Goal: Task Accomplishment & Management: Use online tool/utility

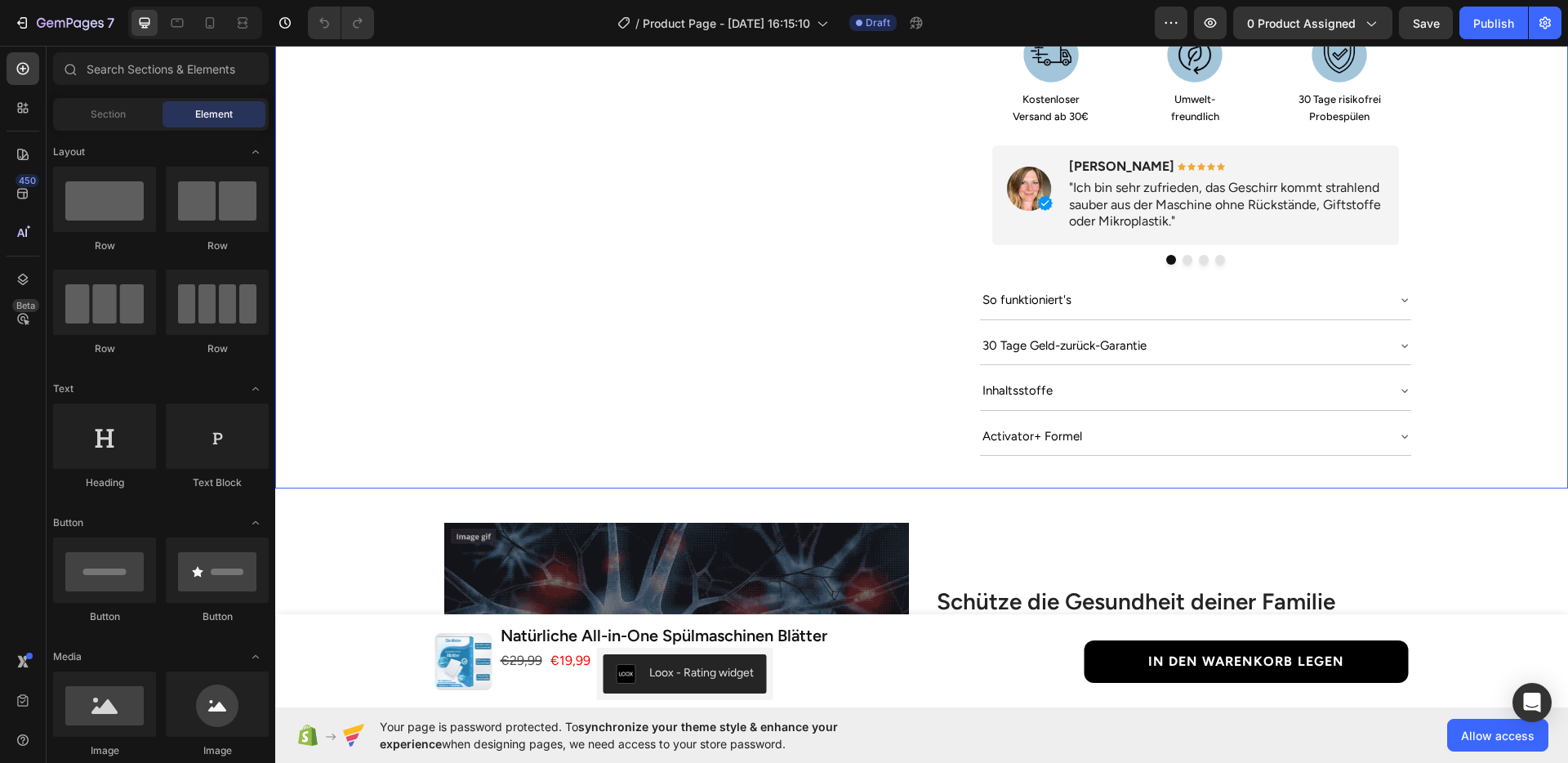
scroll to position [806, 0]
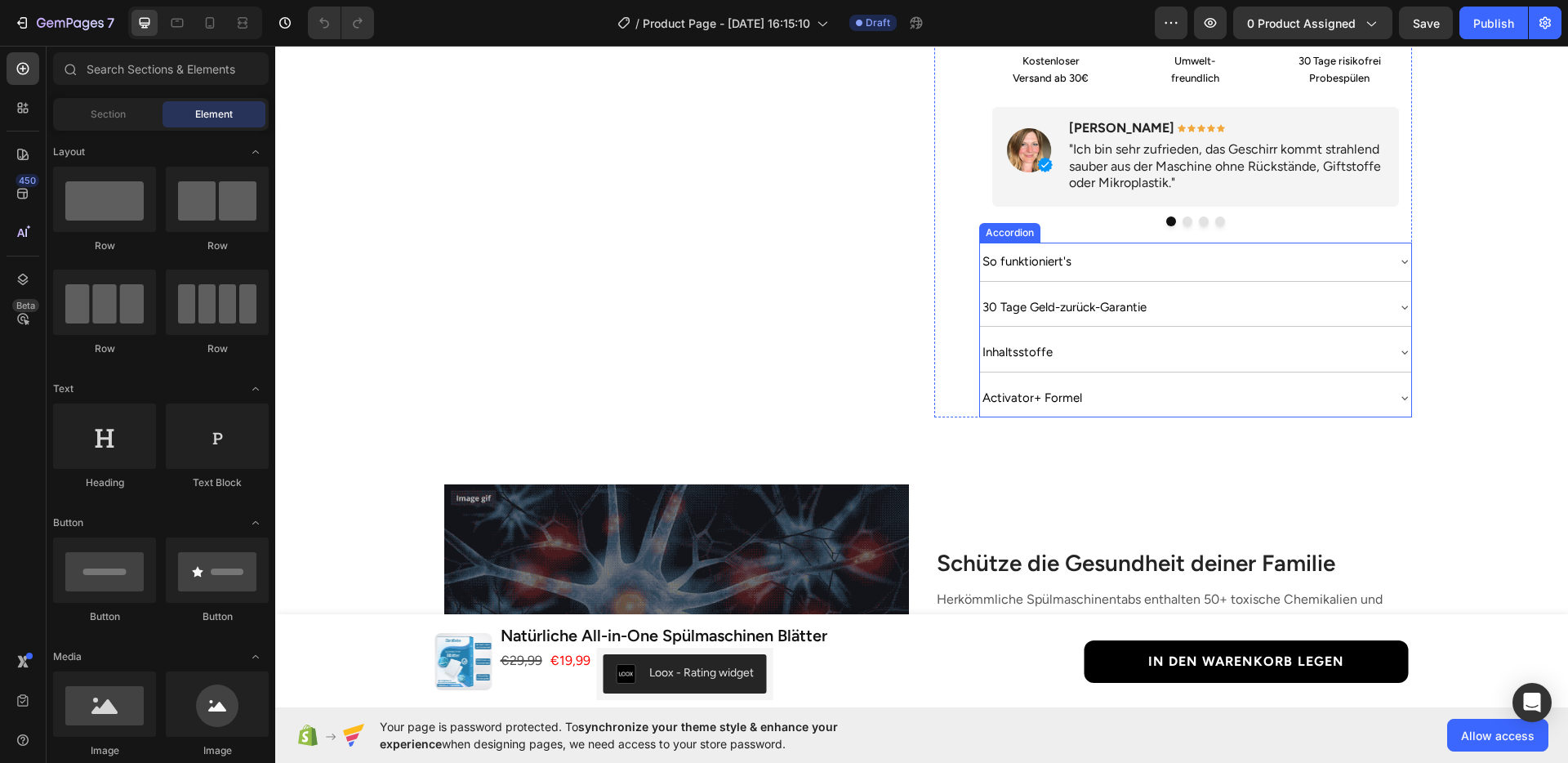
click at [1350, 385] on div "Activator+ Formel" at bounding box center [1183, 397] width 405 height 25
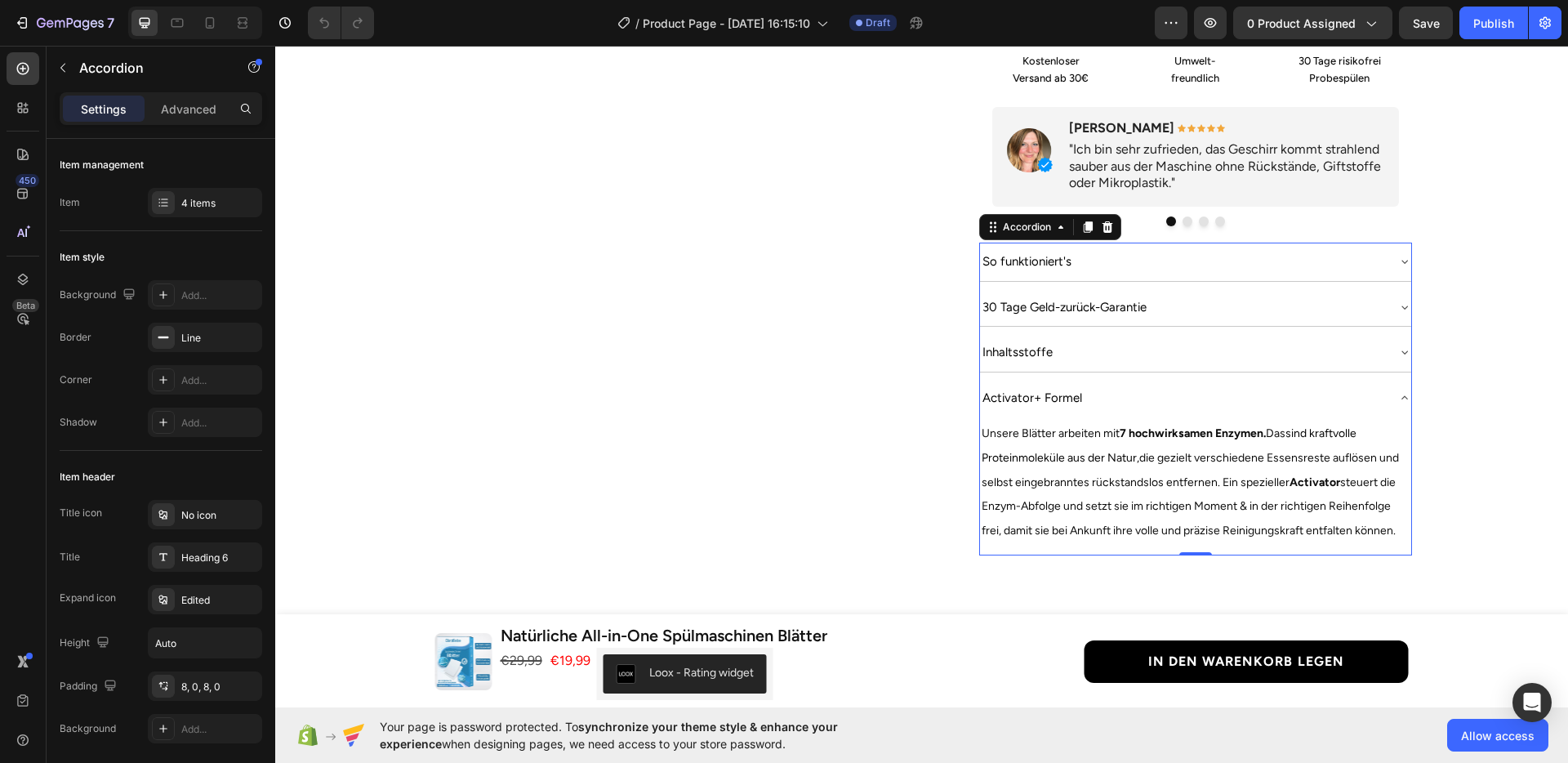
click at [1143, 385] on div "Activator+ Formel" at bounding box center [1183, 397] width 405 height 25
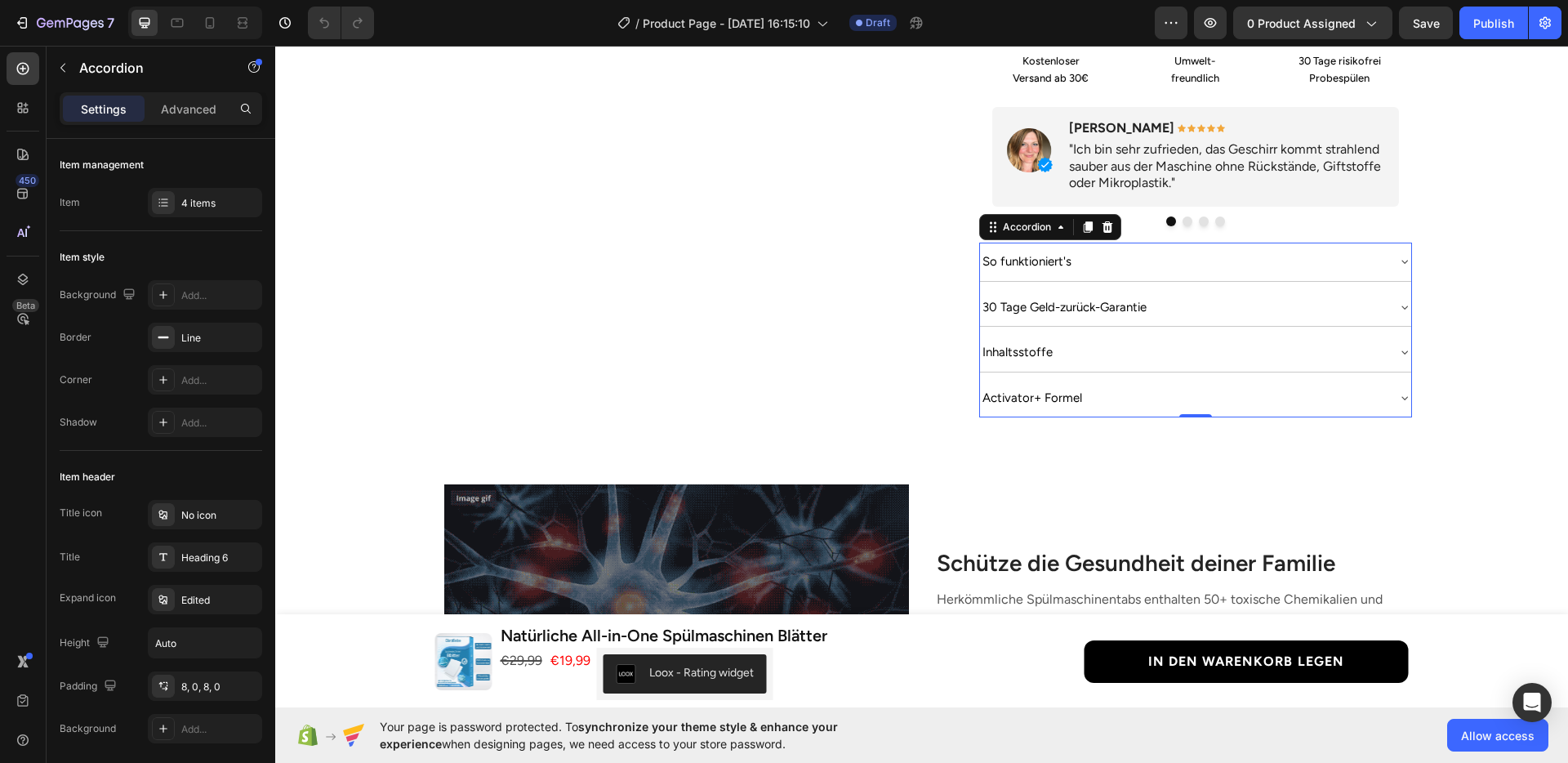
click at [1143, 385] on div "Activator+ Formel" at bounding box center [1183, 397] width 405 height 25
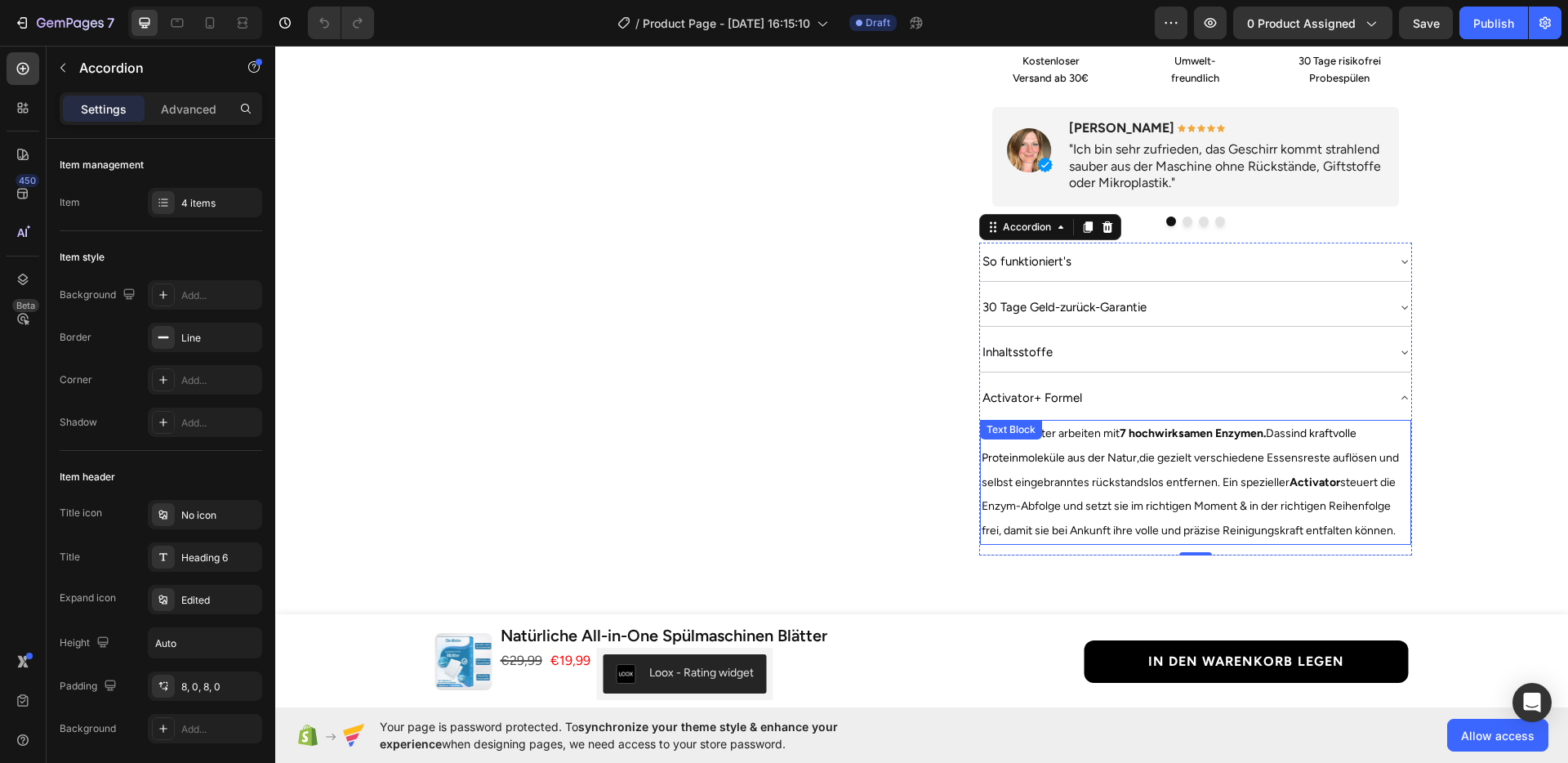
click at [996, 465] on span "die gezielt verschiedene Essensreste auflösen und selbst eingebranntes rückstan…" at bounding box center [1189, 494] width 417 height 87
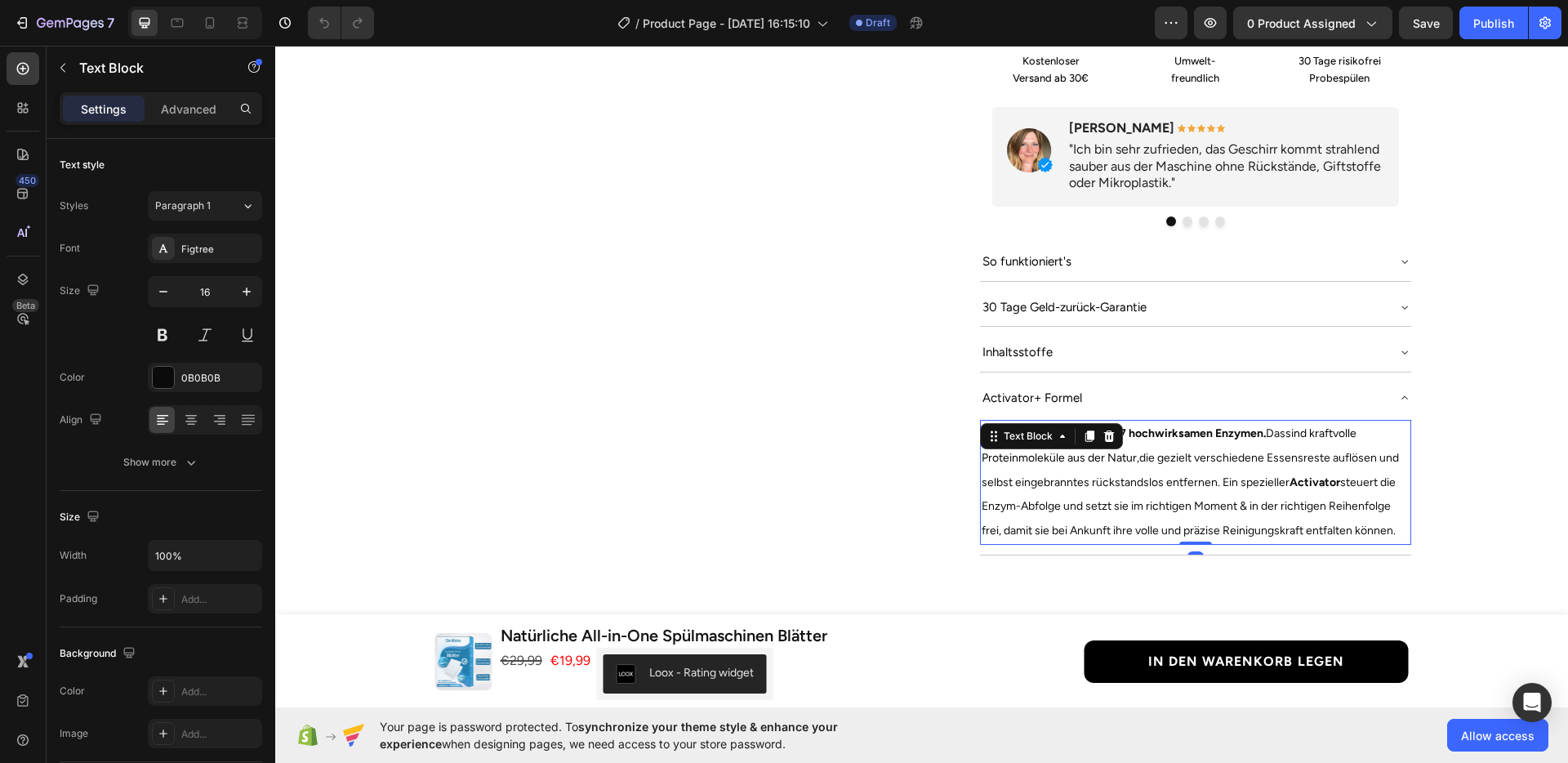
click at [990, 463] on span "die gezielt verschiedene Essensreste auflösen und selbst eingebranntes rückstan…" at bounding box center [1189, 494] width 417 height 87
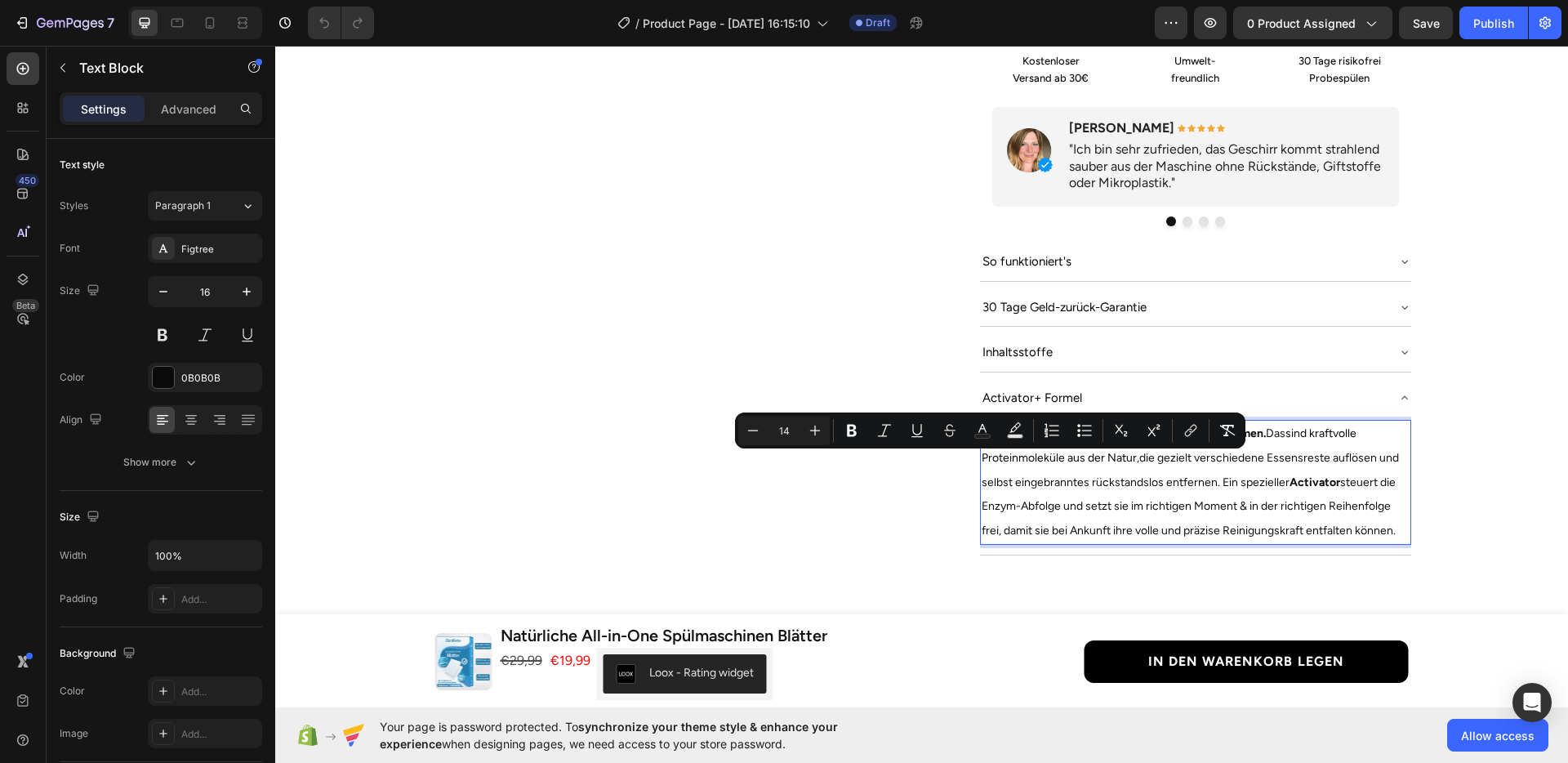
click at [1097, 472] on p "Unsere Blätter arbeiten mit 7 hochwirksamen Enzymen. Das sind kraftvolle Protei…" at bounding box center [1195, 482] width 428 height 121
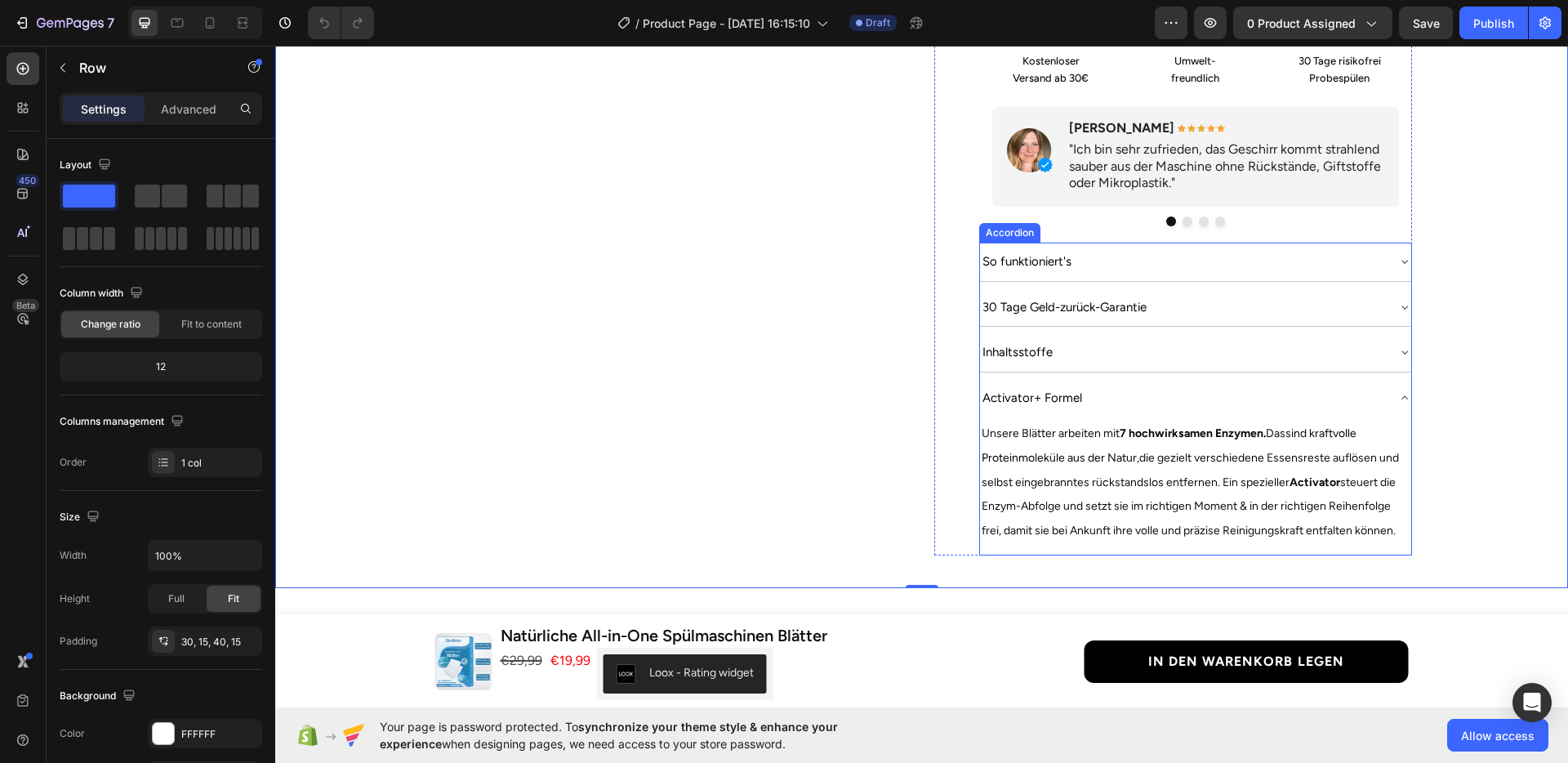
click at [1346, 340] on div "Inhaltsstoffe" at bounding box center [1183, 351] width 405 height 25
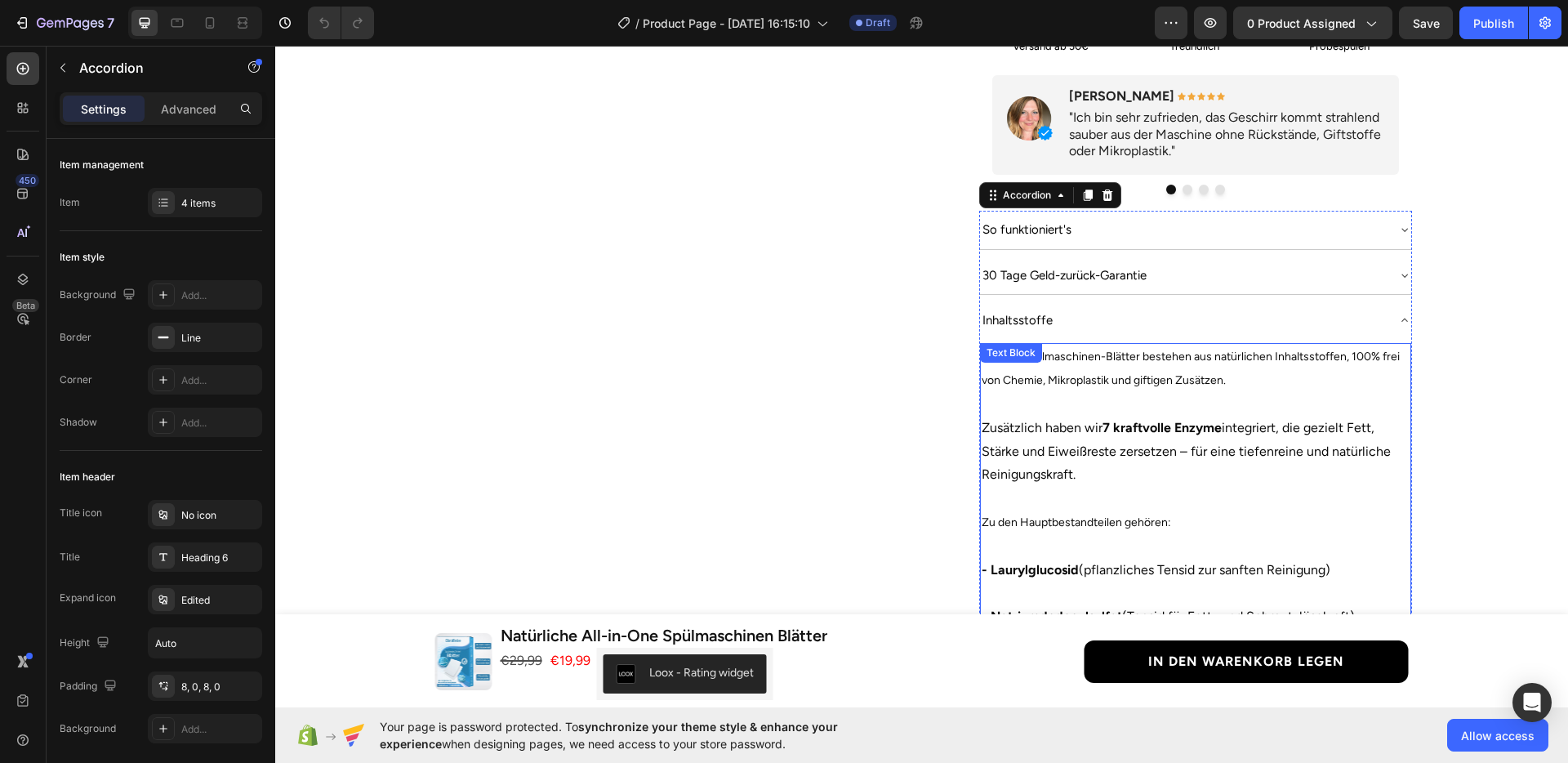
scroll to position [829, 0]
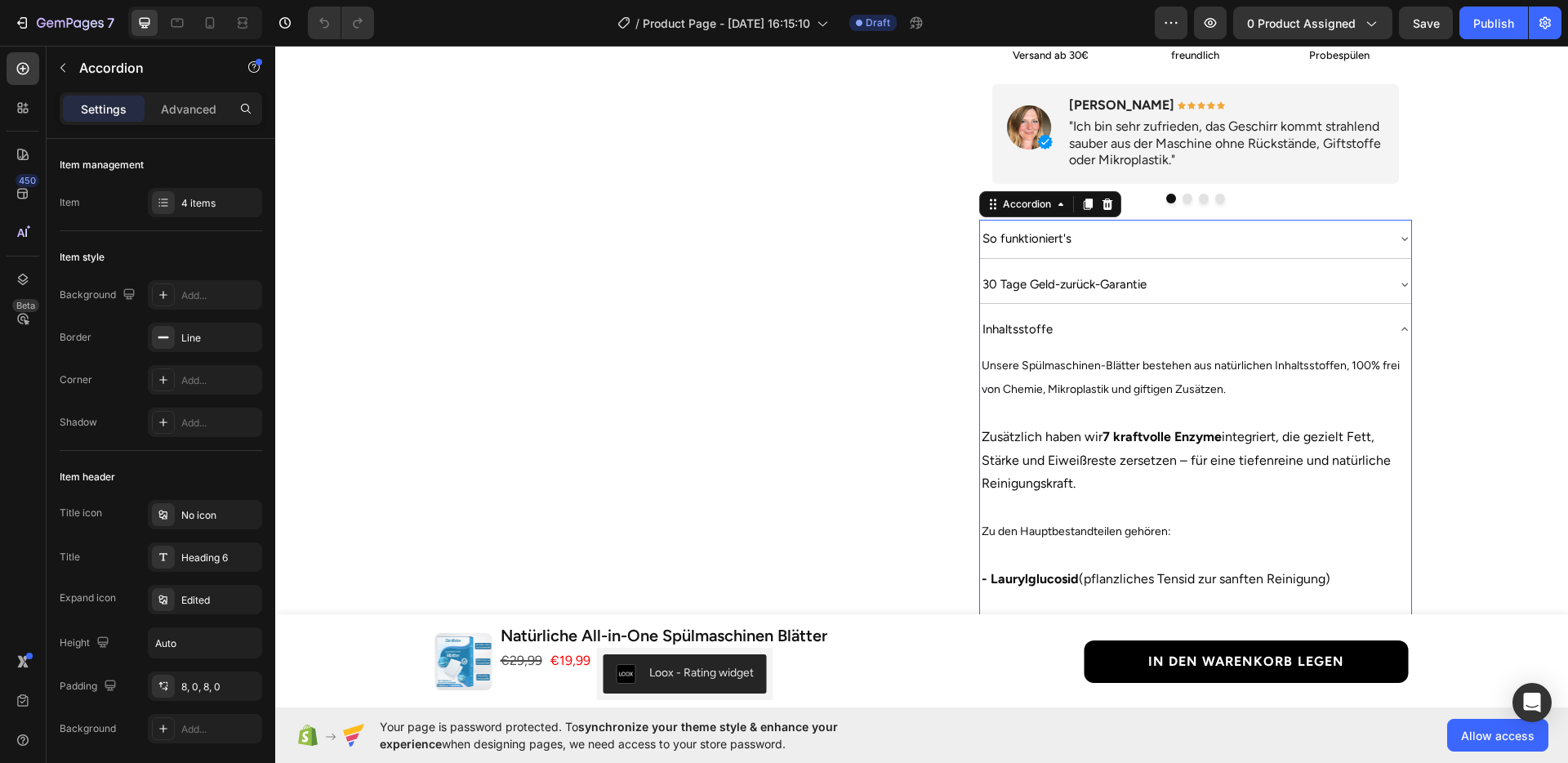
click at [1189, 319] on div "Inhaltsstoffe" at bounding box center [1183, 329] width 405 height 25
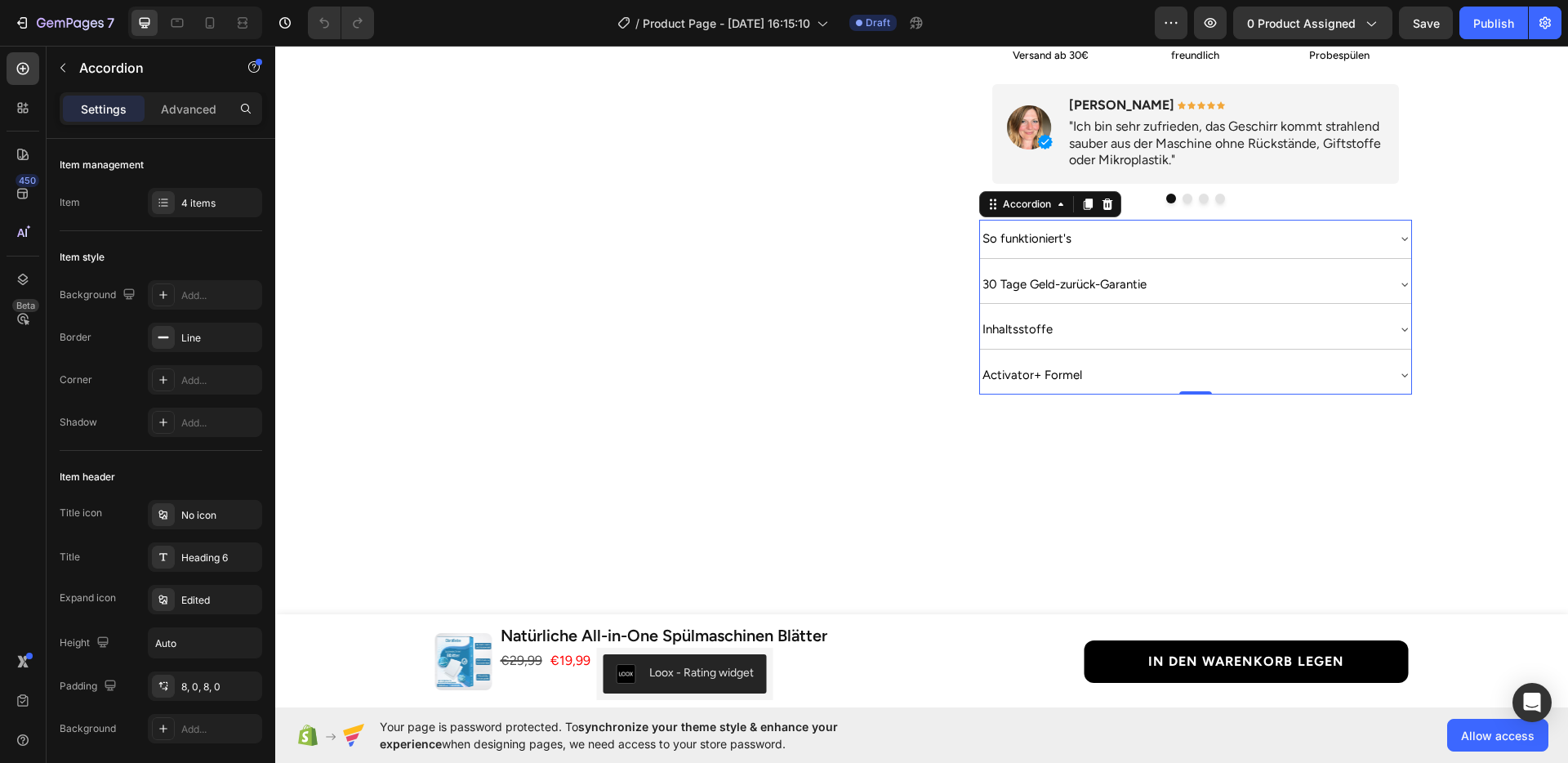
click at [1126, 277] on span "30 Tage Geld-zurück-Garantie" at bounding box center [1064, 284] width 164 height 15
click at [1211, 272] on div "30 Tage Geld-zurück-Garantie" at bounding box center [1183, 284] width 405 height 25
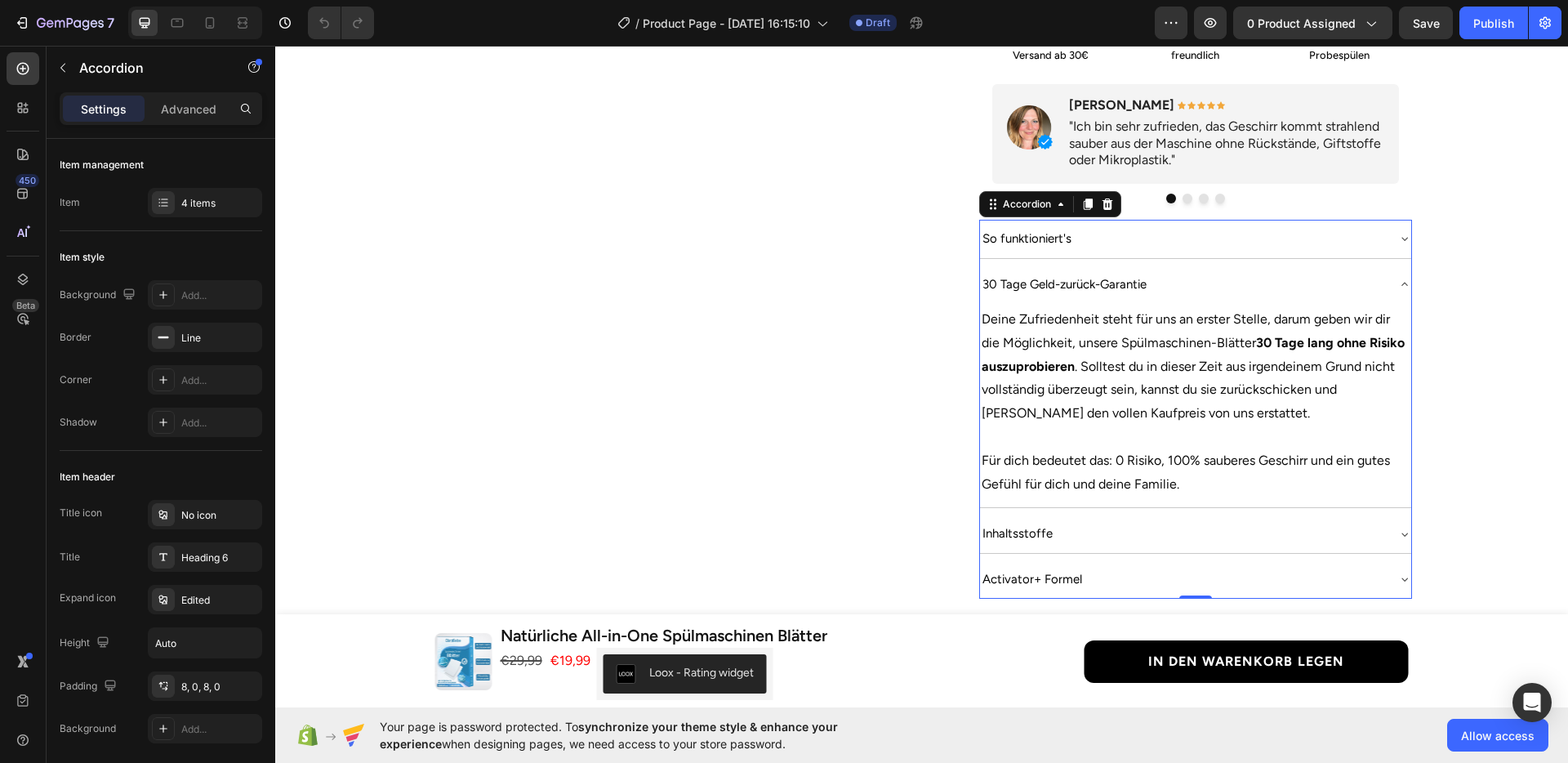
click at [1211, 272] on div "30 Tage Geld-zurück-Garantie" at bounding box center [1183, 284] width 405 height 25
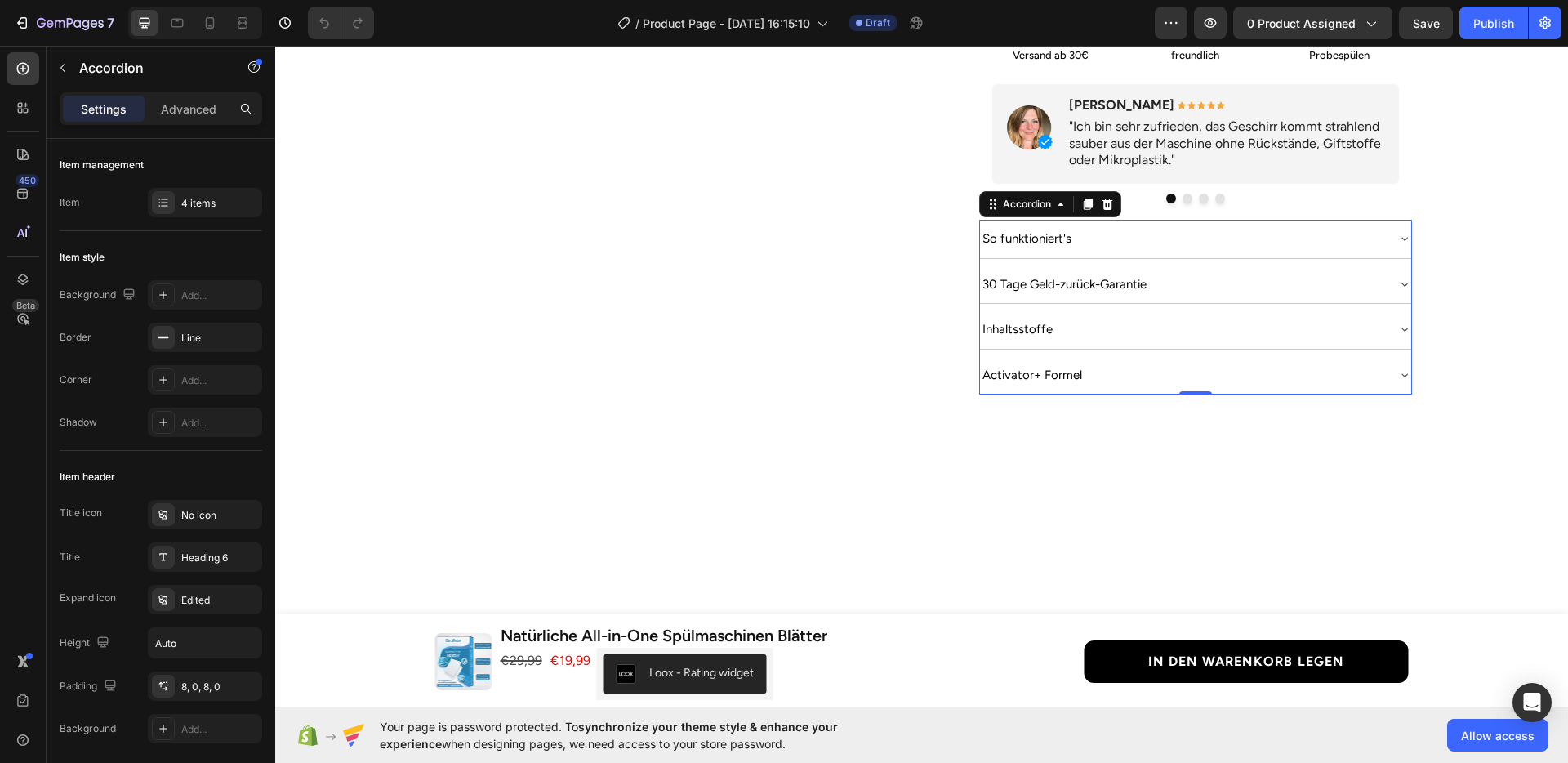
click at [1197, 226] on div "So funktioniert's" at bounding box center [1183, 238] width 405 height 25
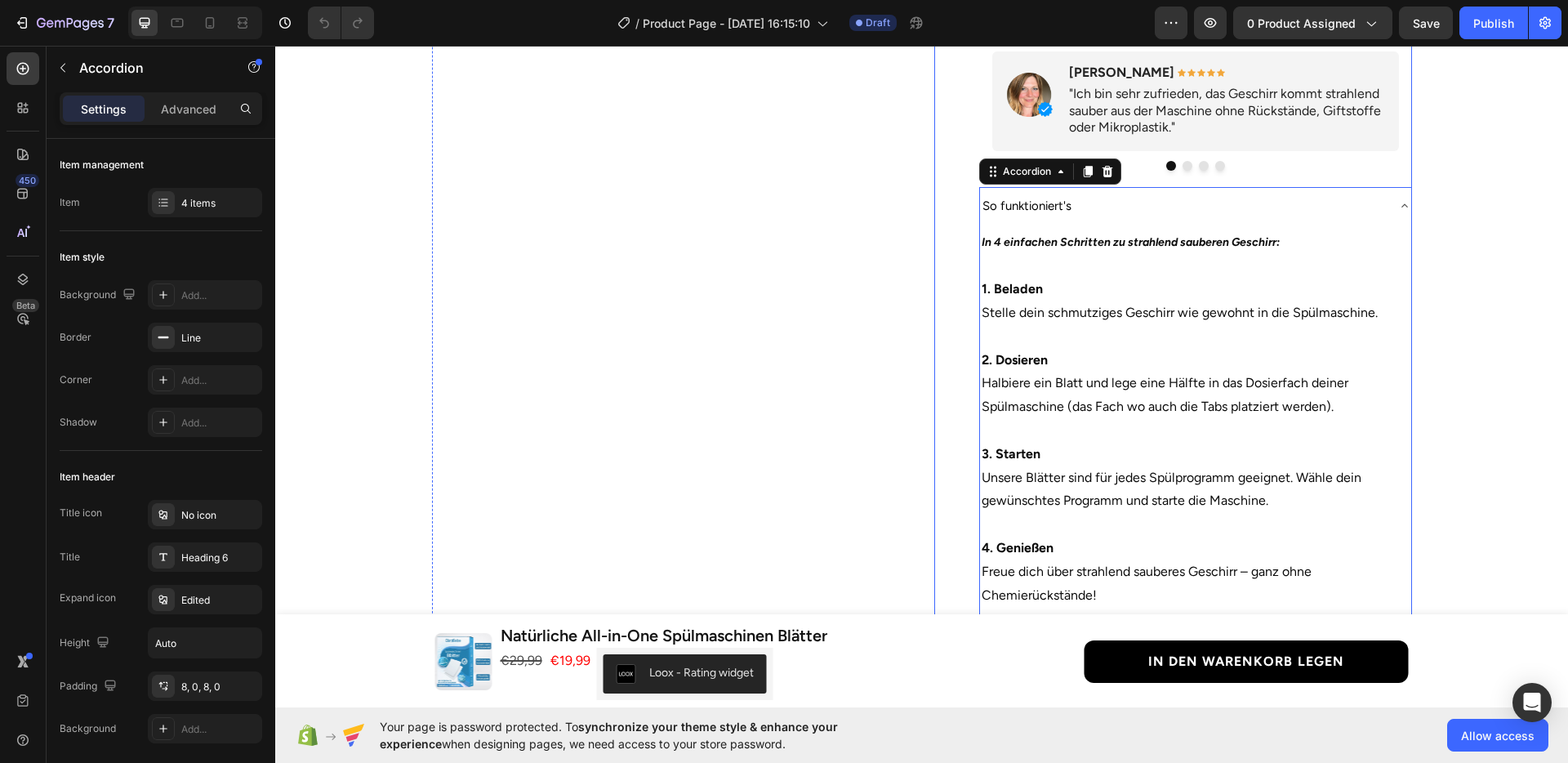
scroll to position [759, 0]
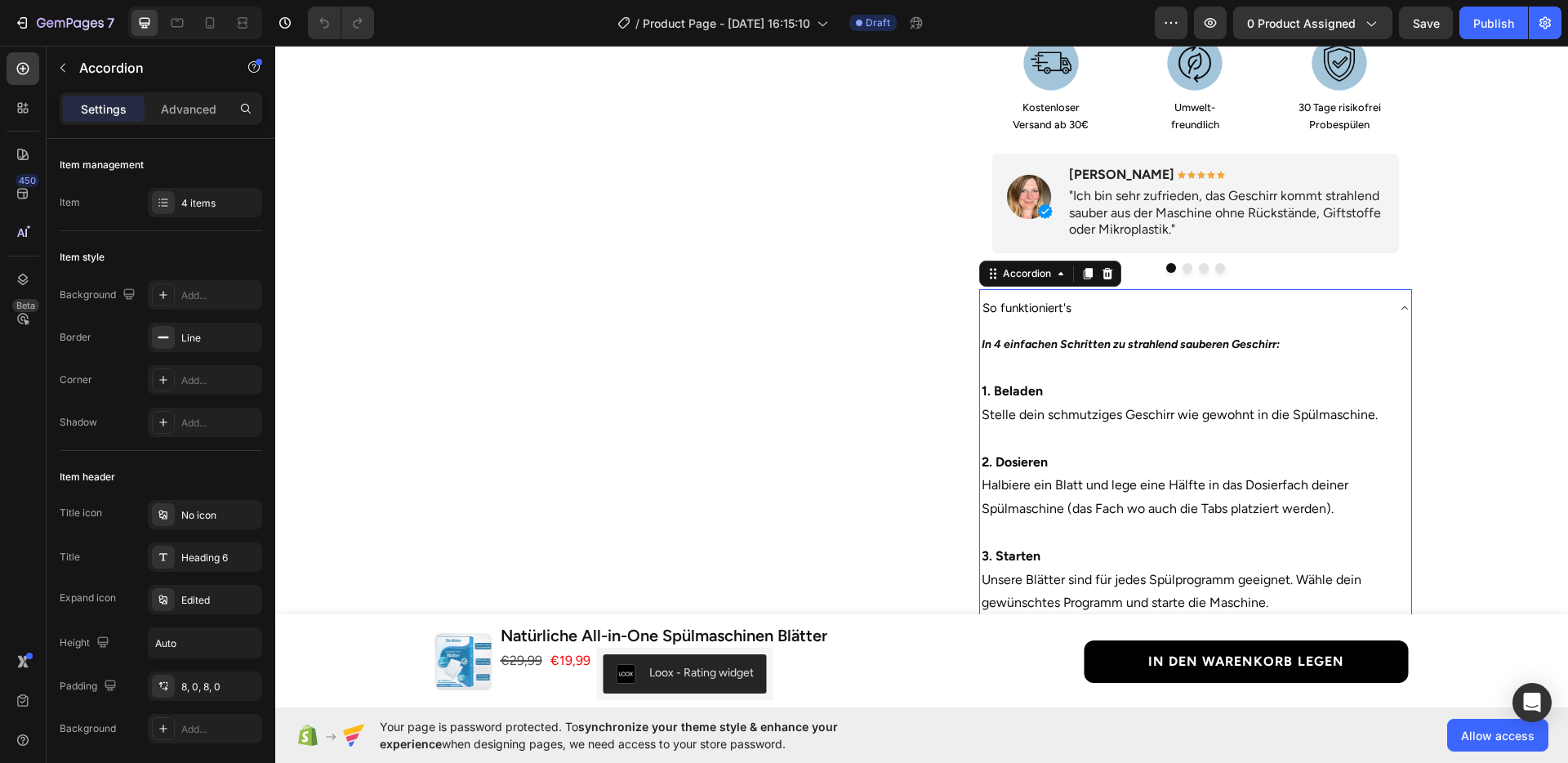
click at [1224, 299] on div "So funktioniert's" at bounding box center [1183, 308] width 405 height 25
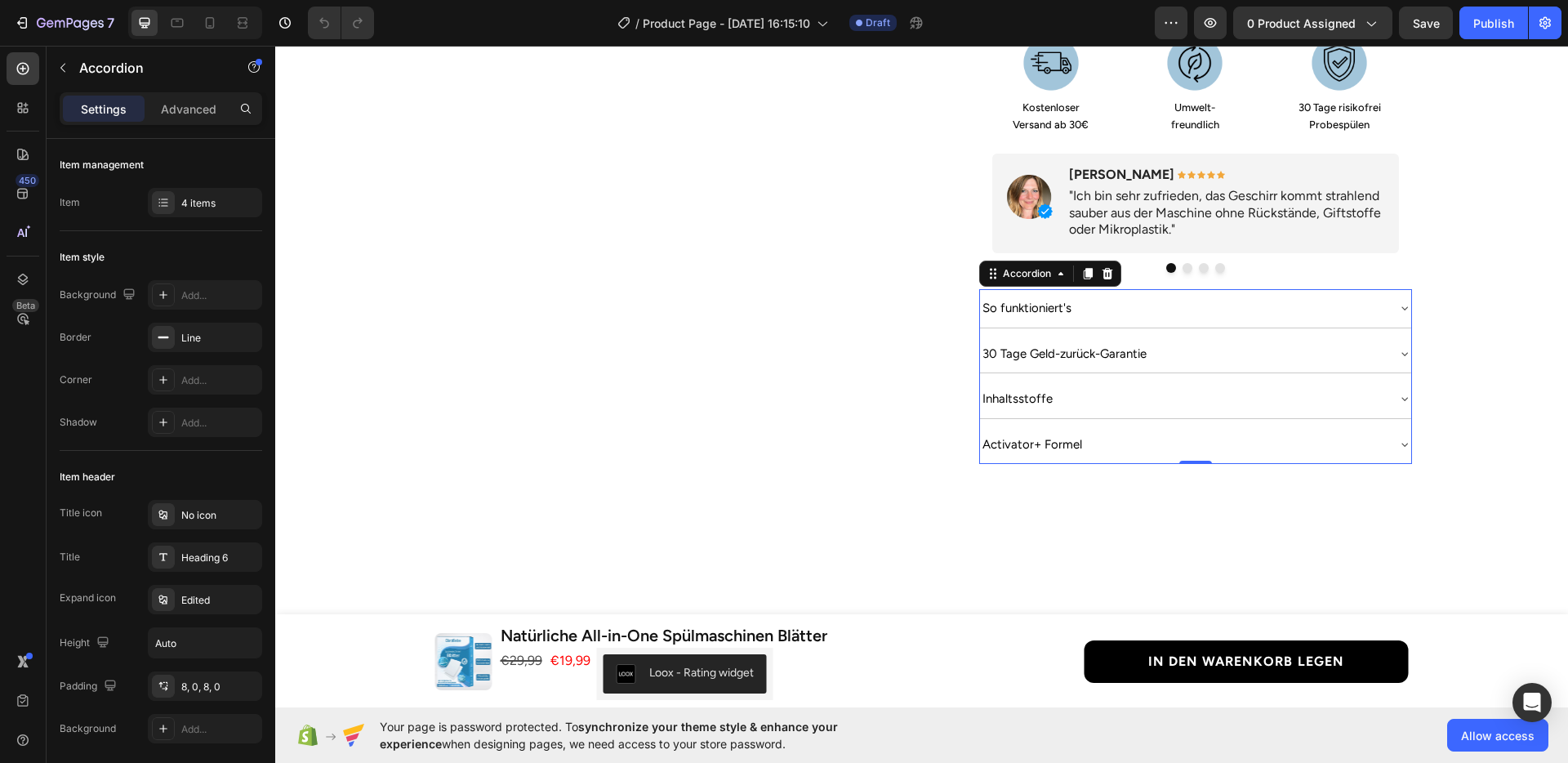
click at [1188, 341] on div "30 Tage Geld-zurück-Garantie" at bounding box center [1183, 353] width 405 height 25
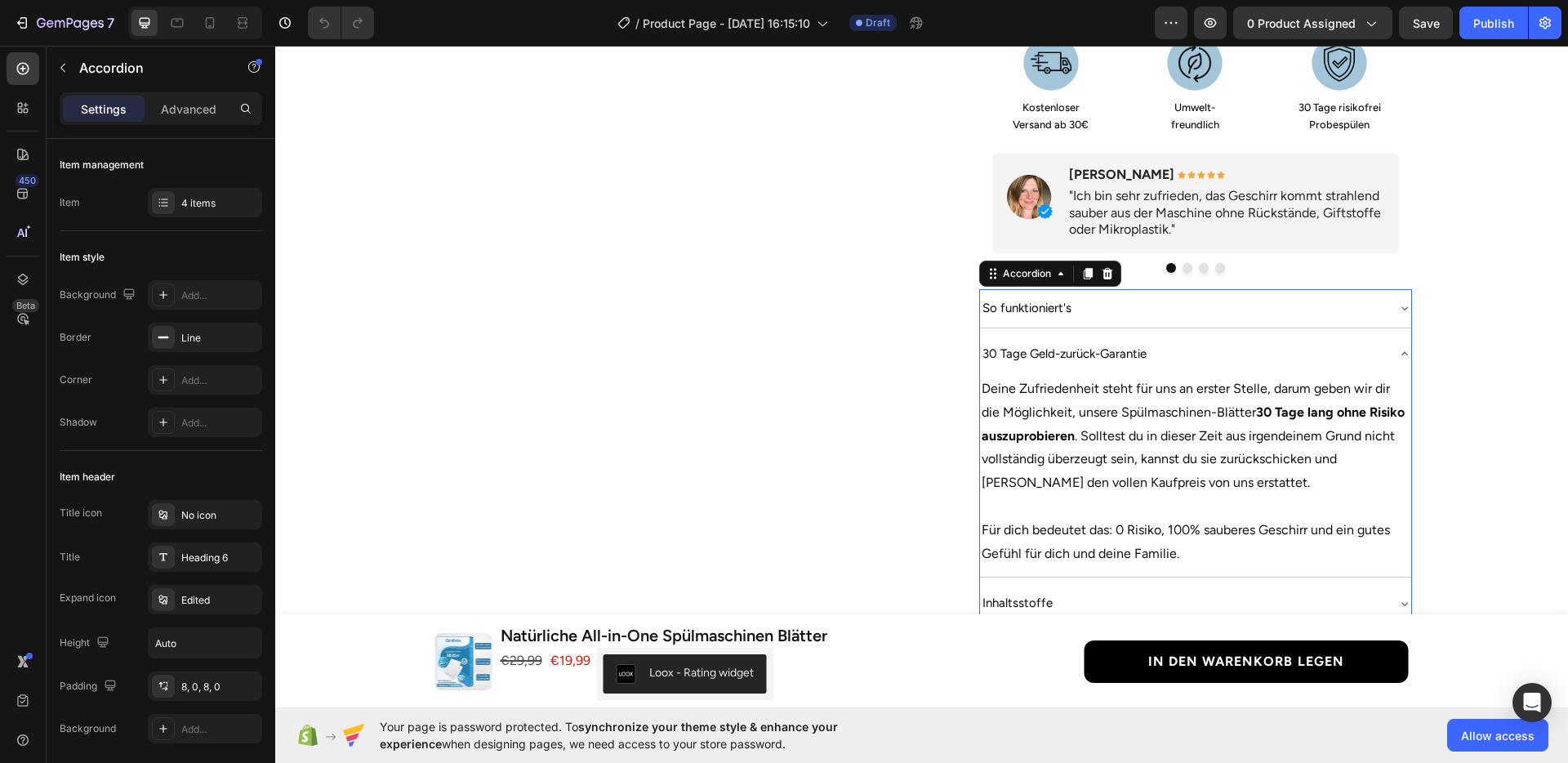
click at [1297, 341] on div "30 Tage Geld-zurück-Garantie" at bounding box center [1183, 353] width 405 height 25
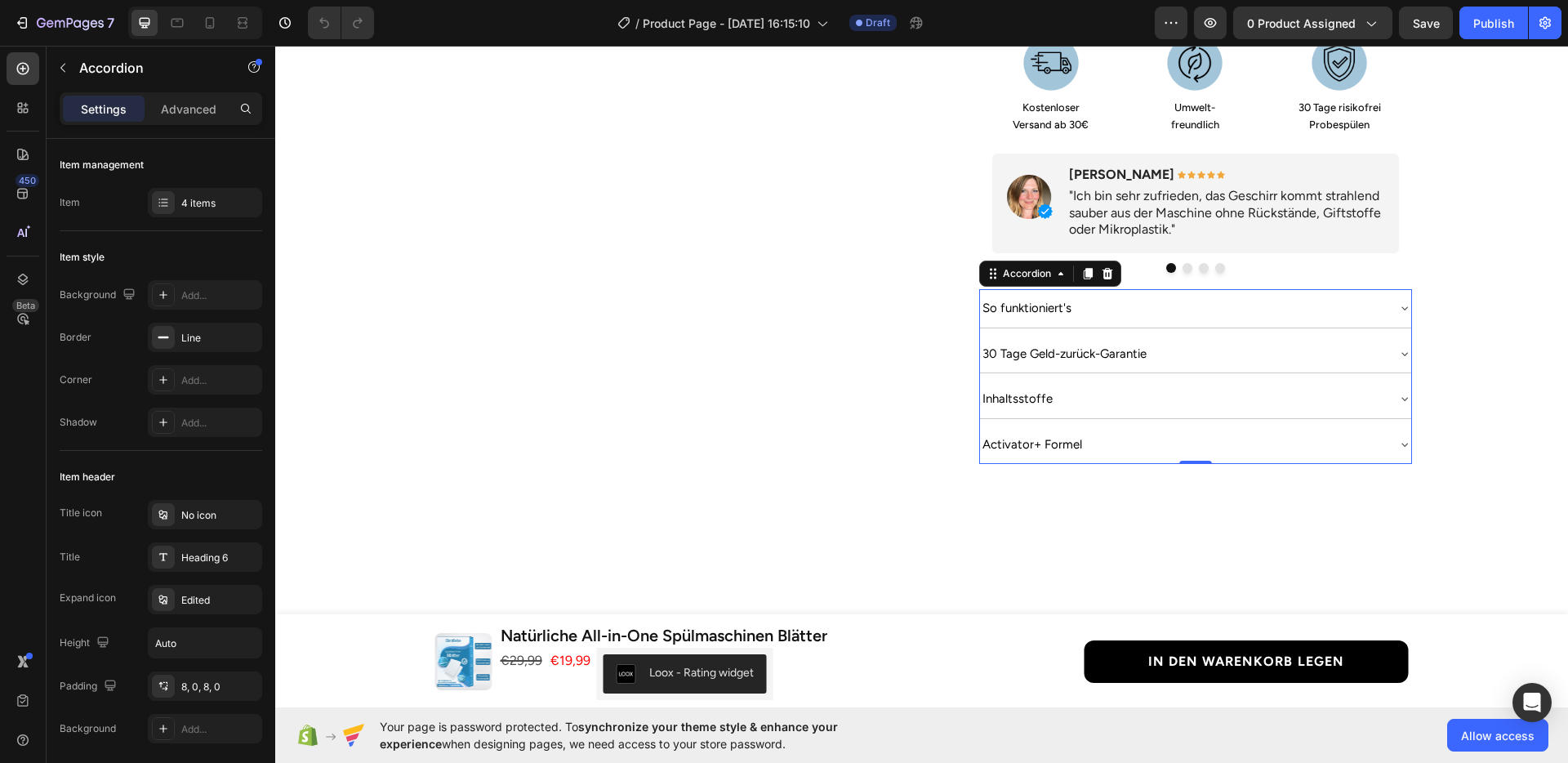
click at [1151, 386] on div "Inhaltsstoffe" at bounding box center [1183, 398] width 405 height 25
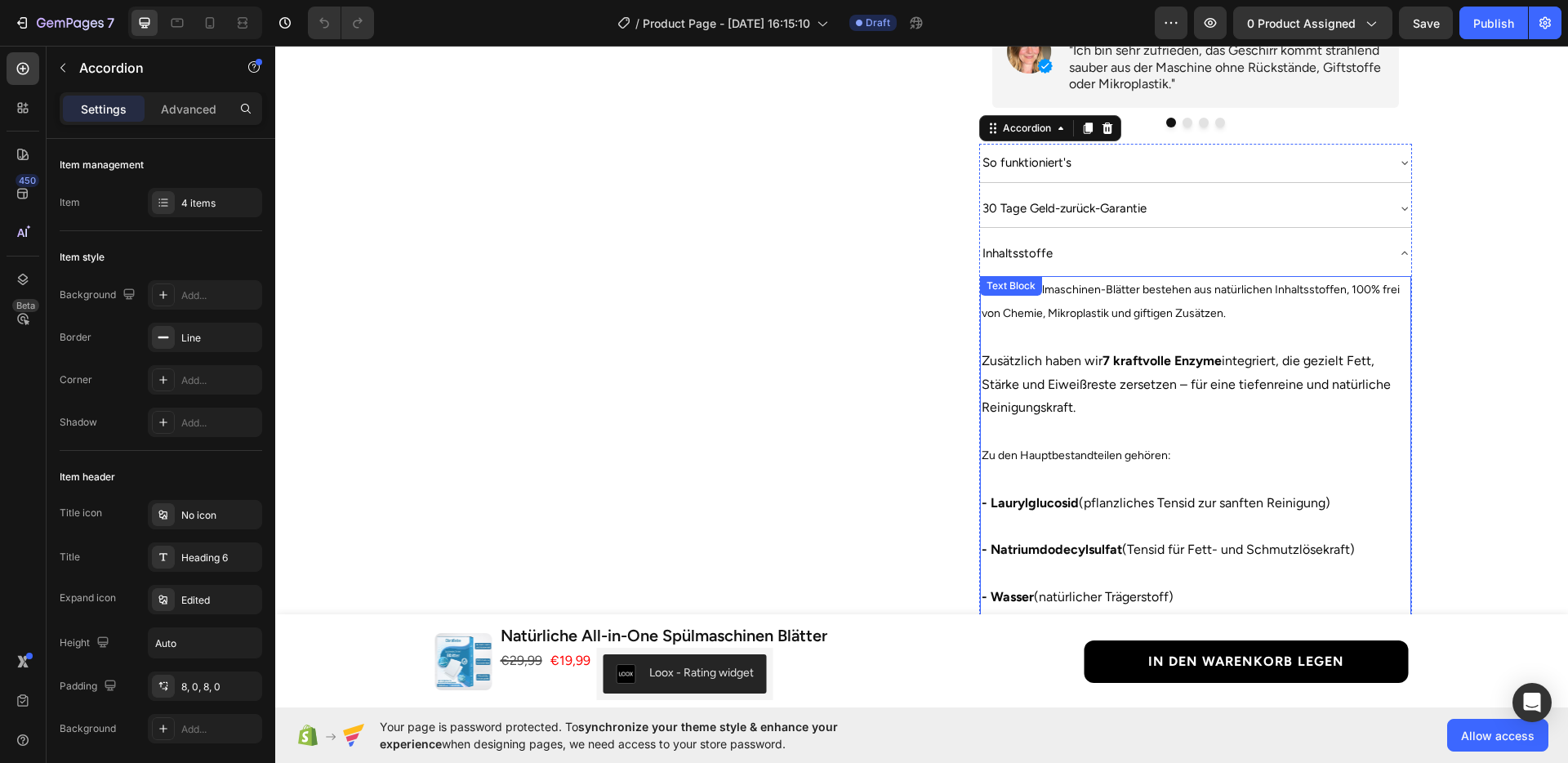
scroll to position [903, 0]
click at [1208, 247] on div "Inhaltsstoffe" at bounding box center [1196, 255] width 431 height 37
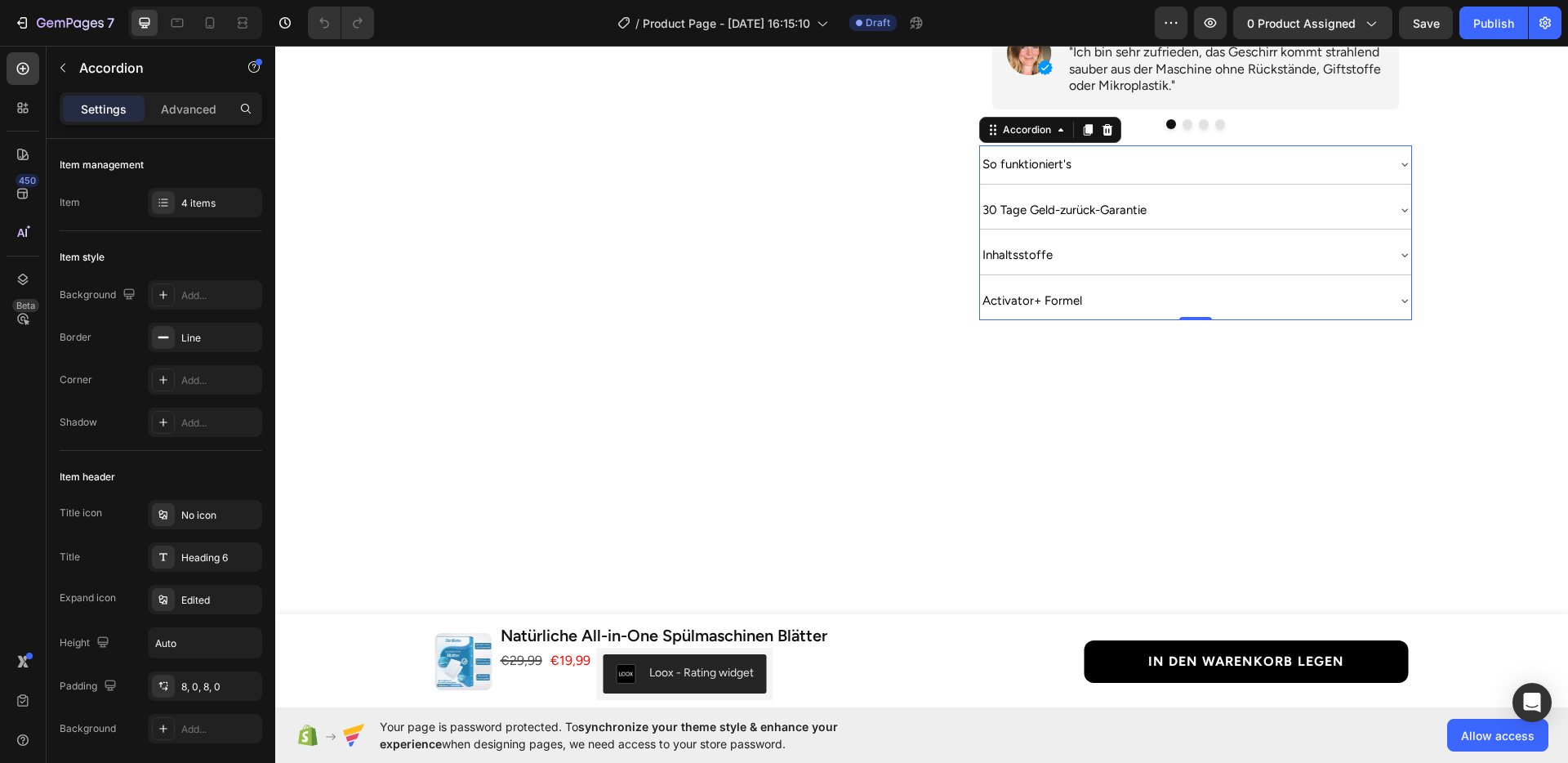
click at [1125, 282] on div "Activator+ Formel" at bounding box center [1196, 300] width 431 height 37
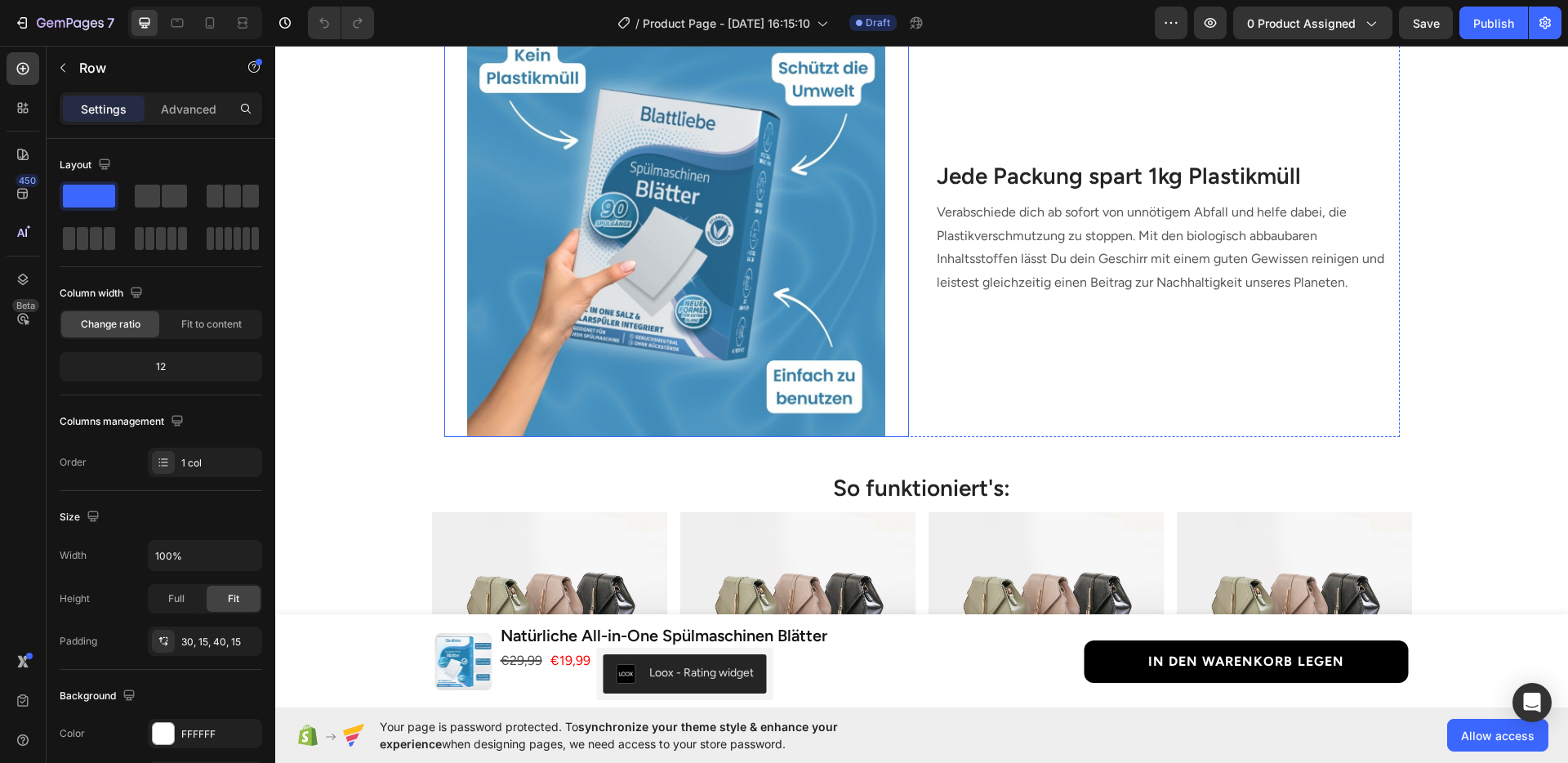
scroll to position [2106, 0]
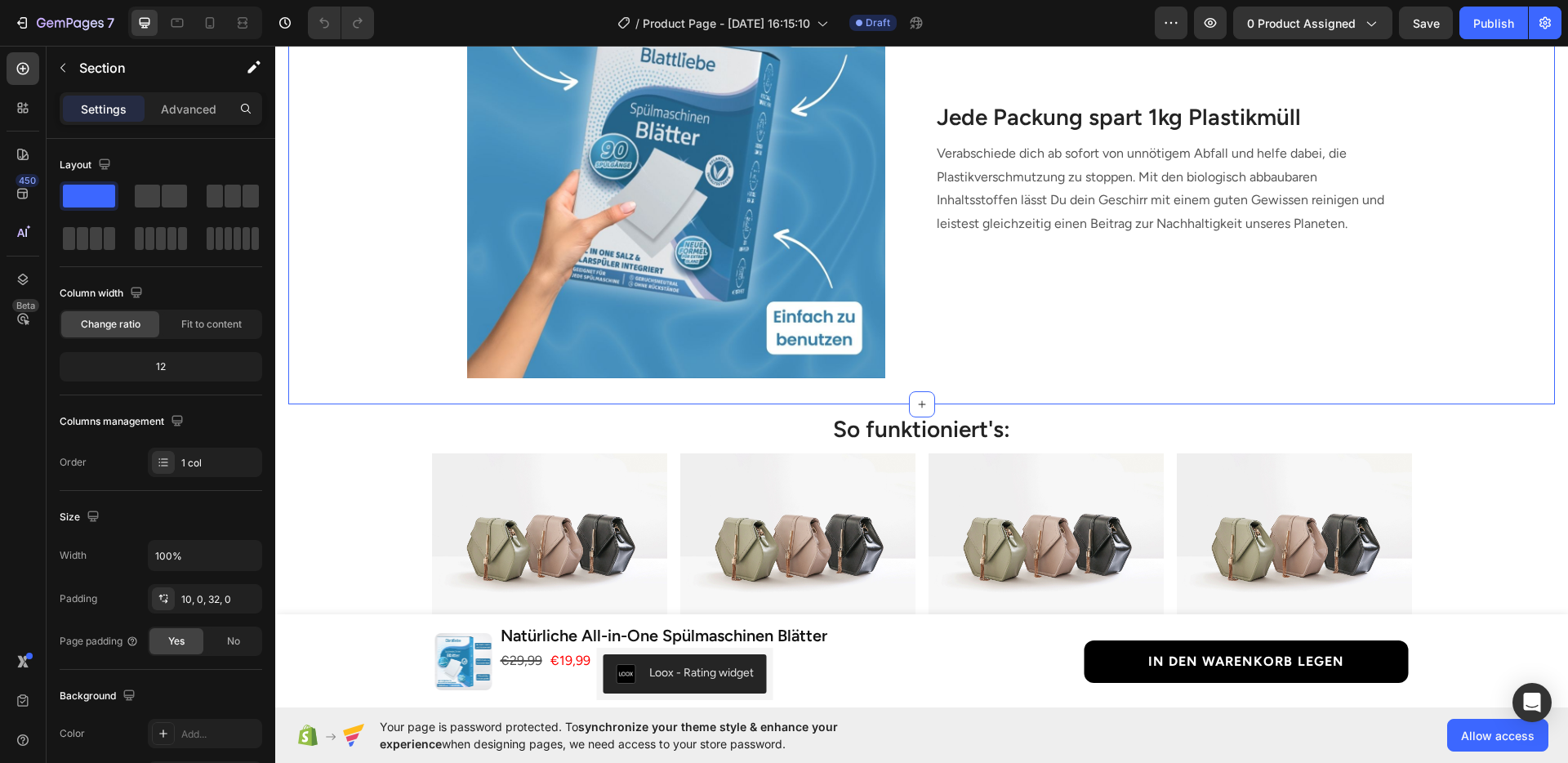
click at [743, 398] on div "Image Jede Packung spart 1kg Plastikmüll Heading Verabschiede dich ab sofort vo…" at bounding box center [922, 165] width 1267 height 478
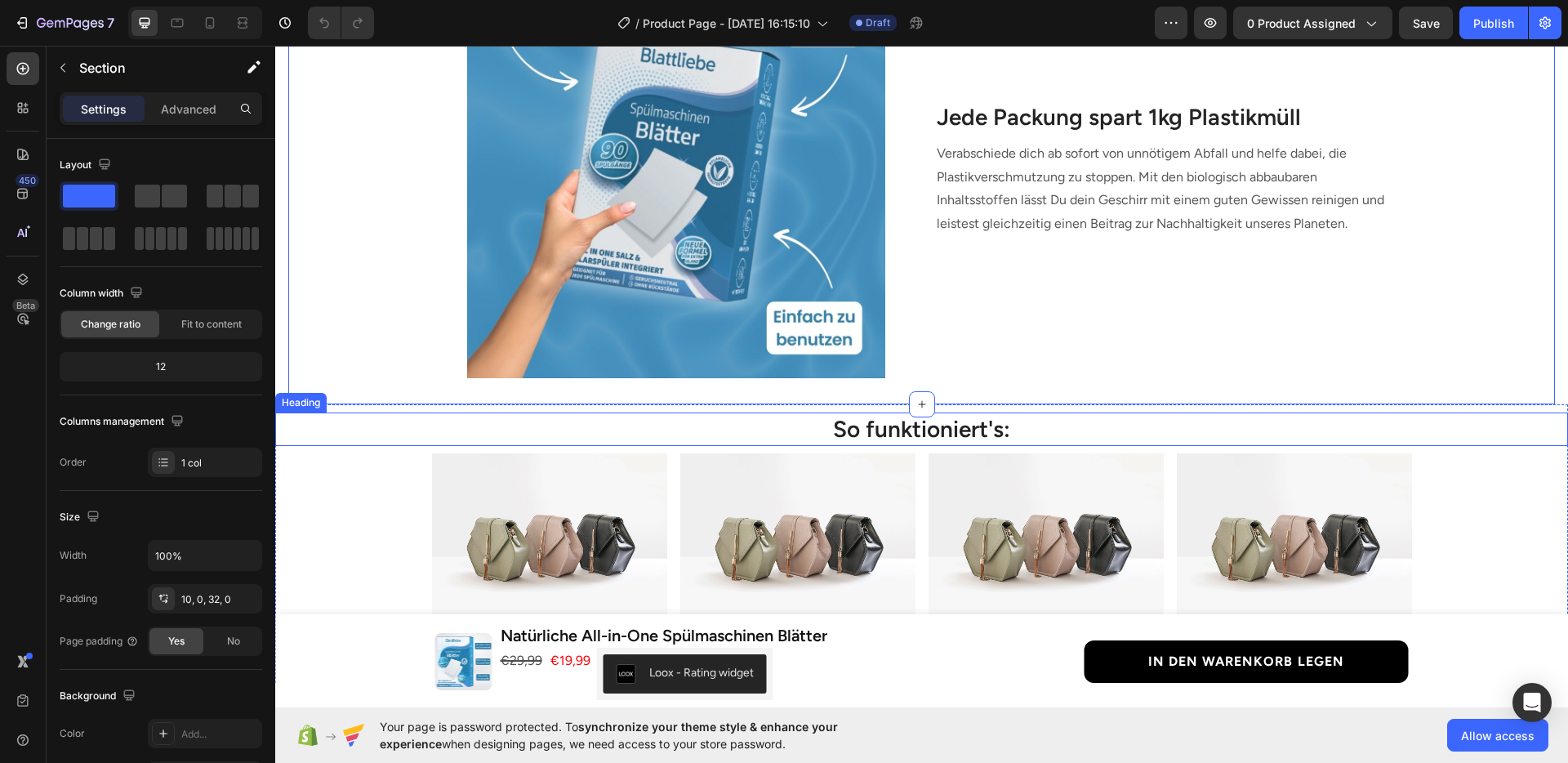
click at [601, 418] on h2 "So funktioniert's:" at bounding box center [922, 429] width 980 height 33
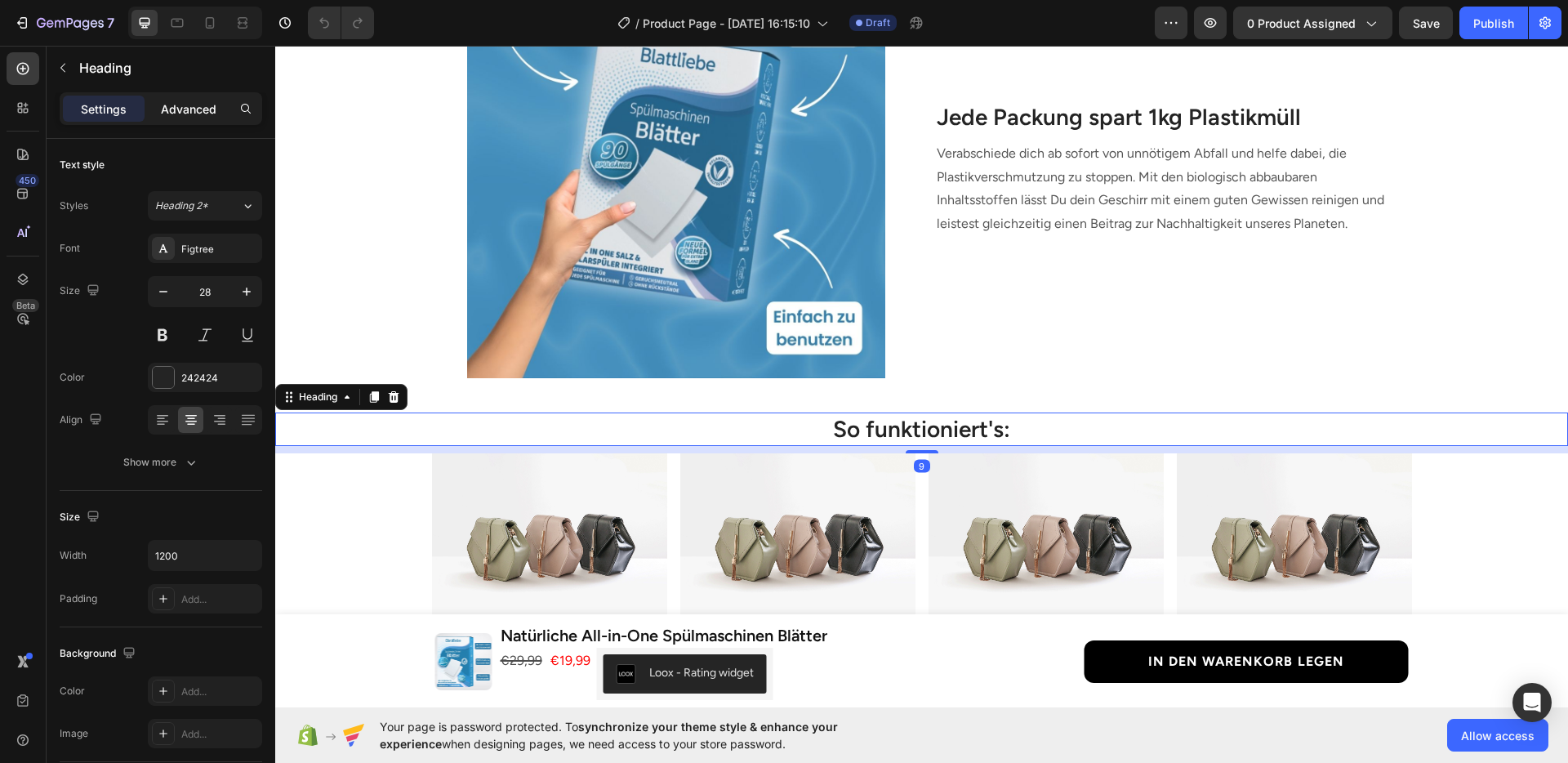
click at [197, 107] on p "Advanced" at bounding box center [188, 109] width 56 height 17
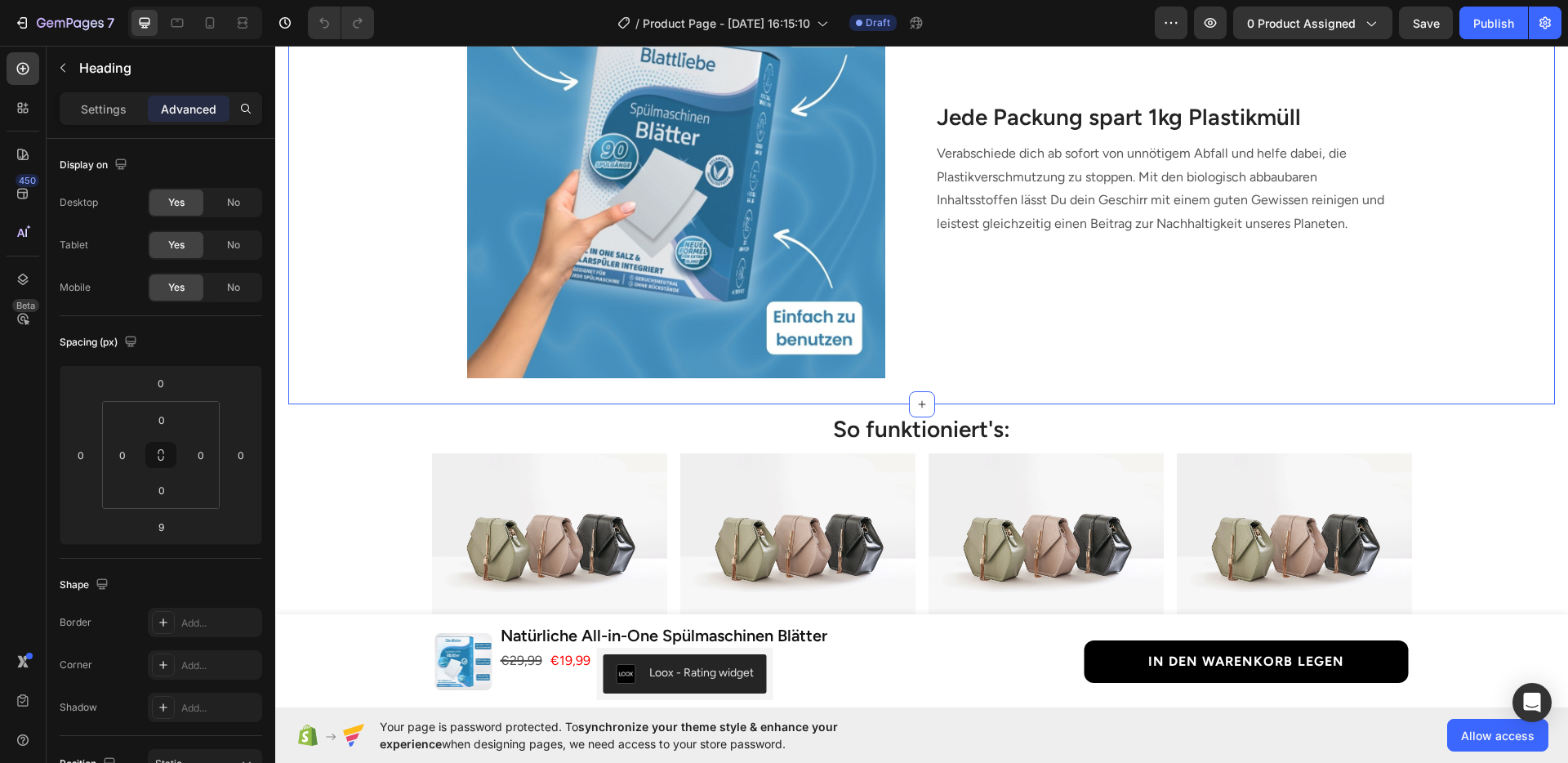
click at [442, 392] on div "Image Jede Packung spart 1kg Plastikmüll Heading Verabschiede dich ab sofort vo…" at bounding box center [922, 165] width 1267 height 478
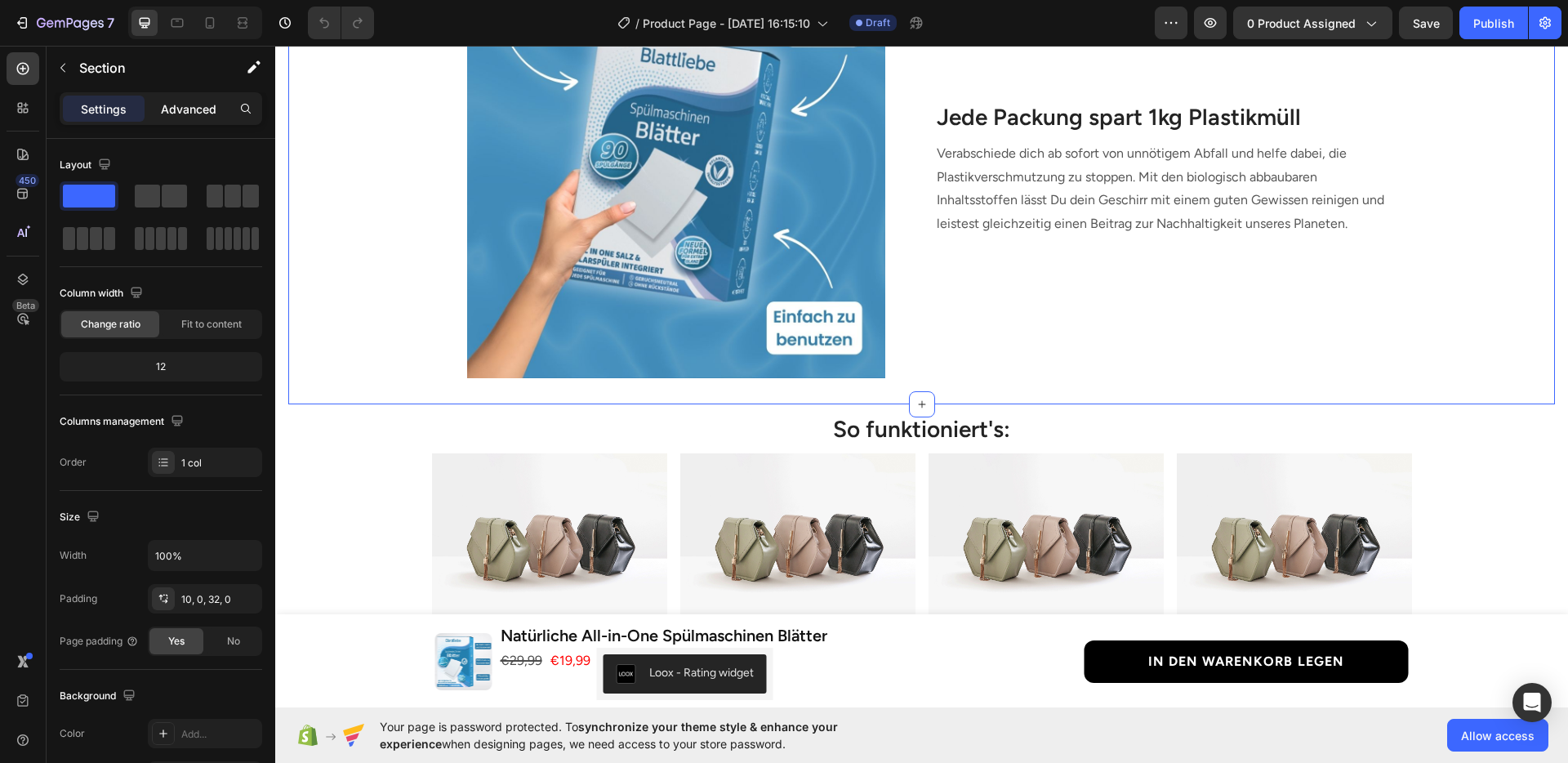
click at [152, 106] on div "Advanced" at bounding box center [188, 109] width 81 height 26
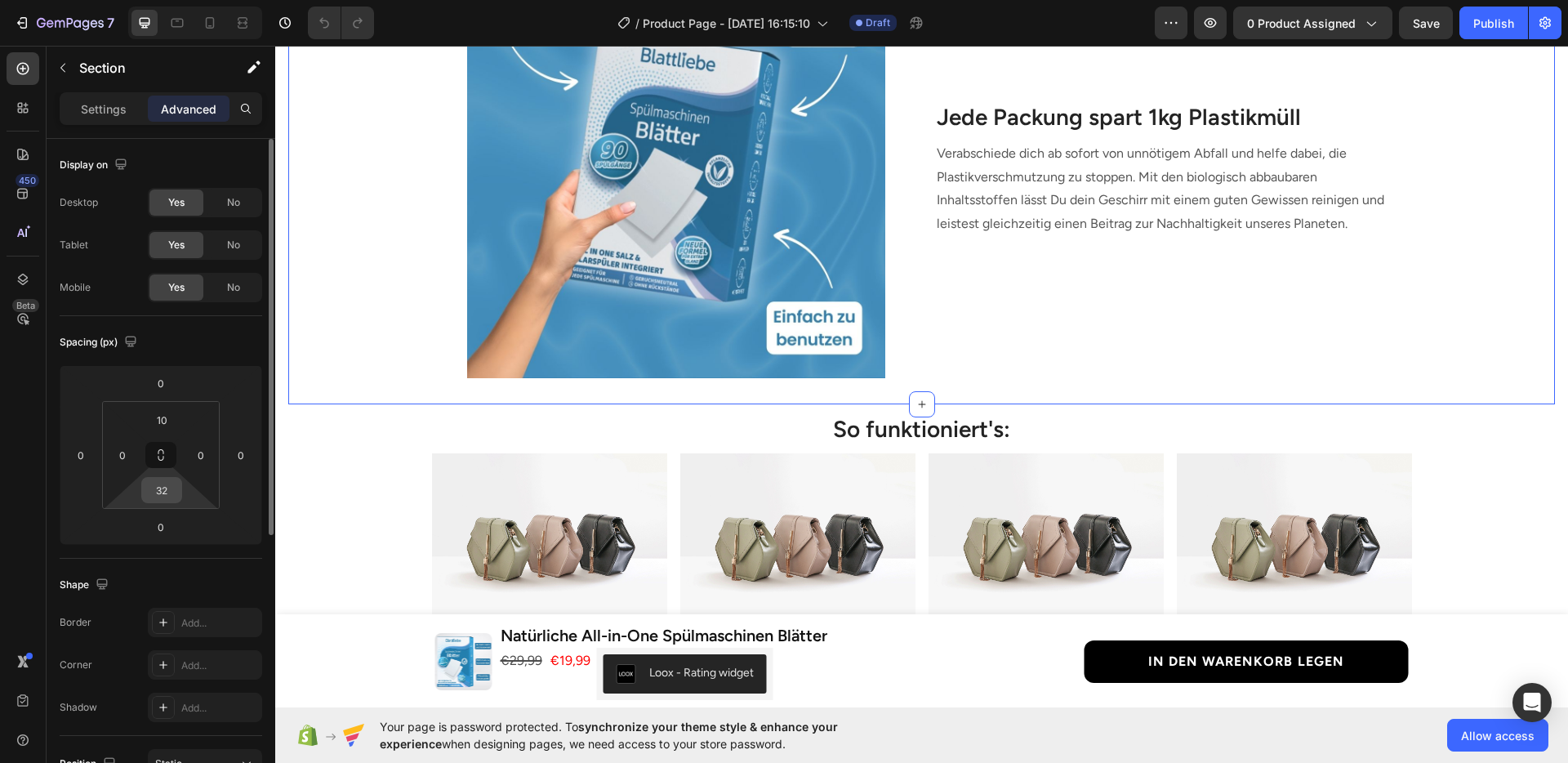
click at [153, 483] on input "32" at bounding box center [162, 489] width 33 height 25
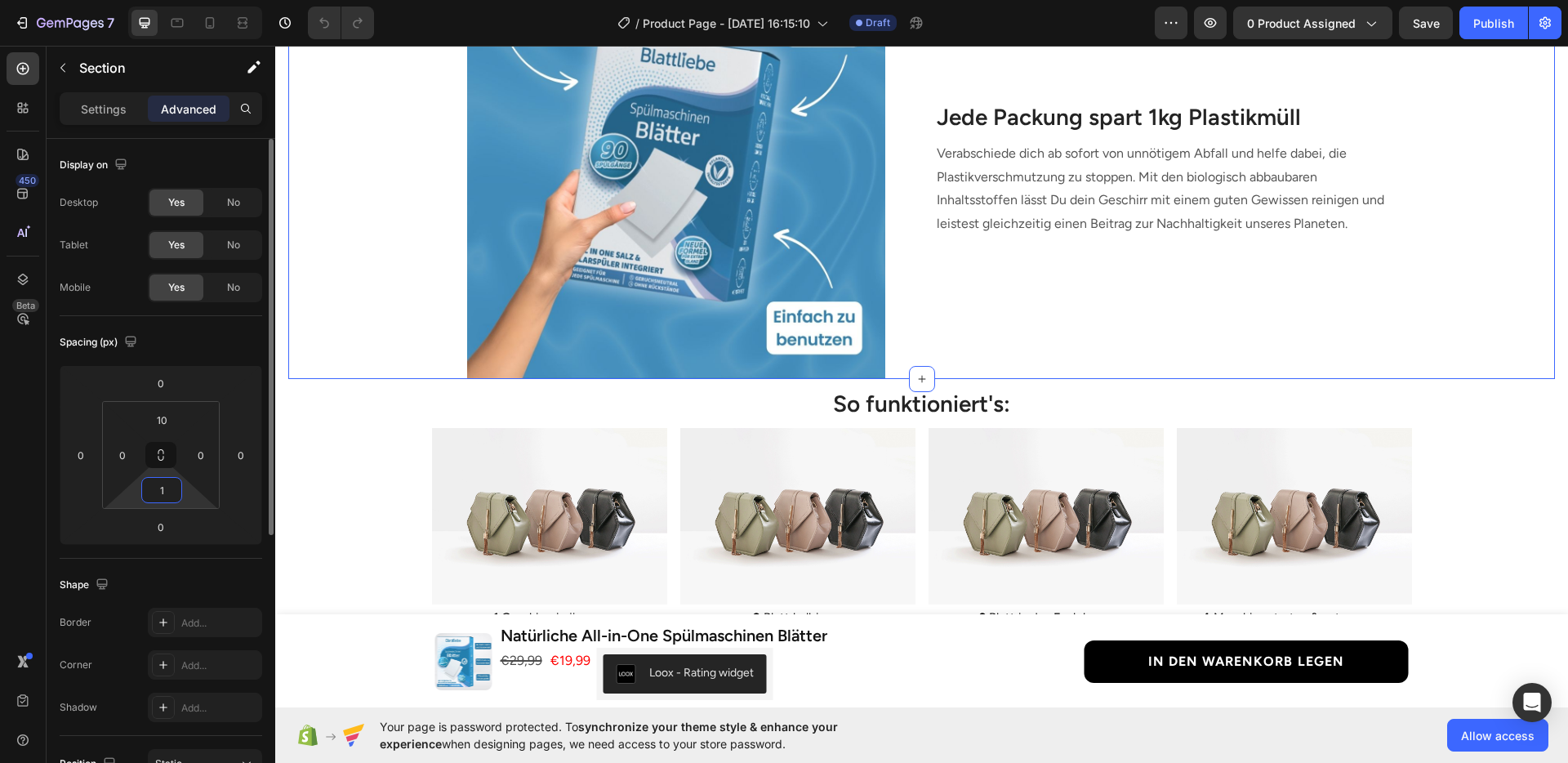
type input "10"
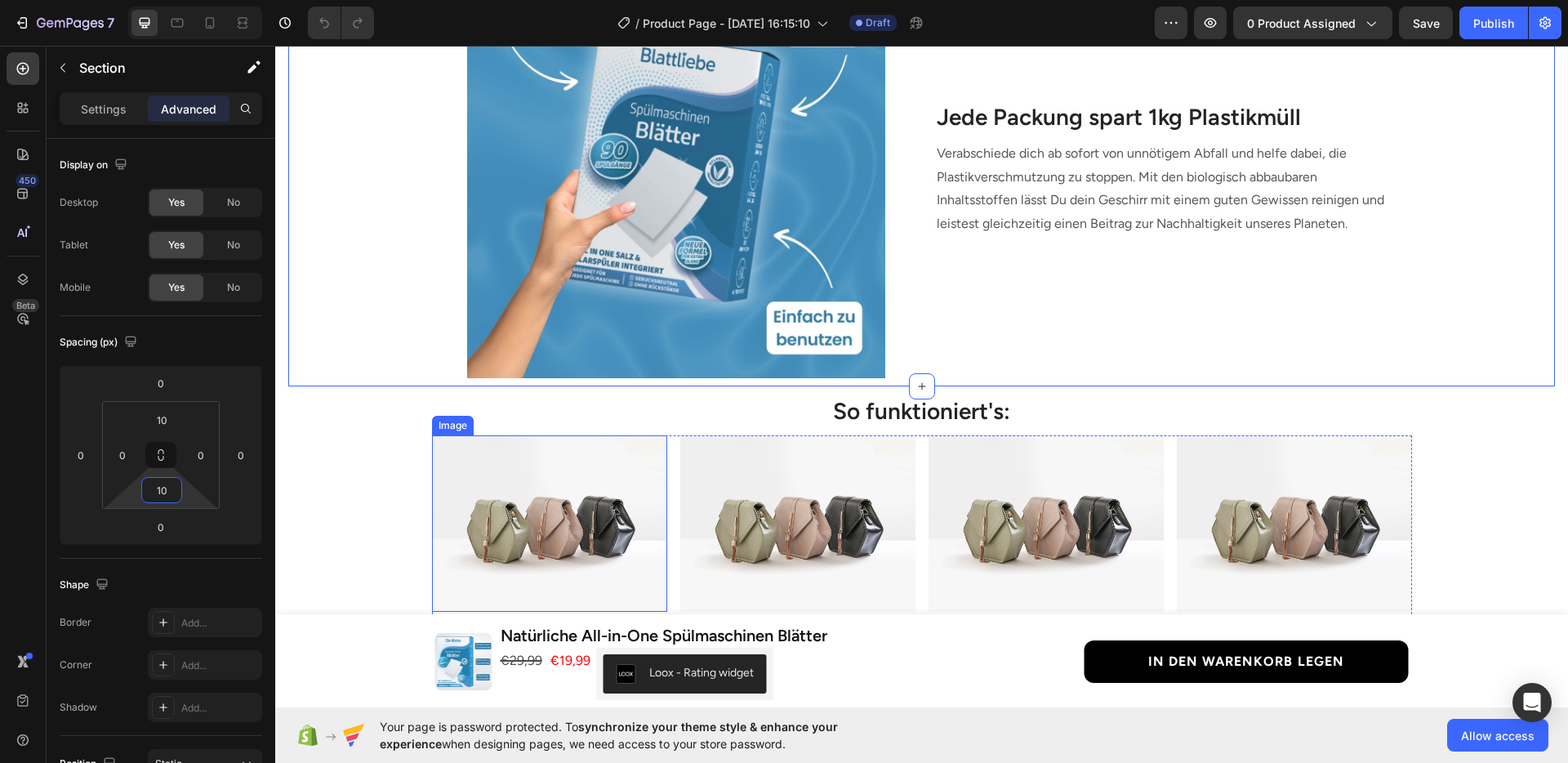
click at [538, 480] on img at bounding box center [549, 523] width 235 height 176
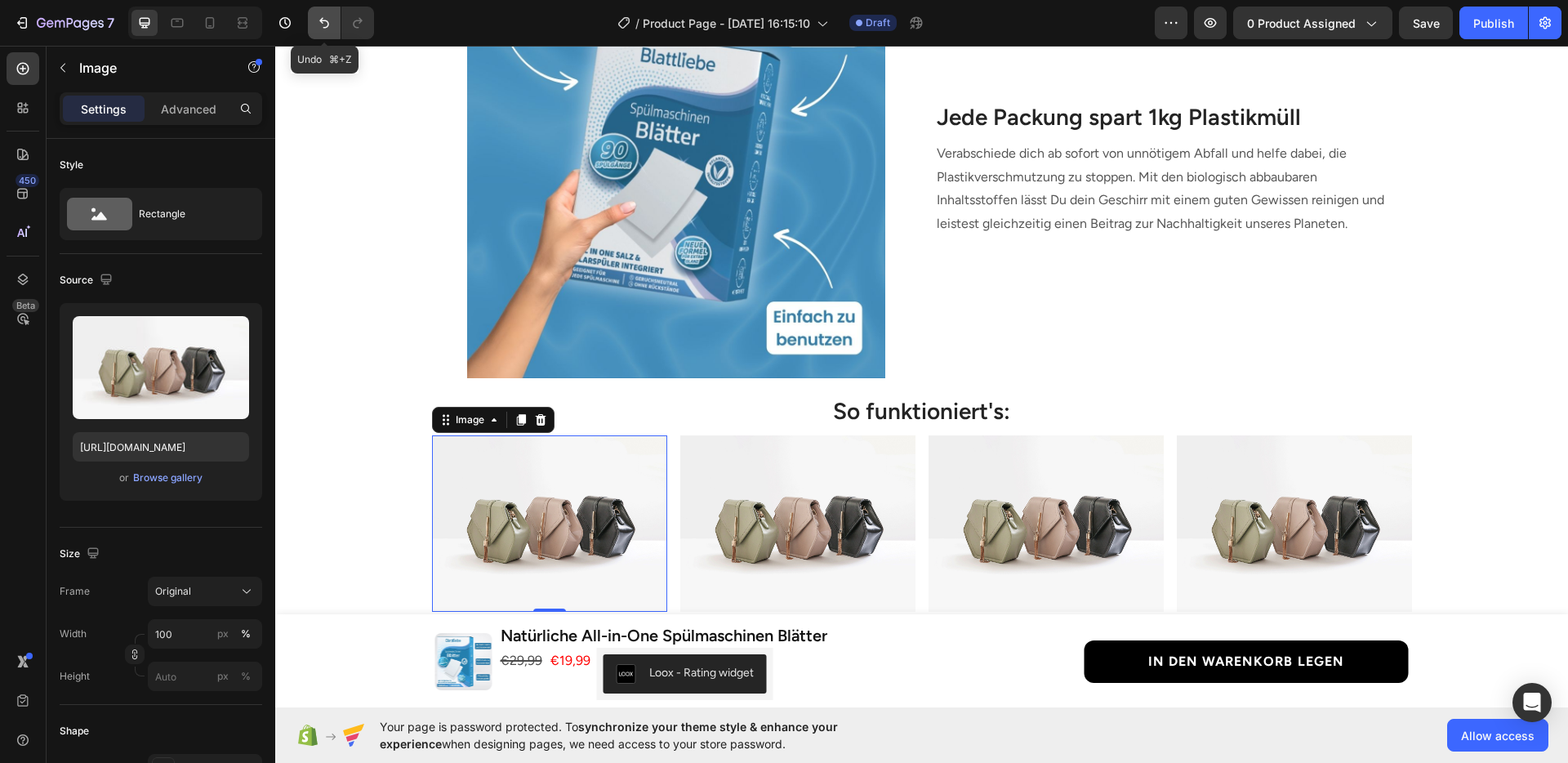
click at [315, 32] on button "Undo/Redo" at bounding box center [324, 23] width 33 height 33
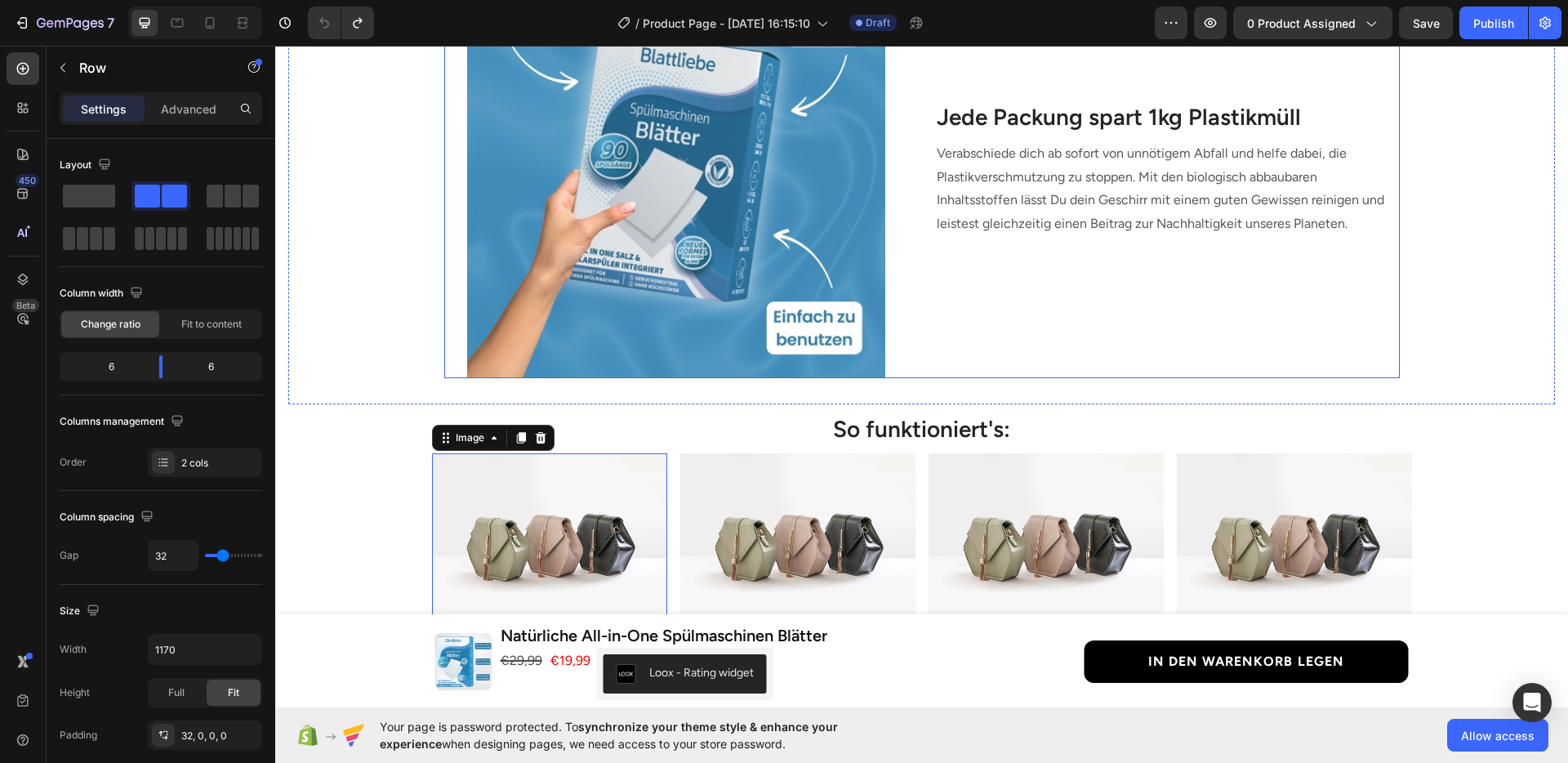
click at [1170, 268] on div "Jede Packung spart 1kg Plastikmüll Heading Verabschiede dich ab sofort von unnö…" at bounding box center [1166, 169] width 465 height 418
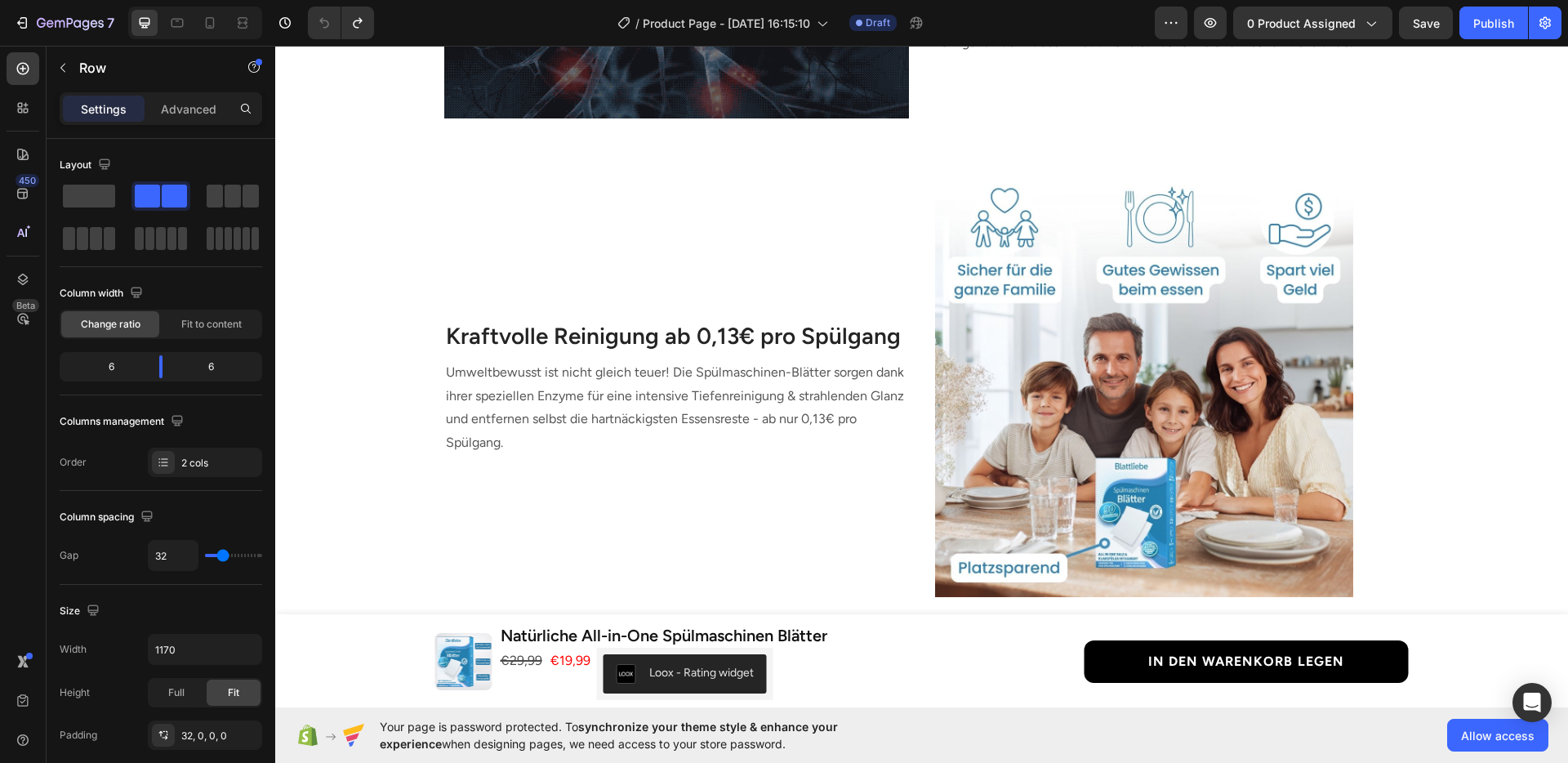
scroll to position [0, 0]
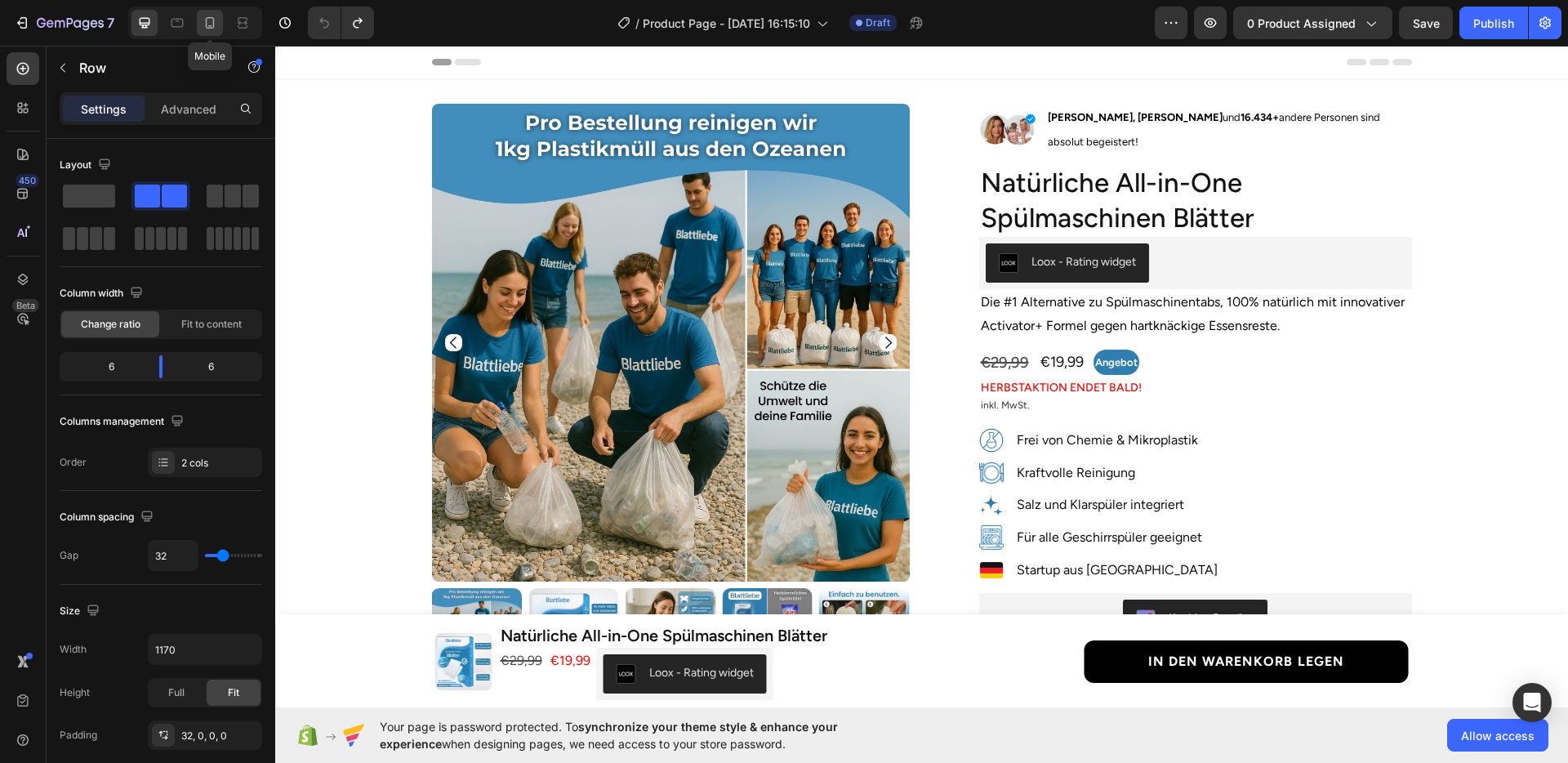
click at [221, 19] on div at bounding box center [210, 23] width 26 height 26
type input "0"
type input "100%"
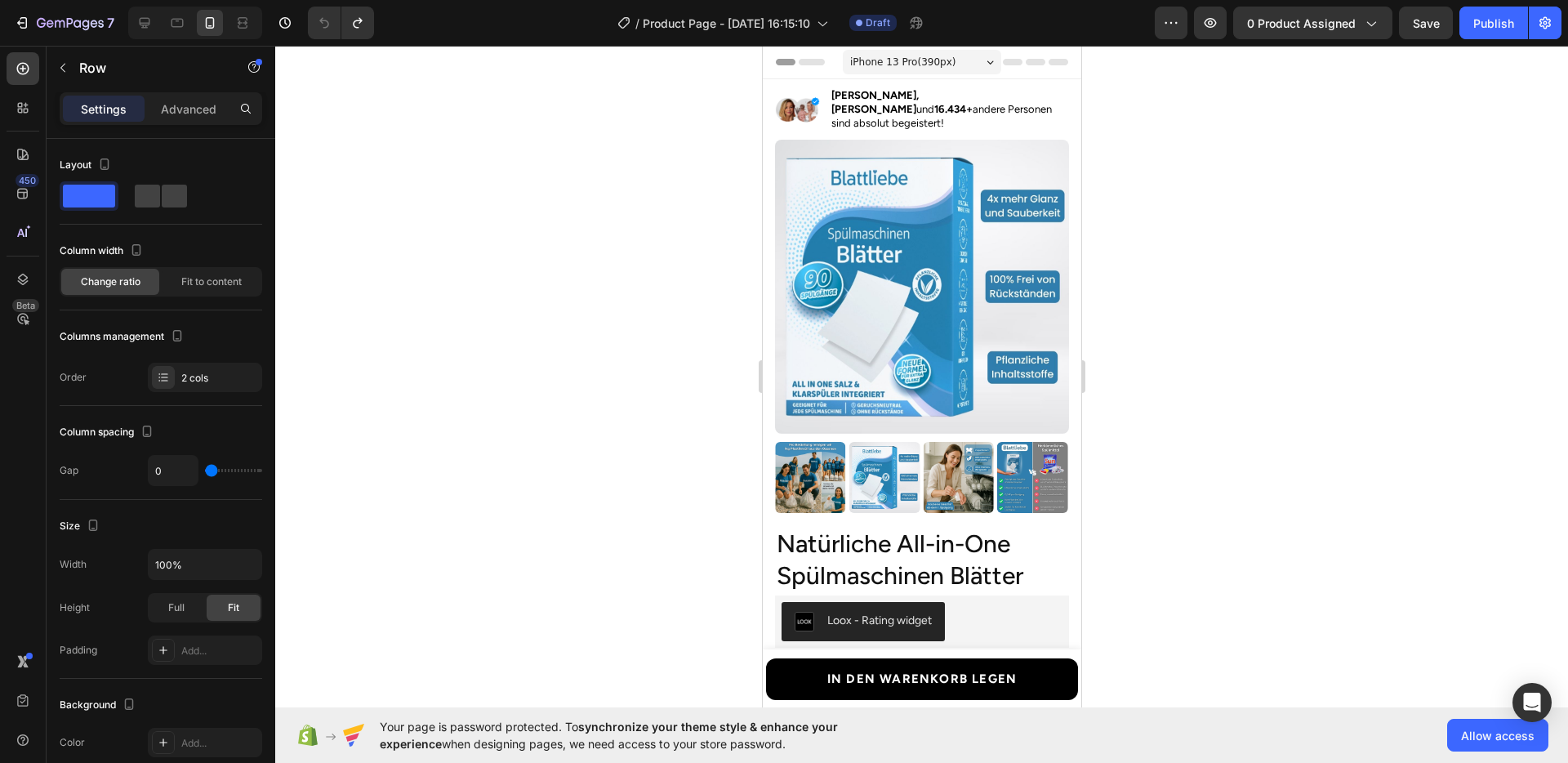
click at [1234, 344] on div at bounding box center [921, 403] width 1292 height 716
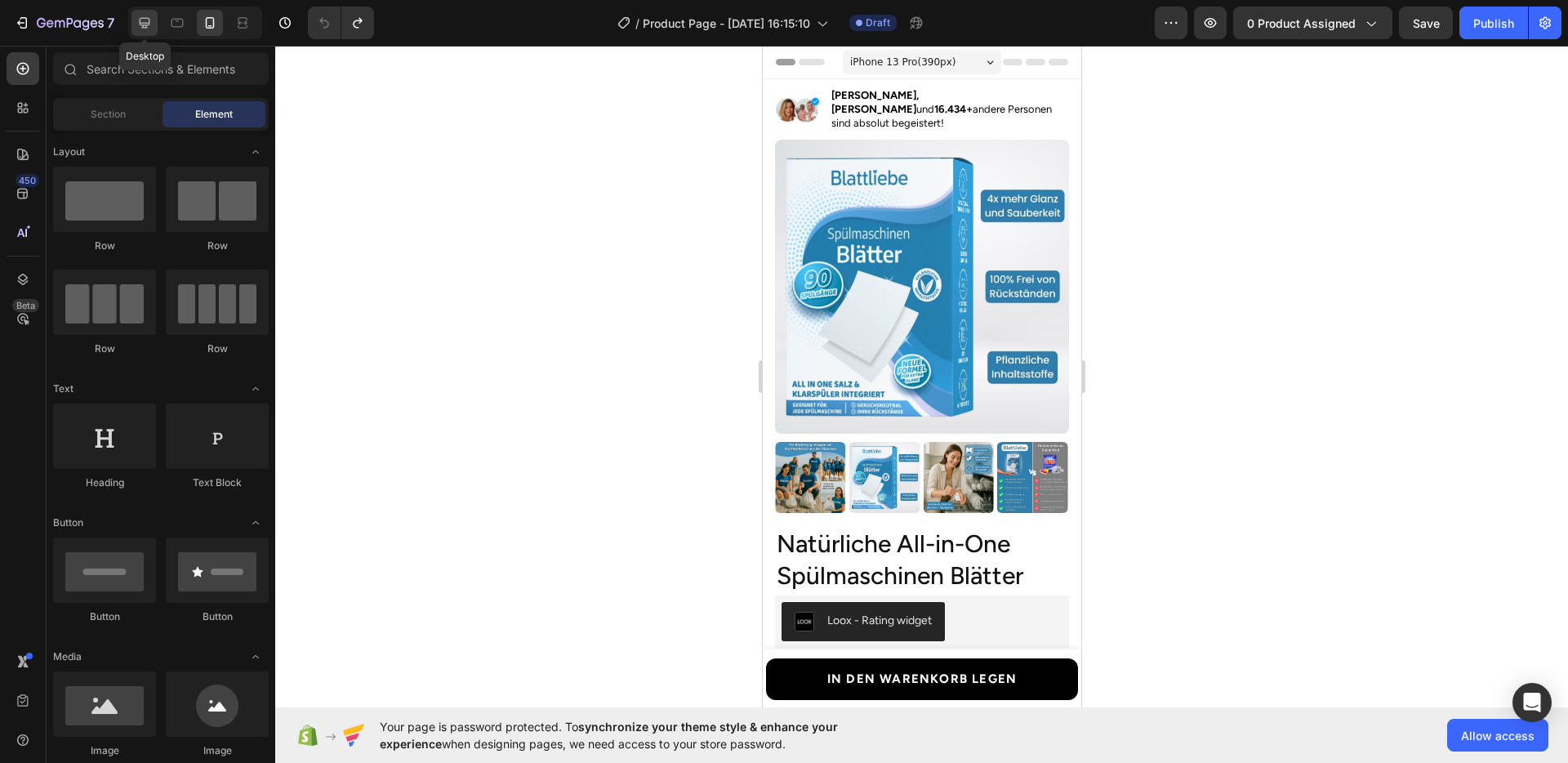
click at [152, 24] on icon at bounding box center [144, 23] width 16 height 16
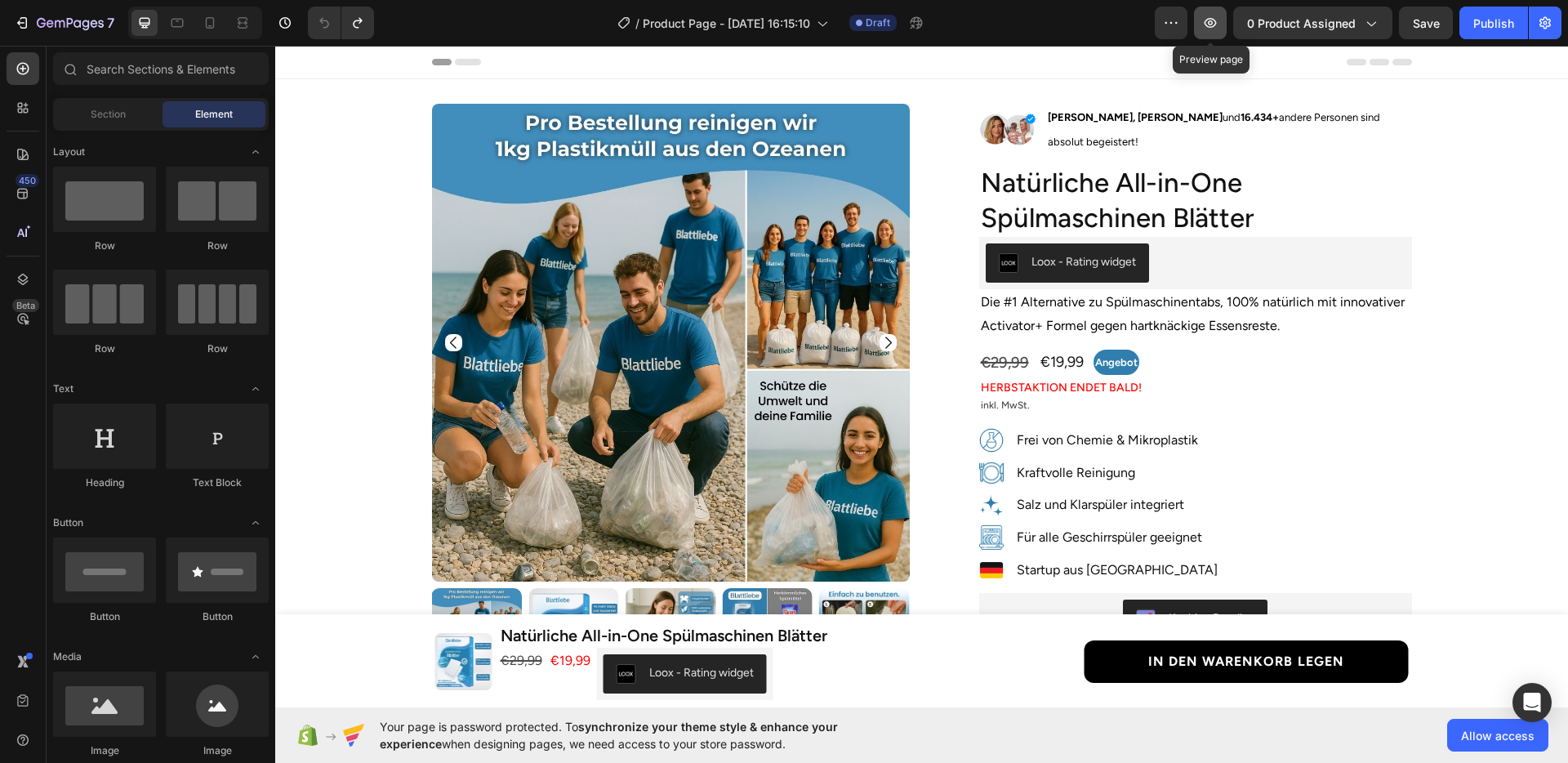
click at [1227, 25] on button "button" at bounding box center [1210, 23] width 33 height 33
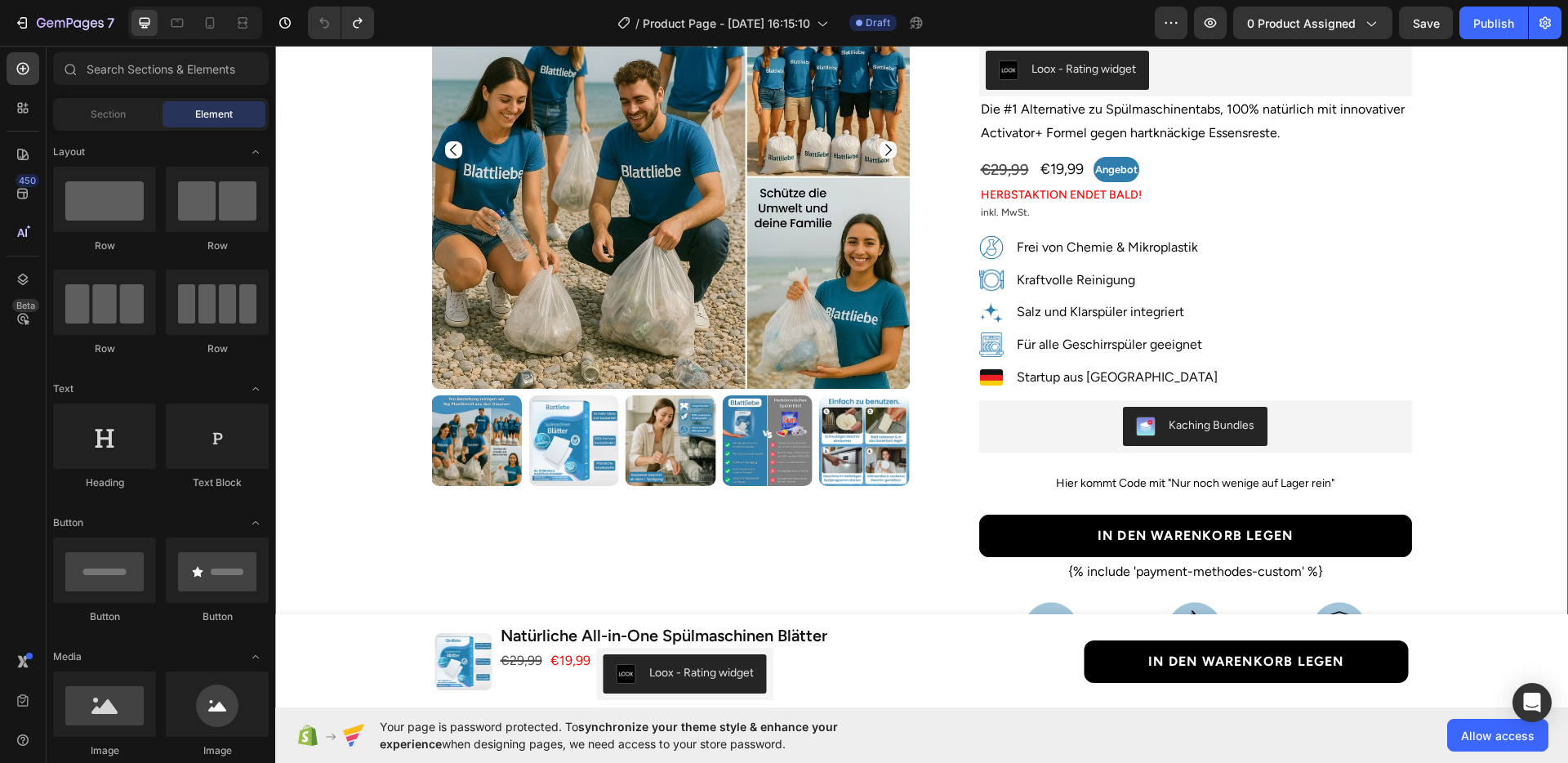
scroll to position [244, 0]
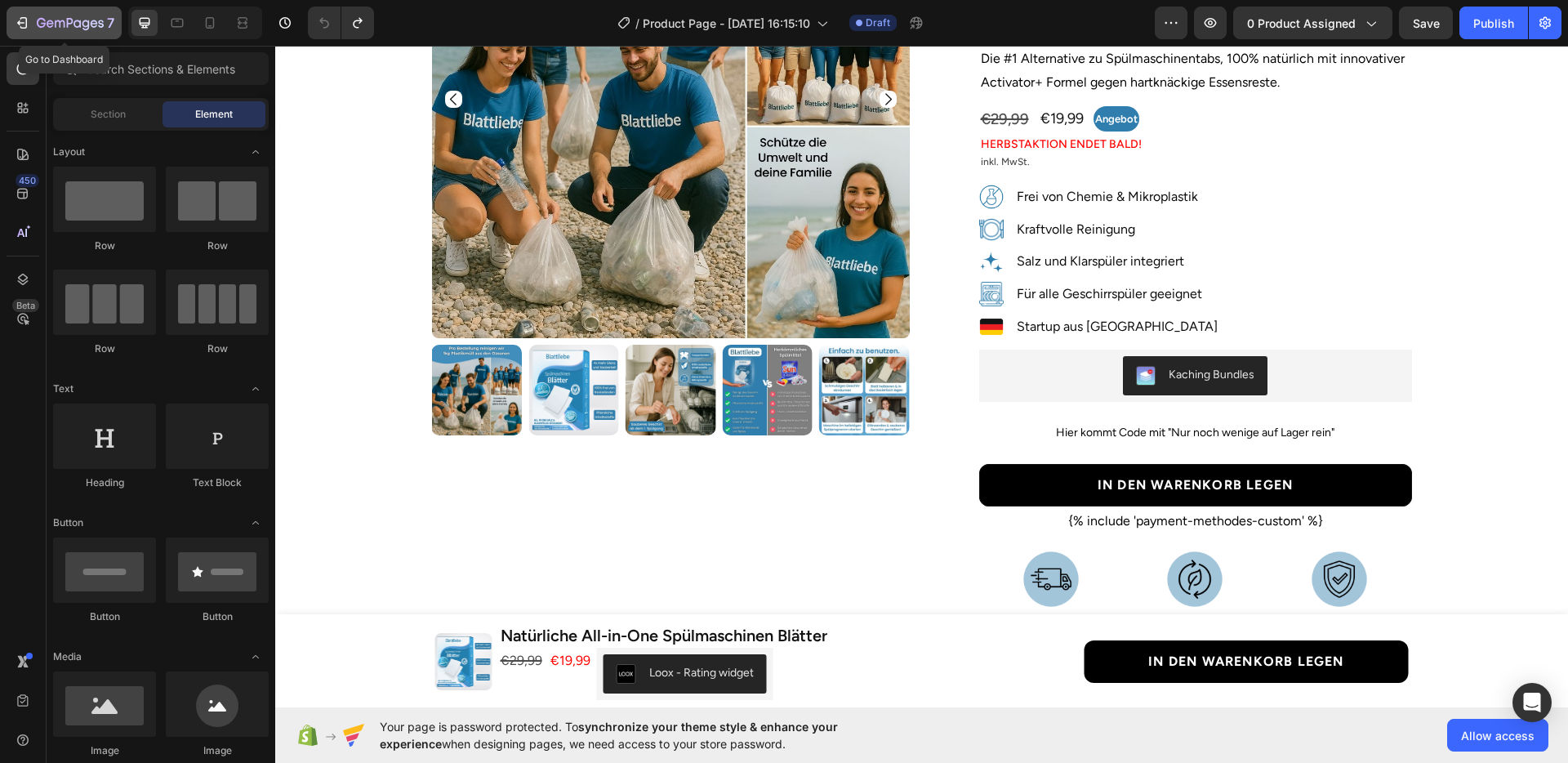
click at [27, 26] on icon "button" at bounding box center [22, 23] width 16 height 16
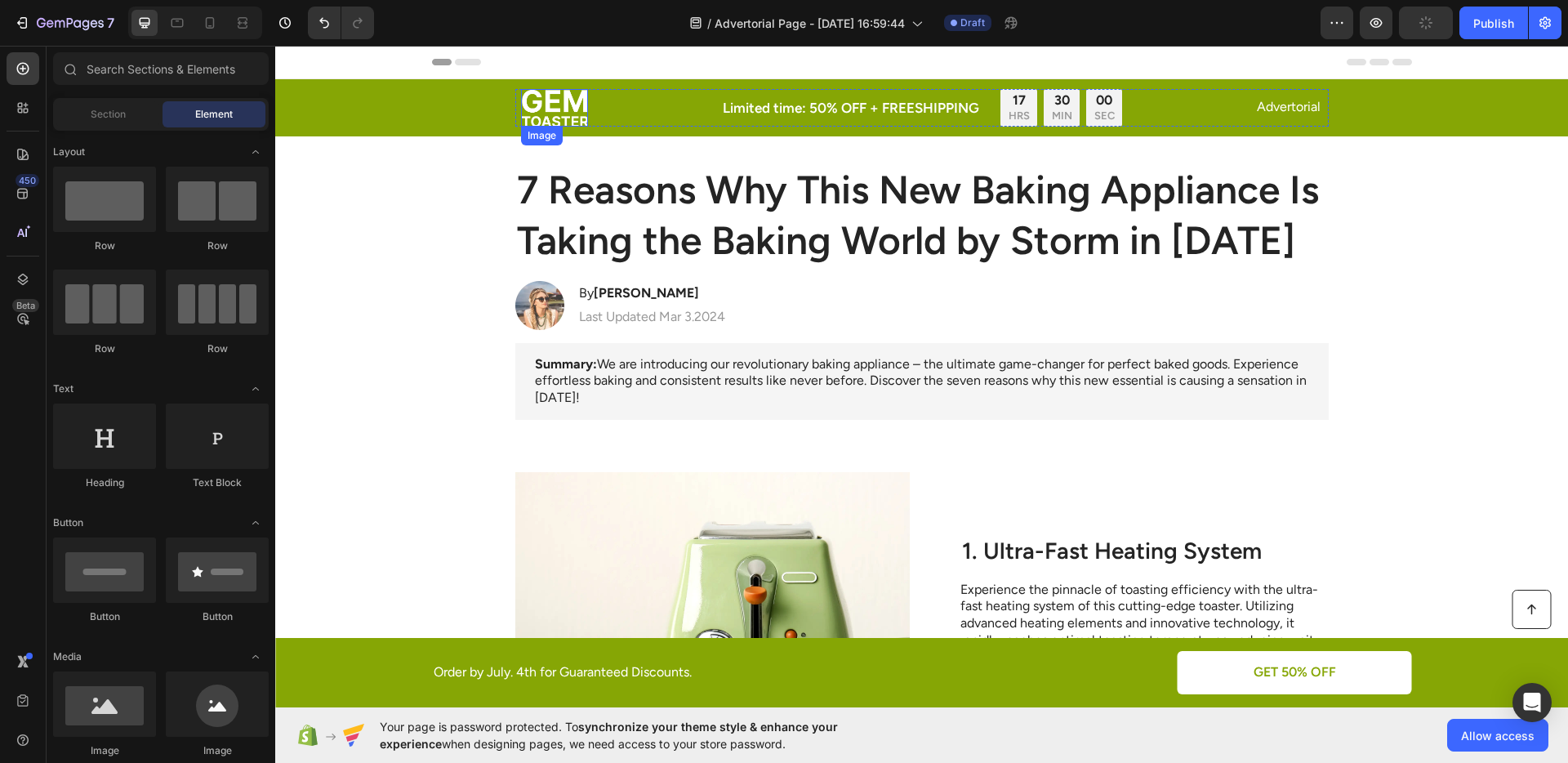
click at [570, 103] on img at bounding box center [554, 108] width 67 height 37
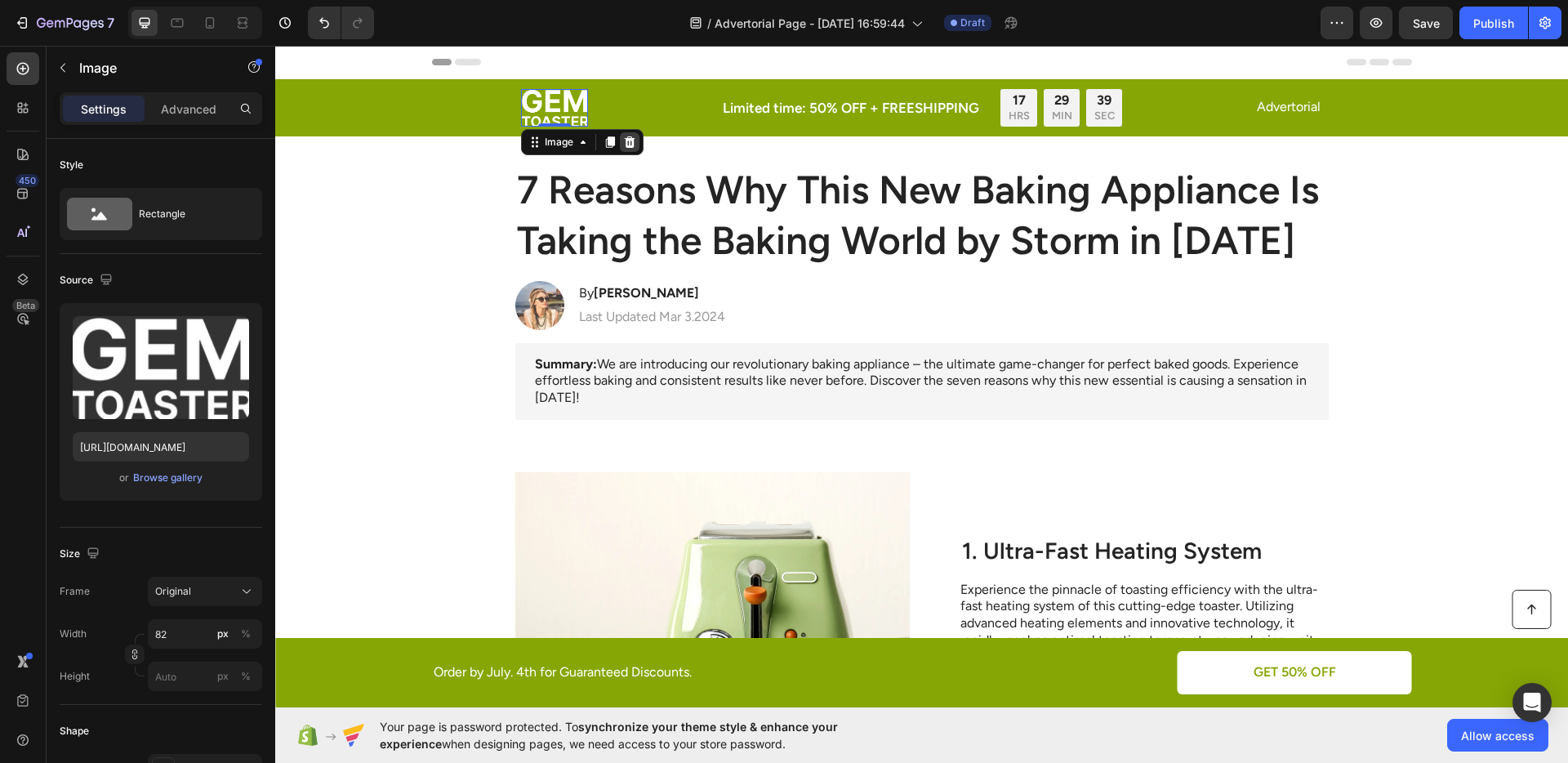
click at [623, 139] on icon at bounding box center [630, 142] width 13 height 13
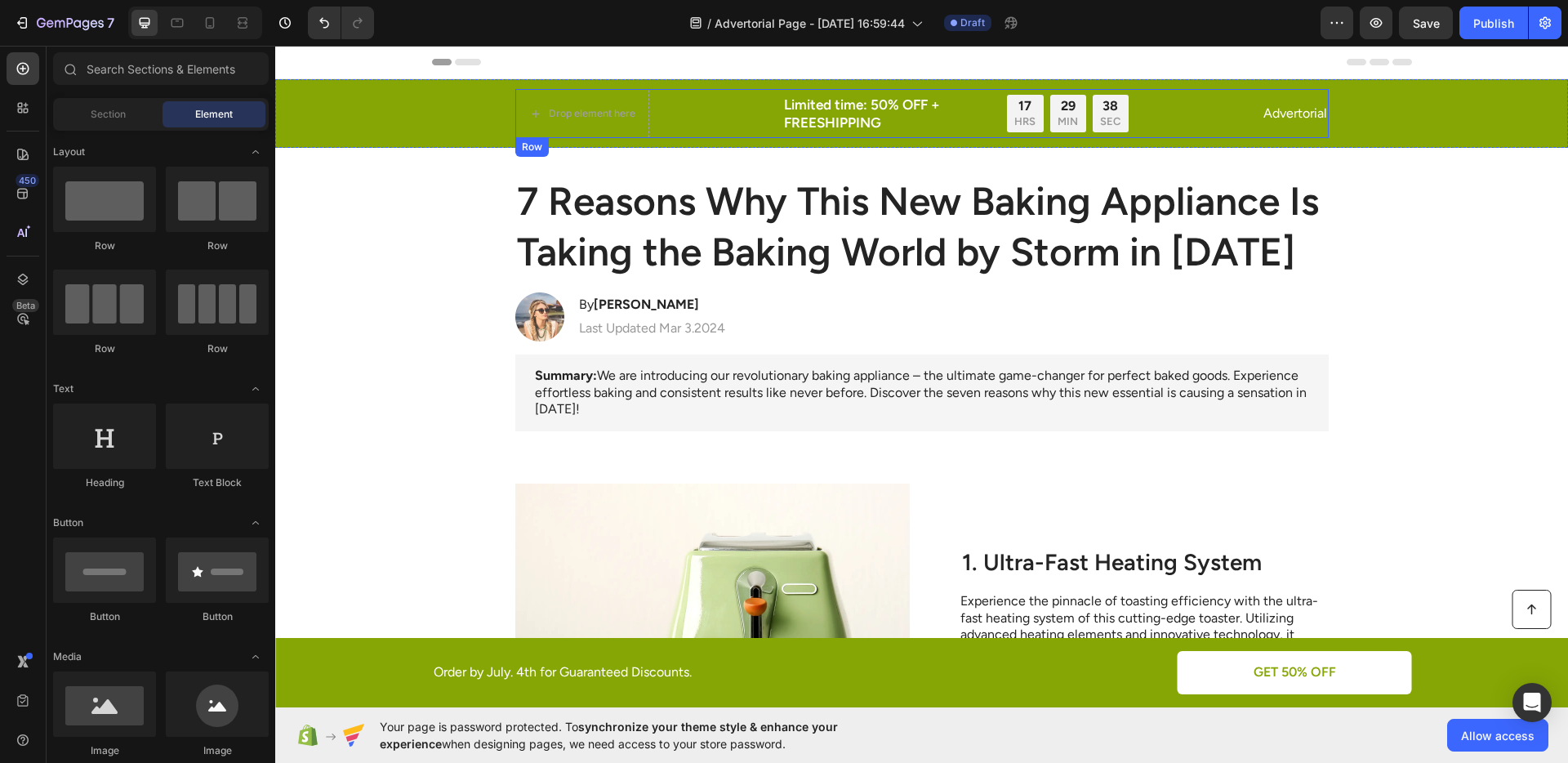
click at [691, 118] on div "Drop element here Limited time: 50% OFF + FREESHIPPING Text Block 17 HRS 29 MIN…" at bounding box center [921, 114] width 813 height 49
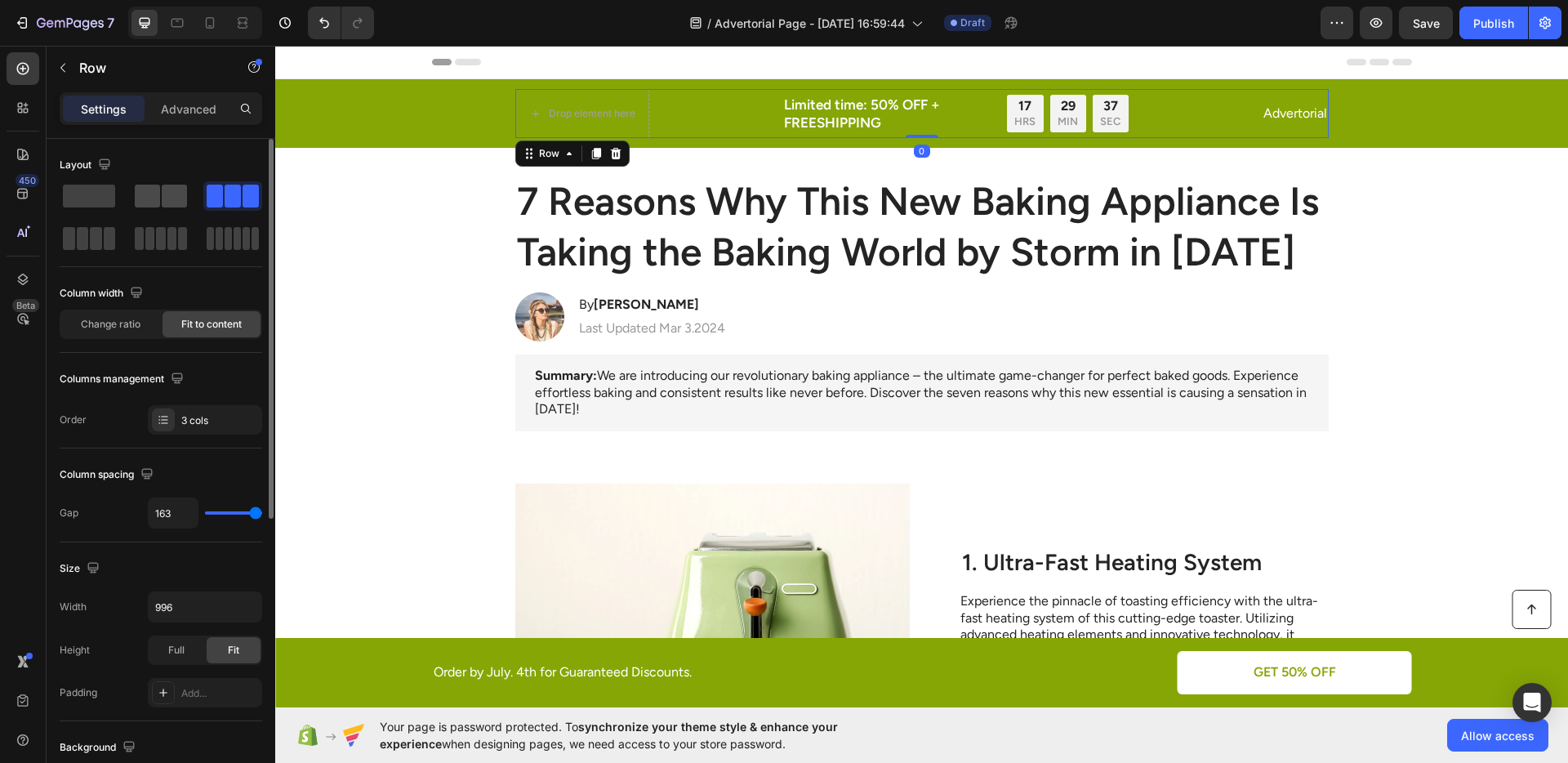
click at [175, 198] on span at bounding box center [174, 195] width 26 height 23
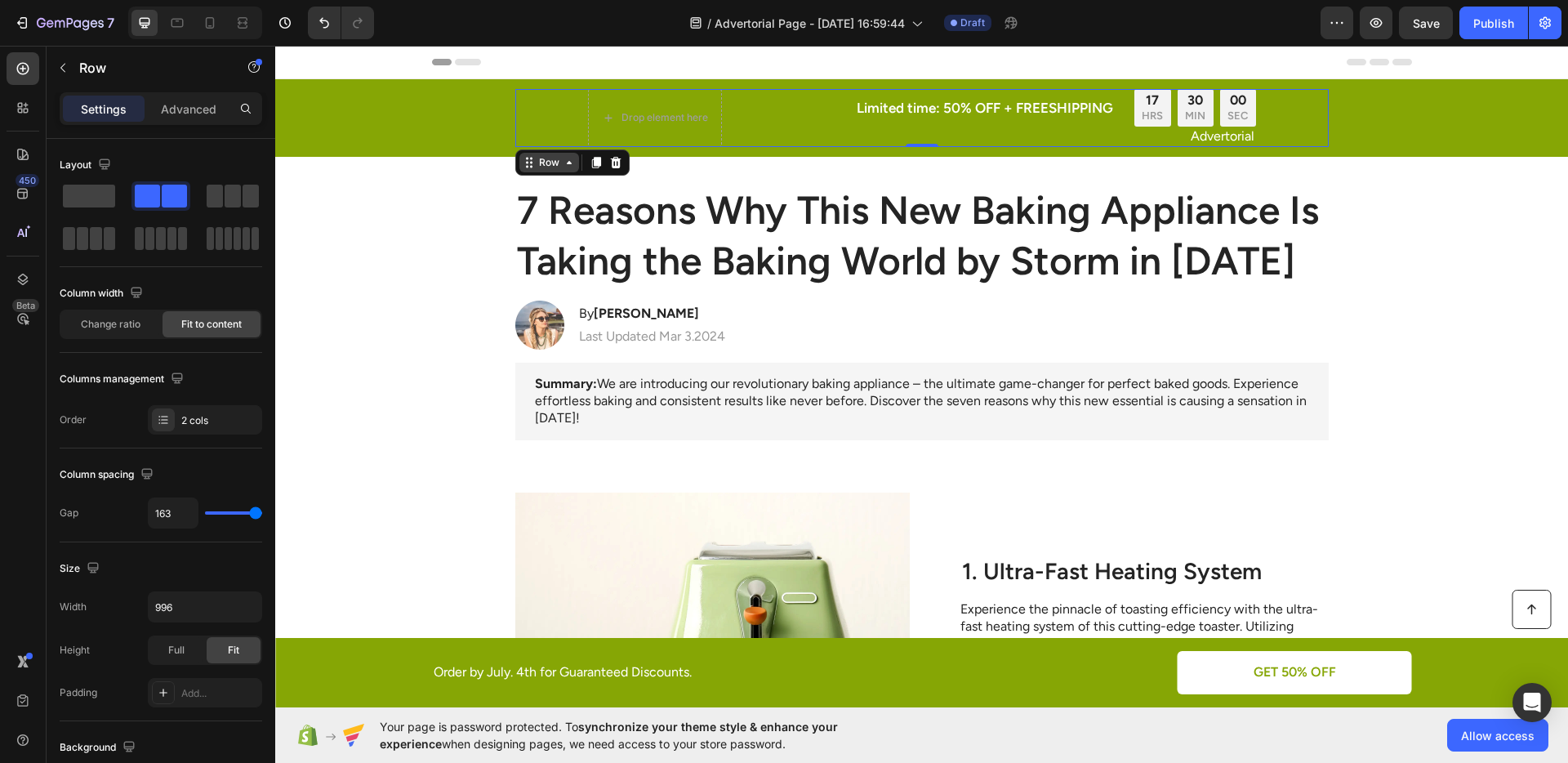
click at [546, 155] on div "Row" at bounding box center [549, 162] width 27 height 15
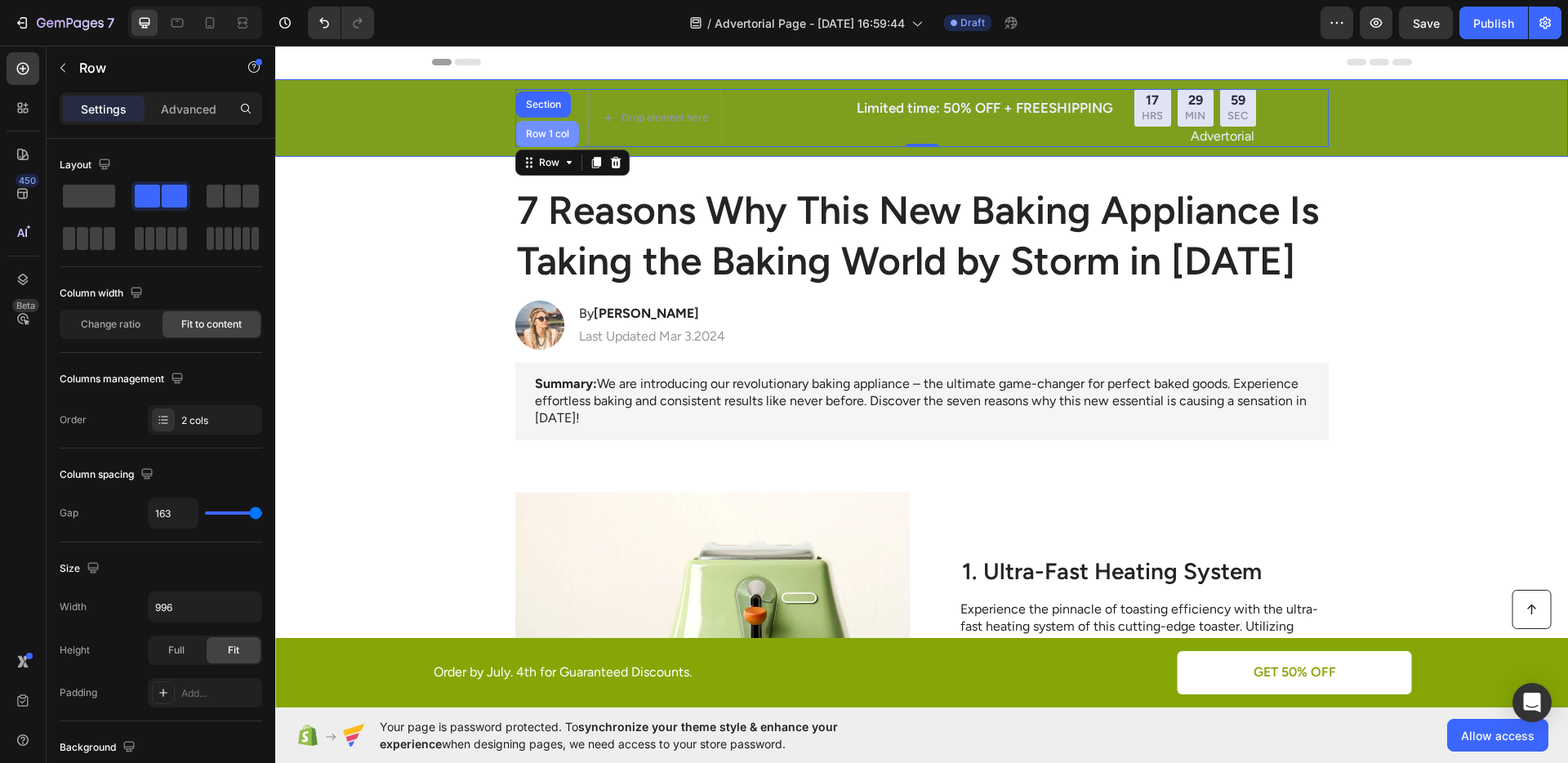
click at [539, 139] on div "Row 1 col" at bounding box center [547, 133] width 63 height 26
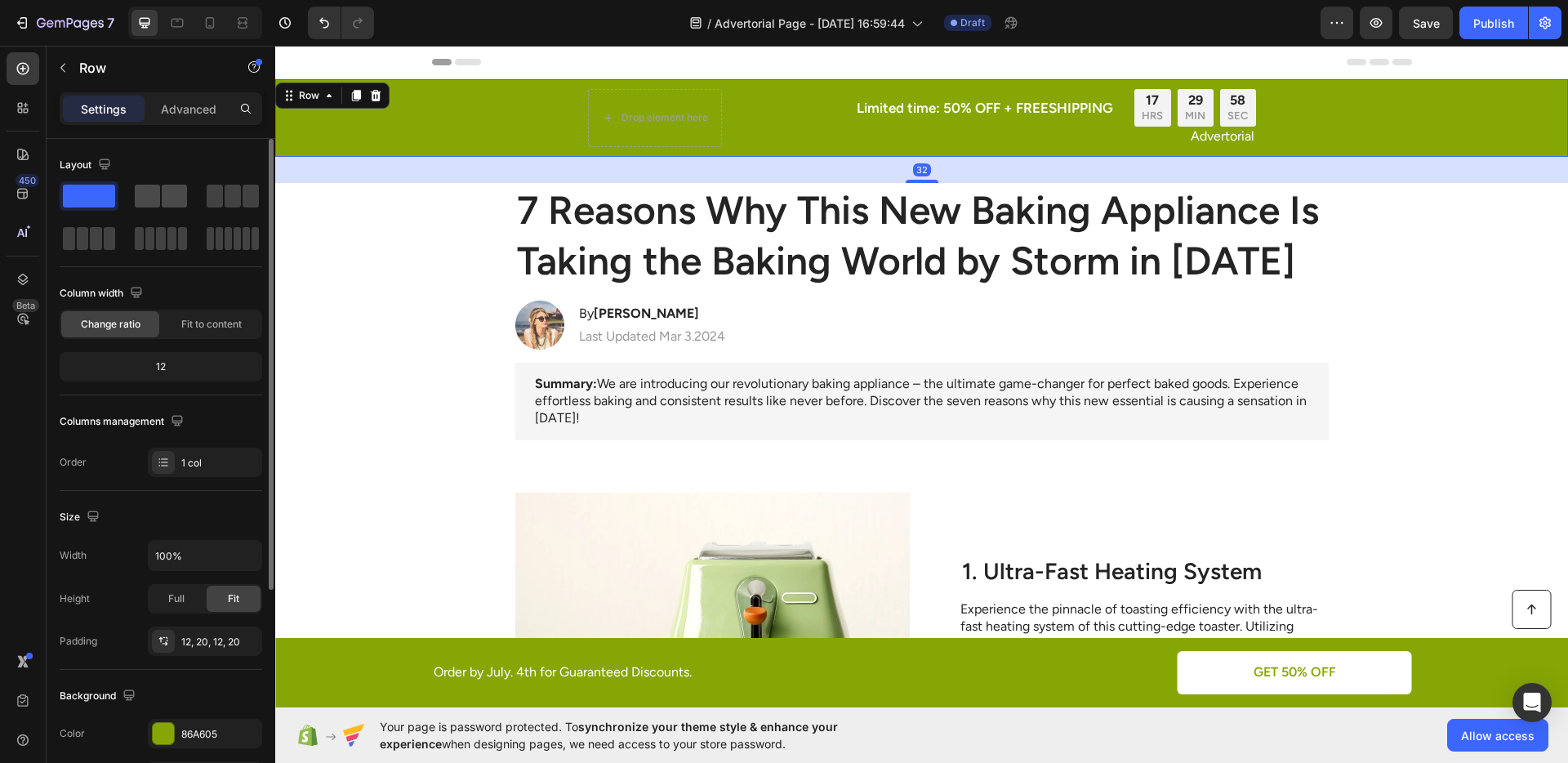
click at [174, 196] on span at bounding box center [174, 195] width 26 height 23
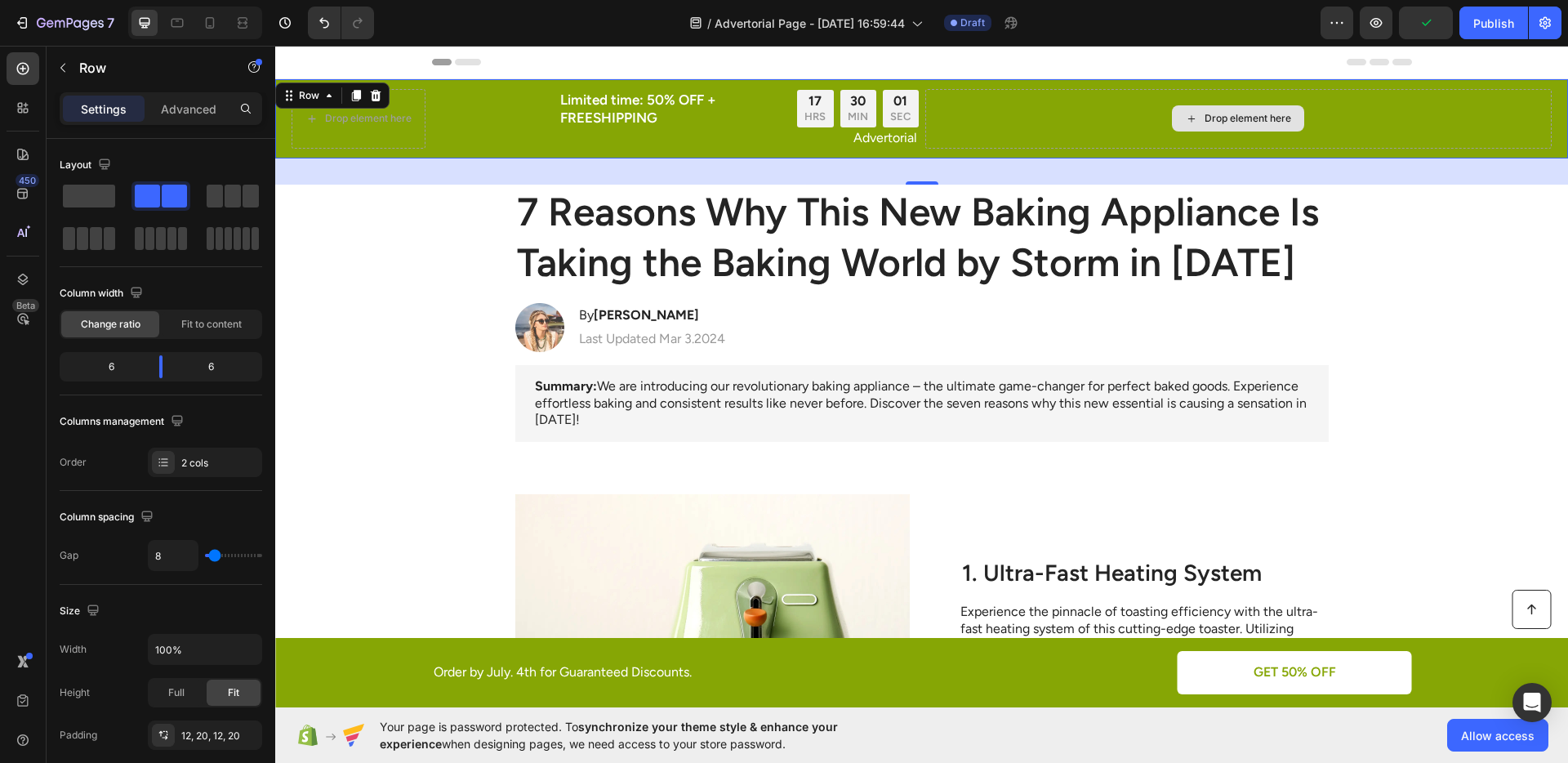
click at [1021, 128] on div "Drop element here" at bounding box center [1239, 119] width 627 height 59
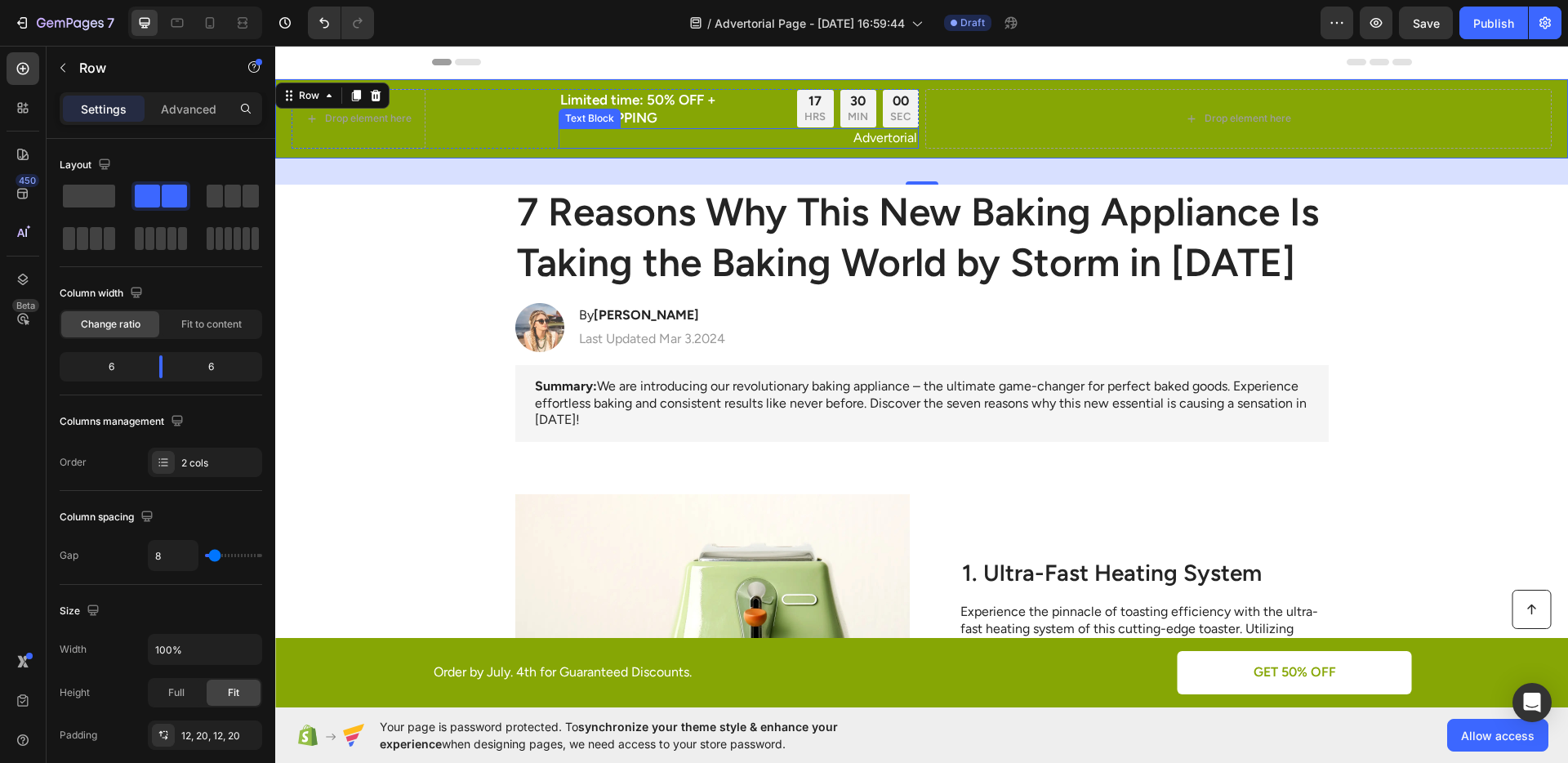
click at [879, 142] on p "Advertorial" at bounding box center [738, 138] width 357 height 17
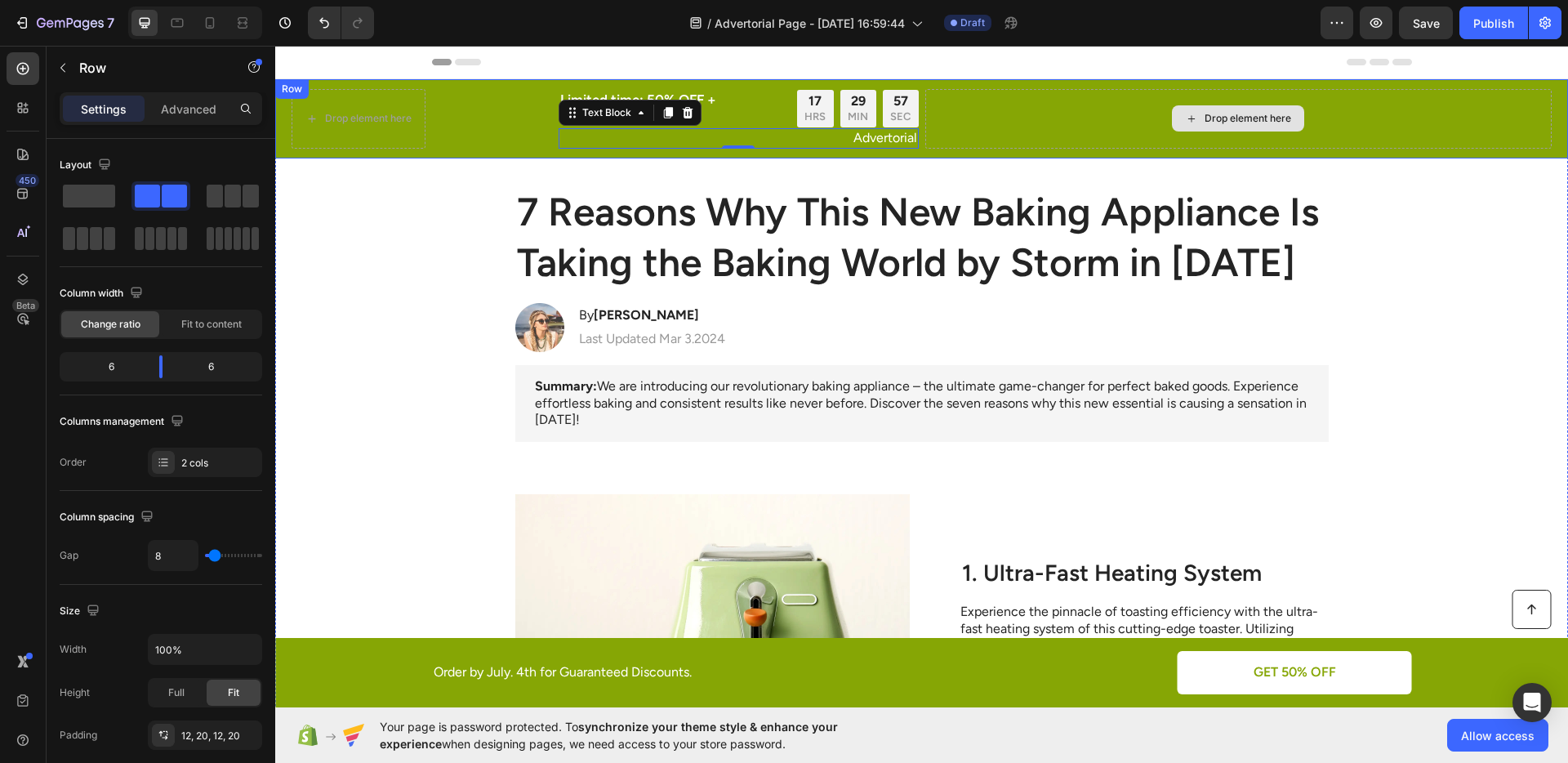
click at [1017, 125] on div "Drop element here" at bounding box center [1239, 119] width 627 height 59
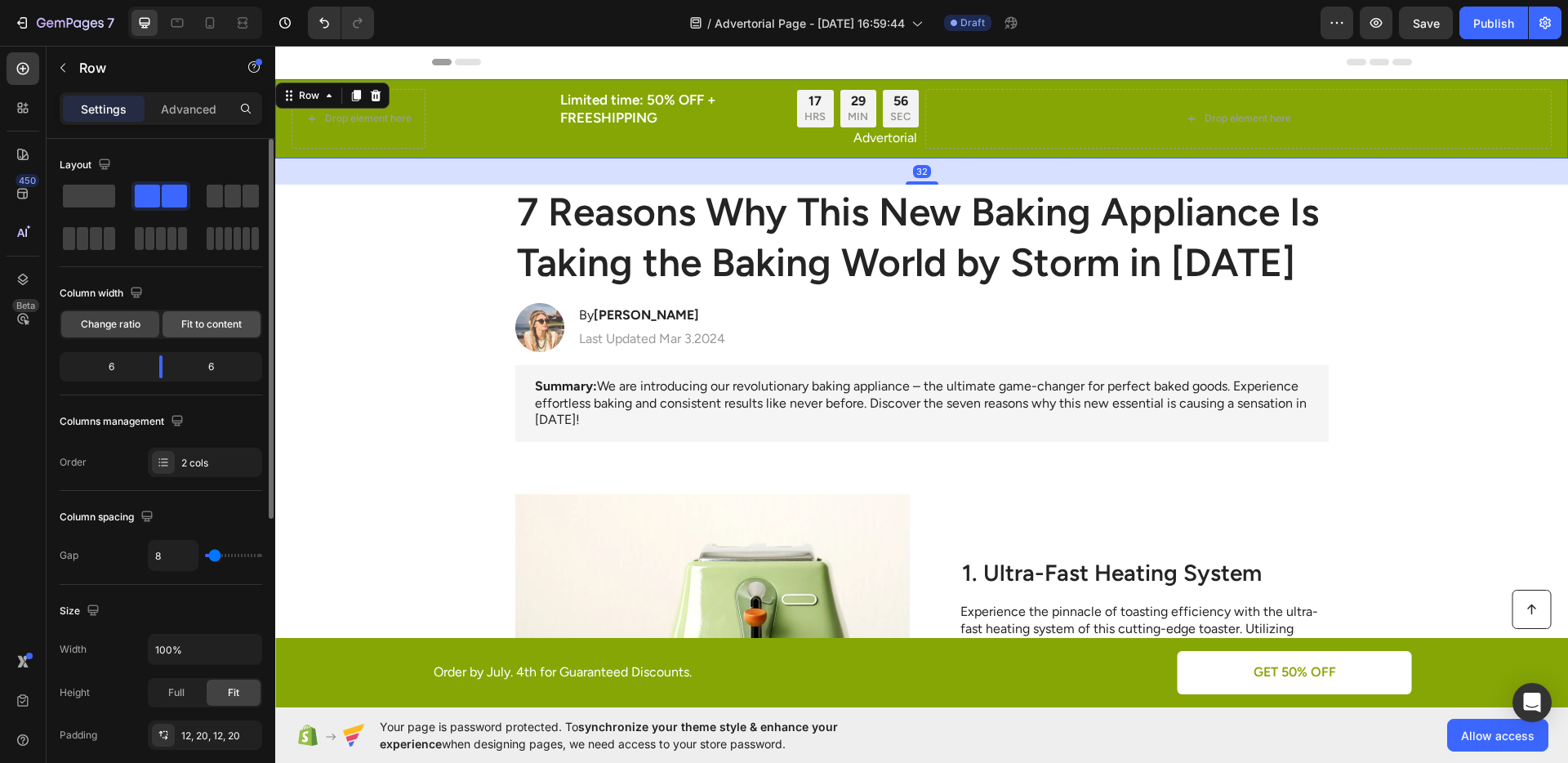
click at [192, 329] on span "Fit to content" at bounding box center [212, 324] width 60 height 15
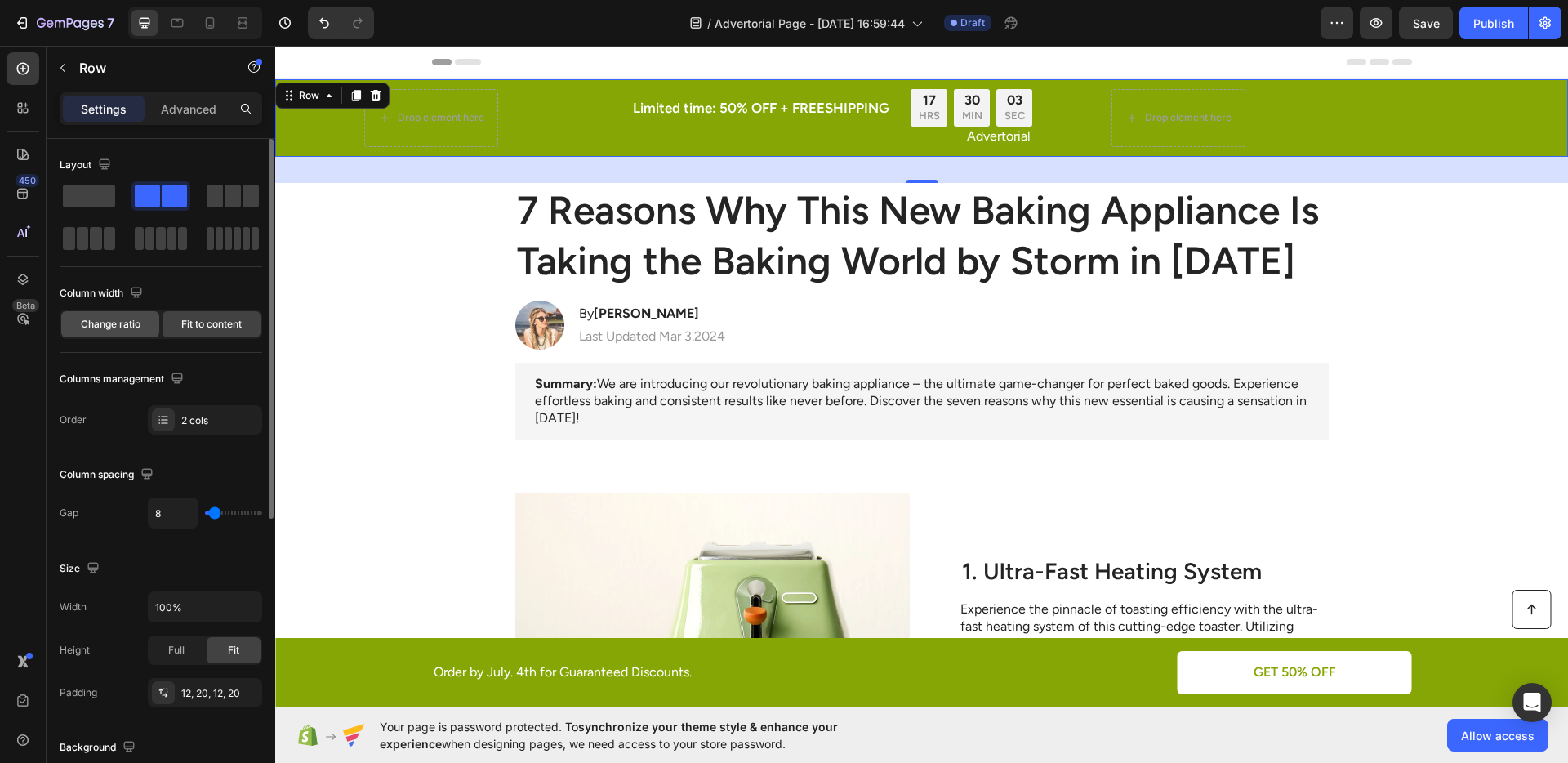
click at [147, 320] on div "Change ratio" at bounding box center [110, 324] width 98 height 26
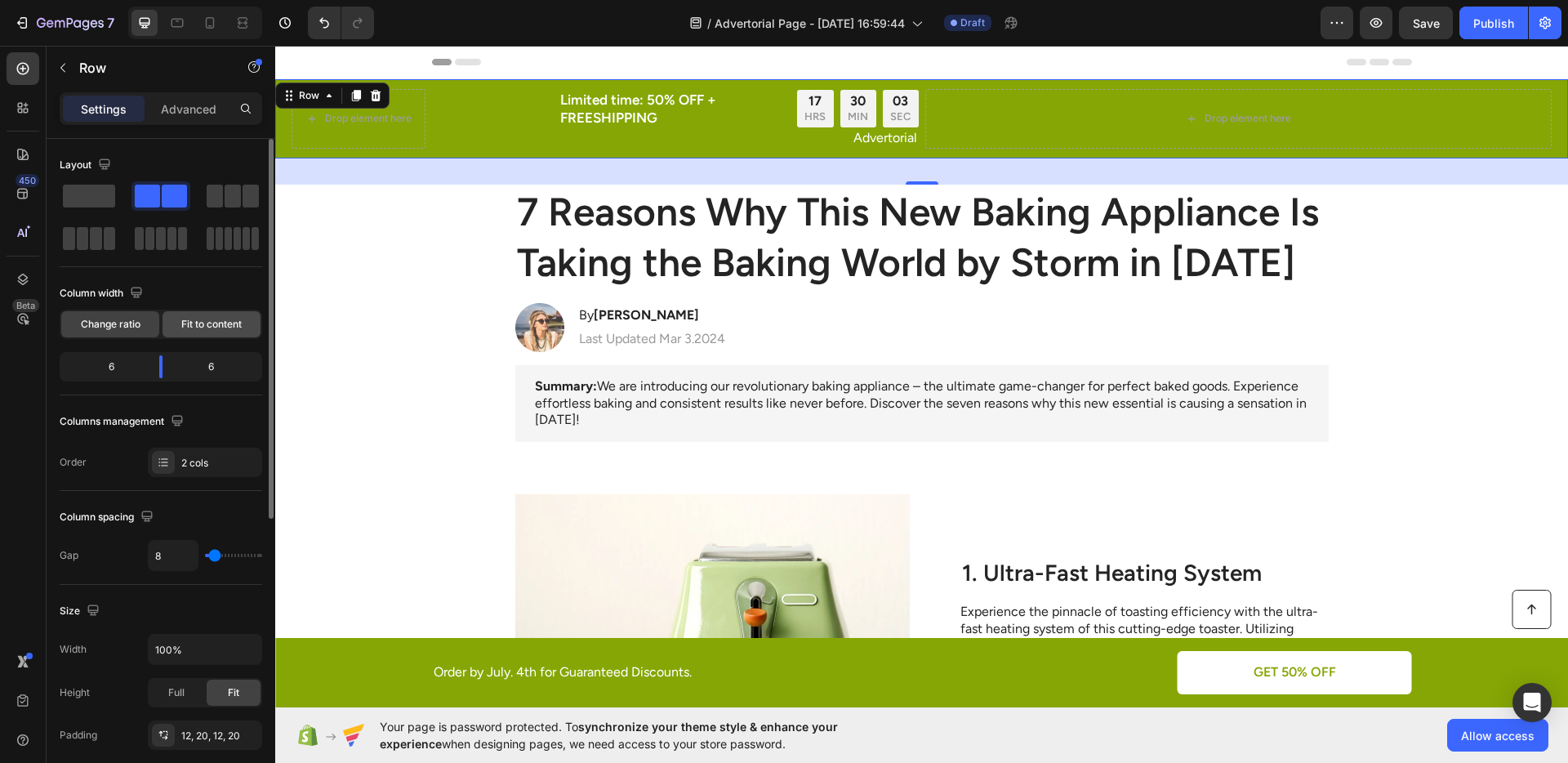
click at [215, 314] on div "Fit to content" at bounding box center [211, 324] width 98 height 26
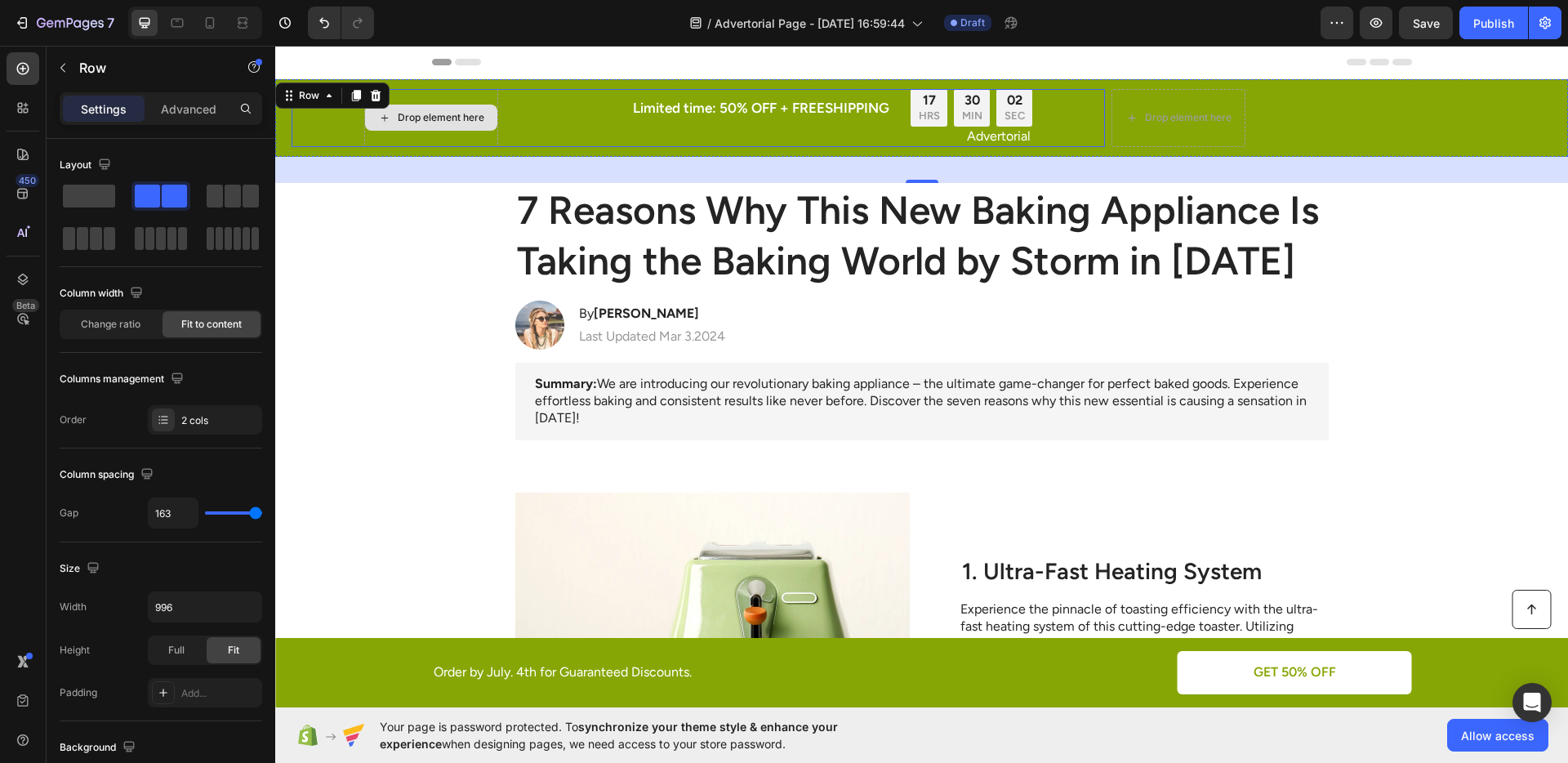
click at [382, 135] on div "Drop element here" at bounding box center [431, 119] width 134 height 58
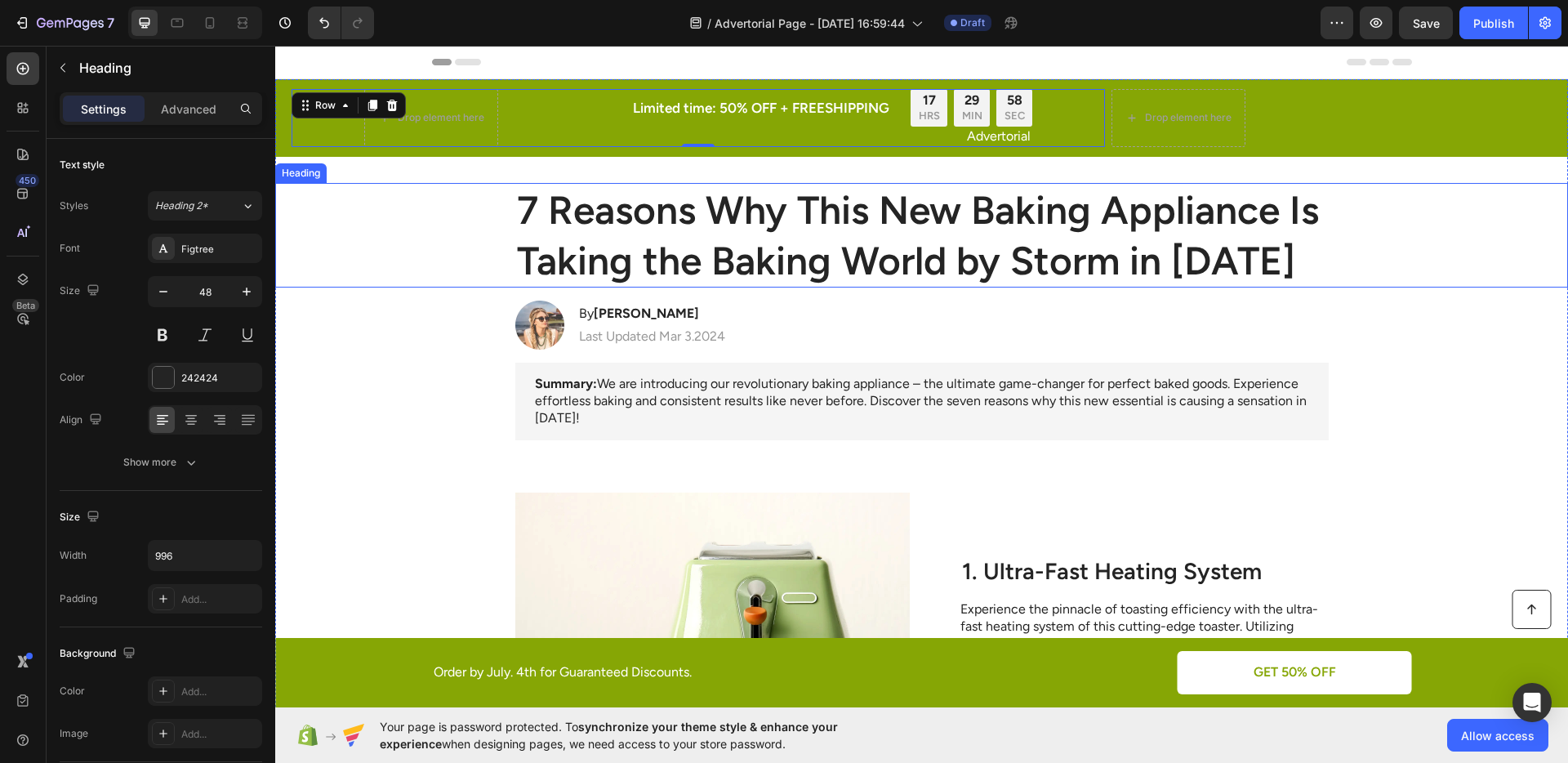
click at [444, 204] on div "7 Reasons Why This New Baking Appliance Is Taking the Baking World by Storm in …" at bounding box center [921, 235] width 1260 height 105
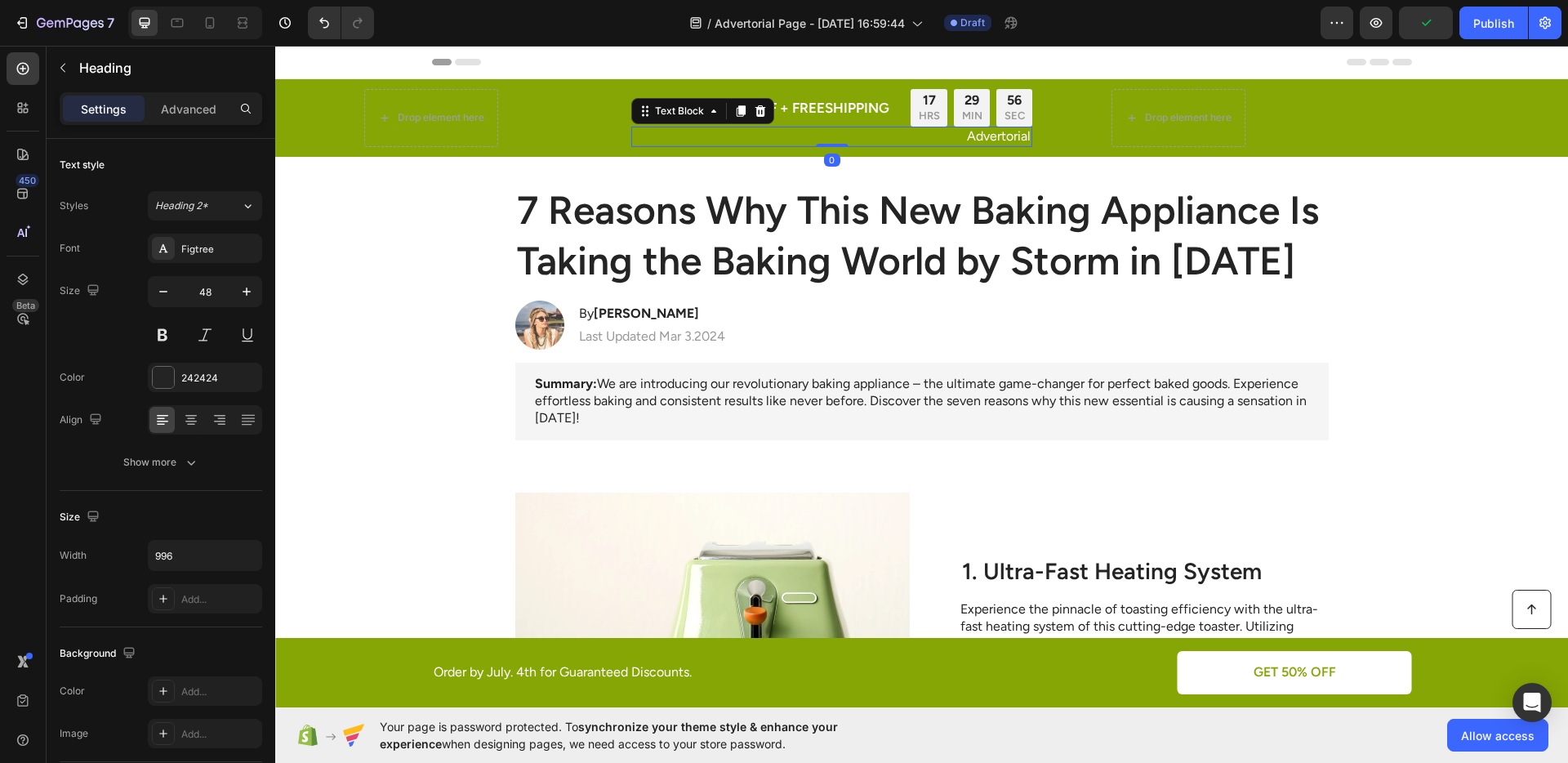
click at [825, 127] on div "Advertorial" at bounding box center [831, 137] width 401 height 20
click at [672, 114] on div "Text Block" at bounding box center [679, 111] width 56 height 15
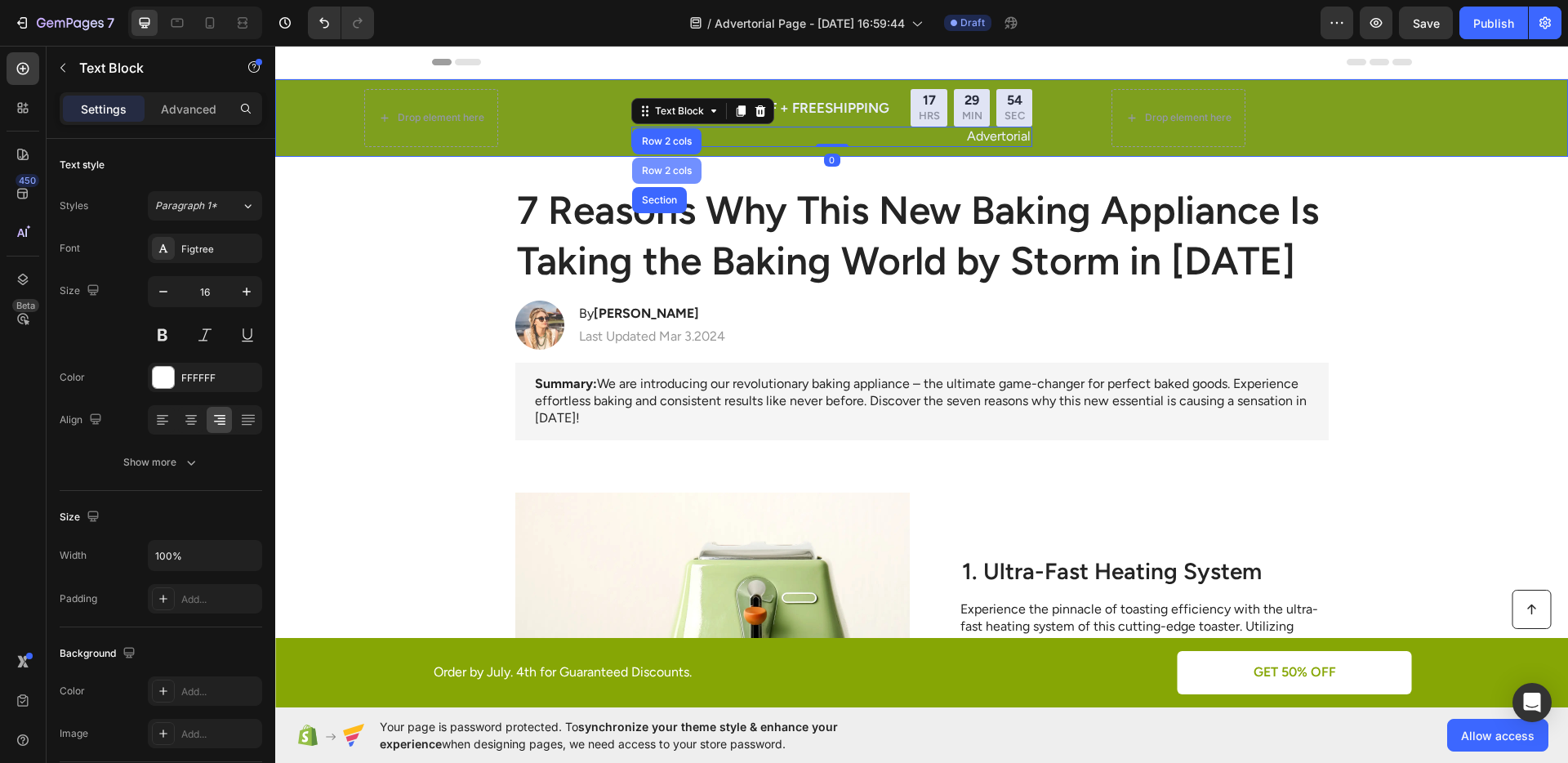
click at [651, 170] on div "Row 2 cols" at bounding box center [667, 171] width 57 height 10
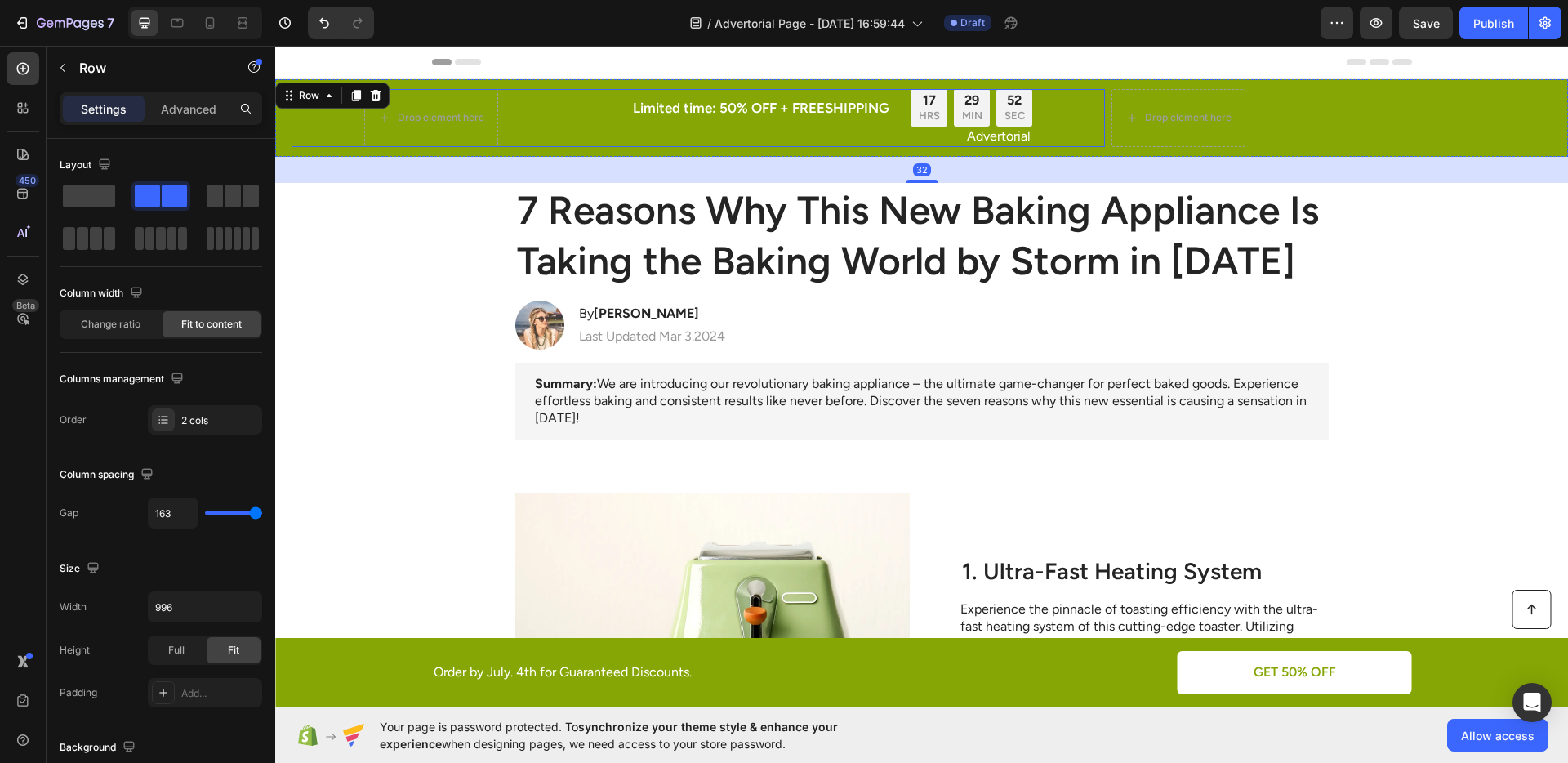
click at [499, 141] on div "Drop element here Limited time: 50% OFF + FREESHIPPING Text Block 17 HRS 29 MIN…" at bounding box center [697, 119] width 813 height 58
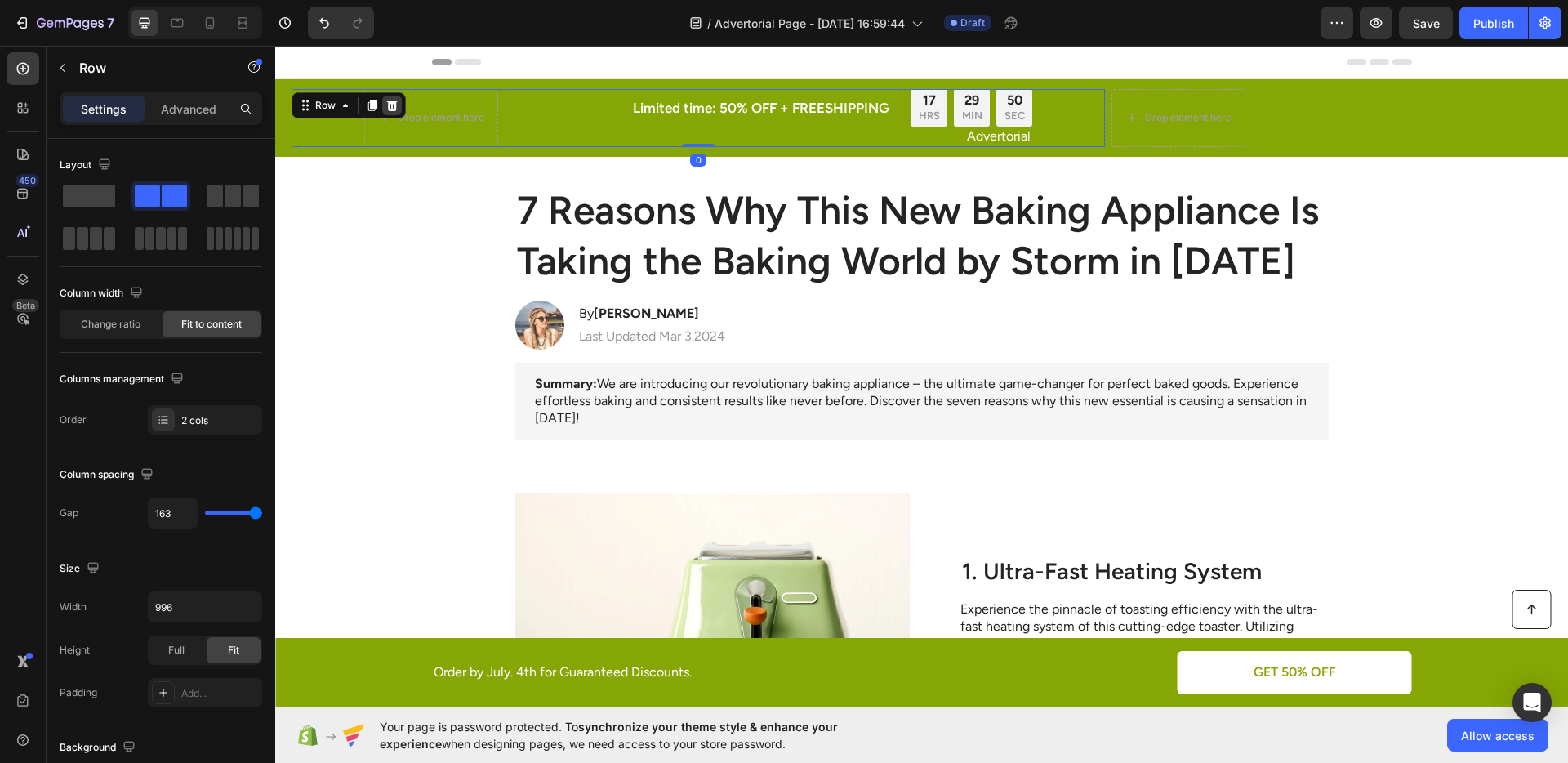
click at [392, 112] on div at bounding box center [392, 105] width 19 height 19
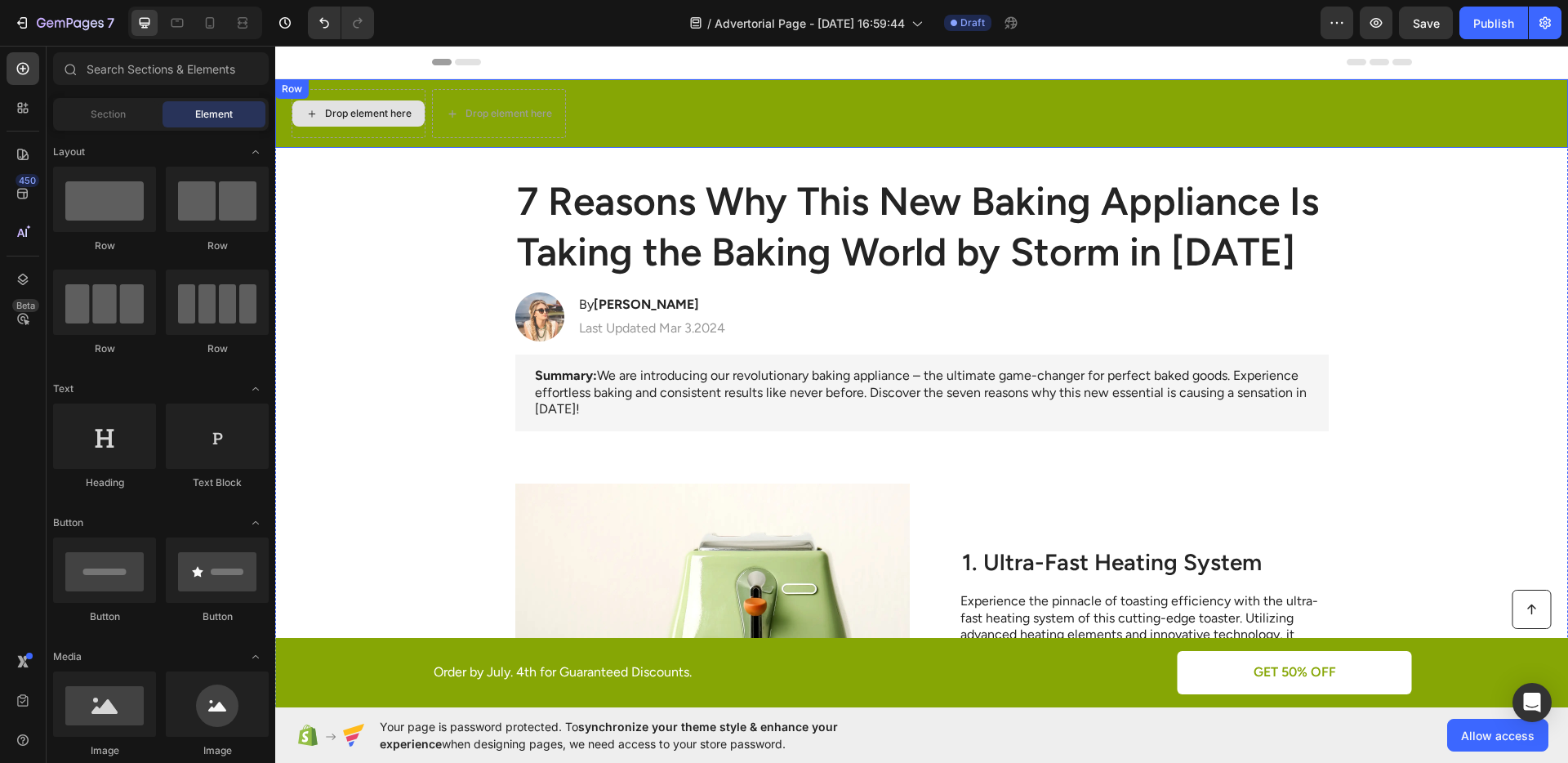
click at [317, 122] on div "Drop element here" at bounding box center [358, 113] width 132 height 26
click at [324, 131] on div "Drop element here" at bounding box center [358, 114] width 134 height 49
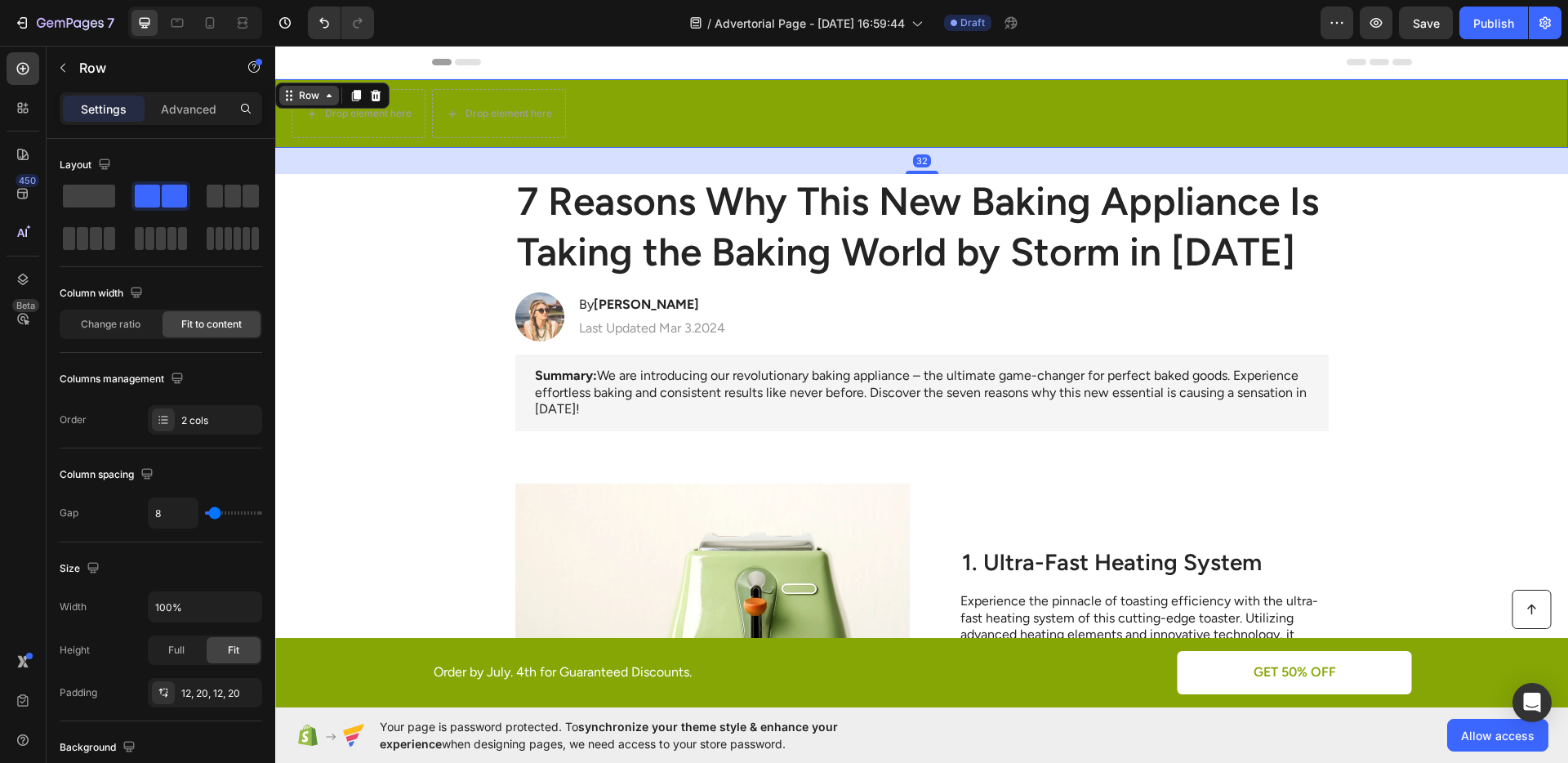
click at [329, 97] on icon at bounding box center [329, 96] width 13 height 13
click at [763, 115] on div "Drop element here Drop element here Row Section 32" at bounding box center [921, 113] width 1292 height 68
click at [374, 90] on icon at bounding box center [375, 96] width 13 height 13
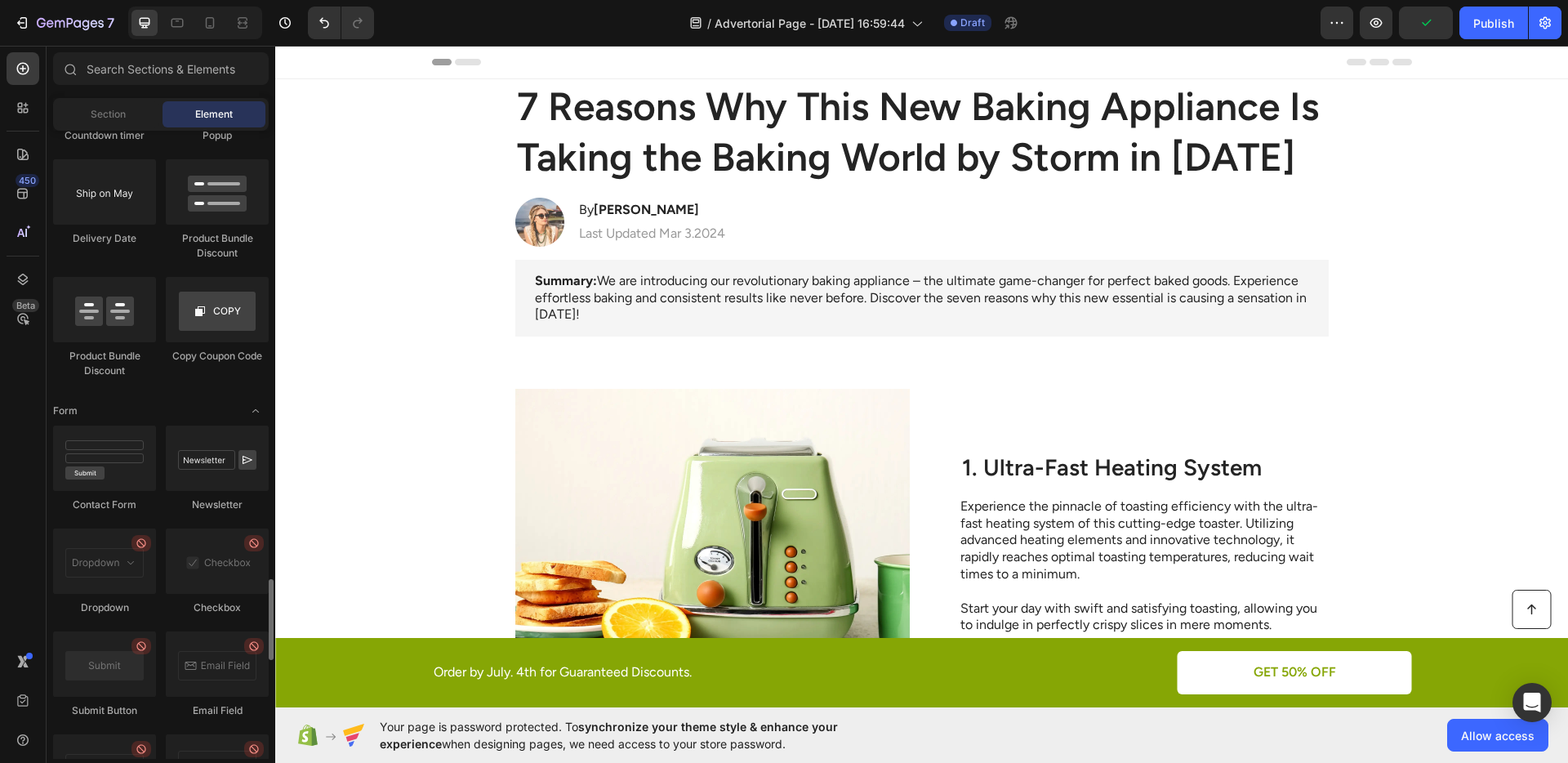
scroll to position [3069, 0]
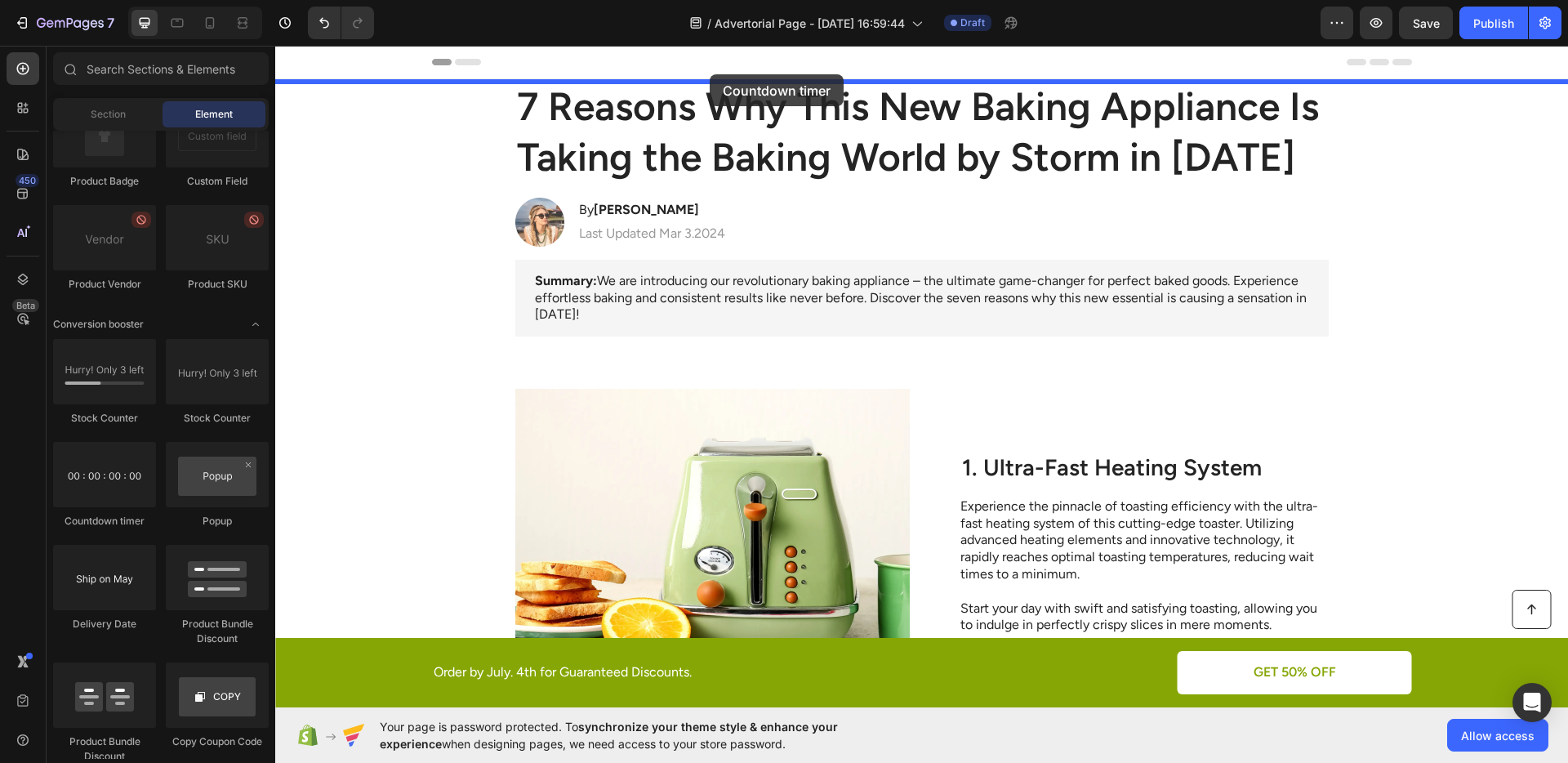
drag, startPoint x: 380, startPoint y: 525, endPoint x: 709, endPoint y: 74, distance: 558.2
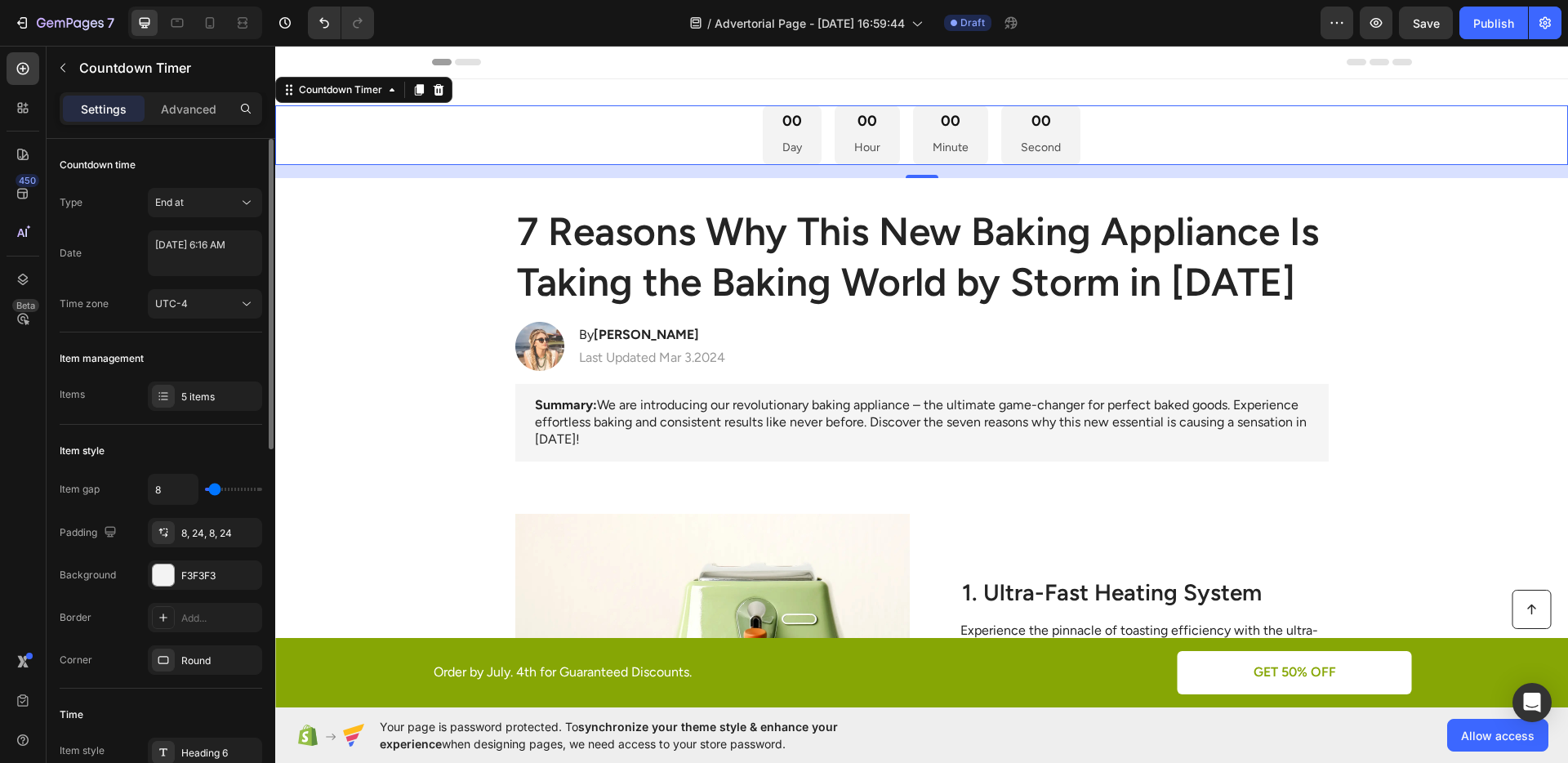
click at [204, 319] on div "Countdown time Type End at Date [DATE] 6:16 AM Time zone UTC-4" at bounding box center [161, 235] width 203 height 193
click at [204, 313] on button "UTC-4" at bounding box center [204, 304] width 114 height 29
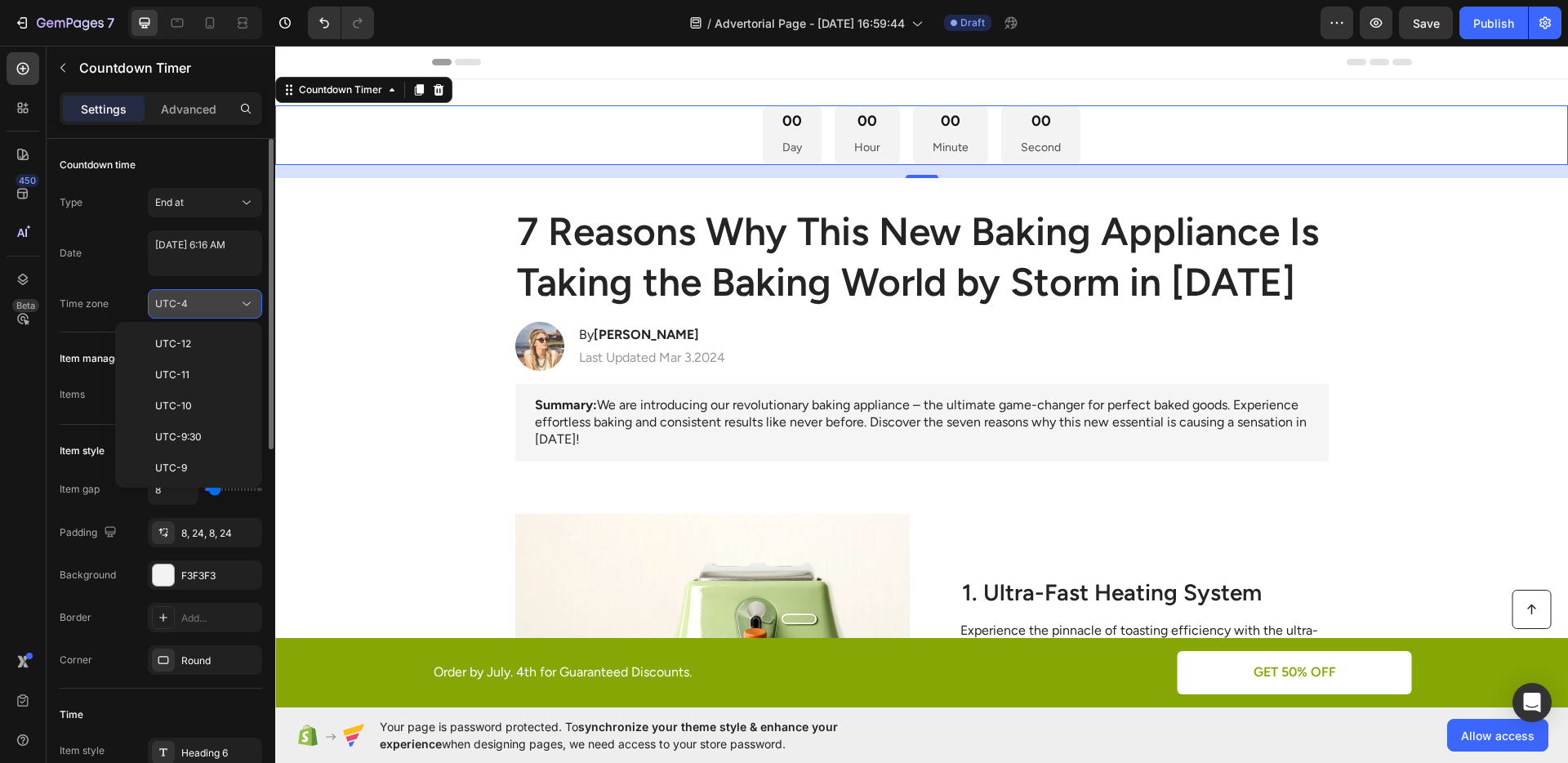
scroll to position [176, 0]
click at [204, 313] on button "UTC-4" at bounding box center [204, 304] width 114 height 29
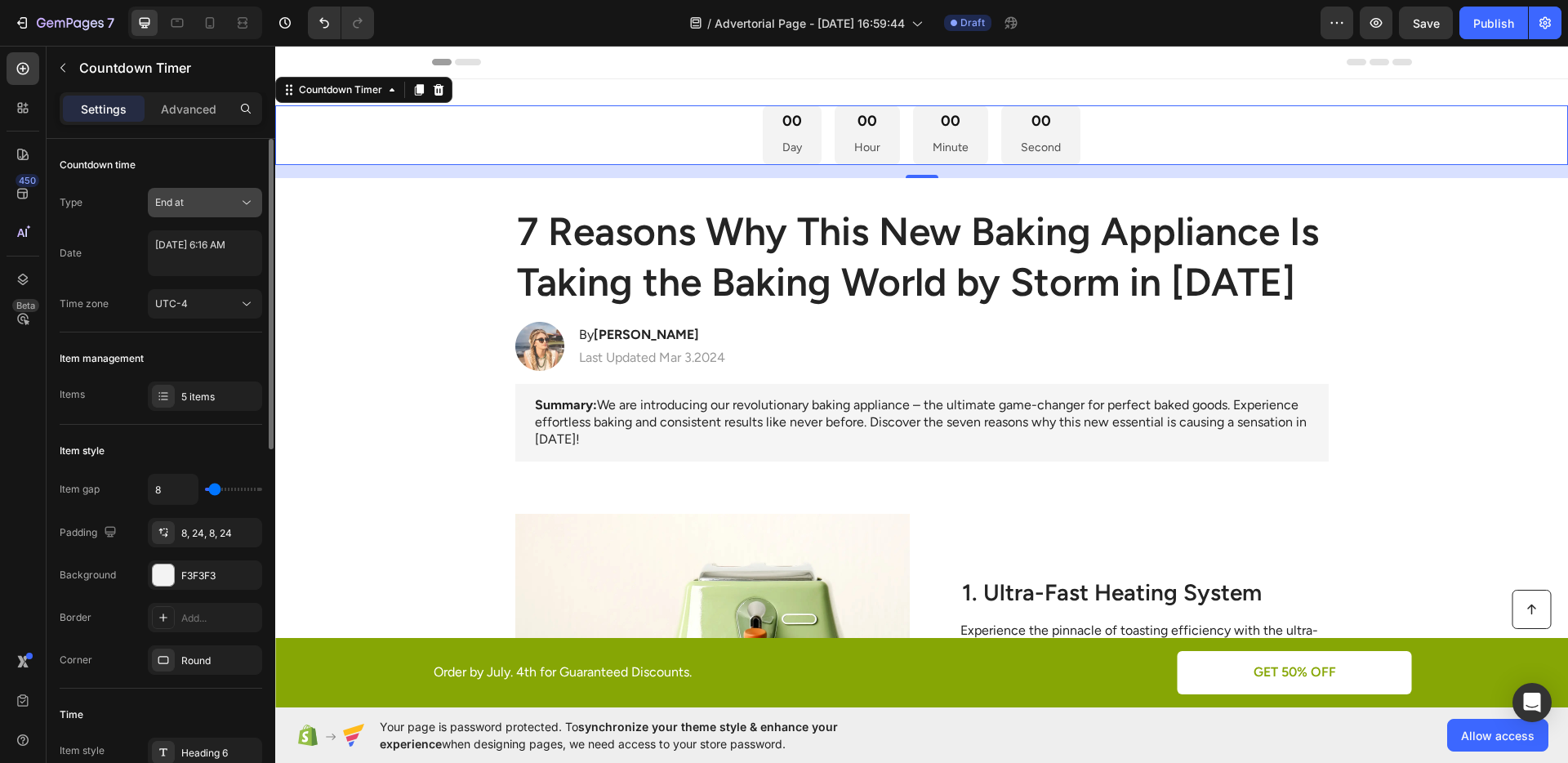
click at [193, 205] on div "End at" at bounding box center [196, 203] width 83 height 15
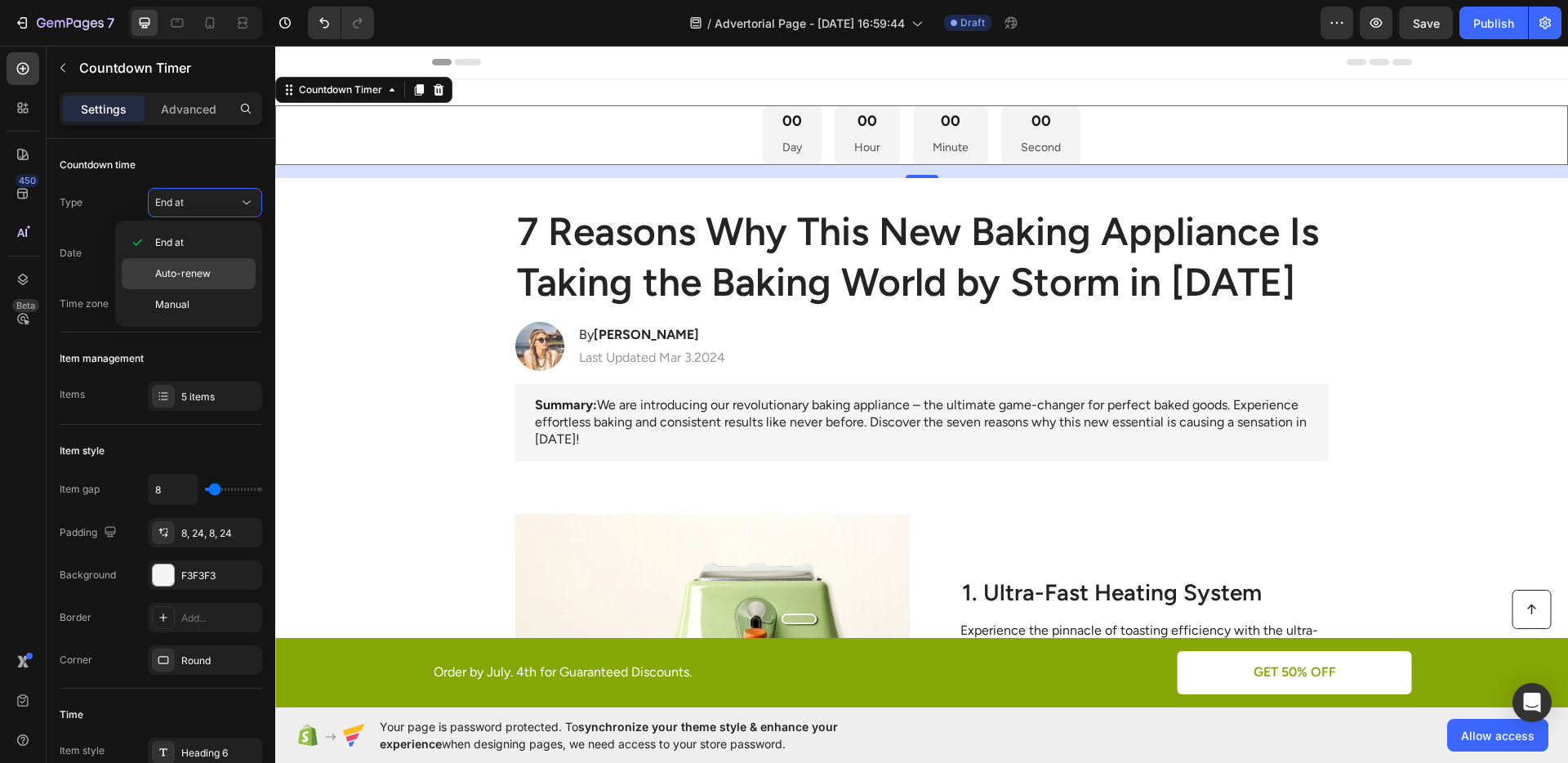
click at [192, 267] on span "Auto-renew" at bounding box center [183, 274] width 56 height 15
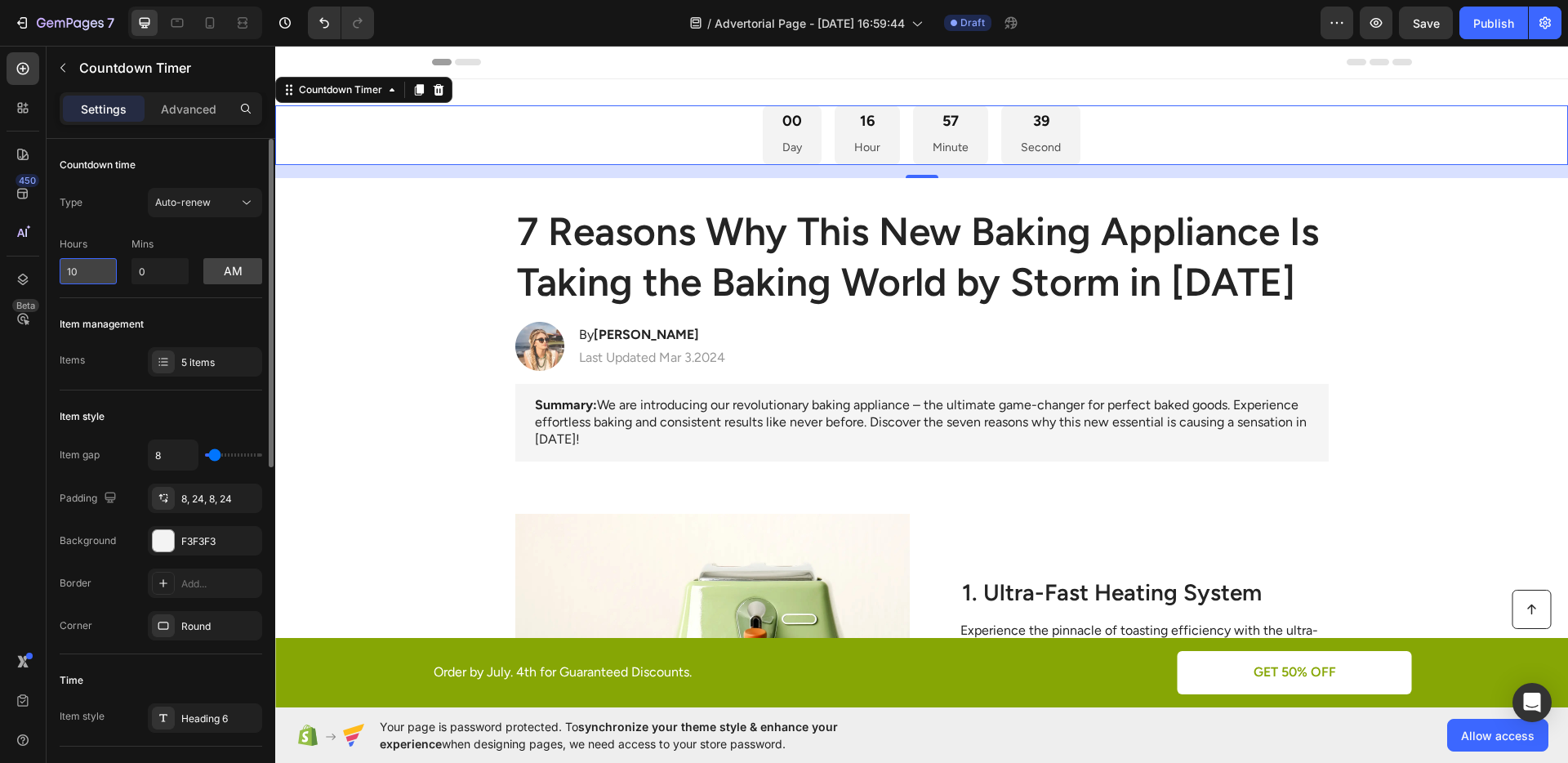
click at [95, 267] on input "10" at bounding box center [88, 271] width 57 height 26
drag, startPoint x: 95, startPoint y: 267, endPoint x: 43, endPoint y: 267, distance: 52.0
click at [43, 267] on div "450 Beta Sections(18) Elements(83) Section Element Hero Section Product Detail …" at bounding box center [137, 403] width 275 height 716
type input "3"
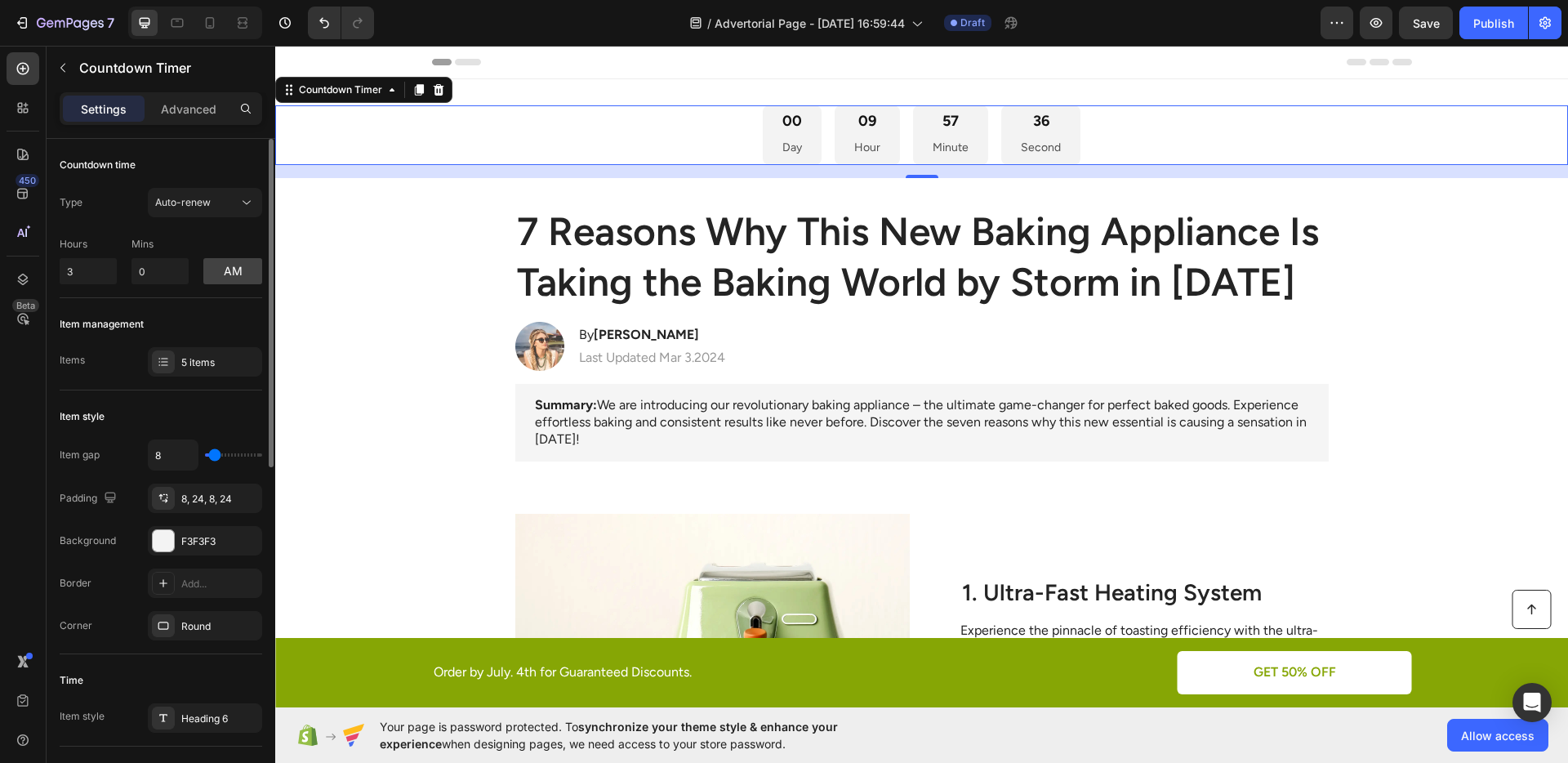
click at [126, 307] on div "Item management Items 5 items" at bounding box center [161, 344] width 203 height 92
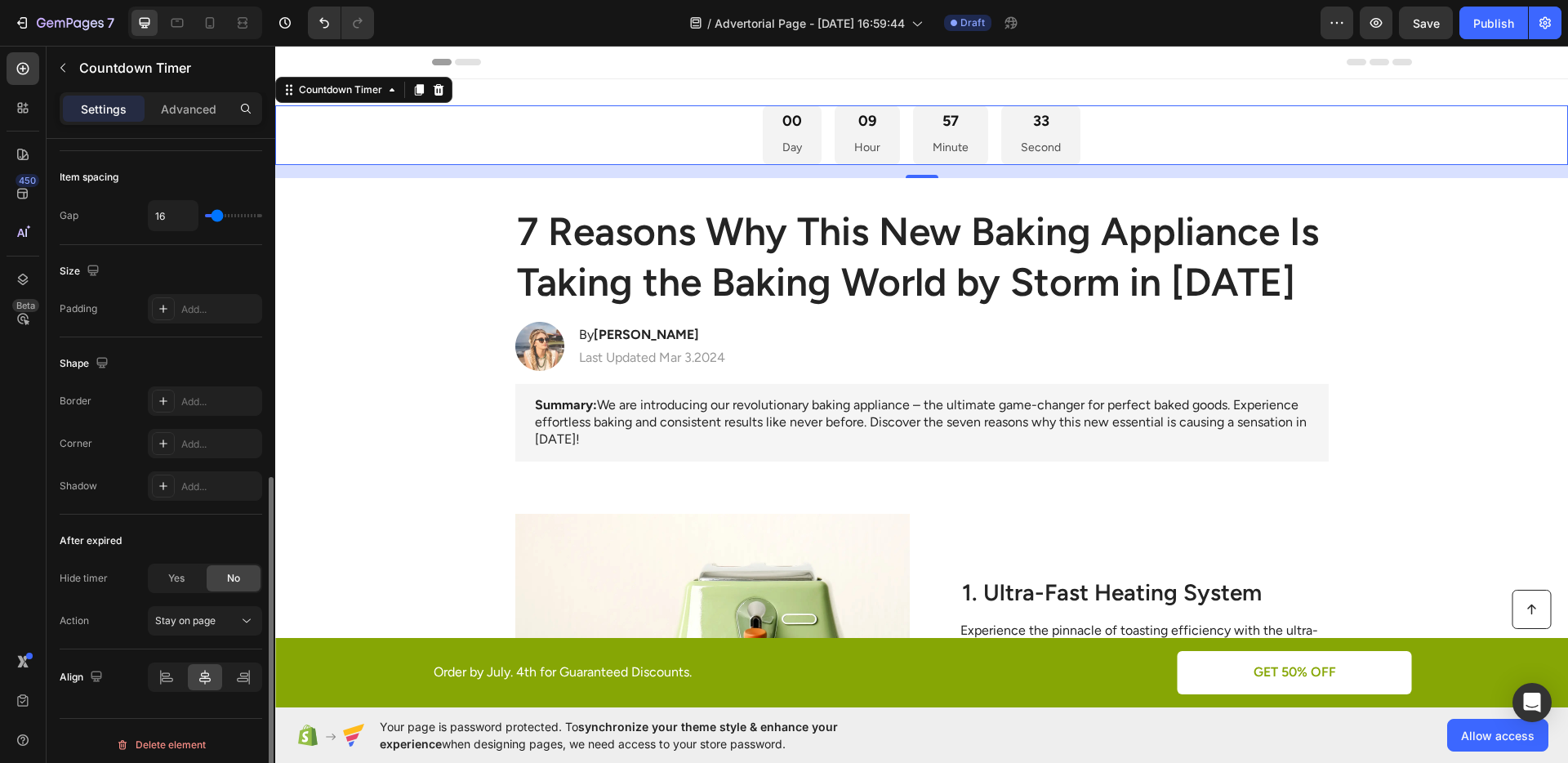
scroll to position [698, 0]
click at [184, 562] on div "Yes" at bounding box center [176, 570] width 54 height 26
click at [225, 568] on div "No" at bounding box center [233, 570] width 54 height 26
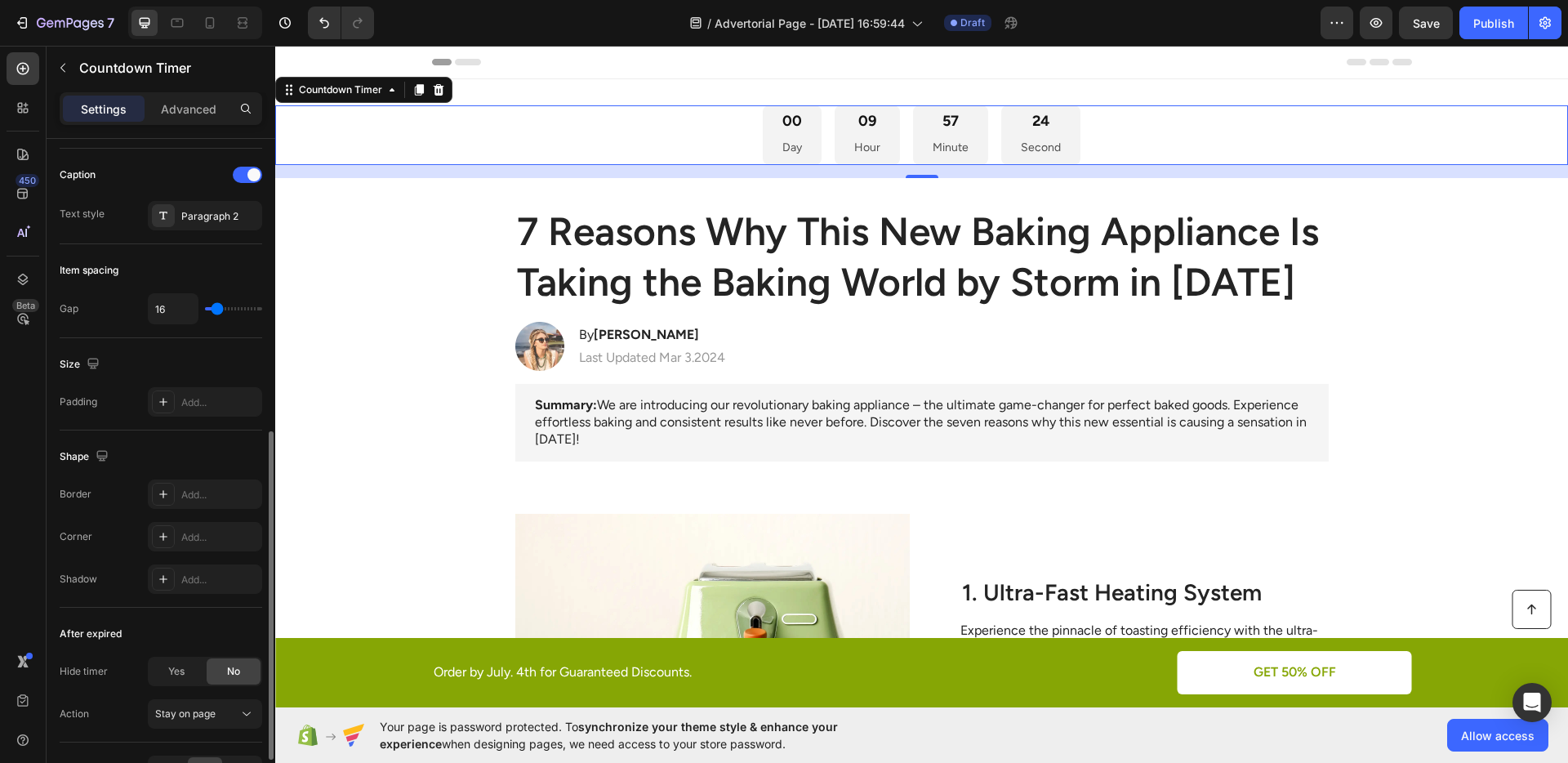
scroll to position [570, 0]
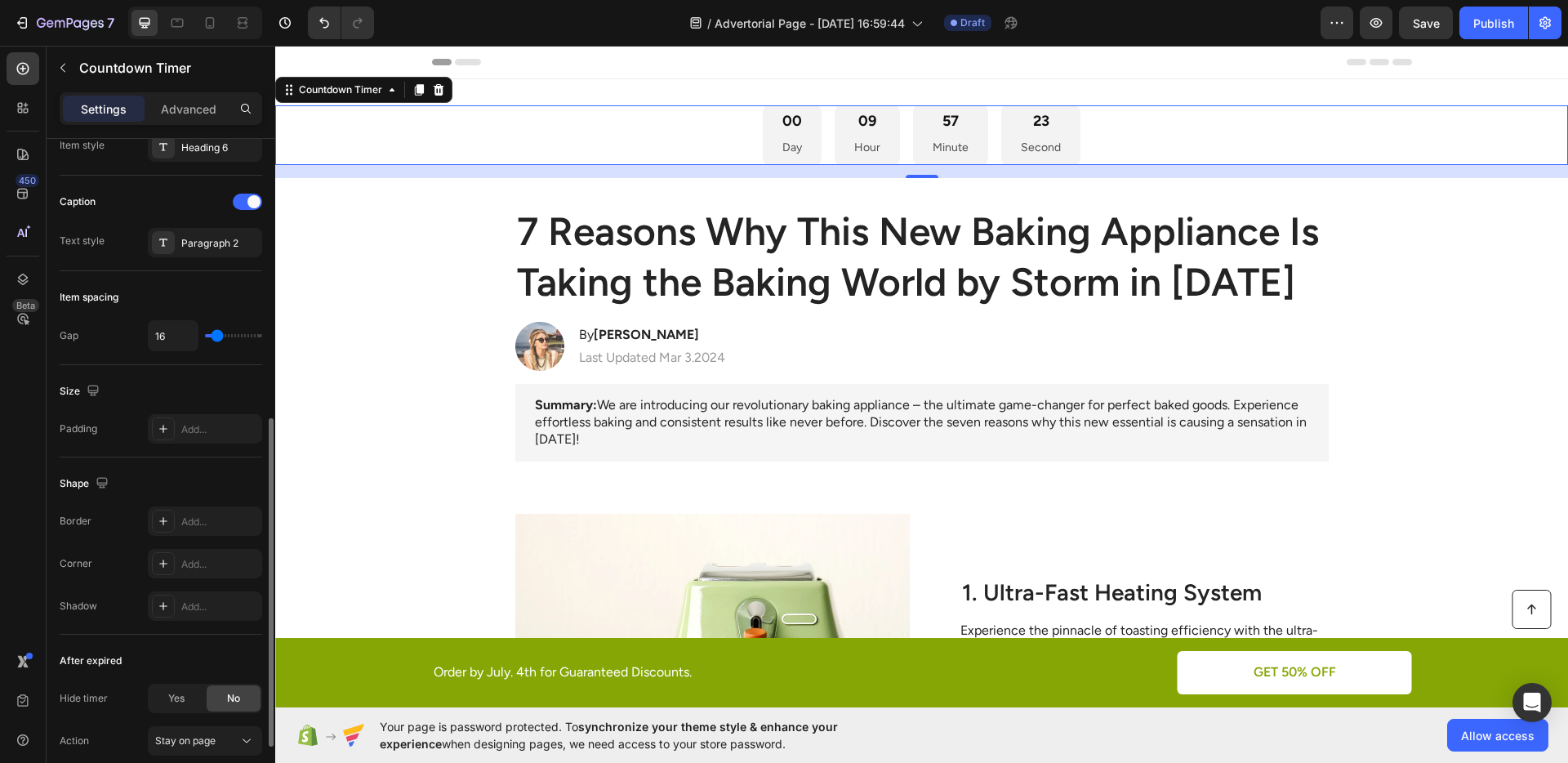
type input "19"
type input "17"
type input "12"
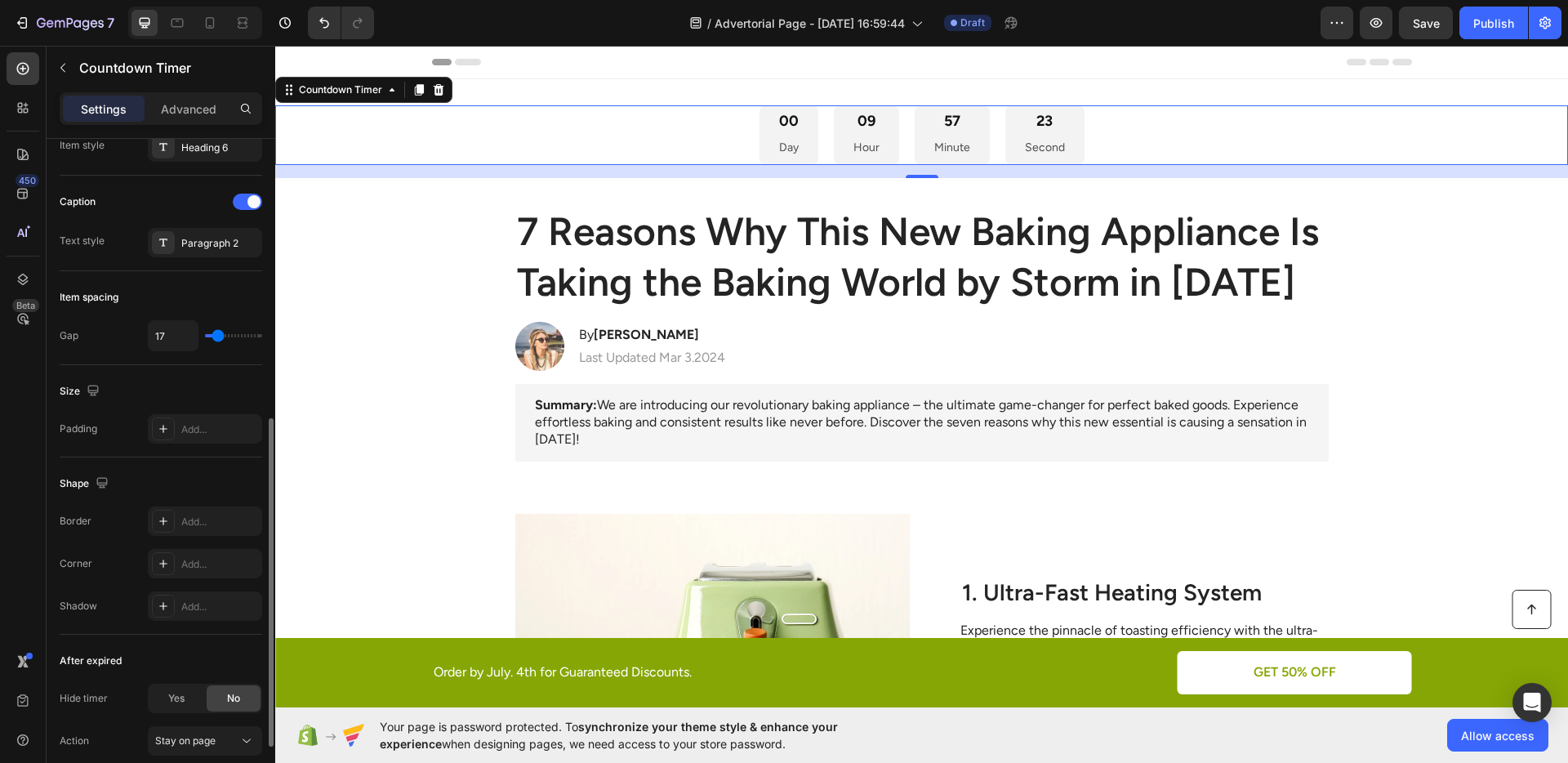
type input "12"
type input "10"
type input "9"
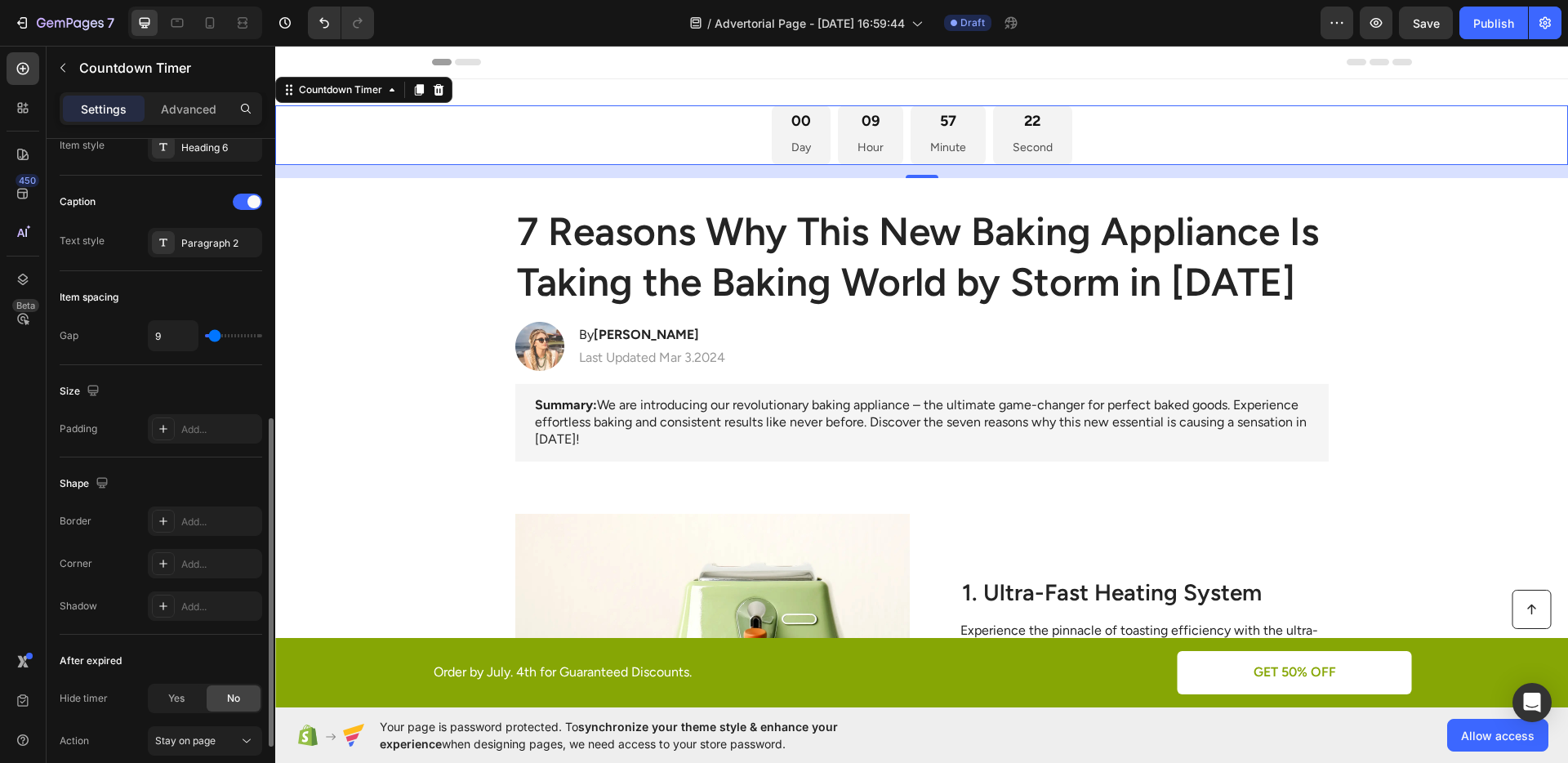
type input "7"
type input "5"
click at [213, 337] on input "range" at bounding box center [234, 336] width 57 height 4
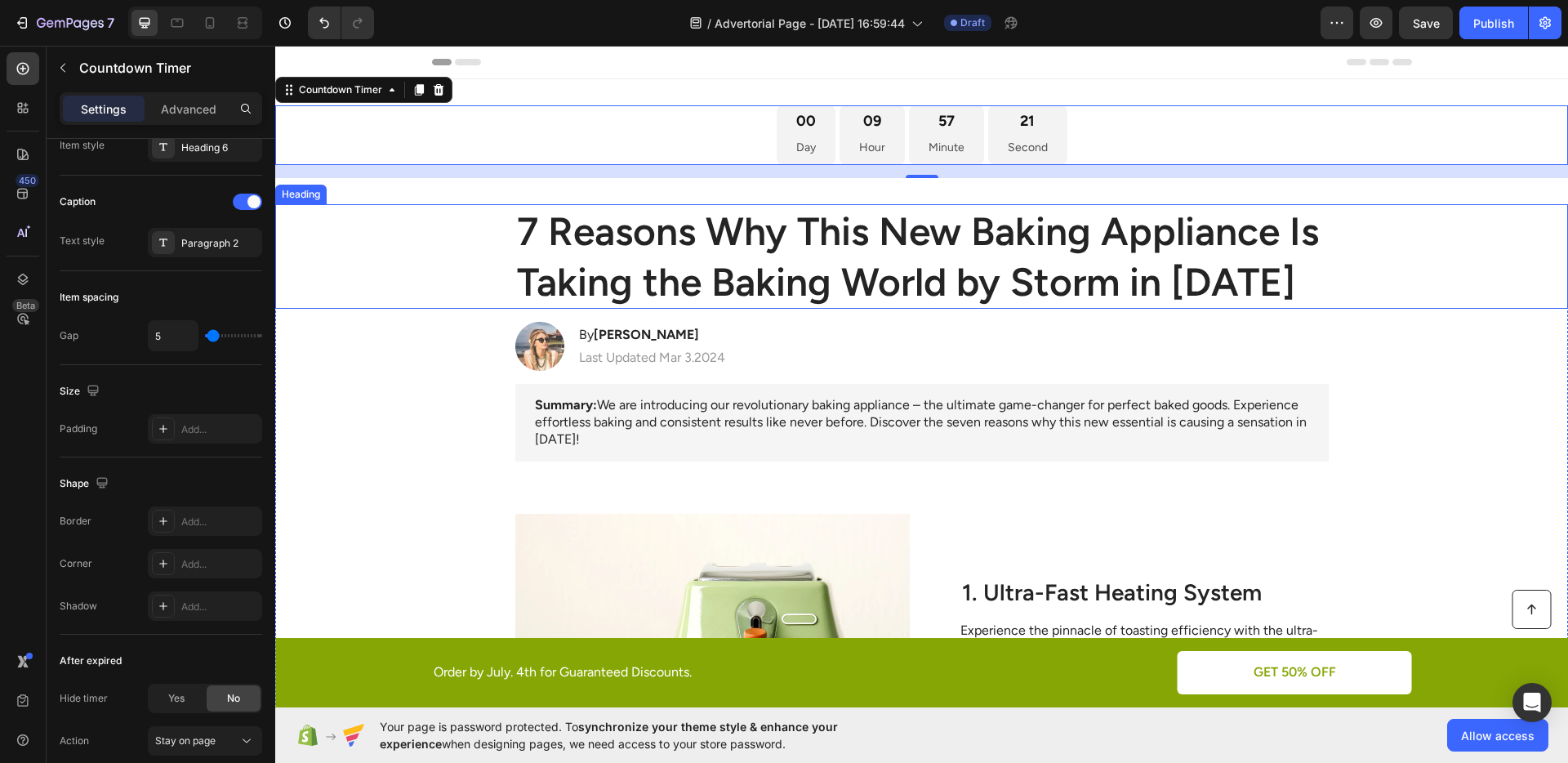
click at [525, 262] on h1 "7 Reasons Why This New Baking Appliance Is Taking the Baking World by Storm in …" at bounding box center [921, 256] width 813 height 105
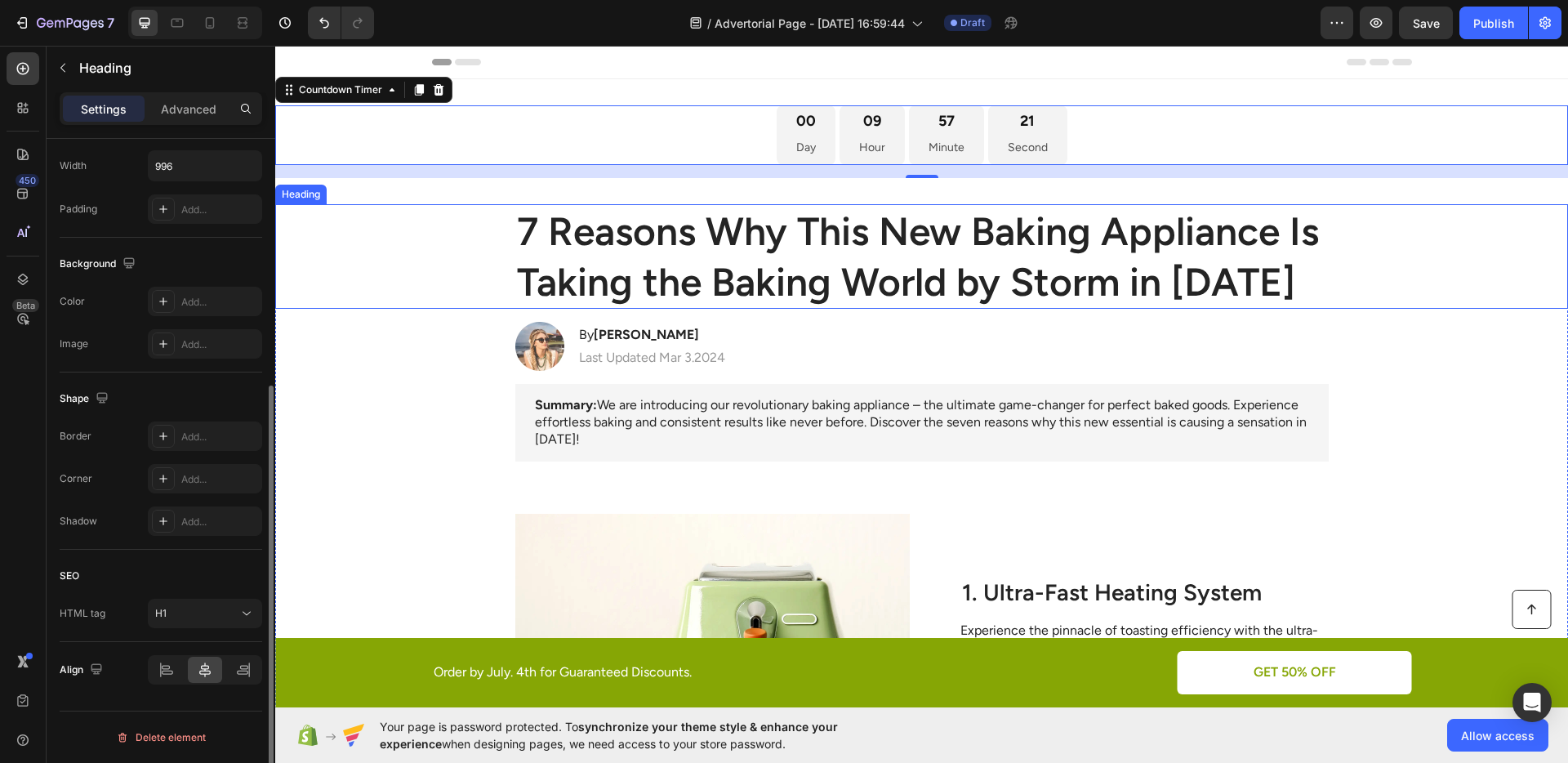
scroll to position [0, 0]
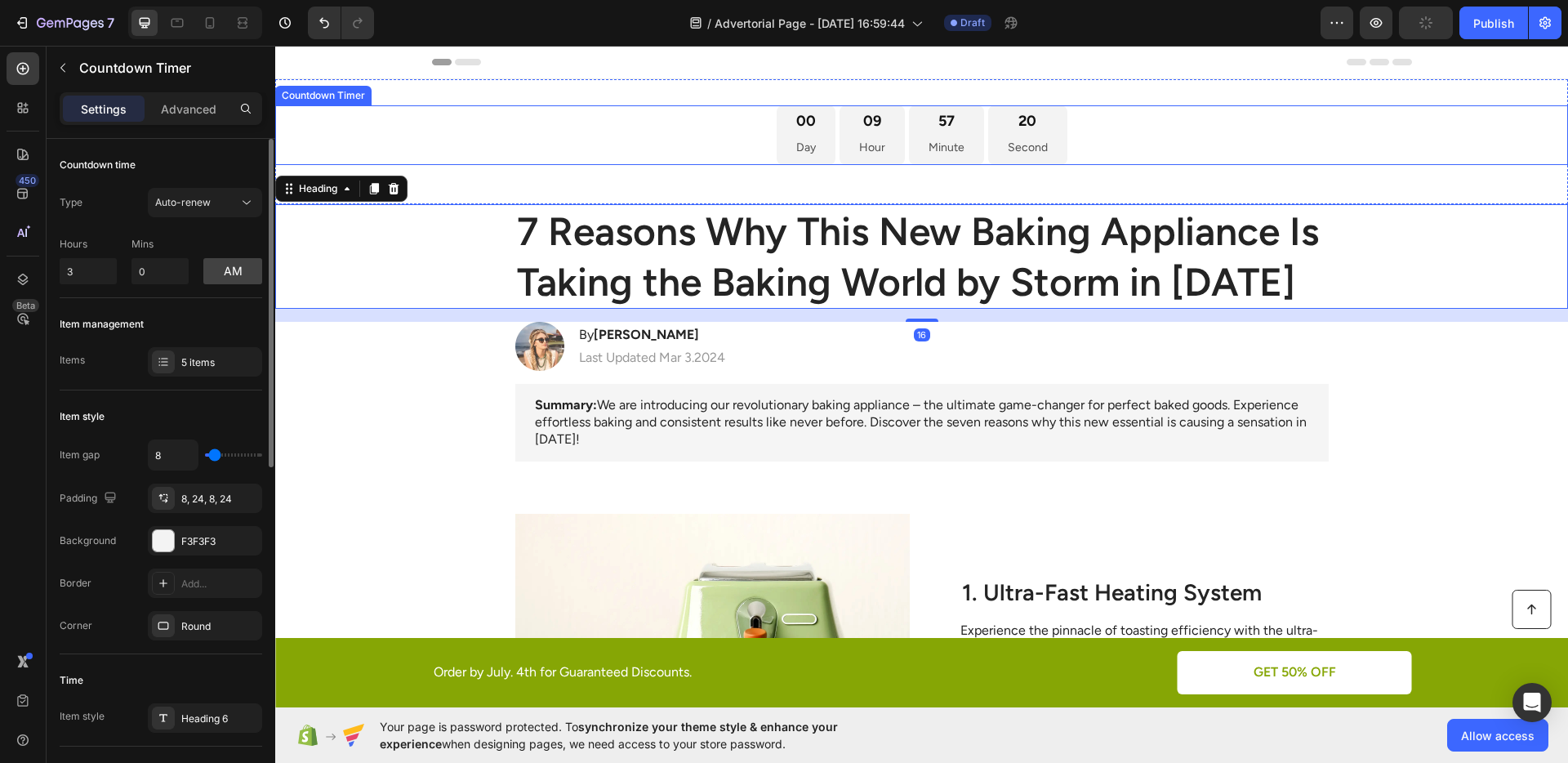
click at [603, 149] on div "00 Day 09 Hour 57 Minute 20 Second" at bounding box center [921, 134] width 1292 height 59
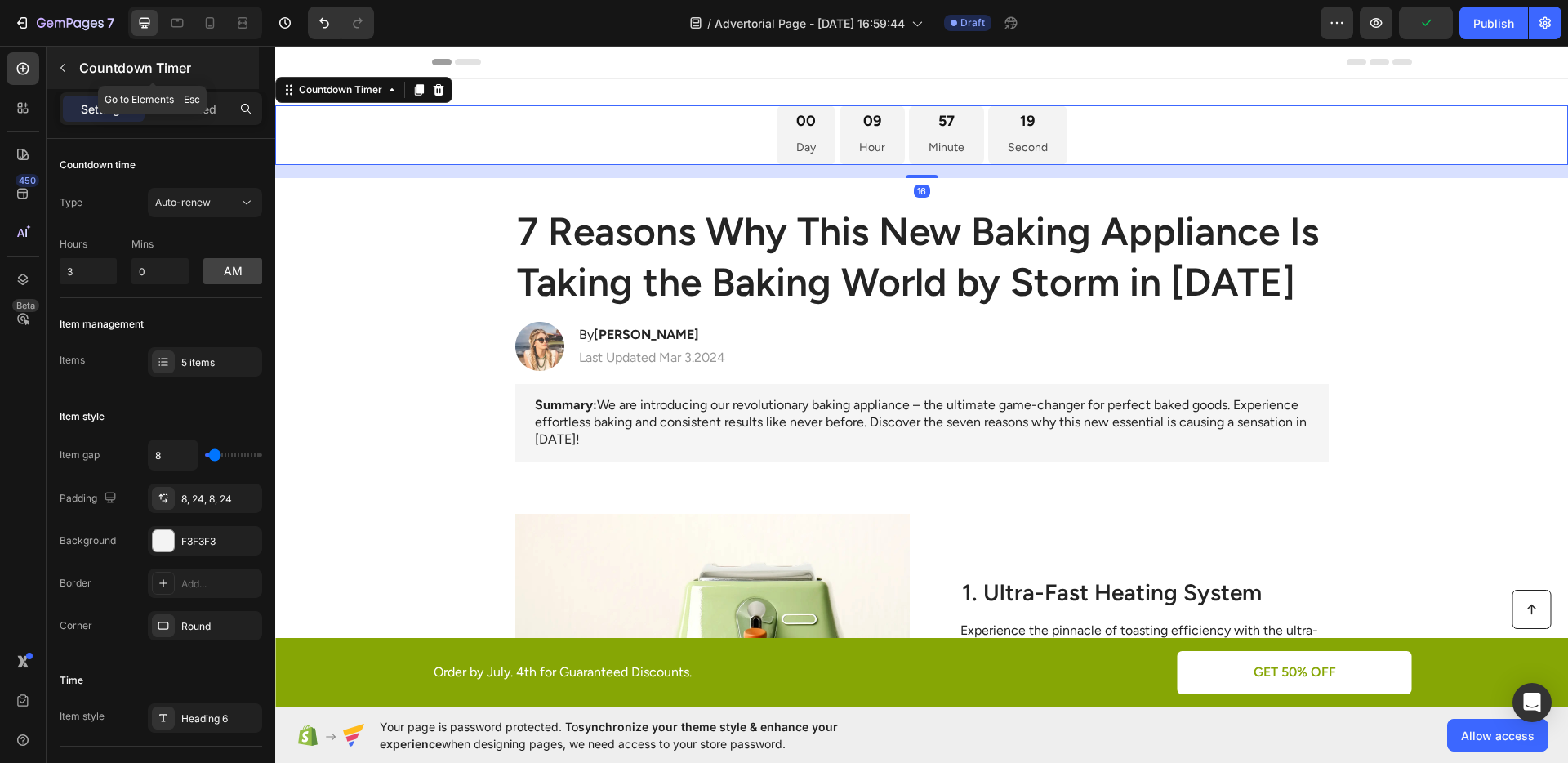
click at [59, 73] on icon "button" at bounding box center [63, 68] width 13 height 13
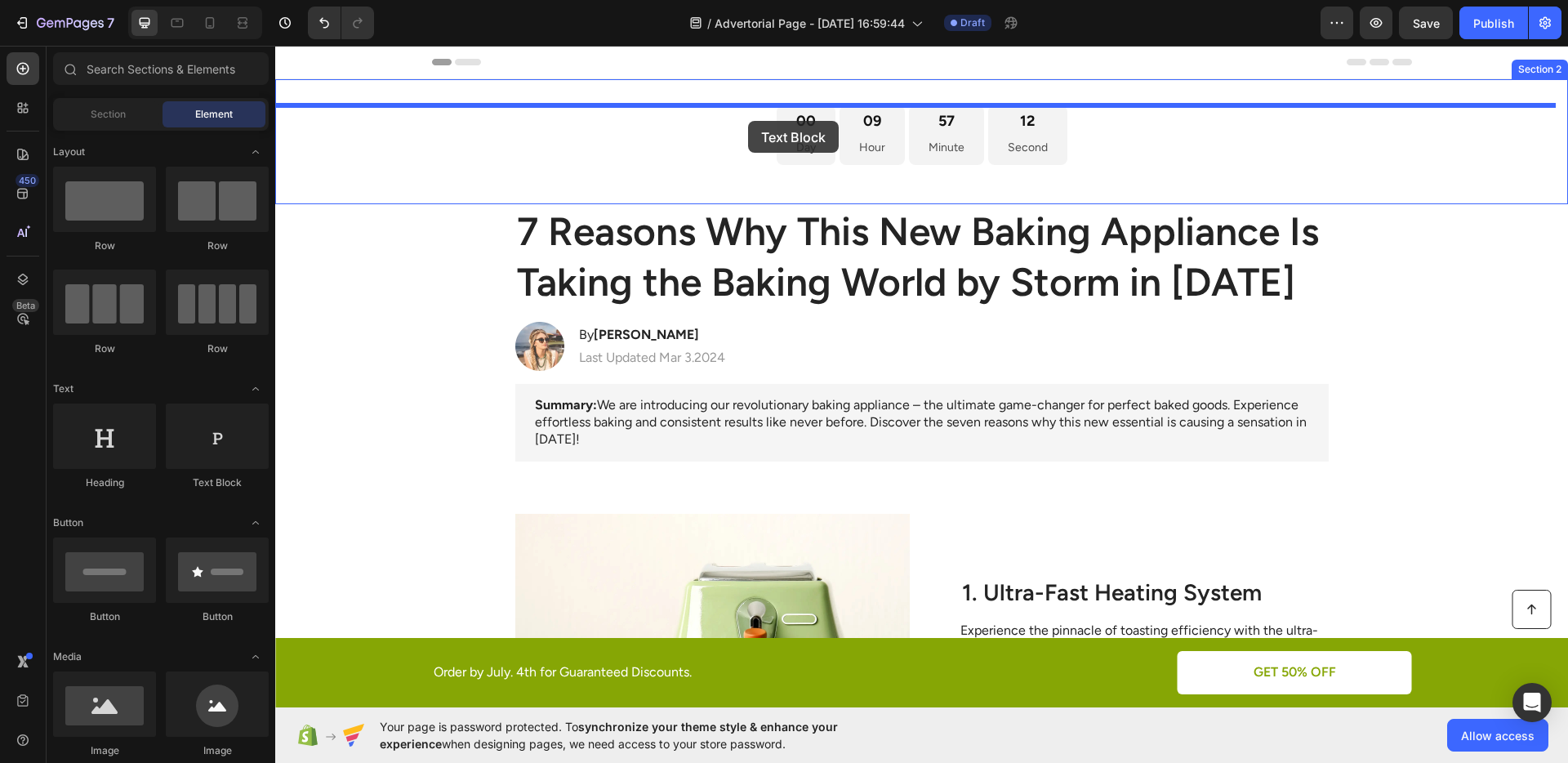
drag, startPoint x: 510, startPoint y: 488, endPoint x: 747, endPoint y: 120, distance: 437.7
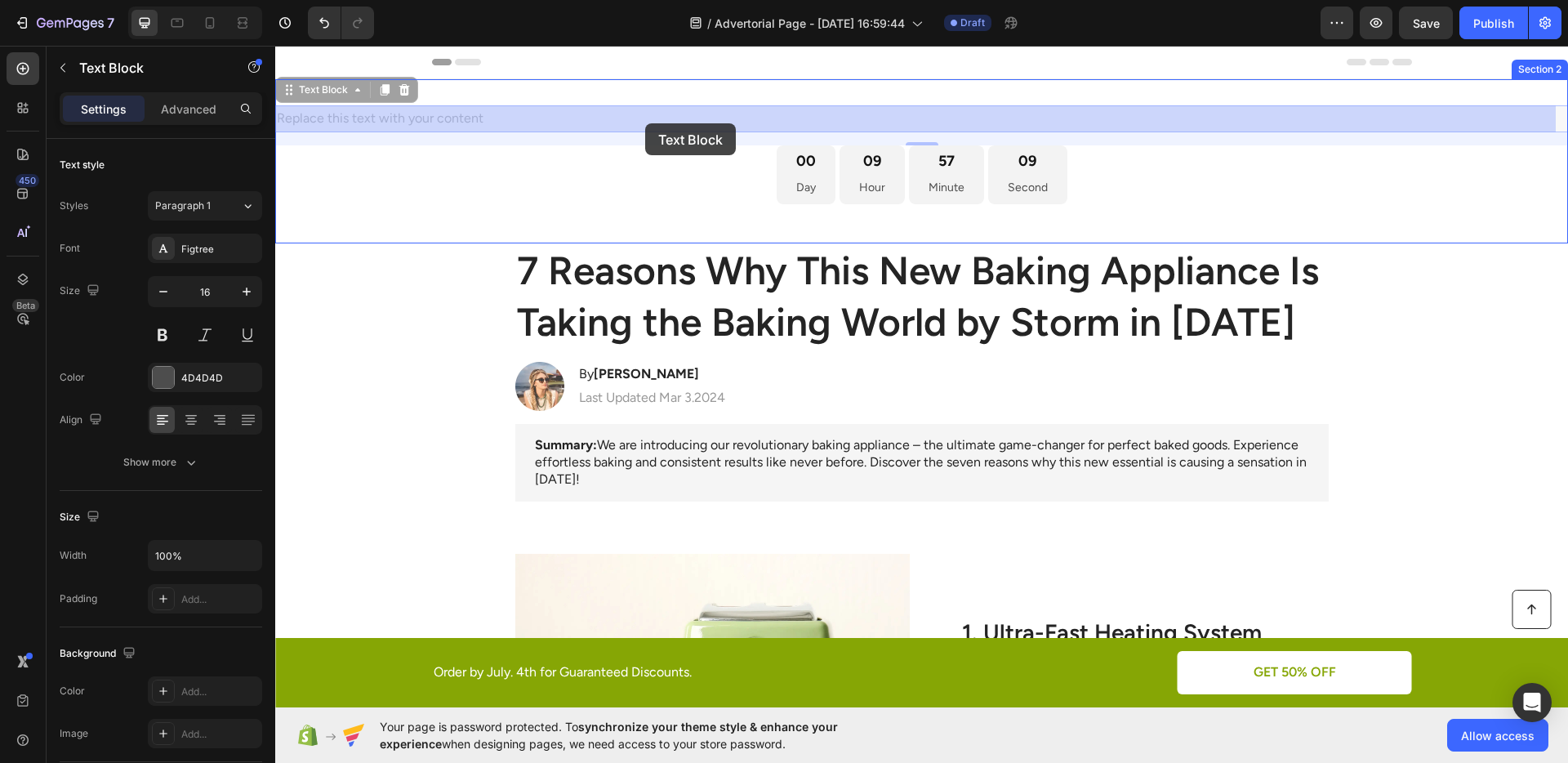
drag, startPoint x: 328, startPoint y: 94, endPoint x: 645, endPoint y: 123, distance: 318.3
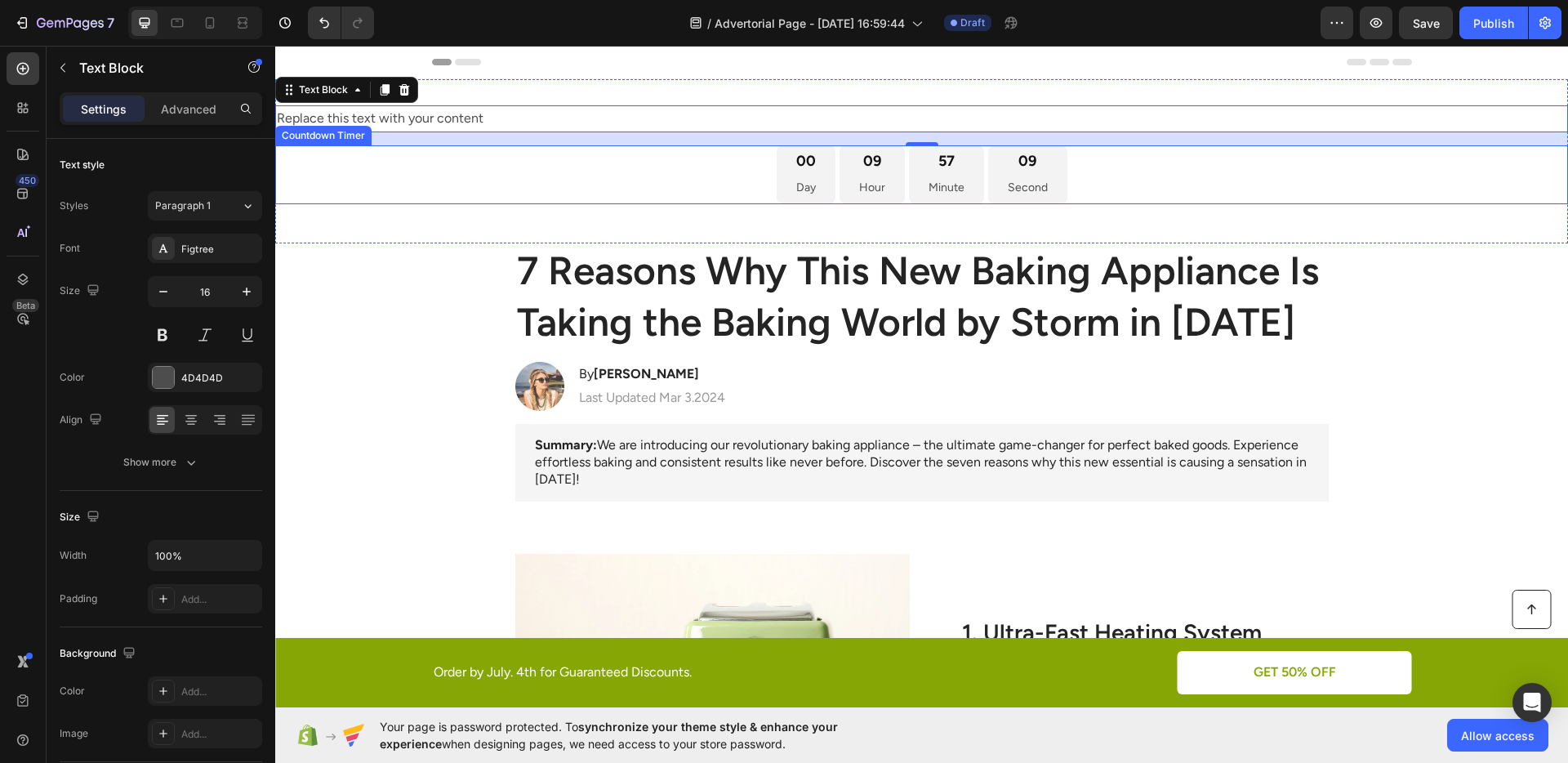
click at [777, 159] on div "00 Day" at bounding box center [806, 174] width 58 height 59
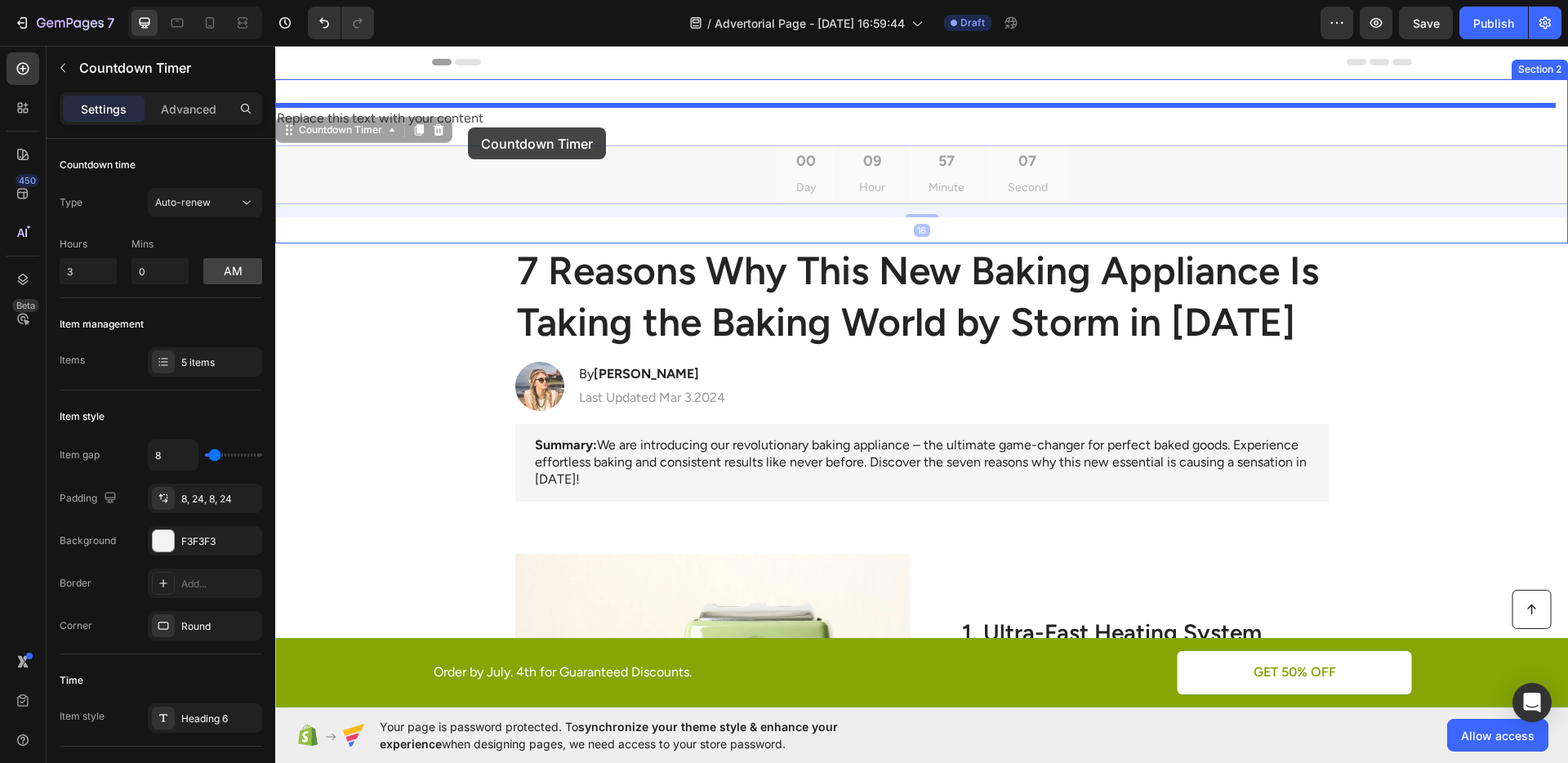
drag, startPoint x: 324, startPoint y: 131, endPoint x: 474, endPoint y: 128, distance: 150.0
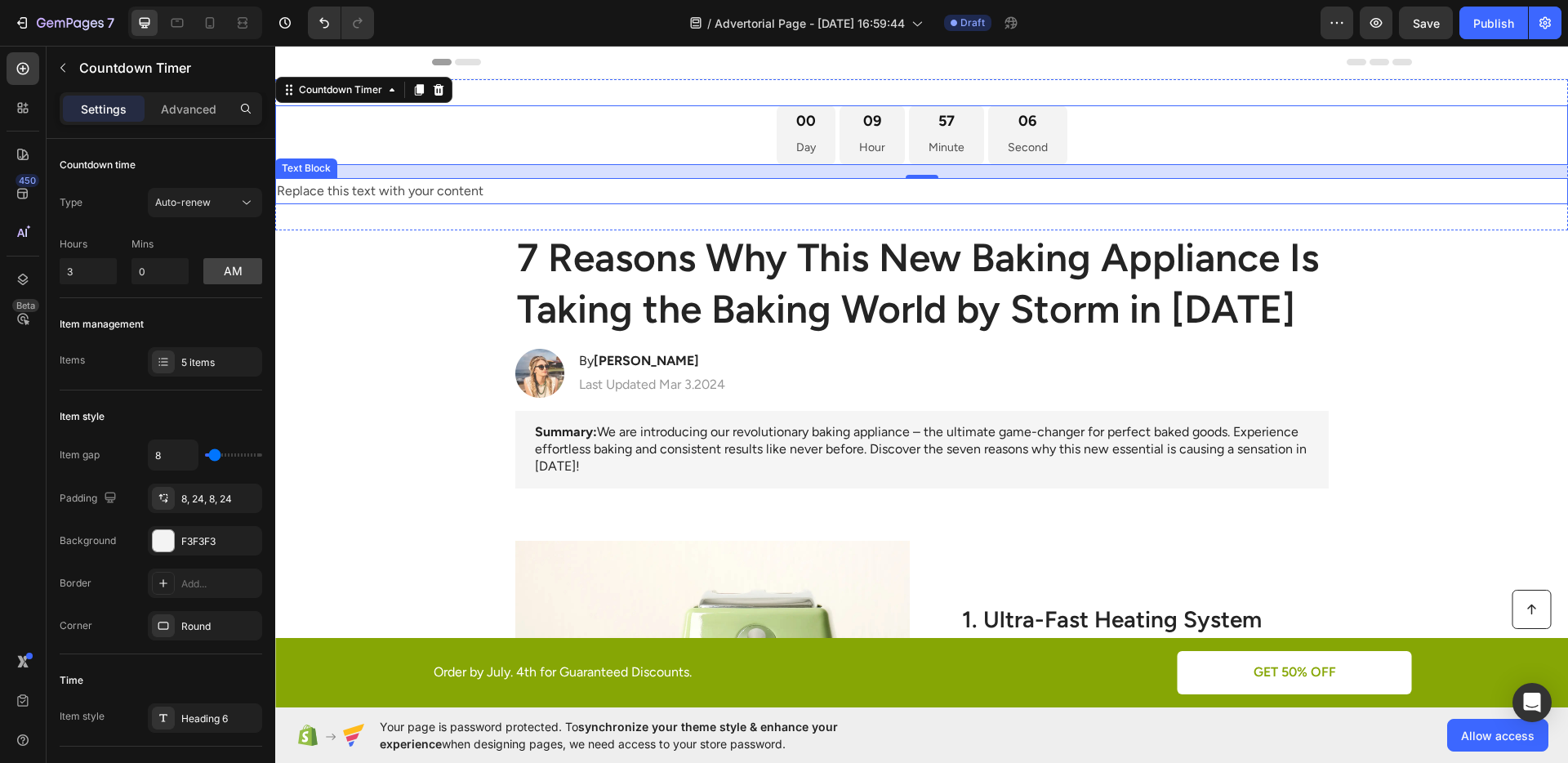
click at [498, 193] on div "Replace this text with your content" at bounding box center [921, 192] width 1292 height 27
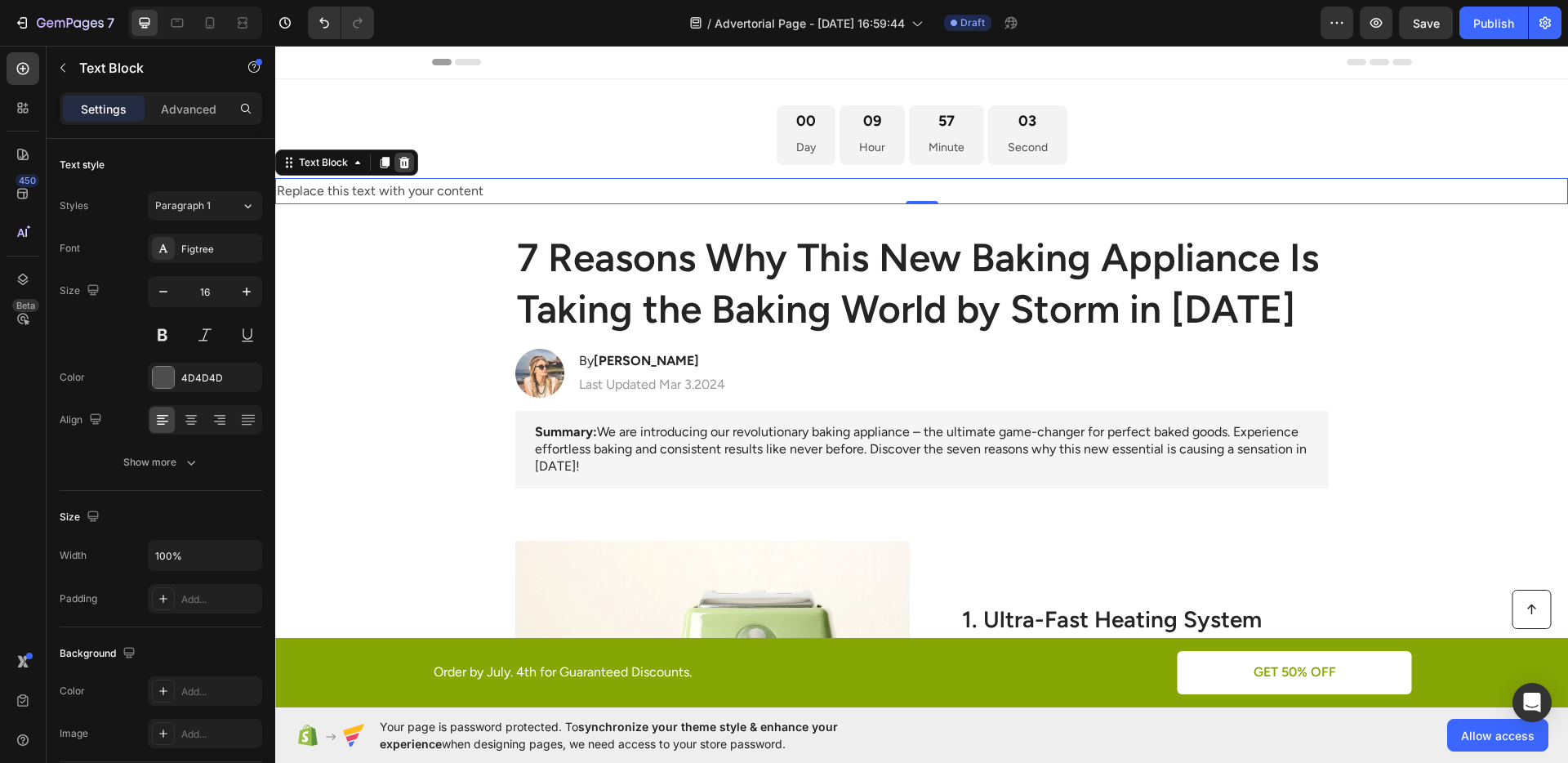
click at [405, 152] on div at bounding box center [403, 162] width 19 height 19
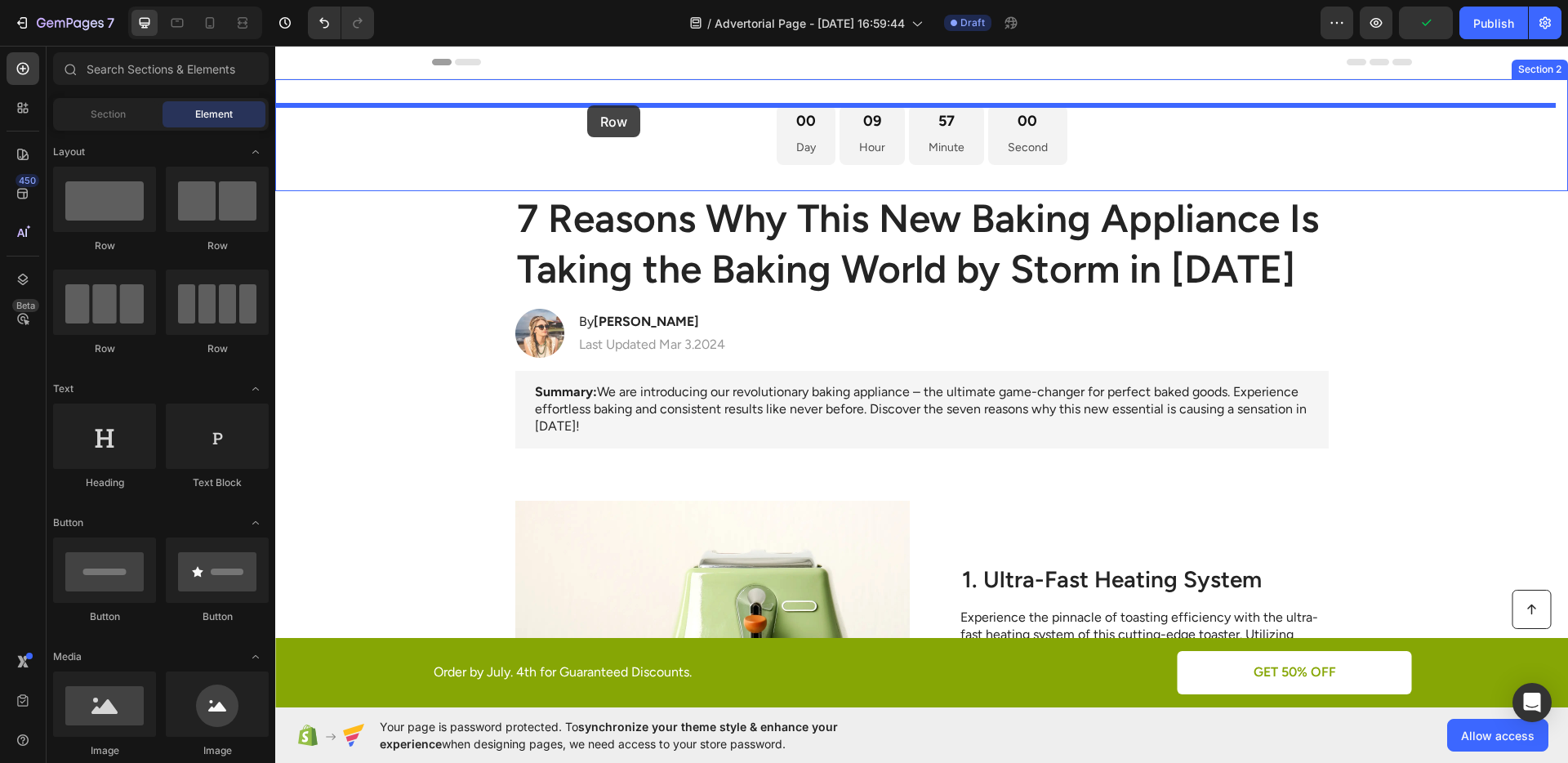
drag, startPoint x: 500, startPoint y: 251, endPoint x: 585, endPoint y: 106, distance: 168.1
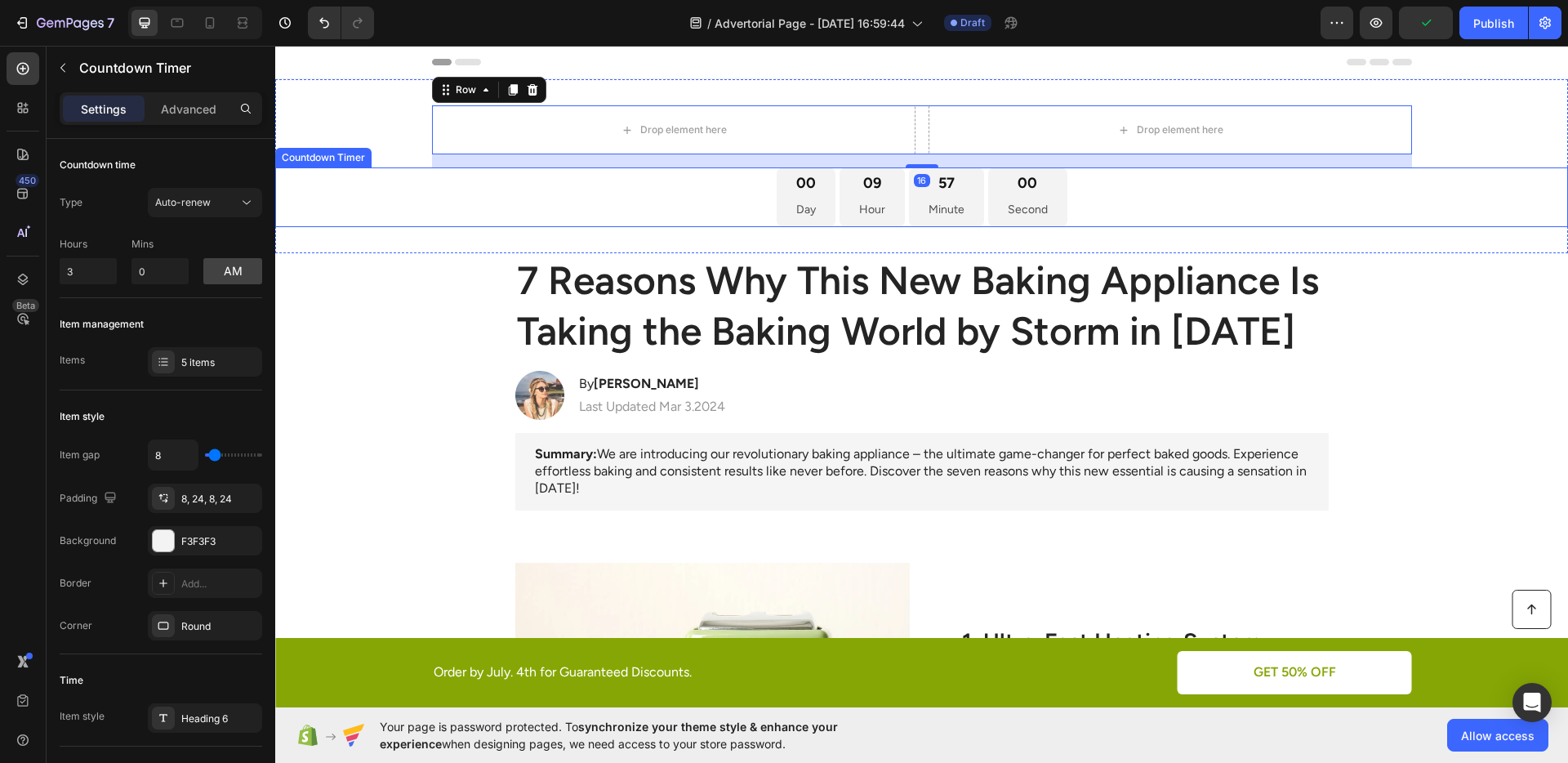
click at [647, 169] on div "00 Day 09 Hour 57 Minute 00 Second" at bounding box center [921, 196] width 1292 height 59
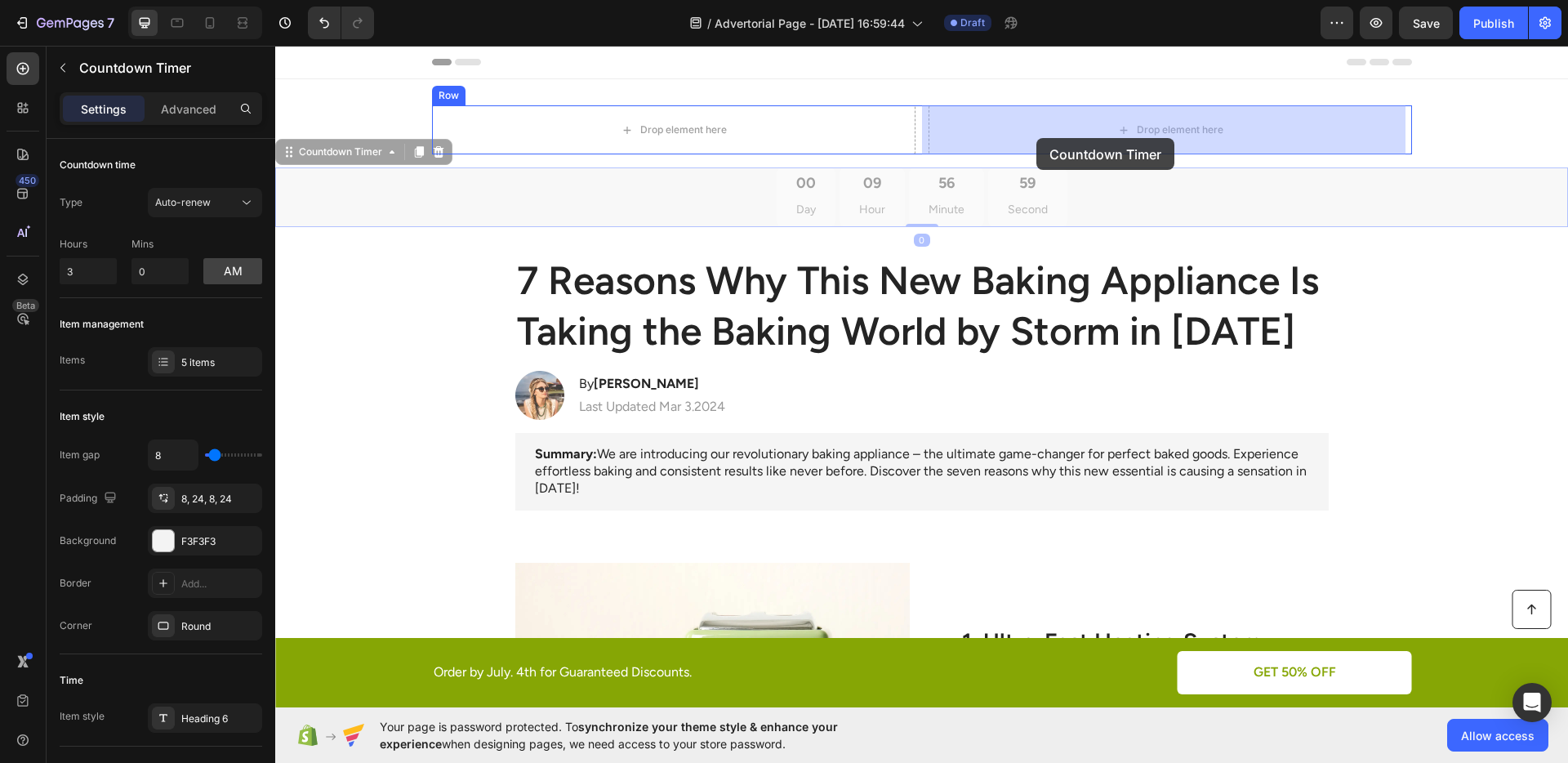
drag, startPoint x: 320, startPoint y: 155, endPoint x: 1036, endPoint y: 138, distance: 716.2
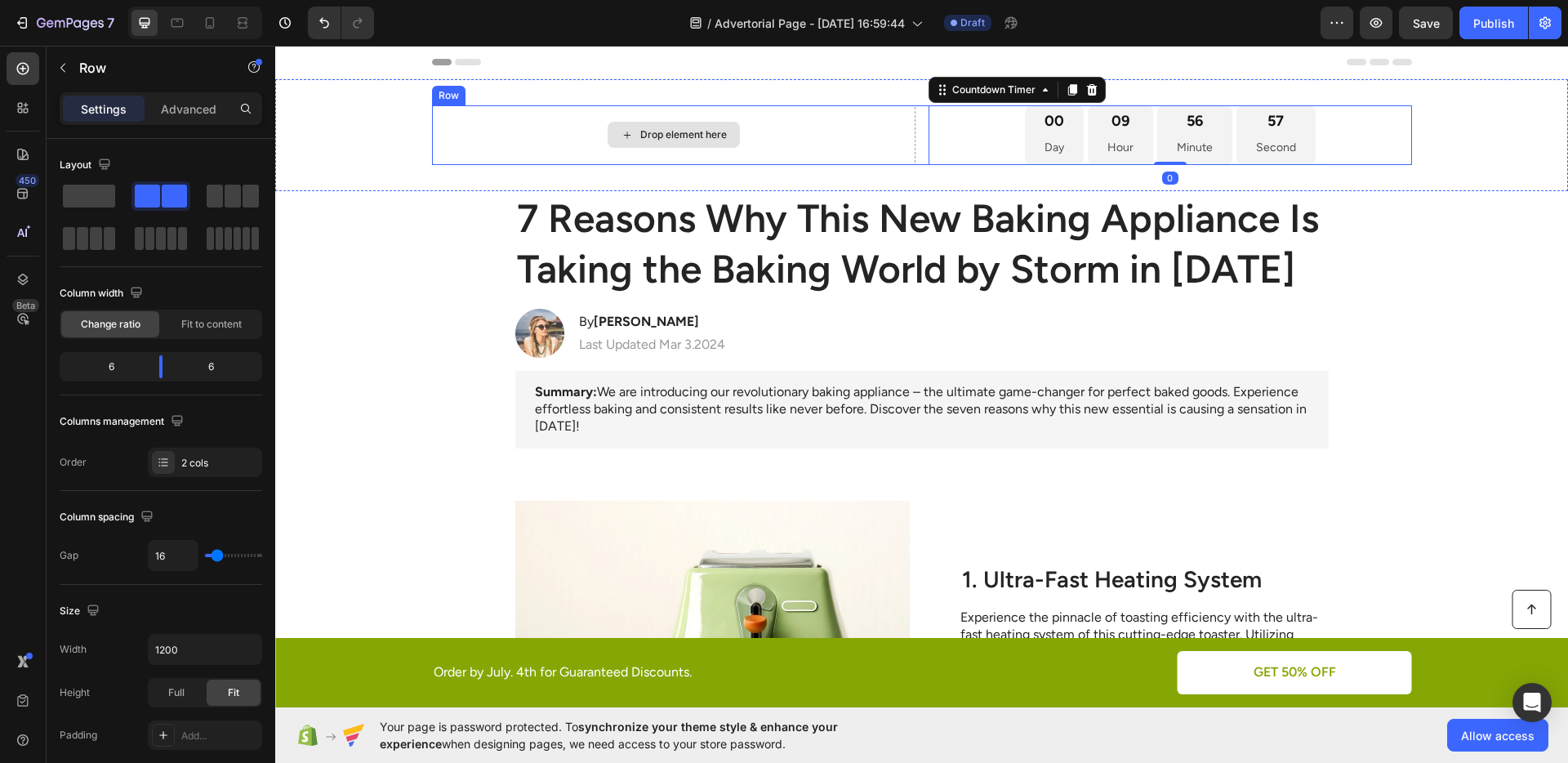
click at [496, 152] on div "Drop element here" at bounding box center [674, 134] width 484 height 59
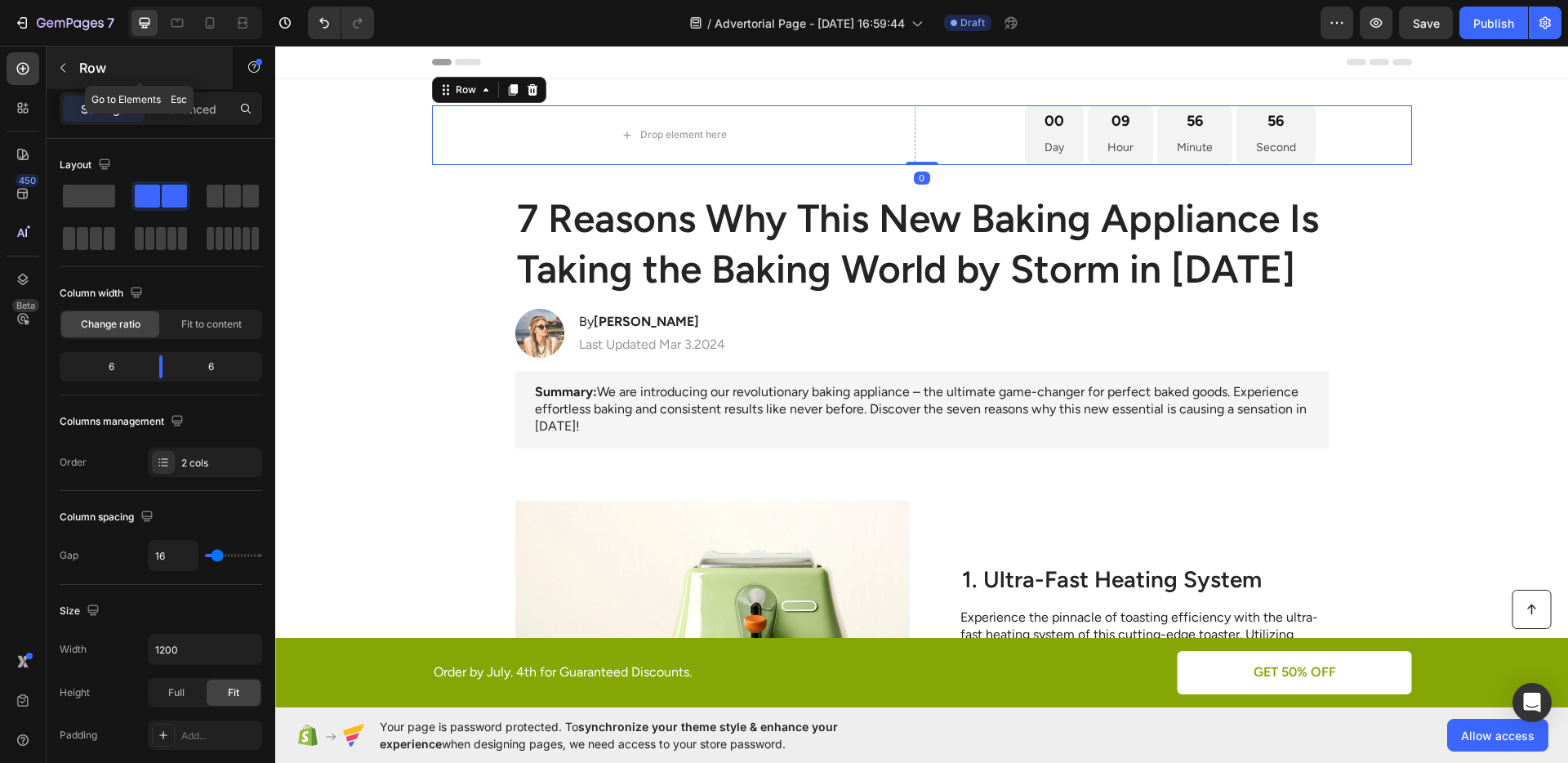
click at [64, 67] on icon "button" at bounding box center [63, 68] width 13 height 13
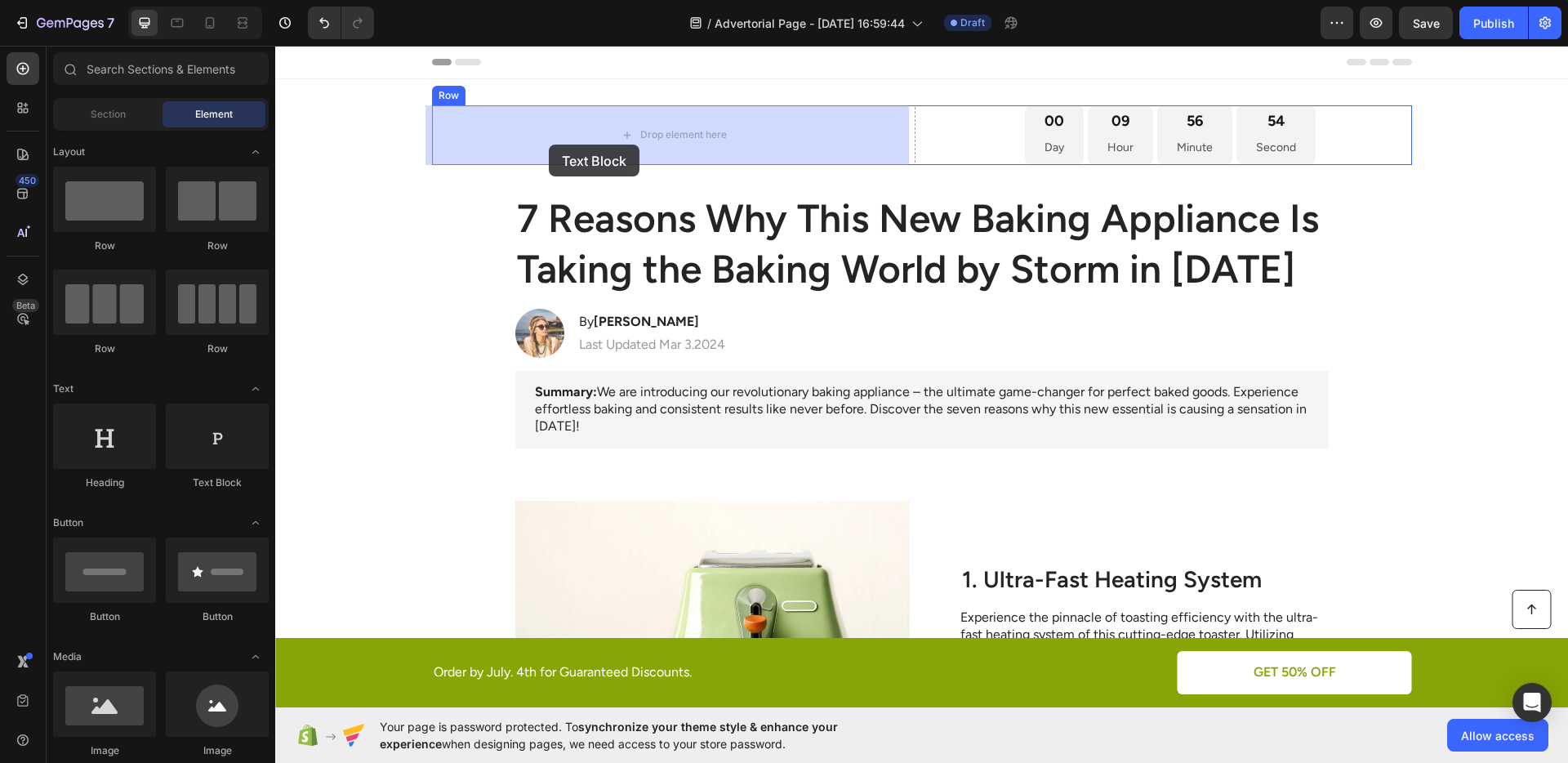
drag, startPoint x: 481, startPoint y: 463, endPoint x: 549, endPoint y: 144, distance: 326.2
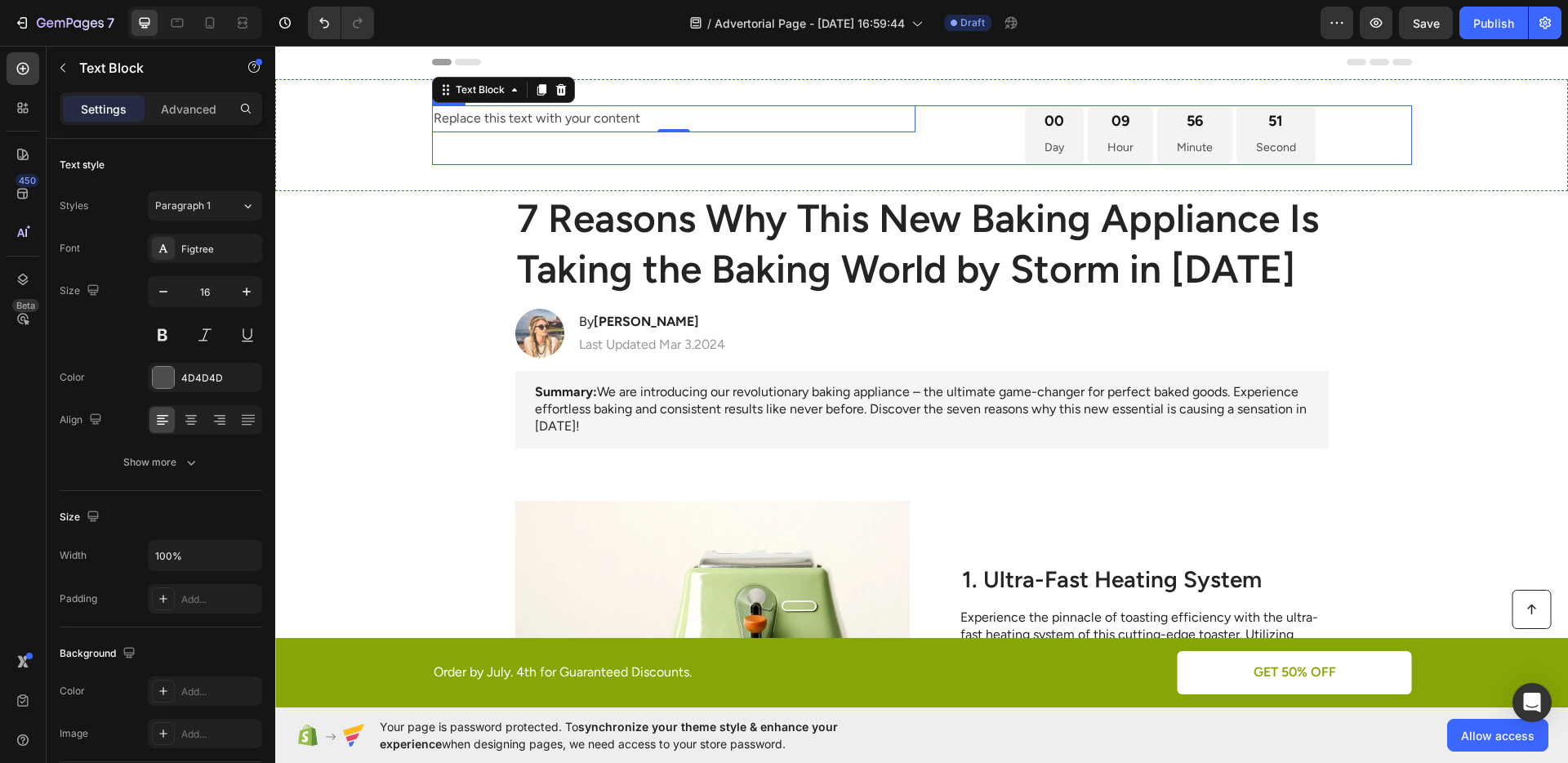
click at [892, 144] on div "Replace this text with your content Text Block 0" at bounding box center [674, 134] width 484 height 59
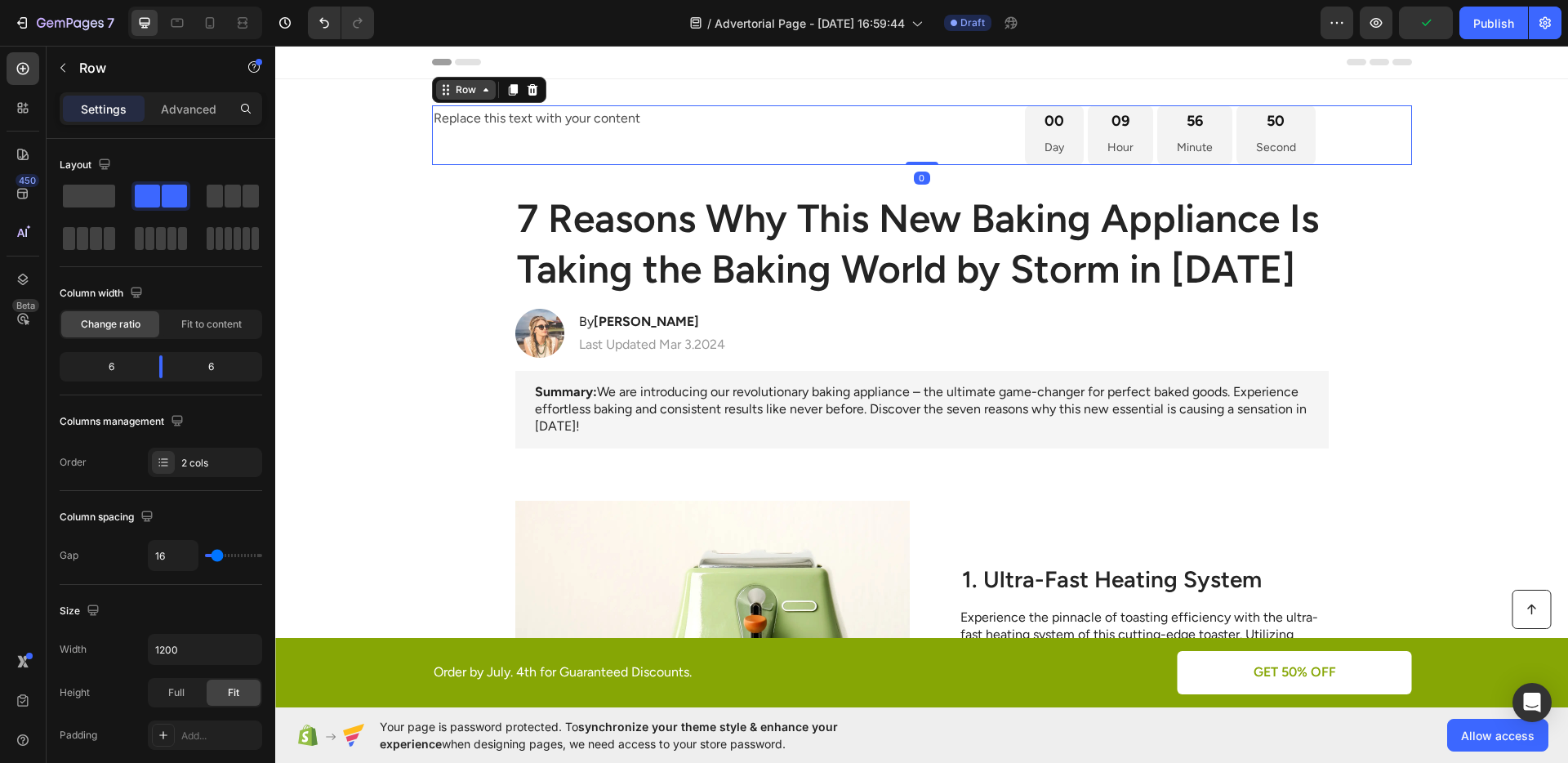
click at [453, 96] on div "Row" at bounding box center [466, 89] width 27 height 15
click at [790, 152] on div "Replace this text with your content Text Block" at bounding box center [674, 134] width 484 height 59
click at [218, 322] on span "Fit to content" at bounding box center [212, 324] width 60 height 15
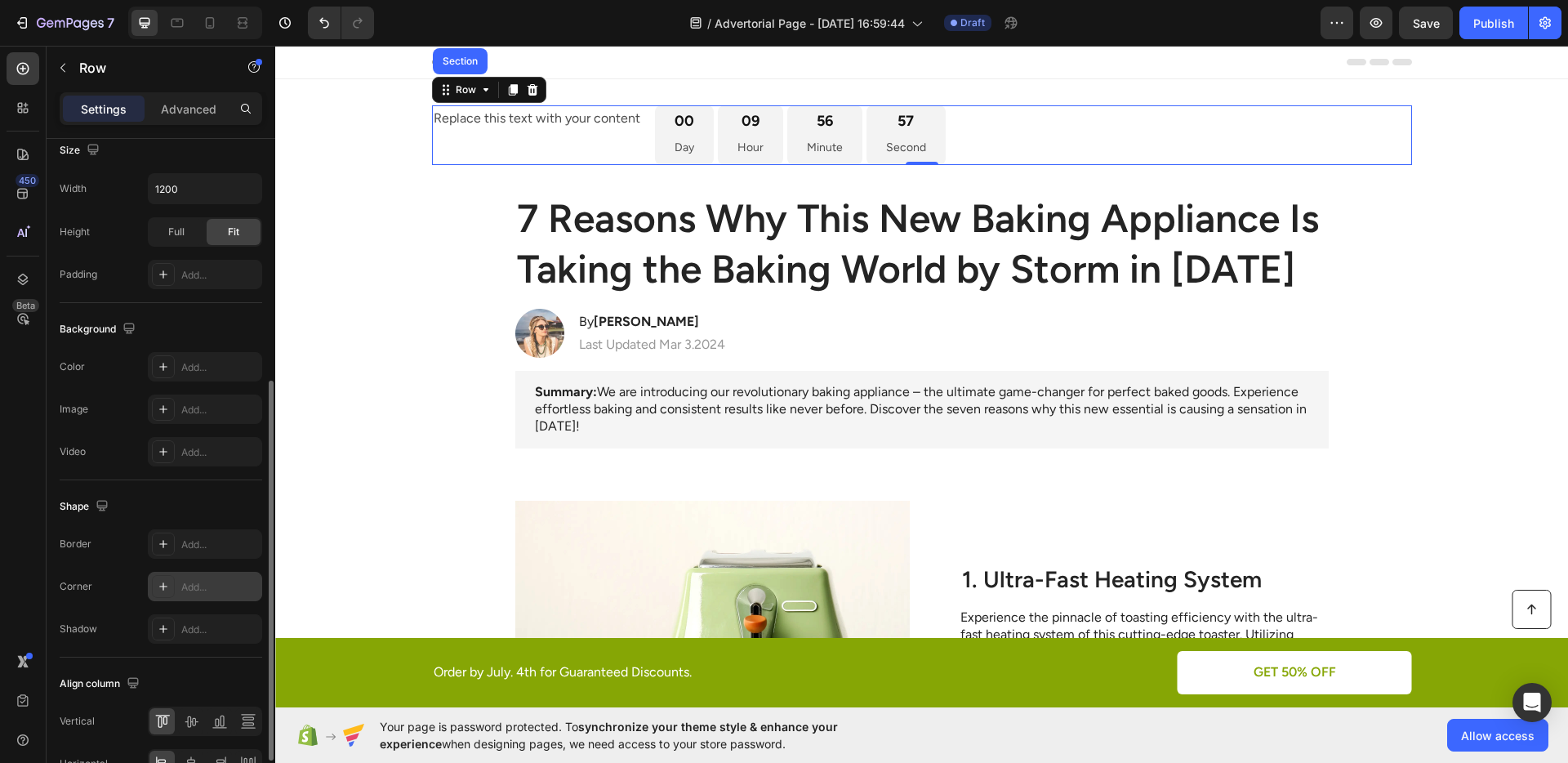
scroll to position [512, 0]
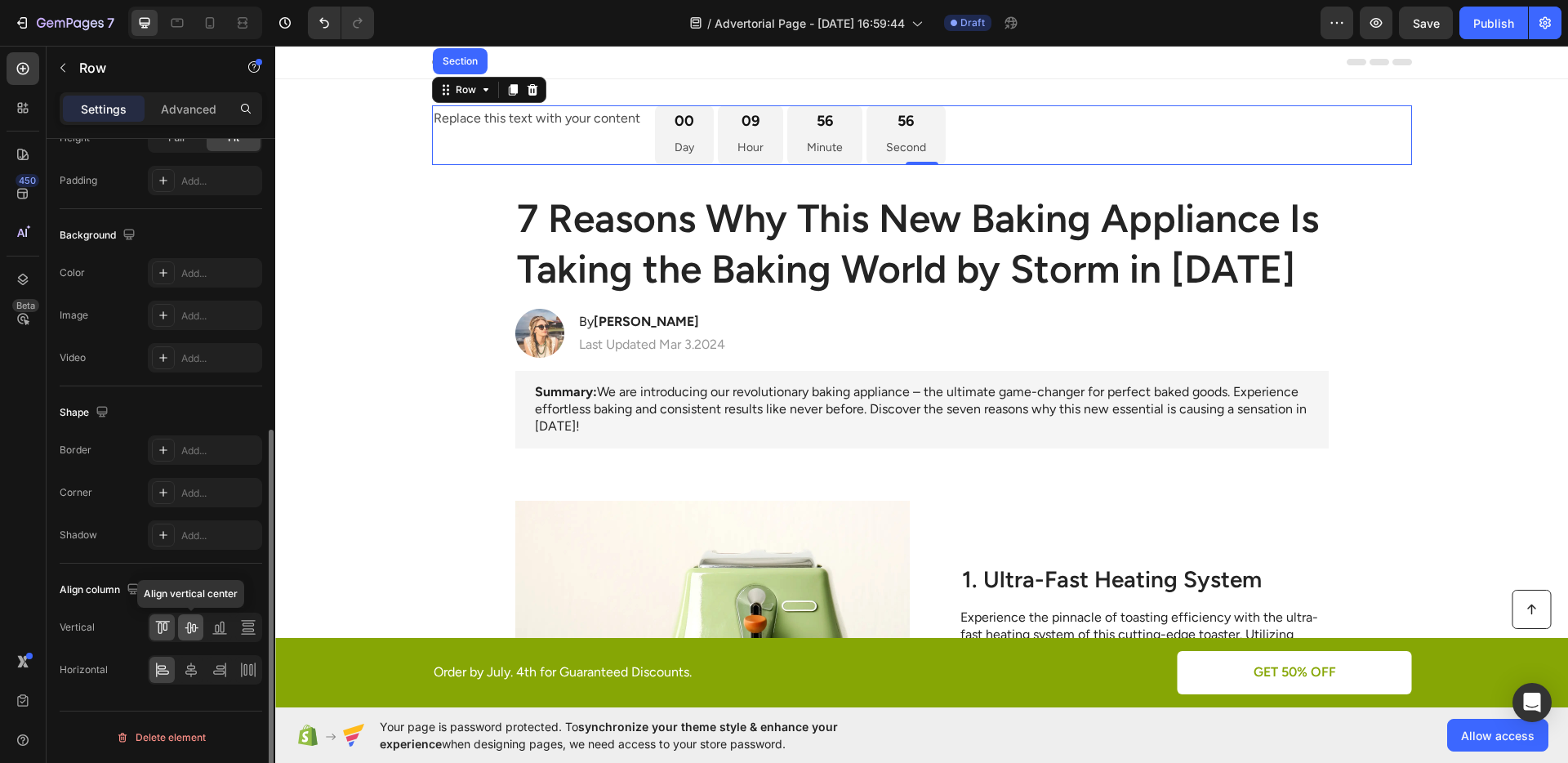
click at [186, 629] on icon at bounding box center [191, 627] width 16 height 16
click at [202, 664] on div at bounding box center [191, 669] width 26 height 26
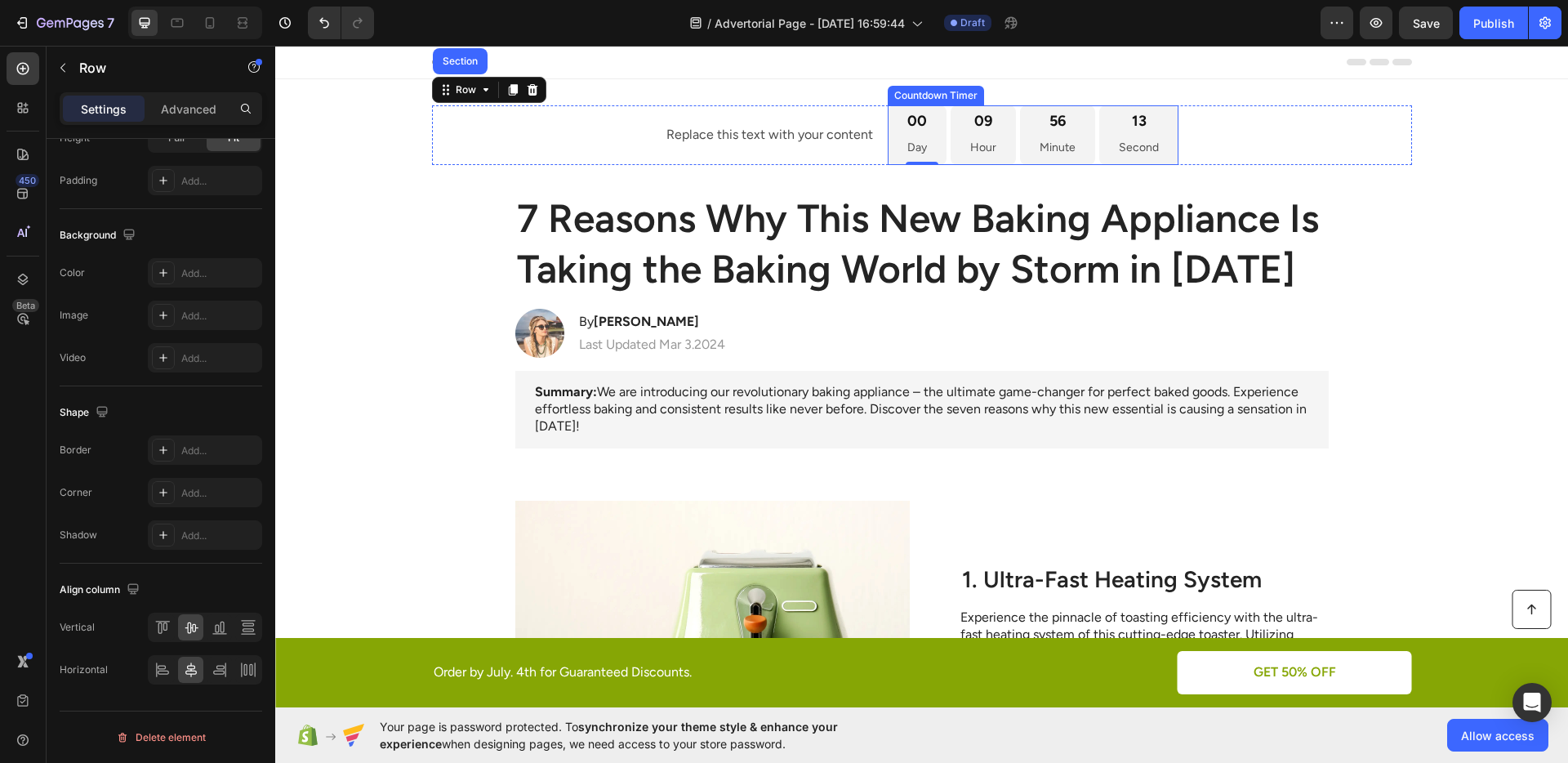
click at [919, 149] on p "Day" at bounding box center [916, 147] width 19 height 20
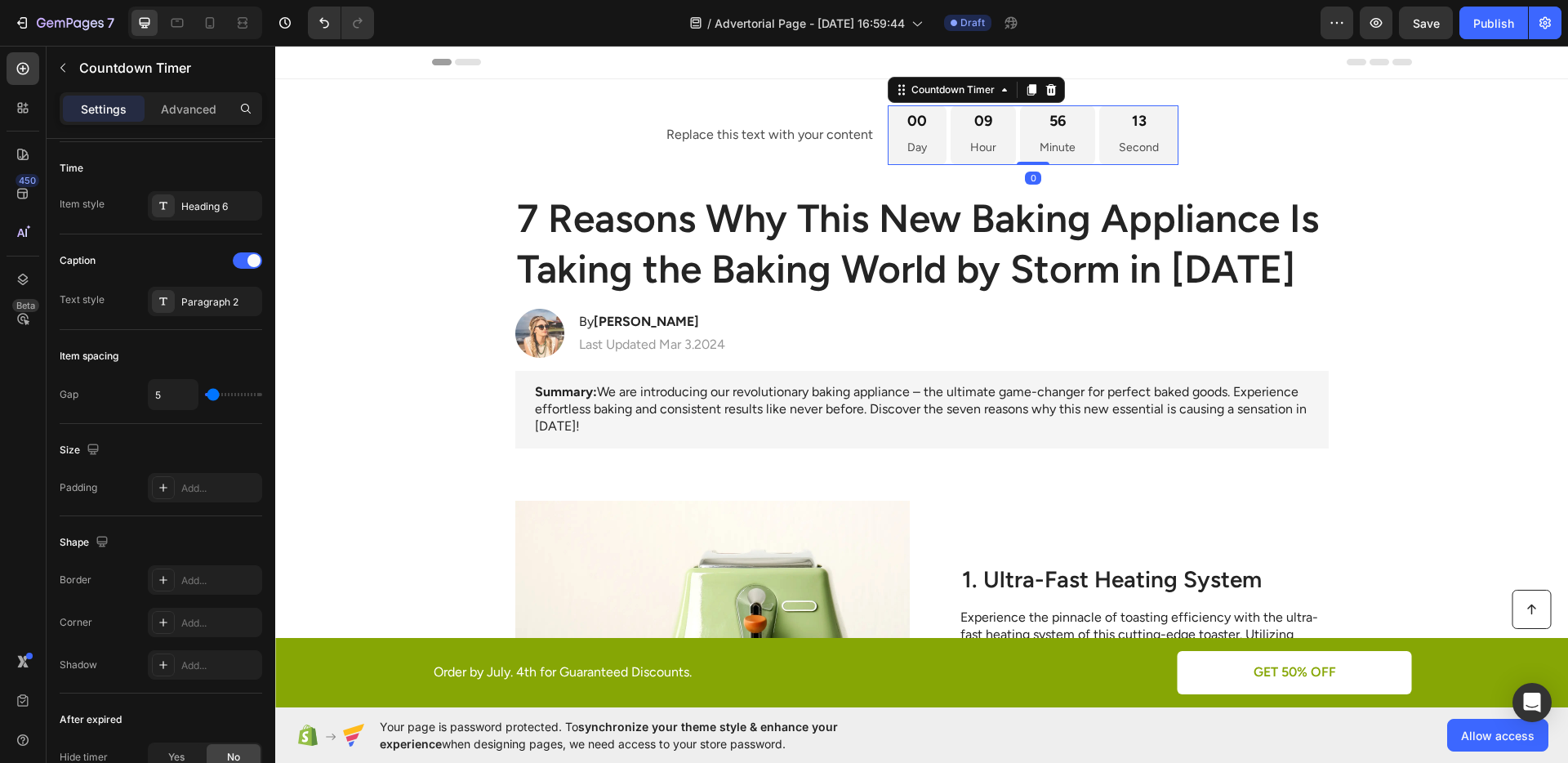
scroll to position [0, 0]
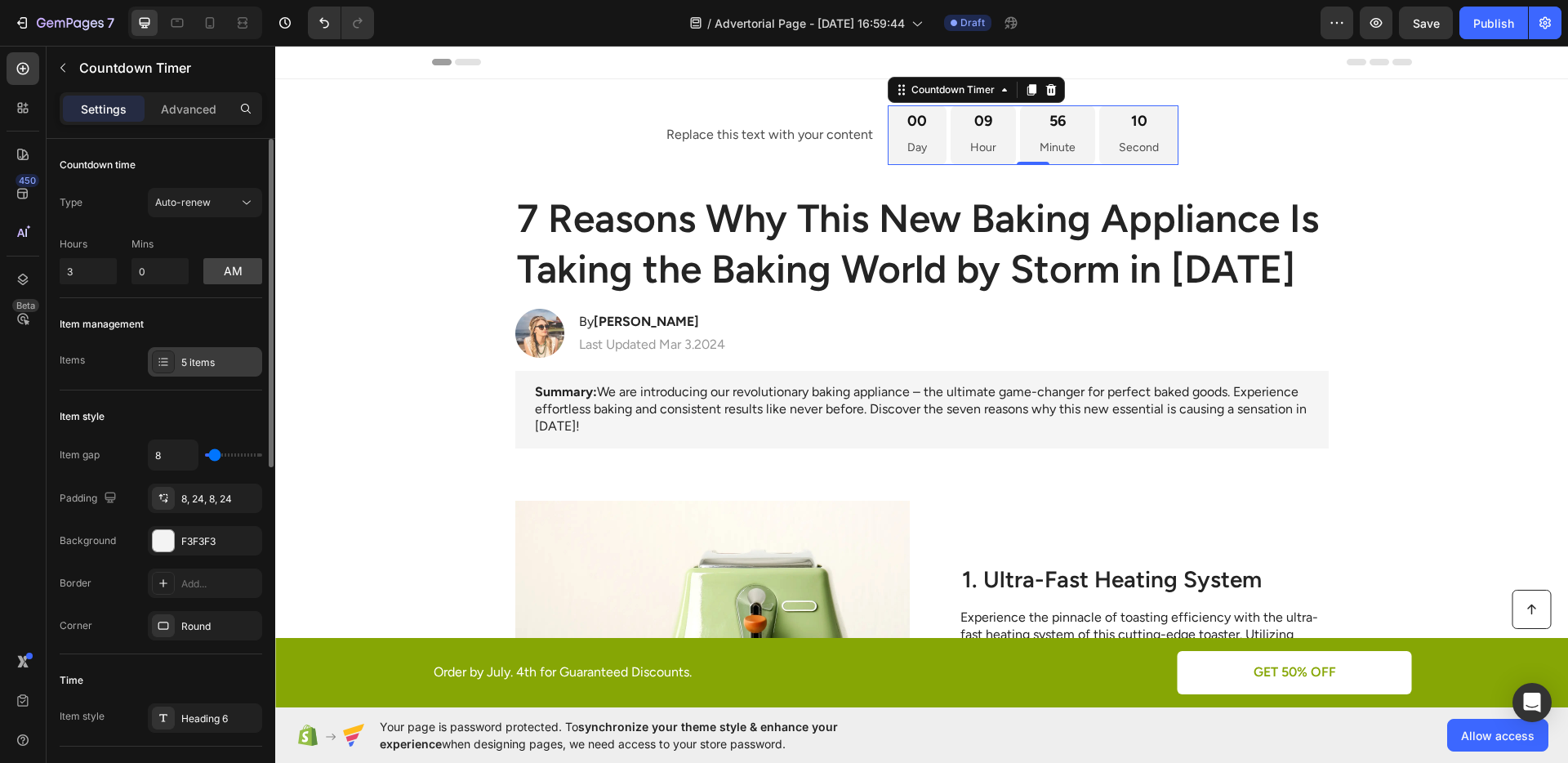
click at [160, 355] on icon at bounding box center [163, 361] width 13 height 13
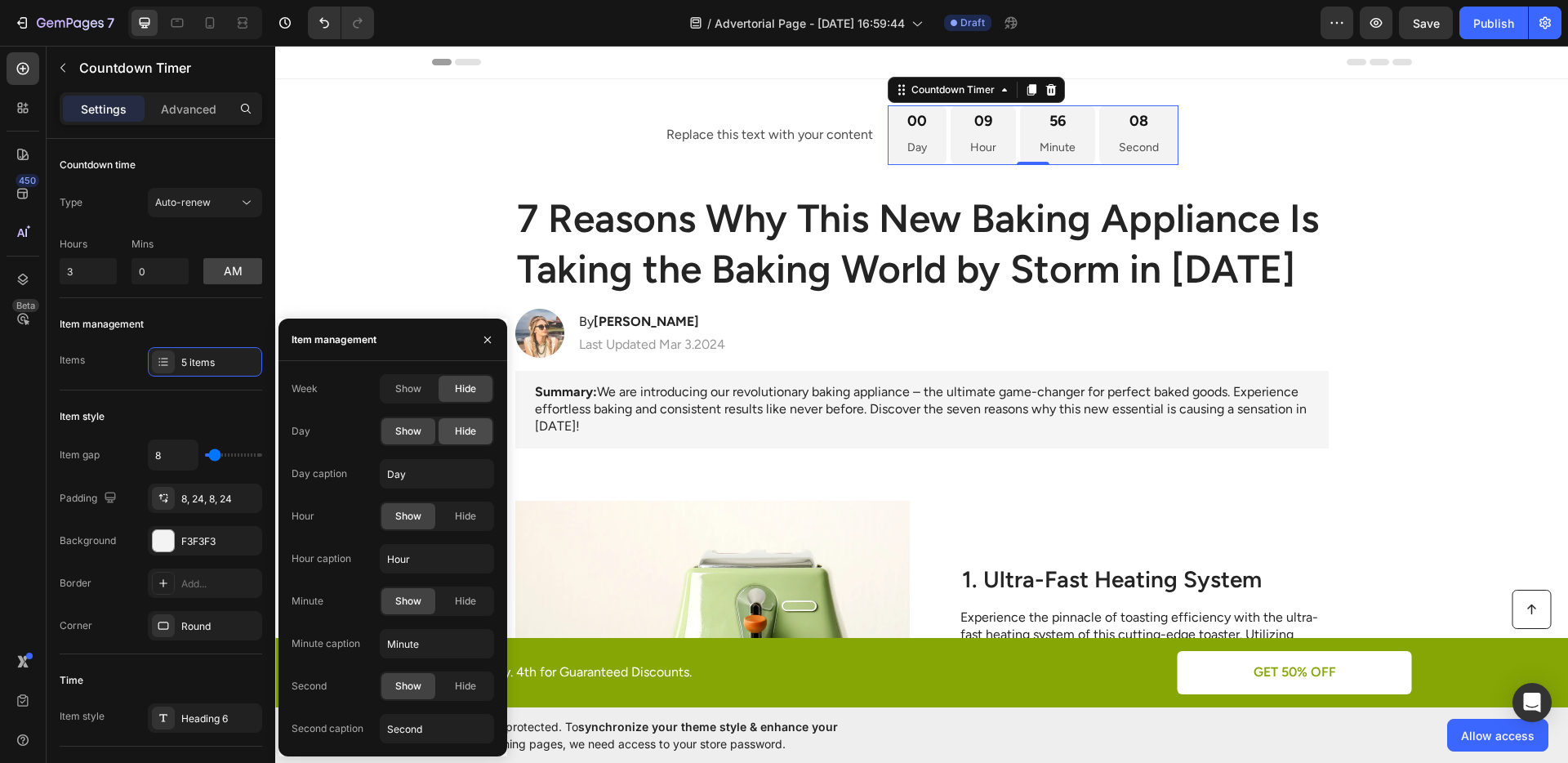
click at [461, 430] on span "Hide" at bounding box center [465, 431] width 21 height 15
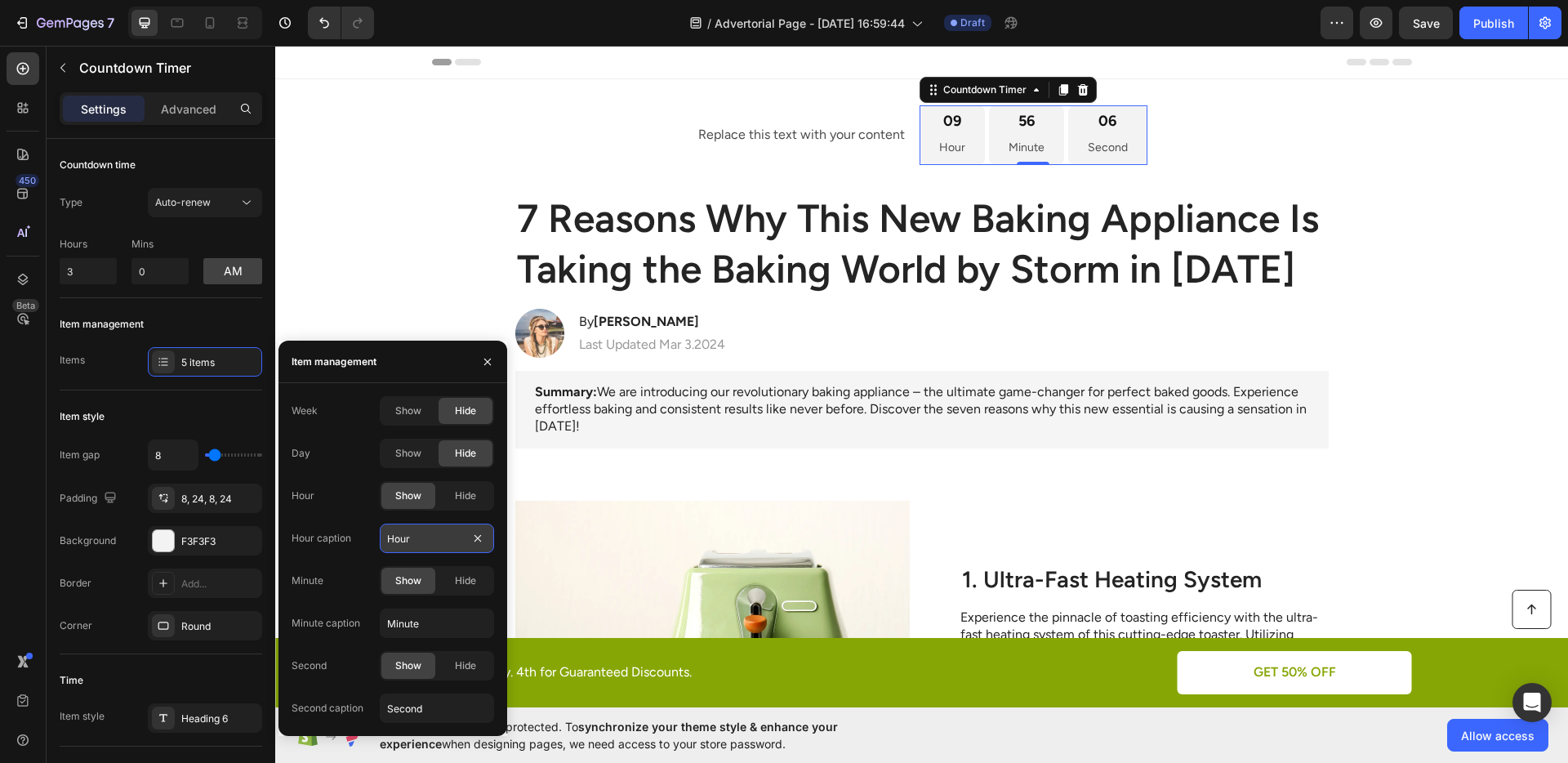
click at [412, 534] on input "Hour" at bounding box center [436, 538] width 114 height 29
type input "STD"
click at [421, 620] on input "Minute" at bounding box center [436, 622] width 114 height 29
type input "MIN"
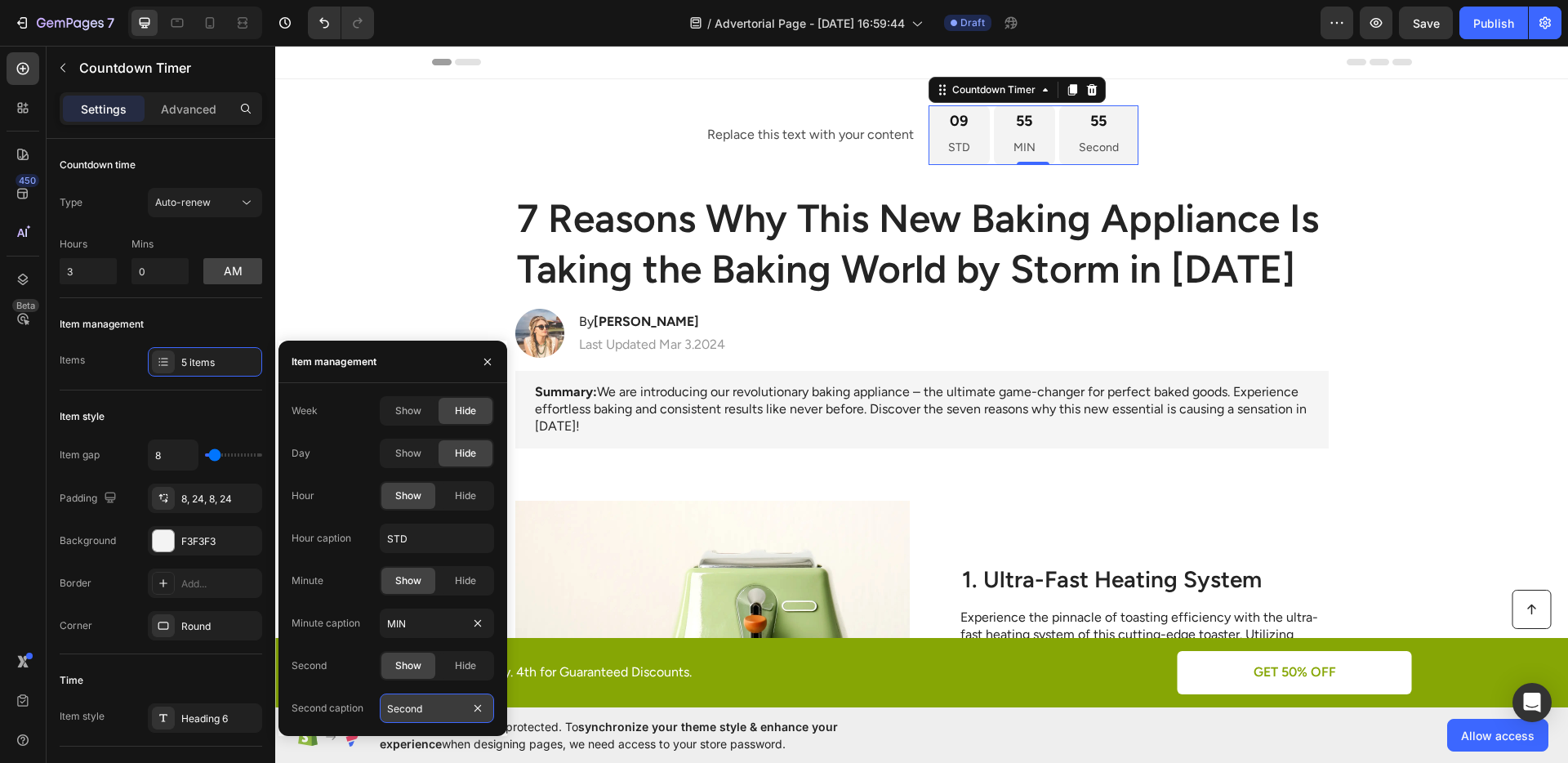
click at [430, 705] on input "Second" at bounding box center [436, 708] width 114 height 29
type input "SEK"
click at [362, 670] on div "Second Show Hide" at bounding box center [392, 665] width 203 height 29
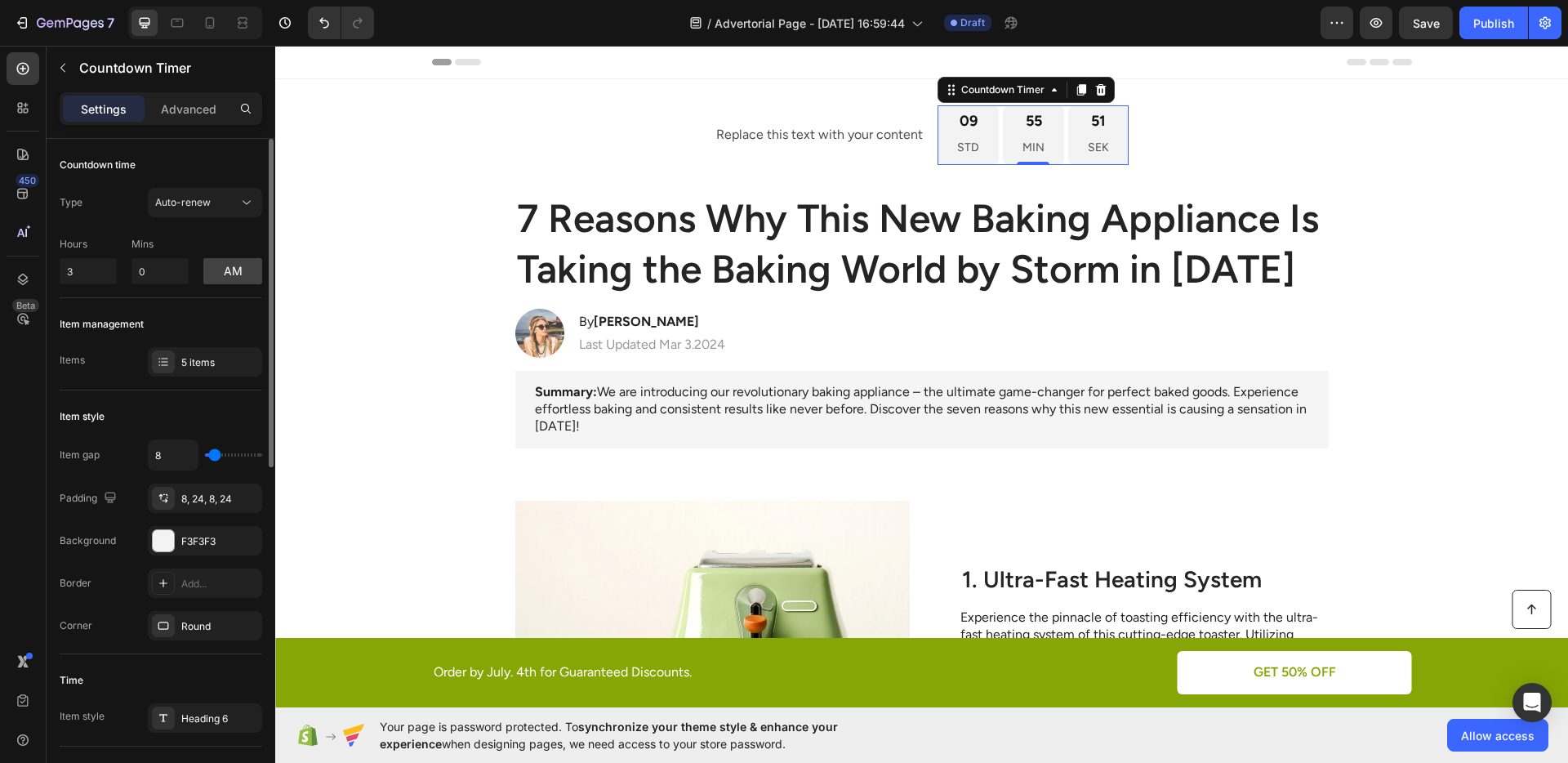
click at [184, 405] on div "Item style" at bounding box center [161, 416] width 203 height 26
type input "7"
type input "5"
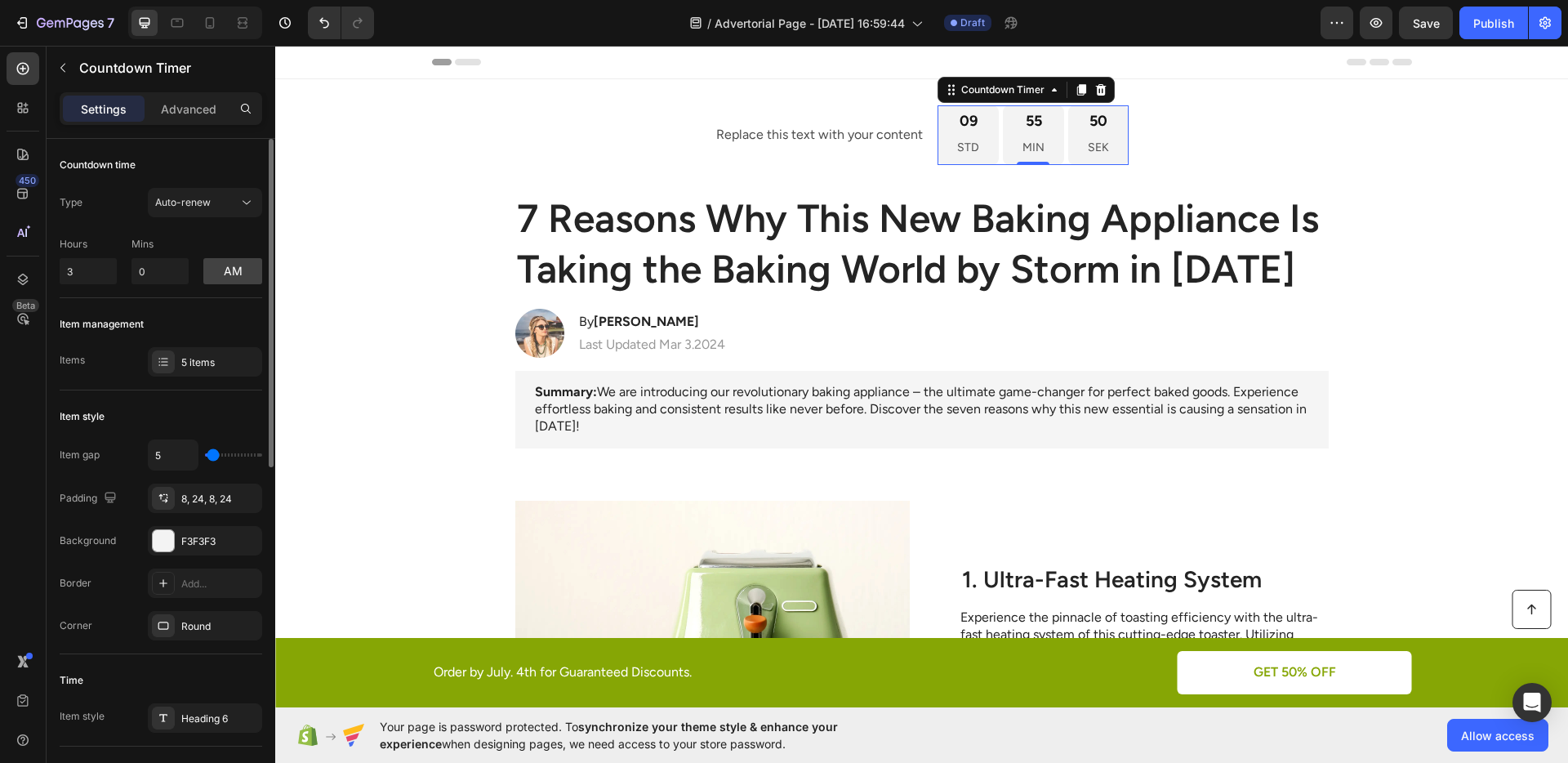
type input "4"
type input "3"
type input "2"
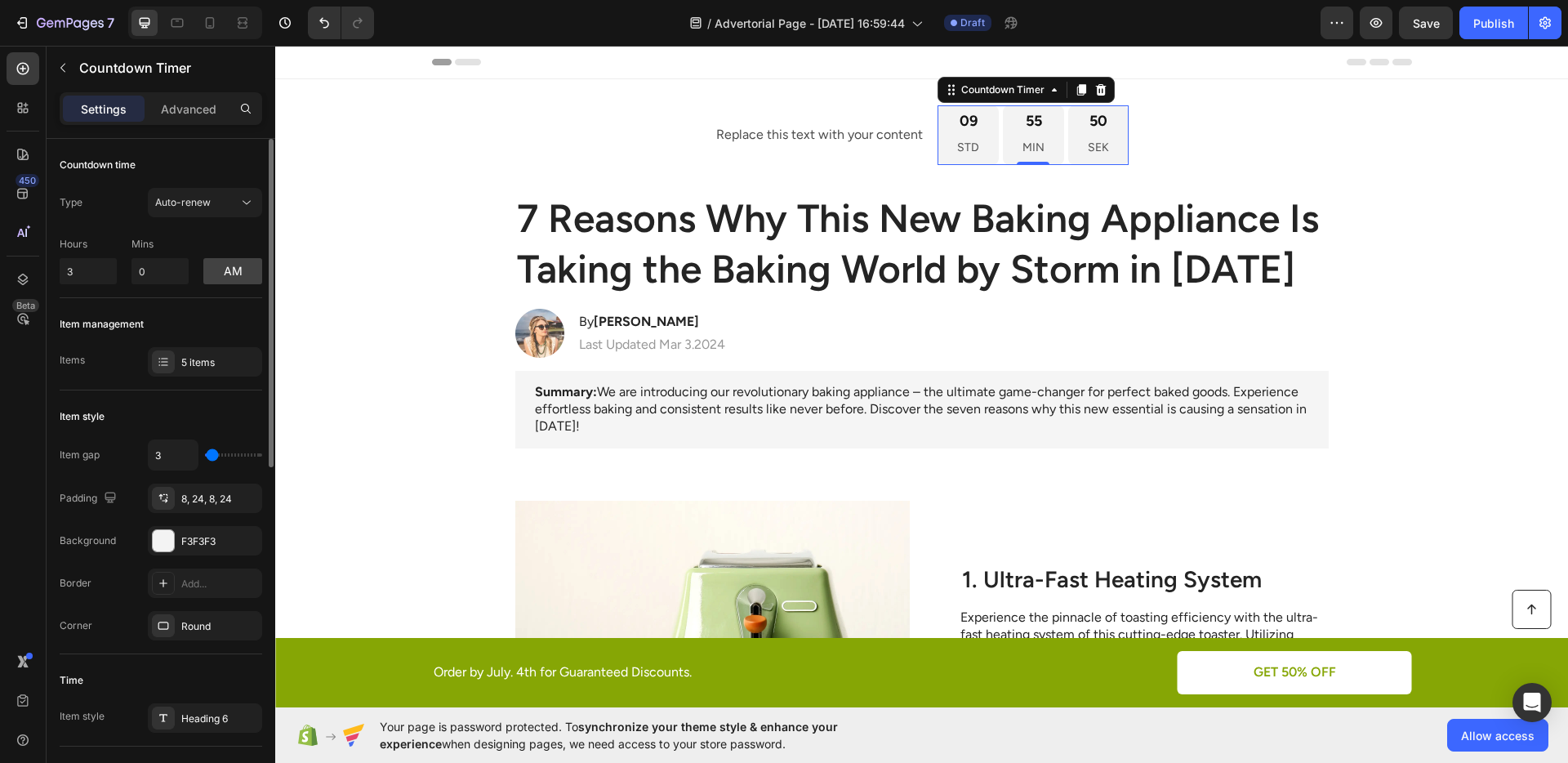
type input "2"
type input "1"
type input "0"
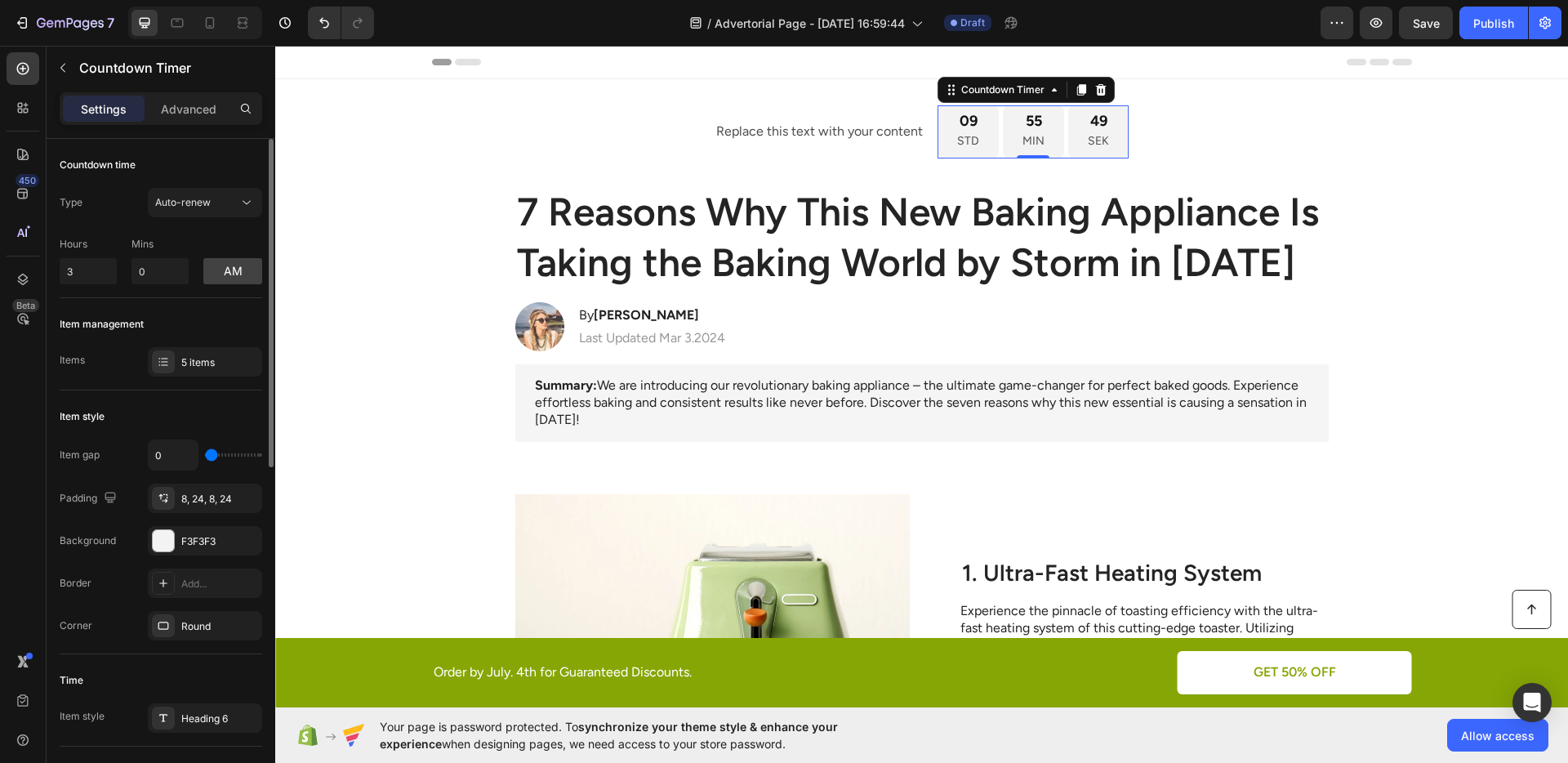
type input "1"
type input "0"
click at [211, 455] on input "range" at bounding box center [234, 455] width 57 height 4
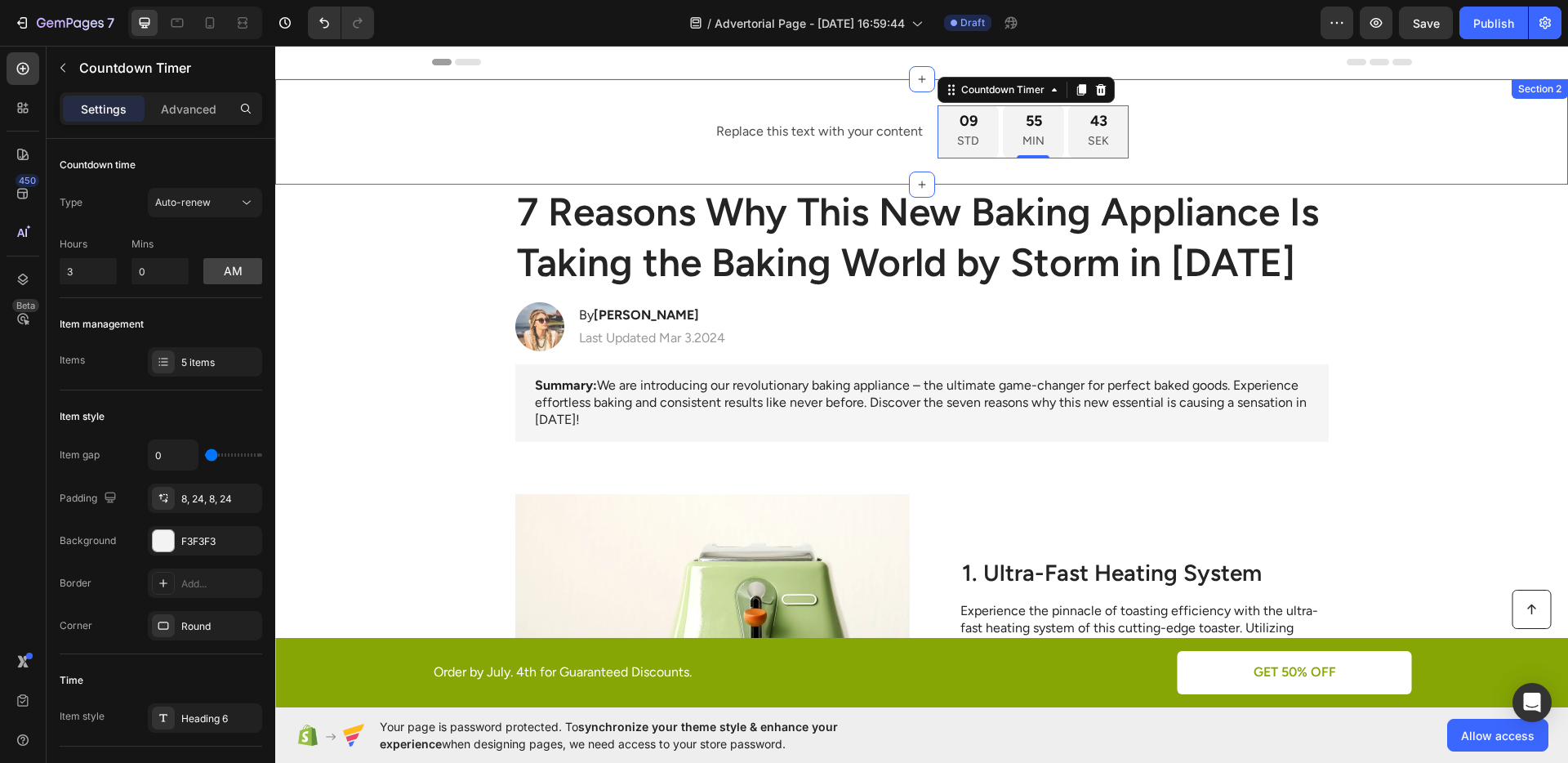
click at [338, 139] on div "Replace this text with your content Text Block 09 STD 55 MIN 43 SEK Countdown T…" at bounding box center [921, 131] width 1292 height 53
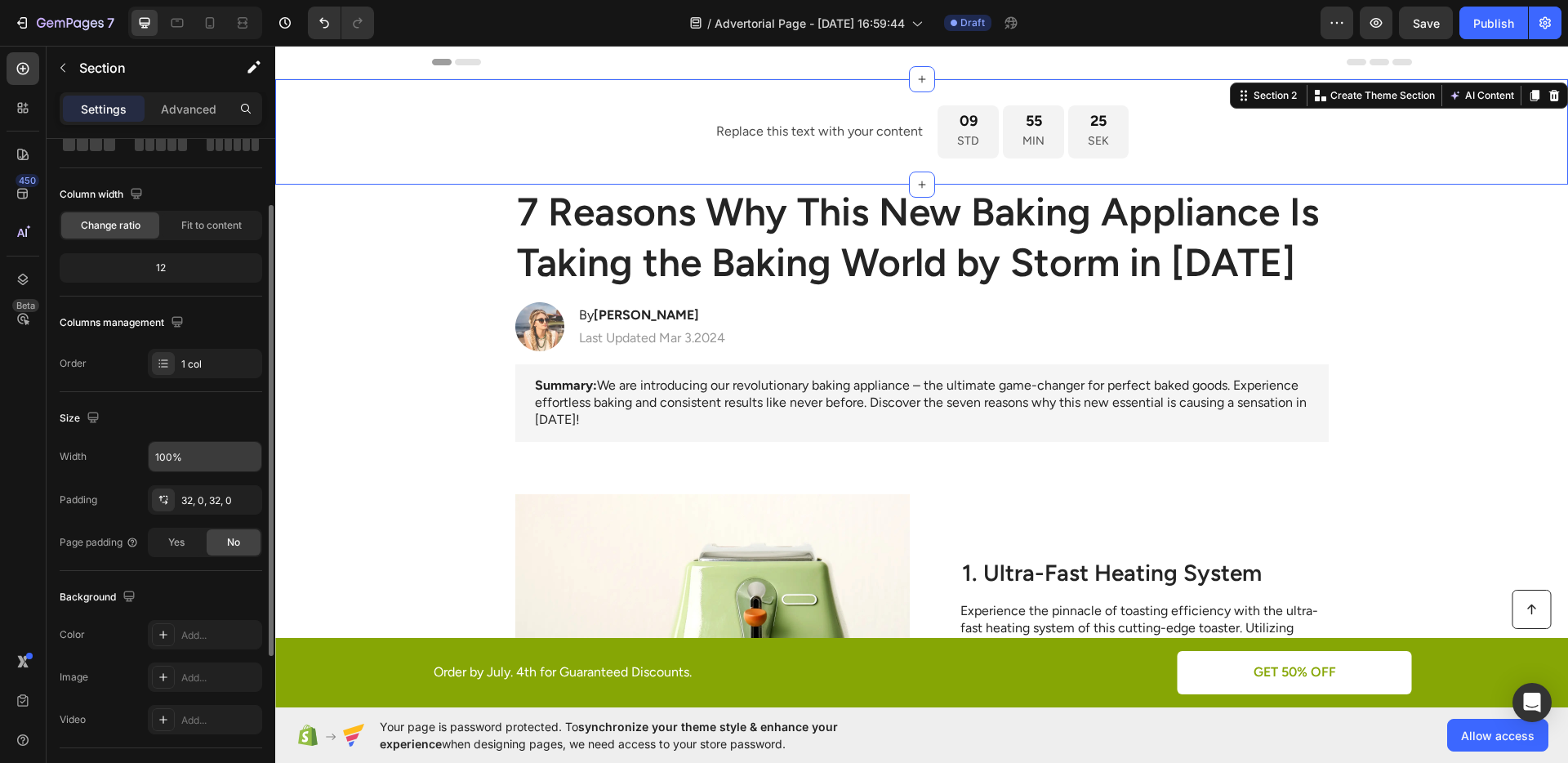
scroll to position [172, 0]
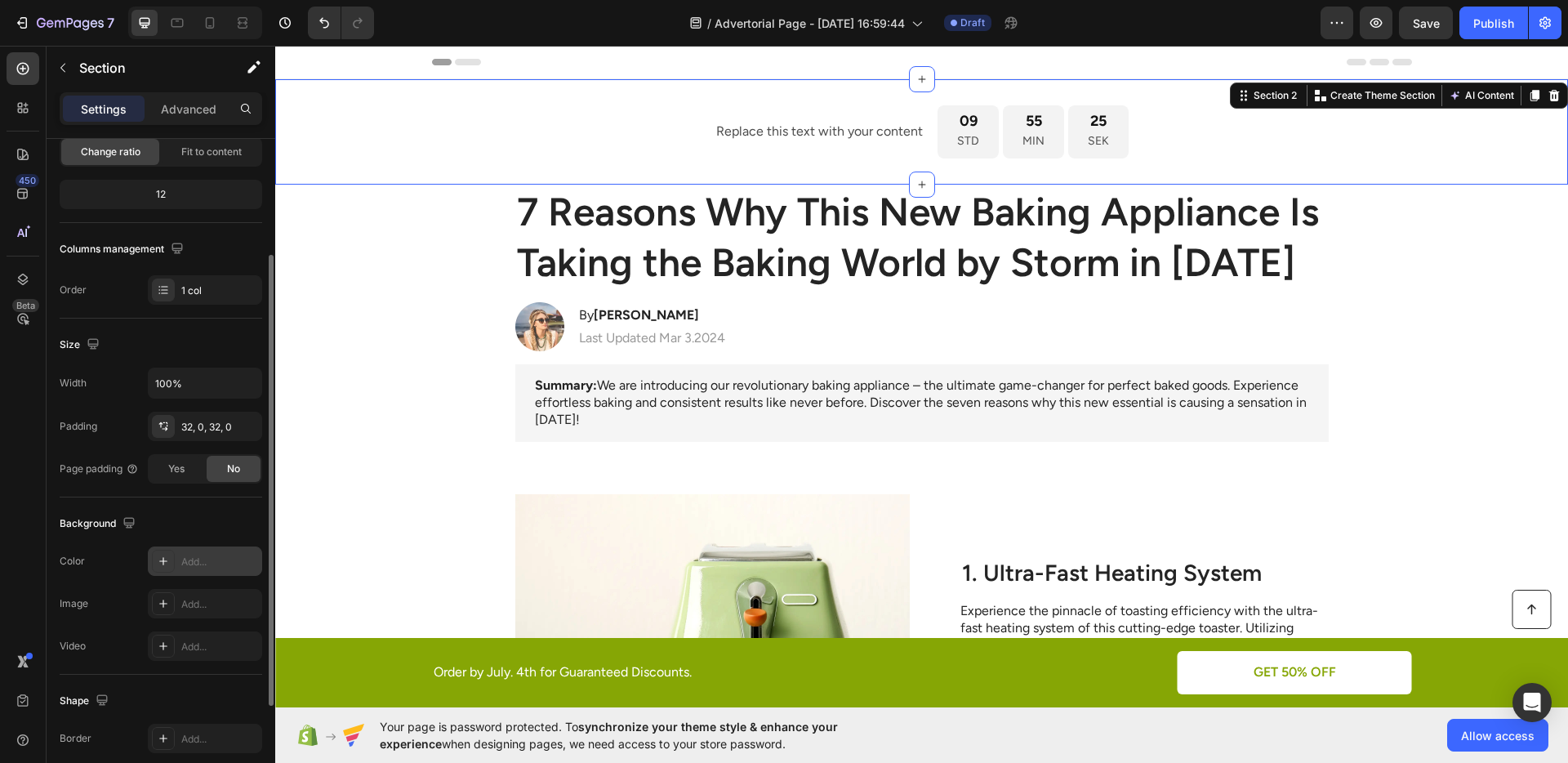
click at [184, 570] on div "Add..." at bounding box center [204, 560] width 114 height 29
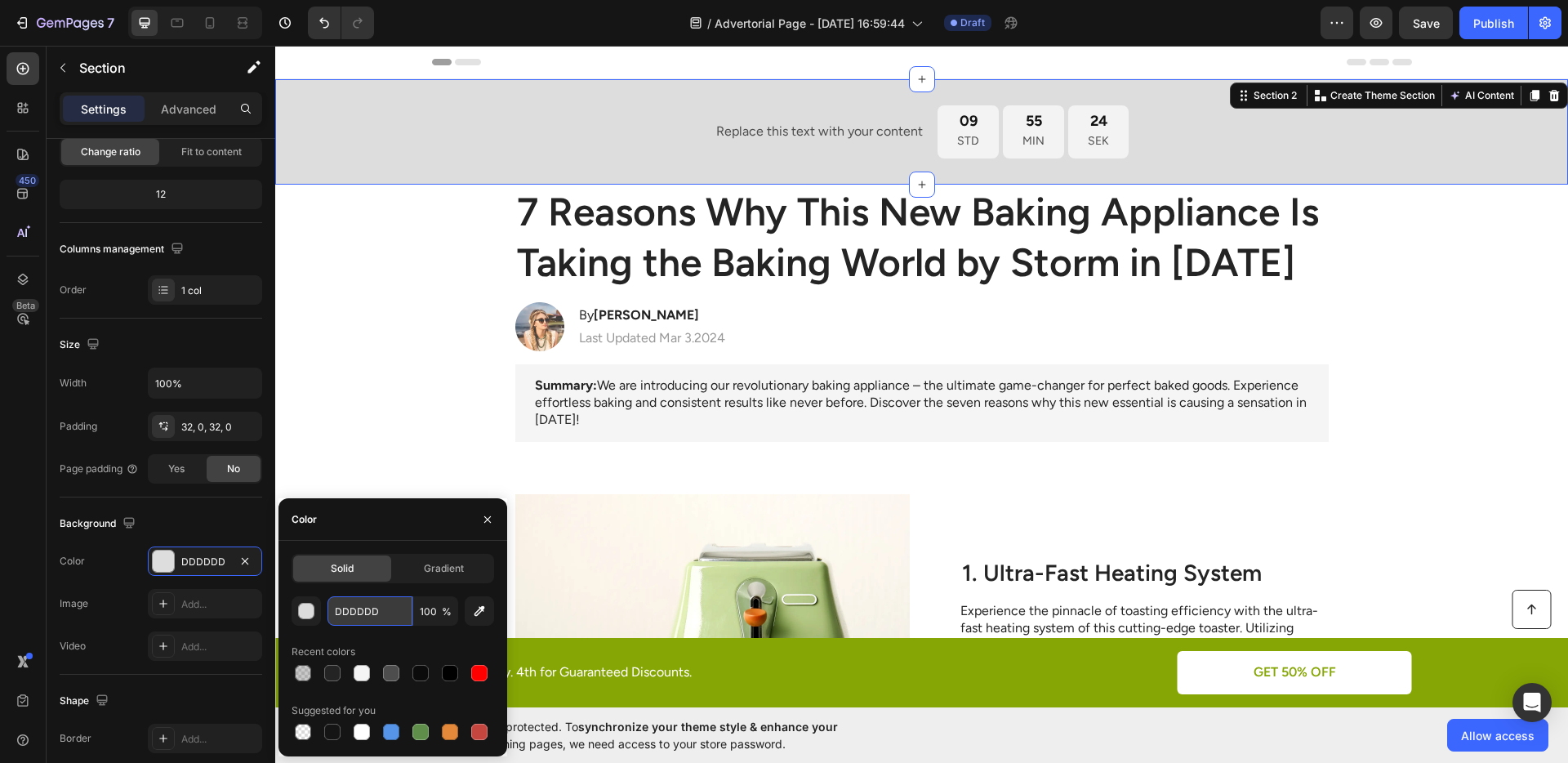
click at [353, 614] on input "DDDDDD" at bounding box center [370, 611] width 85 height 29
click at [352, 615] on input "DDDDDD" at bounding box center [370, 611] width 85 height 29
paste input "#307EA"
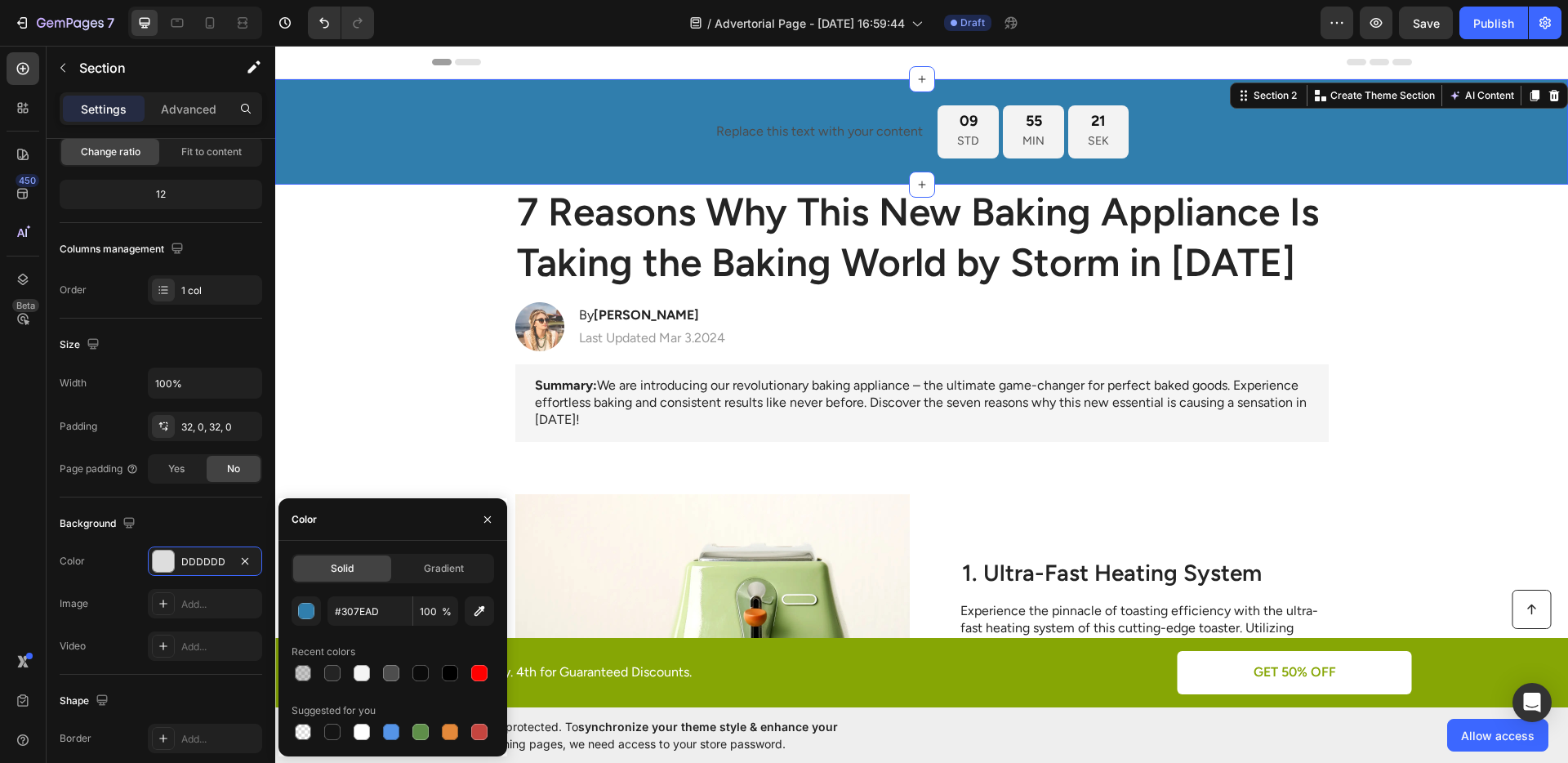
click at [377, 642] on div "Recent colors" at bounding box center [392, 652] width 203 height 26
type input "307EAD"
click at [983, 129] on div "09 STD" at bounding box center [967, 131] width 61 height 53
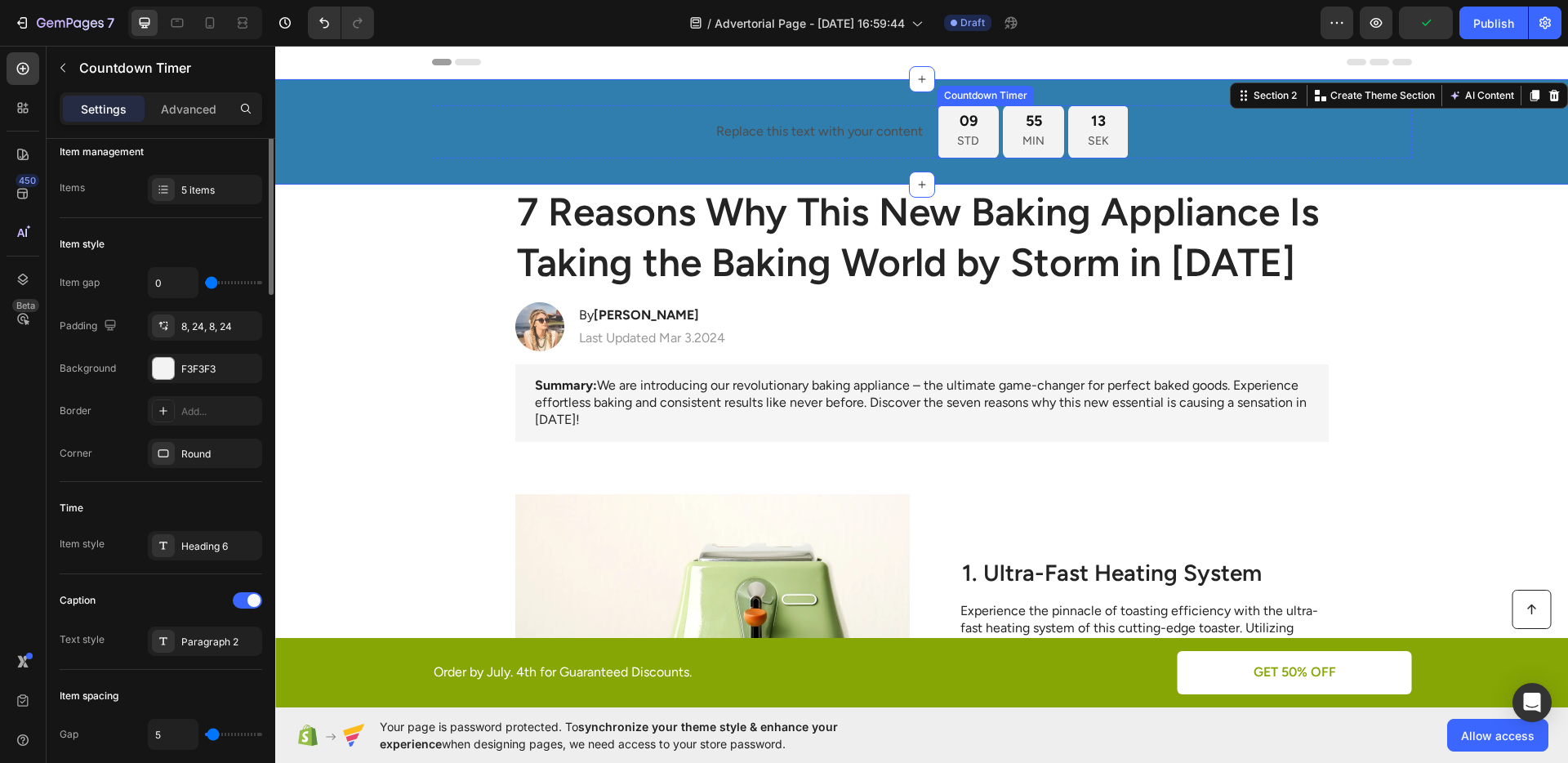
scroll to position [0, 0]
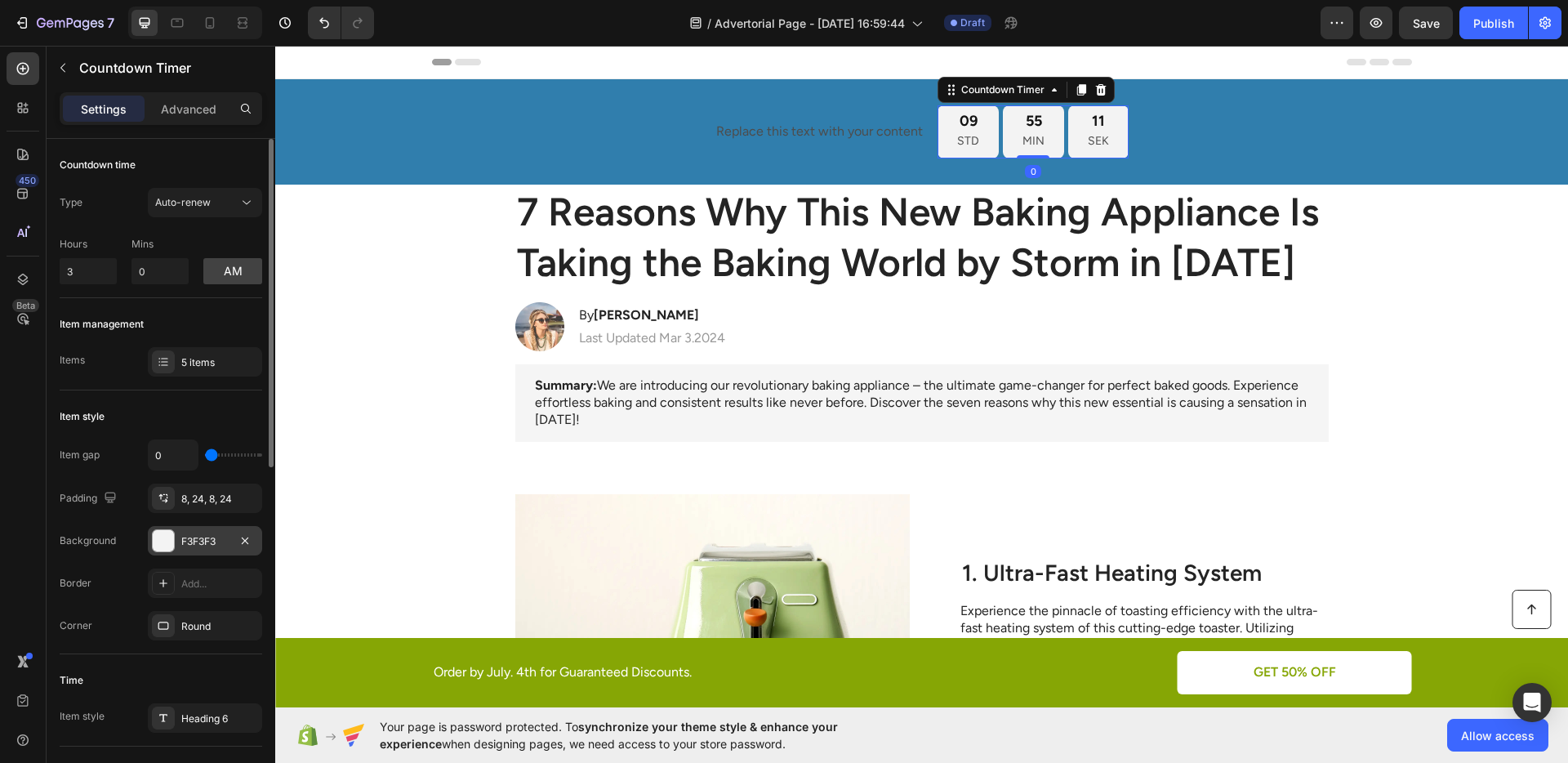
click at [169, 531] on div at bounding box center [162, 540] width 21 height 21
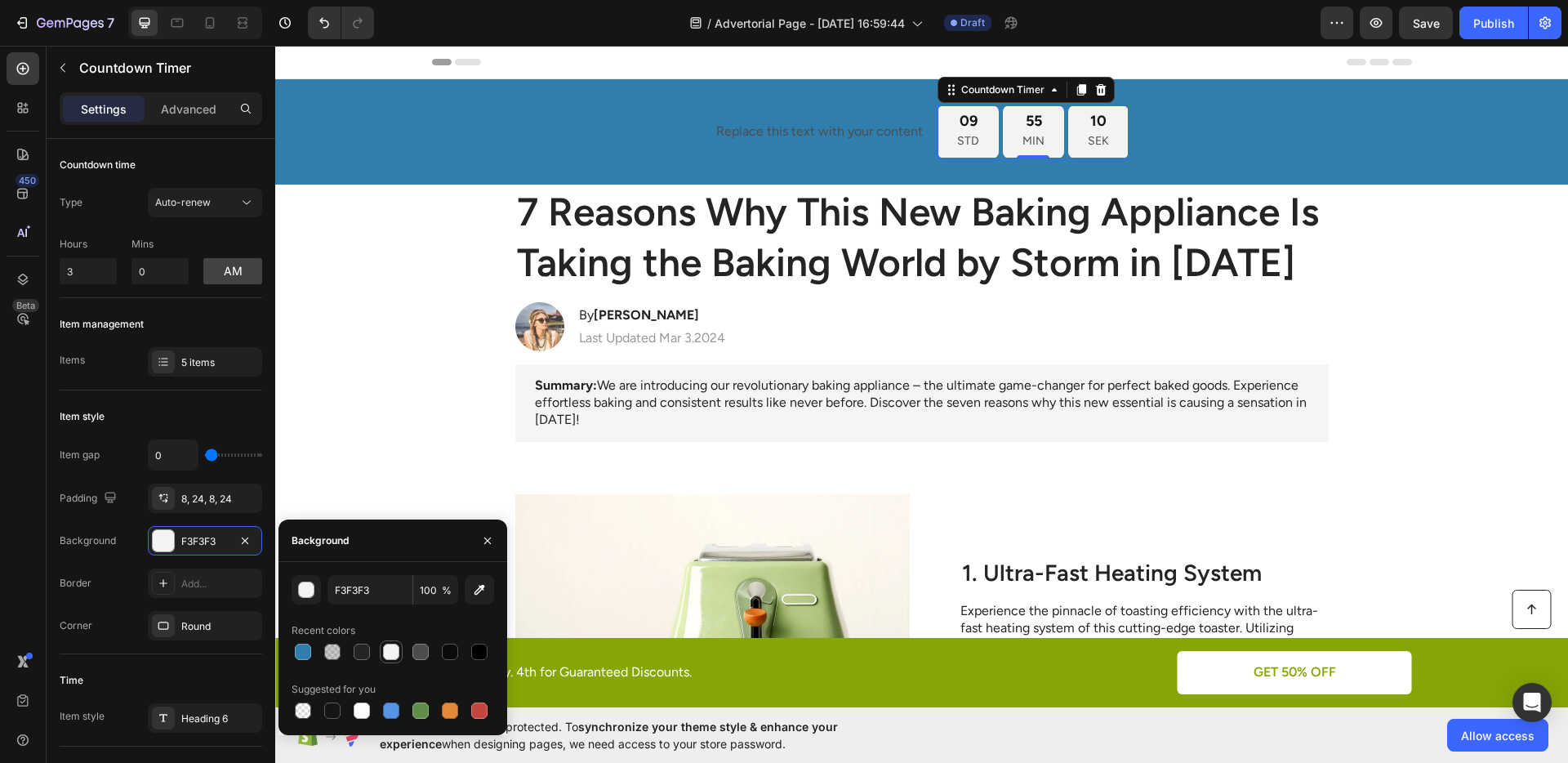
click at [387, 654] on div at bounding box center [392, 652] width 16 height 16
click at [311, 600] on button "button" at bounding box center [306, 590] width 29 height 29
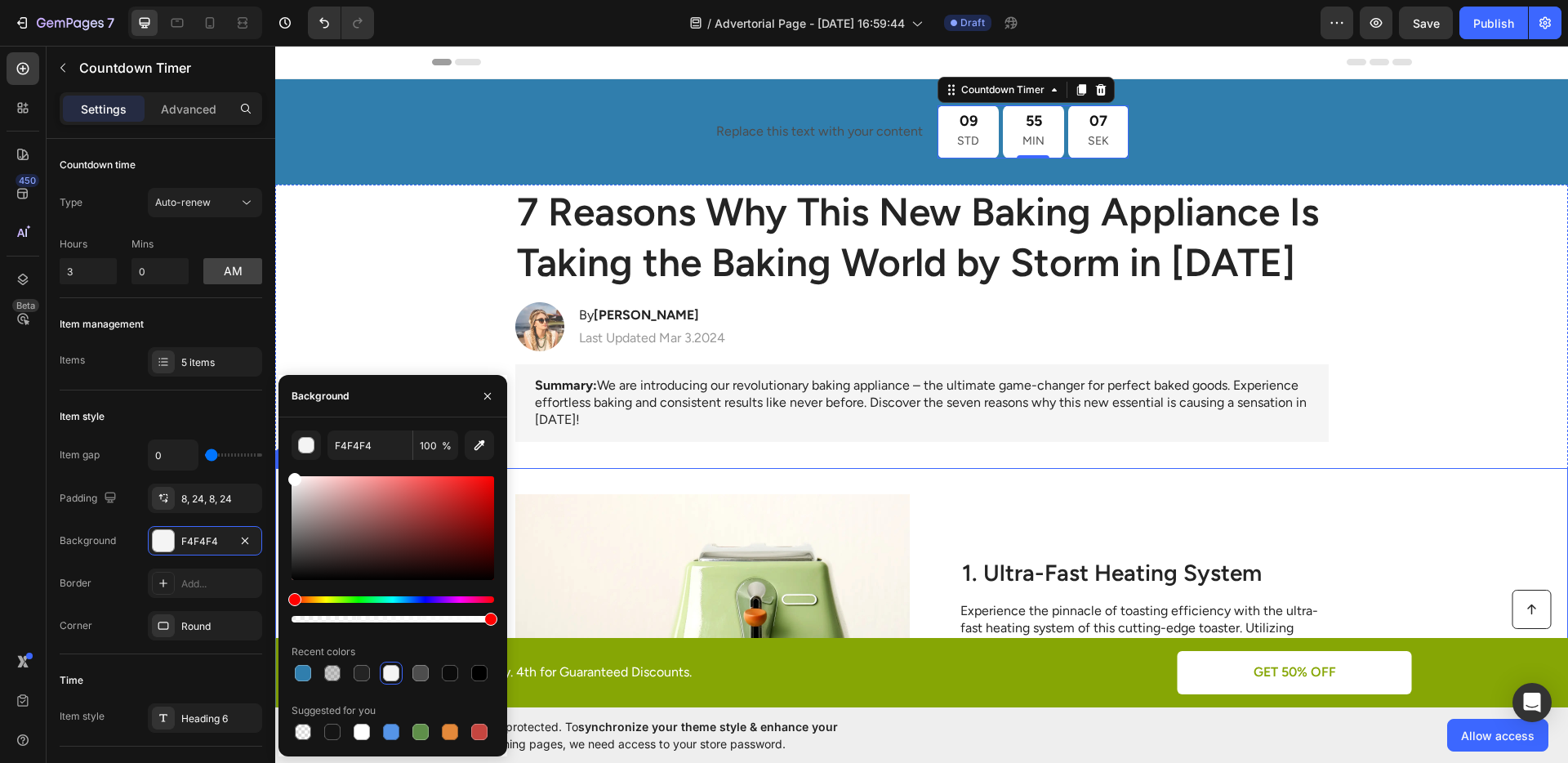
drag, startPoint x: 578, startPoint y: 534, endPoint x: 553, endPoint y: 515, distance: 31.4
type input "FFFFFF"
click at [127, 476] on div "Item gap 0 Padding 8, 24, 8, 24 Background FFFFFF Border Add... Corner Round" at bounding box center [161, 539] width 203 height 201
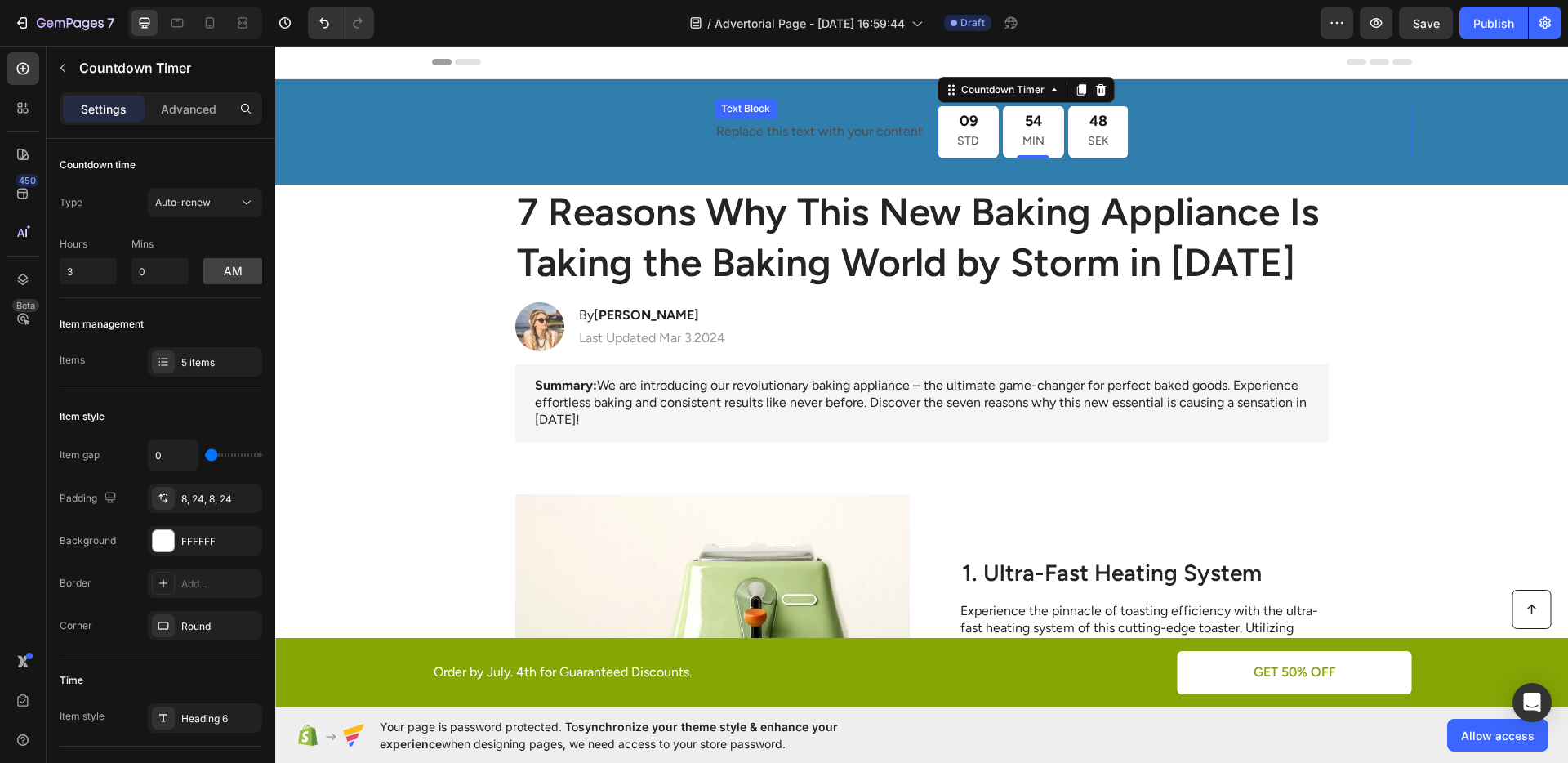
click at [751, 131] on div "Replace this text with your content" at bounding box center [820, 132] width 210 height 27
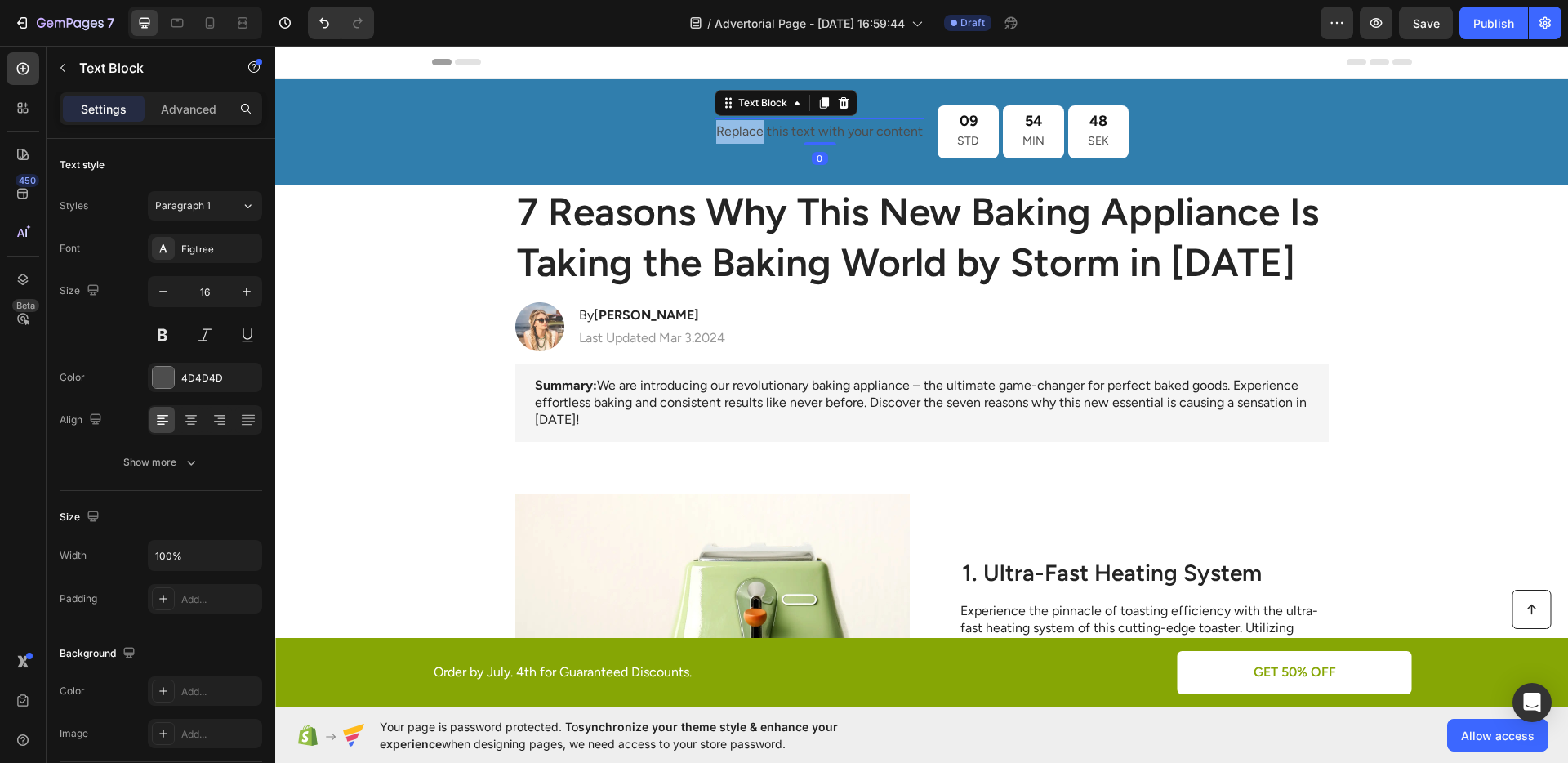
click at [751, 131] on div "Replace this text with your content" at bounding box center [820, 132] width 210 height 27
click at [751, 131] on p "Replace this text with your content" at bounding box center [820, 132] width 206 height 24
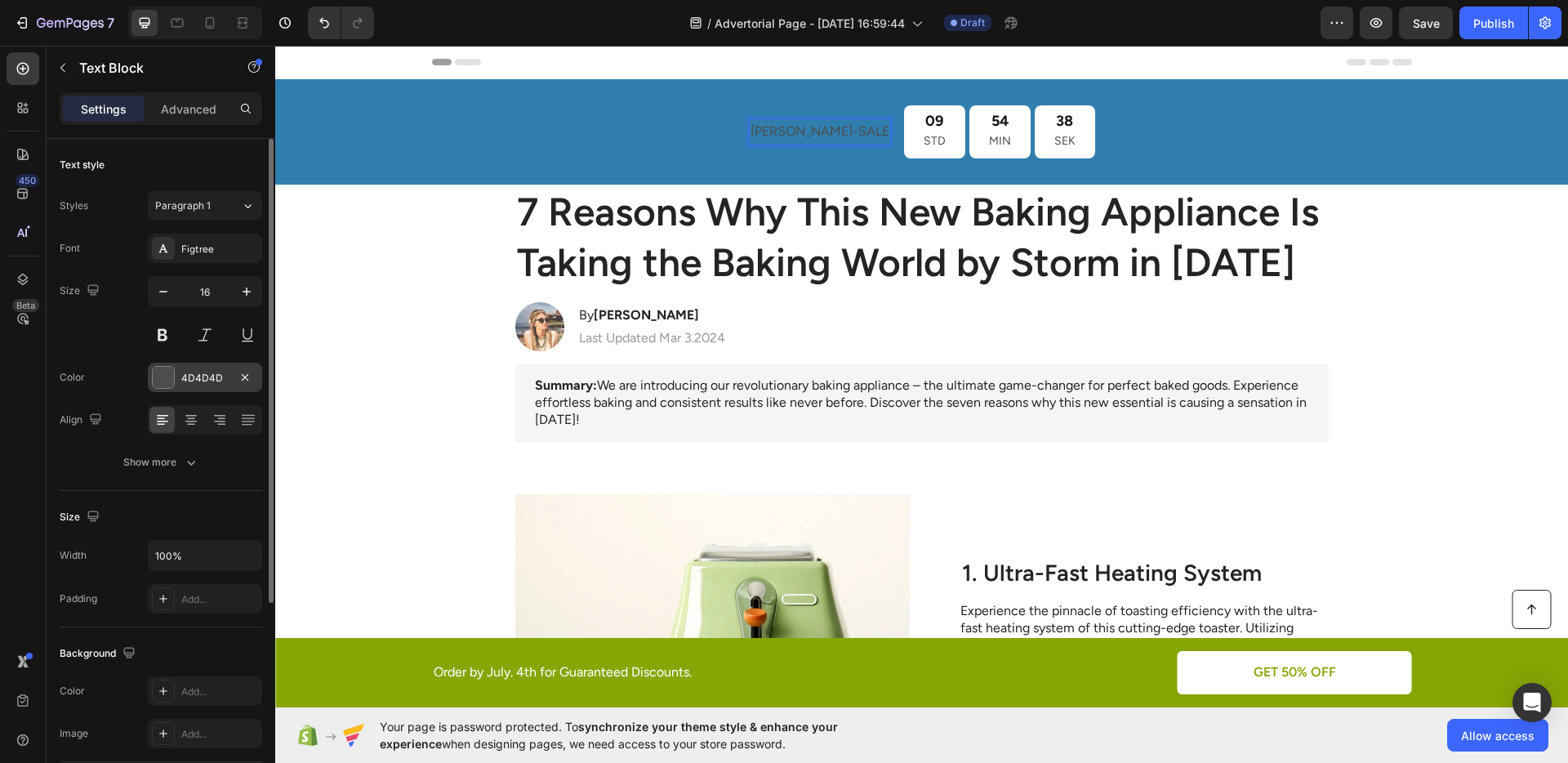
click at [197, 389] on div "4D4D4D" at bounding box center [204, 377] width 114 height 29
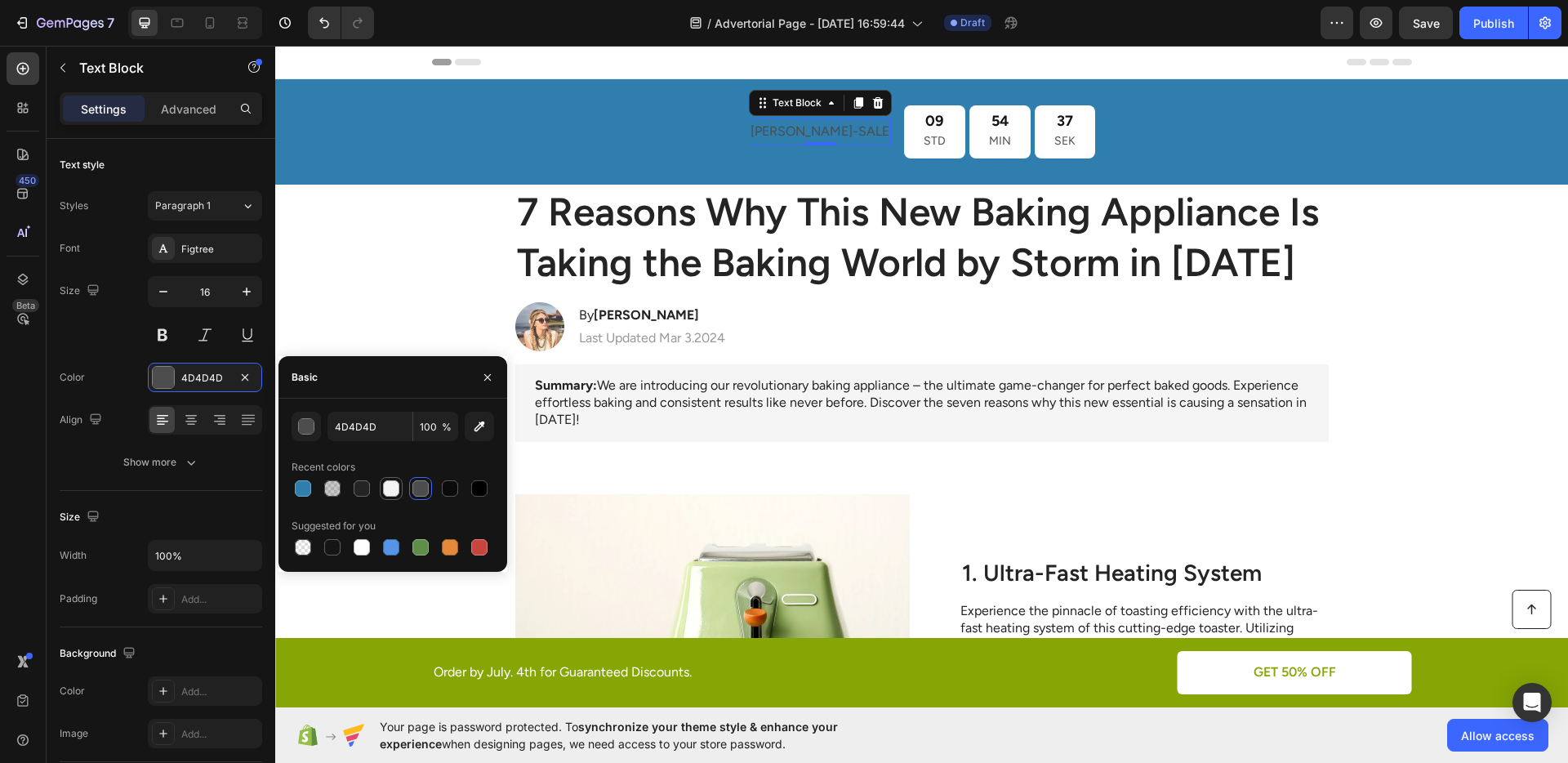
click at [399, 488] on div at bounding box center [391, 487] width 23 height 23
type input "F4F4F4"
click at [120, 352] on div "Font Figtree Size 16 Color F4F4F4 Align Show more" at bounding box center [161, 355] width 203 height 244
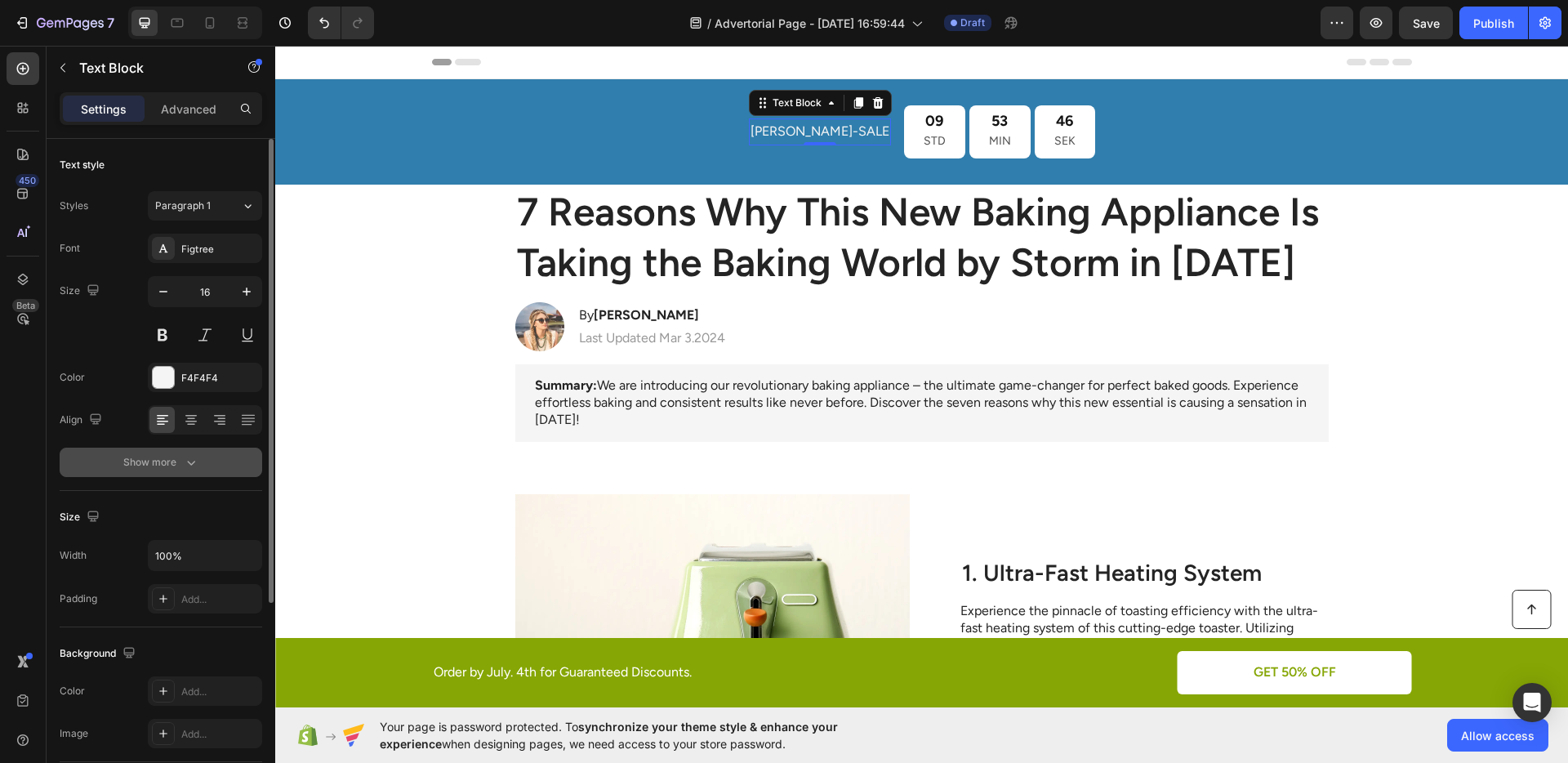
click at [170, 469] on div "Show more" at bounding box center [161, 462] width 76 height 16
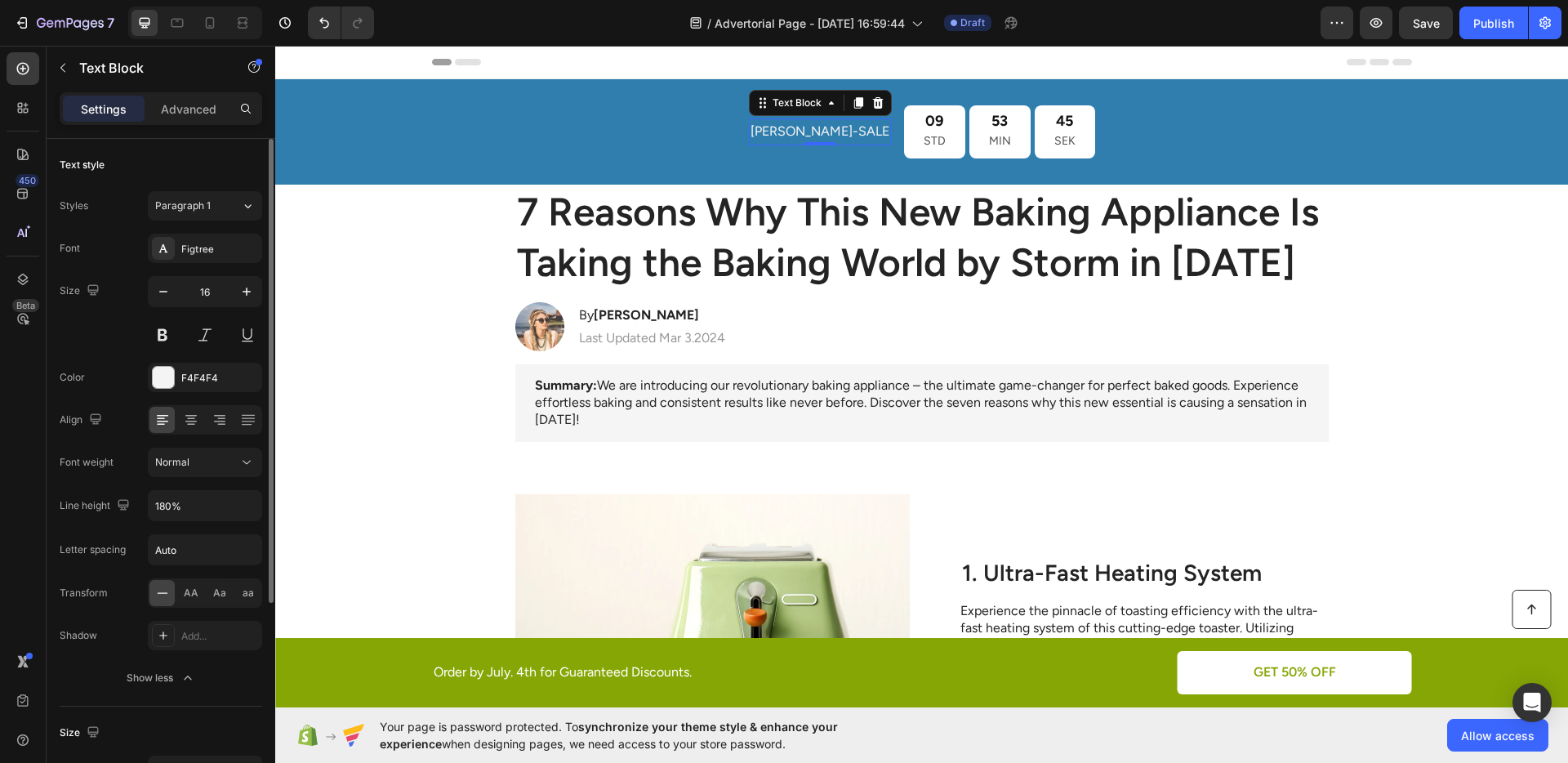
click at [201, 478] on div "Font Figtree Size 16 Color F4F4F4 Align Font weight Normal Line height 180% Let…" at bounding box center [161, 463] width 203 height 459
click at [202, 460] on div "Normal" at bounding box center [196, 462] width 83 height 15
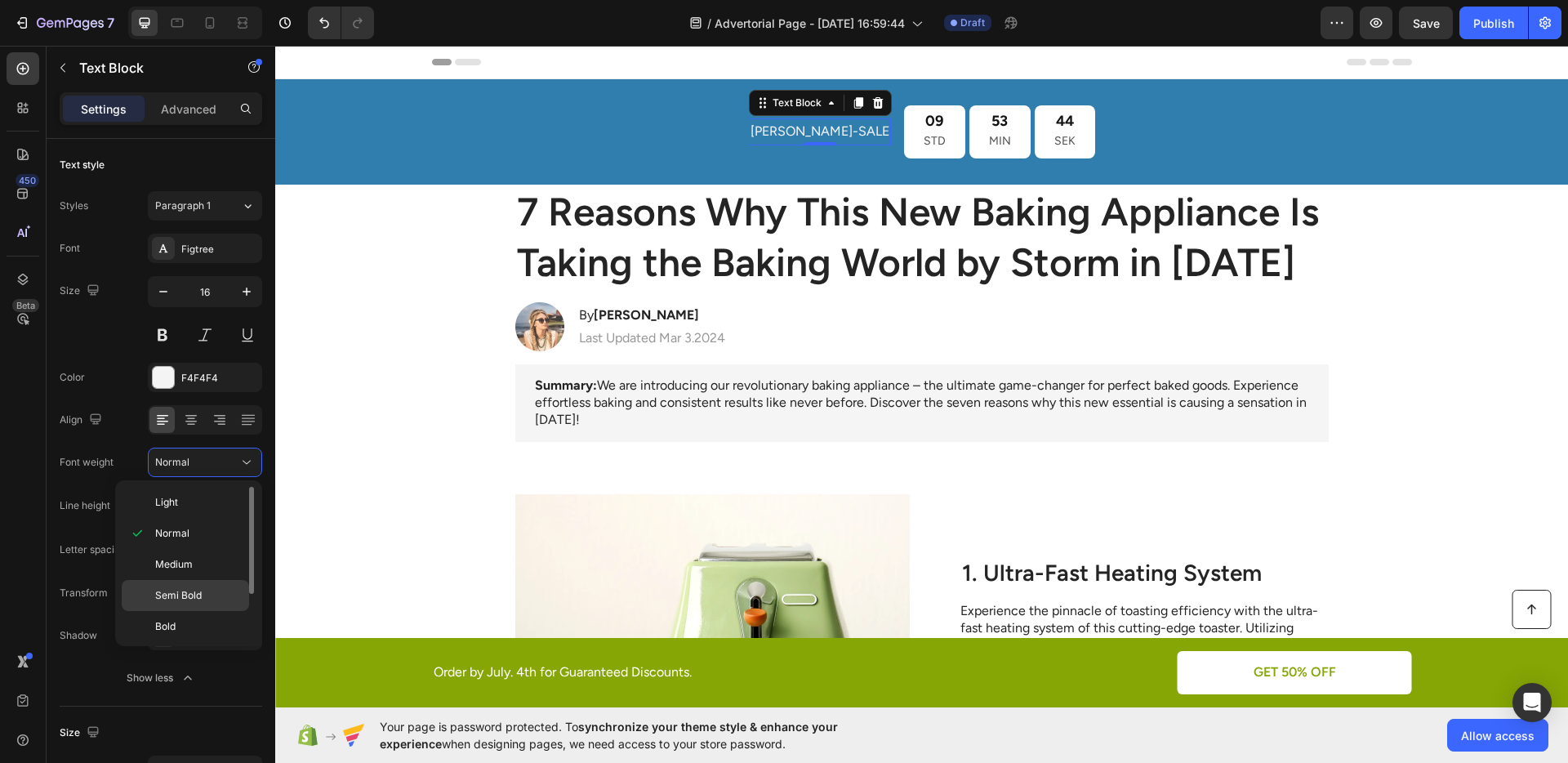
click at [202, 588] on p "Semi Bold" at bounding box center [198, 595] width 87 height 15
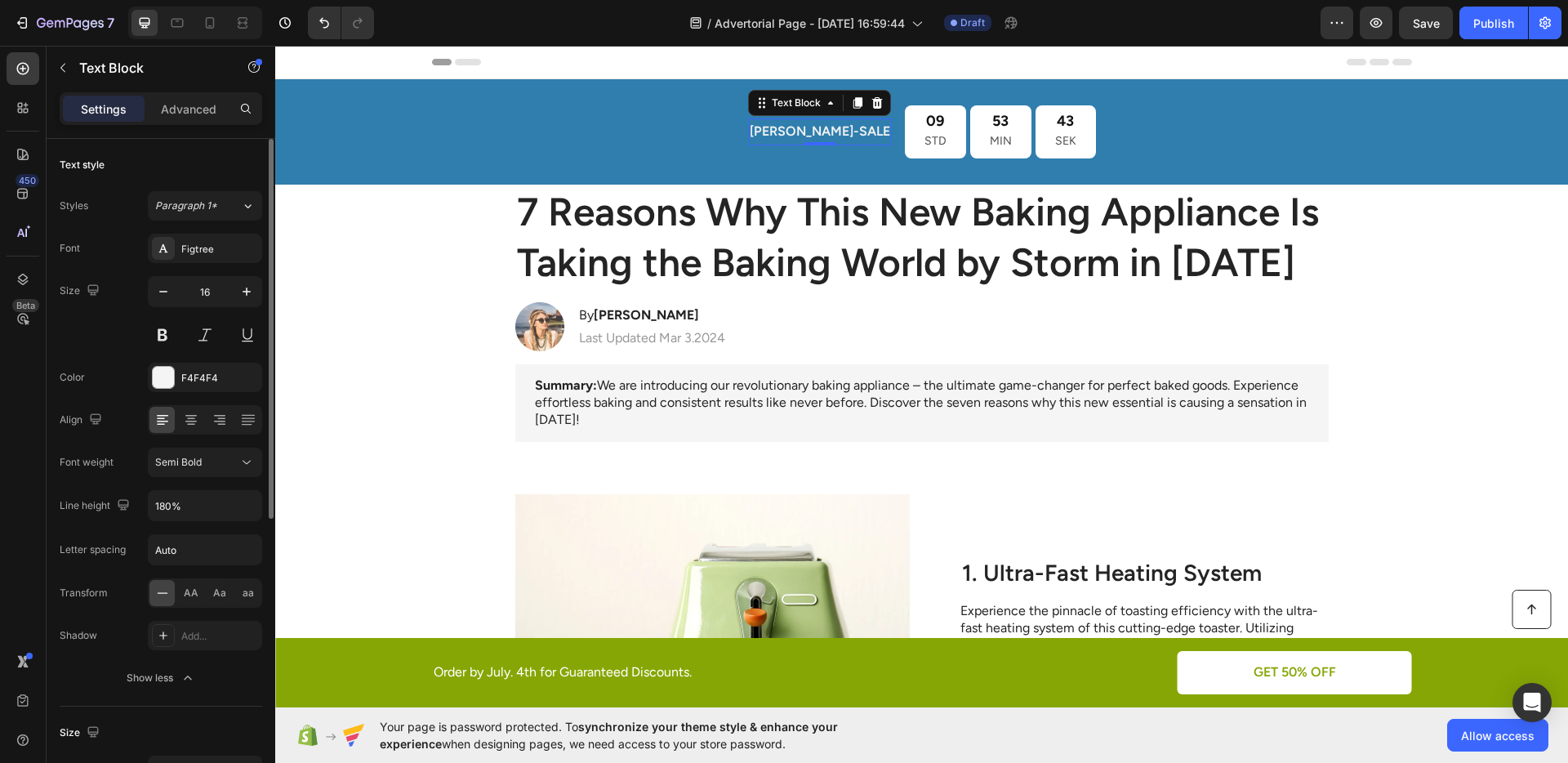
click at [204, 479] on div "Font Figtree Size 16 Color F4F4F4 Align Font weight Semi Bold Line height 180% …" at bounding box center [161, 463] width 203 height 459
click at [181, 470] on button "Semi Bold" at bounding box center [204, 462] width 114 height 29
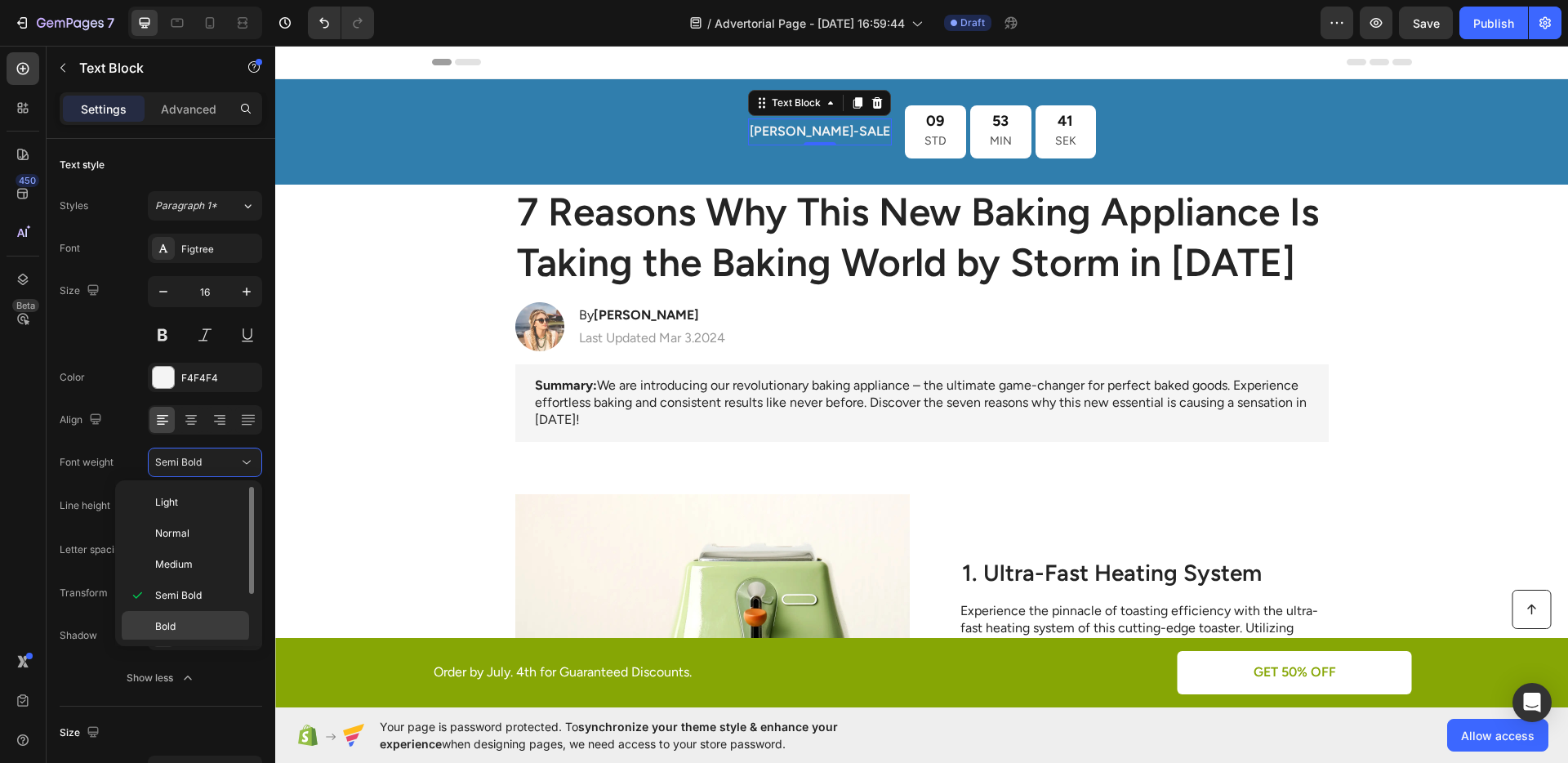
click at [185, 622] on p "Bold" at bounding box center [198, 626] width 87 height 15
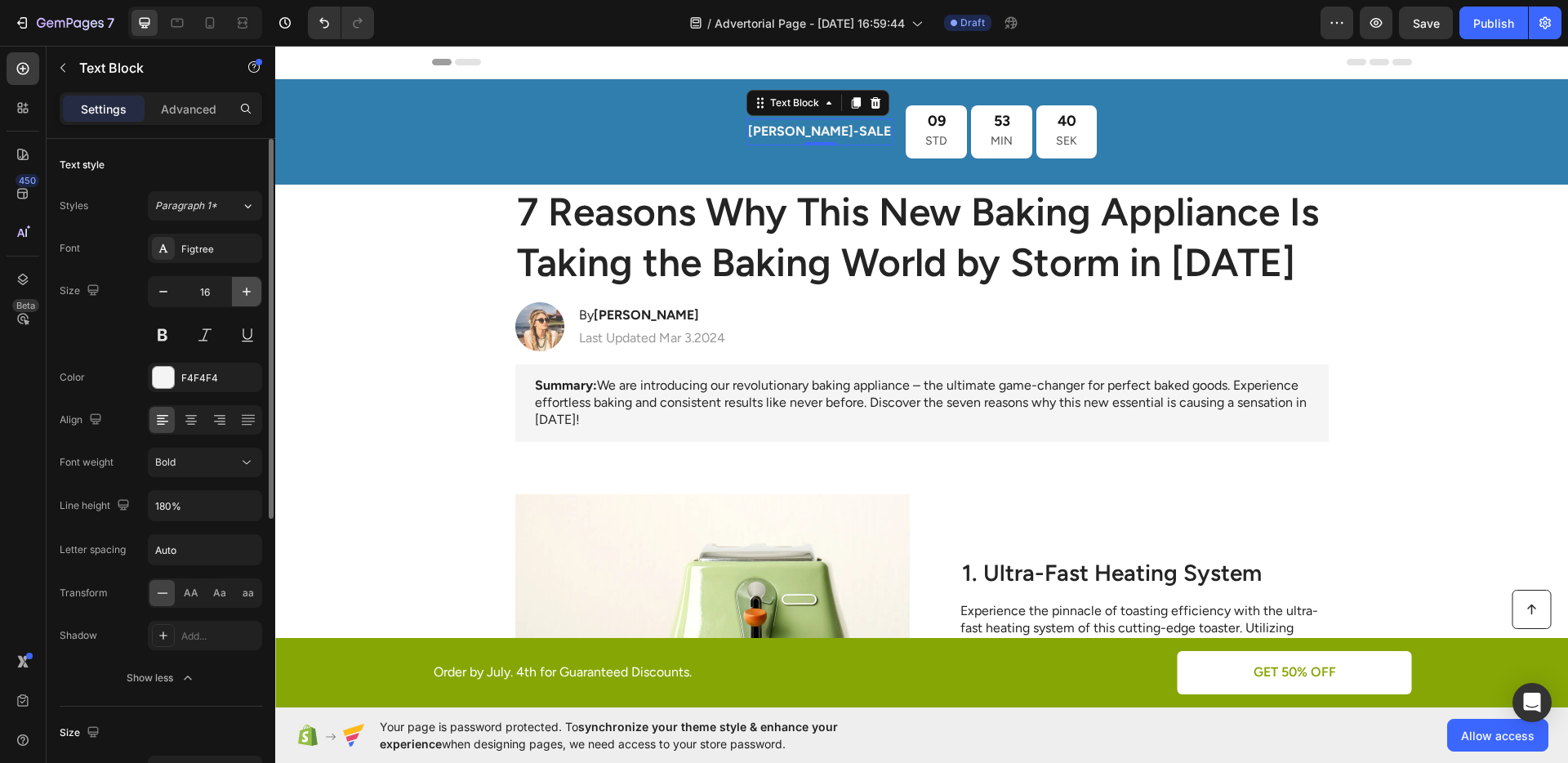
click at [246, 291] on icon "button" at bounding box center [246, 291] width 8 height 8
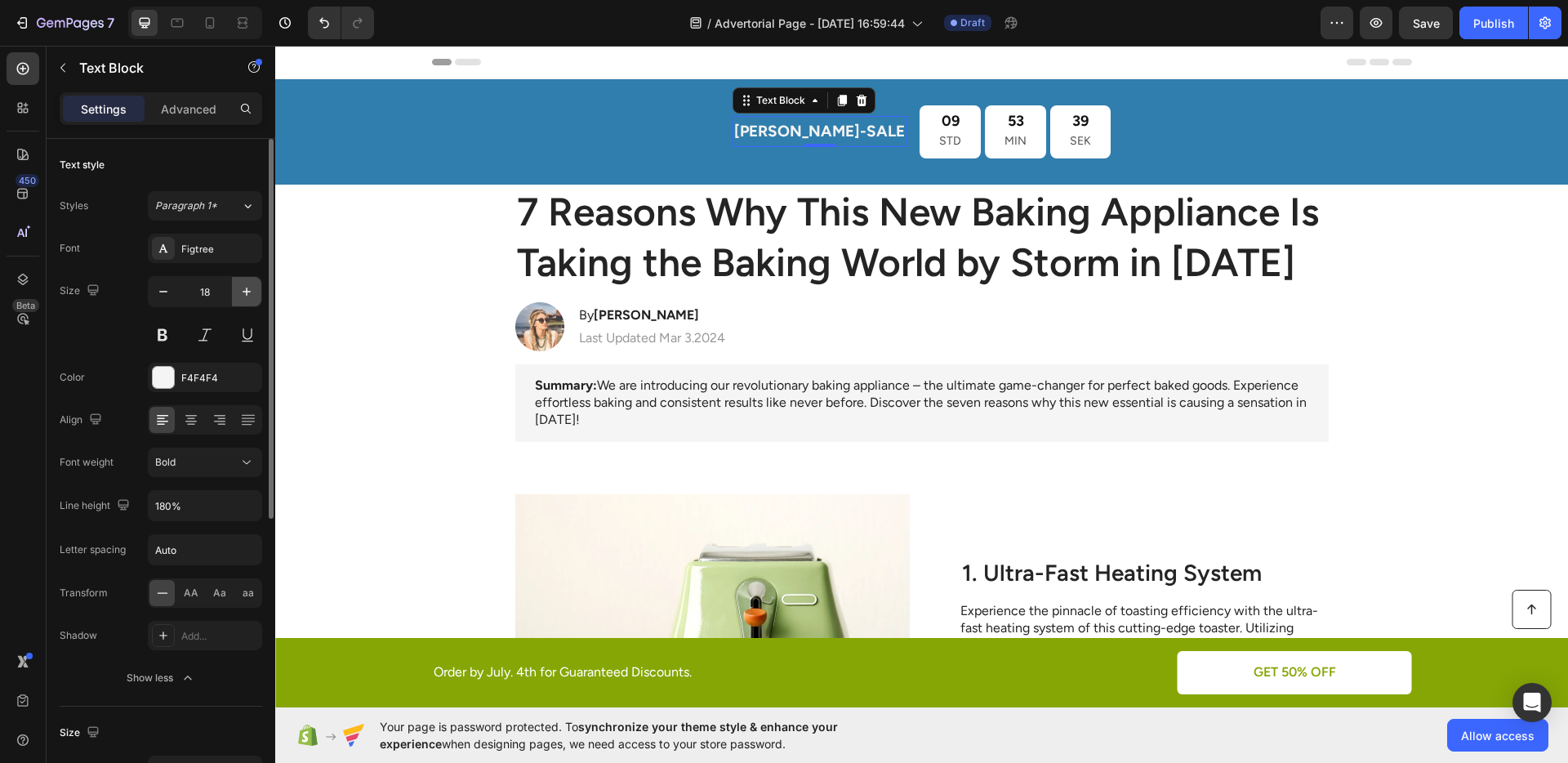
type input "19"
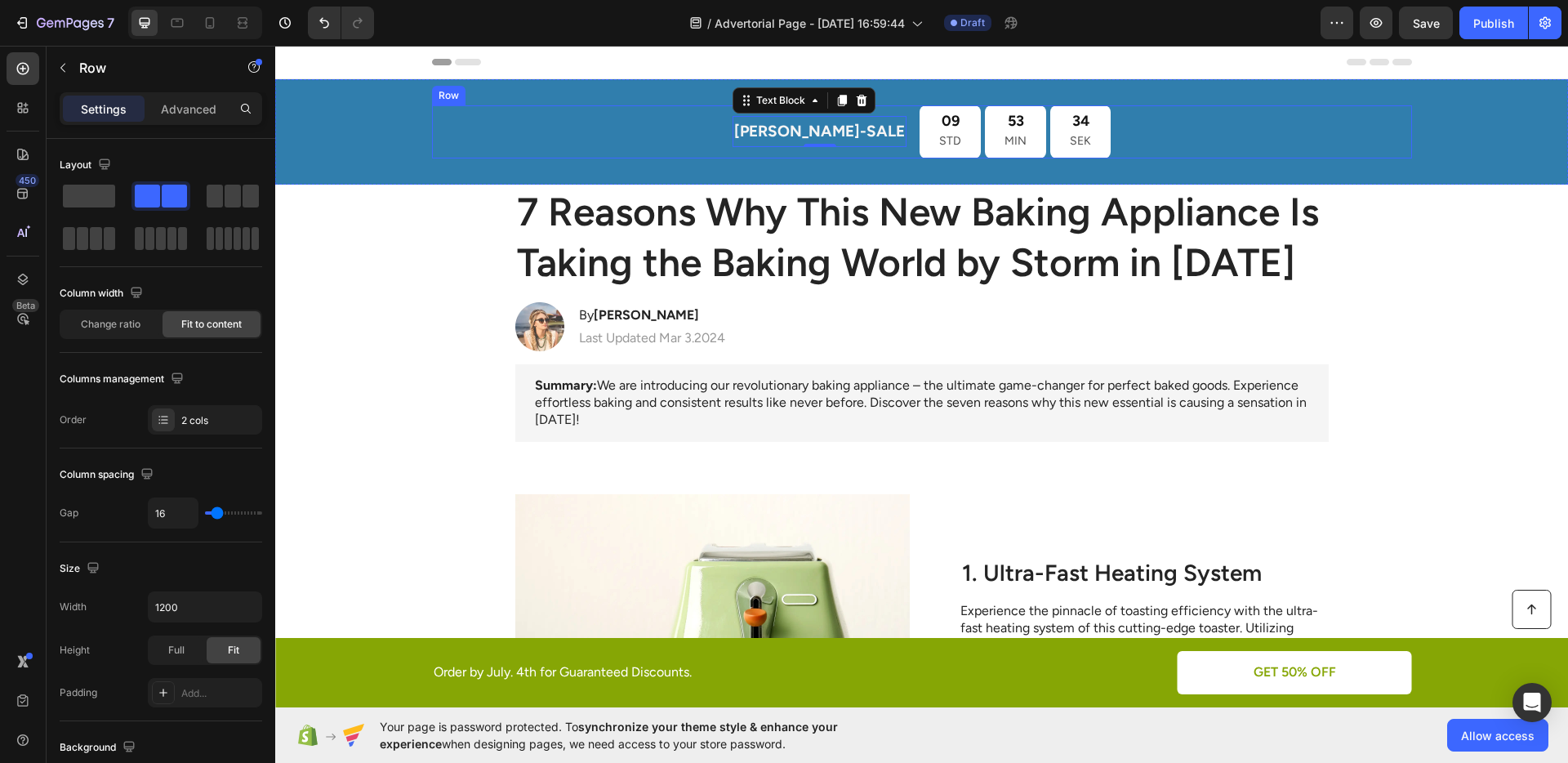
click at [538, 126] on div "[PERSON_NAME]-SALE Text Block 0 09 STD 53 MIN 34 SEK Countdown Timer Row" at bounding box center [922, 131] width 980 height 53
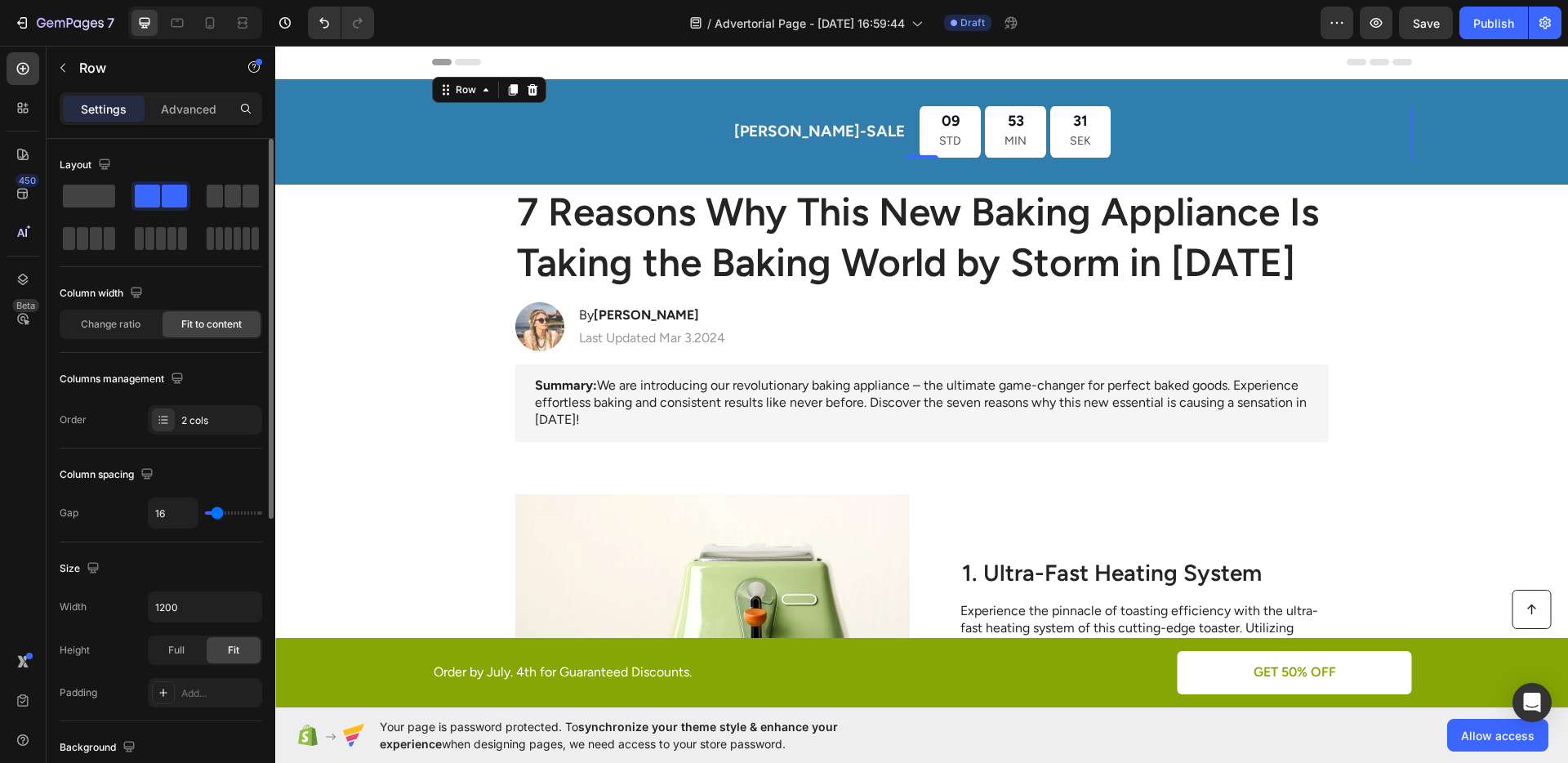
scroll to position [4, 0]
type input "20"
type input "21"
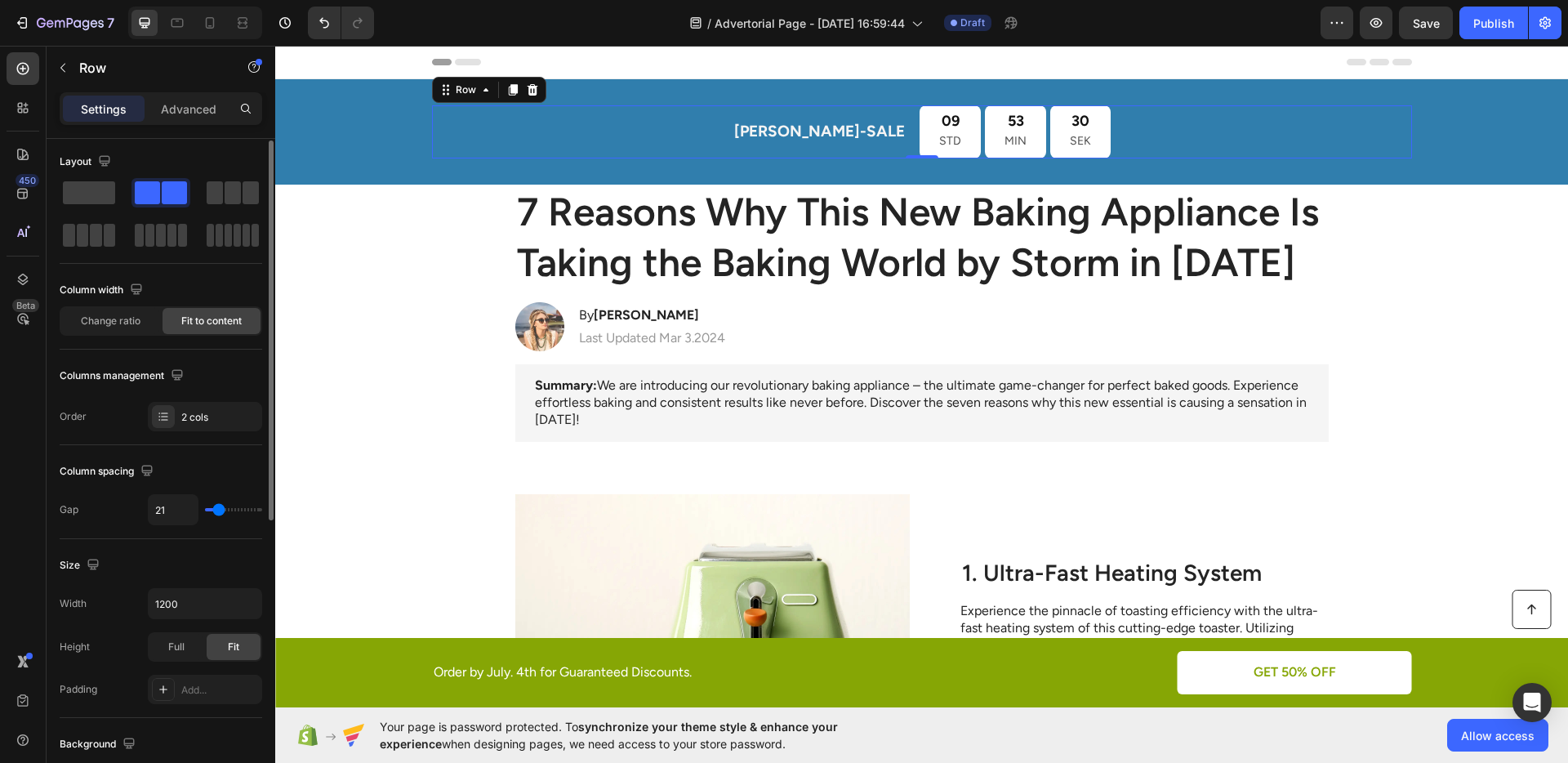
type input "22"
type input "23"
type input "24"
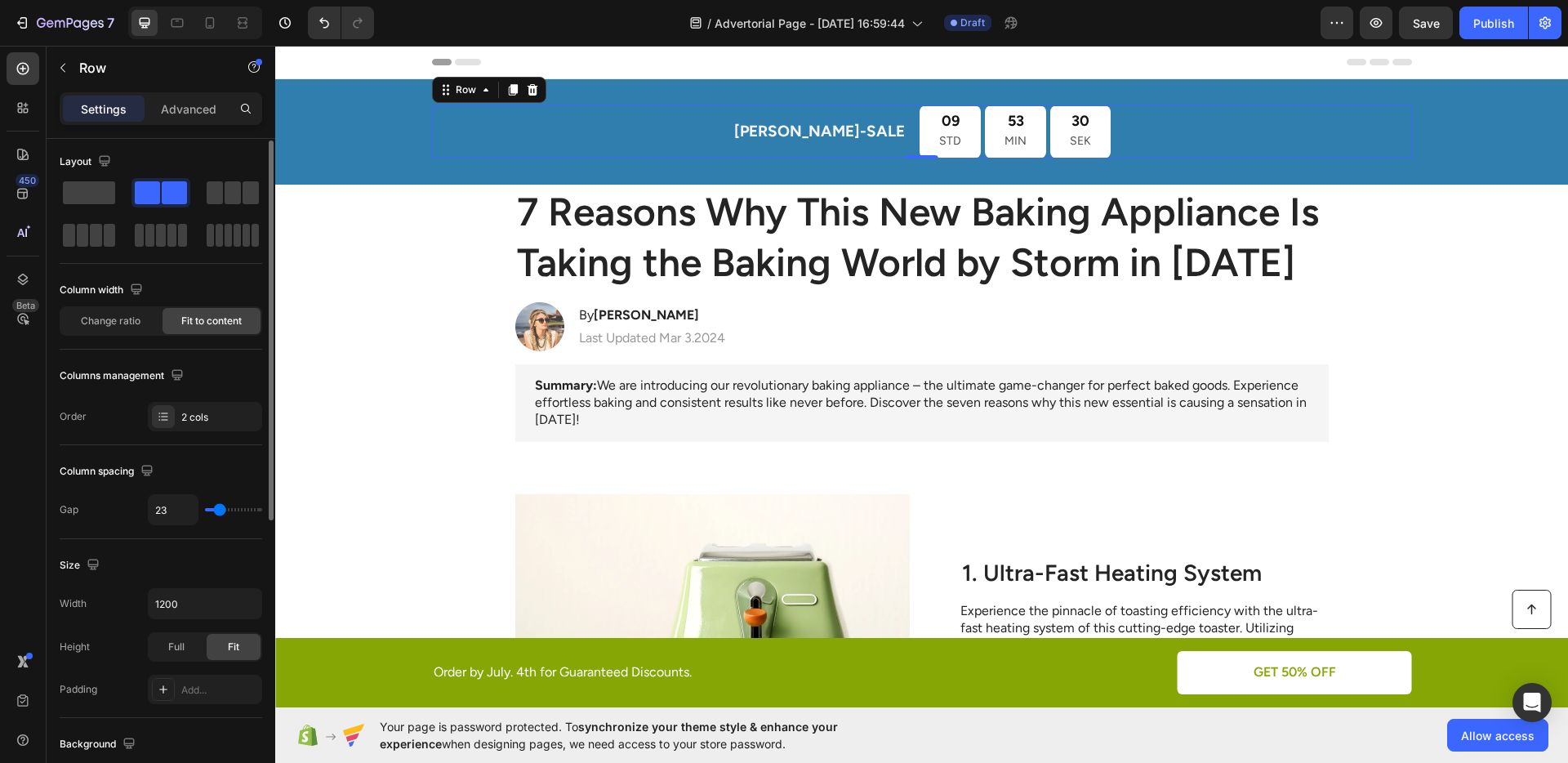
type input "24"
type input "25"
type input "27"
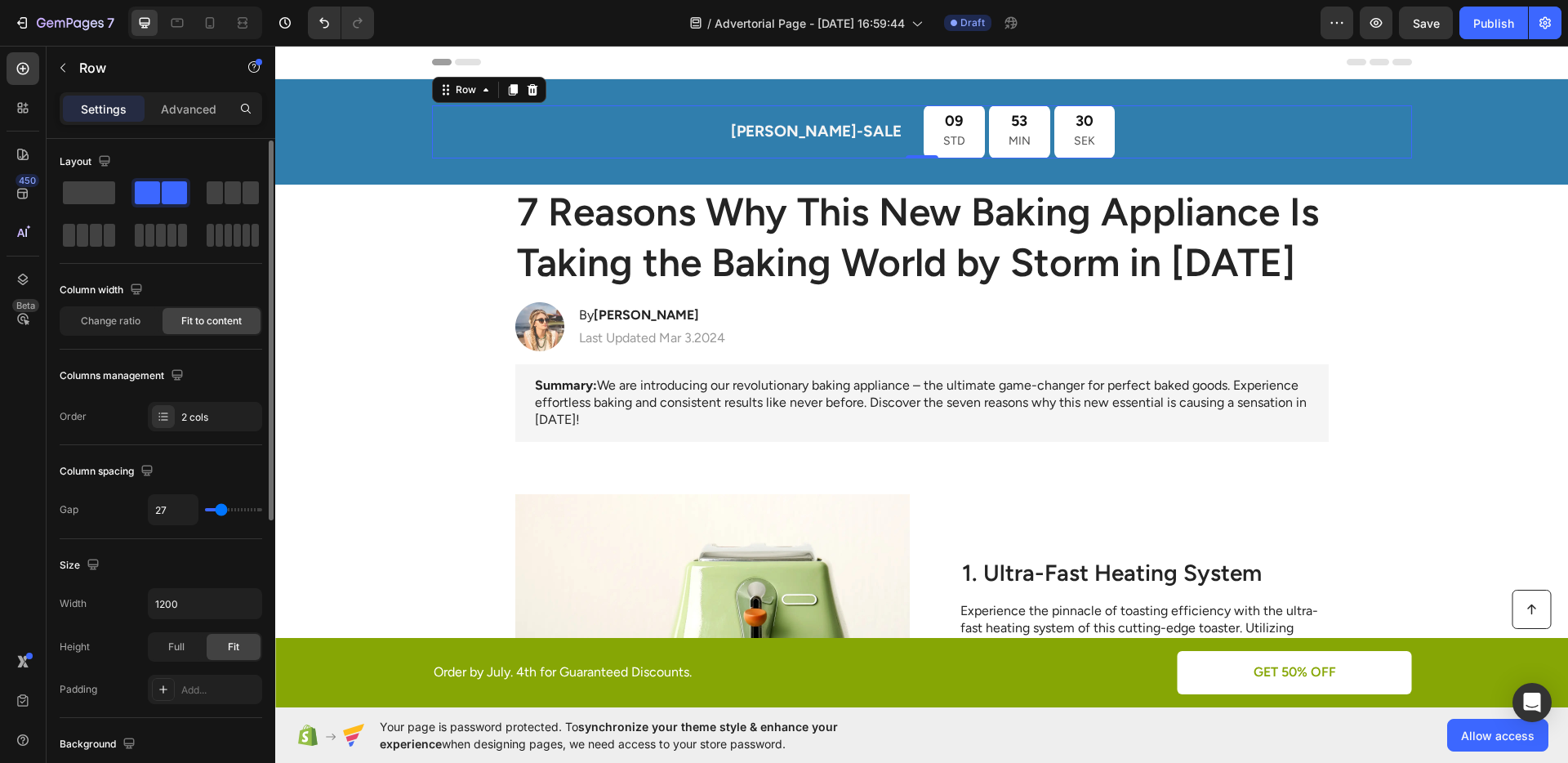
type input "28"
type input "27"
type input "25"
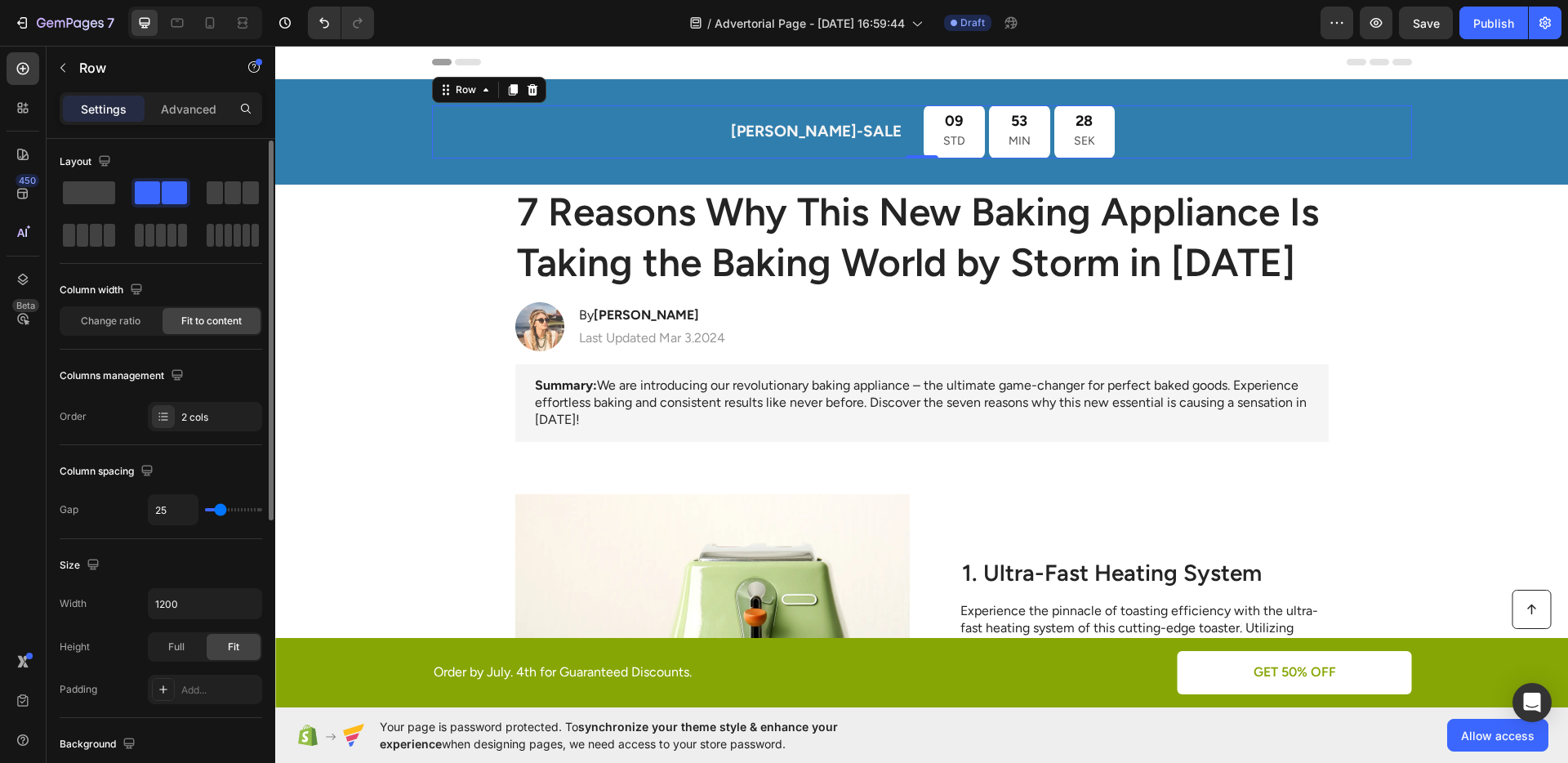
type input "25"
click at [221, 507] on input "range" at bounding box center [234, 509] width 57 height 4
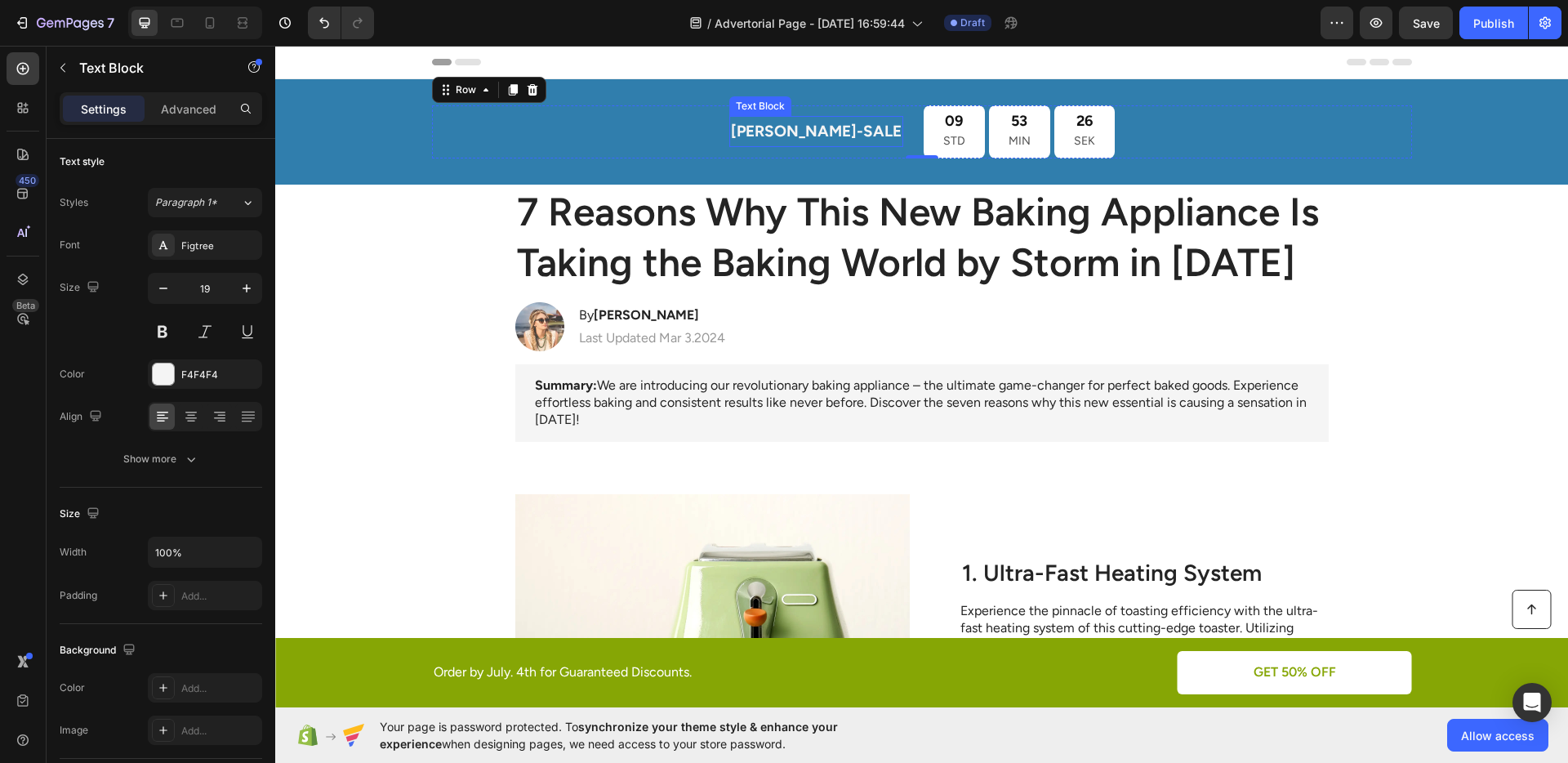
click at [798, 125] on p "[PERSON_NAME]-SALE" at bounding box center [816, 131] width 171 height 27
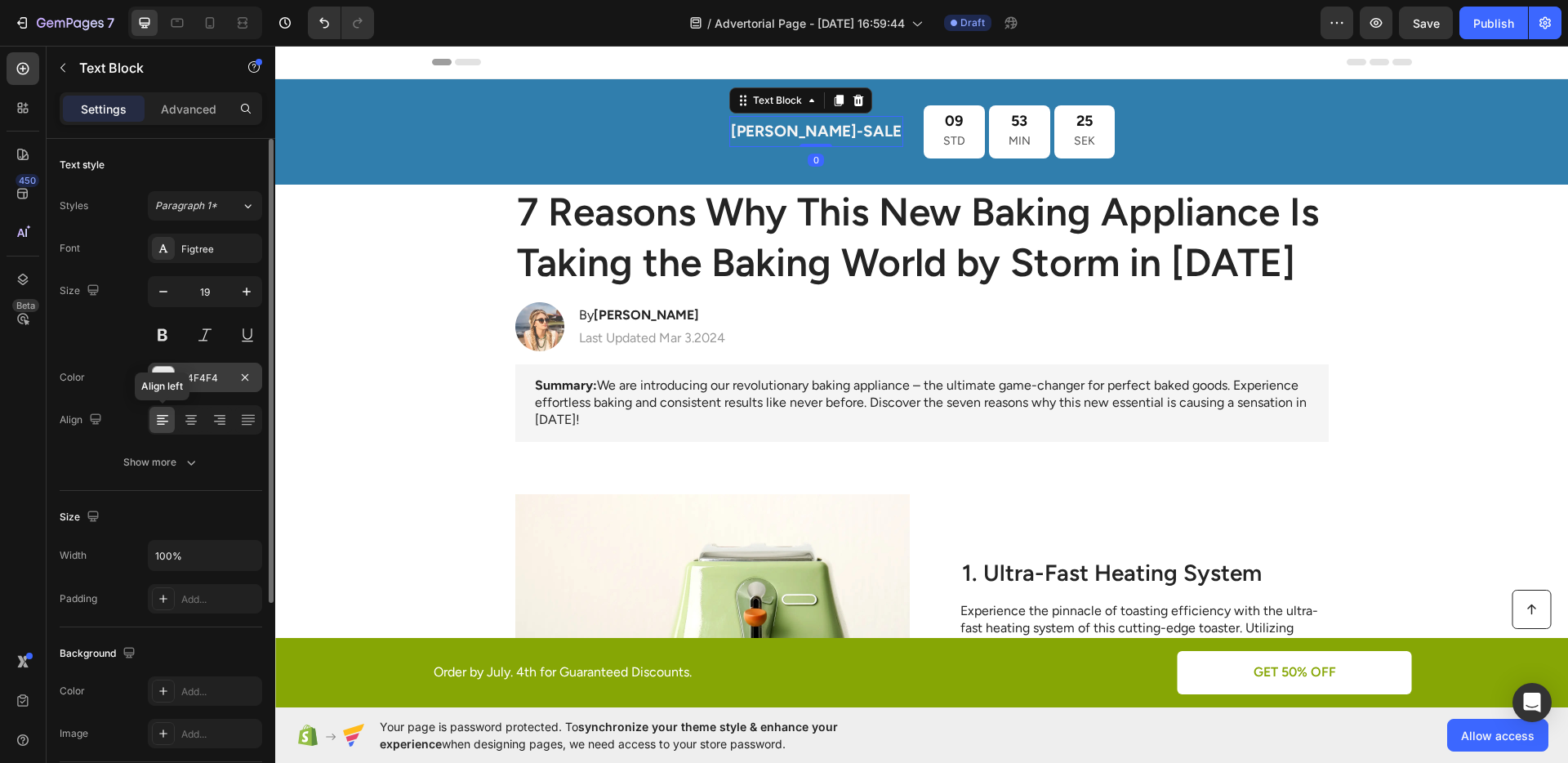
click at [168, 376] on div at bounding box center [162, 377] width 21 height 21
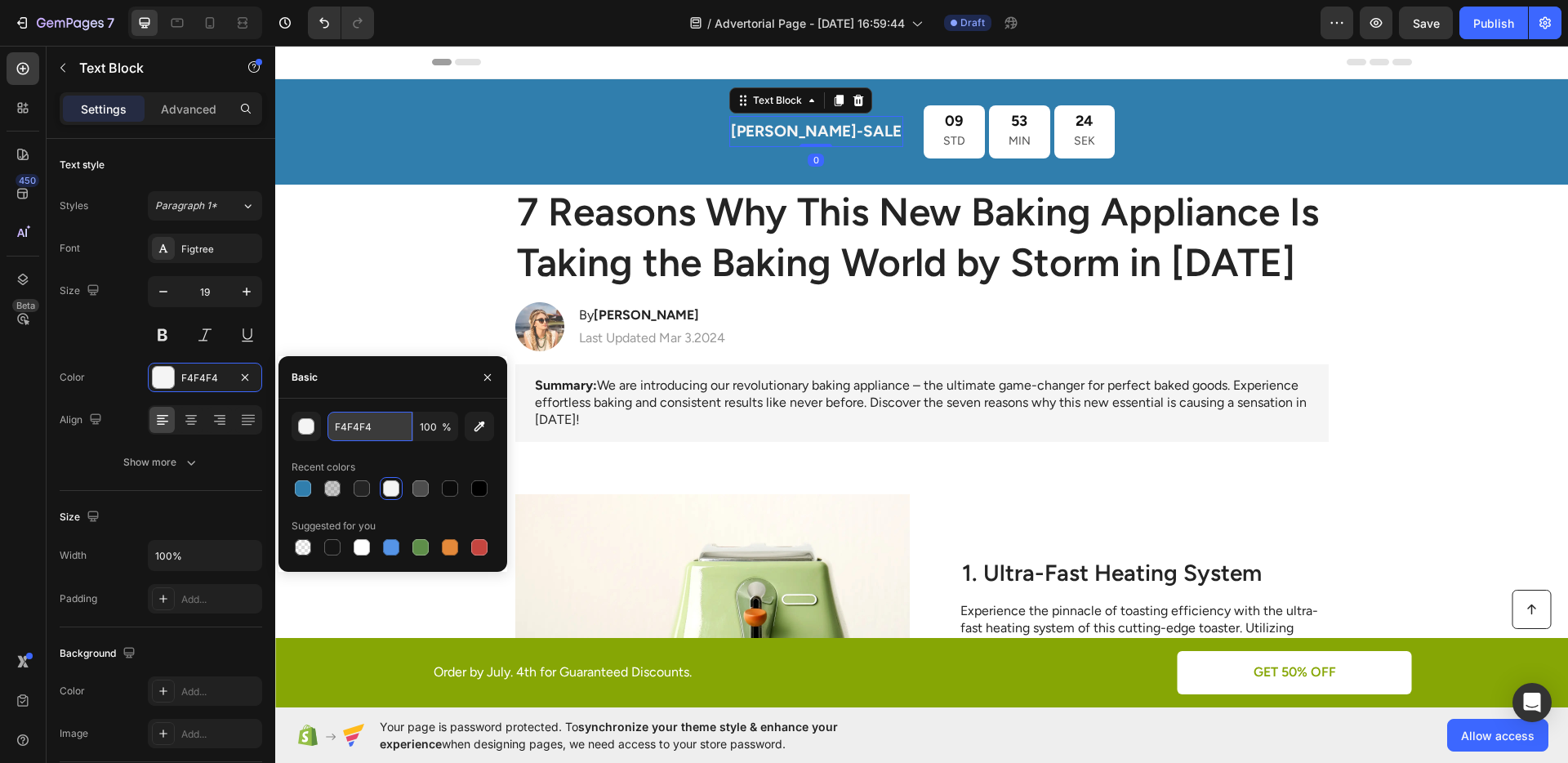
click at [346, 430] on input "F4F4F4" at bounding box center [370, 426] width 85 height 29
click at [378, 429] on input "F4F4F4" at bounding box center [370, 426] width 85 height 29
click at [308, 427] on div "button" at bounding box center [307, 427] width 16 height 16
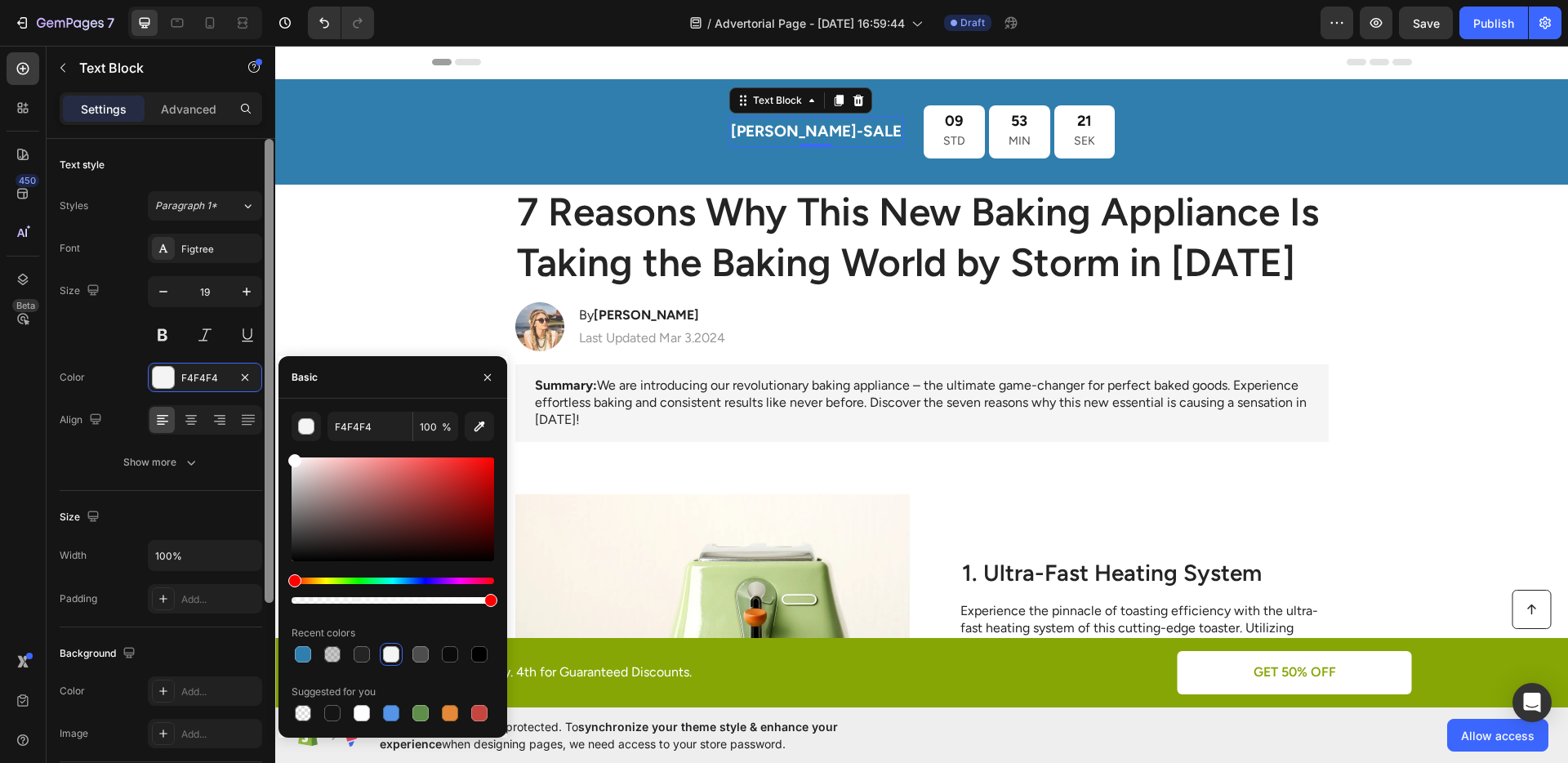
drag, startPoint x: 290, startPoint y: 458, endPoint x: 265, endPoint y: 439, distance: 31.4
click at [265, 439] on div "450 Beta Sections(18) Elements(83) Section Element Hero Section Product Detail …" at bounding box center [137, 403] width 275 height 716
type input "FFFFFF"
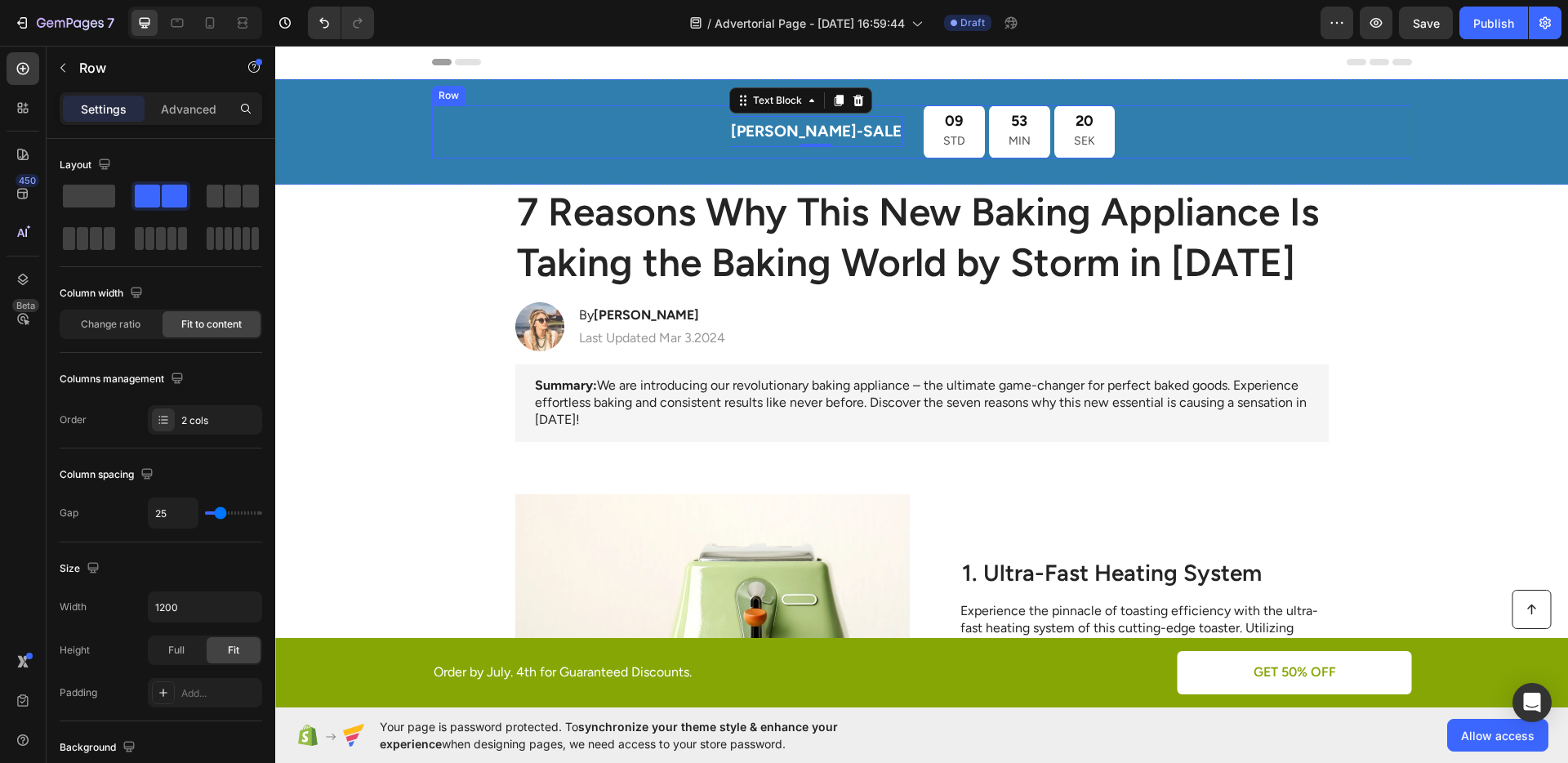
click at [679, 154] on div "[PERSON_NAME]-SALE Text Block 0 09 STD 53 MIN 20 SEK Countdown Timer Row" at bounding box center [922, 131] width 980 height 53
click at [812, 126] on p "[PERSON_NAME]-SALE" at bounding box center [816, 131] width 171 height 27
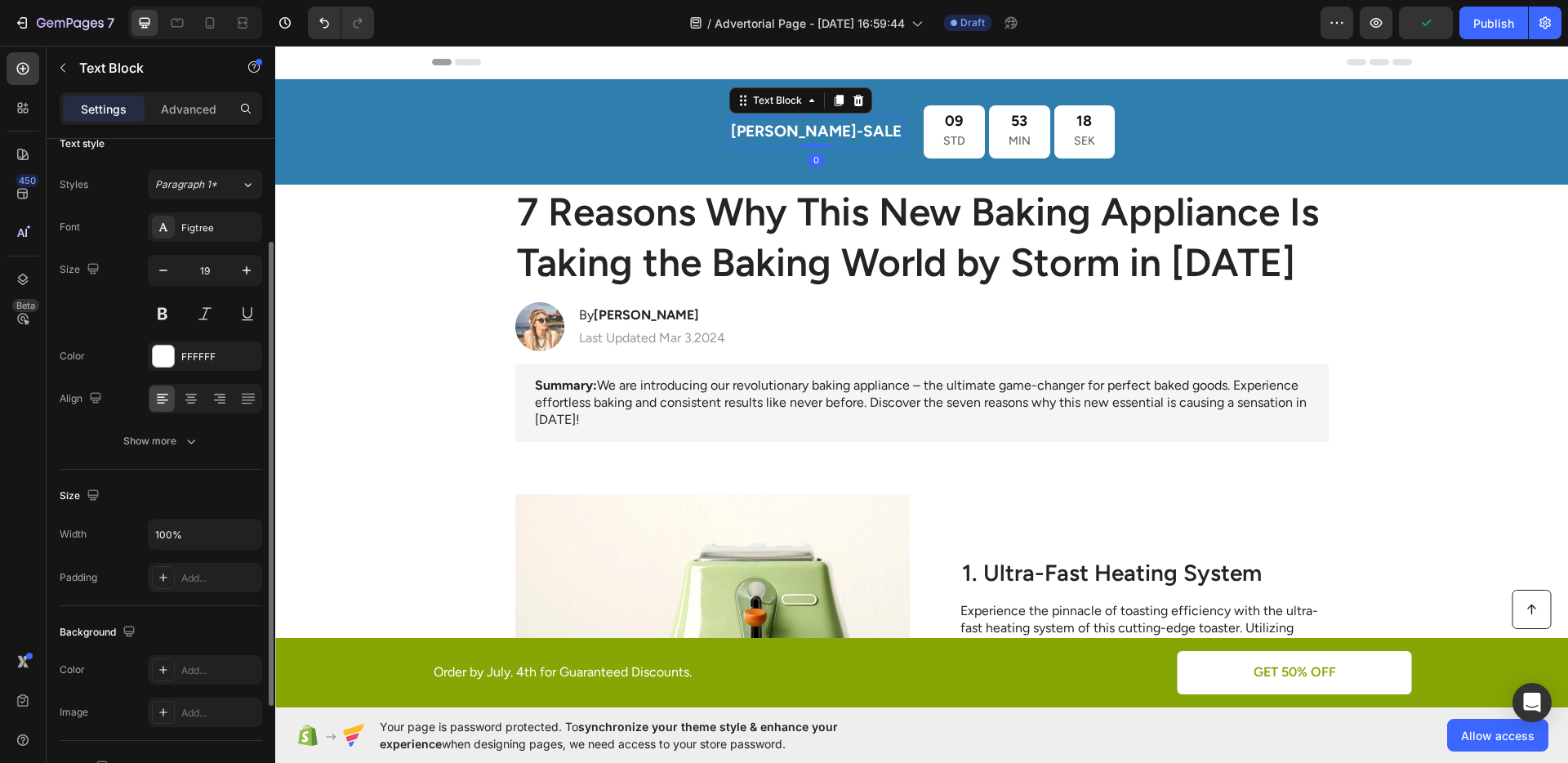
scroll to position [74, 0]
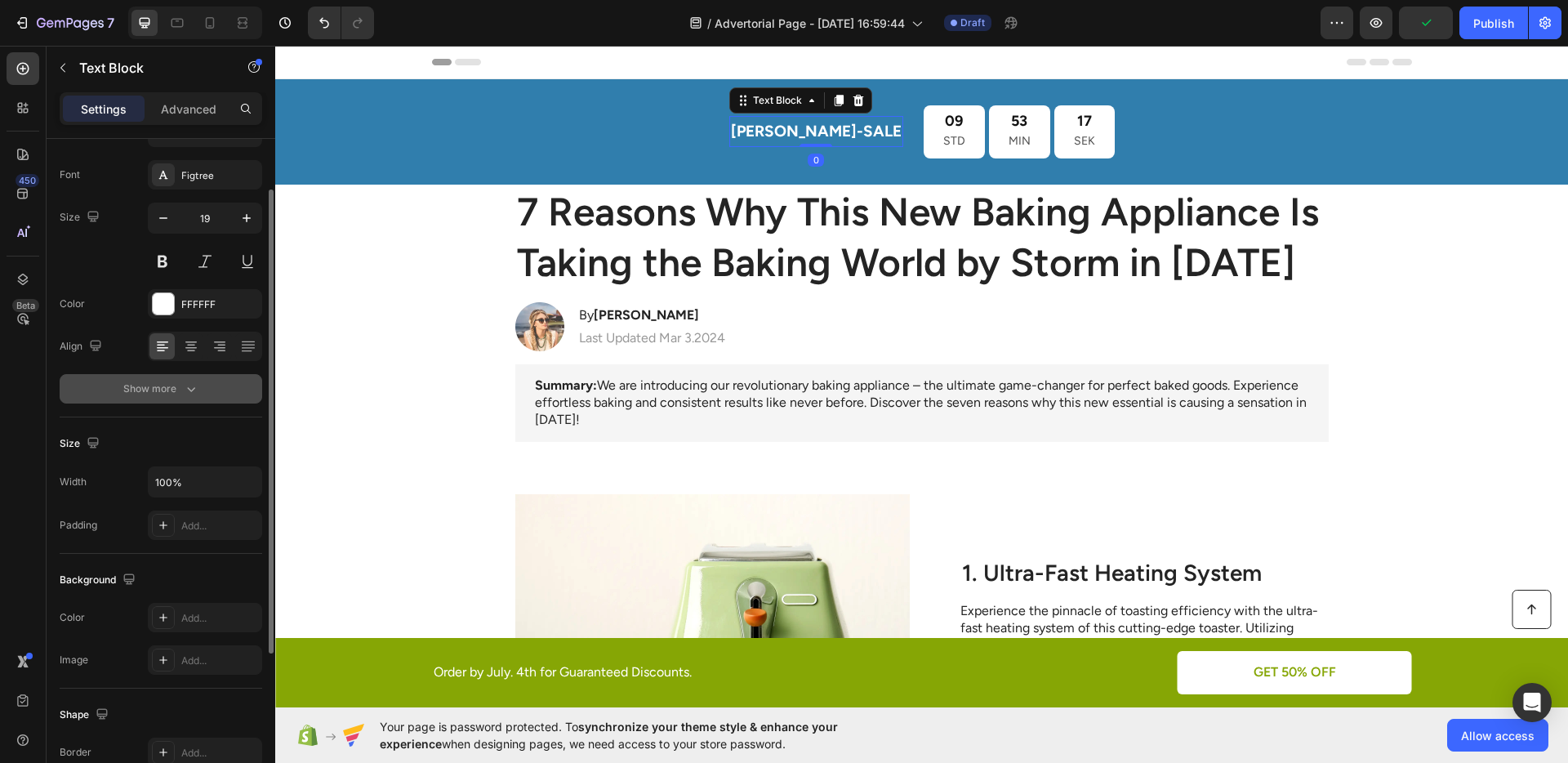
click at [166, 377] on button "Show more" at bounding box center [161, 389] width 203 height 29
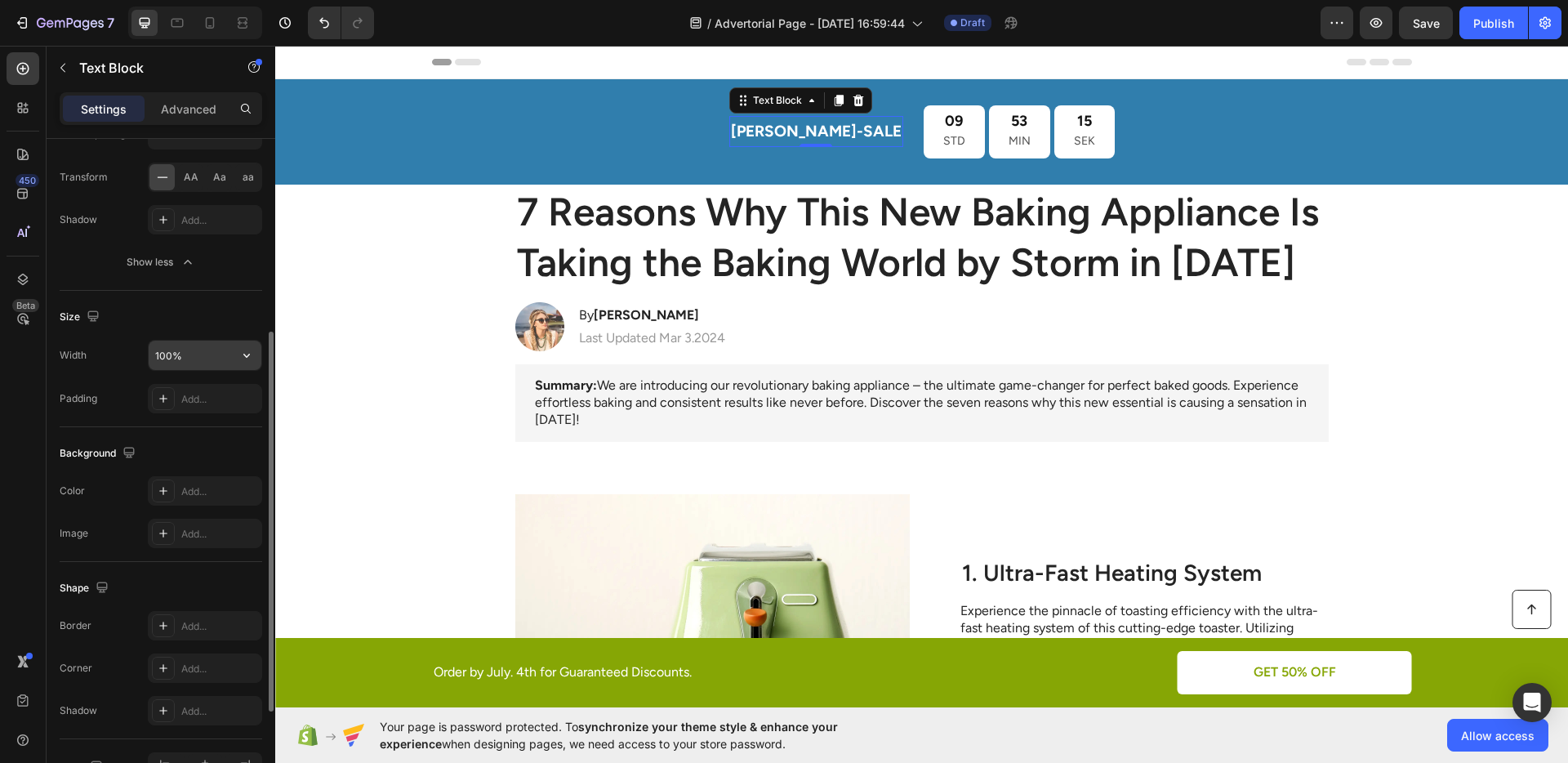
scroll to position [327, 0]
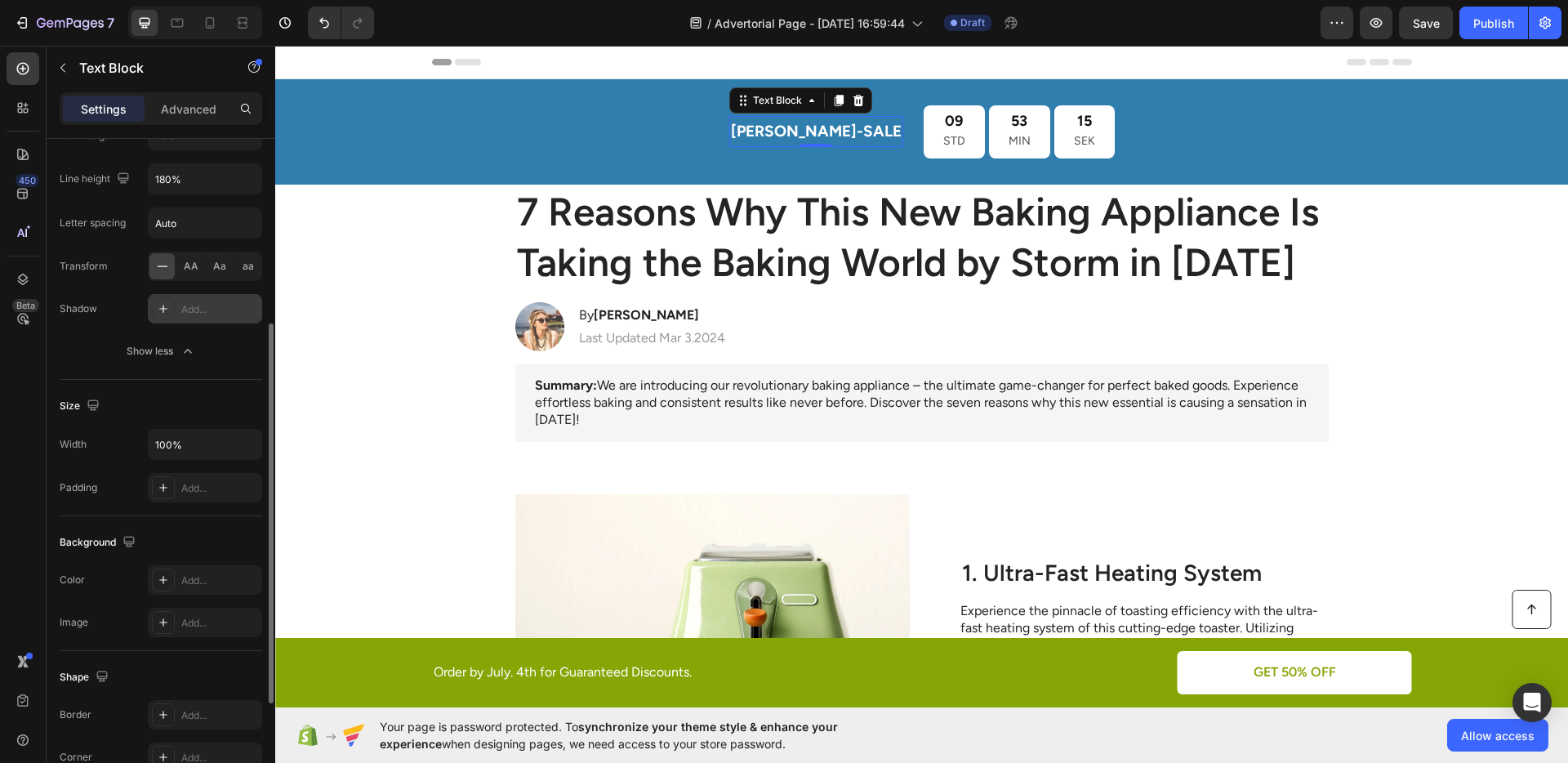
click at [186, 313] on div "Add..." at bounding box center [220, 309] width 77 height 15
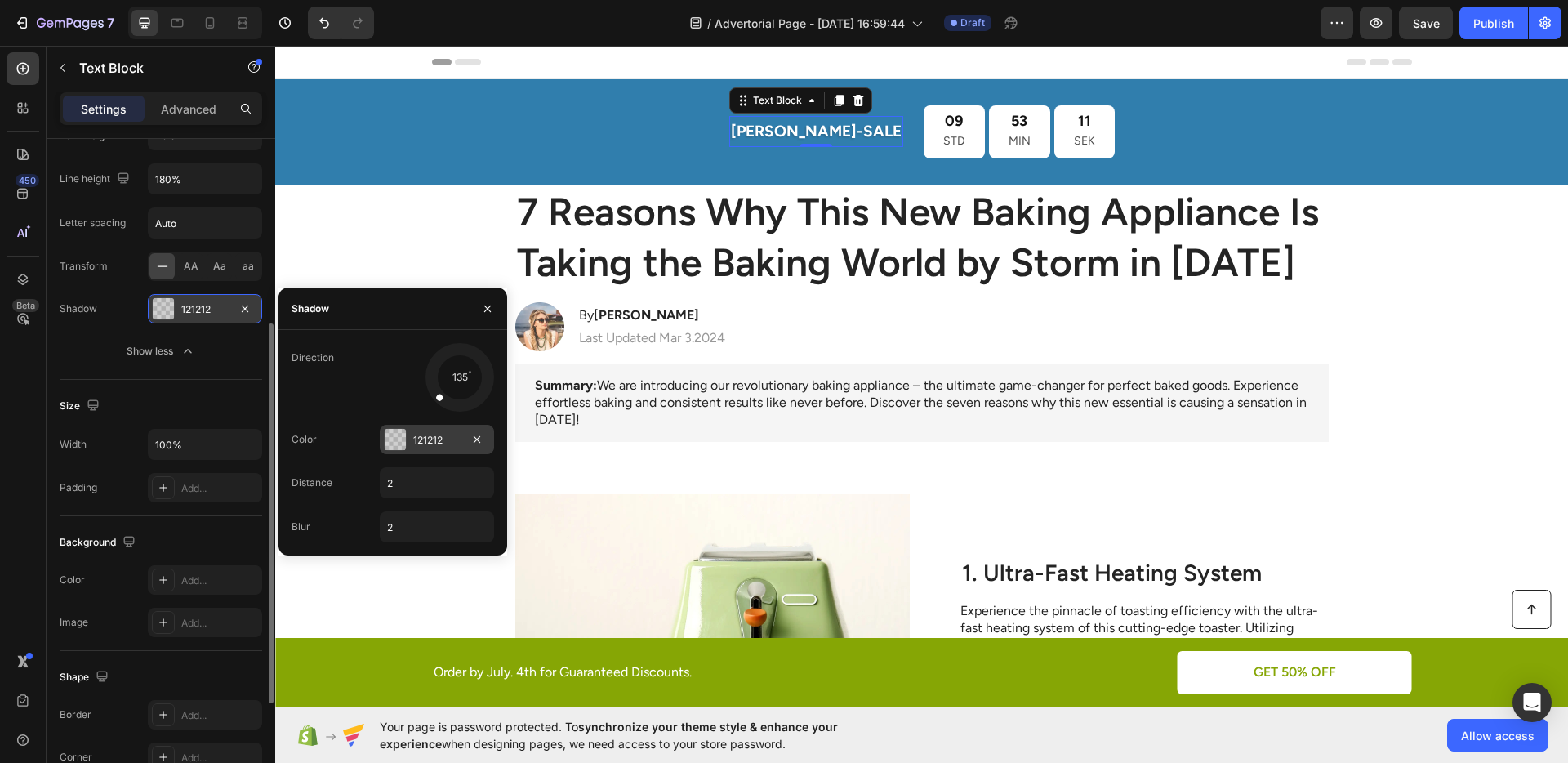
click at [411, 438] on div "121212" at bounding box center [436, 439] width 114 height 29
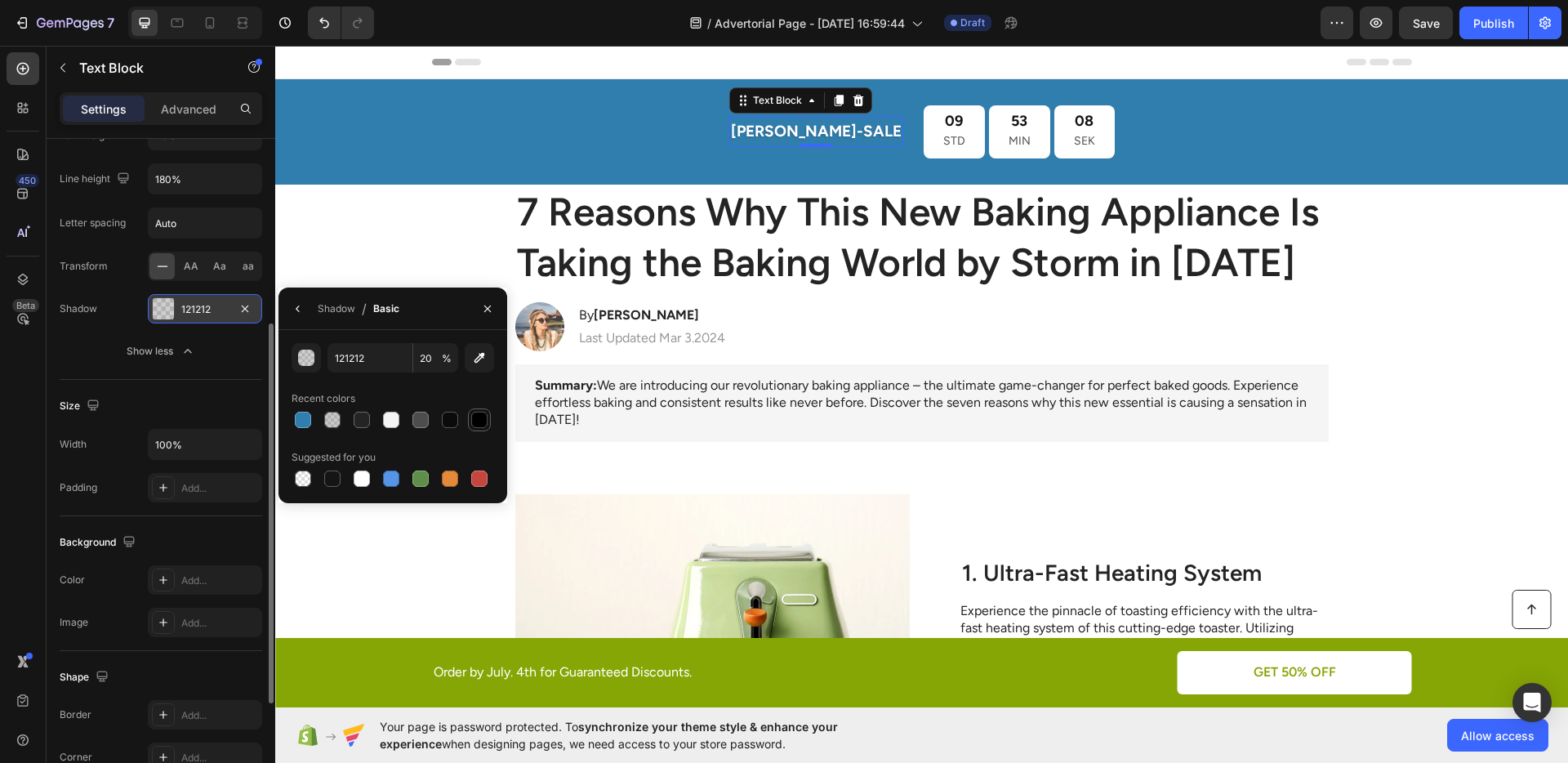
click at [482, 422] on div at bounding box center [479, 420] width 16 height 16
type input "000000"
type input "100"
click at [445, 423] on div at bounding box center [450, 420] width 16 height 16
click at [422, 421] on div at bounding box center [421, 420] width 16 height 16
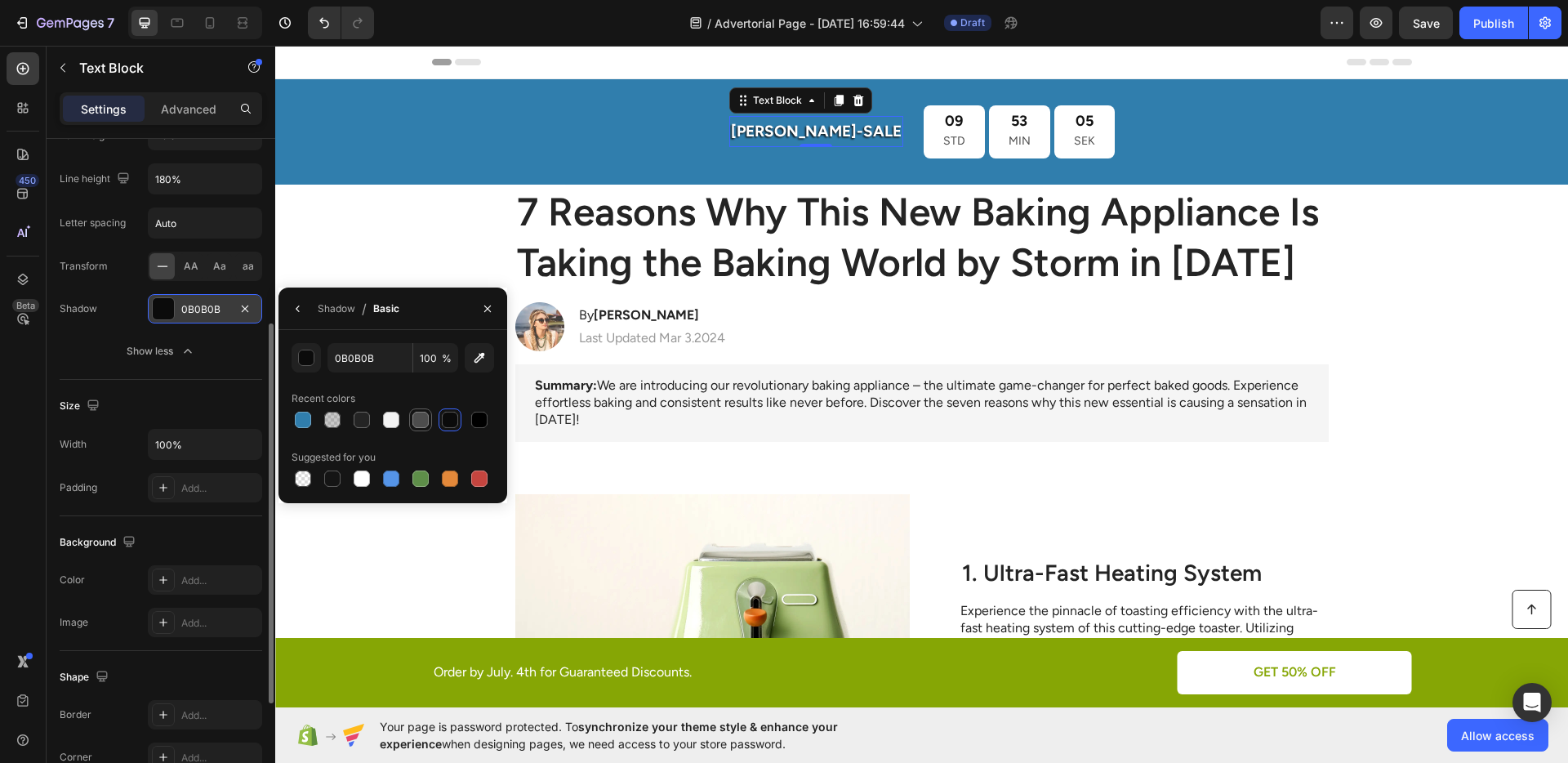
type input "4D4D4D"
click at [329, 20] on icon "Undo/Redo" at bounding box center [324, 23] width 16 height 16
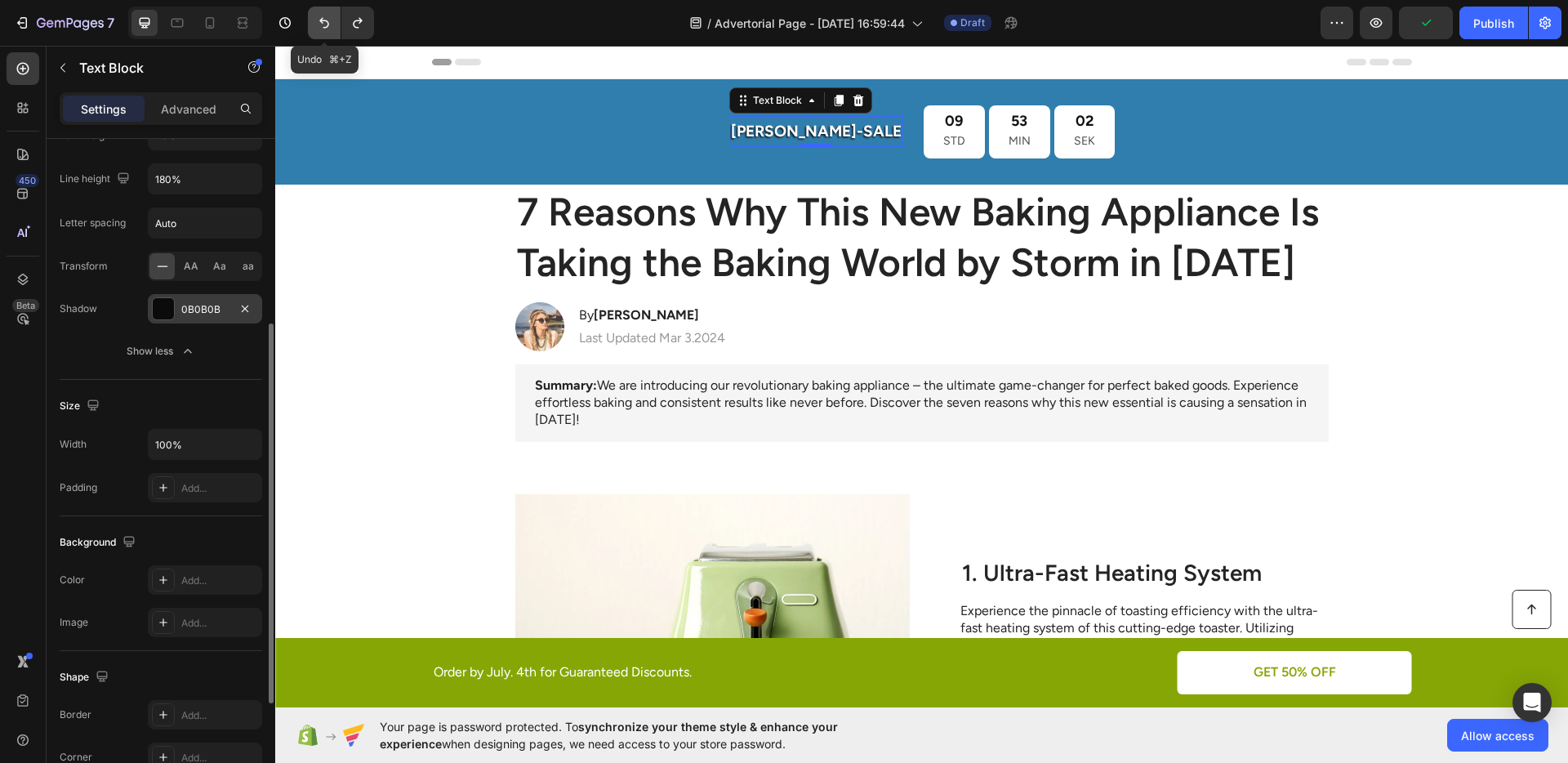
click at [329, 20] on icon "Undo/Redo" at bounding box center [324, 23] width 16 height 16
click at [357, 25] on icon "Undo/Redo" at bounding box center [358, 23] width 16 height 16
type input "2"
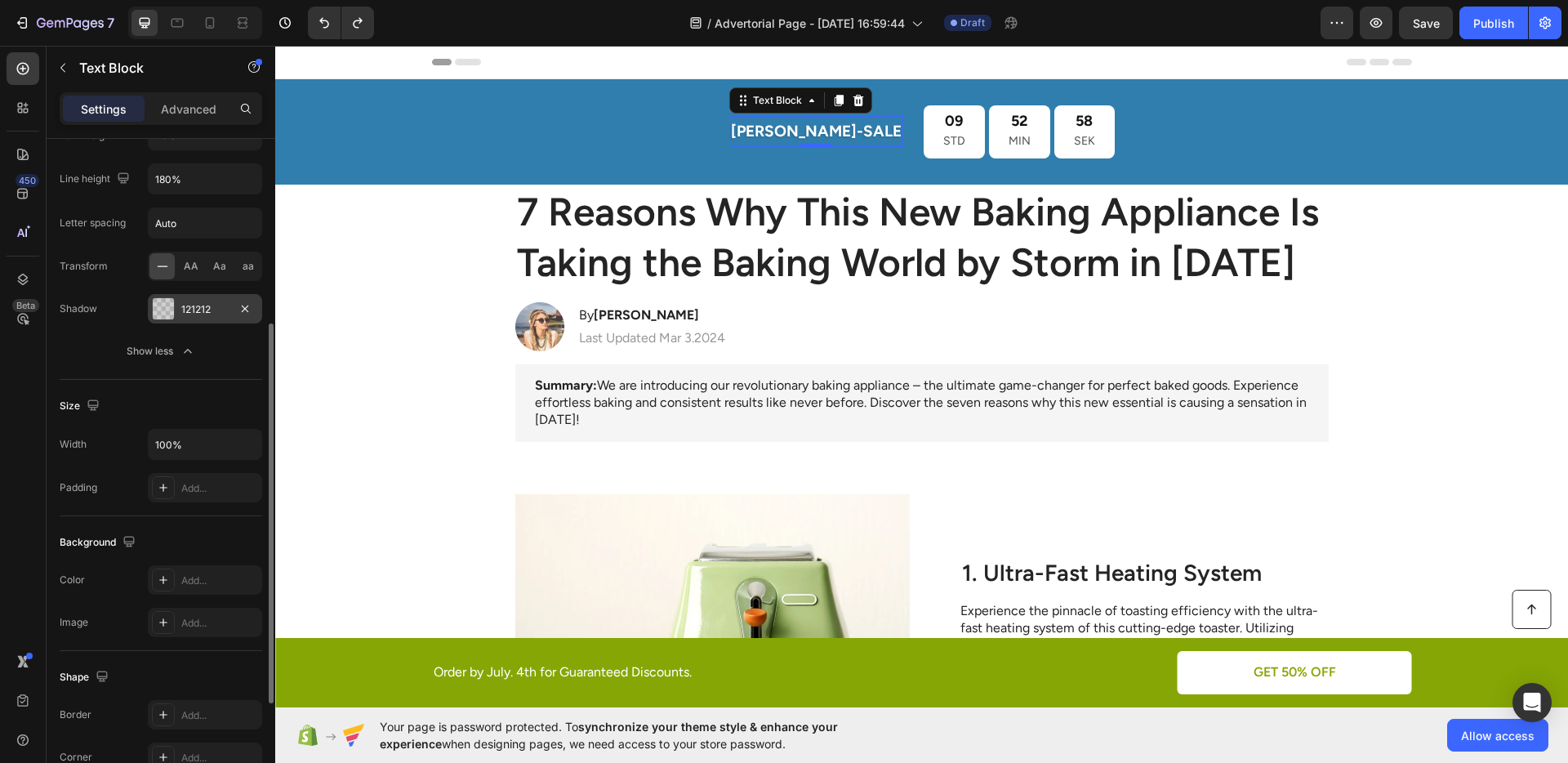
click at [185, 303] on div "121212" at bounding box center [205, 309] width 47 height 15
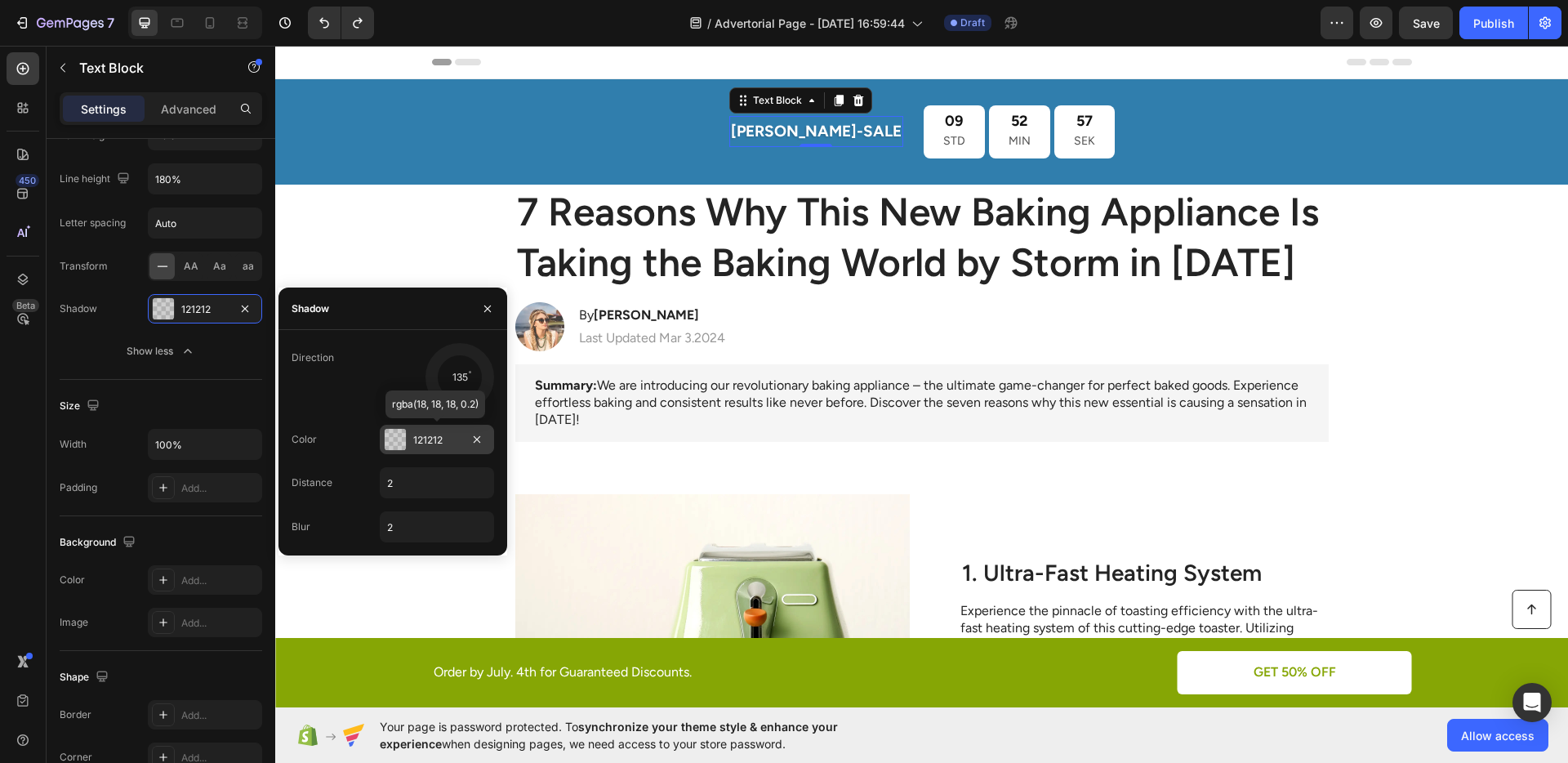
click at [428, 445] on div "121212" at bounding box center [437, 440] width 47 height 15
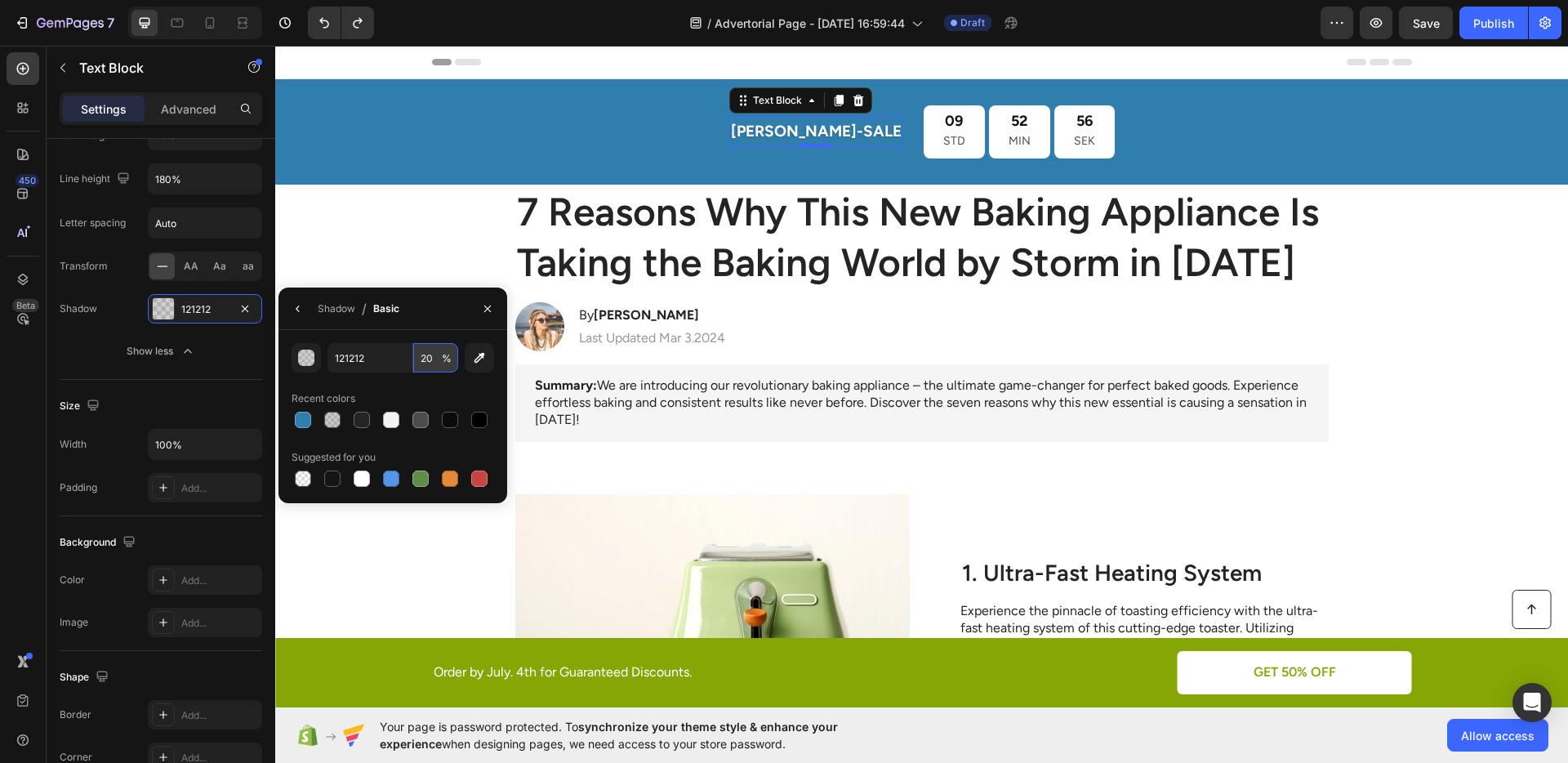
click at [430, 361] on input "20" at bounding box center [435, 358] width 45 height 29
type input "30"
click at [420, 383] on div "121212 30 % Recent colors Suggested for you" at bounding box center [392, 416] width 203 height 147
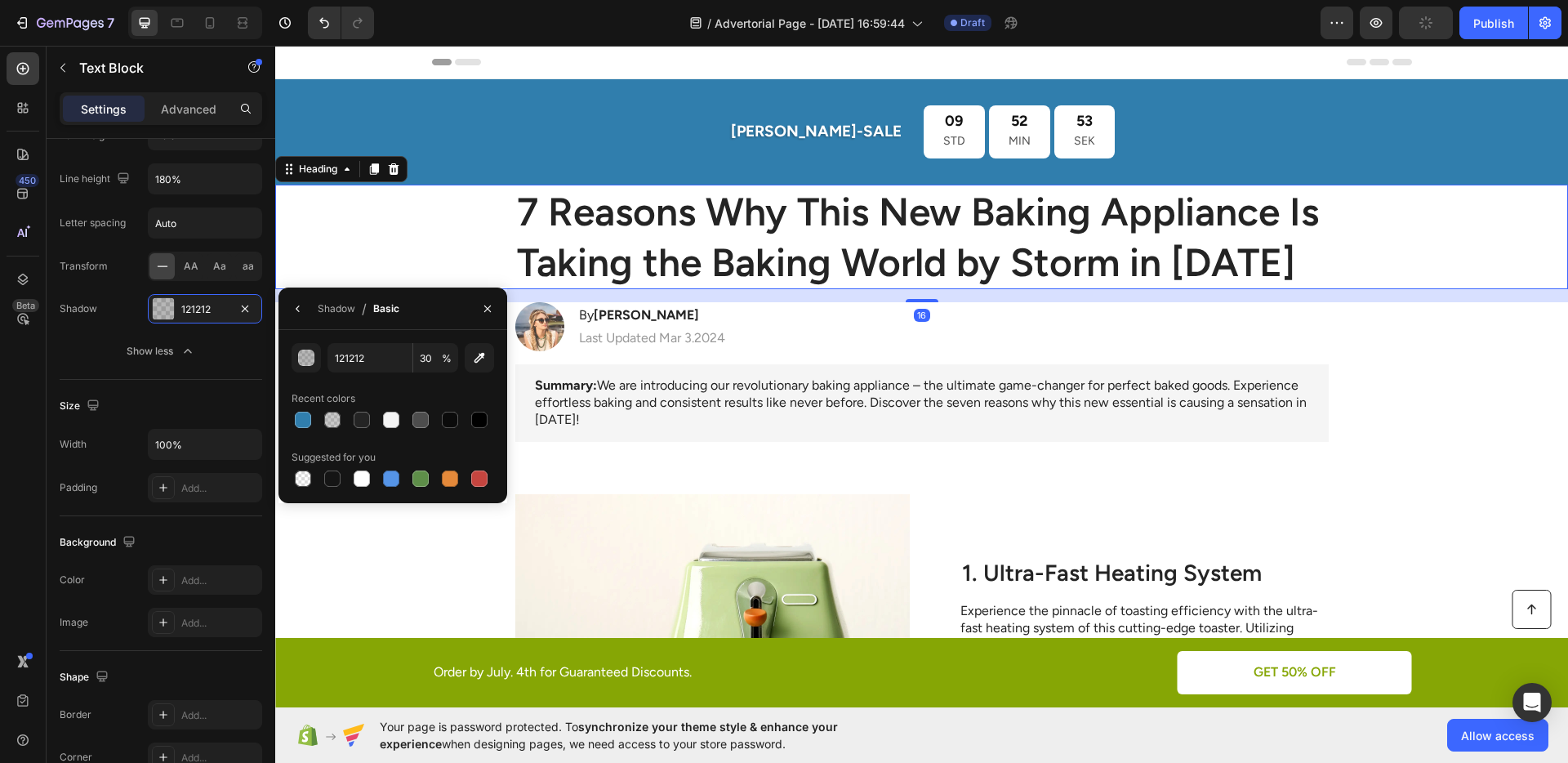
click at [736, 287] on h1 "7 Reasons Why This New Baking Appliance Is Taking the Baking World by Storm in …" at bounding box center [921, 236] width 813 height 105
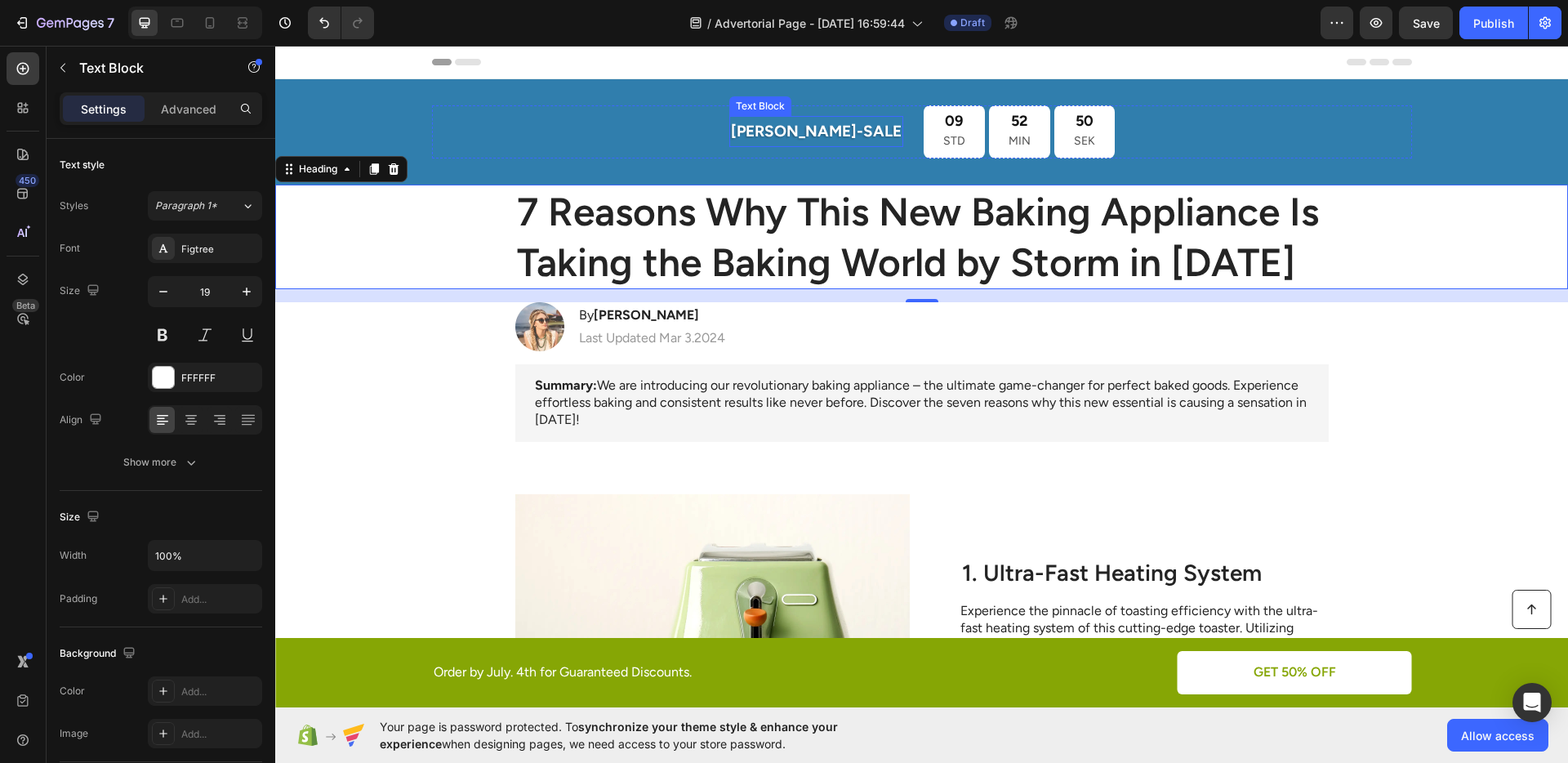
click at [794, 129] on p "[PERSON_NAME]-SALE" at bounding box center [816, 131] width 171 height 27
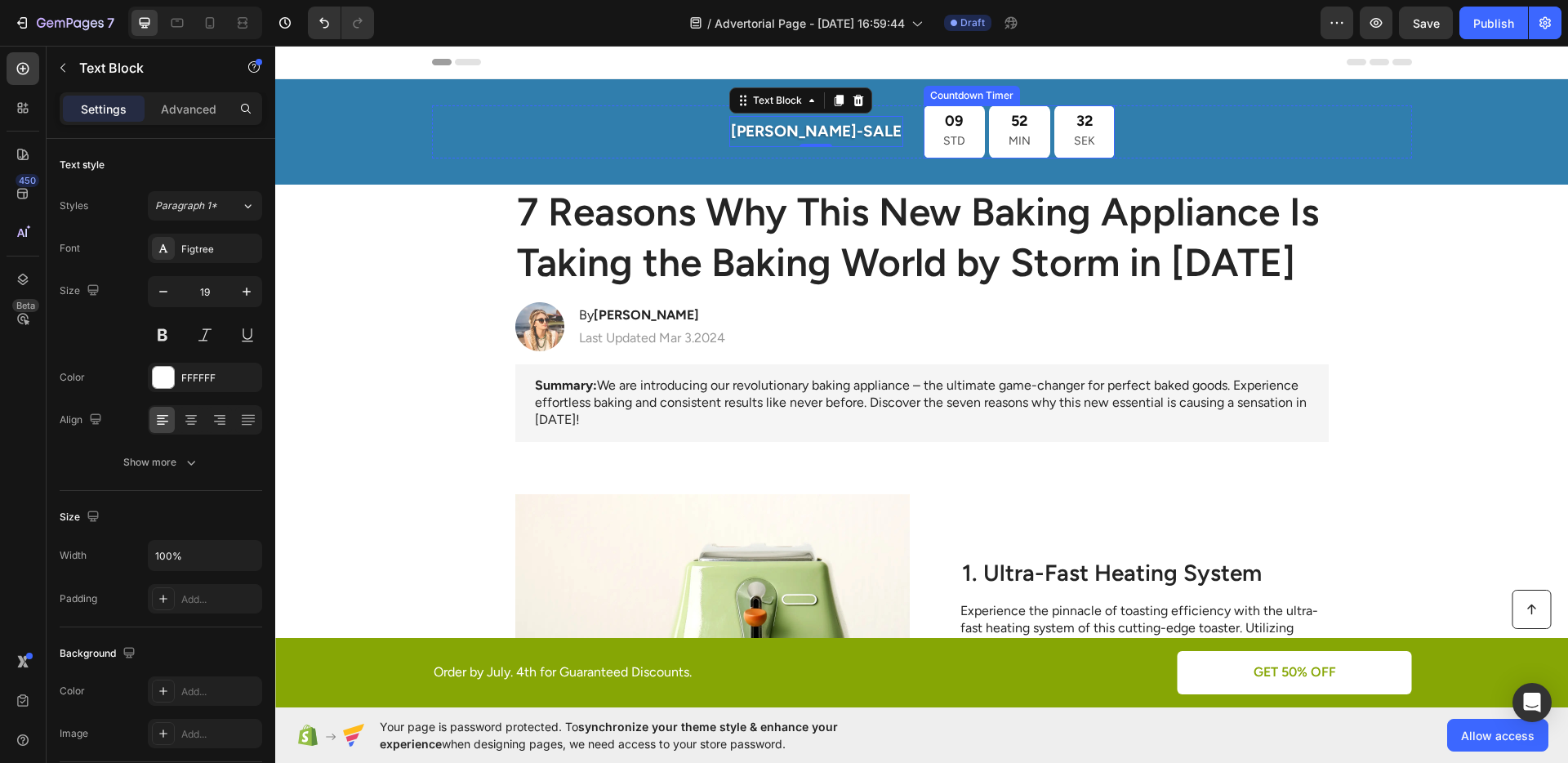
click at [988, 137] on div "52 MIN" at bounding box center [1019, 131] width 61 height 53
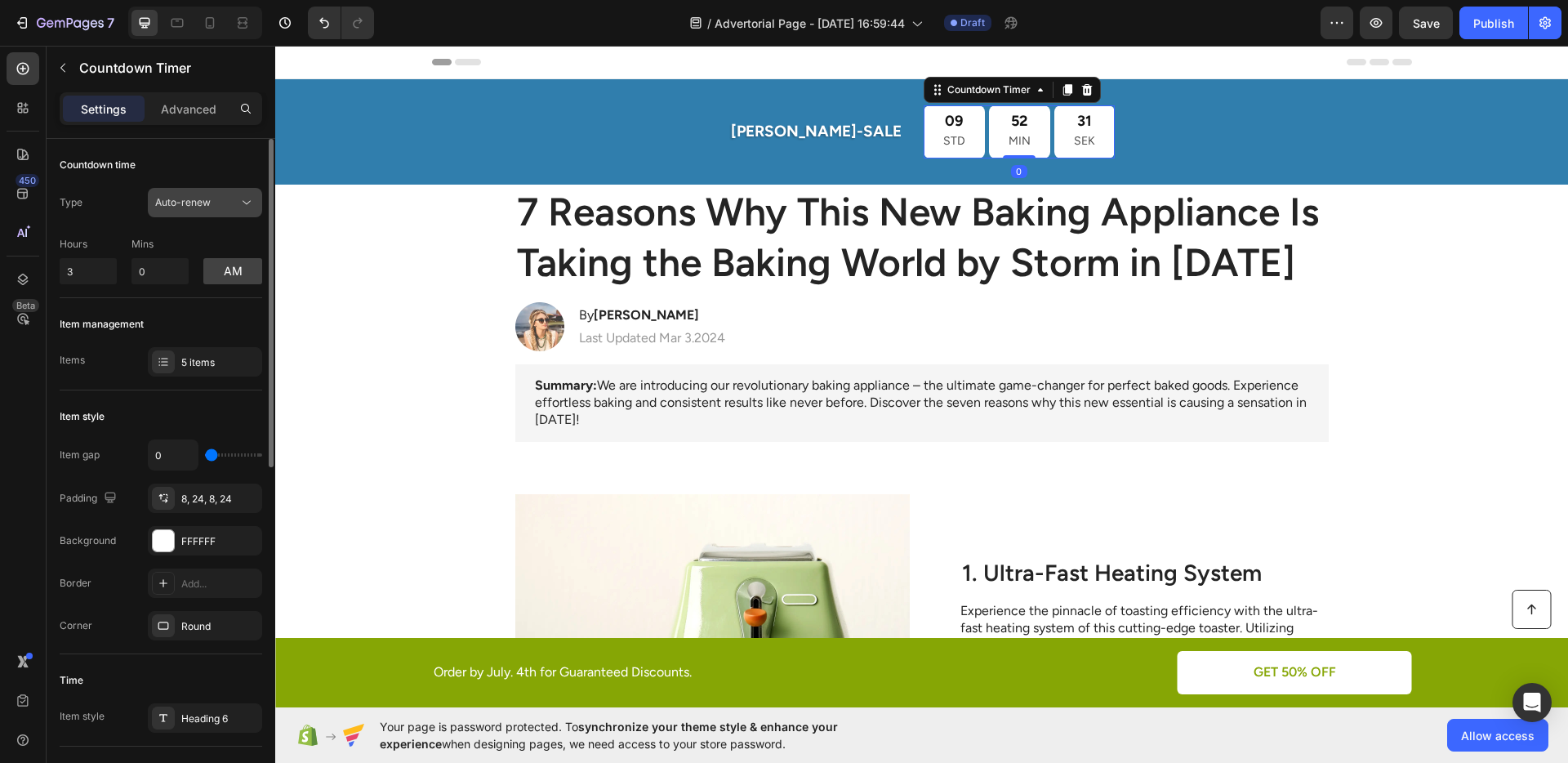
click at [213, 209] on div "Auto-renew" at bounding box center [196, 203] width 83 height 15
click at [213, 202] on div "Auto-renew" at bounding box center [196, 203] width 83 height 15
click at [207, 195] on span "Auto-renew" at bounding box center [183, 203] width 56 height 15
click at [207, 194] on div "Auto-renew" at bounding box center [204, 203] width 99 height 16
click at [208, 195] on span "Auto-renew" at bounding box center [183, 203] width 56 height 15
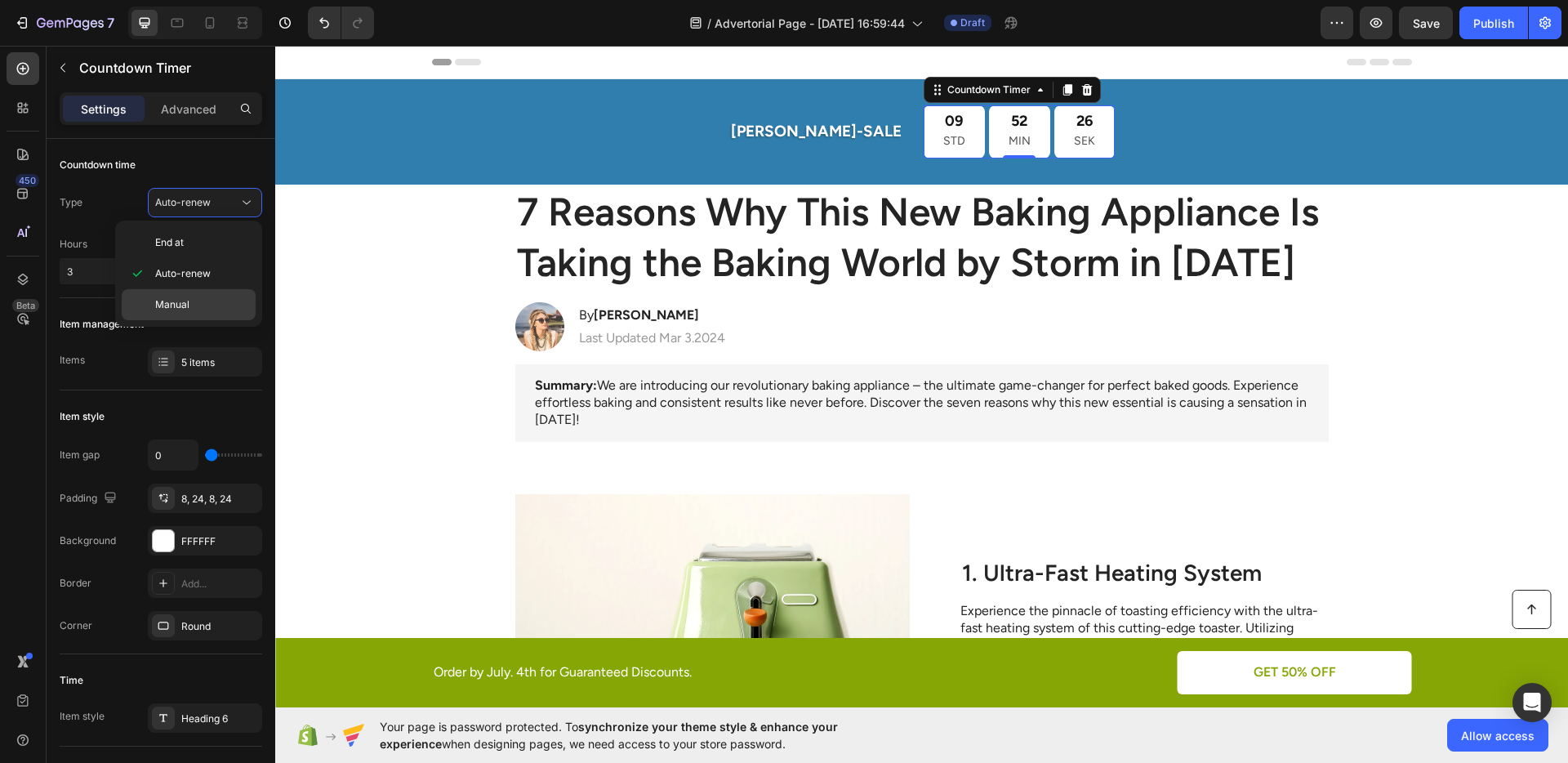
click at [185, 293] on div "Manual" at bounding box center [188, 305] width 134 height 31
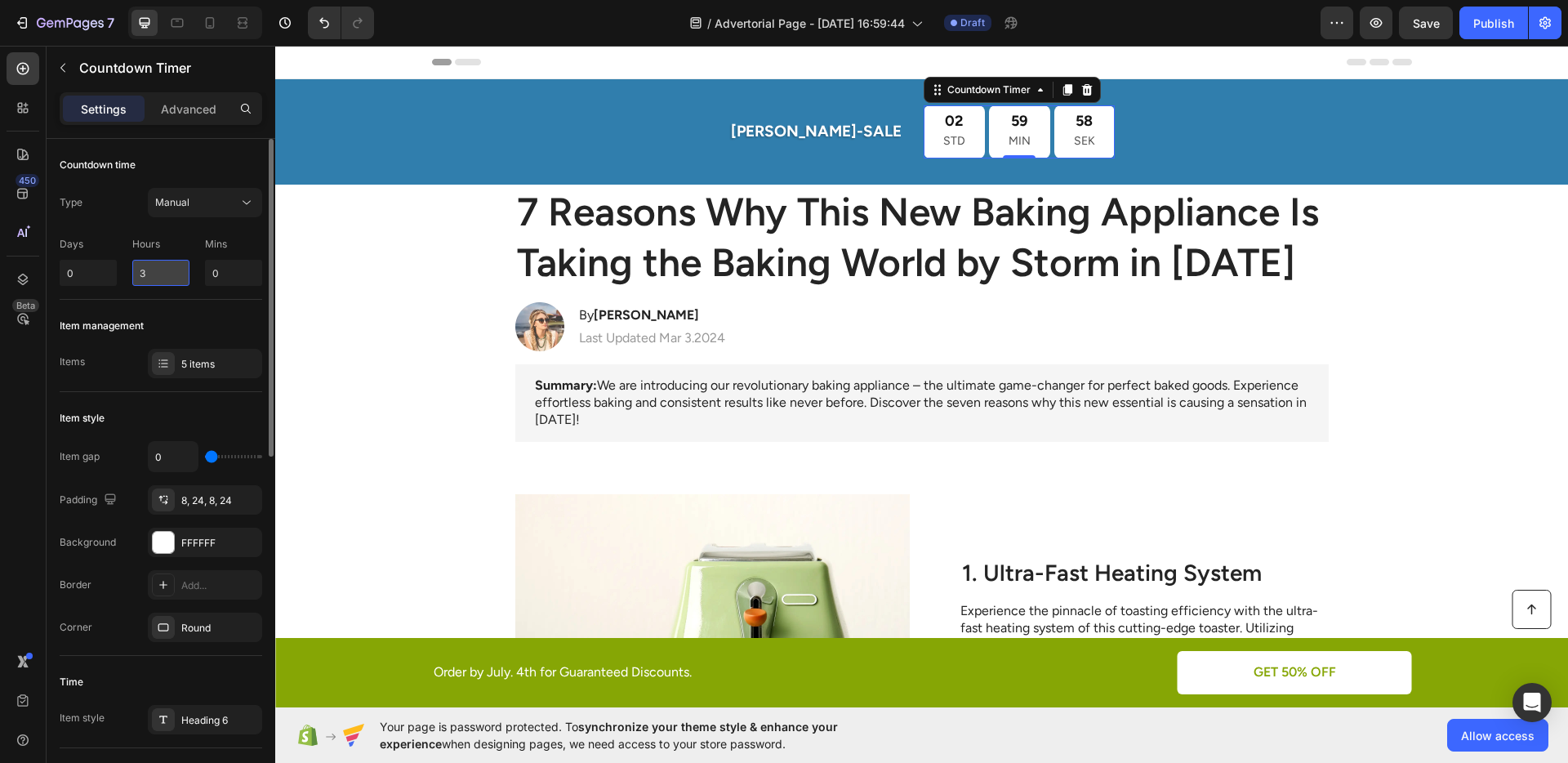
click at [167, 278] on input "3" at bounding box center [161, 272] width 57 height 26
drag, startPoint x: 167, startPoint y: 278, endPoint x: 131, endPoint y: 272, distance: 36.5
click at [131, 272] on div "Days 0 Hours 3 Mins 0" at bounding box center [161, 257] width 203 height 56
type input "2"
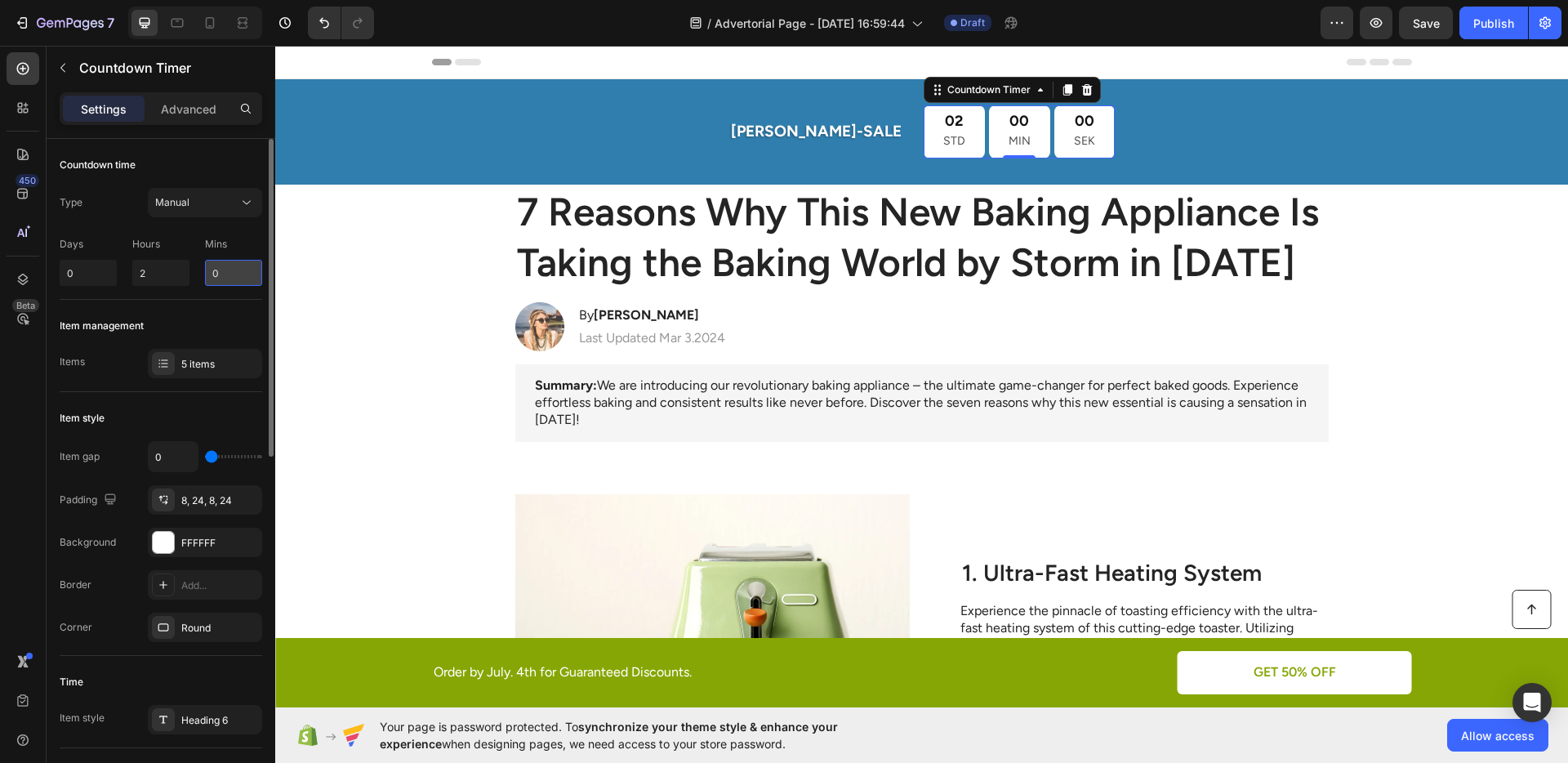
click at [237, 279] on input "0" at bounding box center [234, 272] width 57 height 26
drag, startPoint x: 233, startPoint y: 276, endPoint x: 213, endPoint y: 275, distance: 20.0
click at [213, 275] on input "0" at bounding box center [234, 272] width 57 height 26
type input "55"
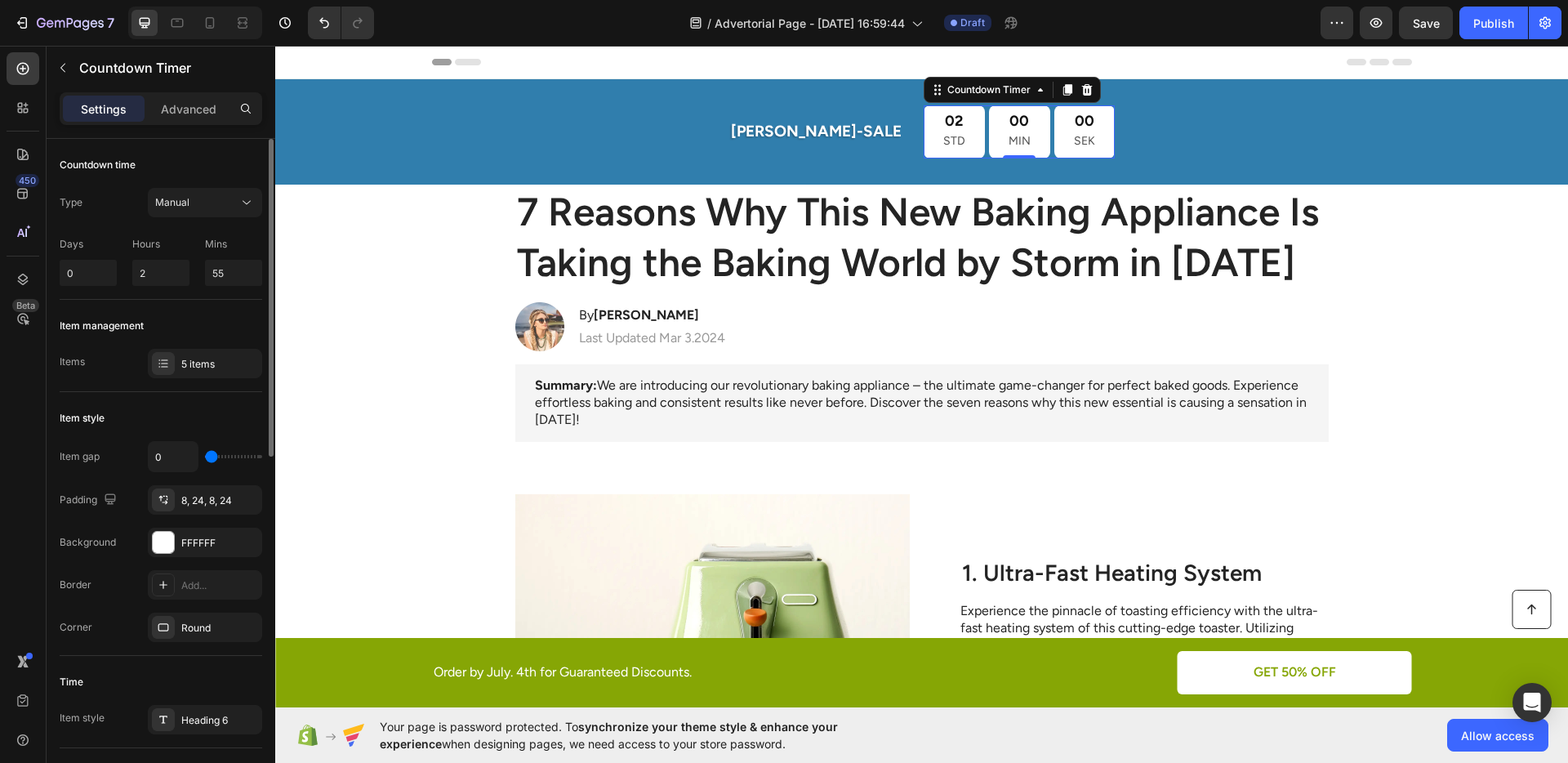
click at [208, 309] on div "Item management Items 5 items" at bounding box center [161, 345] width 203 height 92
type input "5"
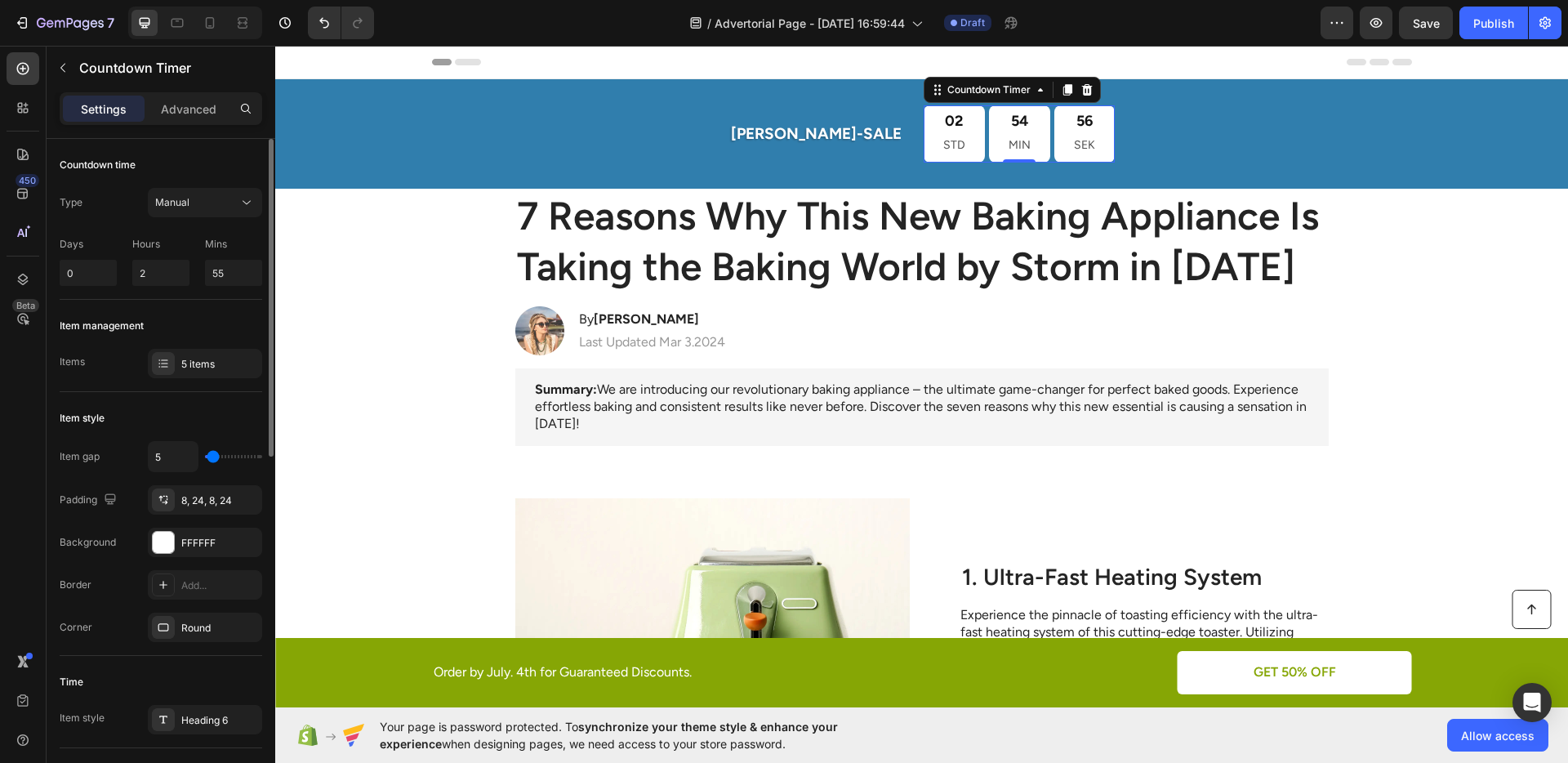
type input "7"
type input "11"
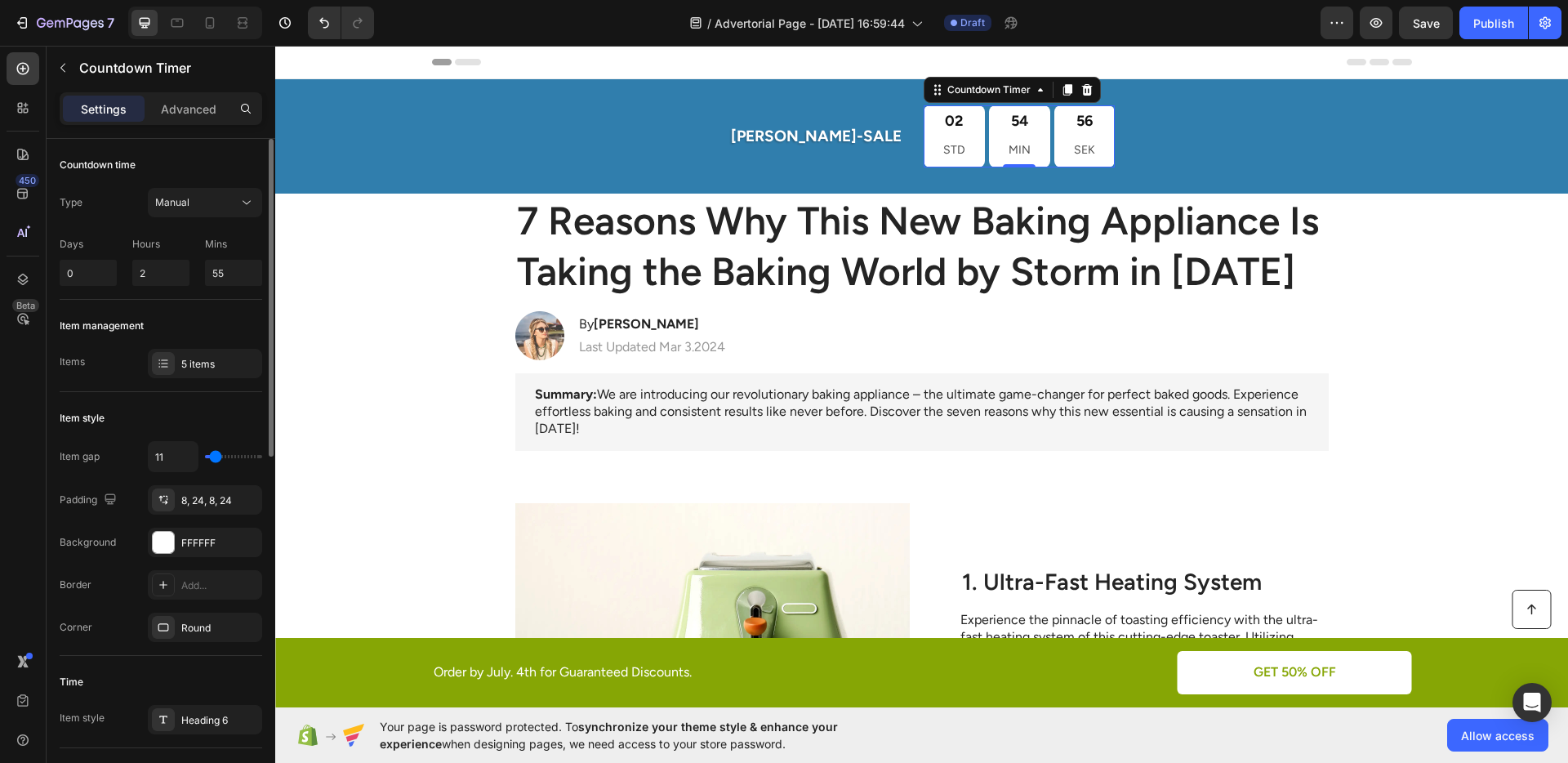
type input "12"
type input "11"
type input "10"
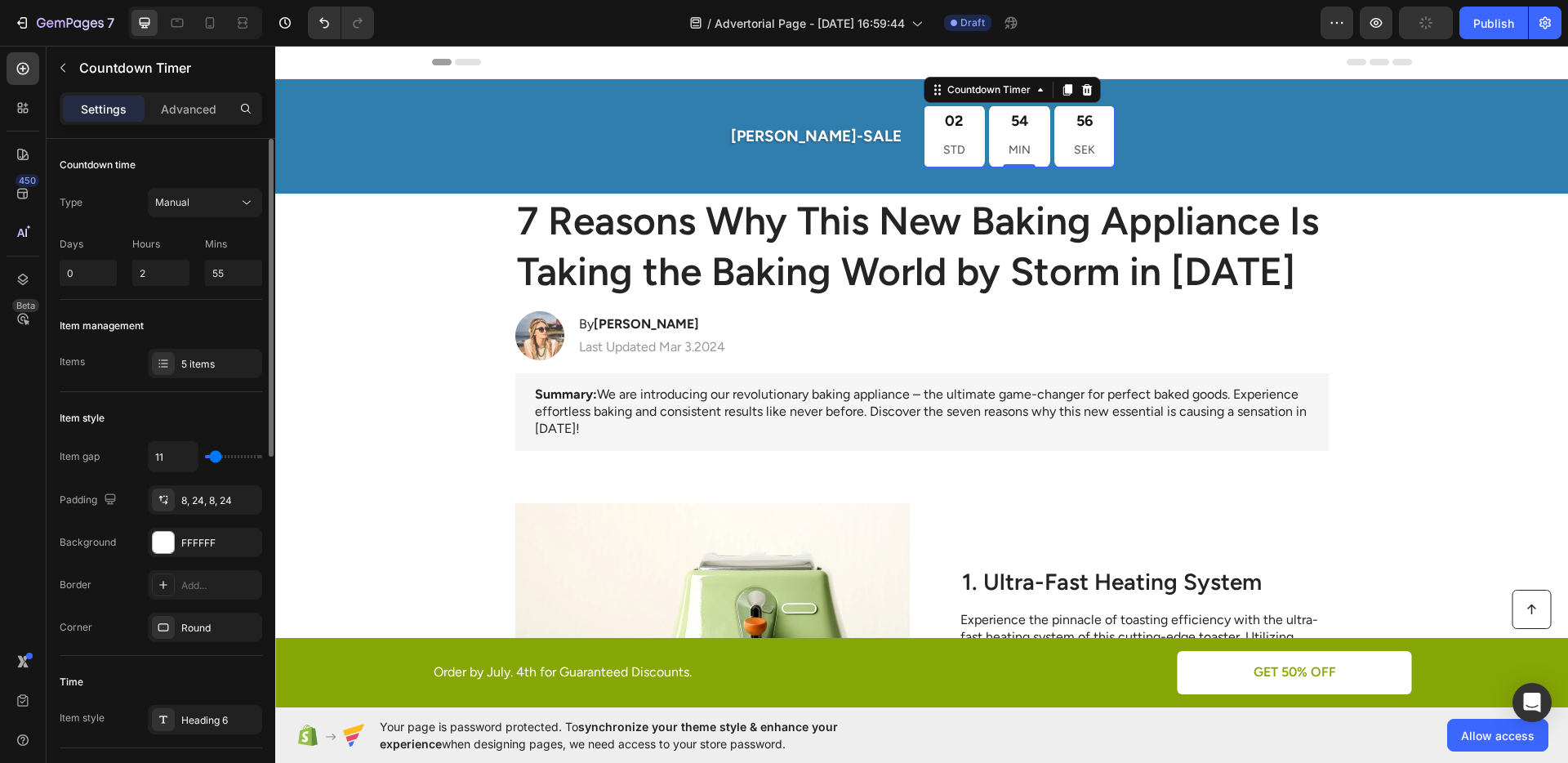
type input "10"
type input "9"
type input "7"
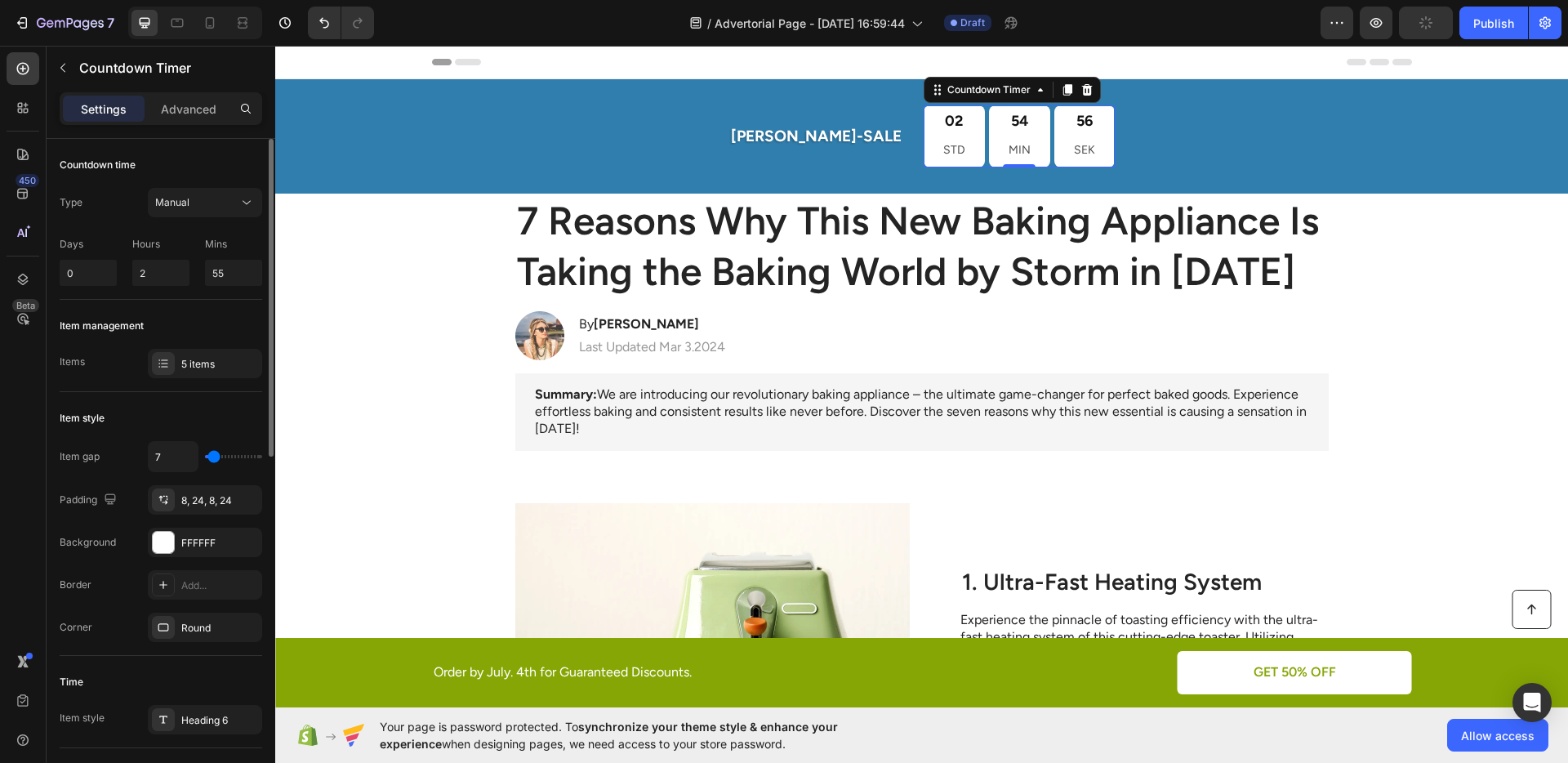
type input "4"
type input "0"
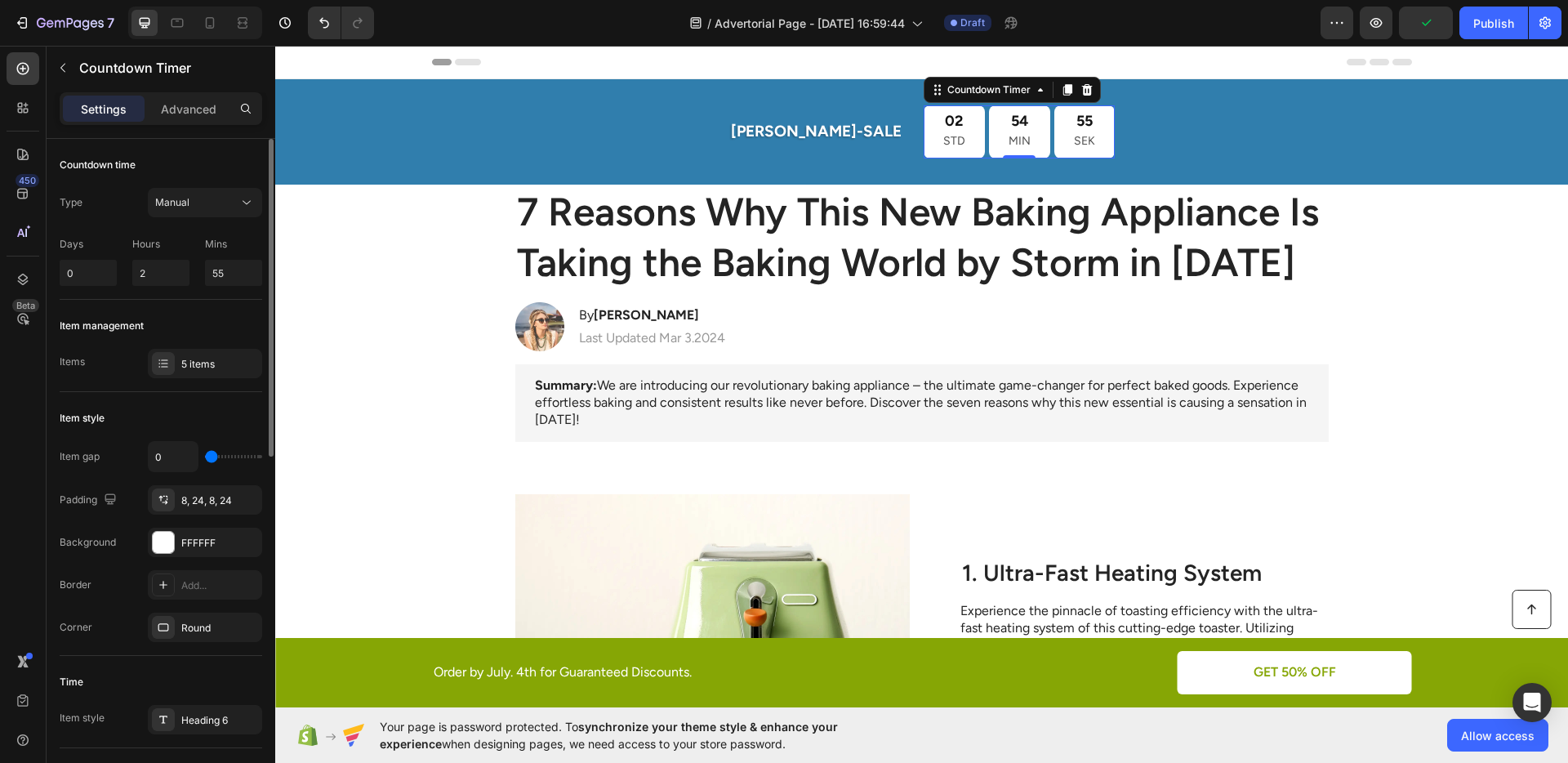
drag, startPoint x: 213, startPoint y: 459, endPoint x: 192, endPoint y: 458, distance: 21.0
click at [205, 458] on input "range" at bounding box center [234, 456] width 57 height 4
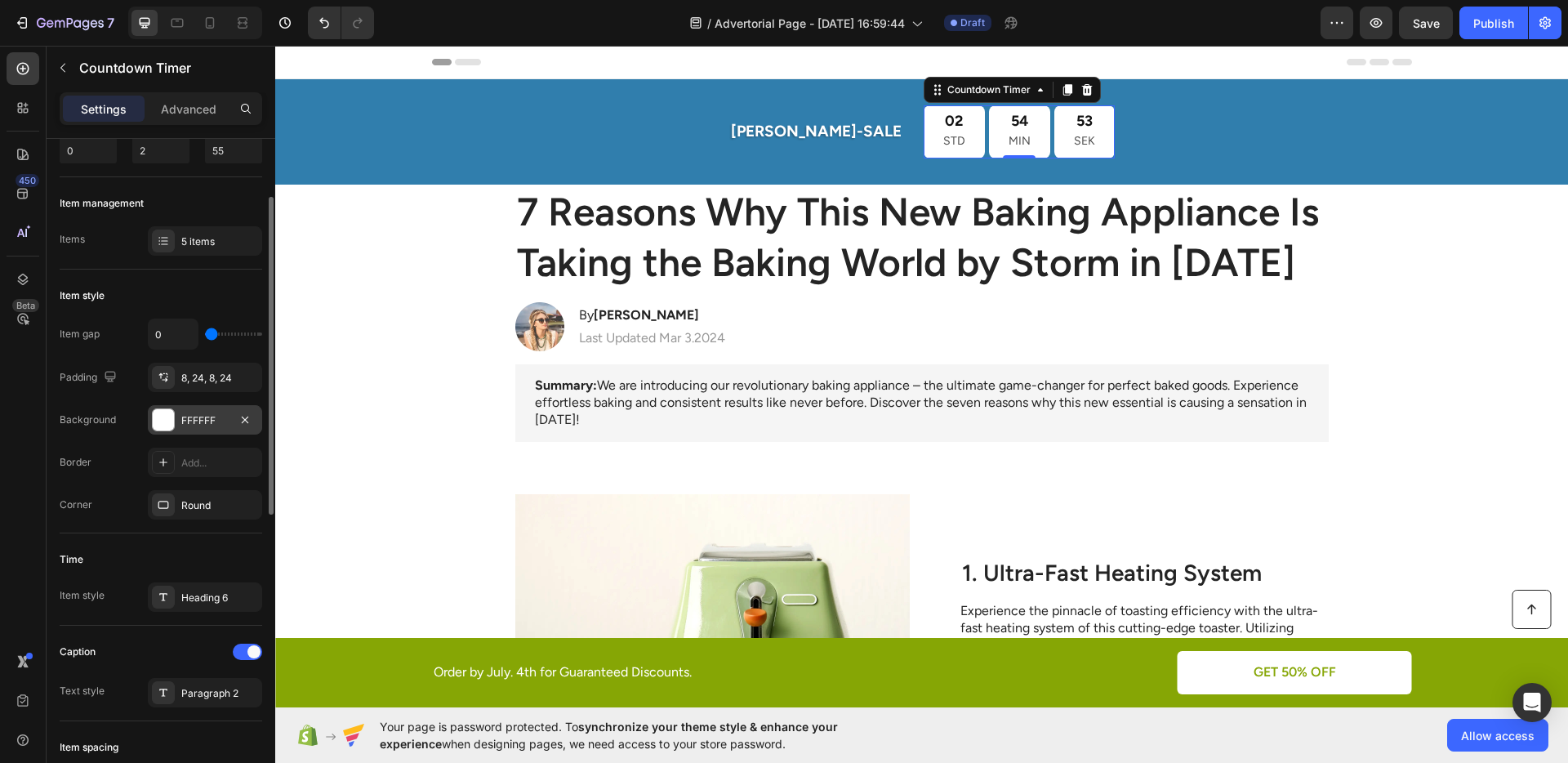
scroll to position [148, 0]
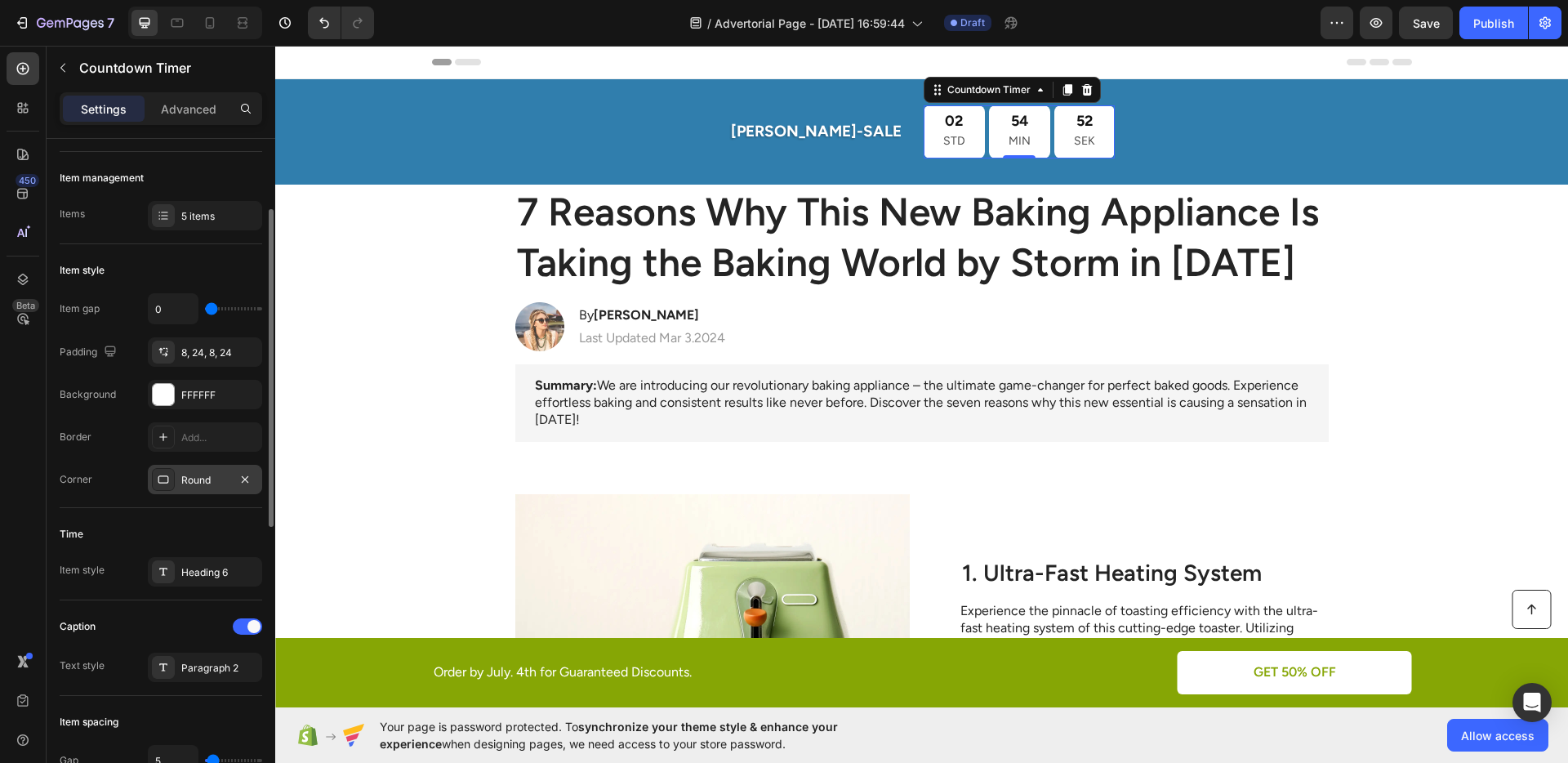
click at [197, 484] on div "Round" at bounding box center [205, 480] width 47 height 15
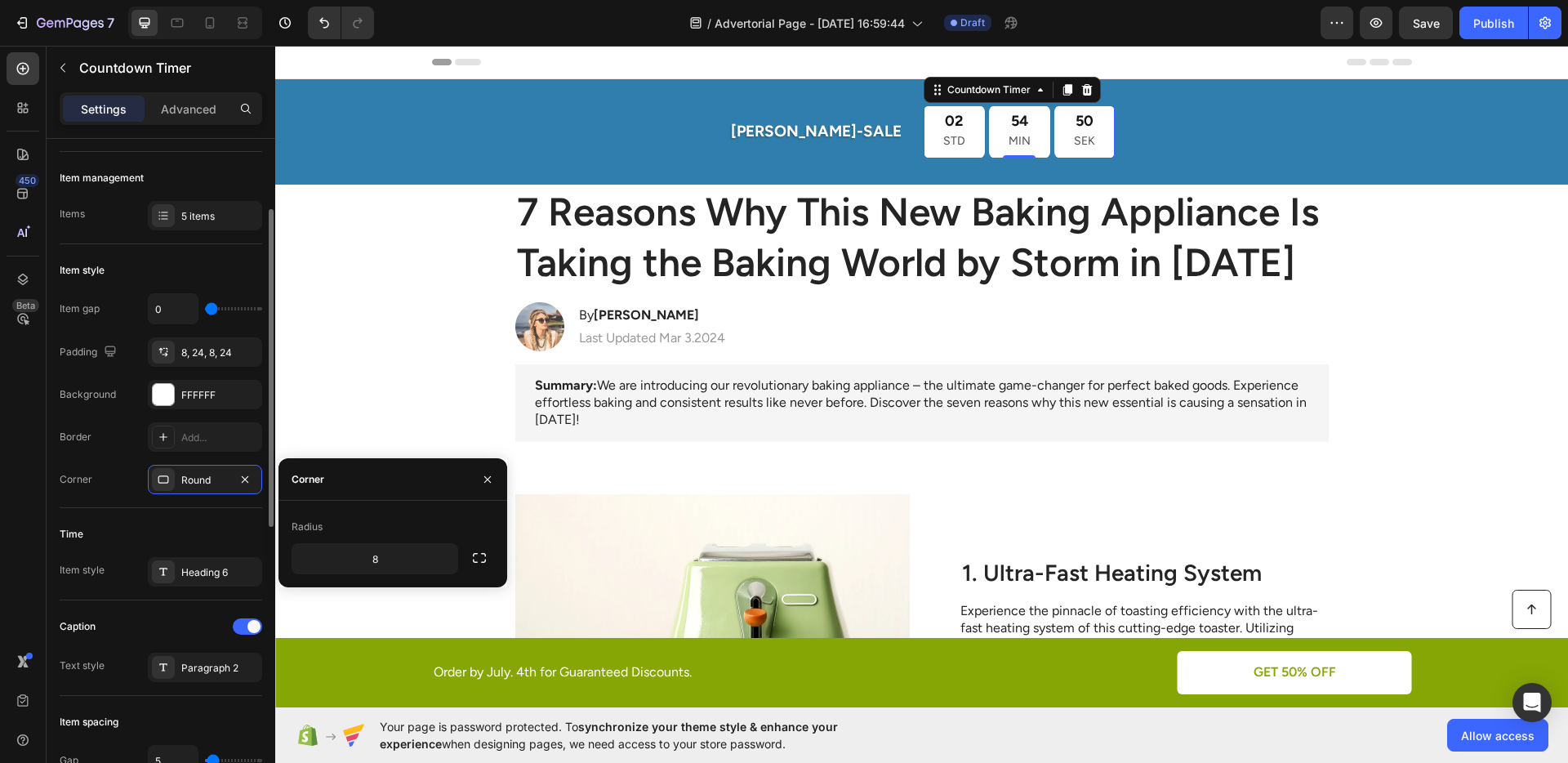
click at [198, 499] on div "Item style Item gap 0 Padding 8, 24, 8, 24 Background FFFFFF Border Add... Corn…" at bounding box center [161, 375] width 203 height 264
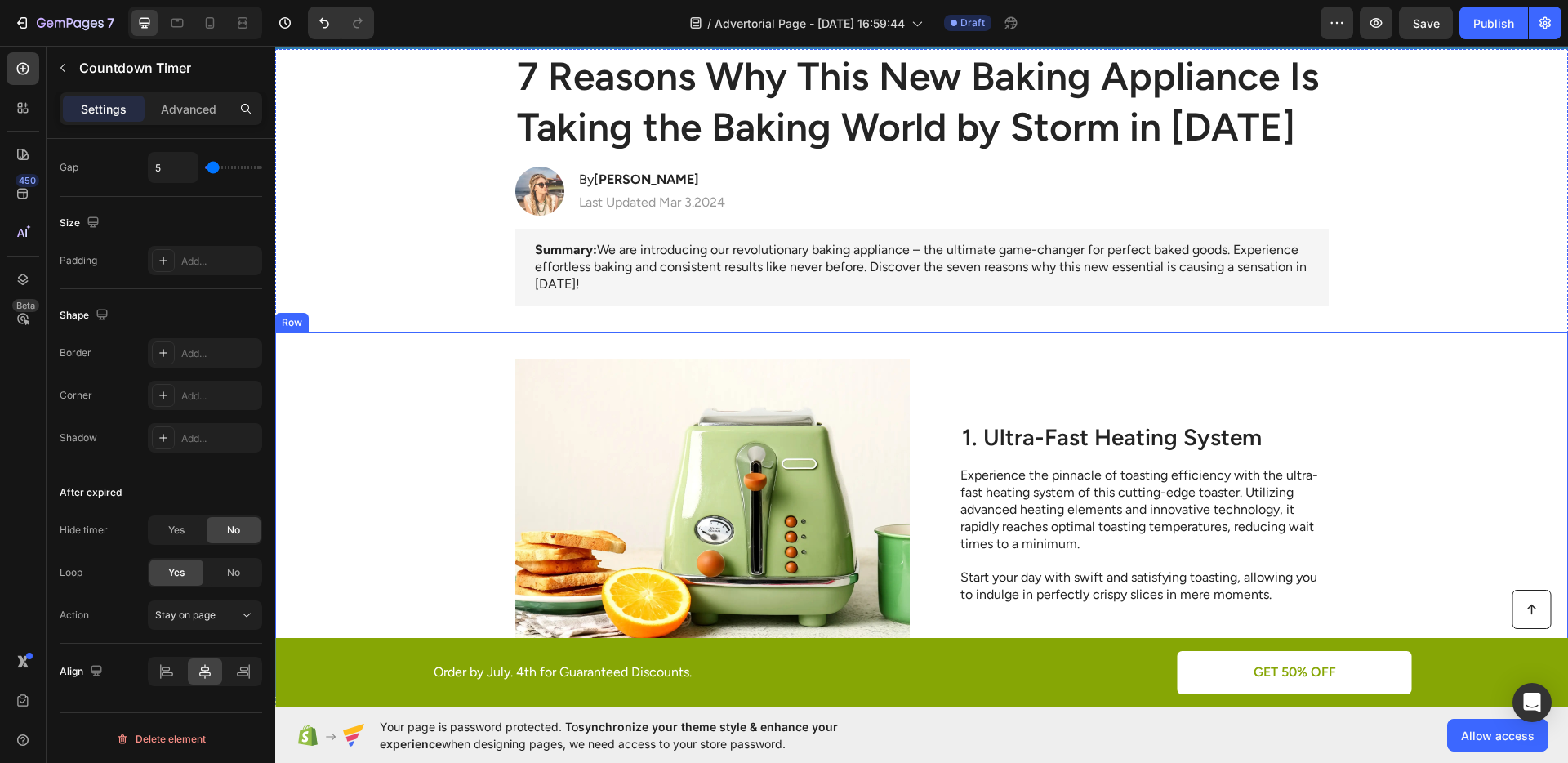
scroll to position [0, 0]
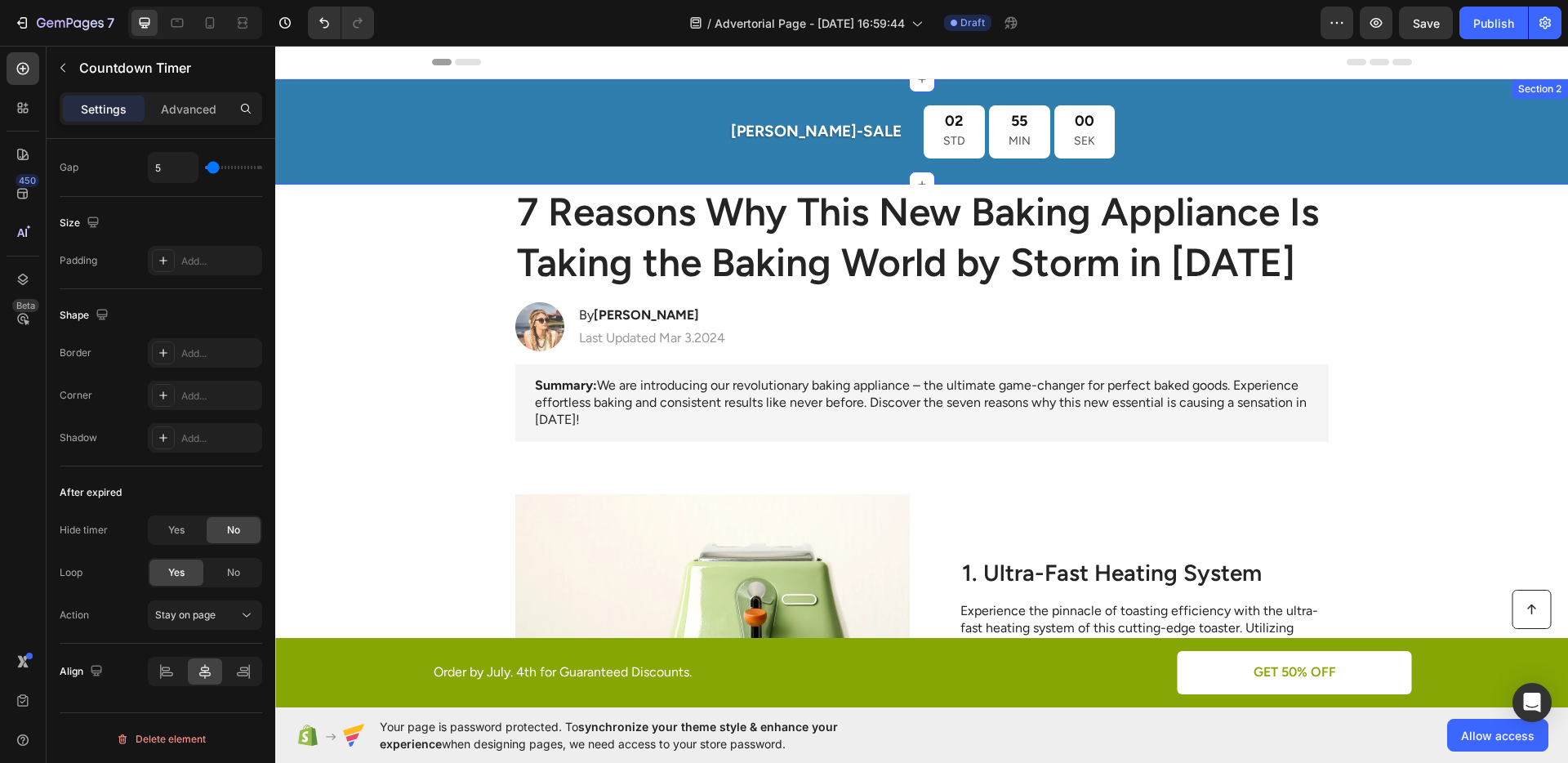
click at [416, 143] on div "[PERSON_NAME]-SALE Text Block 02 STD 55 MIN 00 SEK Countdown Timer Row" at bounding box center [921, 131] width 1292 height 53
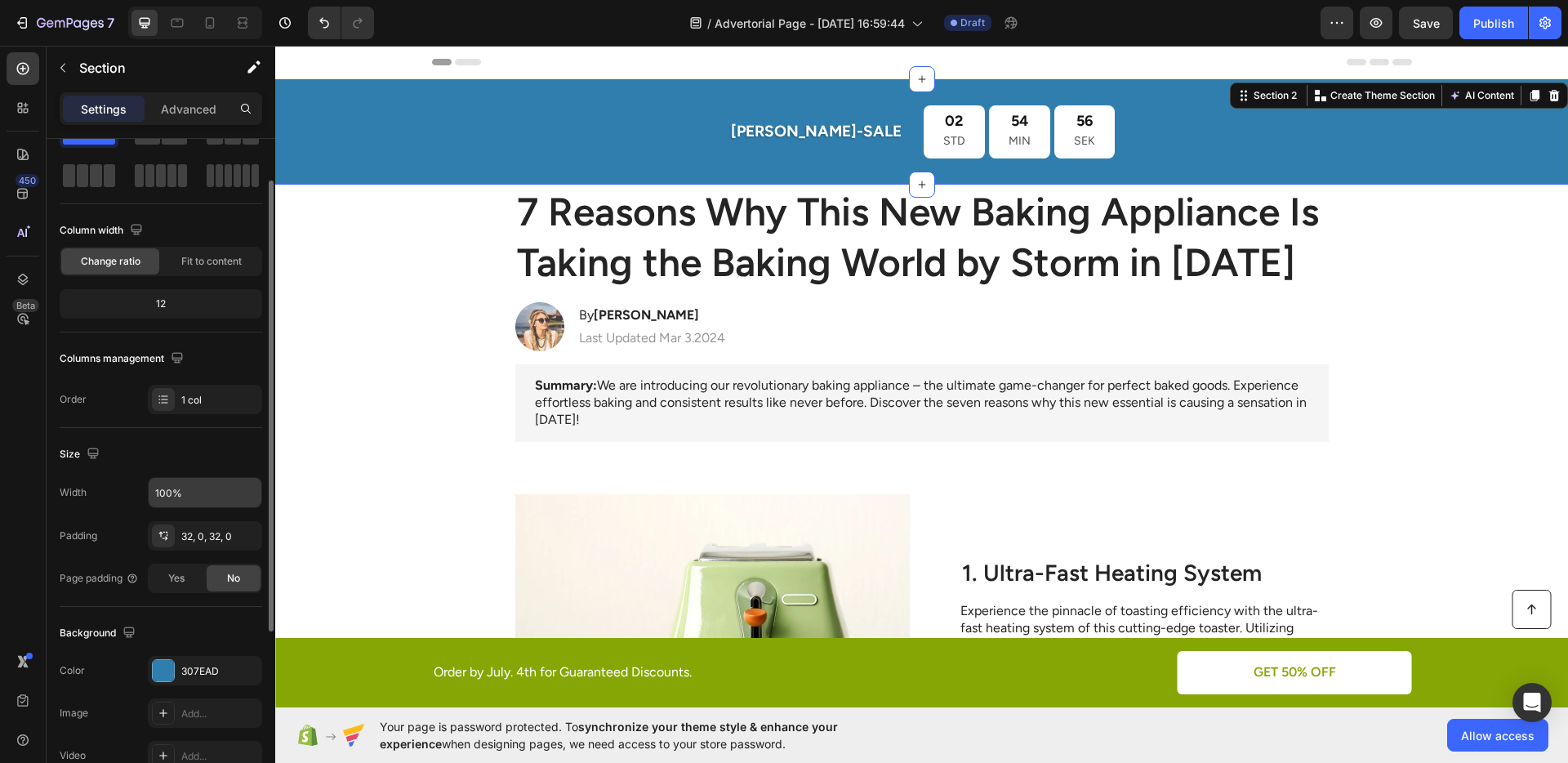
scroll to position [172, 0]
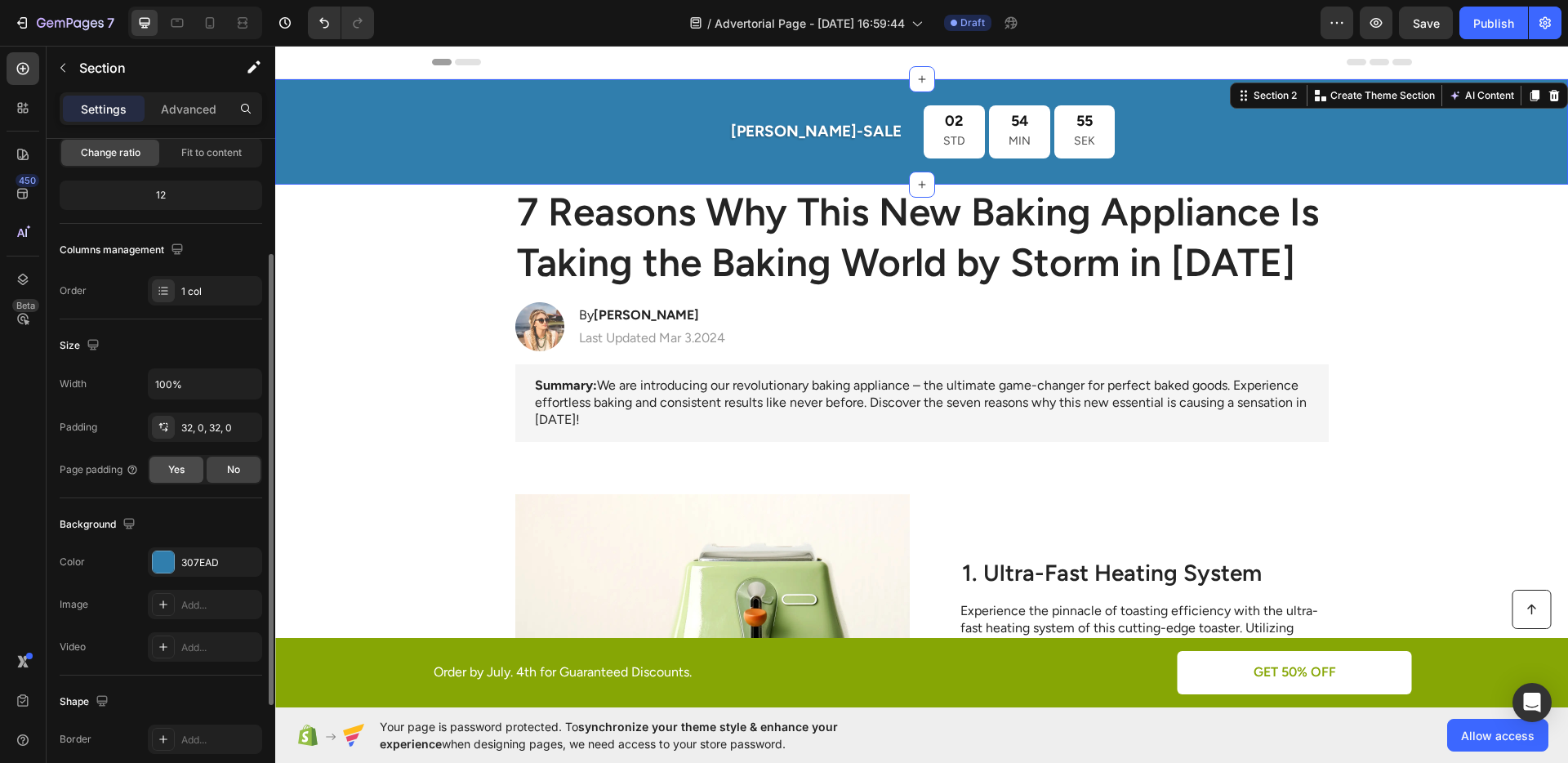
click at [189, 476] on div "Yes" at bounding box center [176, 469] width 54 height 26
click at [217, 472] on div "No" at bounding box center [233, 469] width 54 height 26
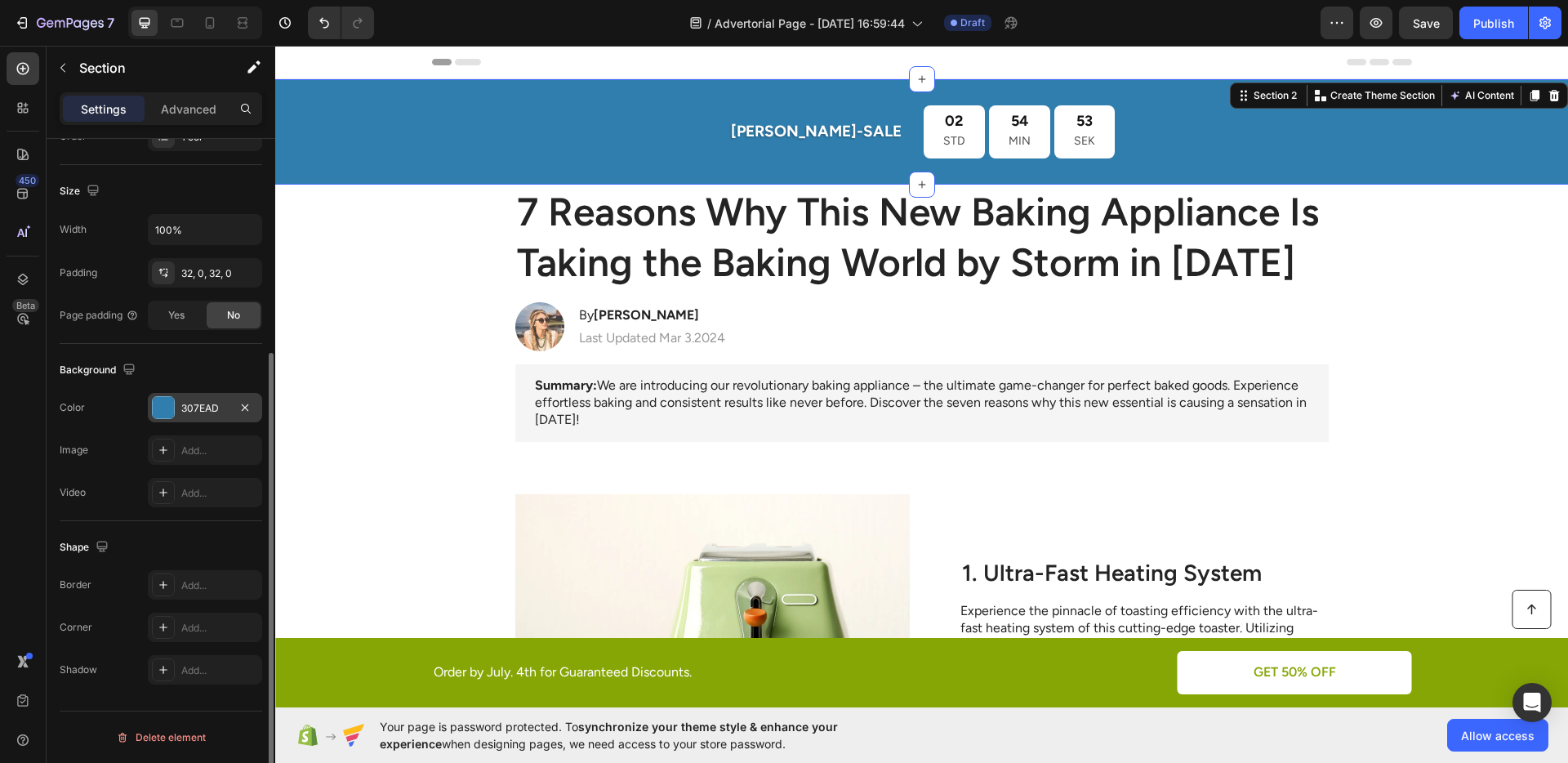
scroll to position [208, 0]
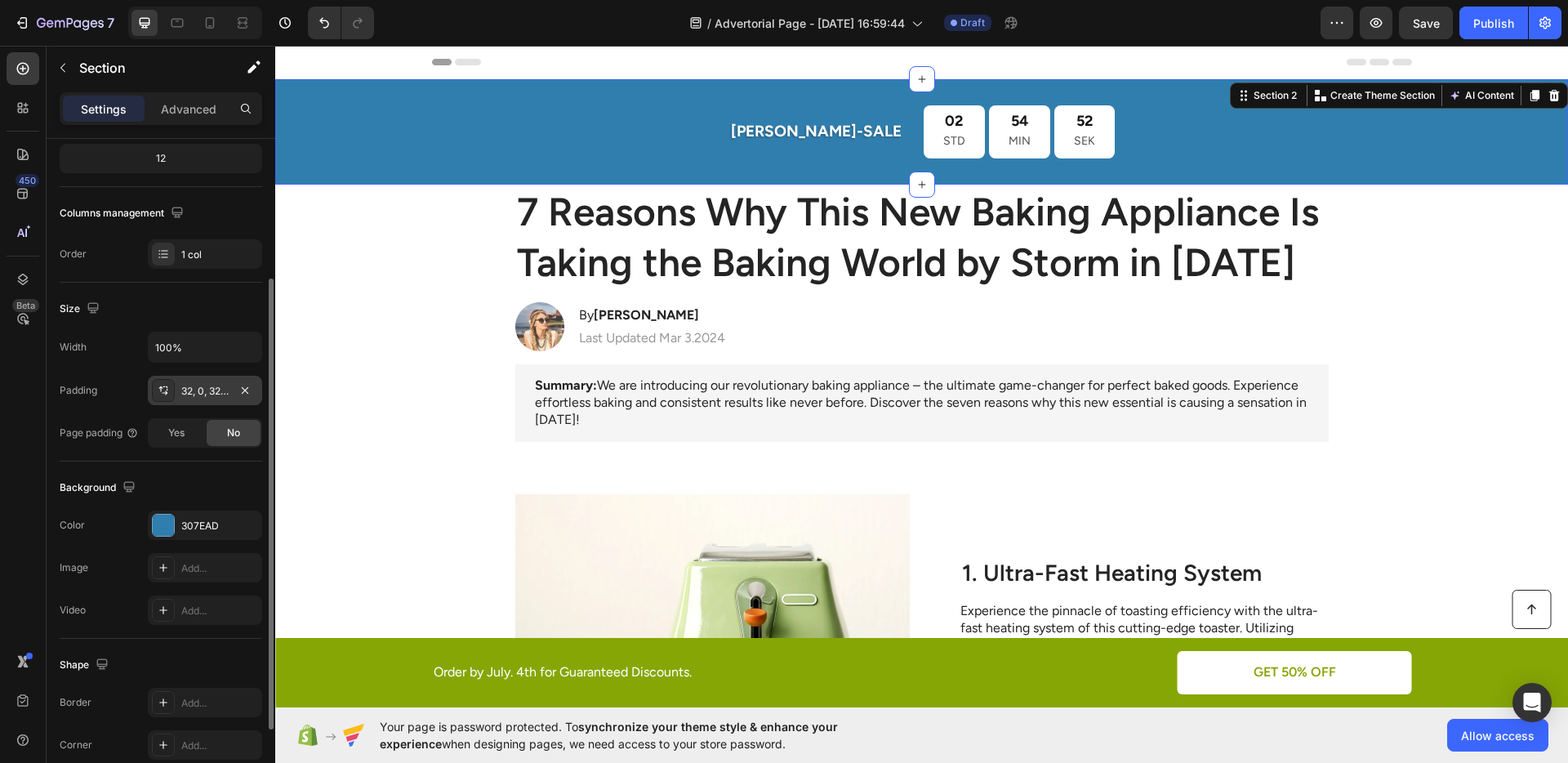
click at [182, 388] on div "32, 0, 32, 0" at bounding box center [205, 391] width 47 height 15
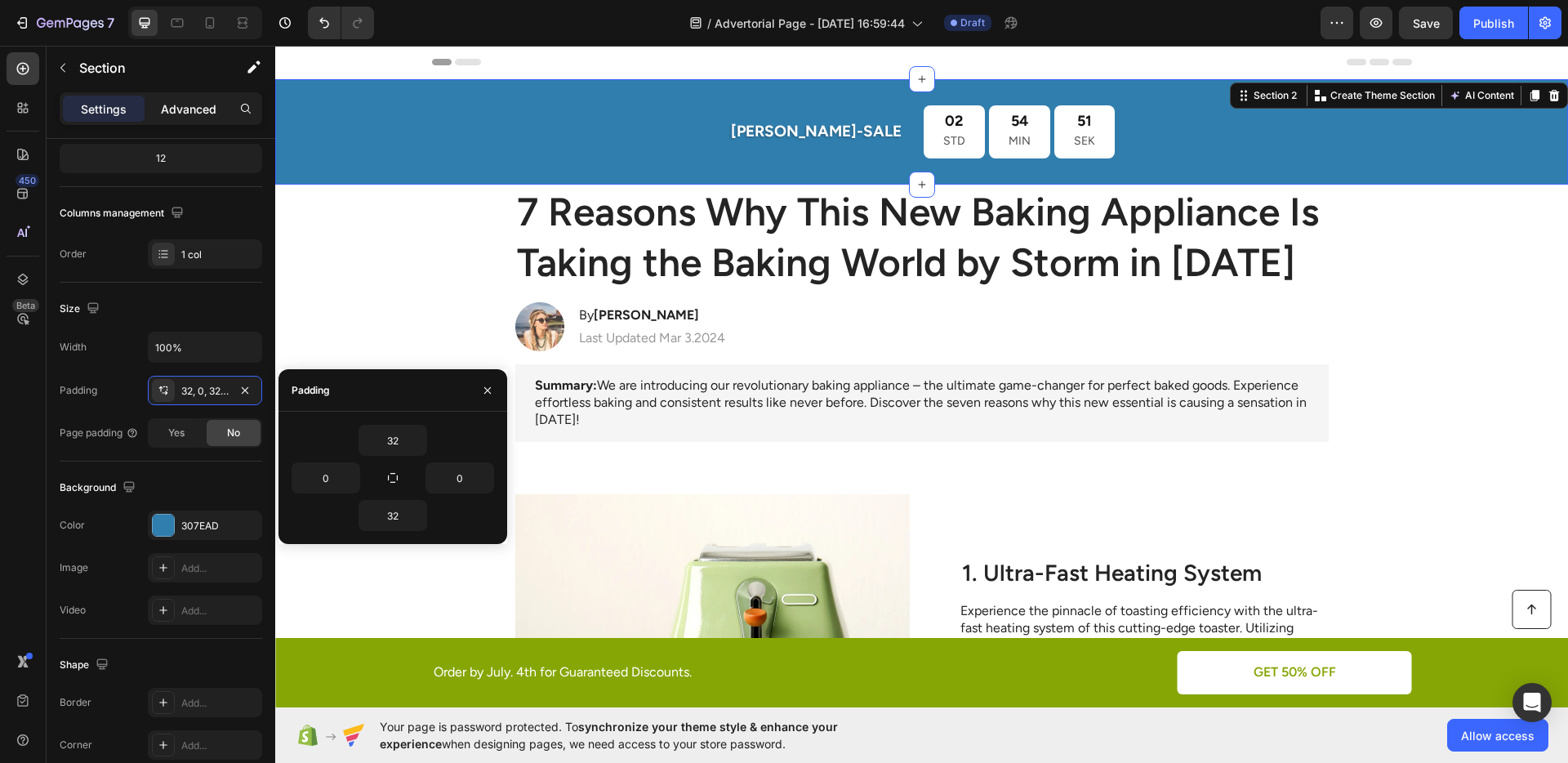
click at [182, 119] on div "Advanced" at bounding box center [188, 109] width 81 height 26
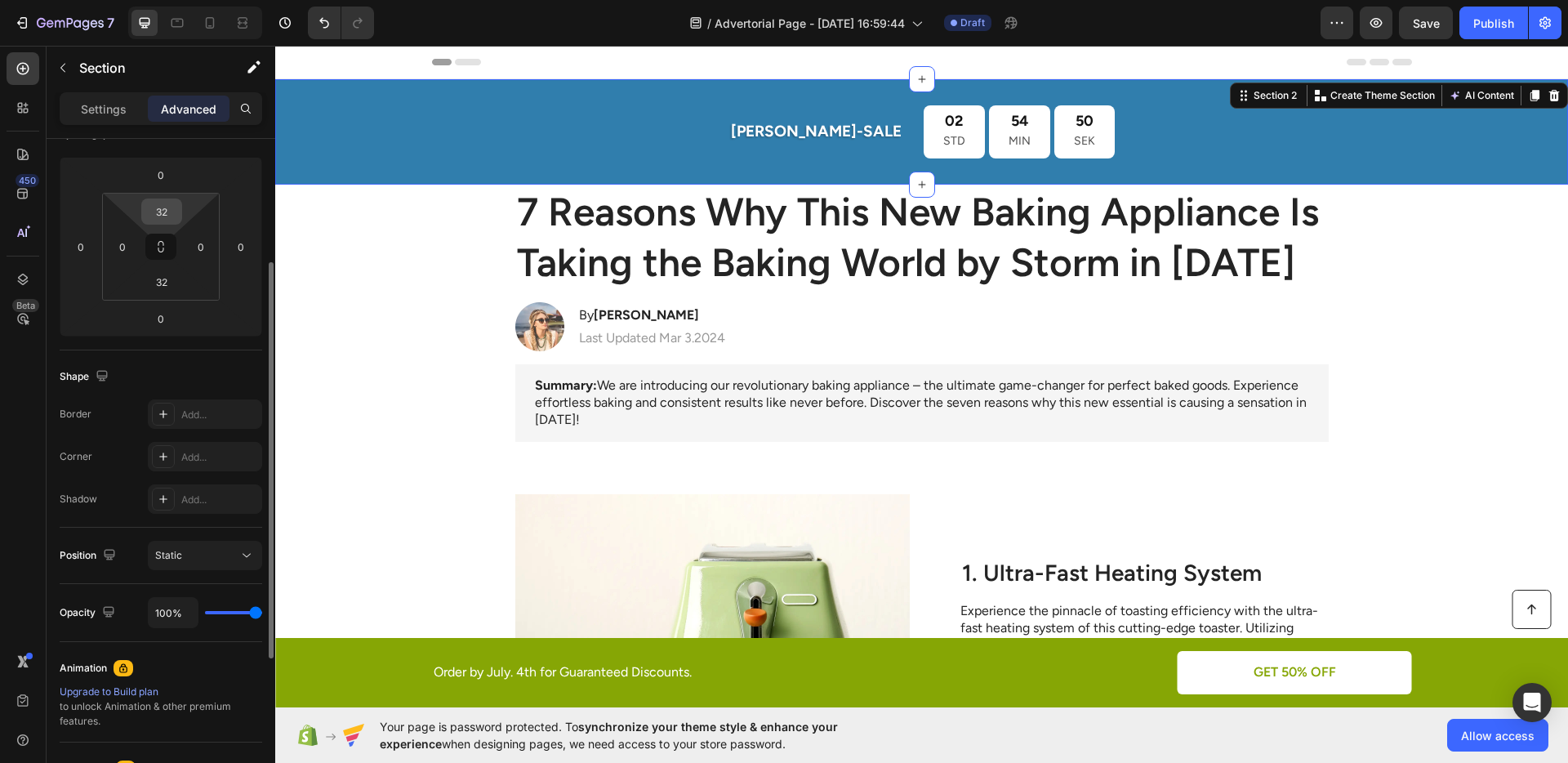
click at [162, 202] on input "32" at bounding box center [162, 211] width 33 height 25
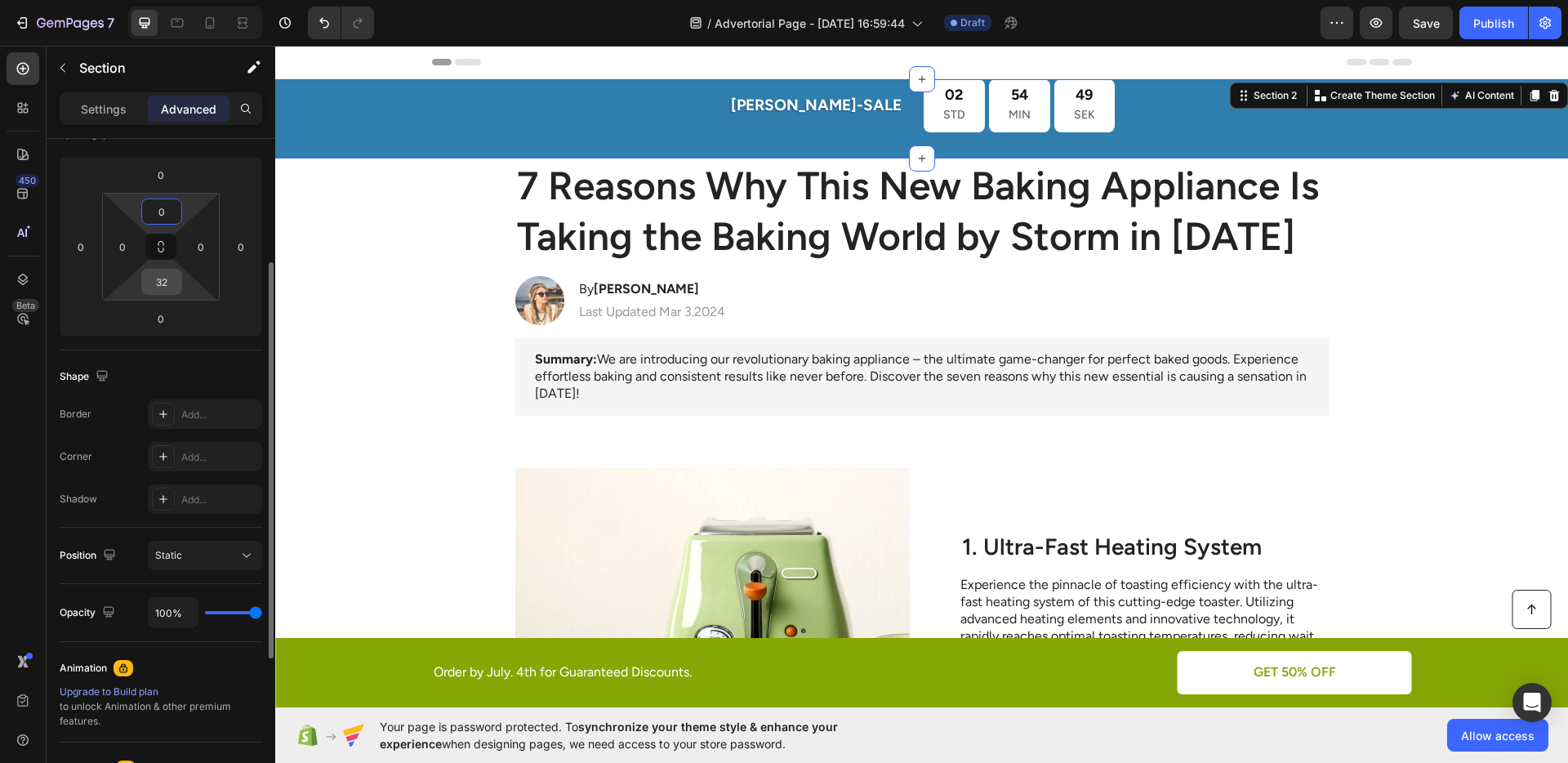
type input "0"
click at [152, 272] on input "32" at bounding box center [162, 281] width 33 height 25
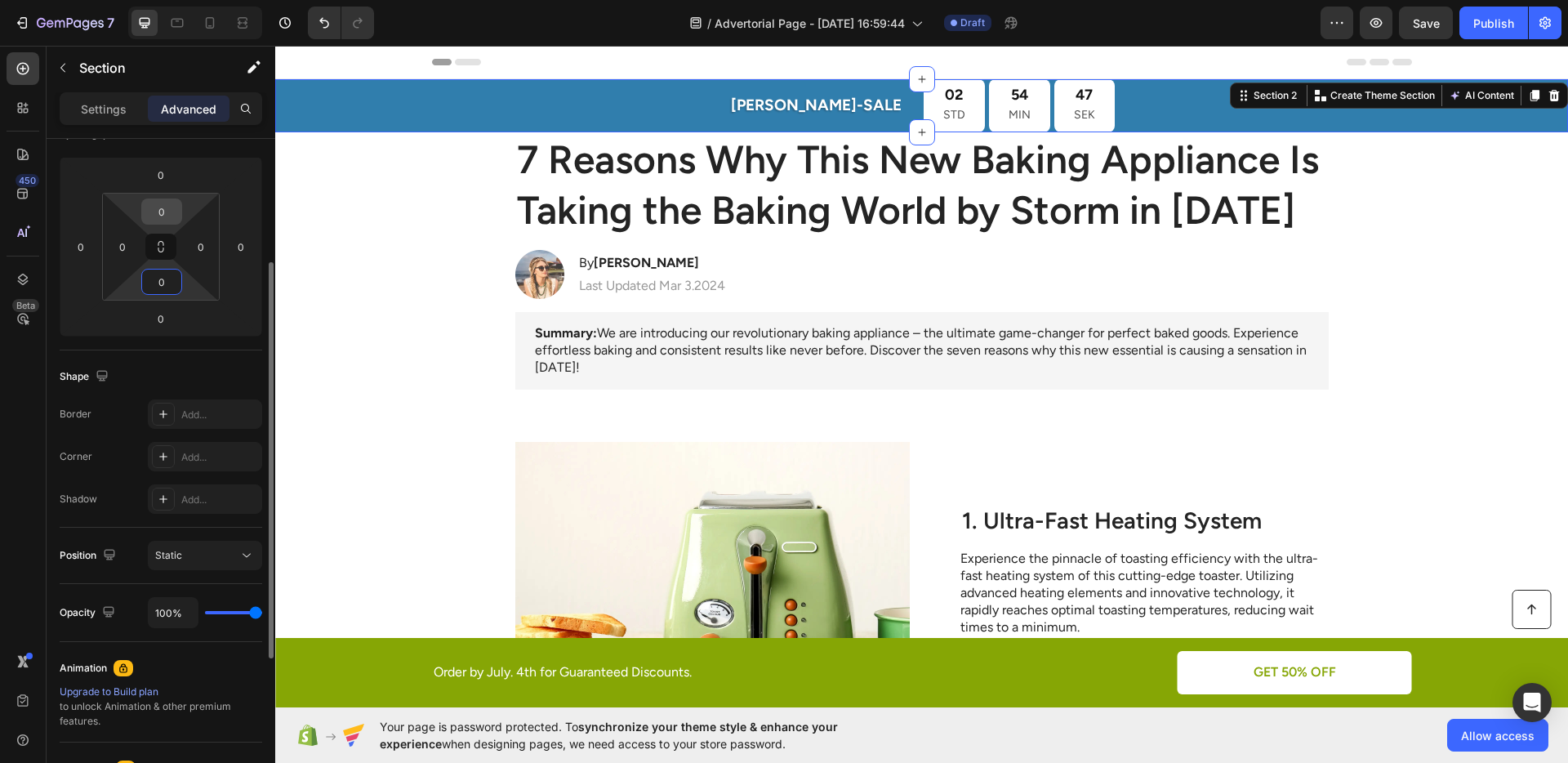
type input "0"
click at [164, 206] on input "0" at bounding box center [162, 211] width 33 height 25
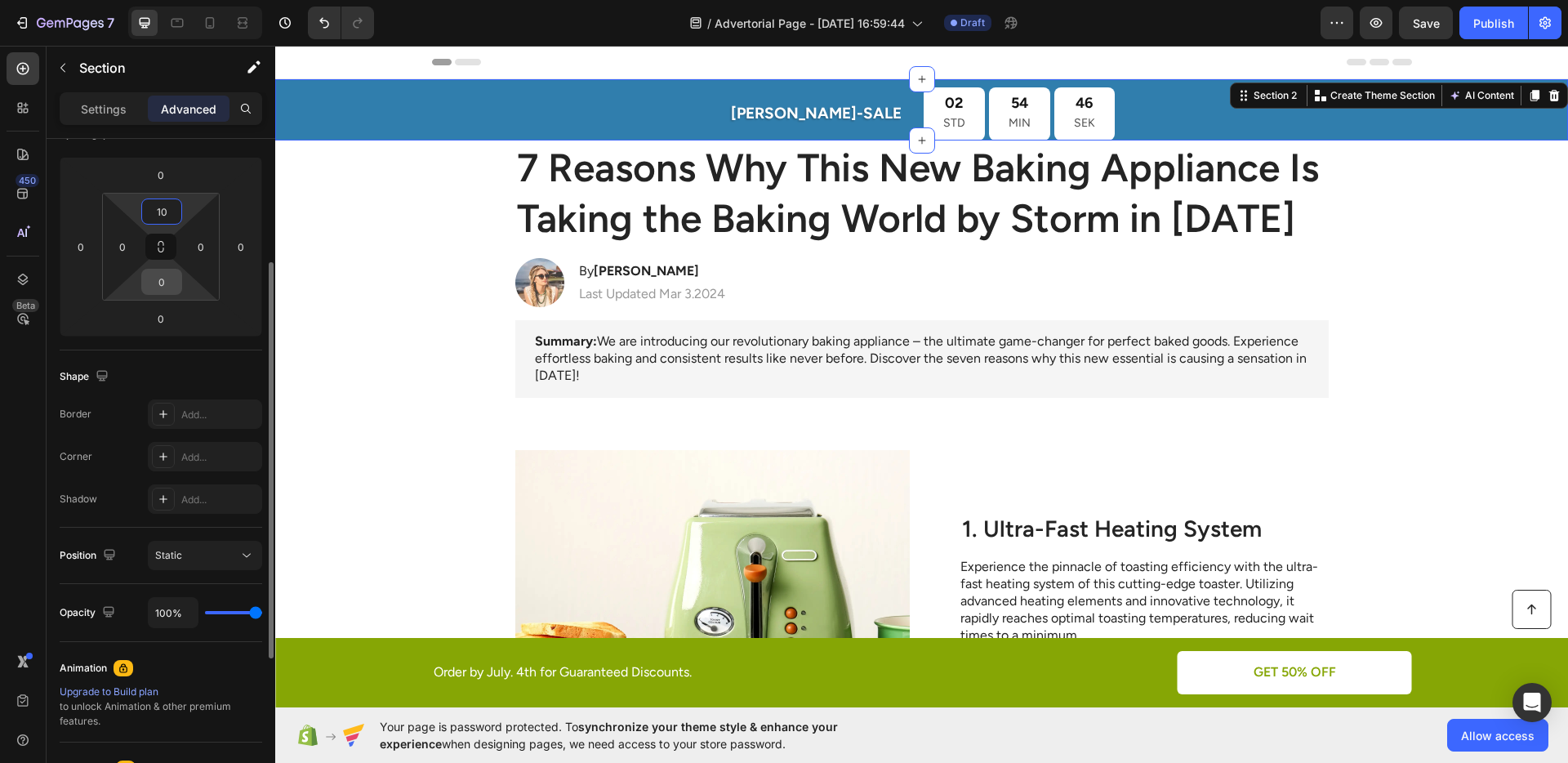
type input "10"
click at [160, 272] on input "0" at bounding box center [162, 281] width 33 height 25
type input "10"
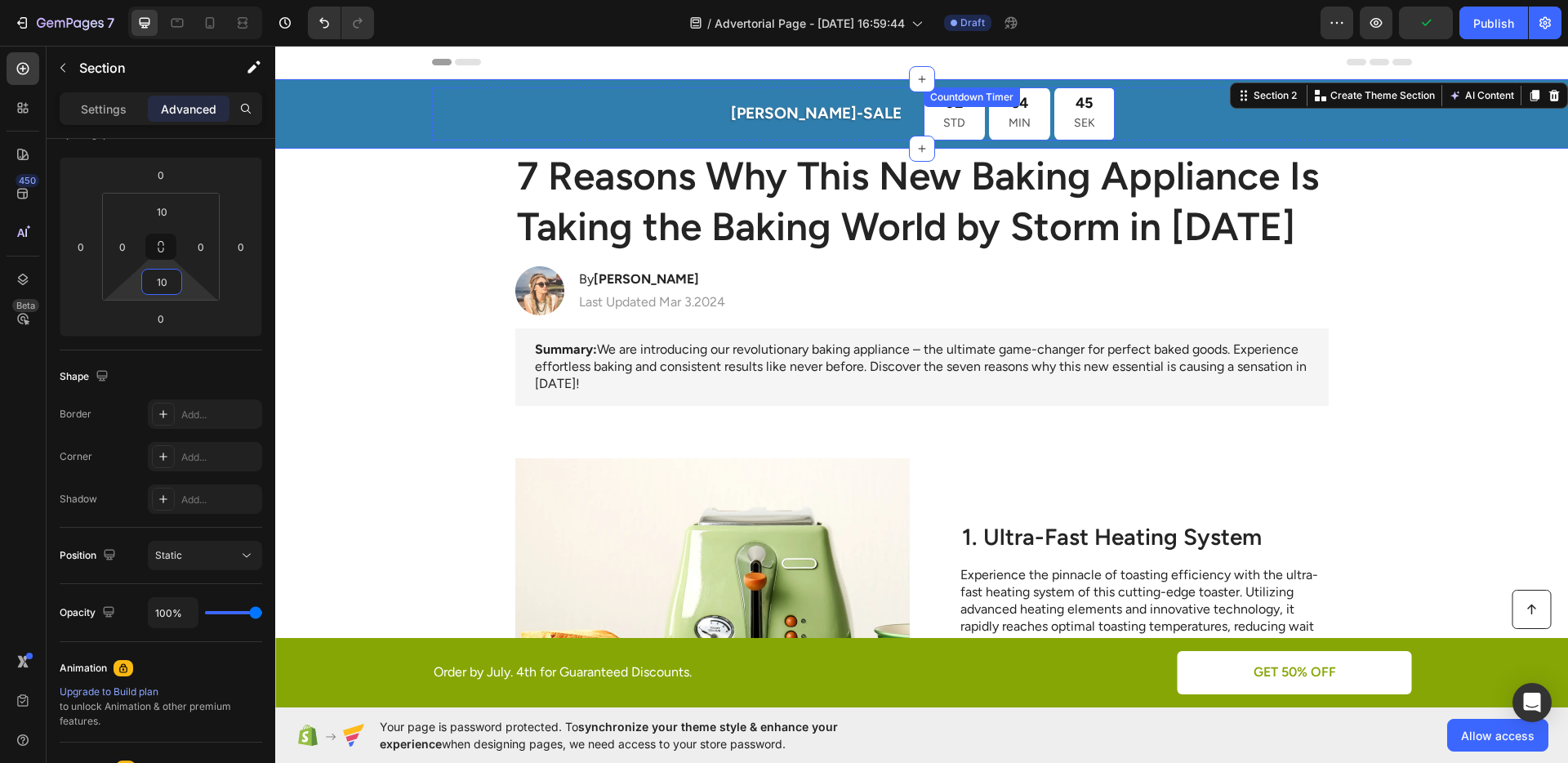
click at [924, 131] on div "02 STD" at bounding box center [954, 114] width 61 height 53
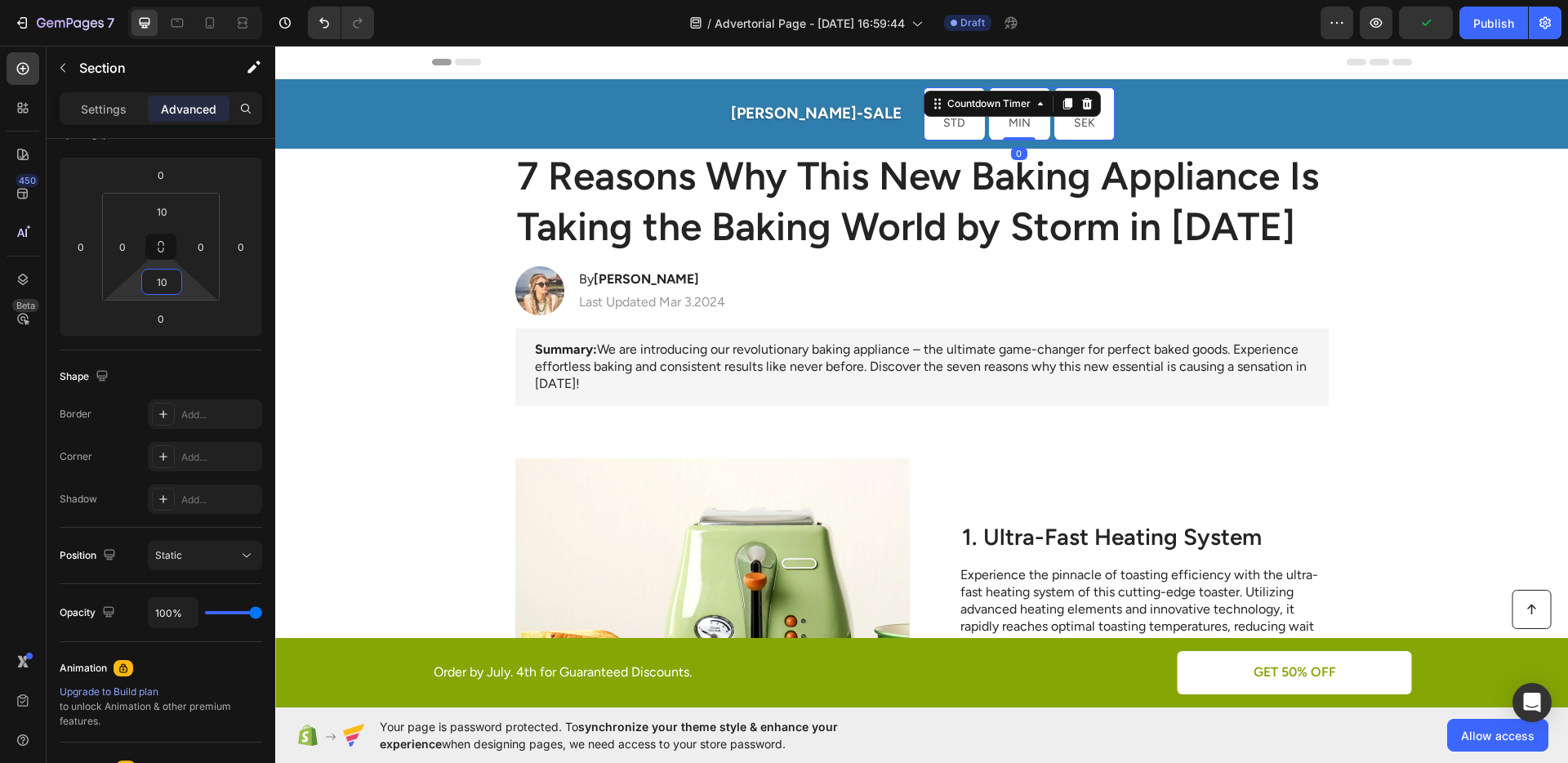
scroll to position [0, 0]
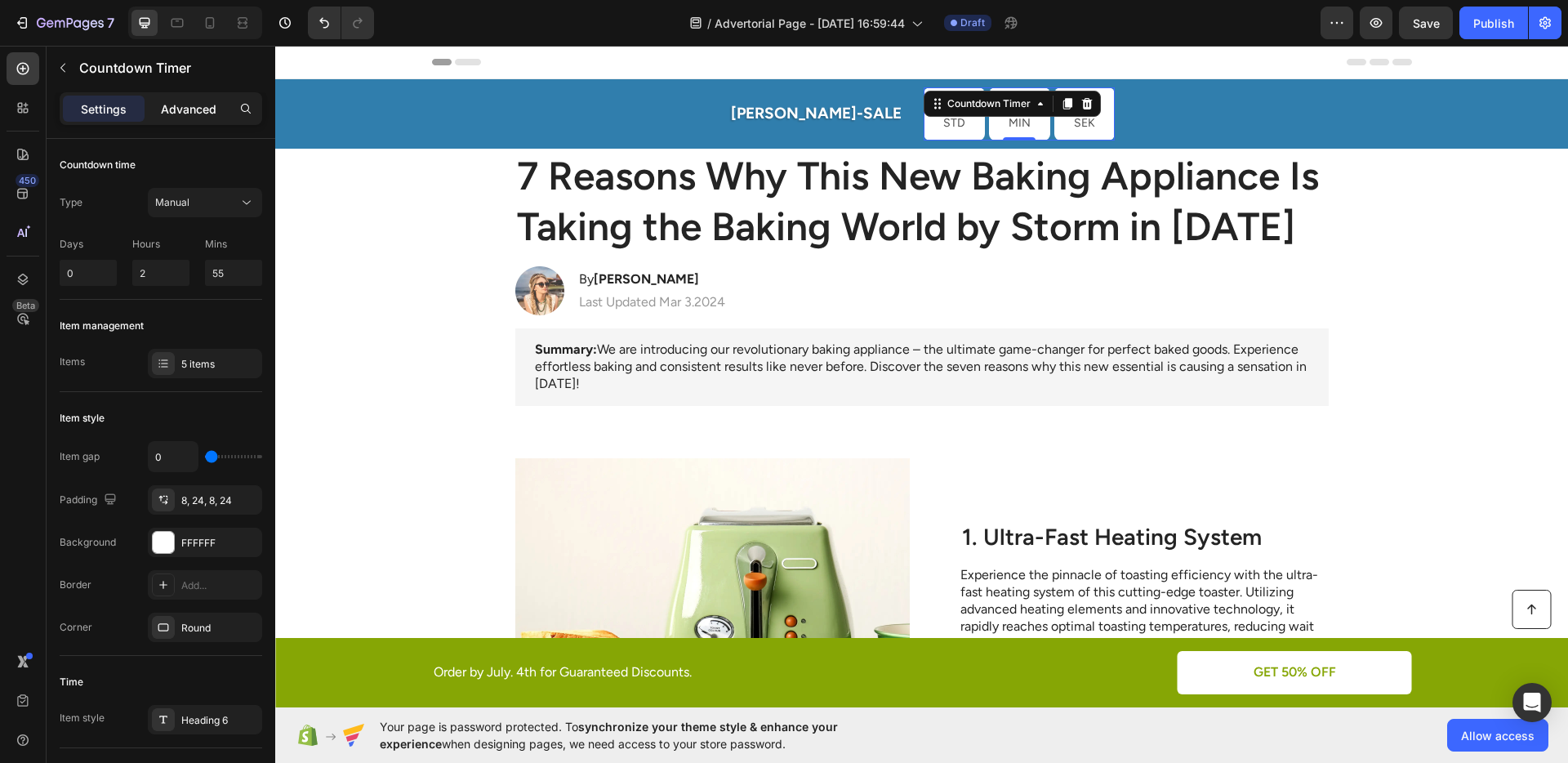
click at [172, 112] on p "Advanced" at bounding box center [188, 109] width 56 height 17
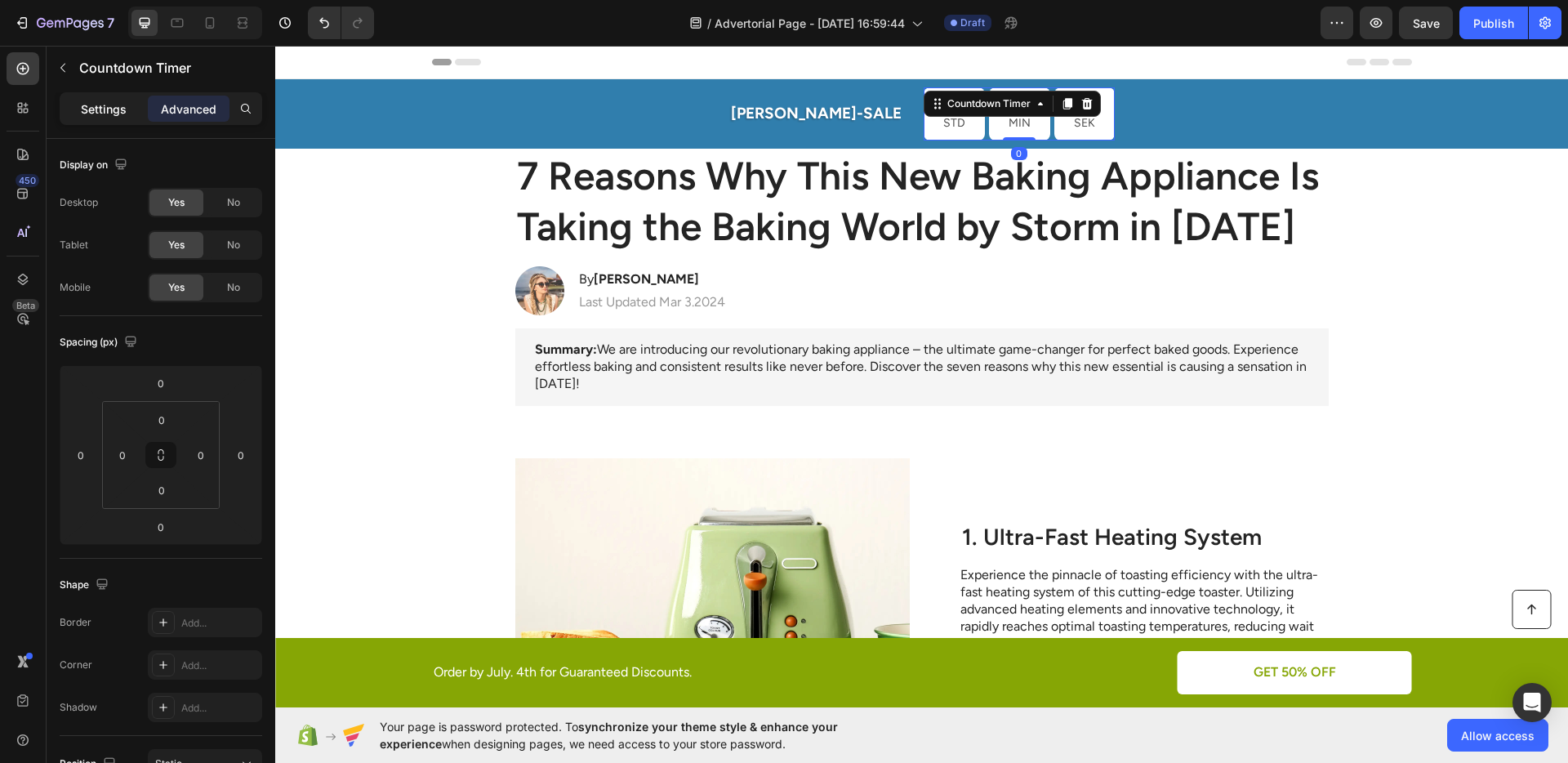
click at [99, 112] on p "Settings" at bounding box center [104, 109] width 46 height 17
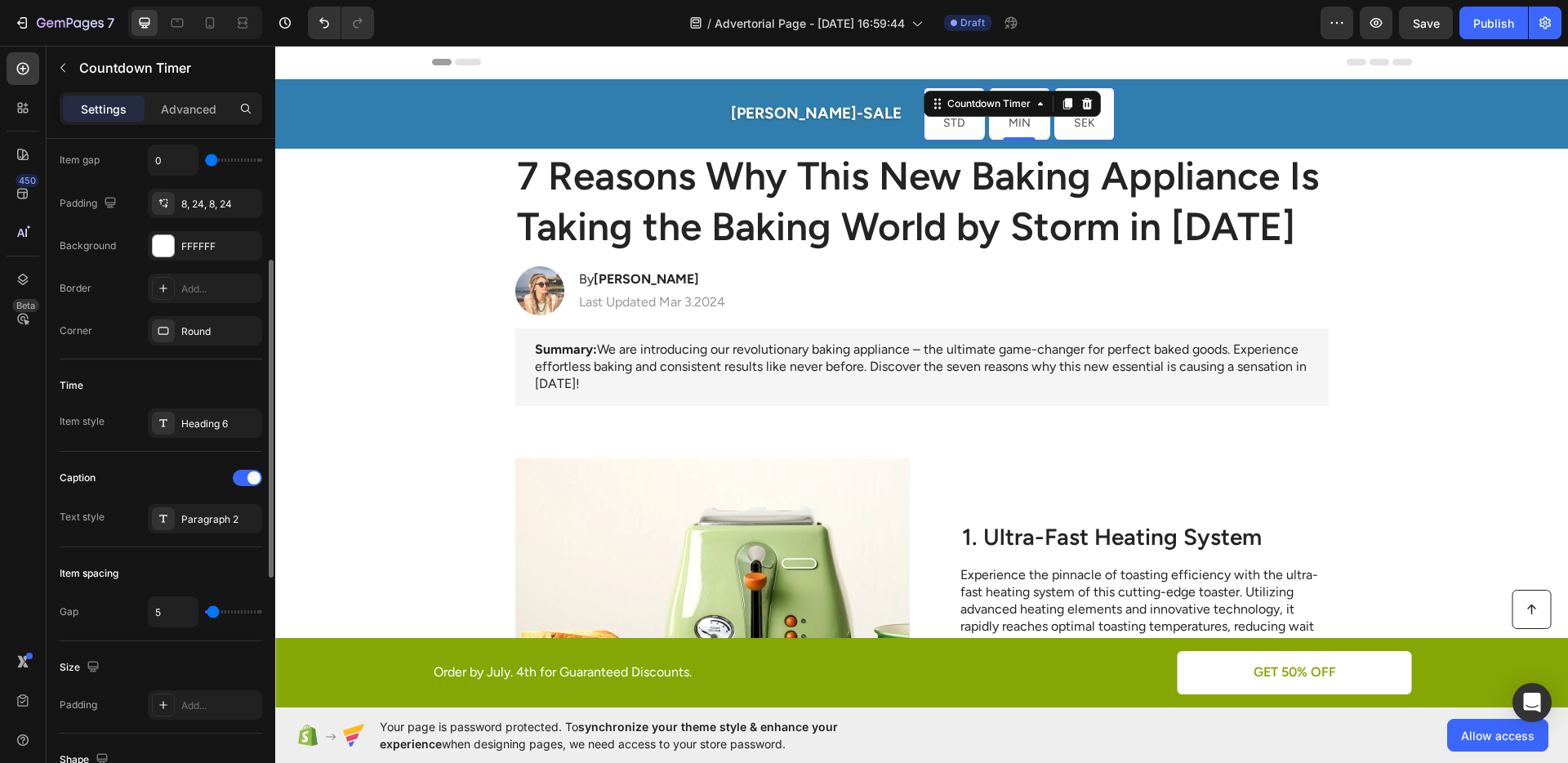
scroll to position [418, 0]
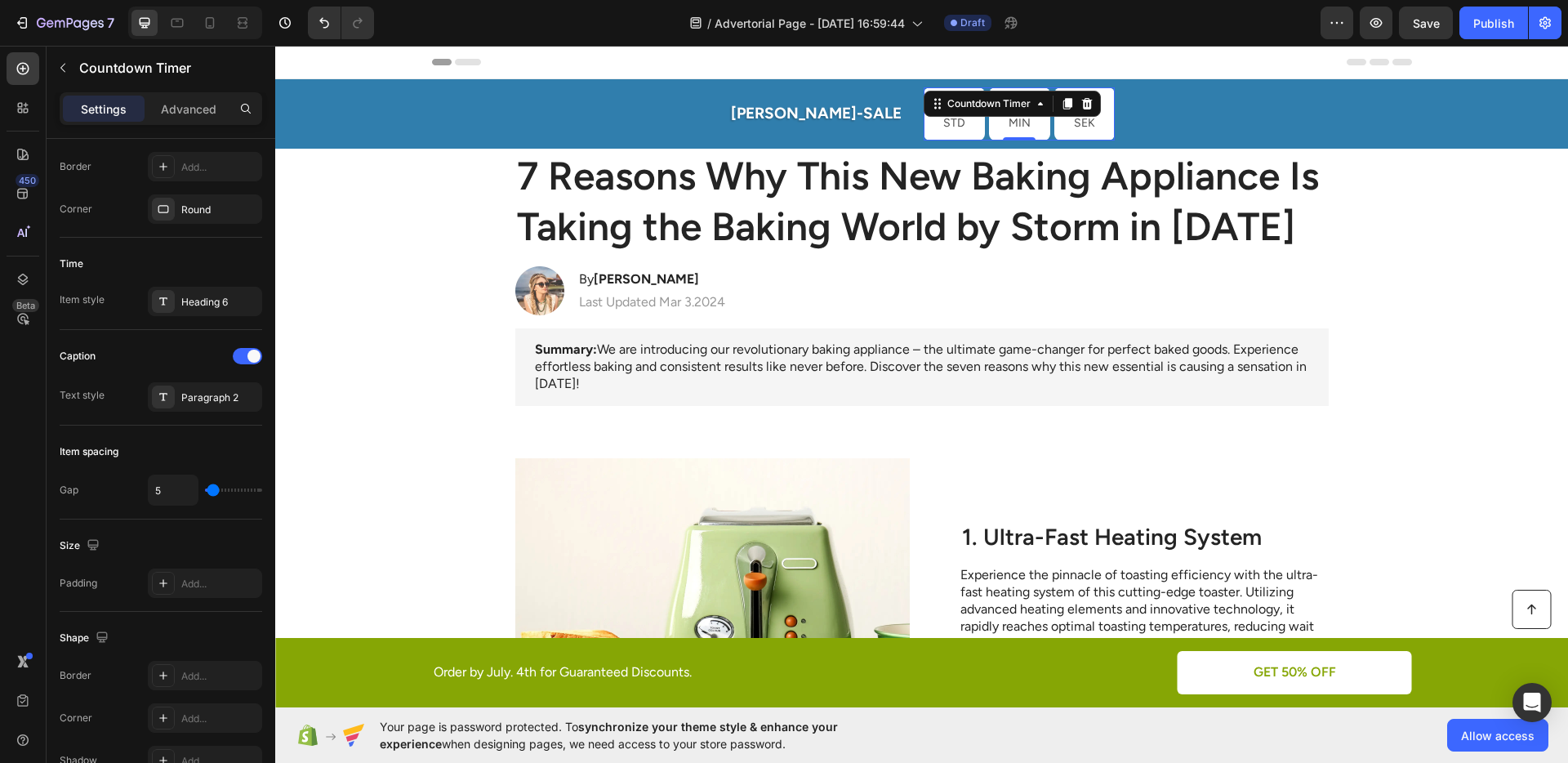
click at [943, 122] on p "STD" at bounding box center [954, 122] width 22 height 20
click at [1073, 135] on div "[PERSON_NAME]-SALE Text Block 02 STD 54 MIN 22 SEK Countdown Timer 0 Row" at bounding box center [922, 114] width 980 height 53
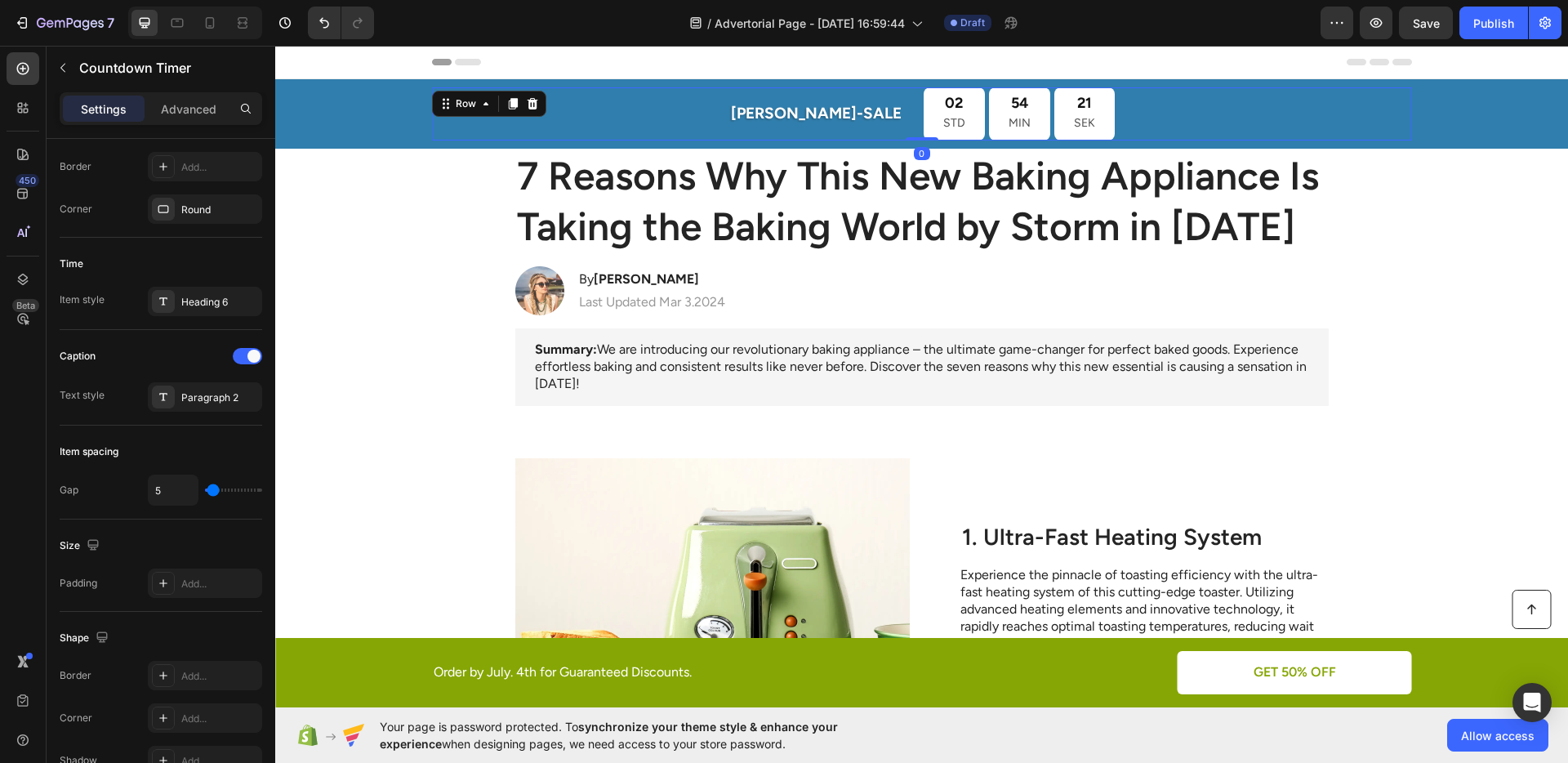
scroll to position [0, 0]
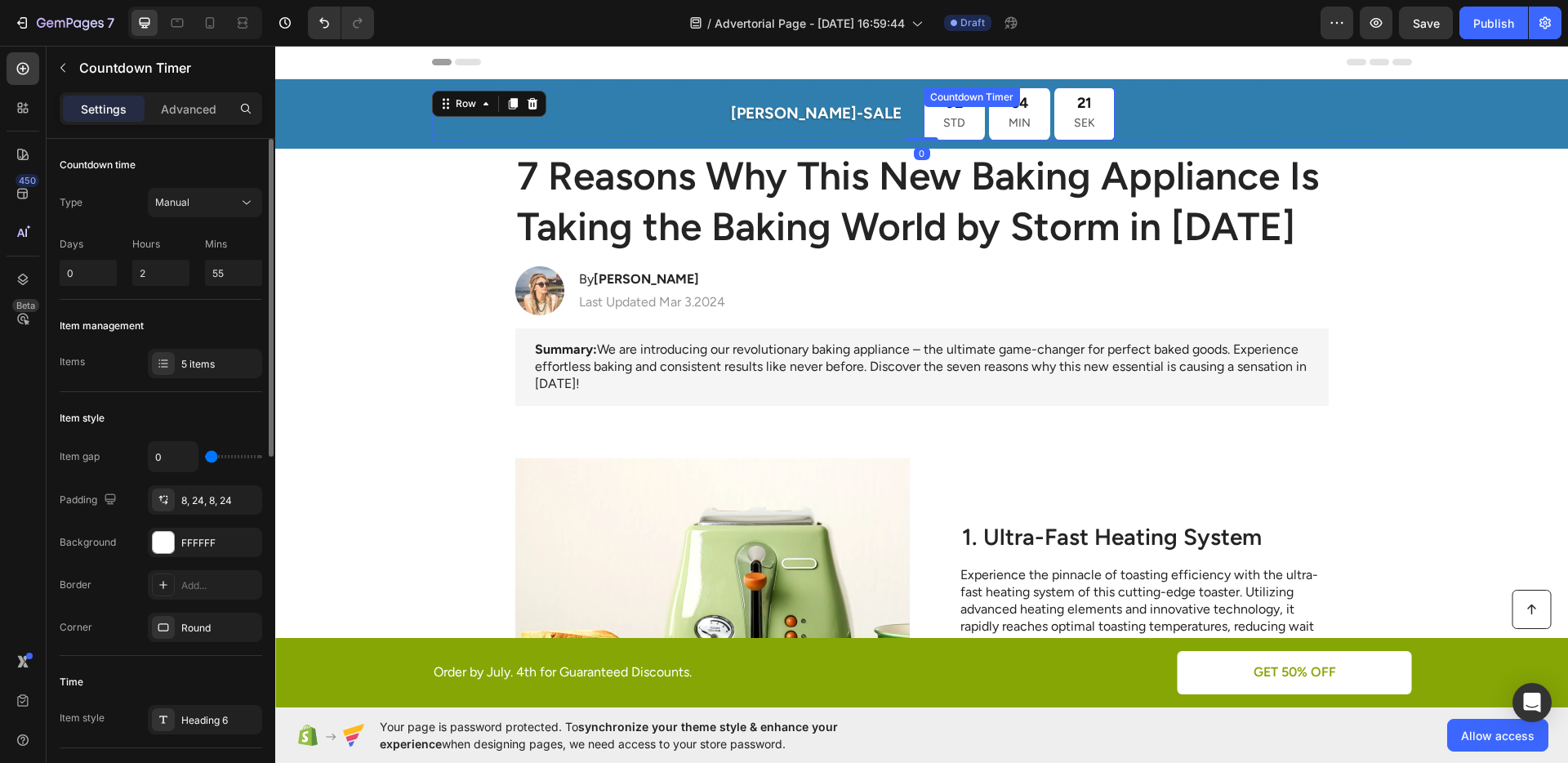
click at [1061, 115] on div "21 SEK" at bounding box center [1084, 114] width 60 height 53
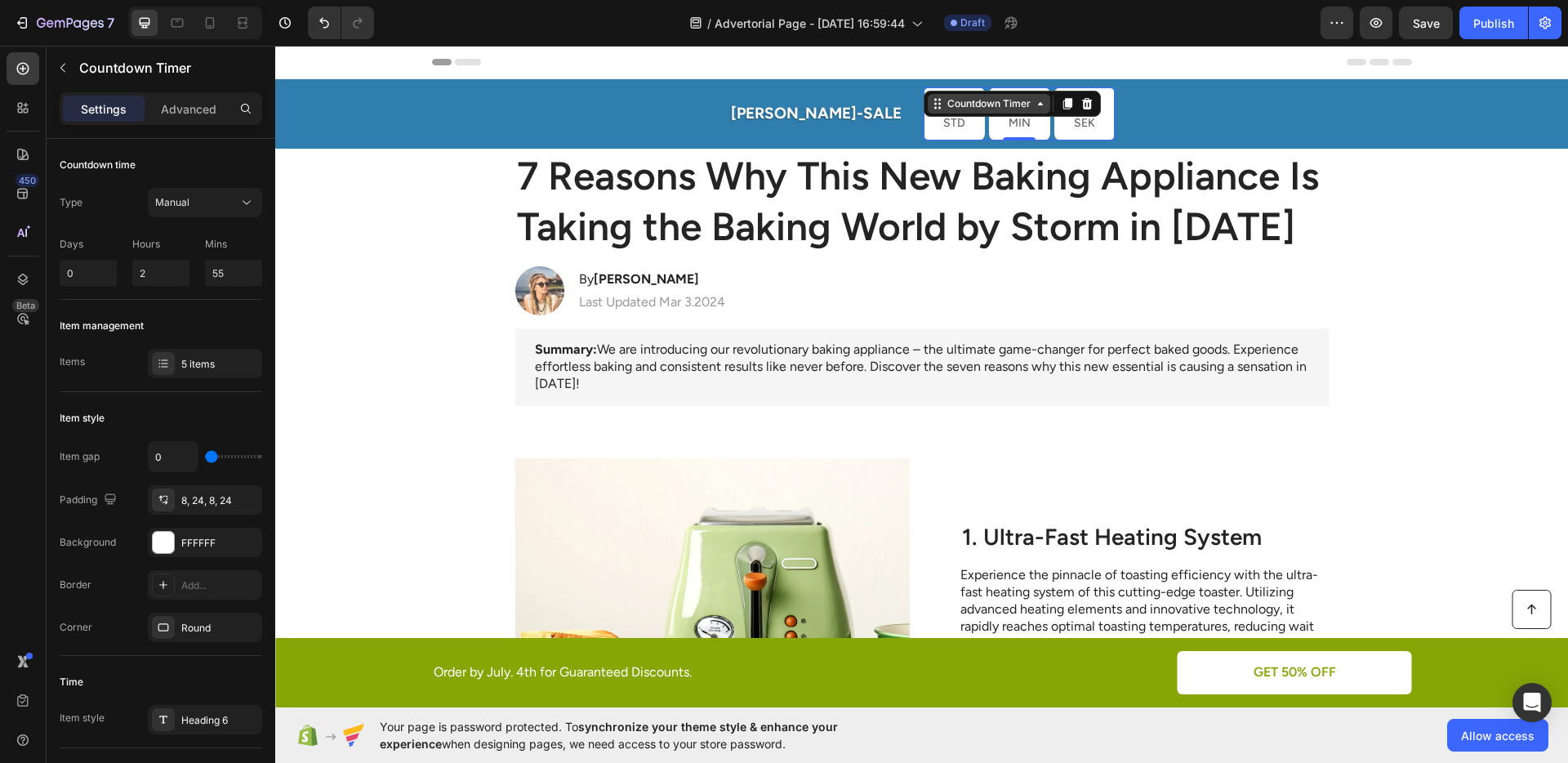
click at [949, 103] on div "Countdown Timer" at bounding box center [988, 104] width 89 height 15
click at [931, 133] on div "Row 2 cols" at bounding box center [959, 133] width 57 height 10
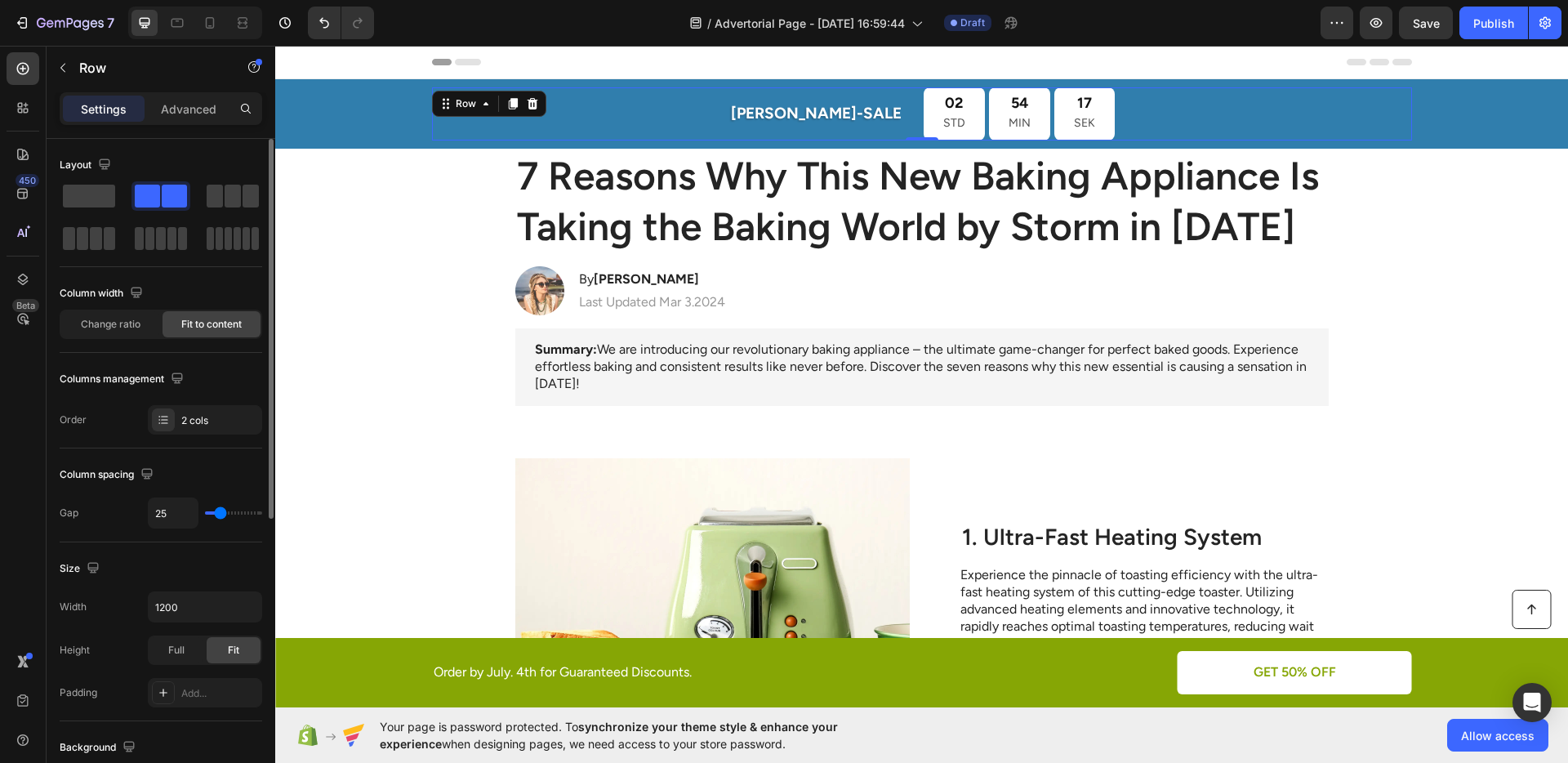
type input "21"
type input "22"
type input "23"
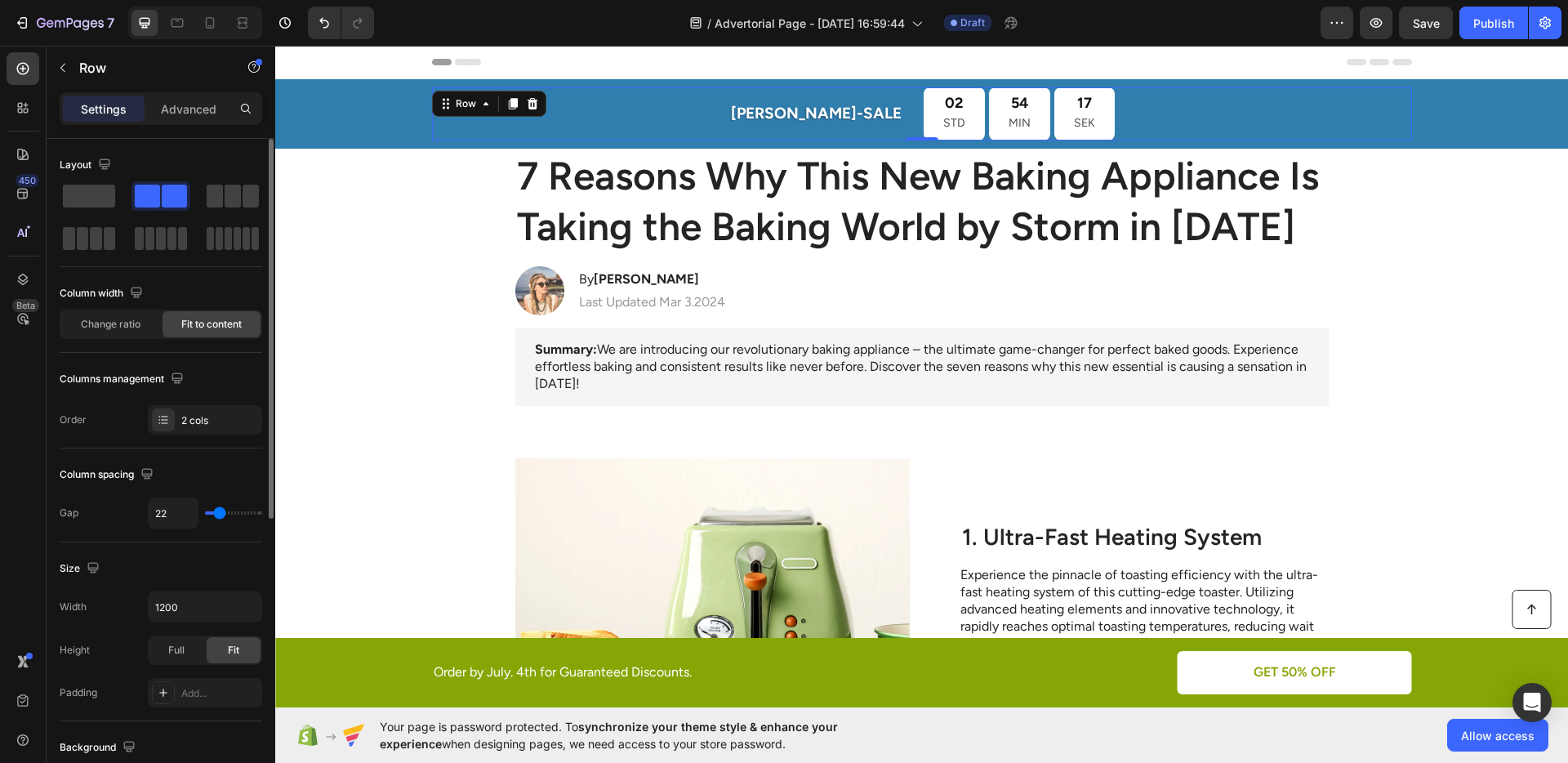
type input "23"
type input "24"
type input "25"
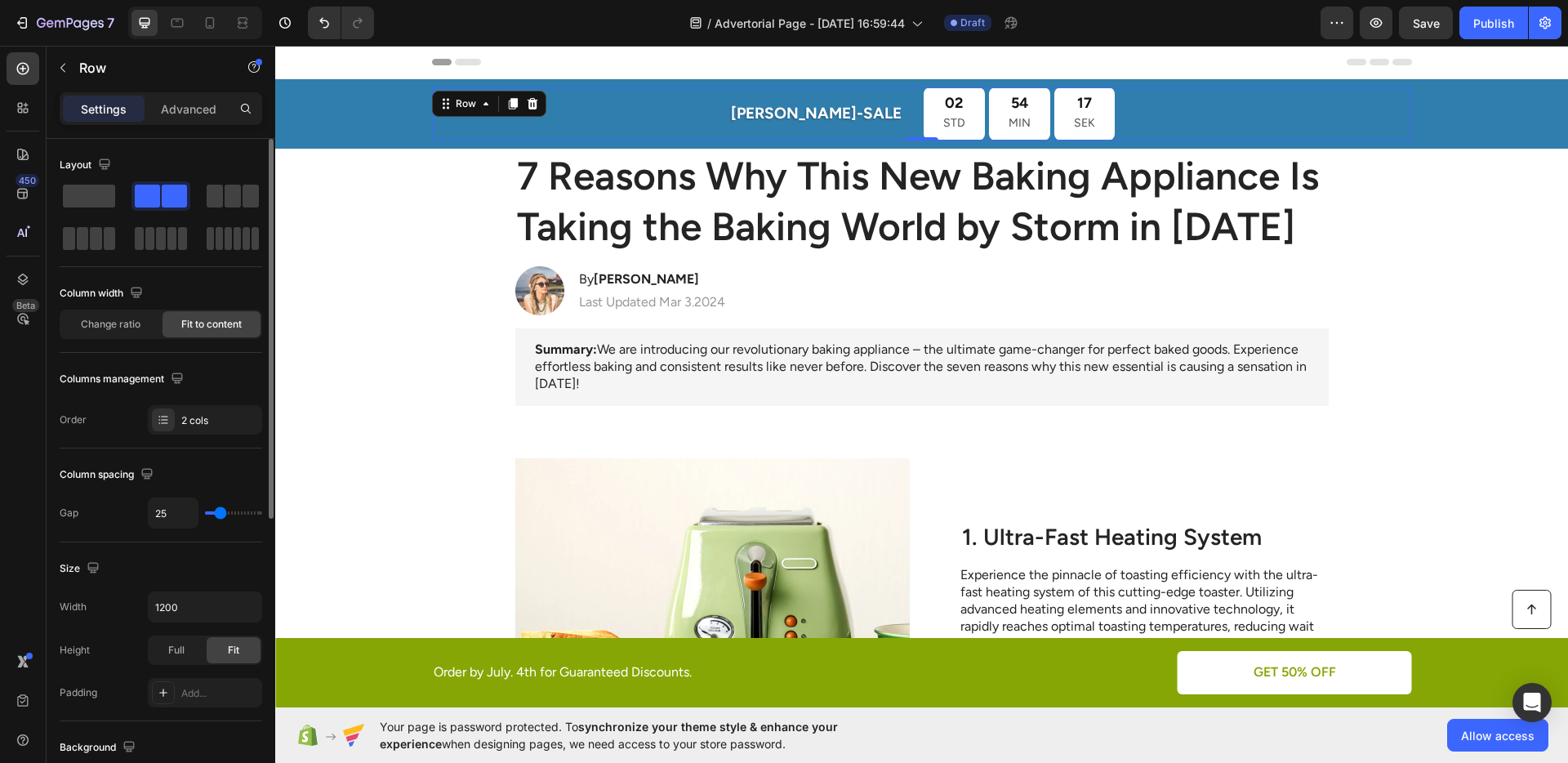
type input "27"
type input "28"
type input "29"
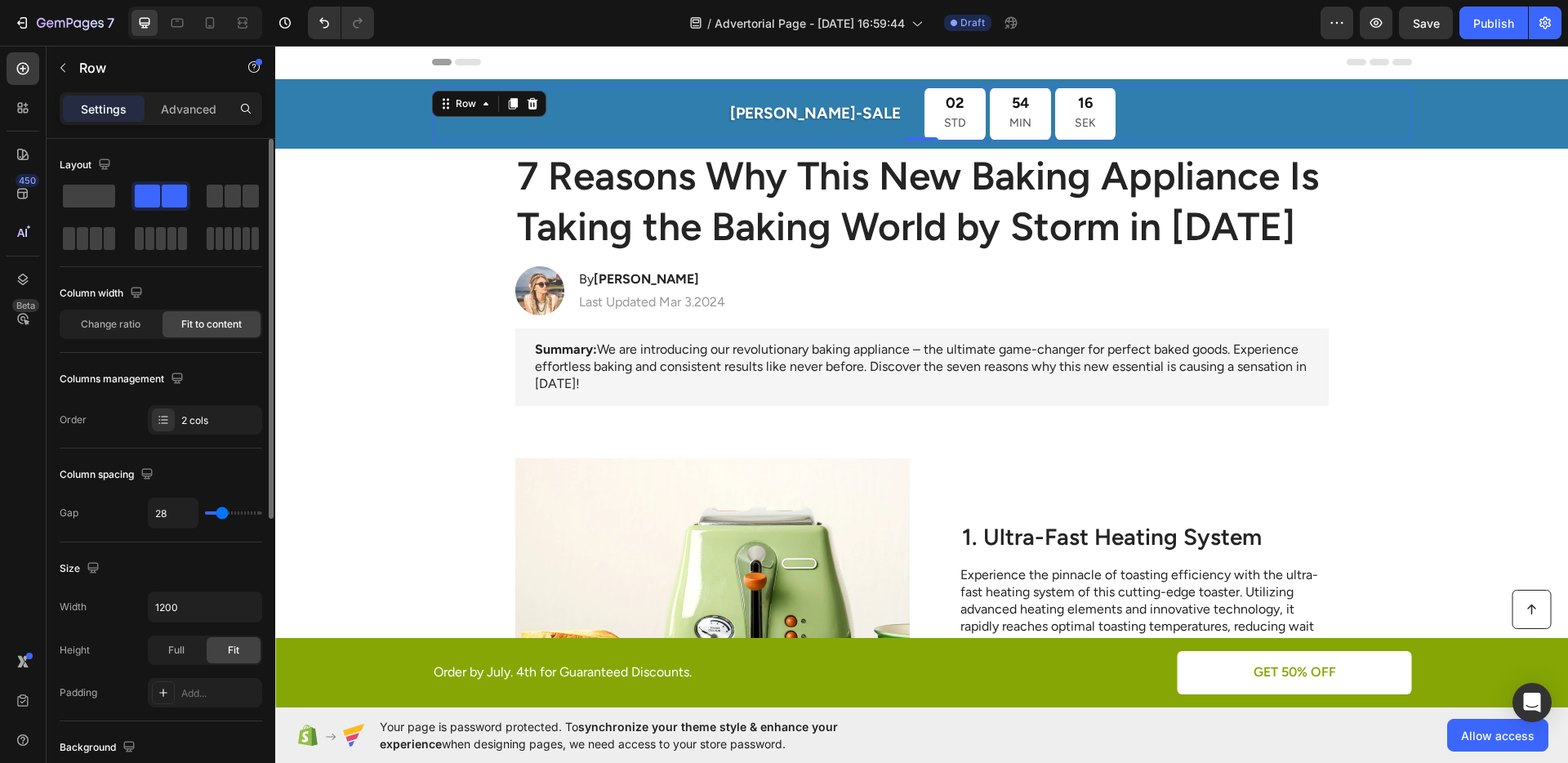
type input "29"
type input "30"
type input "31"
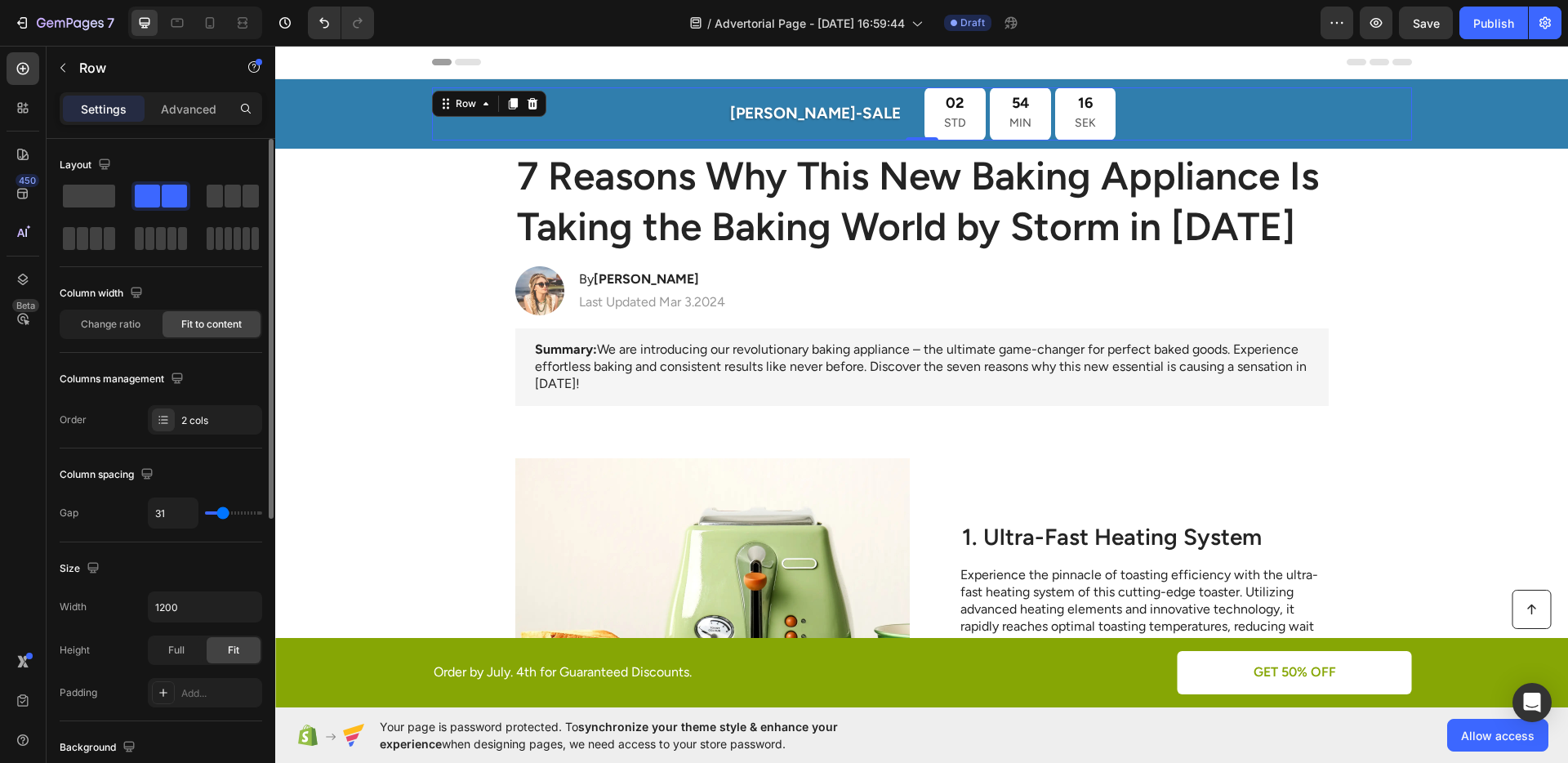
type input "32"
type input "33"
type input "34"
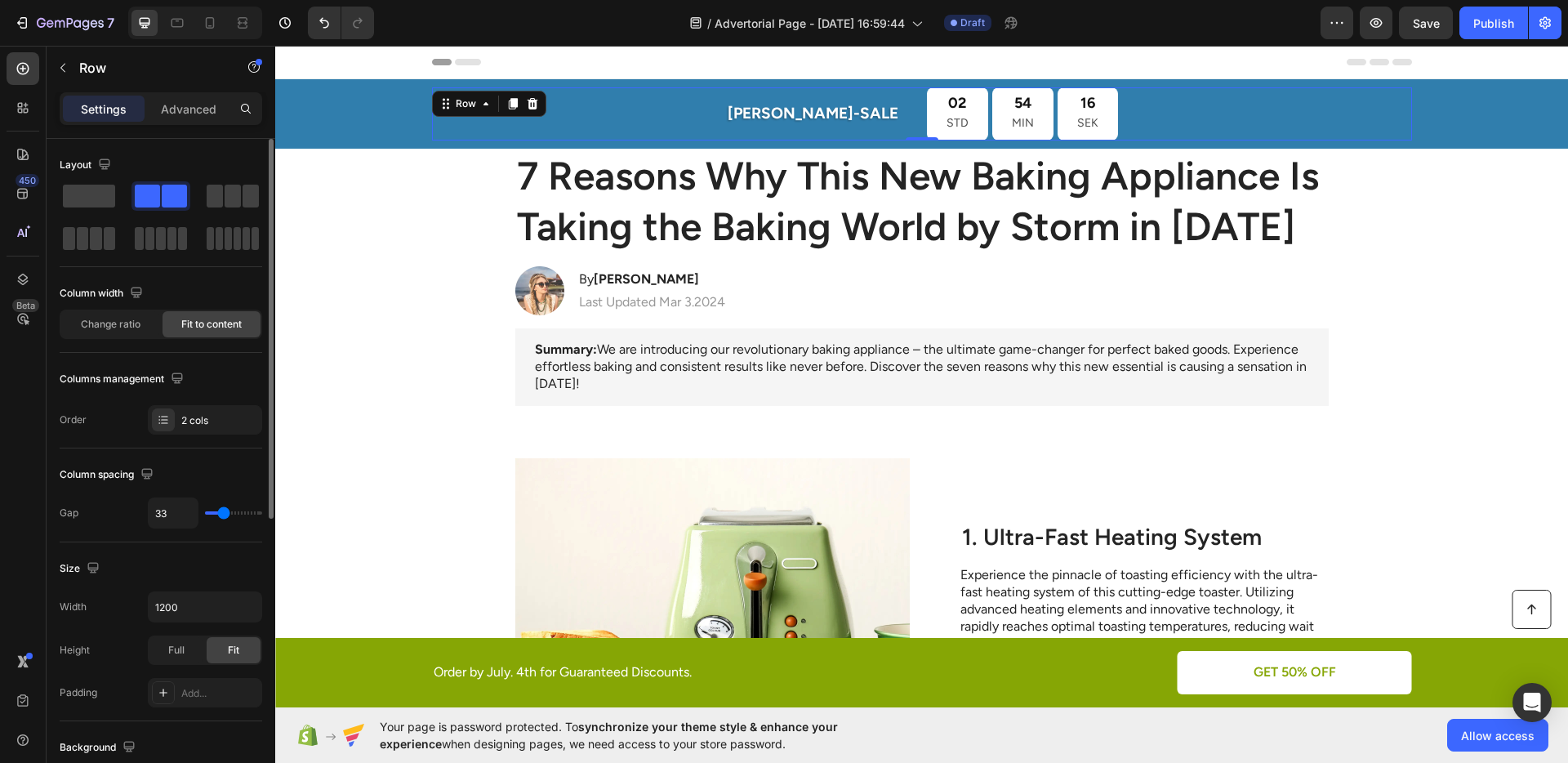
type input "34"
type input "33"
type input "34"
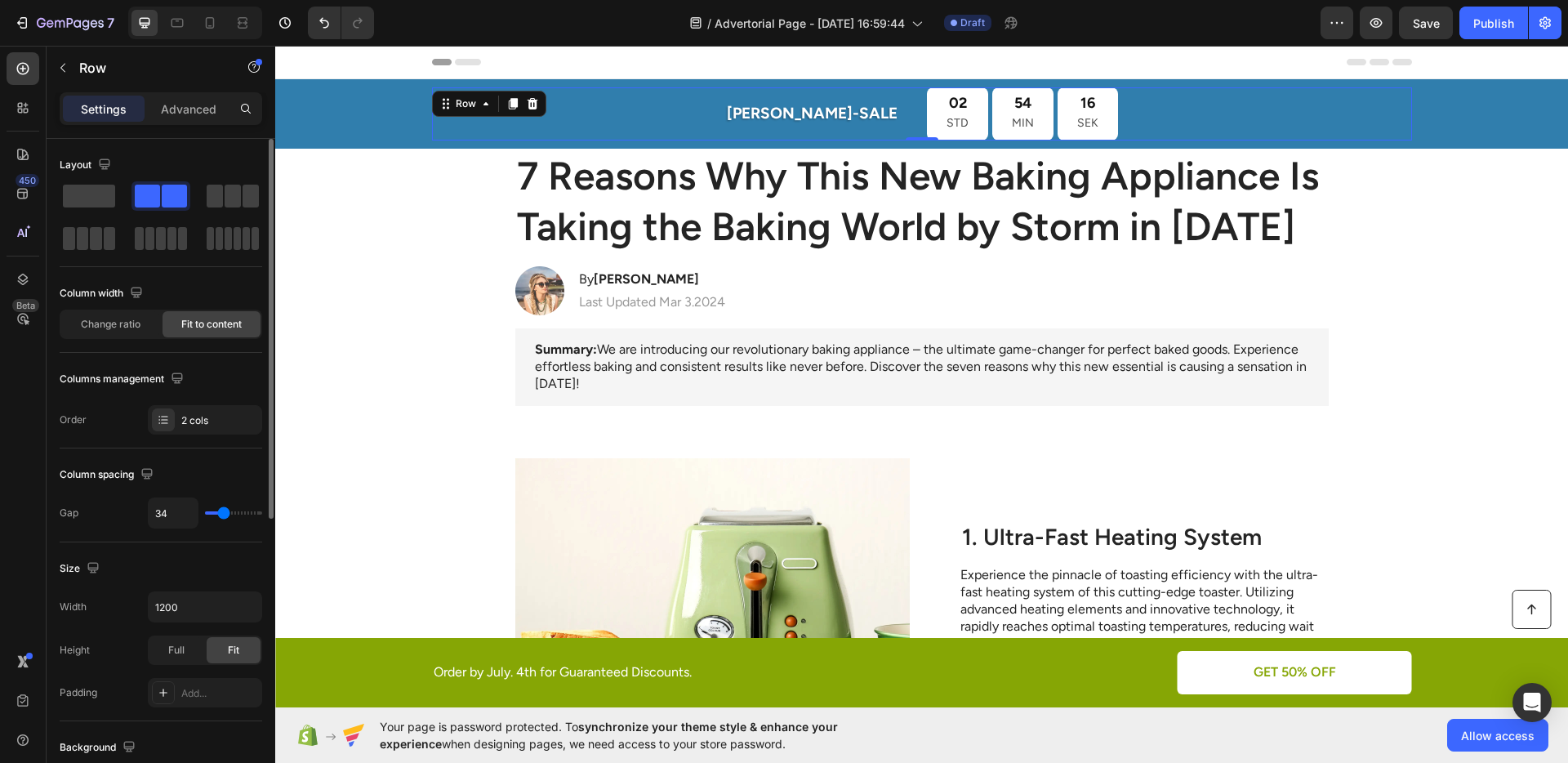
type input "33"
click at [223, 515] on input "range" at bounding box center [234, 513] width 57 height 4
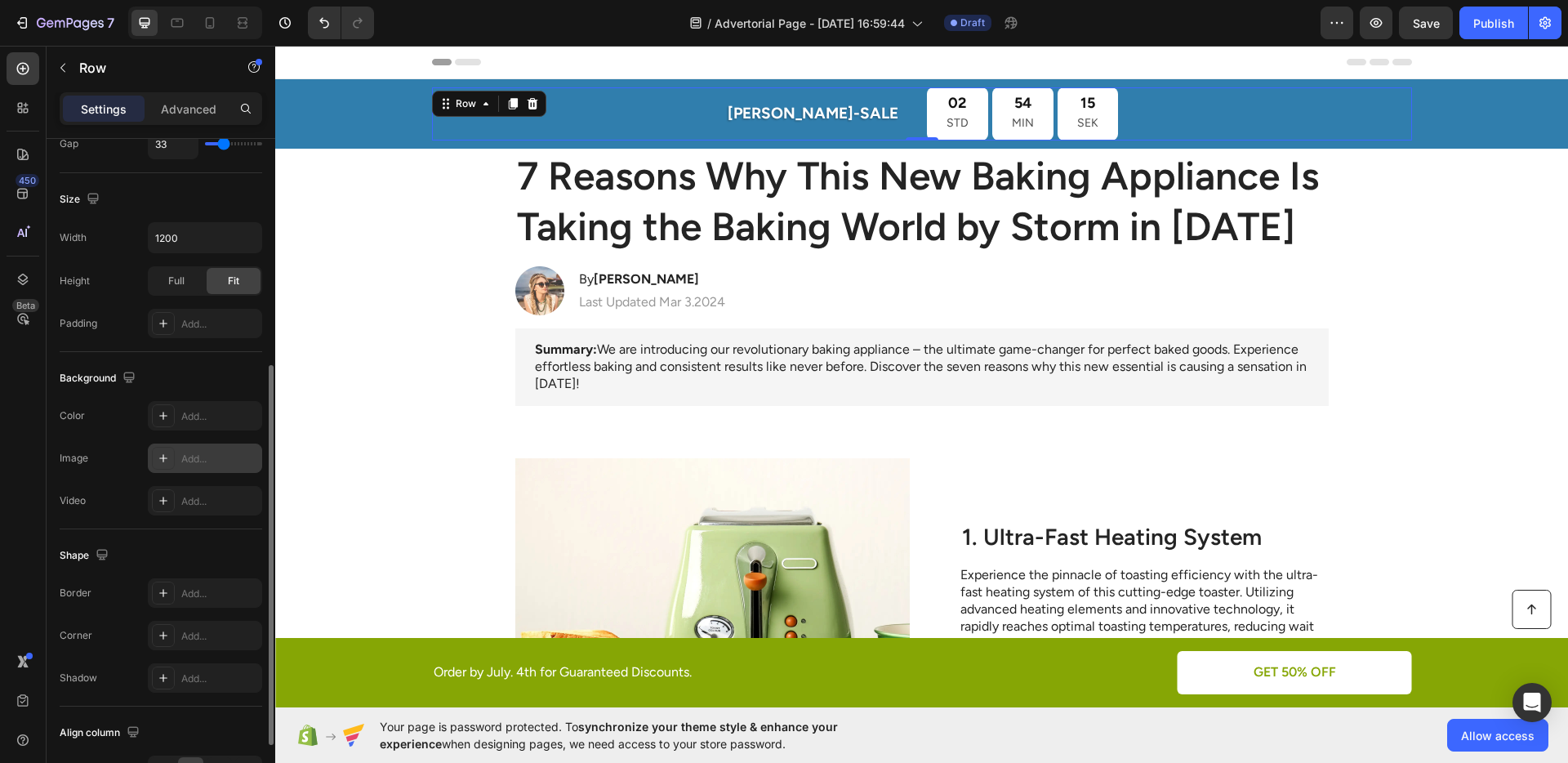
scroll to position [410, 0]
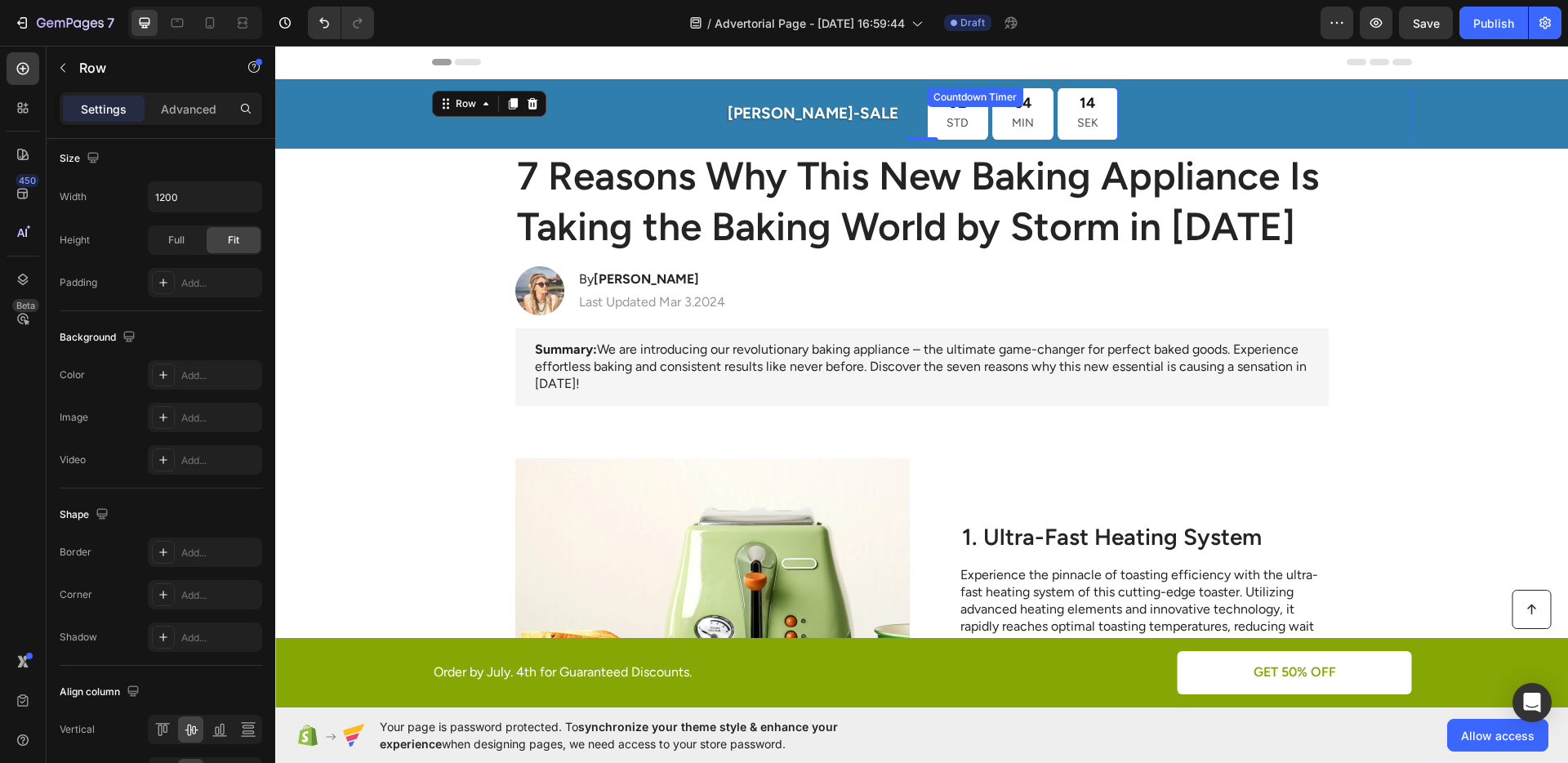
click at [926, 113] on div "02 STD 54 MIN 14 SEK Countdown Timer" at bounding box center [1021, 114] width 191 height 53
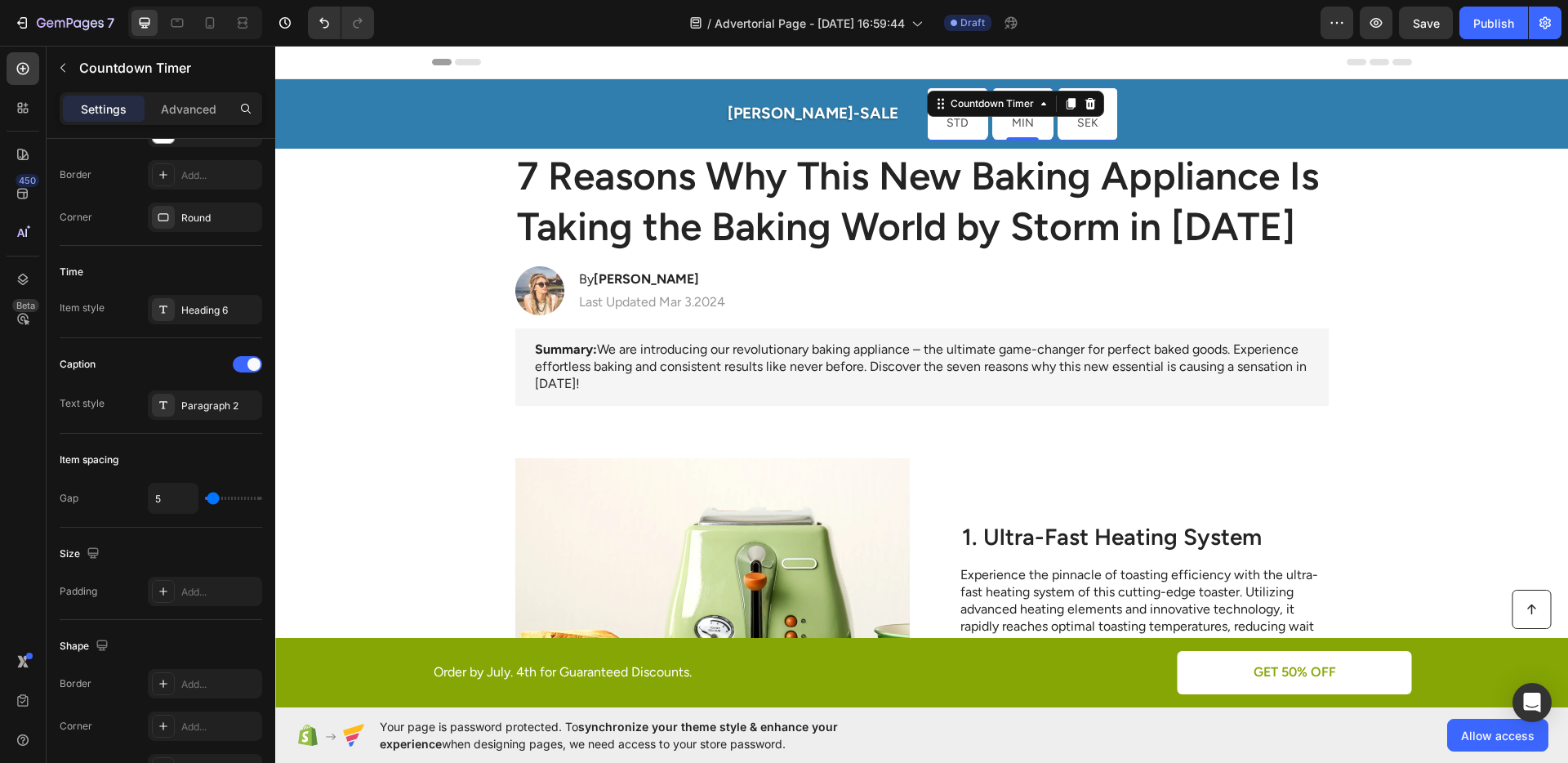
scroll to position [0, 0]
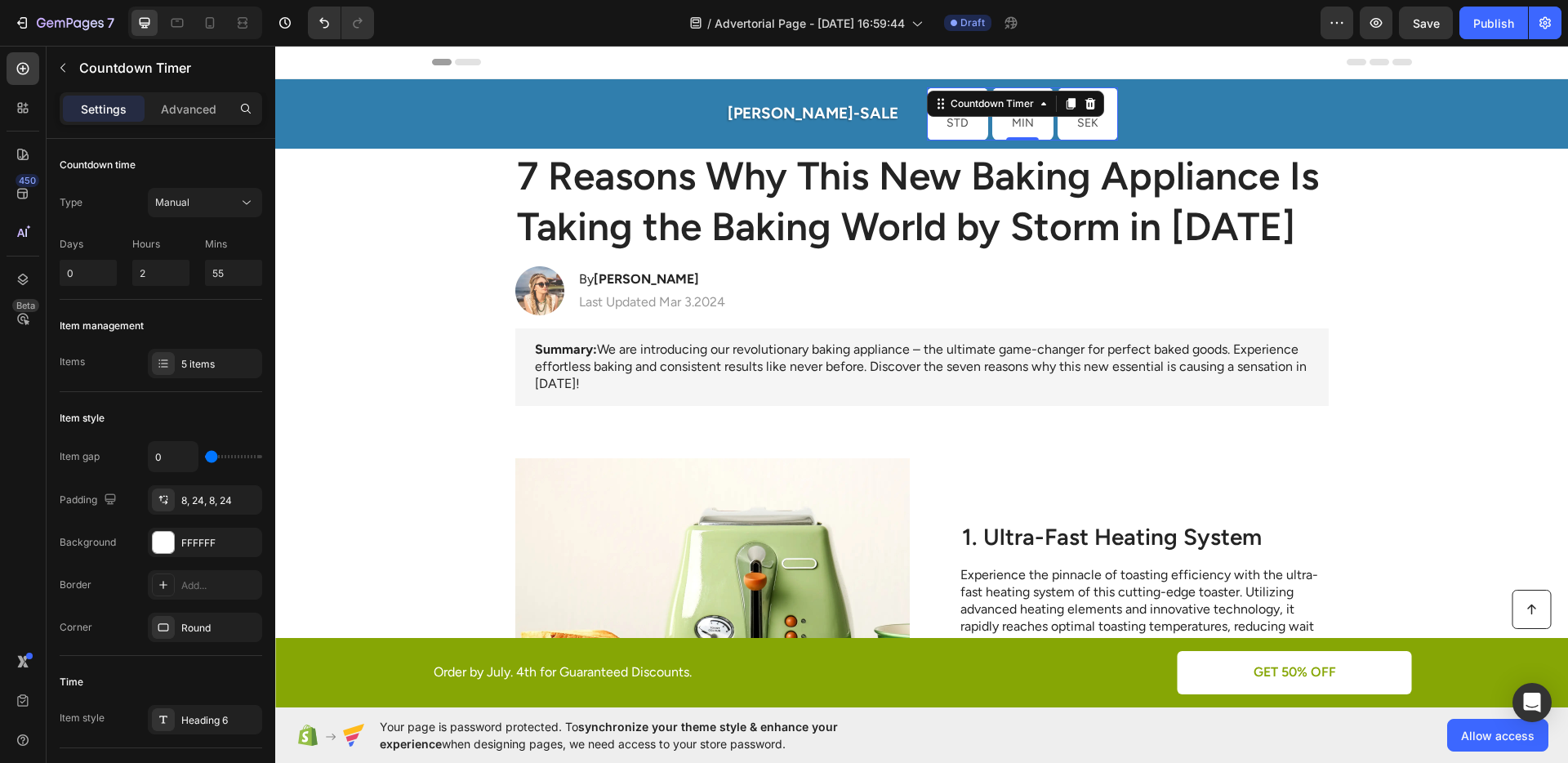
click at [946, 125] on p "STD" at bounding box center [957, 122] width 22 height 20
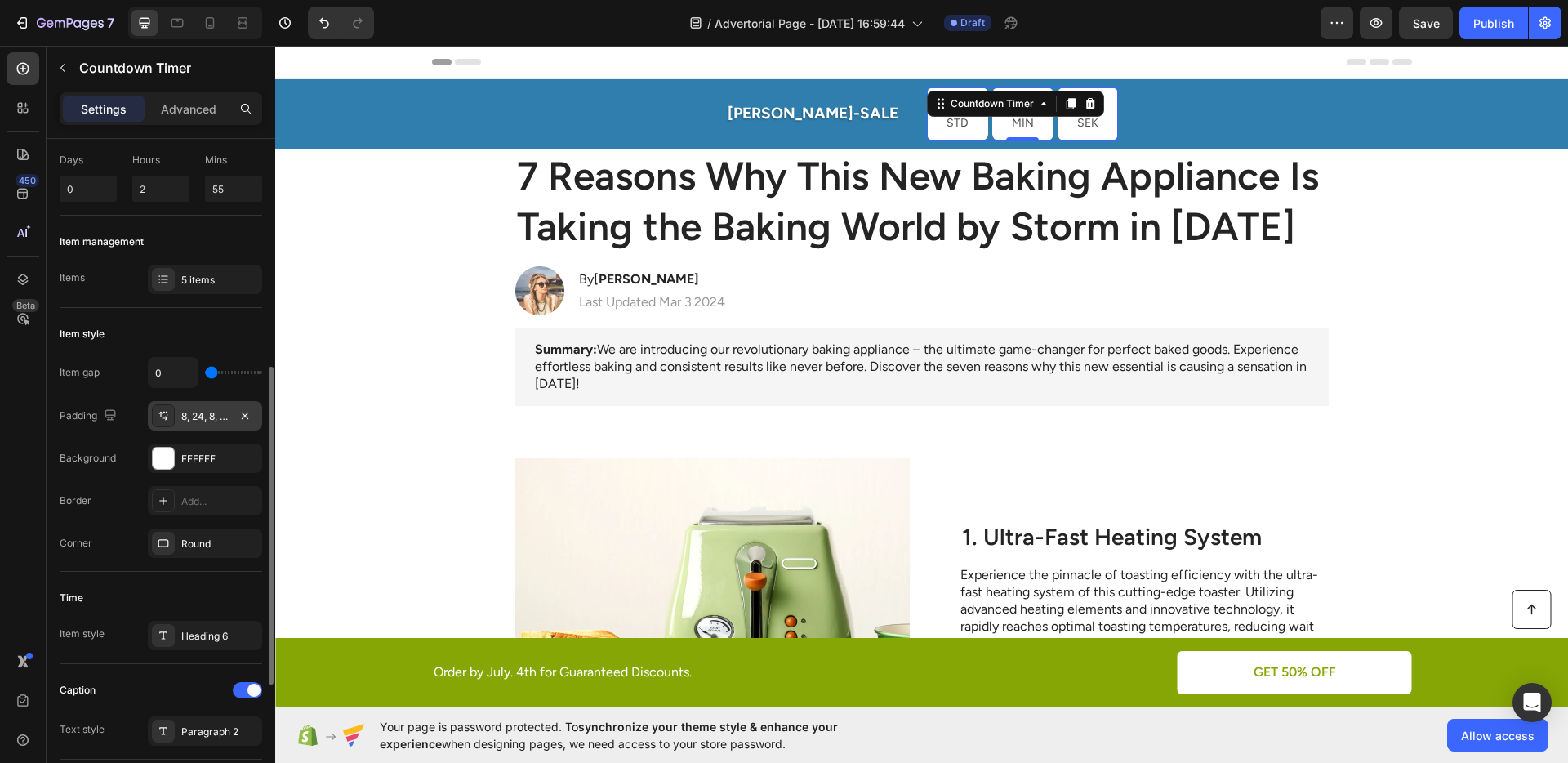
scroll to position [212, 0]
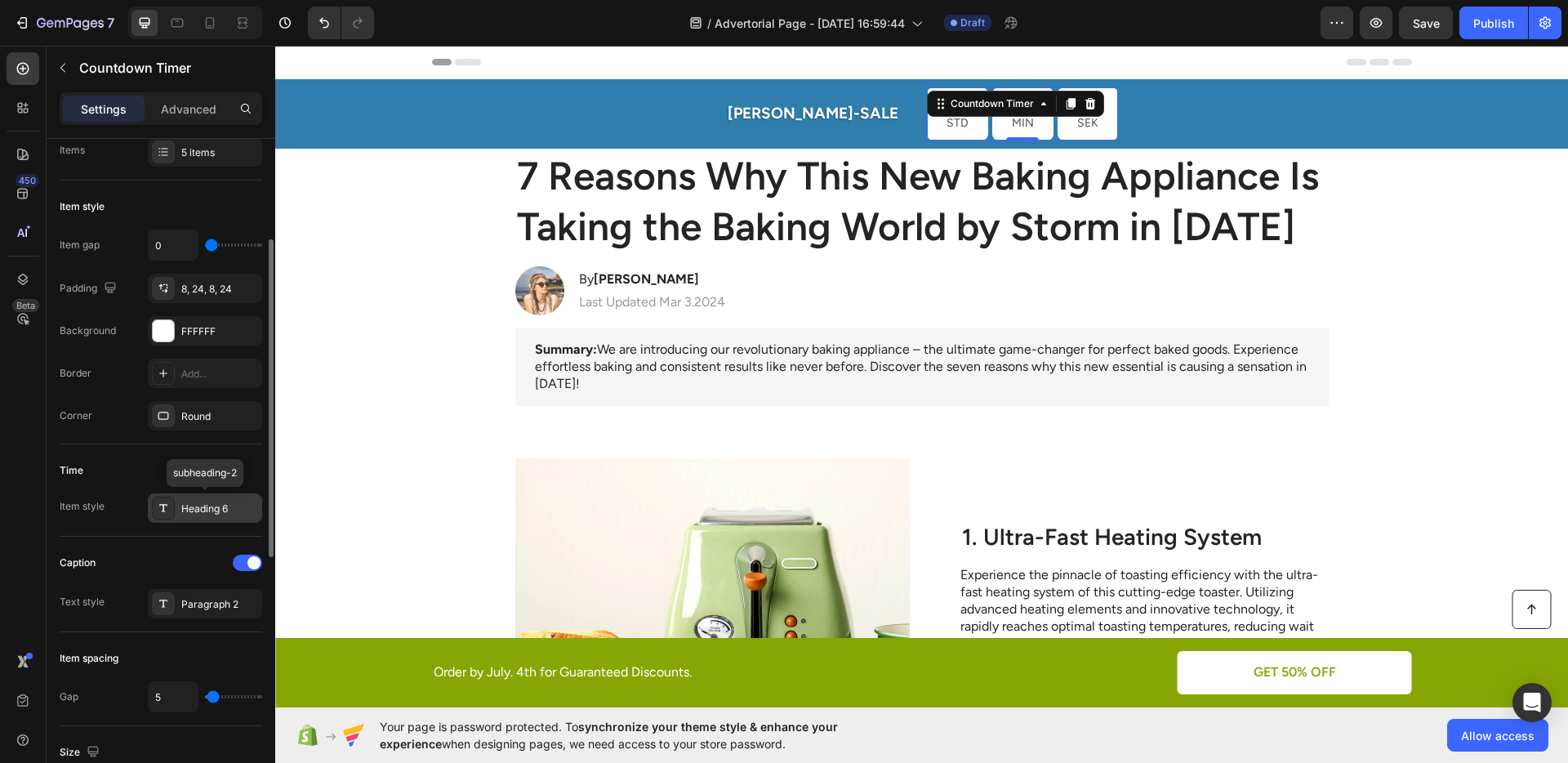
click at [190, 507] on div "Heading 6" at bounding box center [220, 508] width 77 height 15
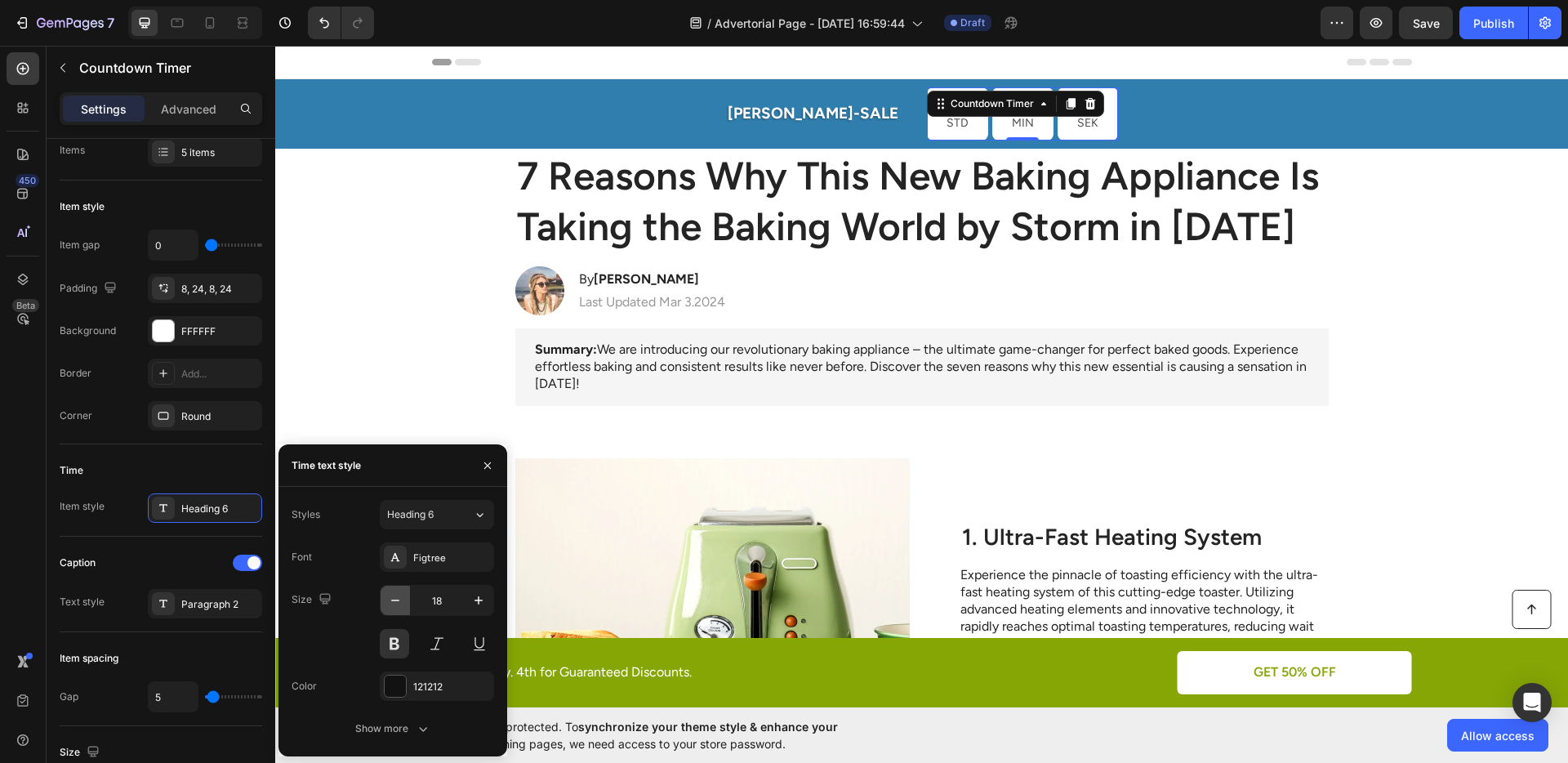
click at [387, 600] on icon "button" at bounding box center [395, 601] width 16 height 16
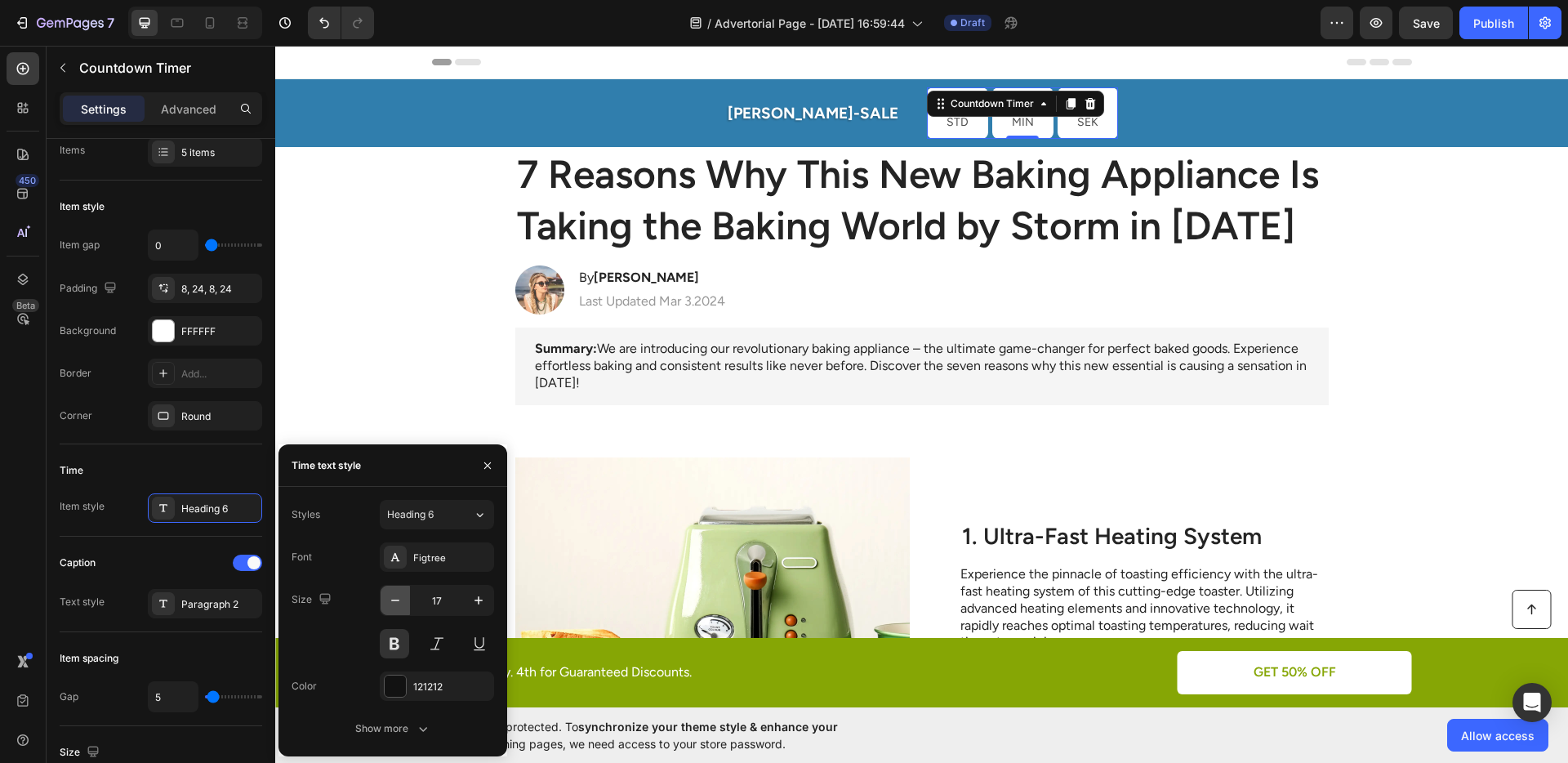
click at [391, 601] on icon "button" at bounding box center [395, 601] width 16 height 16
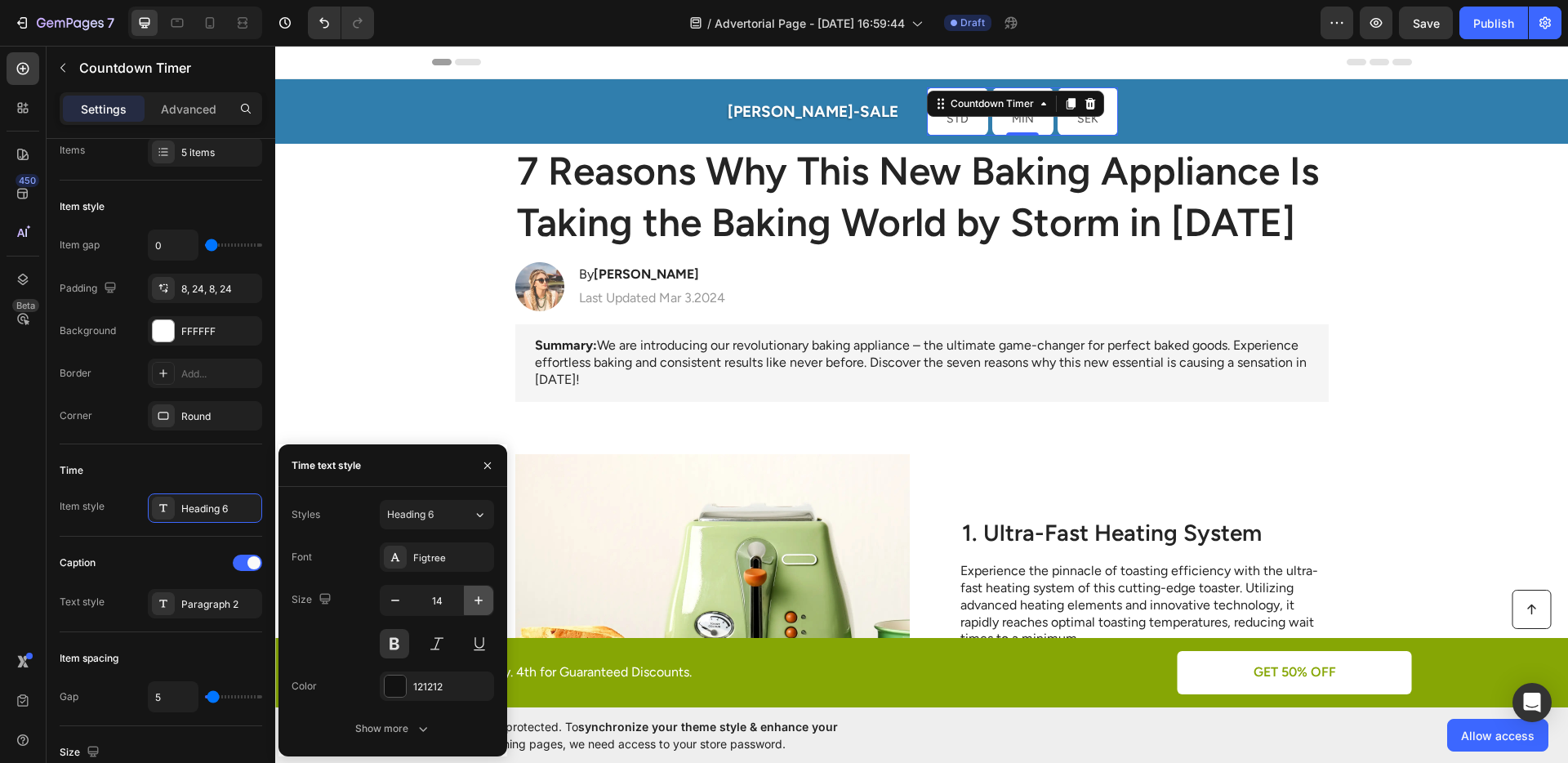
click at [471, 600] on icon "button" at bounding box center [478, 601] width 16 height 16
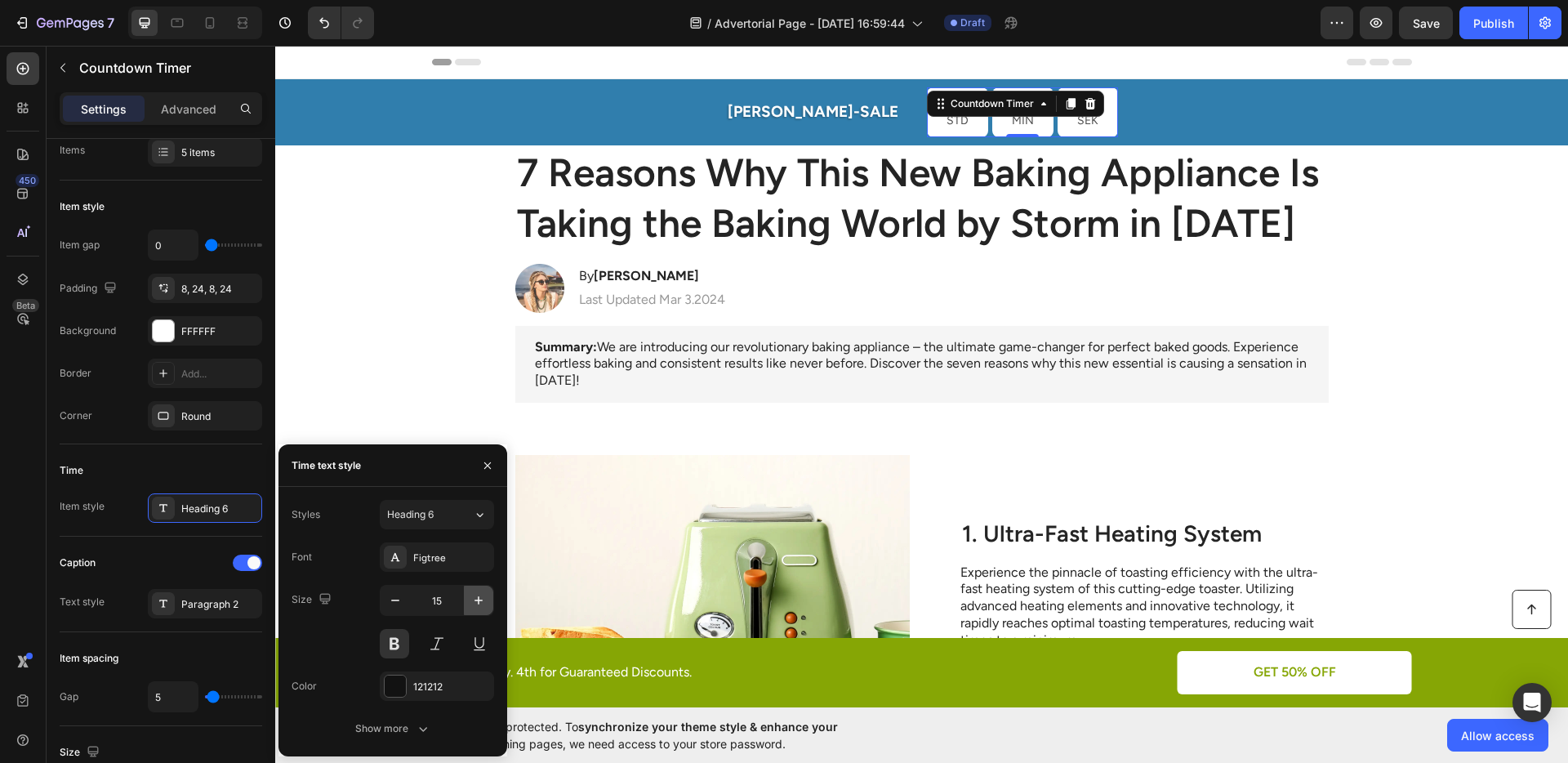
click at [471, 600] on icon "button" at bounding box center [478, 601] width 16 height 16
type input "17"
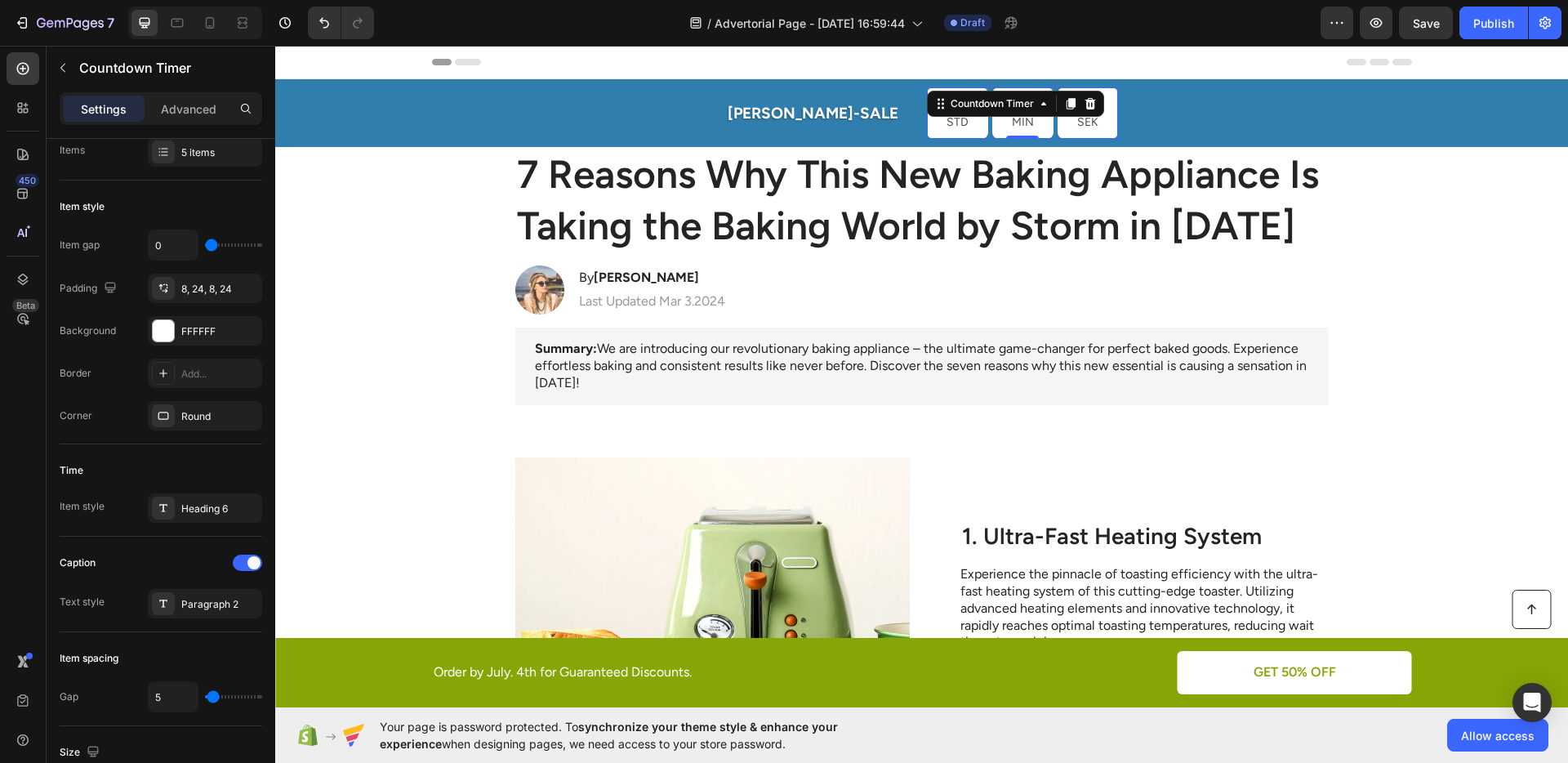
click at [946, 122] on p "STD" at bounding box center [957, 122] width 22 height 20
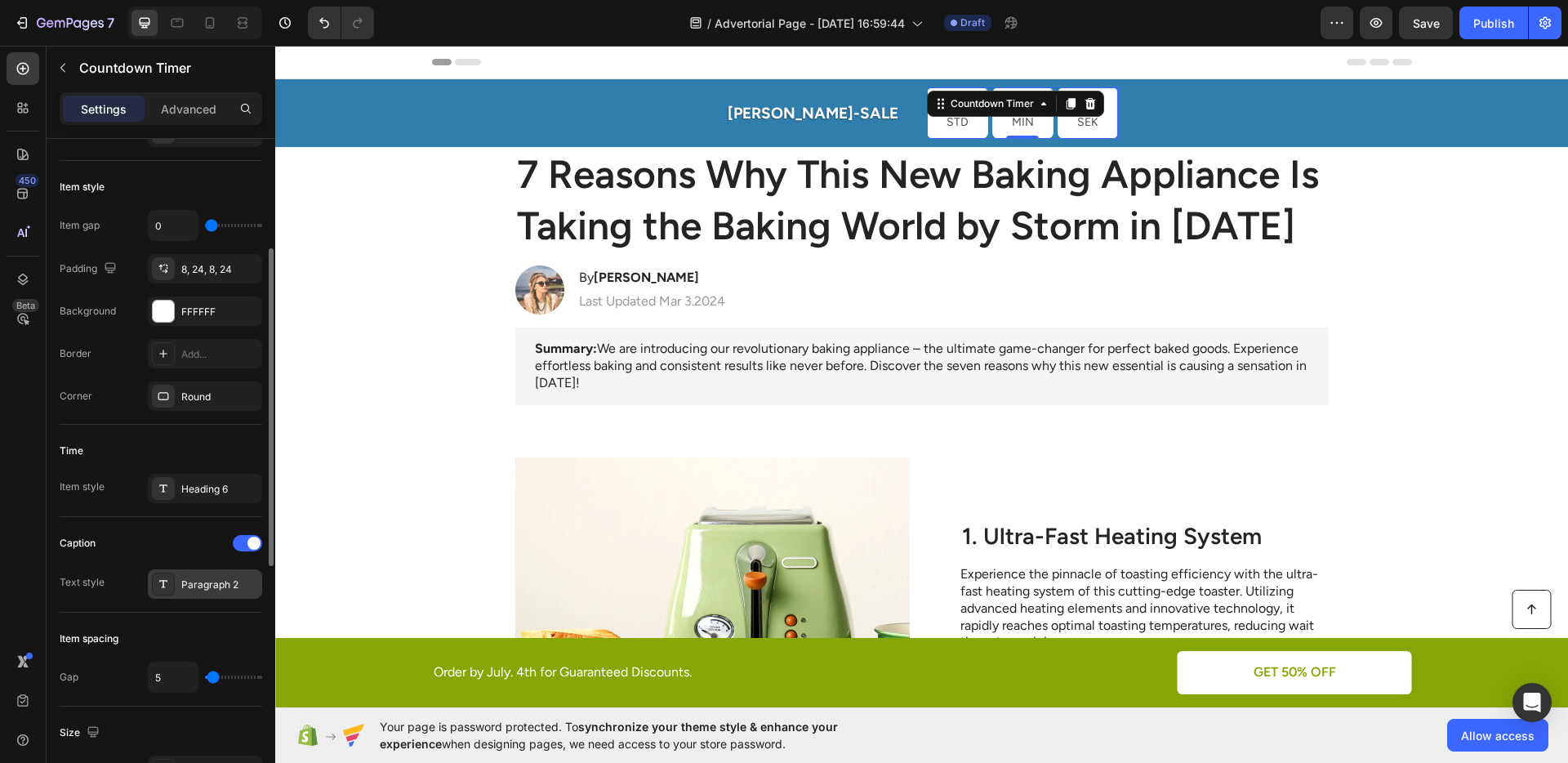
click at [203, 584] on div "Paragraph 2" at bounding box center [220, 584] width 77 height 15
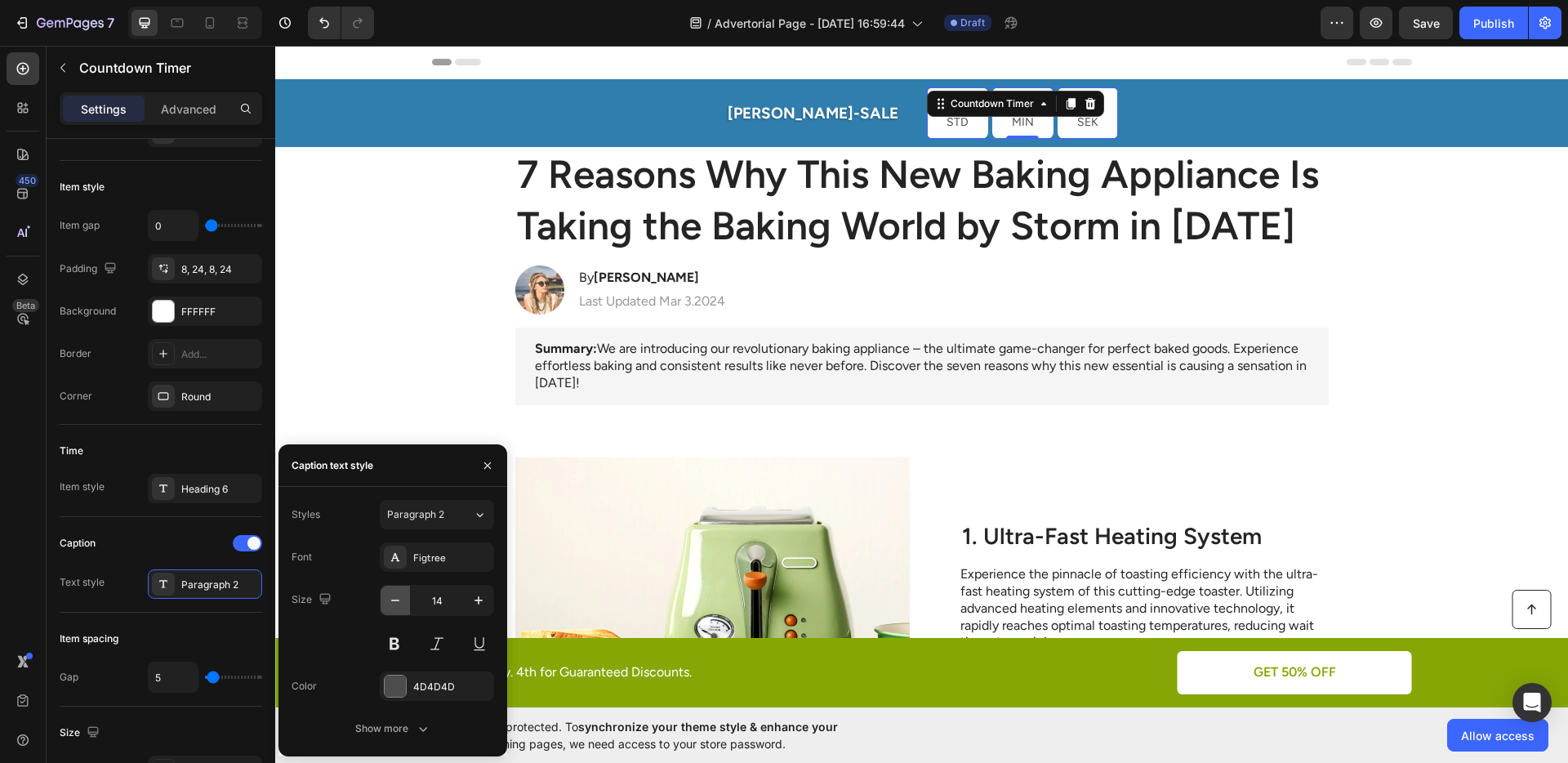
click at [387, 599] on icon "button" at bounding box center [395, 601] width 16 height 16
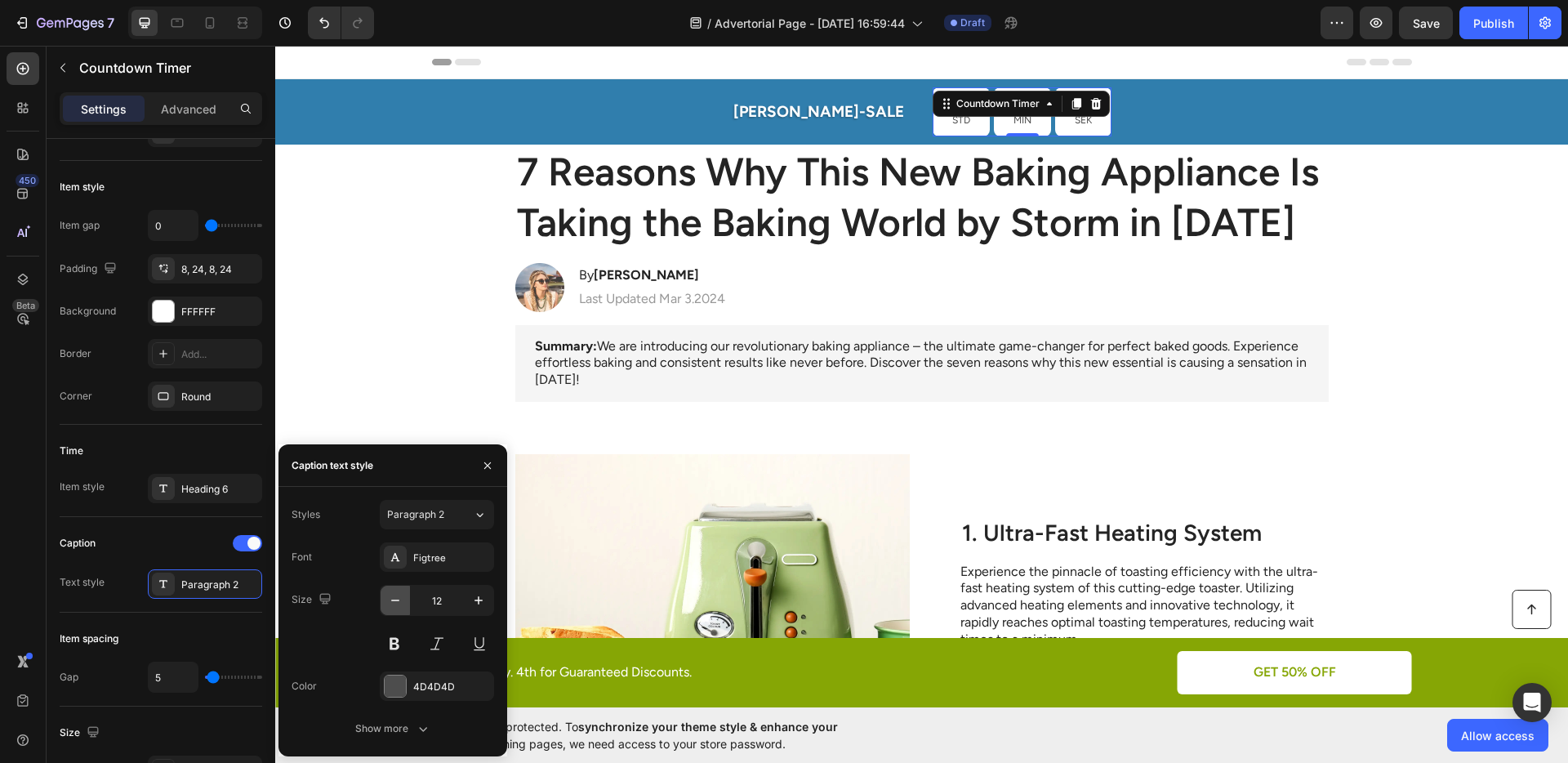
click at [387, 599] on icon "button" at bounding box center [395, 601] width 16 height 16
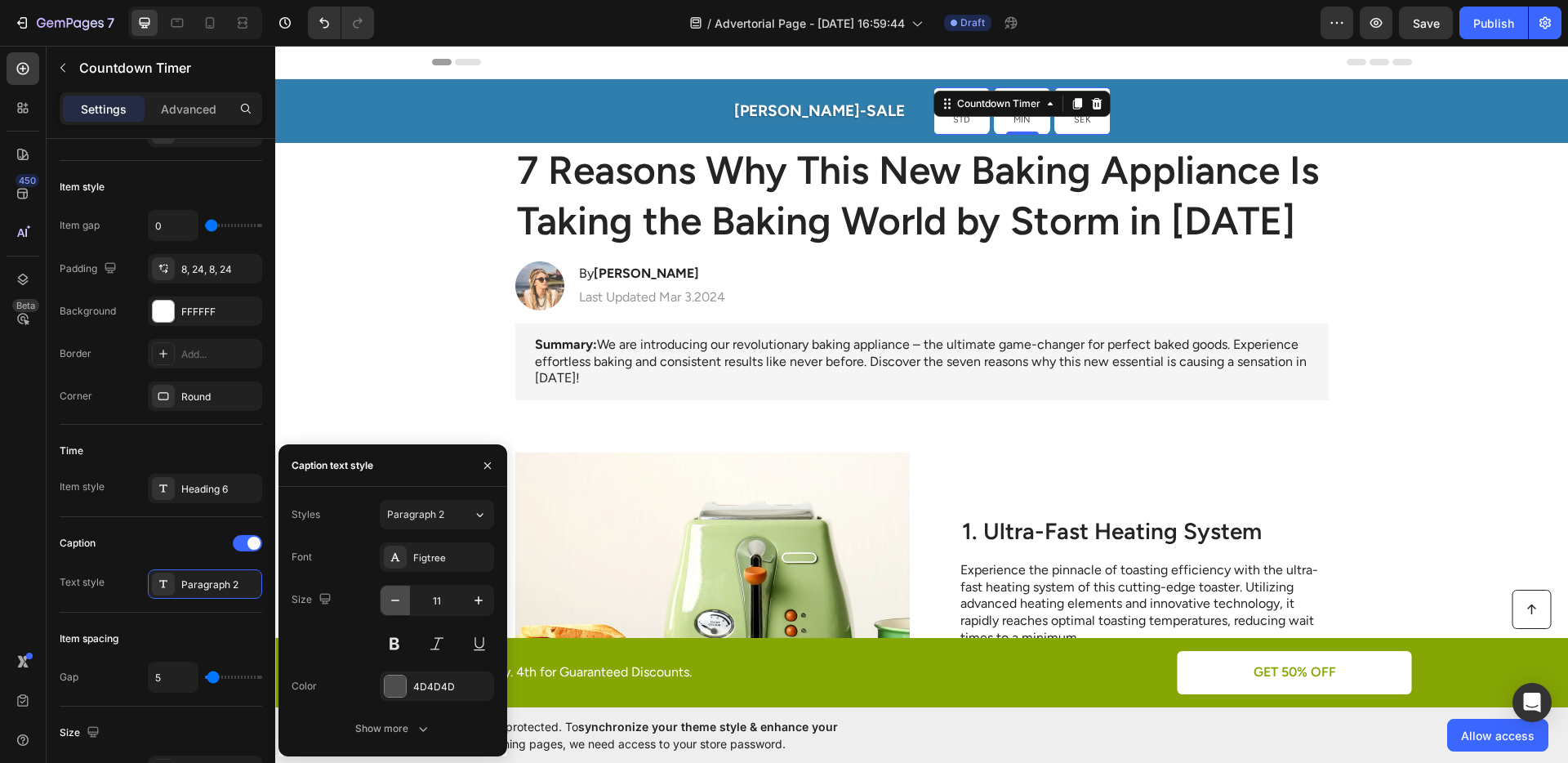
click at [387, 599] on icon "button" at bounding box center [395, 601] width 16 height 16
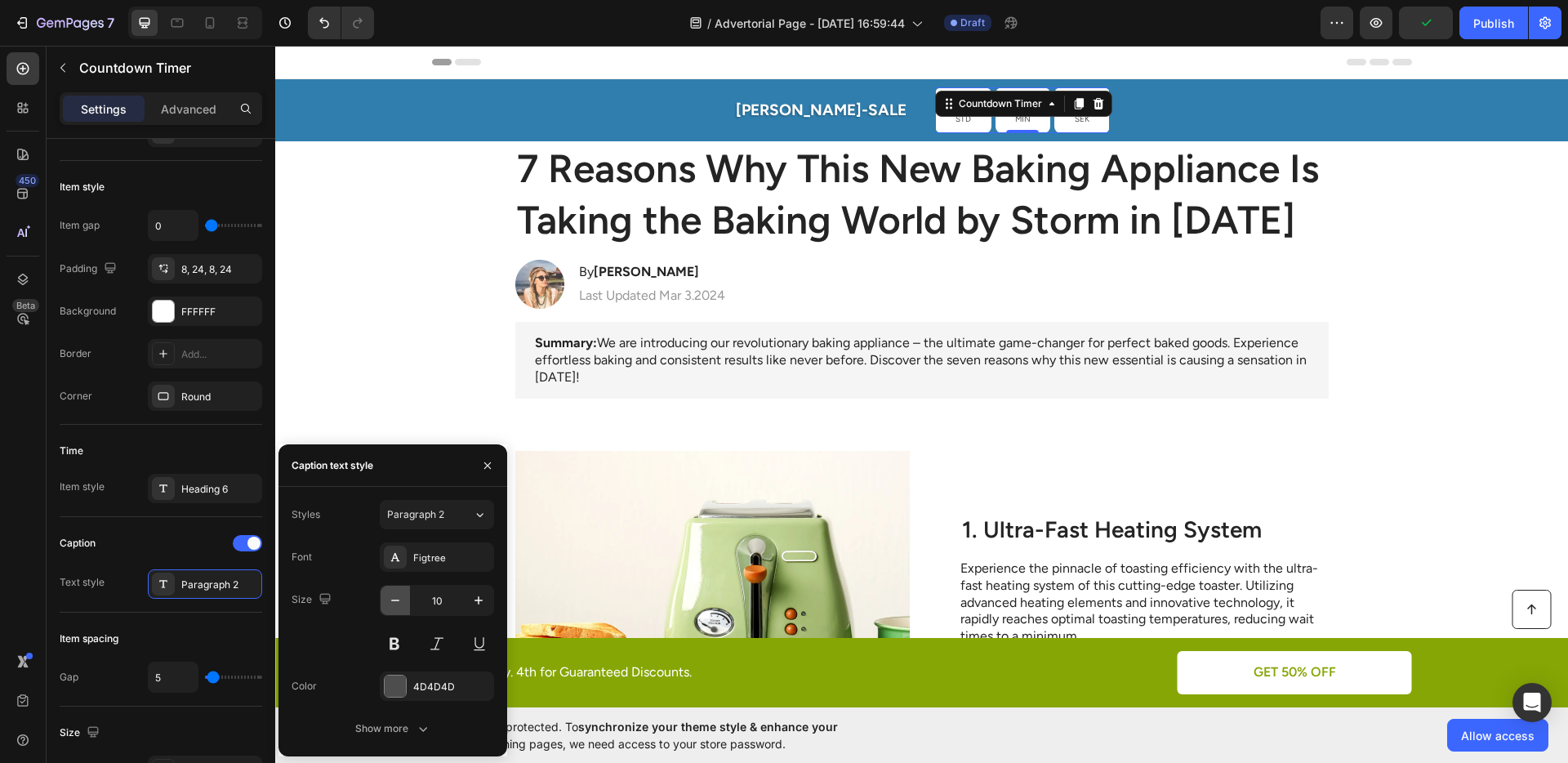
click at [387, 599] on icon "button" at bounding box center [395, 601] width 16 height 16
type input "9"
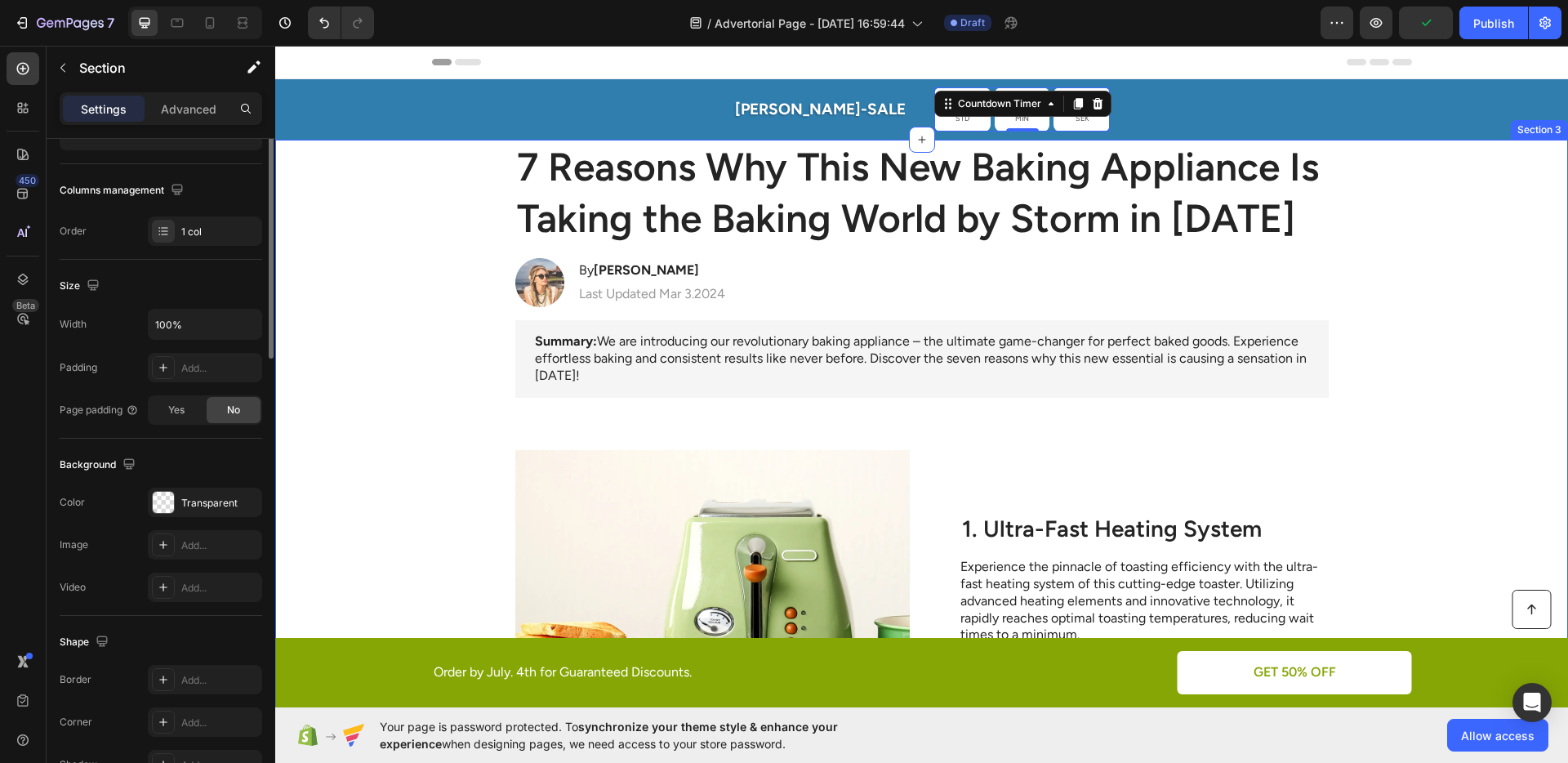
scroll to position [0, 0]
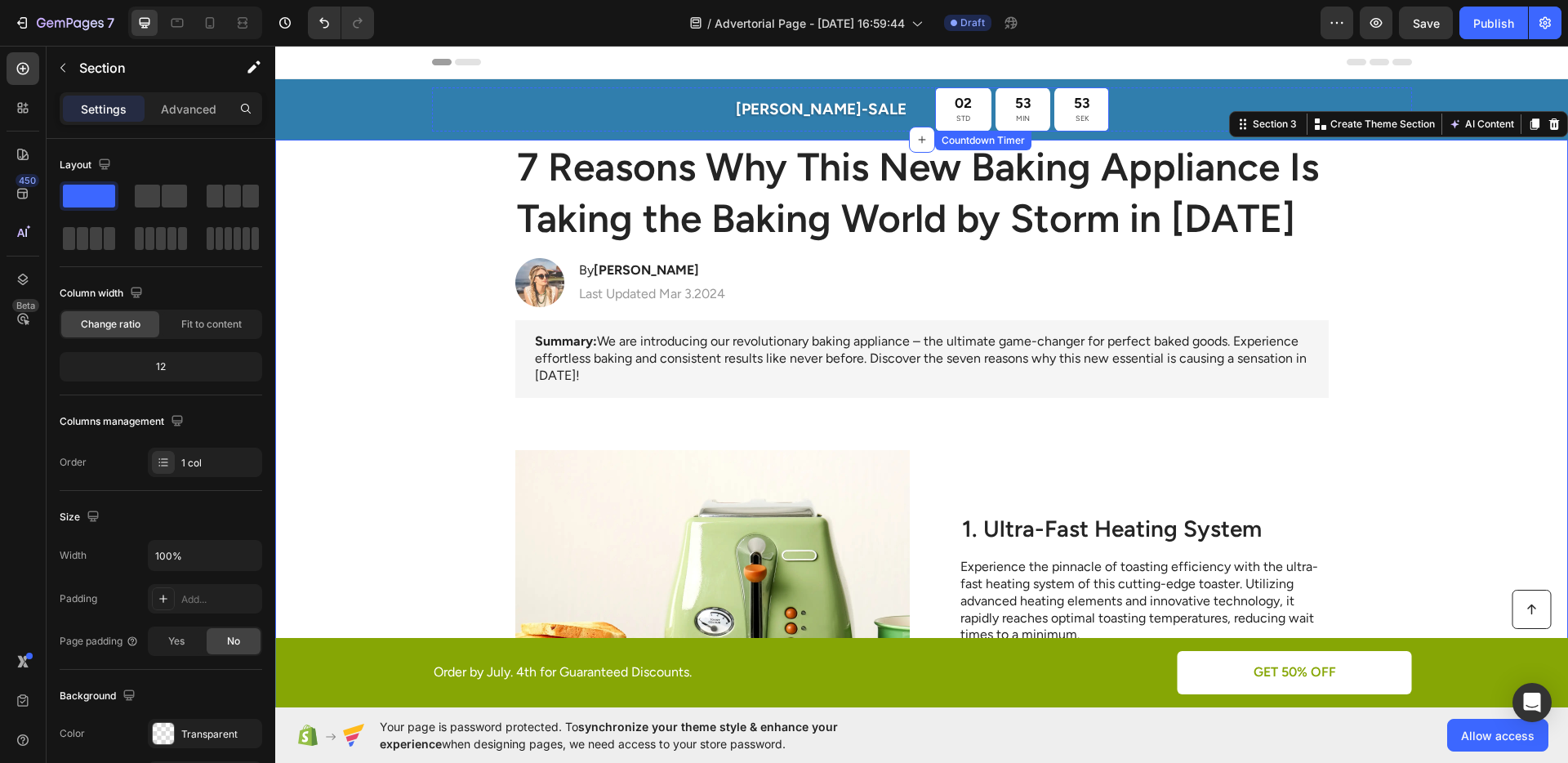
click at [996, 112] on div "53 MIN" at bounding box center [1023, 110] width 55 height 44
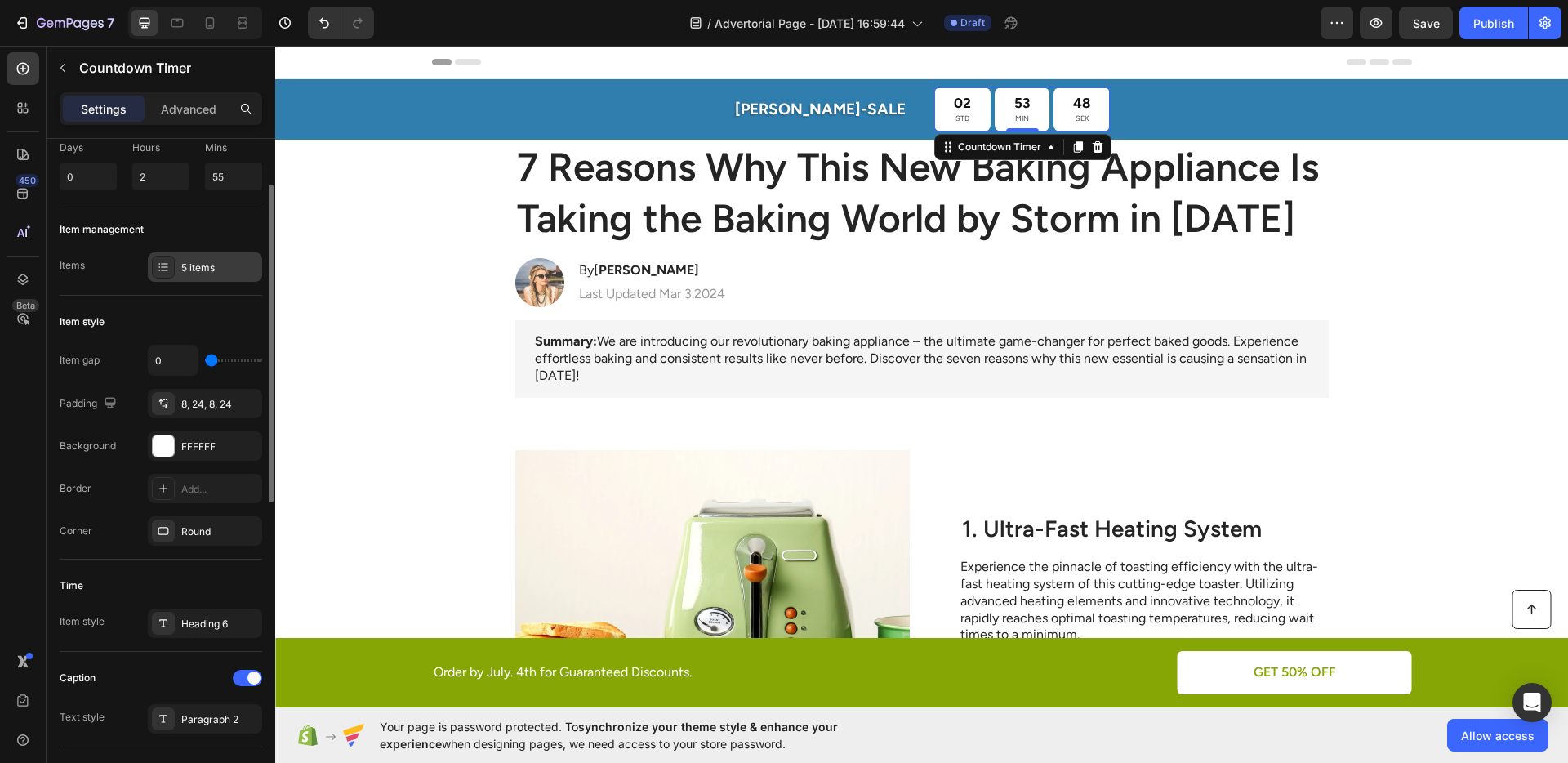
scroll to position [172, 0]
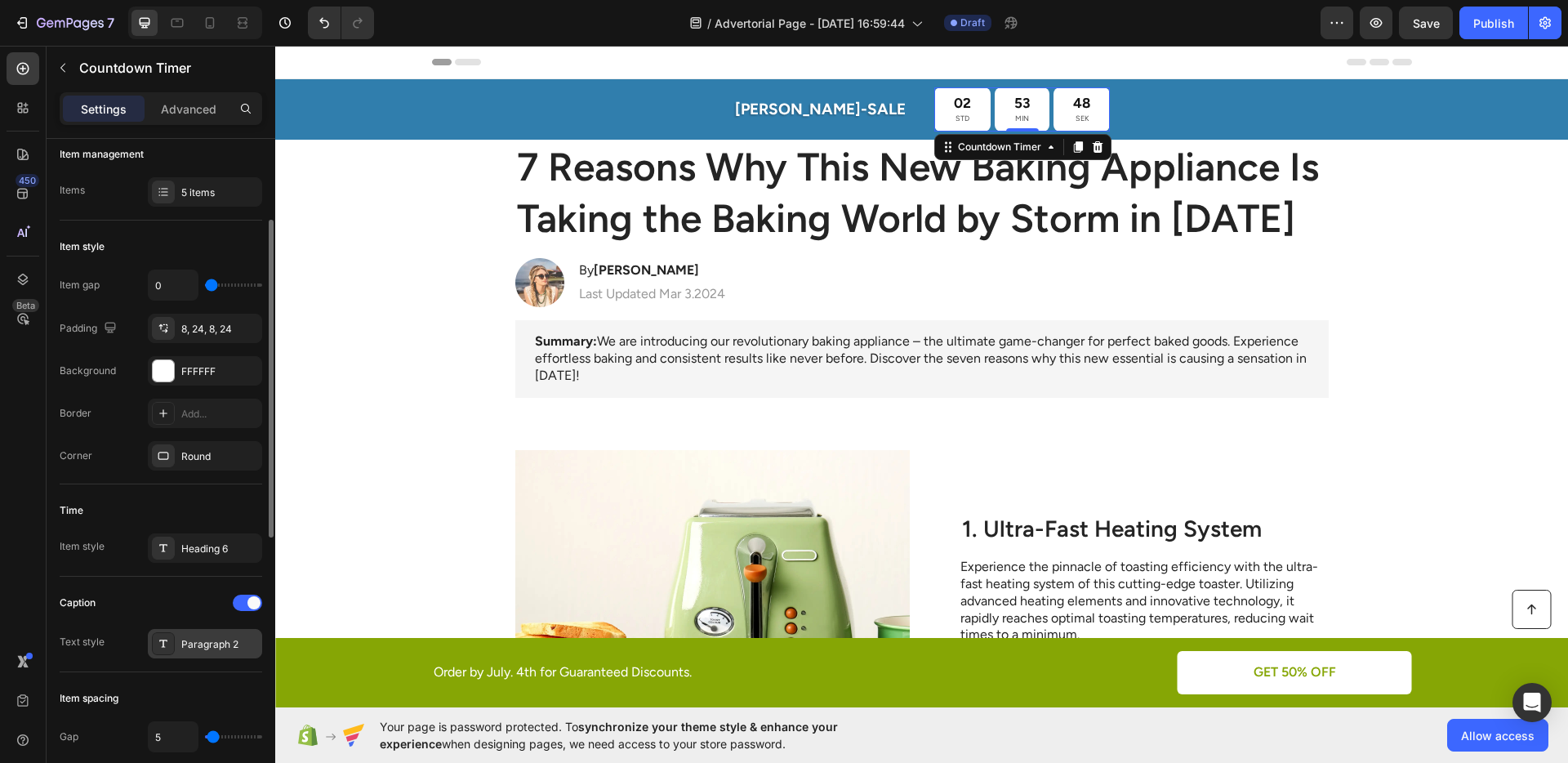
click at [205, 637] on div "Paragraph 2" at bounding box center [220, 644] width 77 height 15
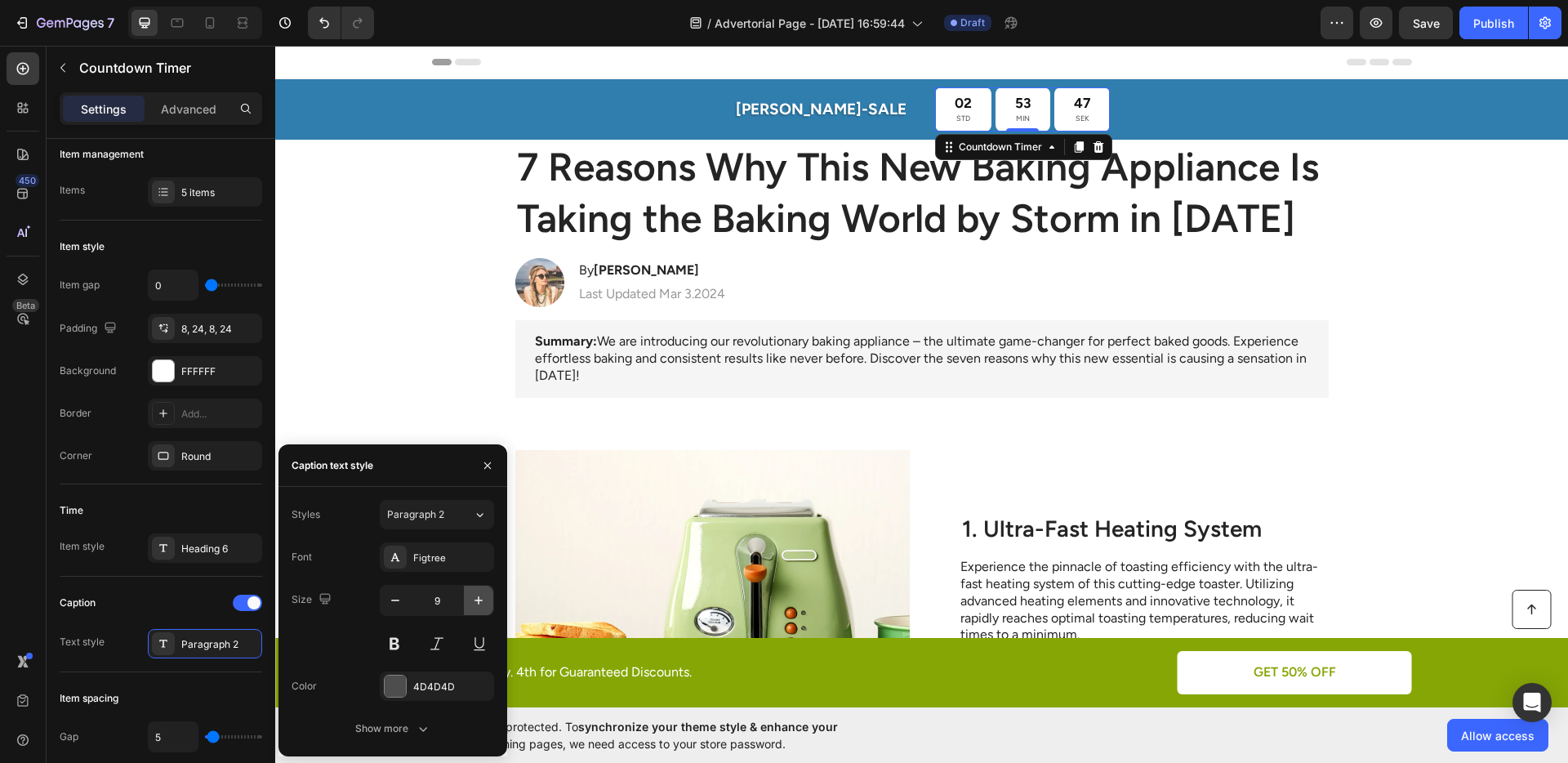
click at [466, 594] on button "button" at bounding box center [478, 600] width 29 height 29
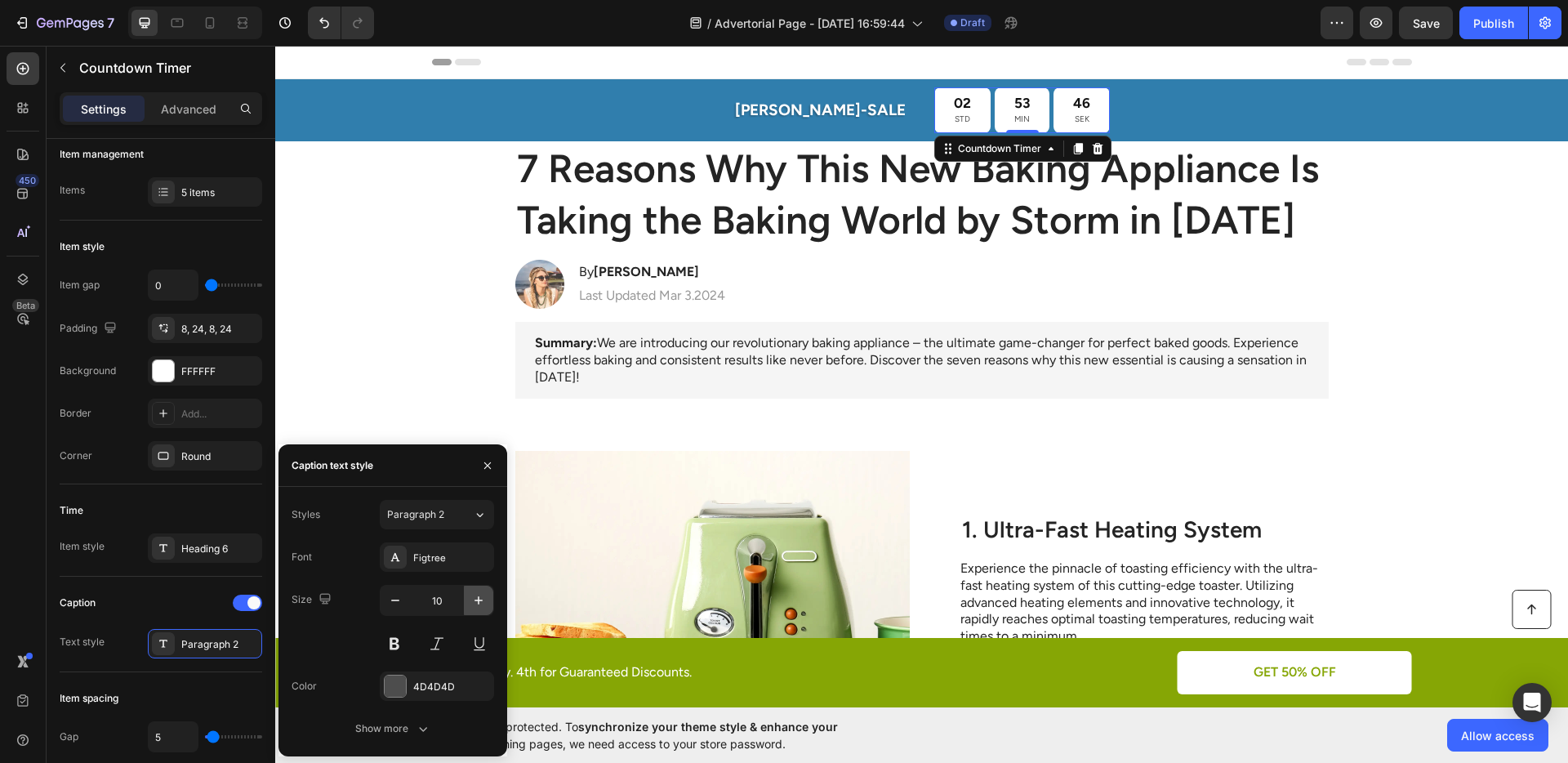
click at [466, 594] on button "button" at bounding box center [478, 600] width 29 height 29
type input "11"
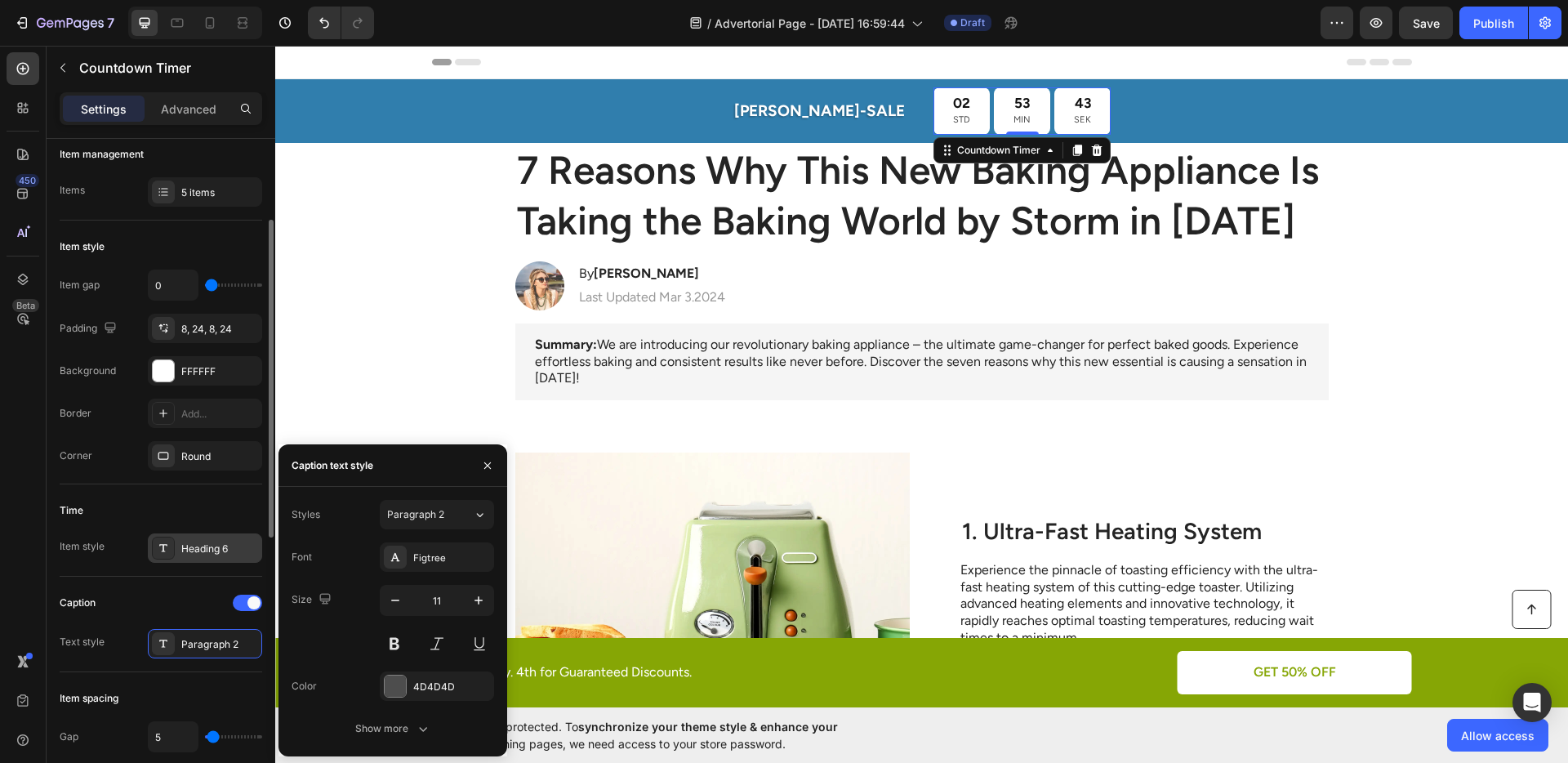
click at [207, 557] on div "Heading 6" at bounding box center [204, 548] width 114 height 29
click at [476, 592] on icon "button" at bounding box center [478, 601] width 16 height 16
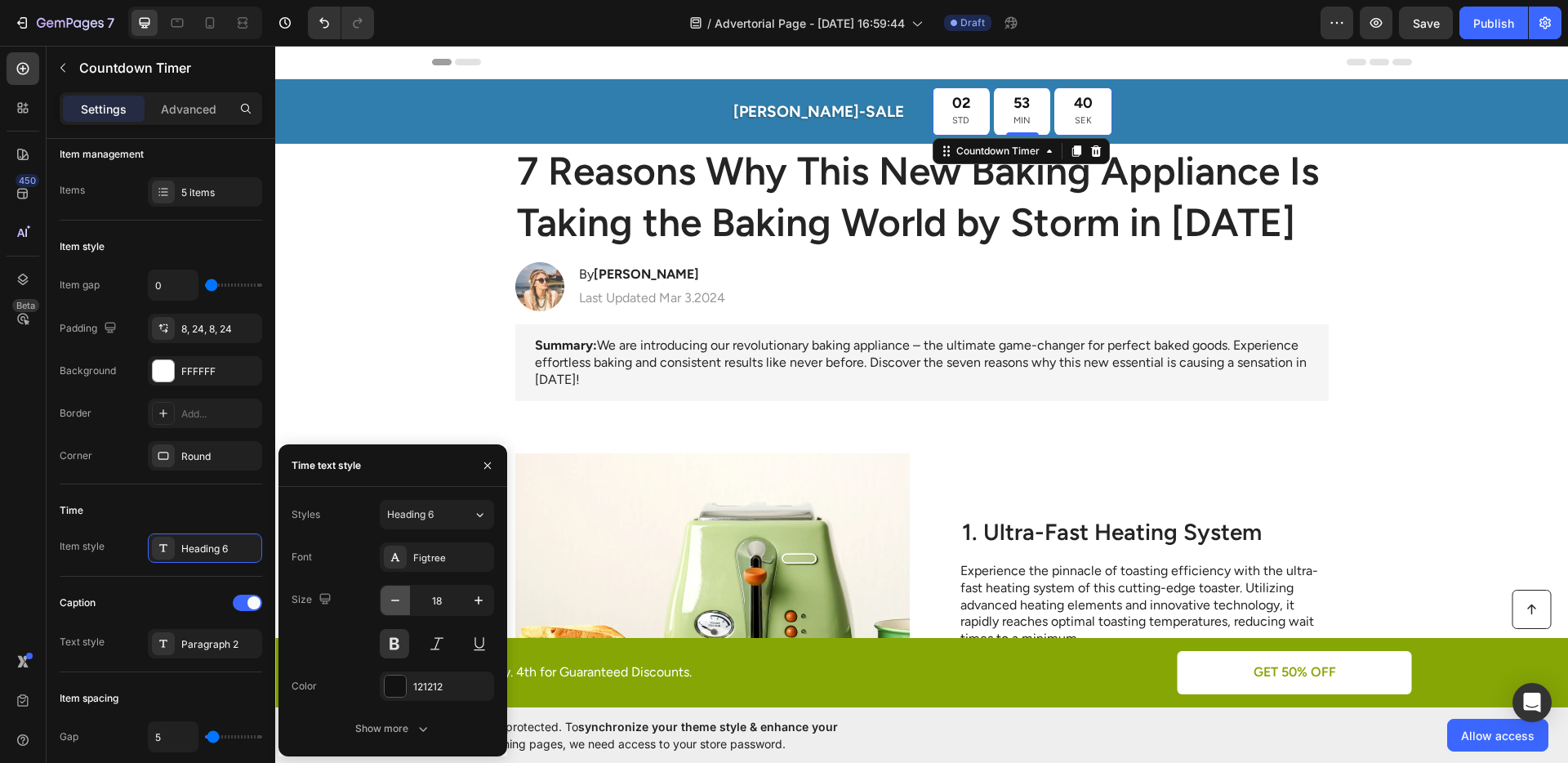
click at [396, 600] on icon "button" at bounding box center [395, 601] width 8 height 2
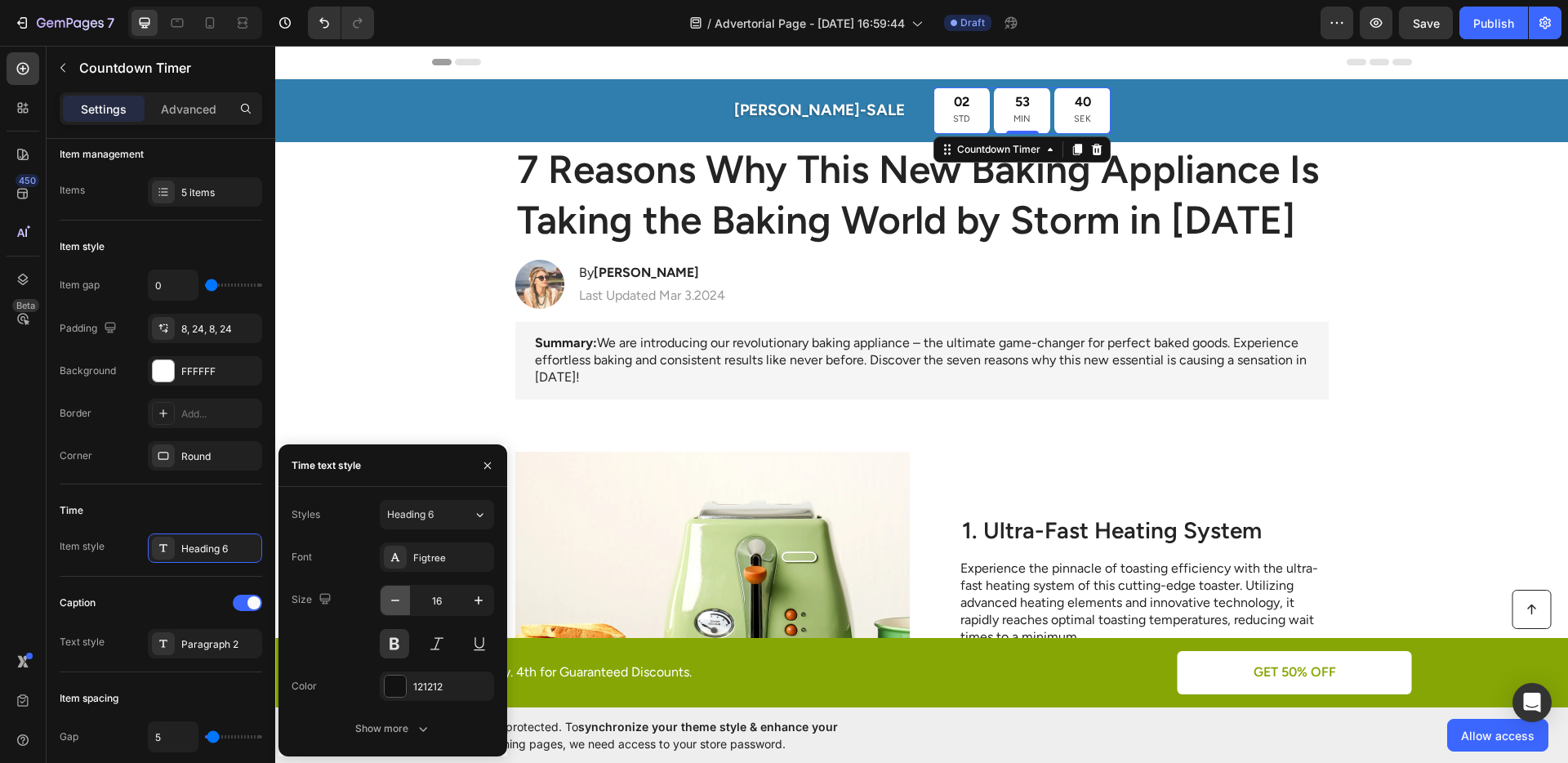
click at [396, 600] on icon "button" at bounding box center [395, 601] width 8 height 2
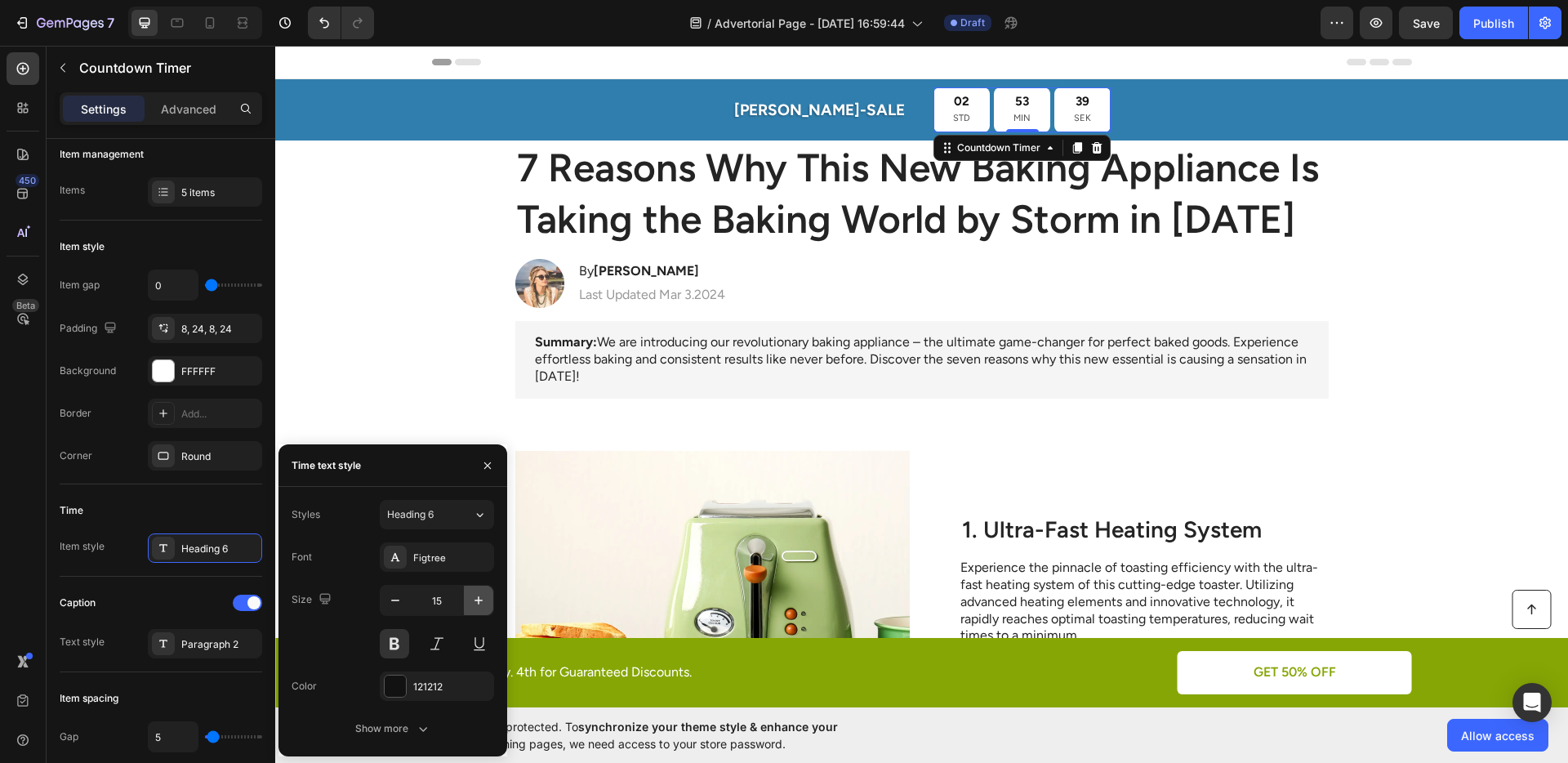
click at [464, 601] on button "button" at bounding box center [478, 600] width 29 height 29
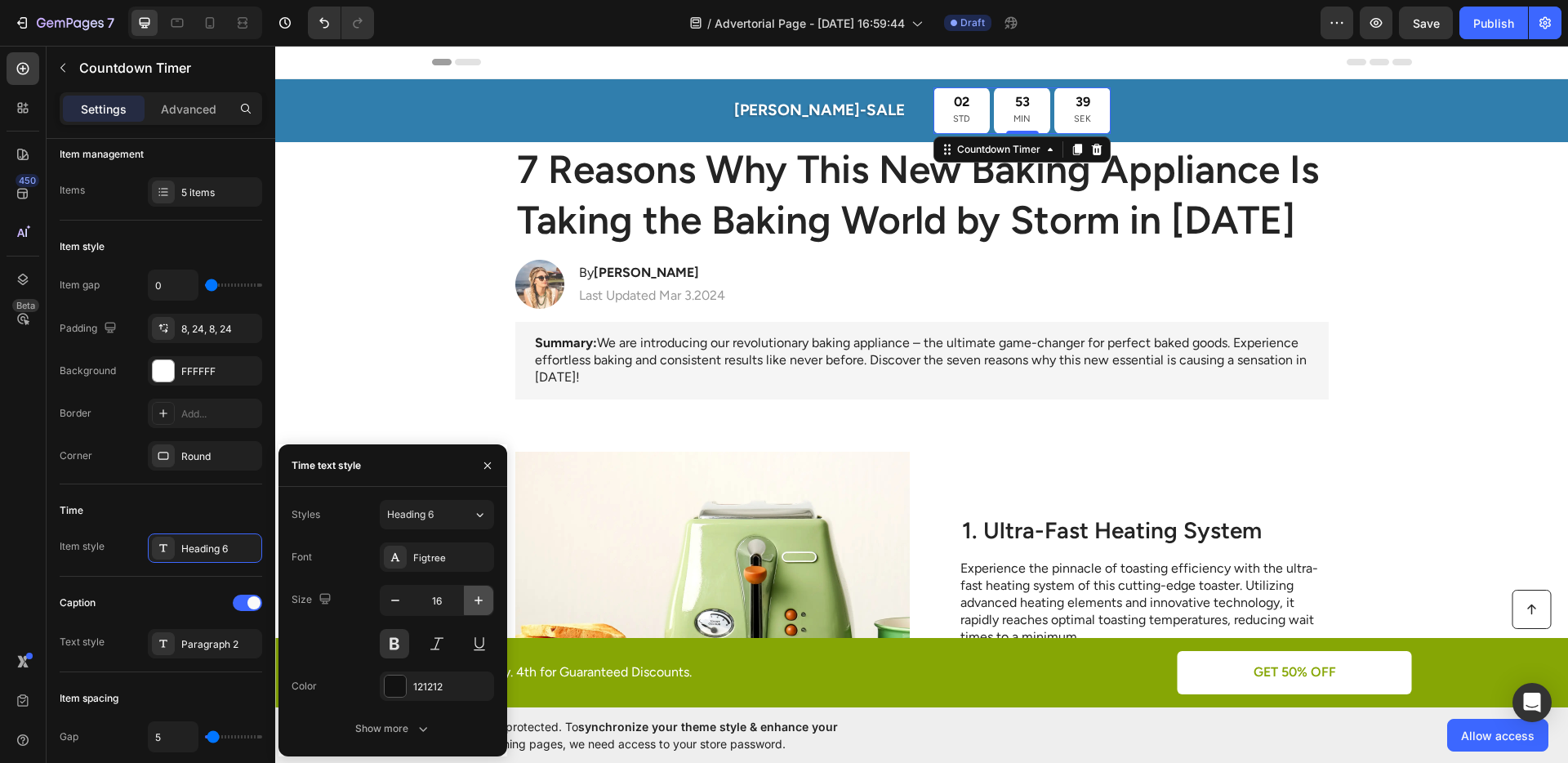
click at [465, 601] on button "button" at bounding box center [478, 600] width 29 height 29
type input "17"
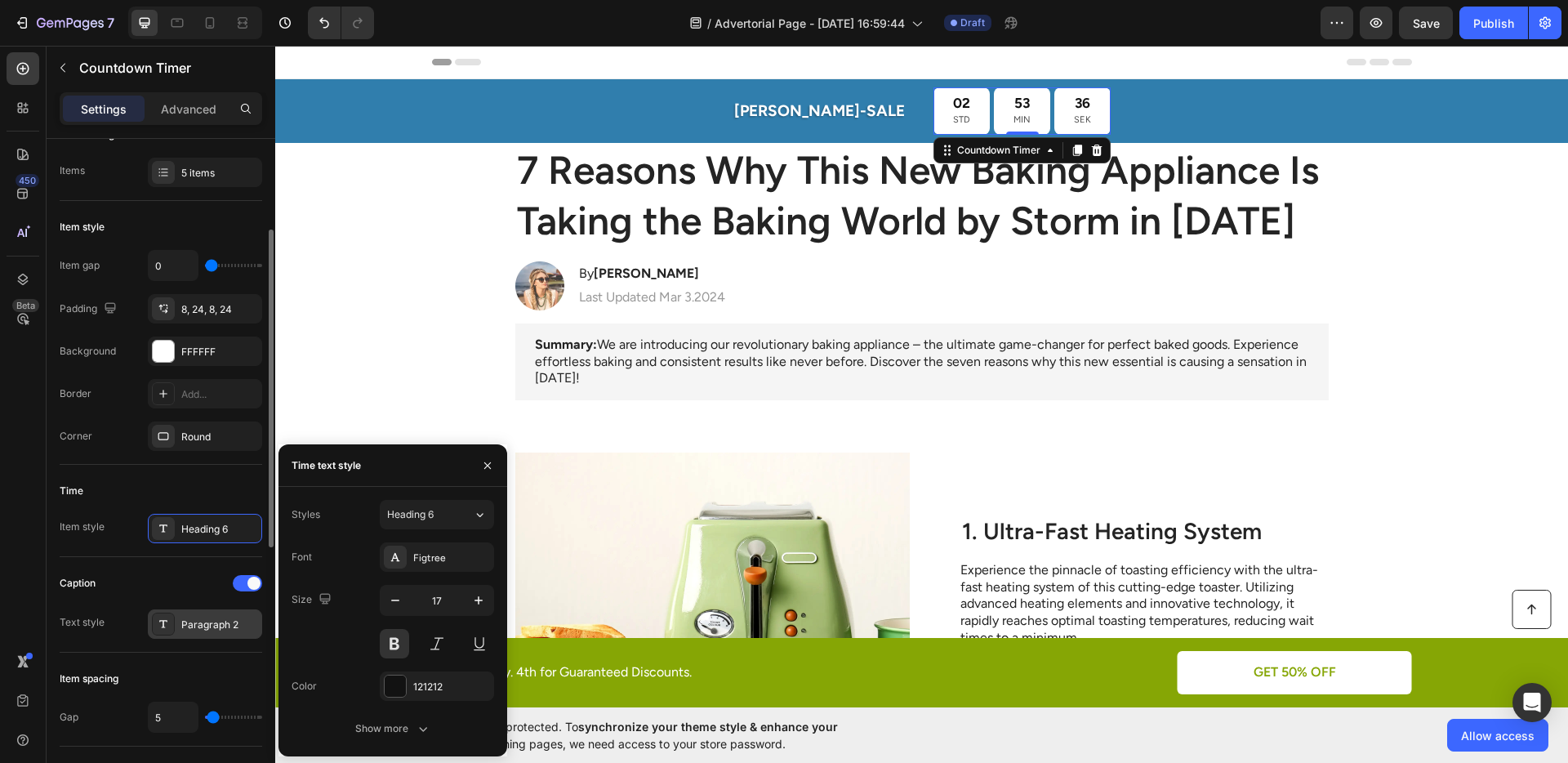
click at [191, 622] on div "Paragraph 2" at bounding box center [220, 624] width 77 height 15
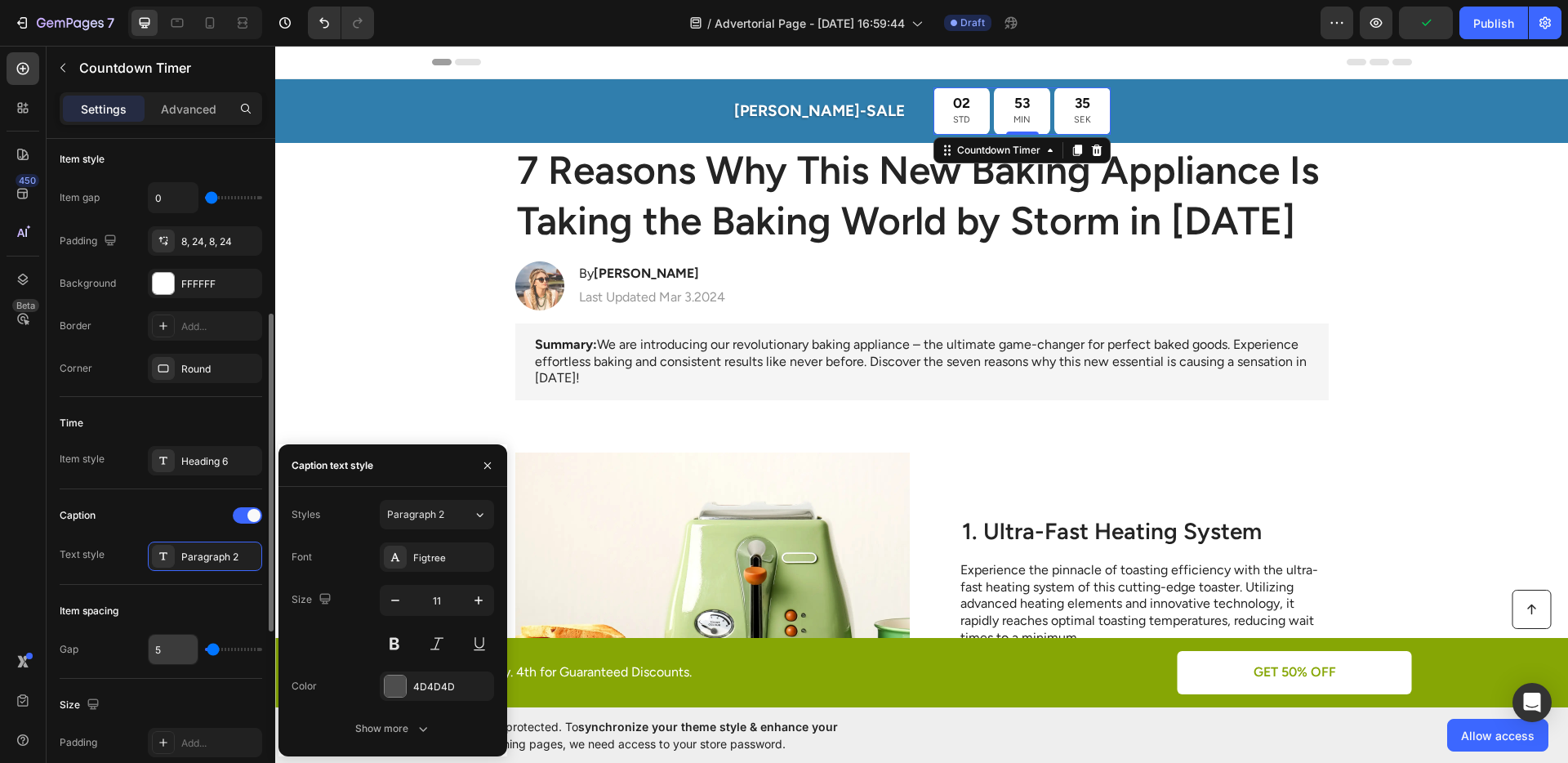
scroll to position [345, 0]
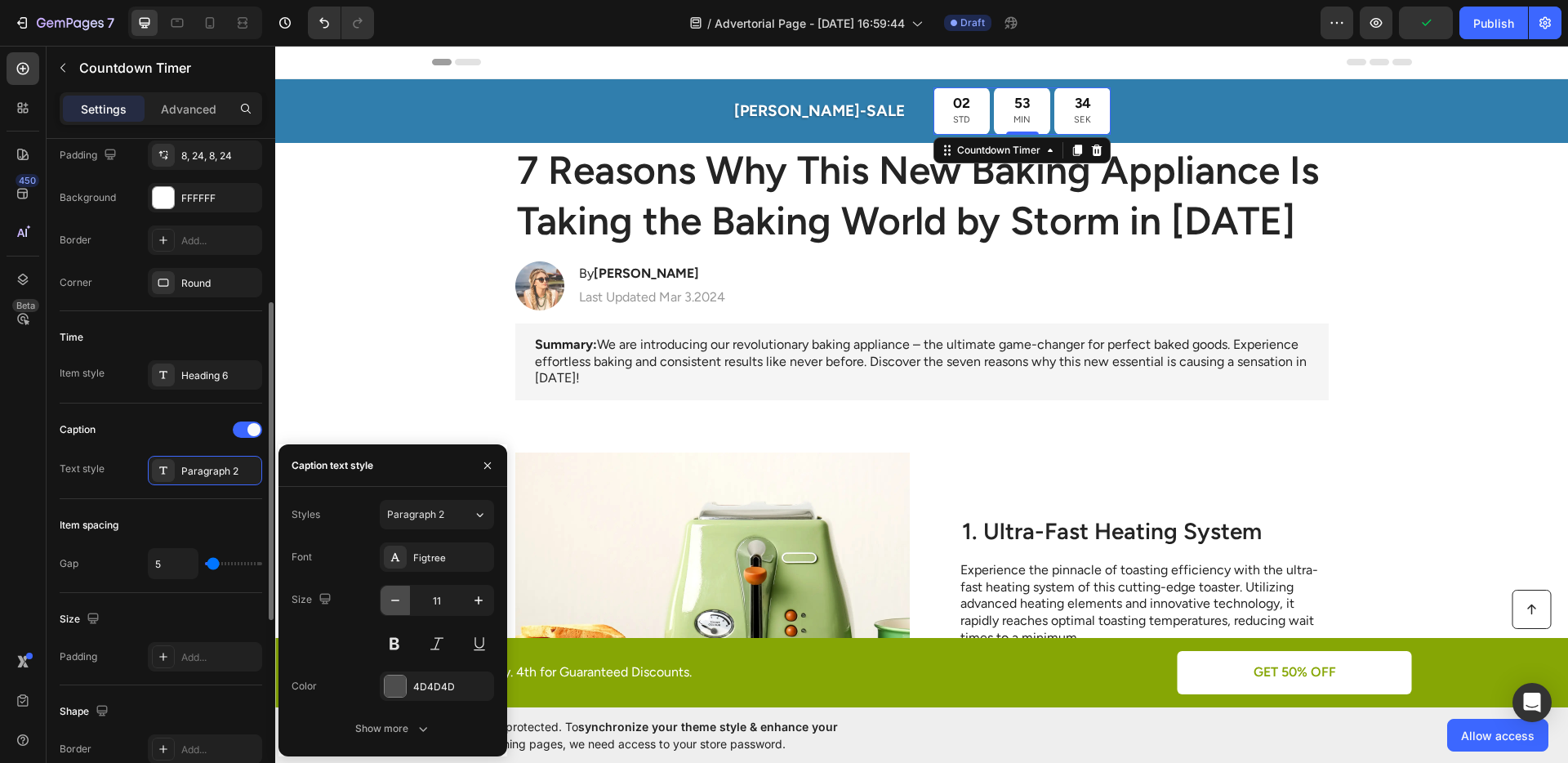
click at [404, 592] on button "button" at bounding box center [395, 600] width 29 height 29
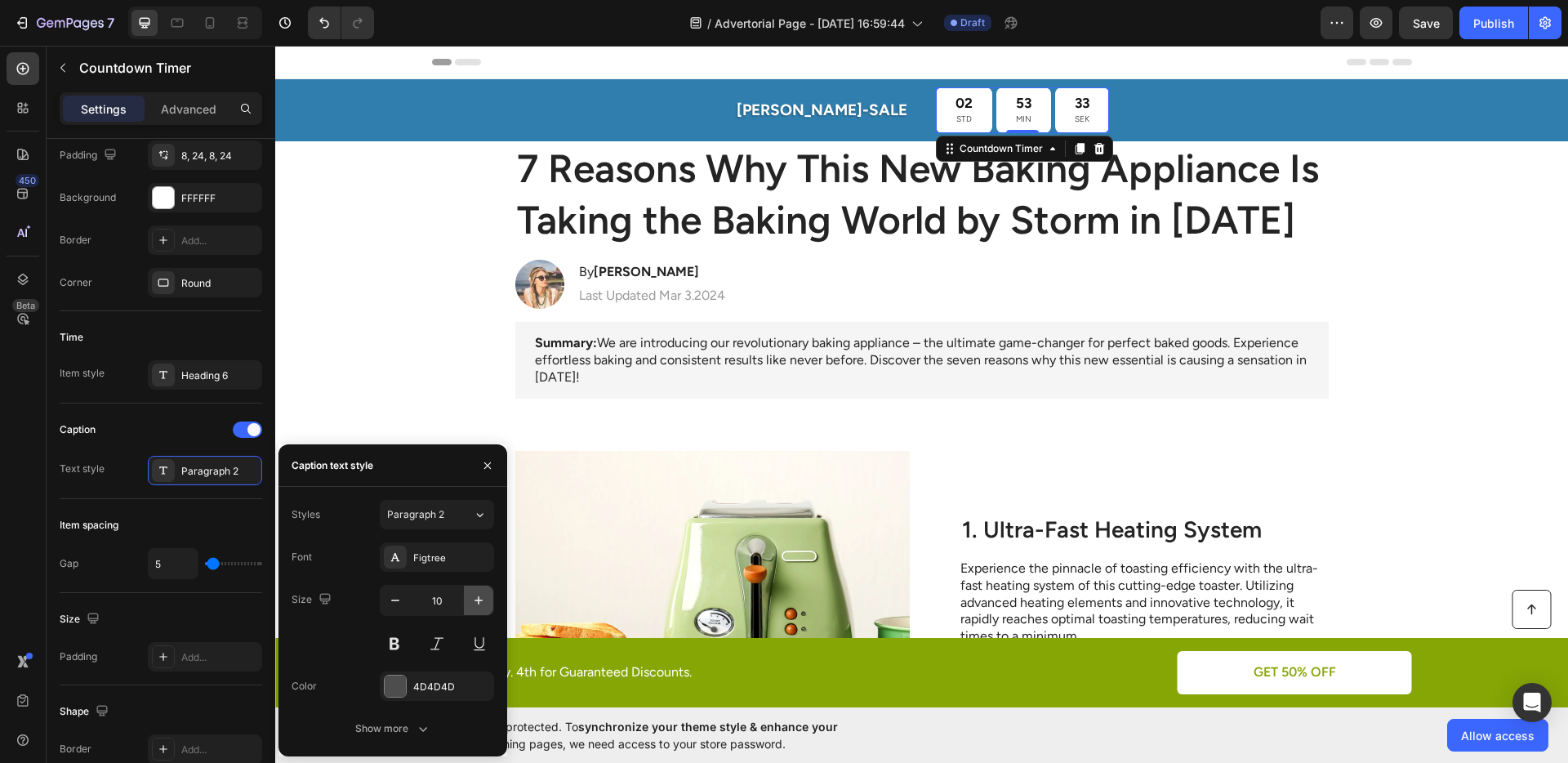
click at [477, 601] on icon "button" at bounding box center [478, 600] width 8 height 8
type input "11"
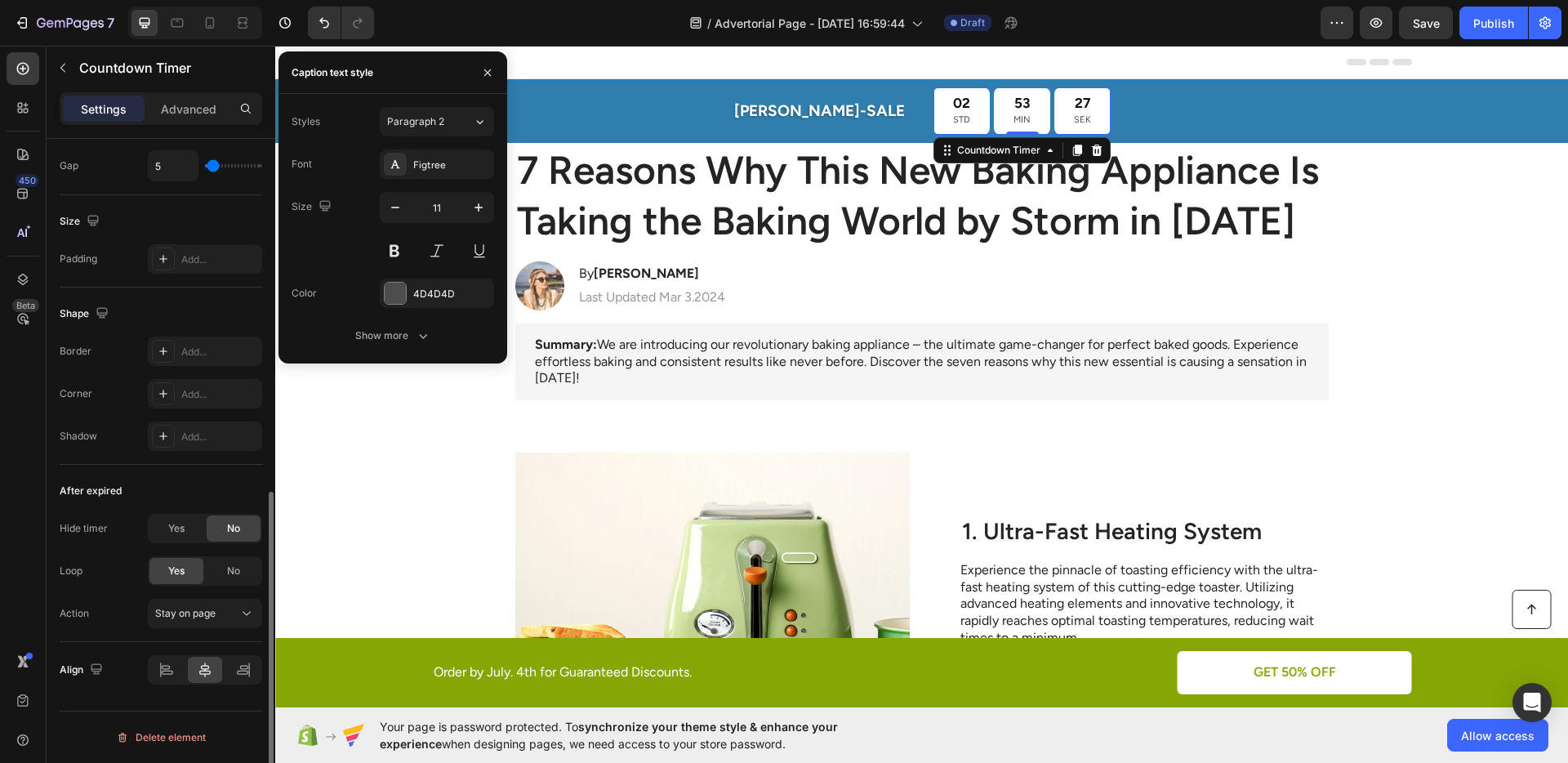
scroll to position [169, 0]
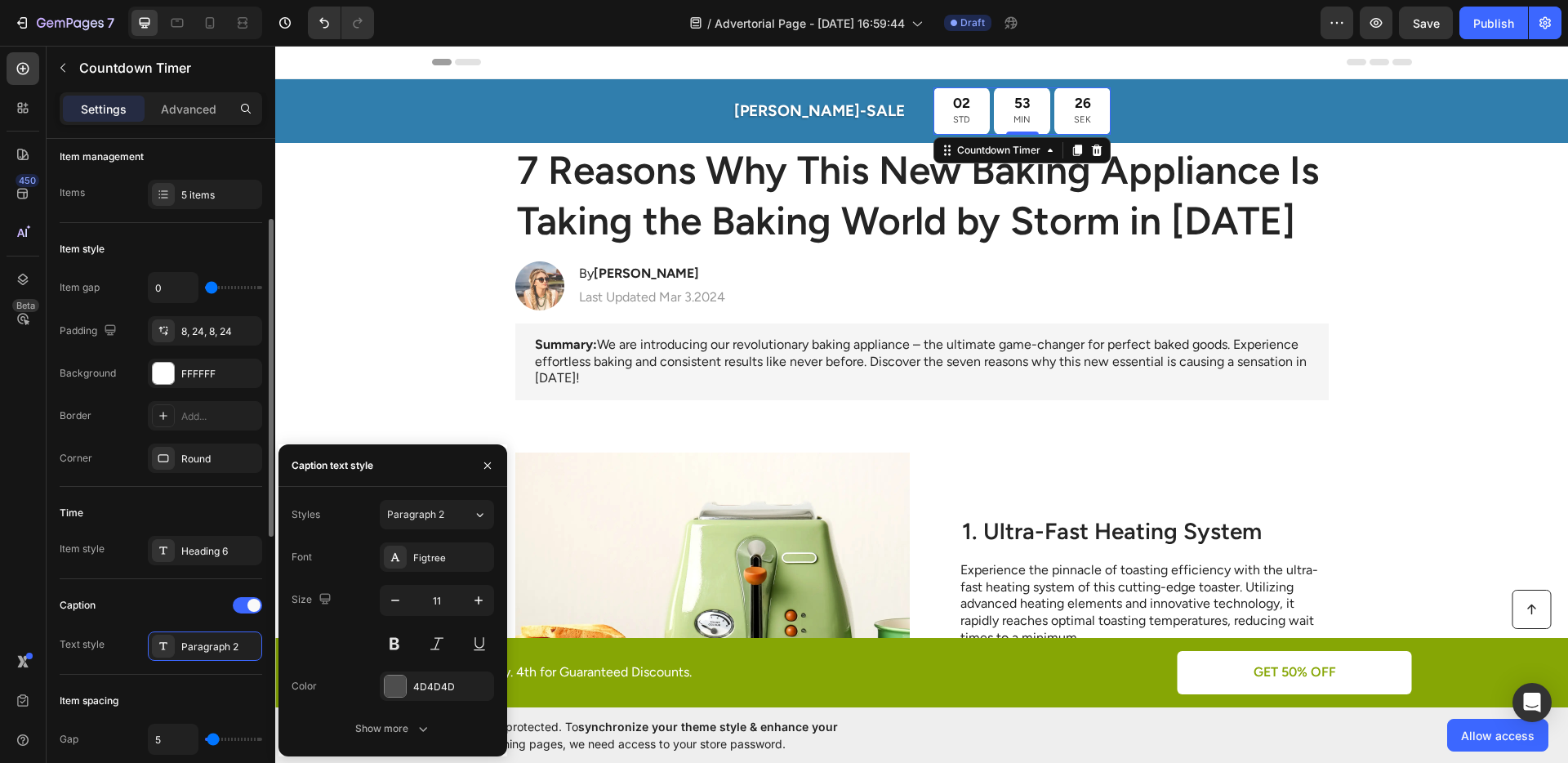
click at [1013, 103] on div "53" at bounding box center [1021, 103] width 17 height 18
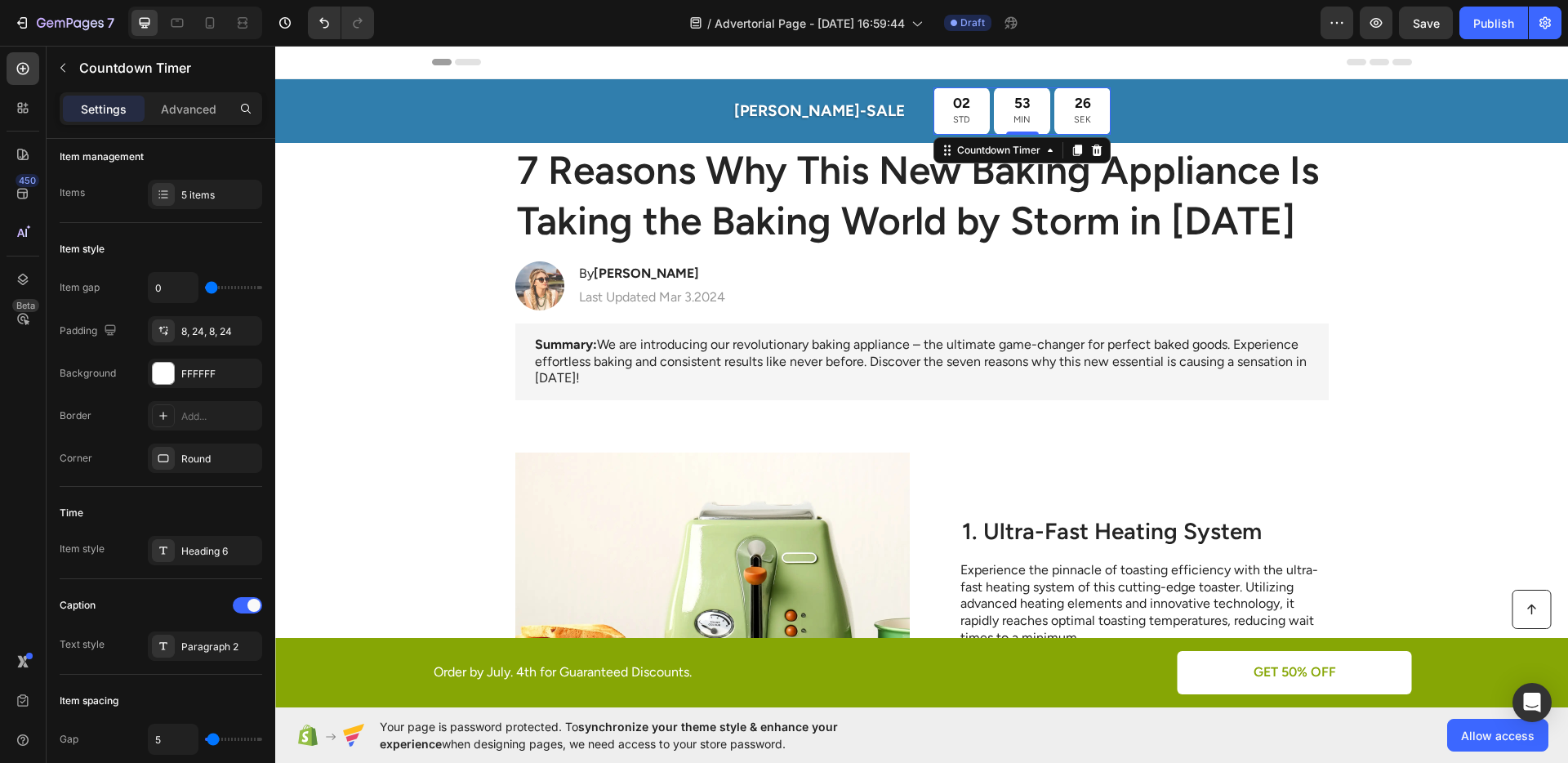
click at [1013, 103] on div "53" at bounding box center [1021, 103] width 17 height 18
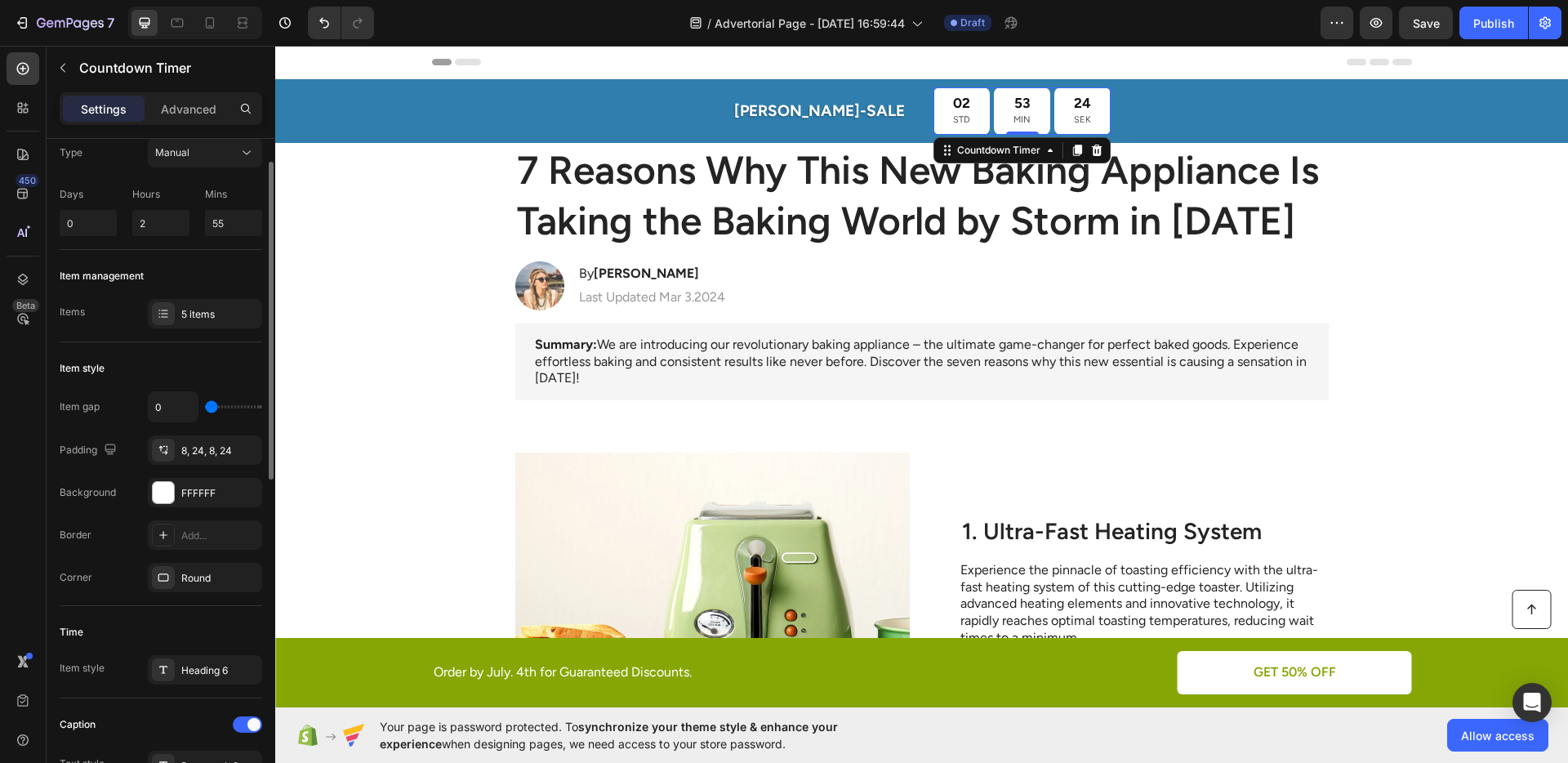
scroll to position [0, 0]
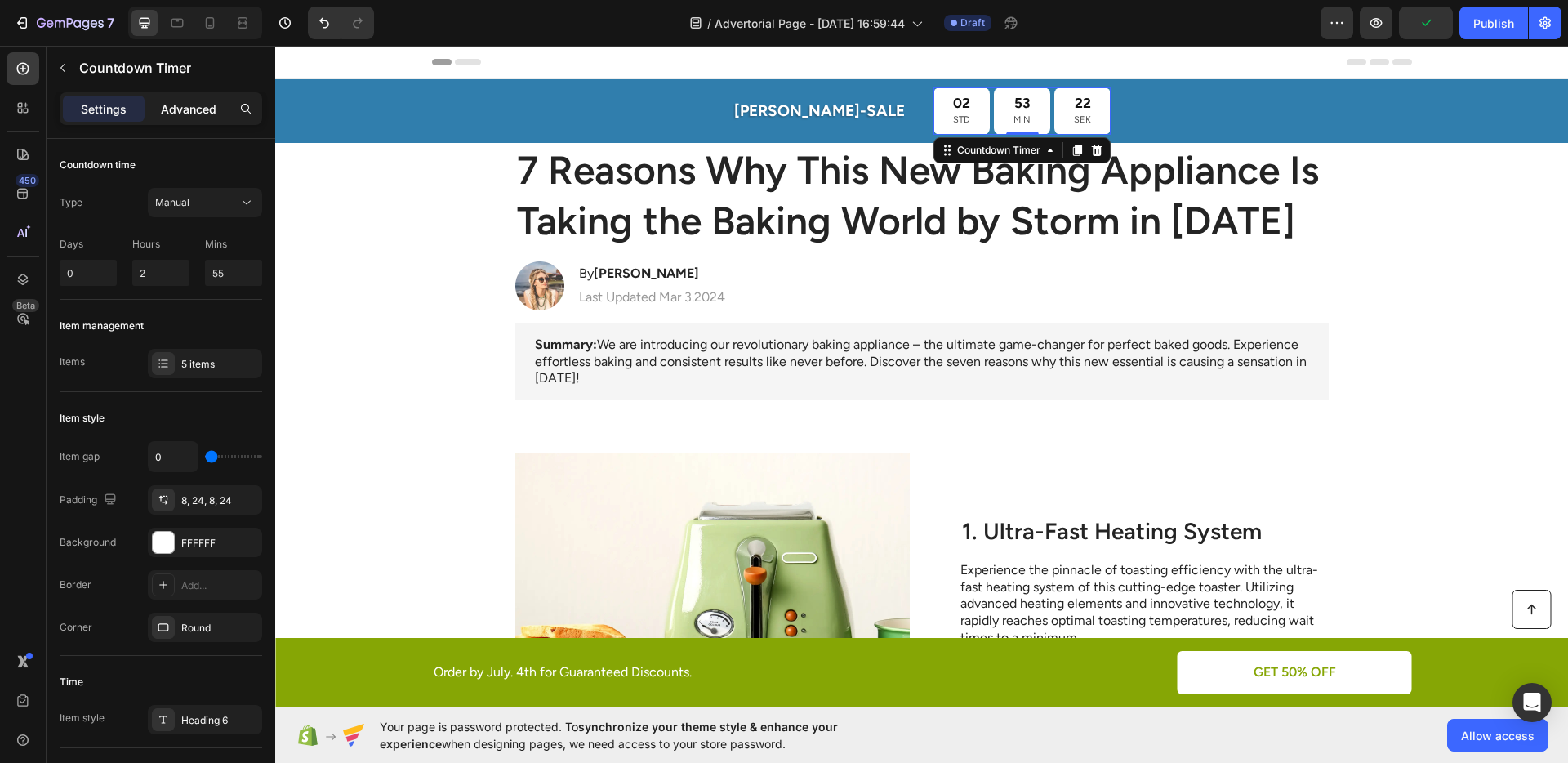
click at [208, 112] on p "Advanced" at bounding box center [188, 109] width 56 height 17
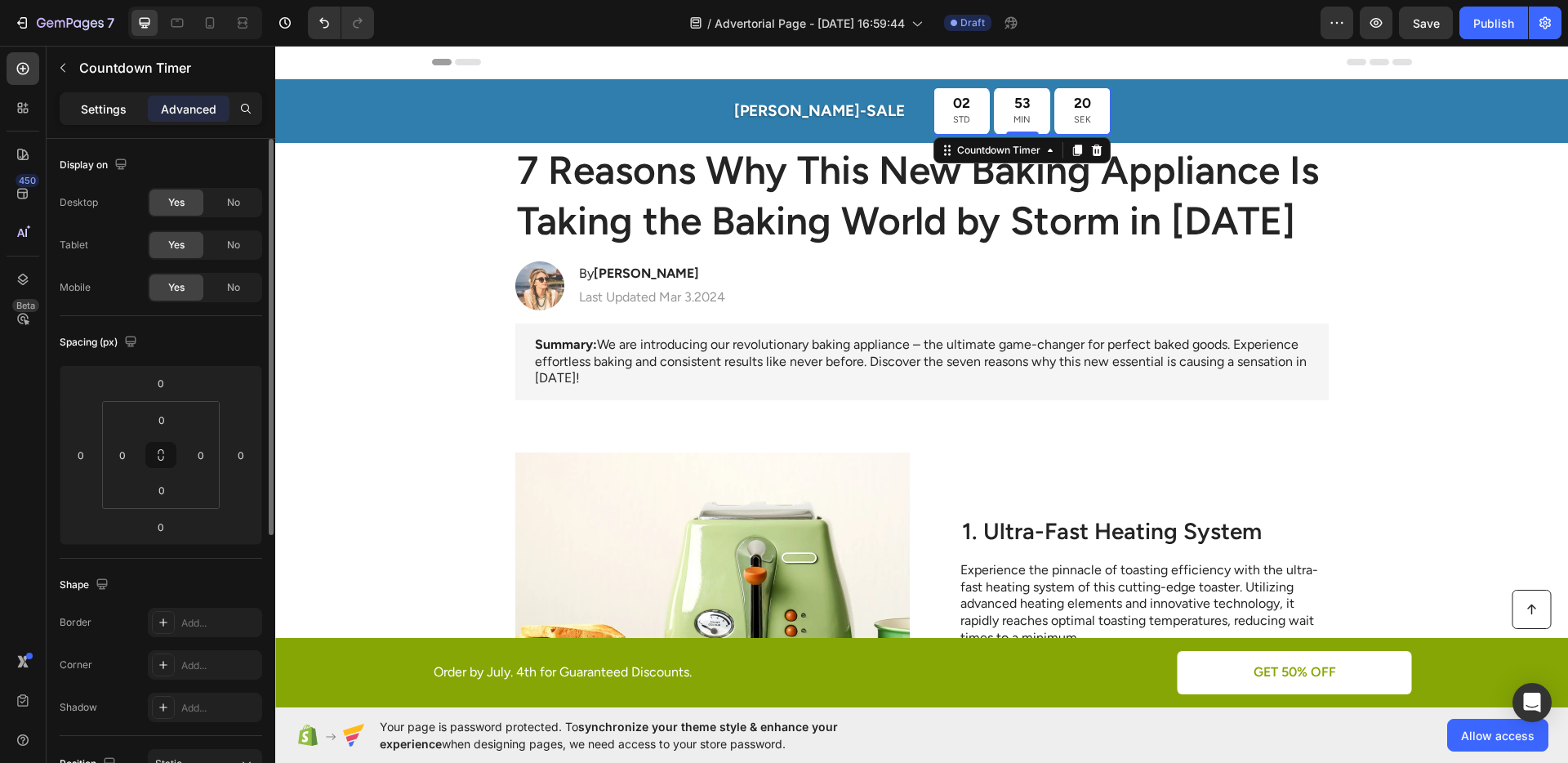
click at [85, 120] on div "Settings" at bounding box center [103, 109] width 81 height 26
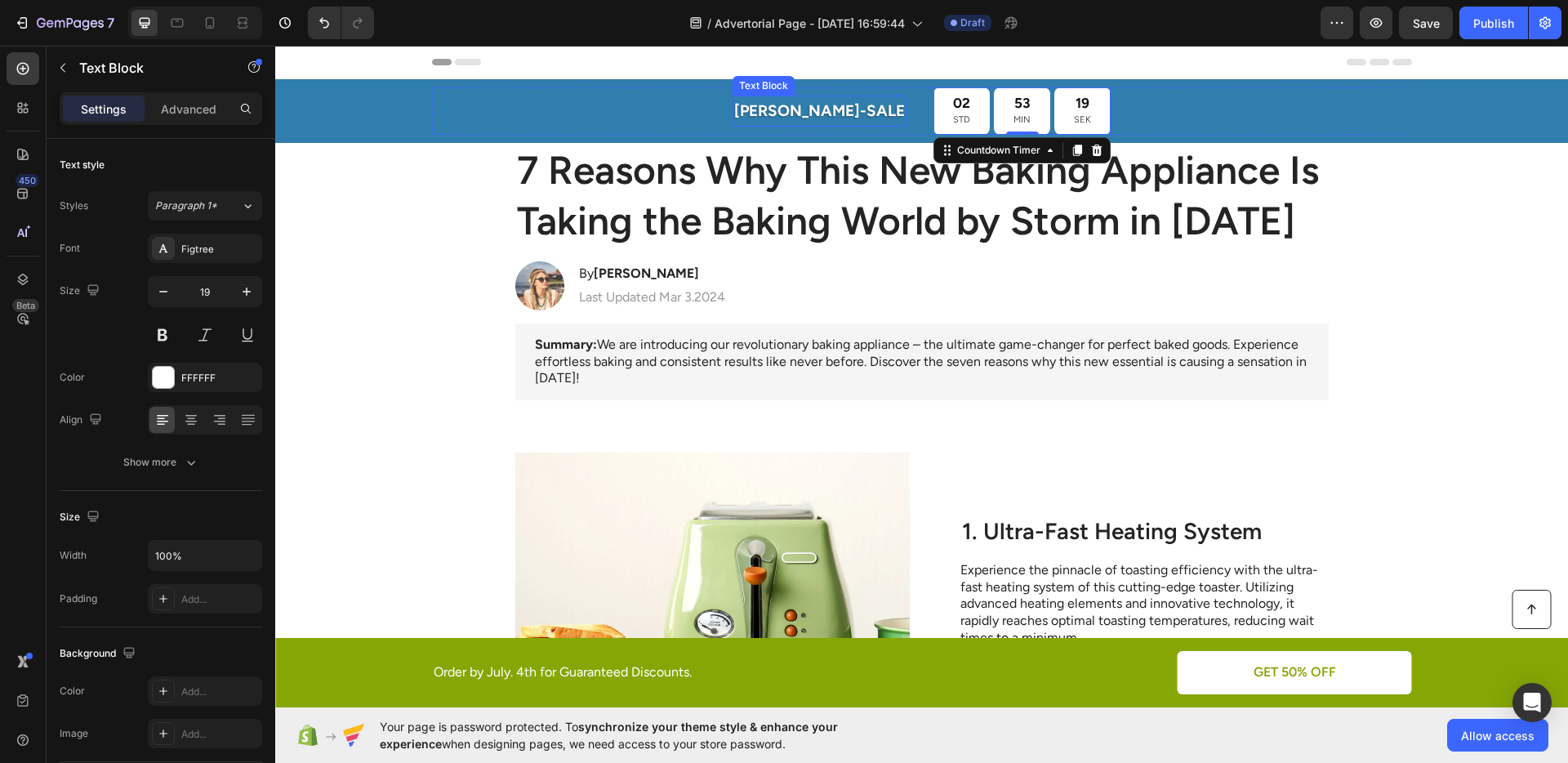
click at [796, 101] on p "[PERSON_NAME]-SALE" at bounding box center [819, 110] width 171 height 27
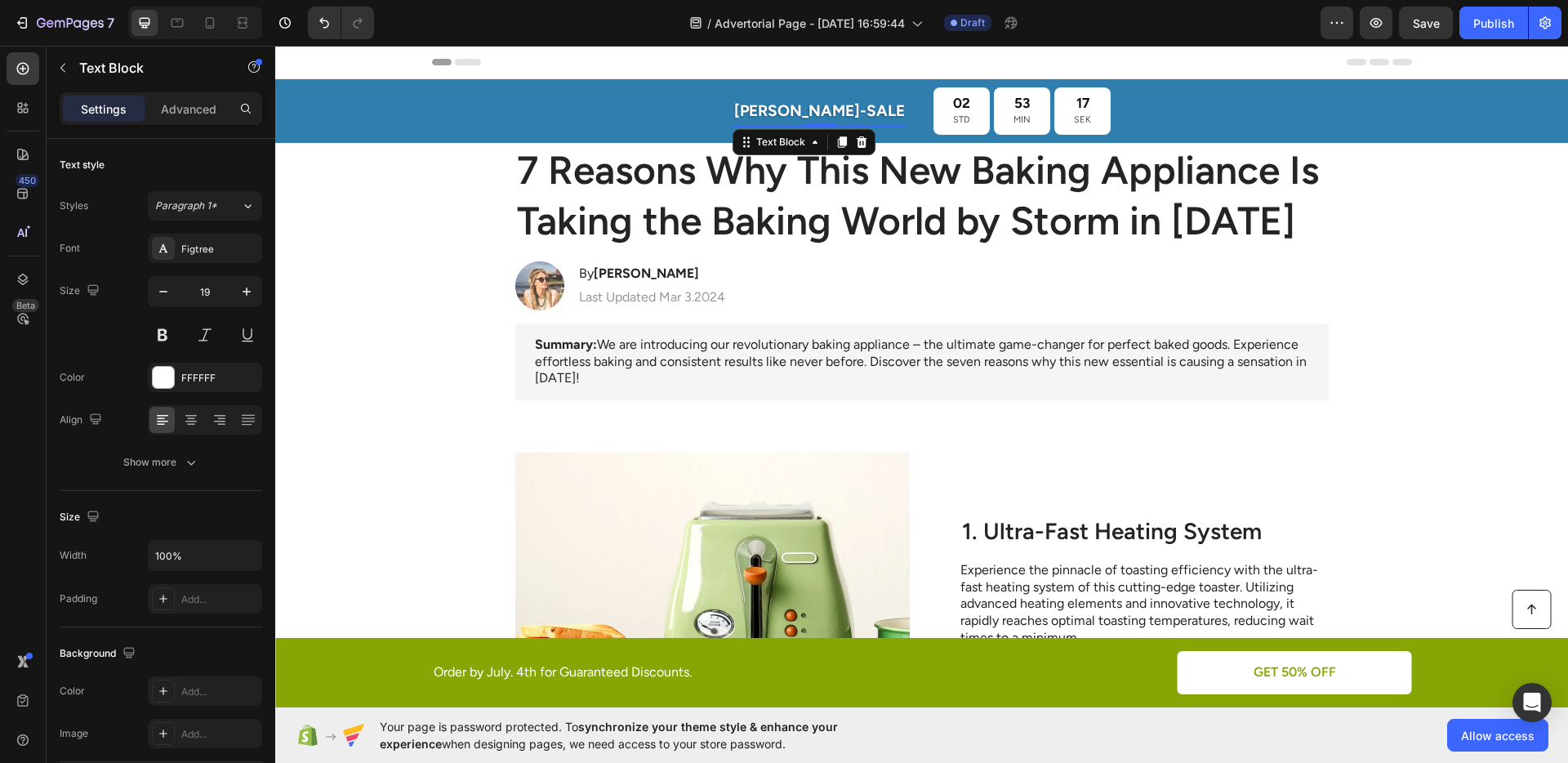
click at [780, 110] on p "[PERSON_NAME]-SALE" at bounding box center [819, 110] width 171 height 27
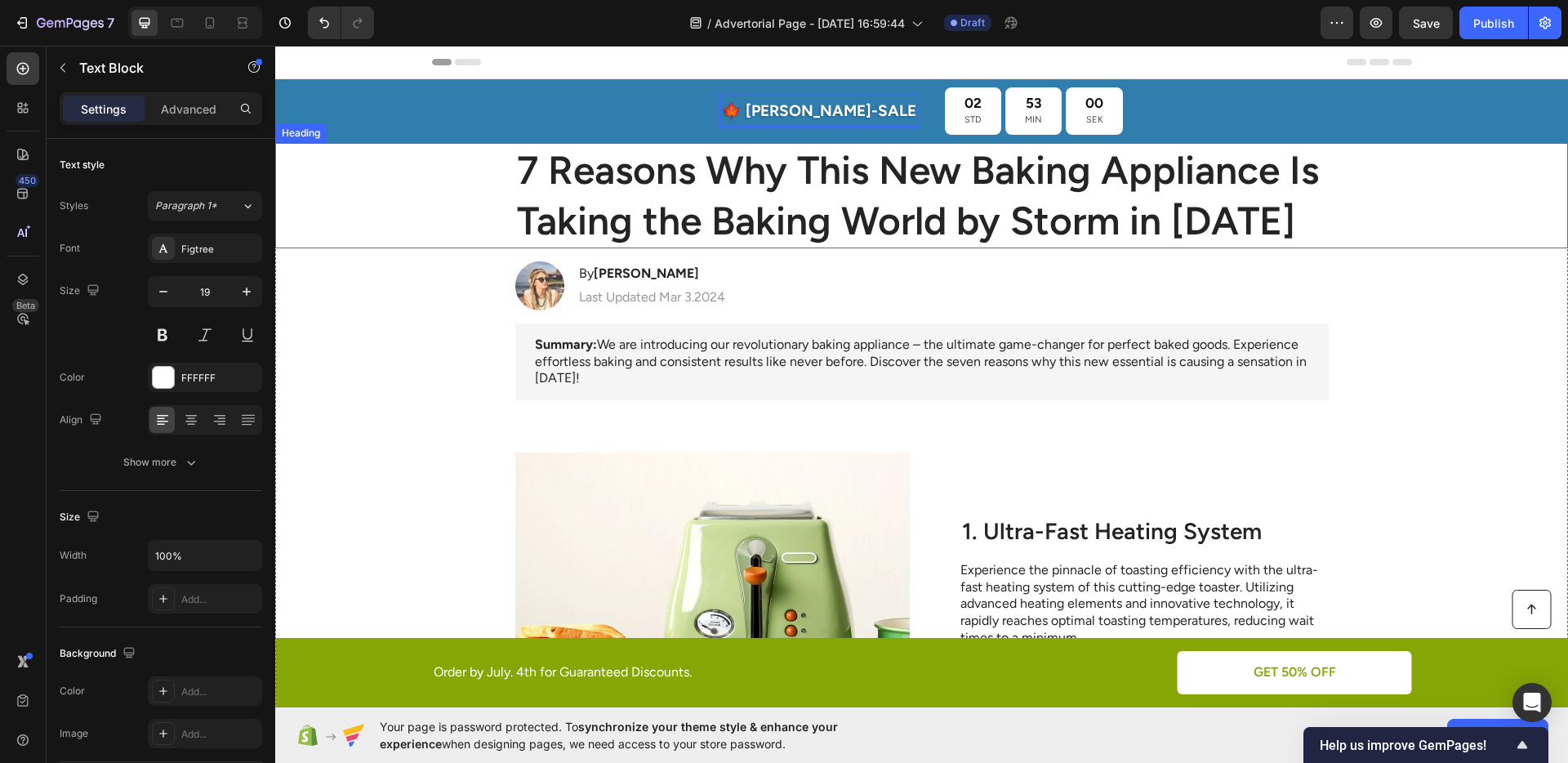
click at [925, 203] on h1 "7 Reasons Why This New Baking Appliance Is Taking the Baking World by Storm in …" at bounding box center [921, 195] width 813 height 105
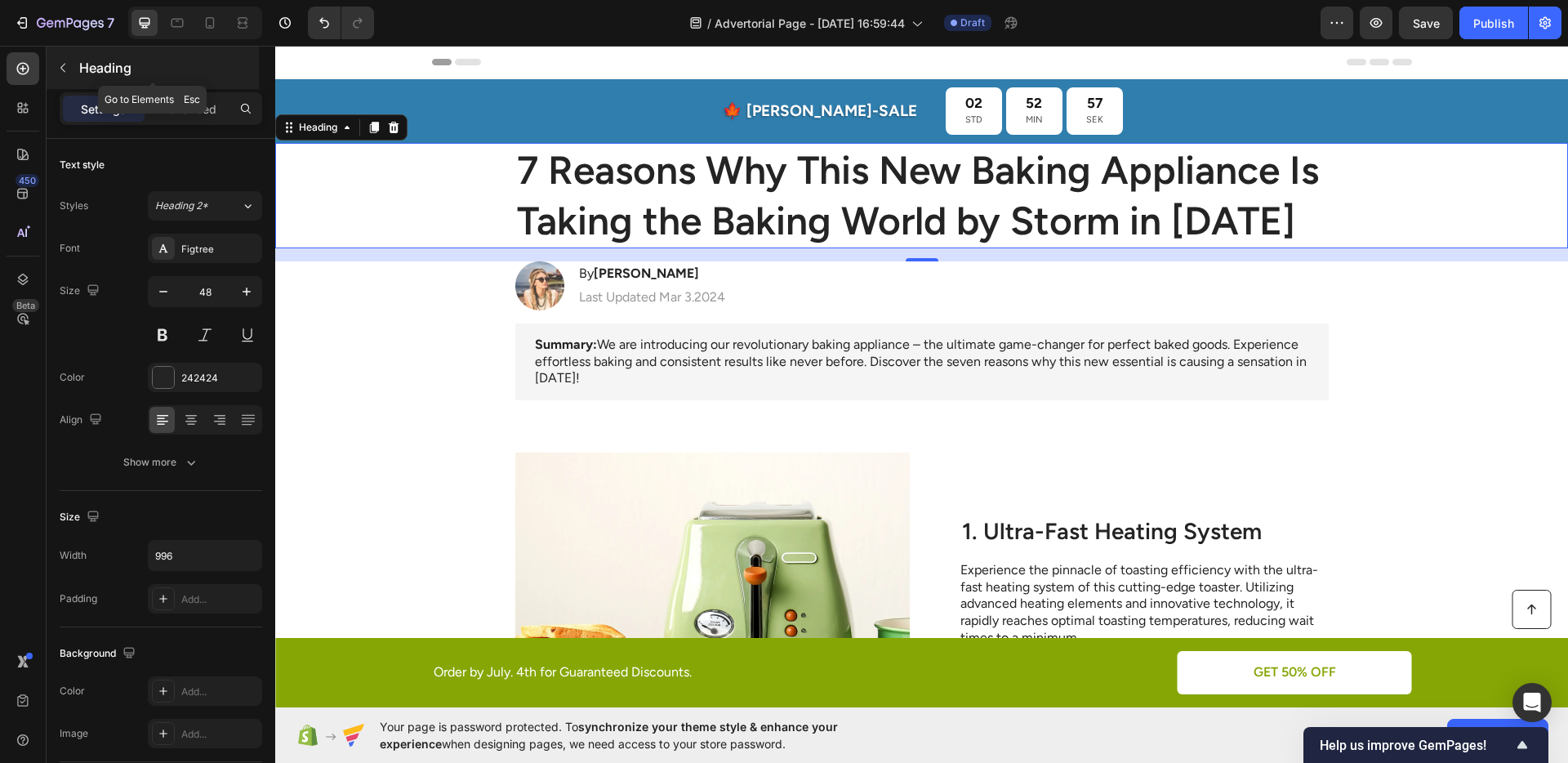
click at [60, 64] on icon "button" at bounding box center [63, 68] width 13 height 13
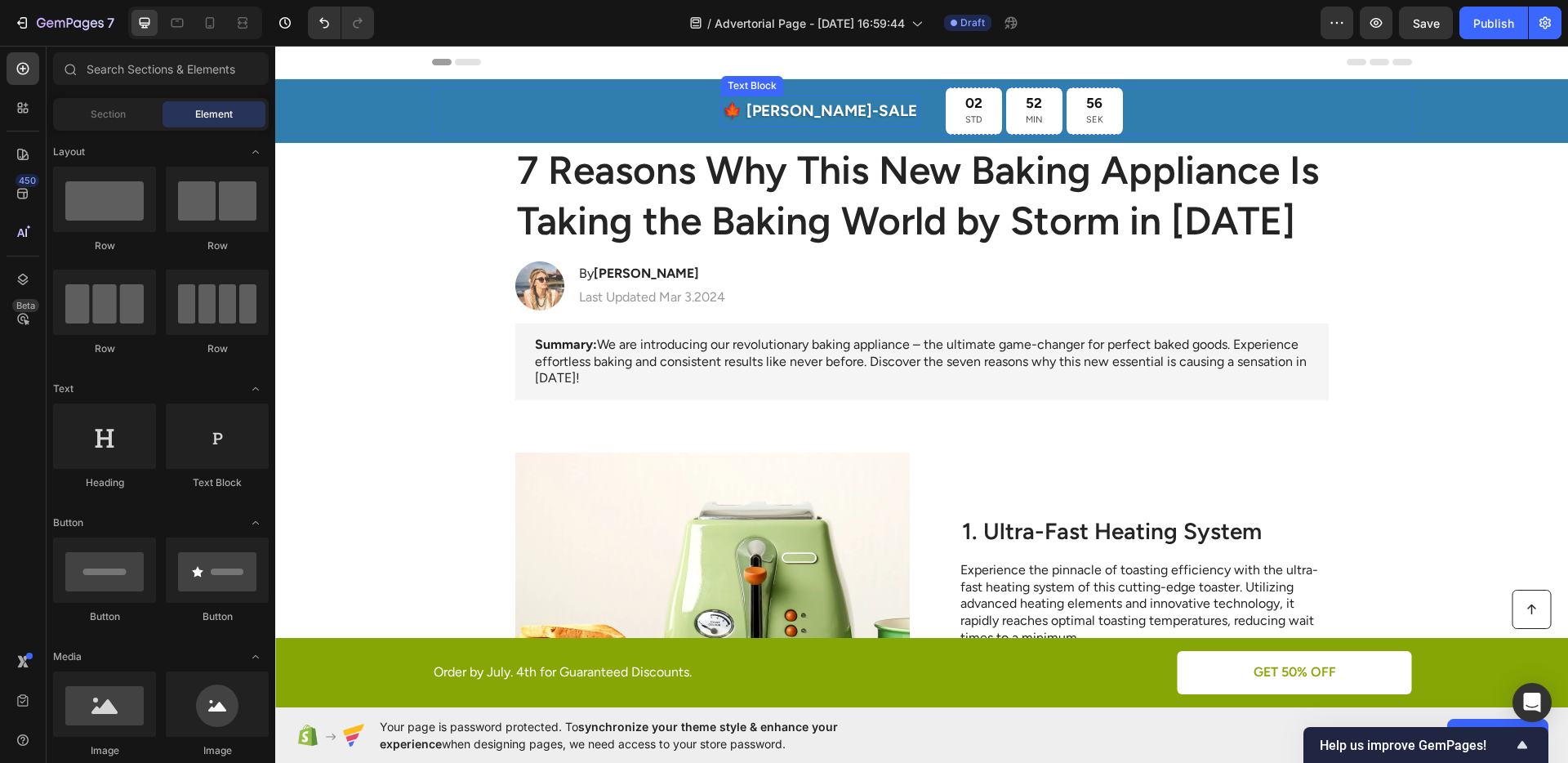
click at [794, 107] on p "🍁 [PERSON_NAME]-SALE" at bounding box center [820, 110] width 194 height 27
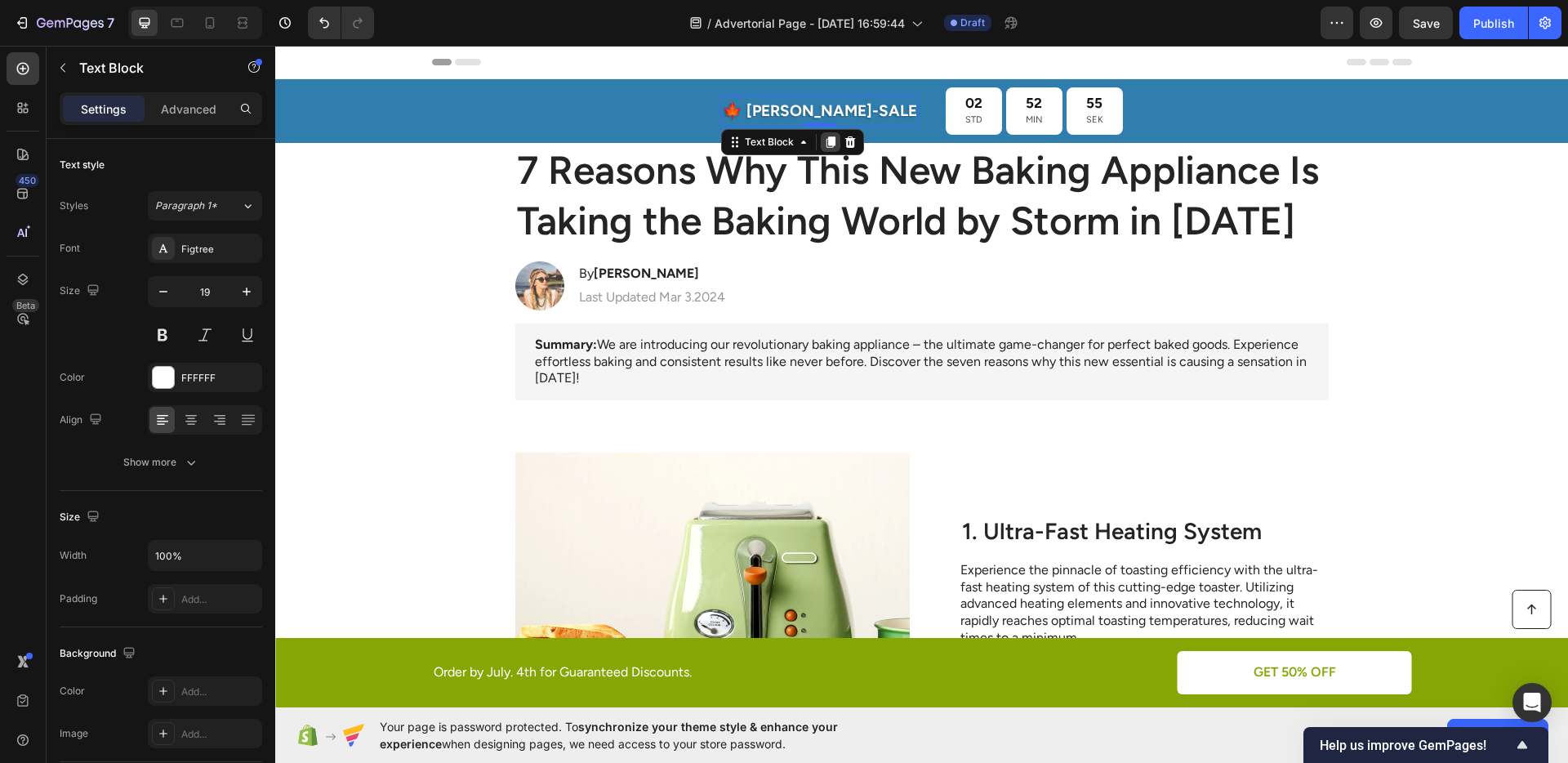
click at [834, 143] on icon at bounding box center [830, 141] width 9 height 12
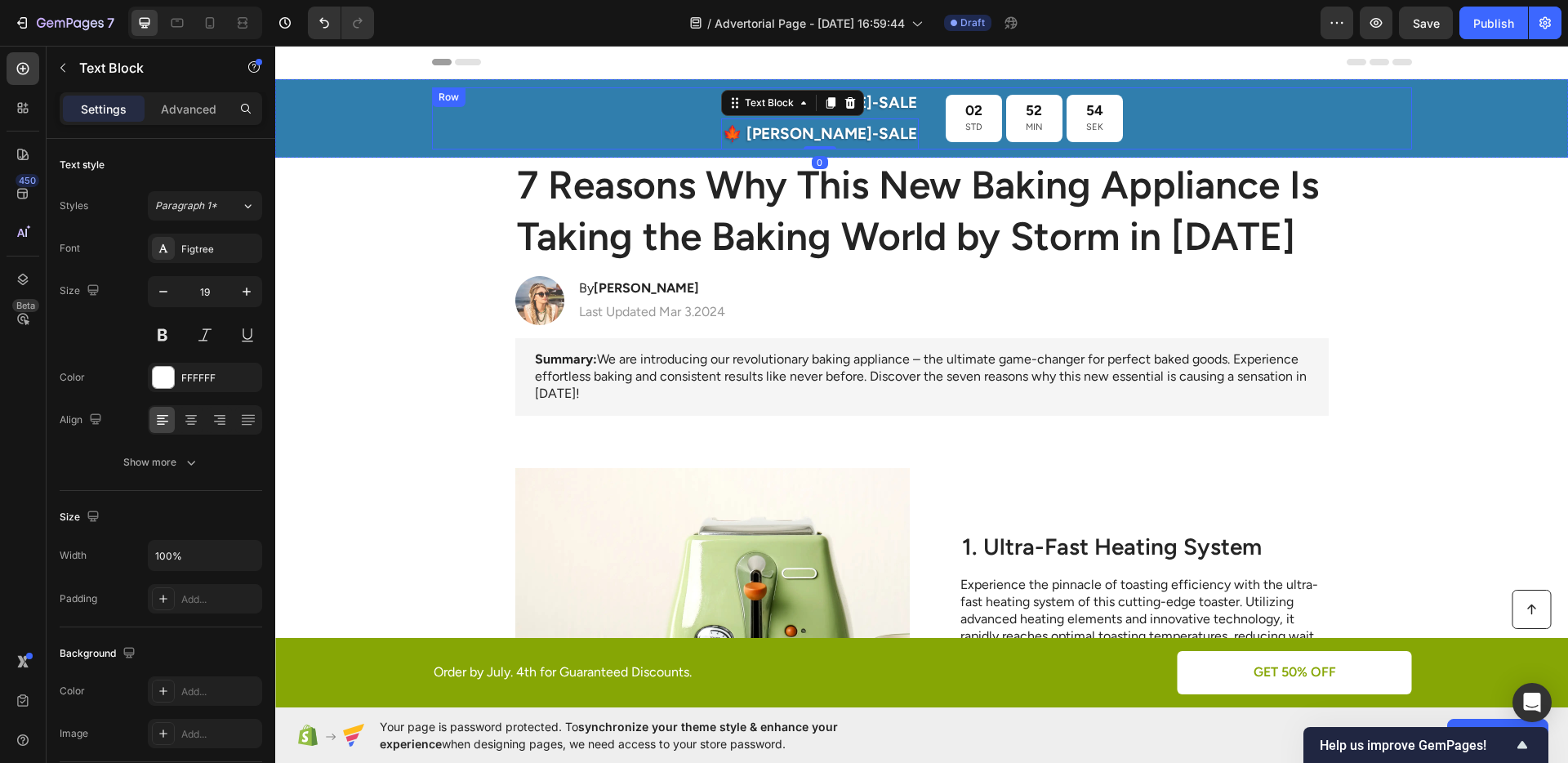
click at [686, 124] on div "🍁 [PERSON_NAME]-SALE Text Block 🍁 [PERSON_NAME]-SALE Text Block 0 02 STD 52 MIN…" at bounding box center [922, 119] width 980 height 62
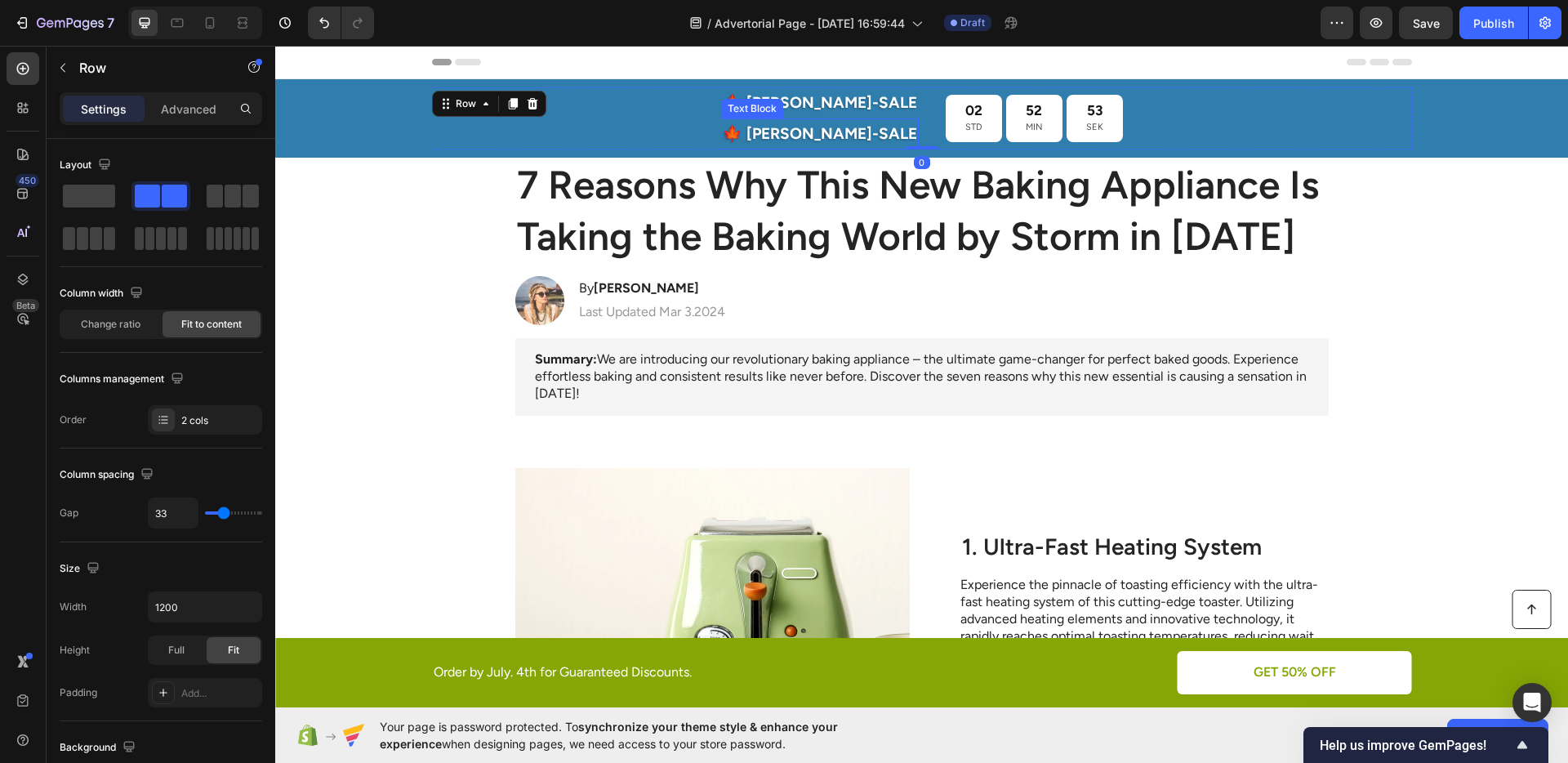
click at [816, 129] on p "🍁 [PERSON_NAME]-SALE" at bounding box center [820, 134] width 194 height 27
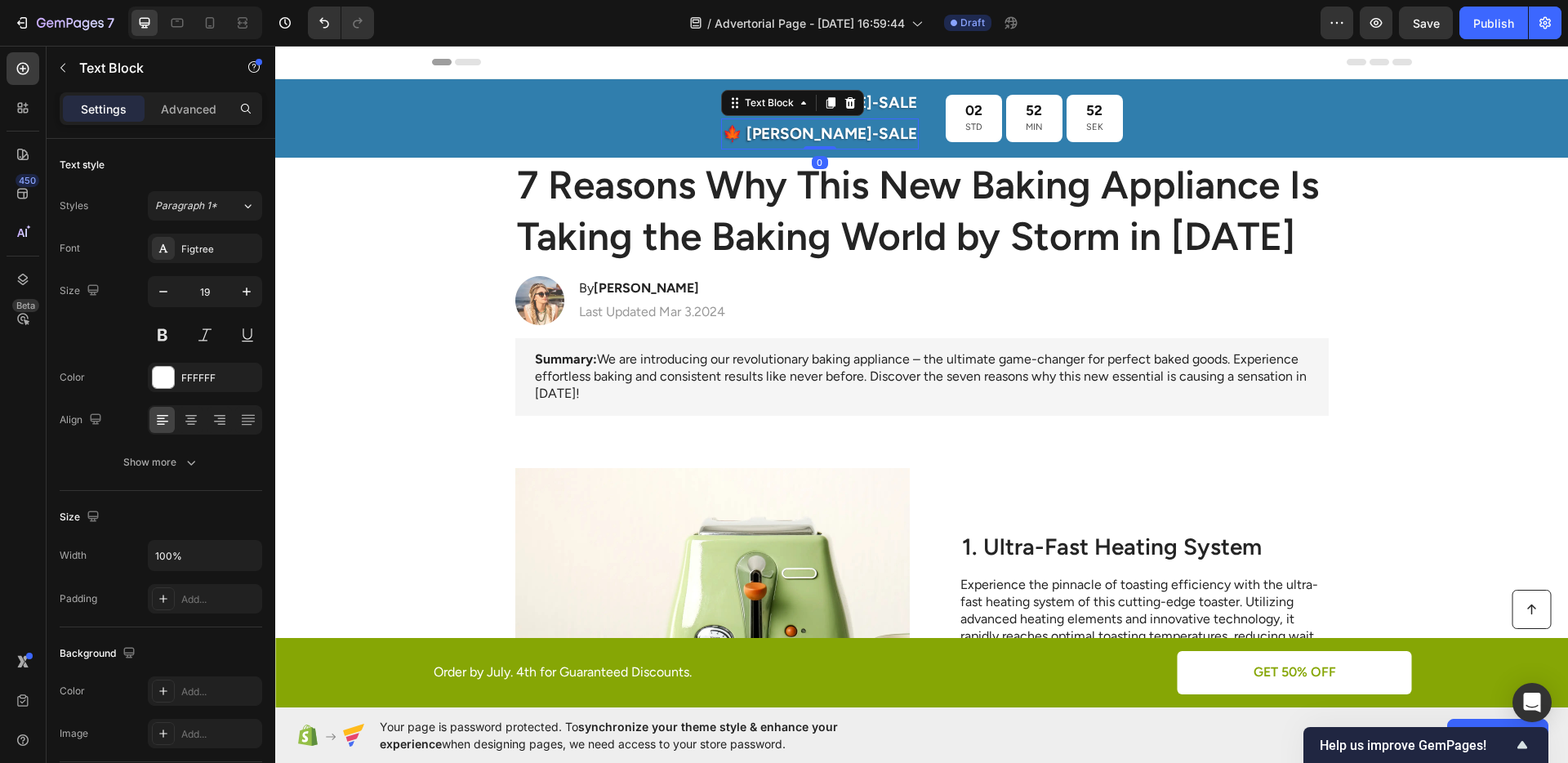
click at [816, 129] on p "🍁 [PERSON_NAME]-SALE" at bounding box center [820, 134] width 194 height 27
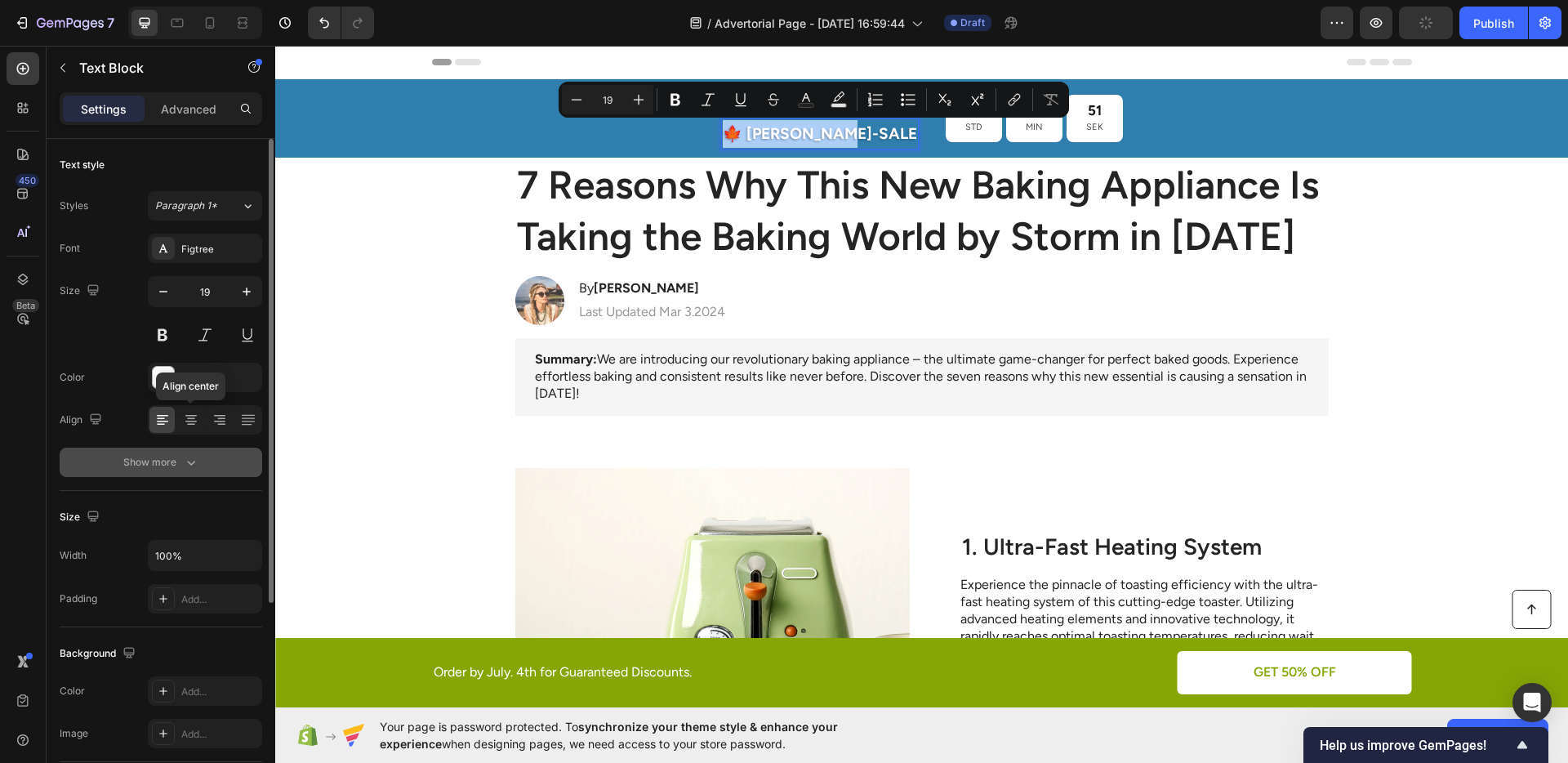
click at [168, 462] on div "Show more" at bounding box center [161, 462] width 76 height 16
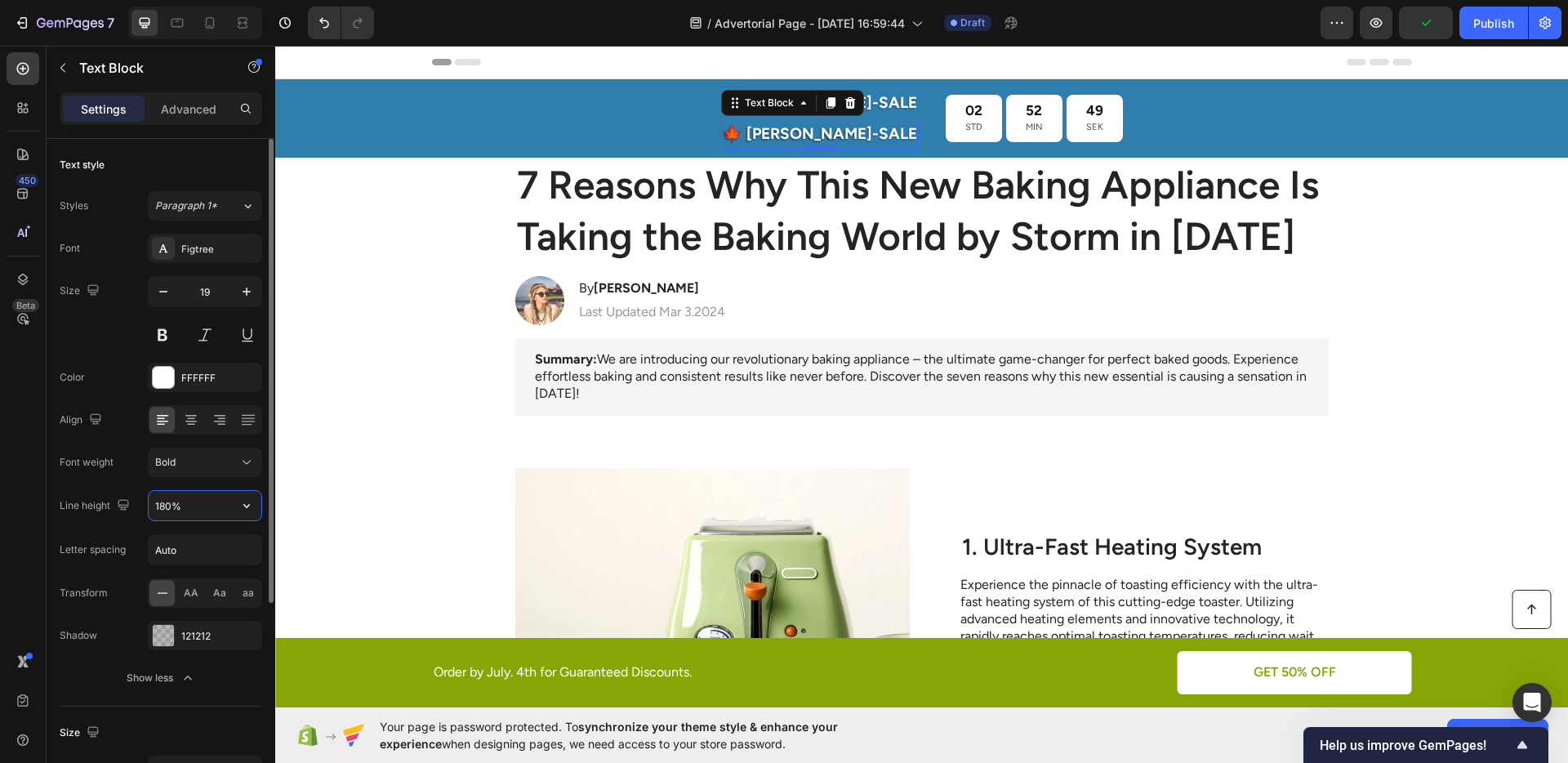
click at [171, 497] on input "180%" at bounding box center [204, 506] width 112 height 29
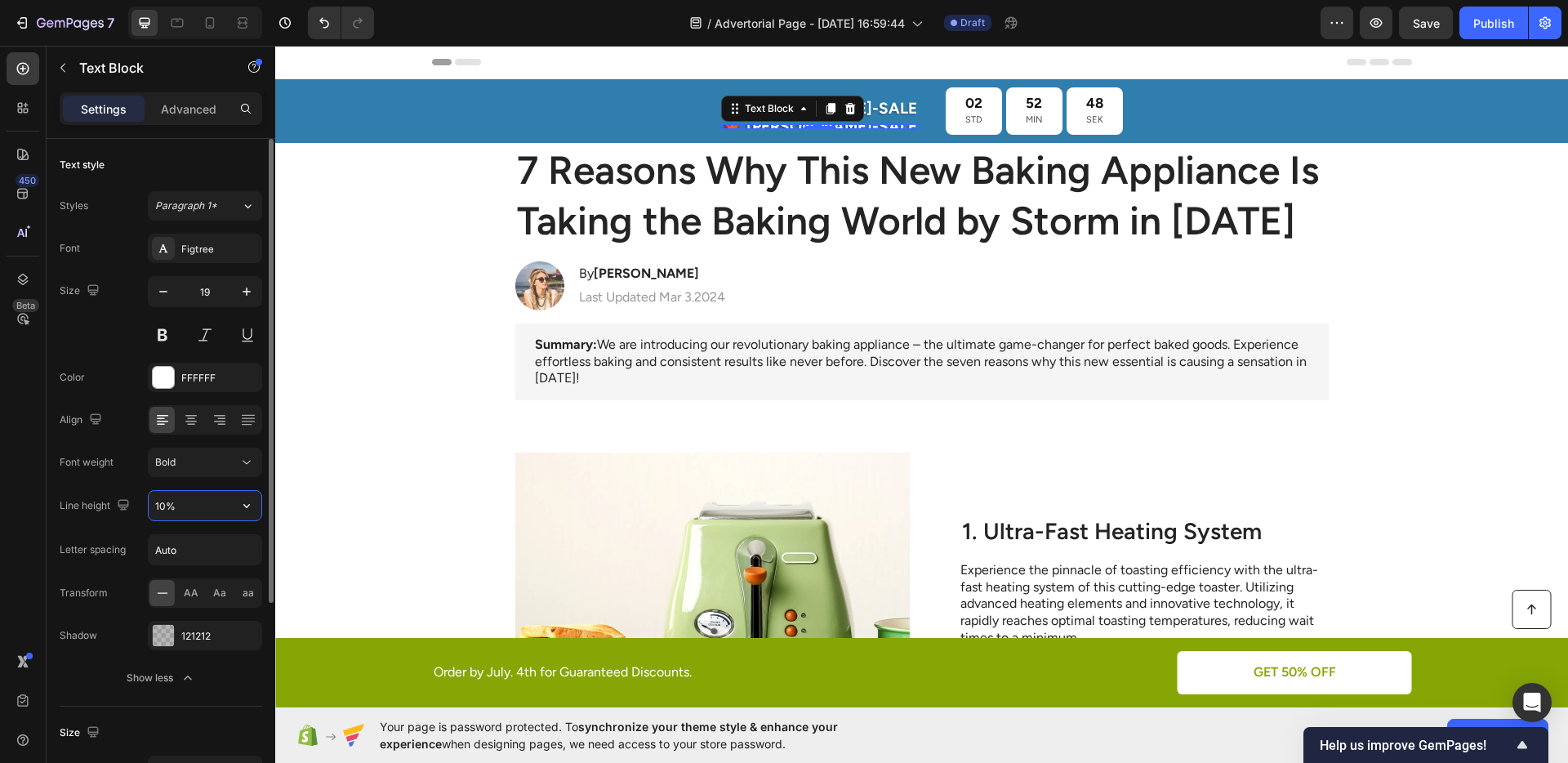
type input "100%"
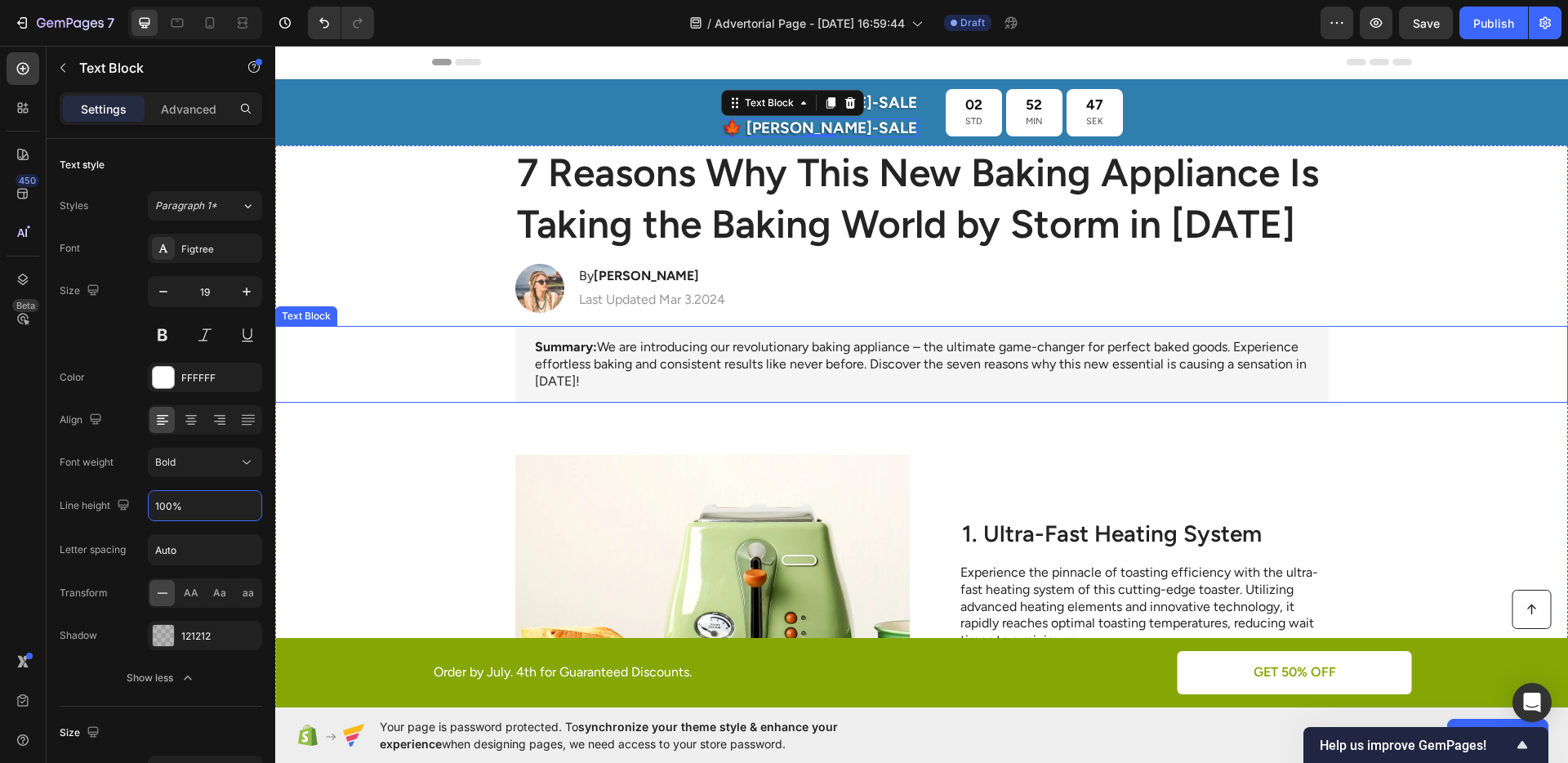
click at [652, 358] on p "Summary: We are introducing our revolutionary baking appliance – the ultimate g…" at bounding box center [922, 363] width 774 height 50
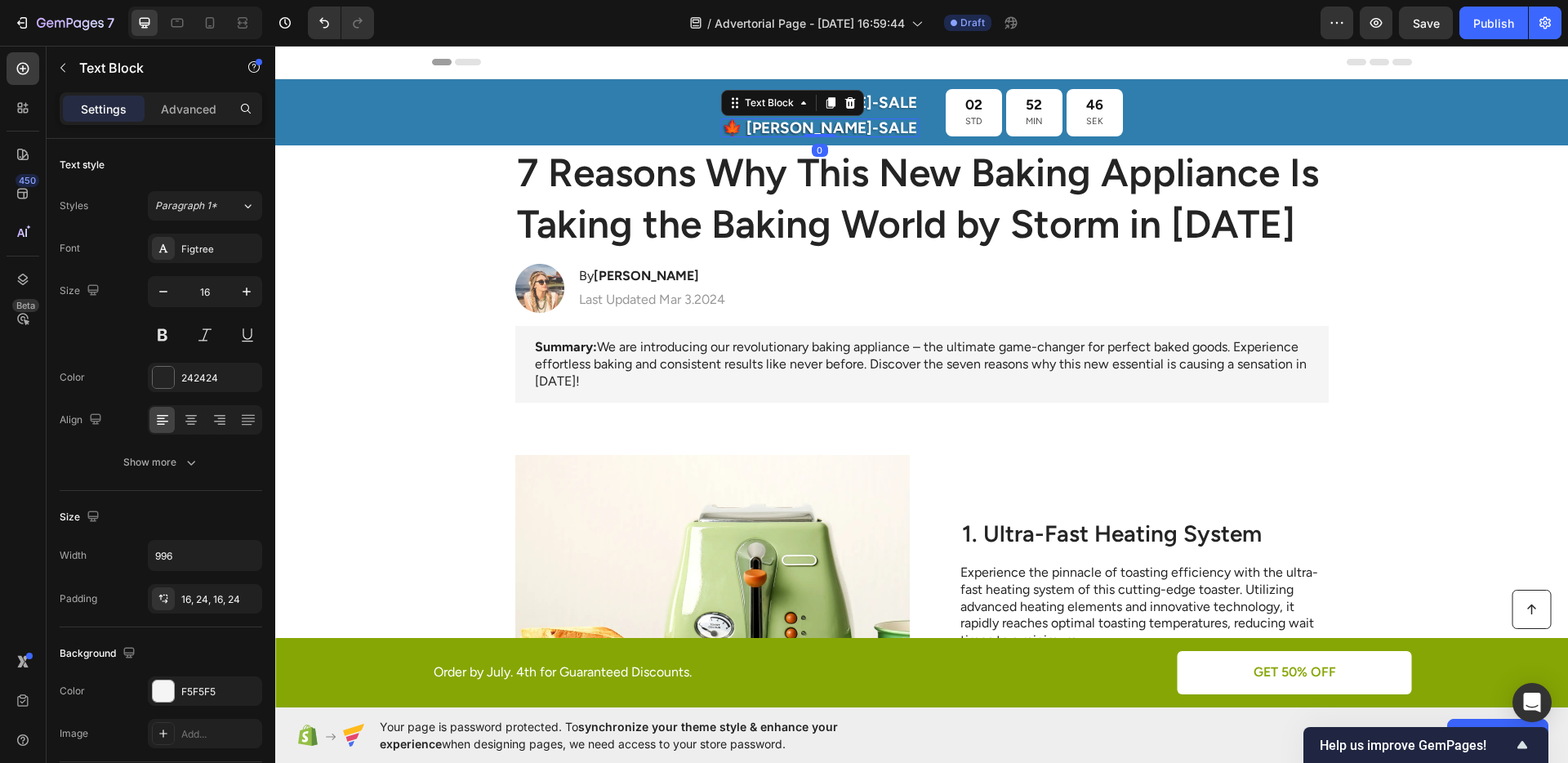
click at [796, 133] on p "🍁 [PERSON_NAME]-SALE" at bounding box center [820, 128] width 194 height 16
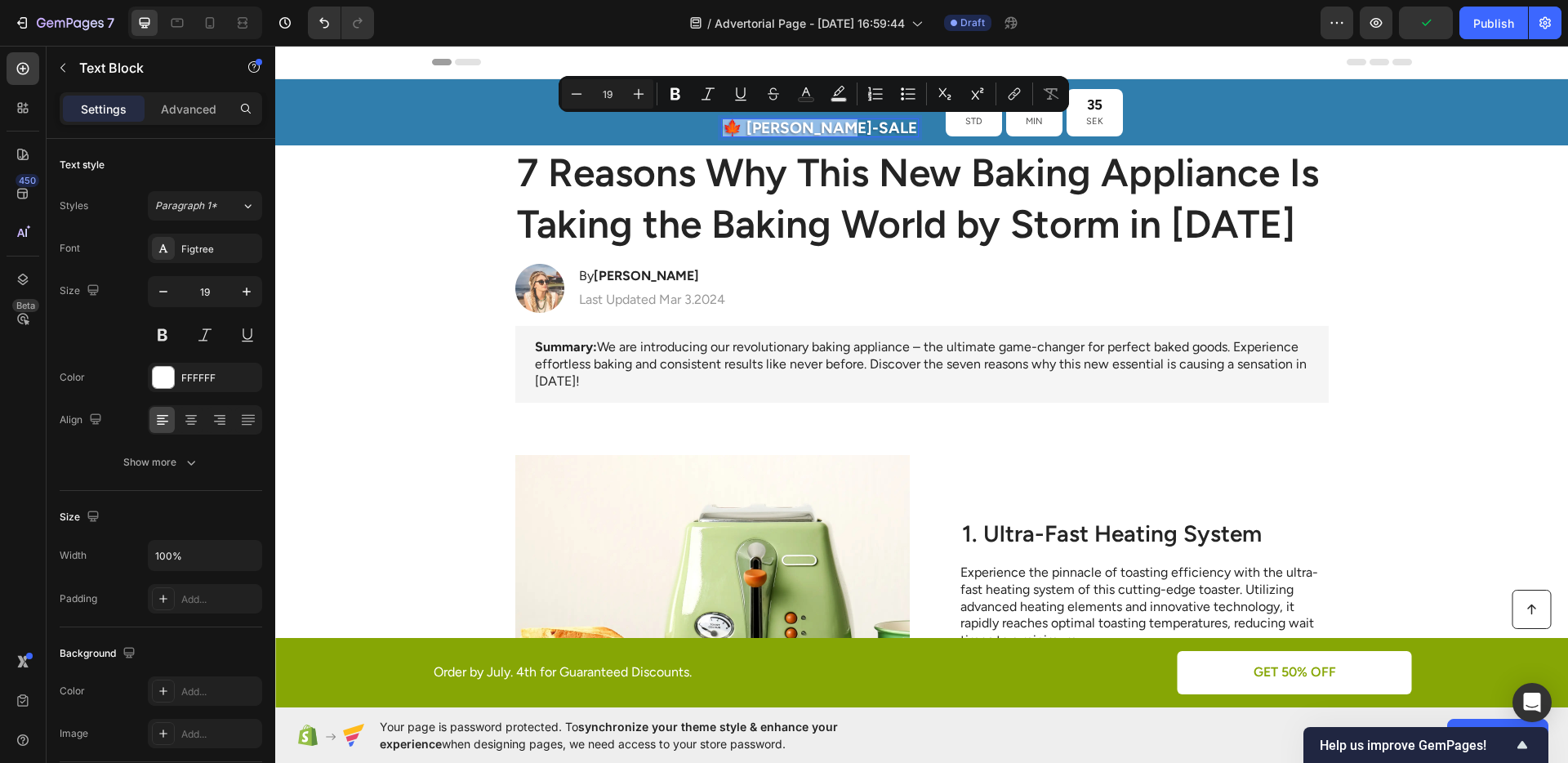
click at [827, 130] on p "🍁 [PERSON_NAME]-SALE" at bounding box center [820, 128] width 194 height 16
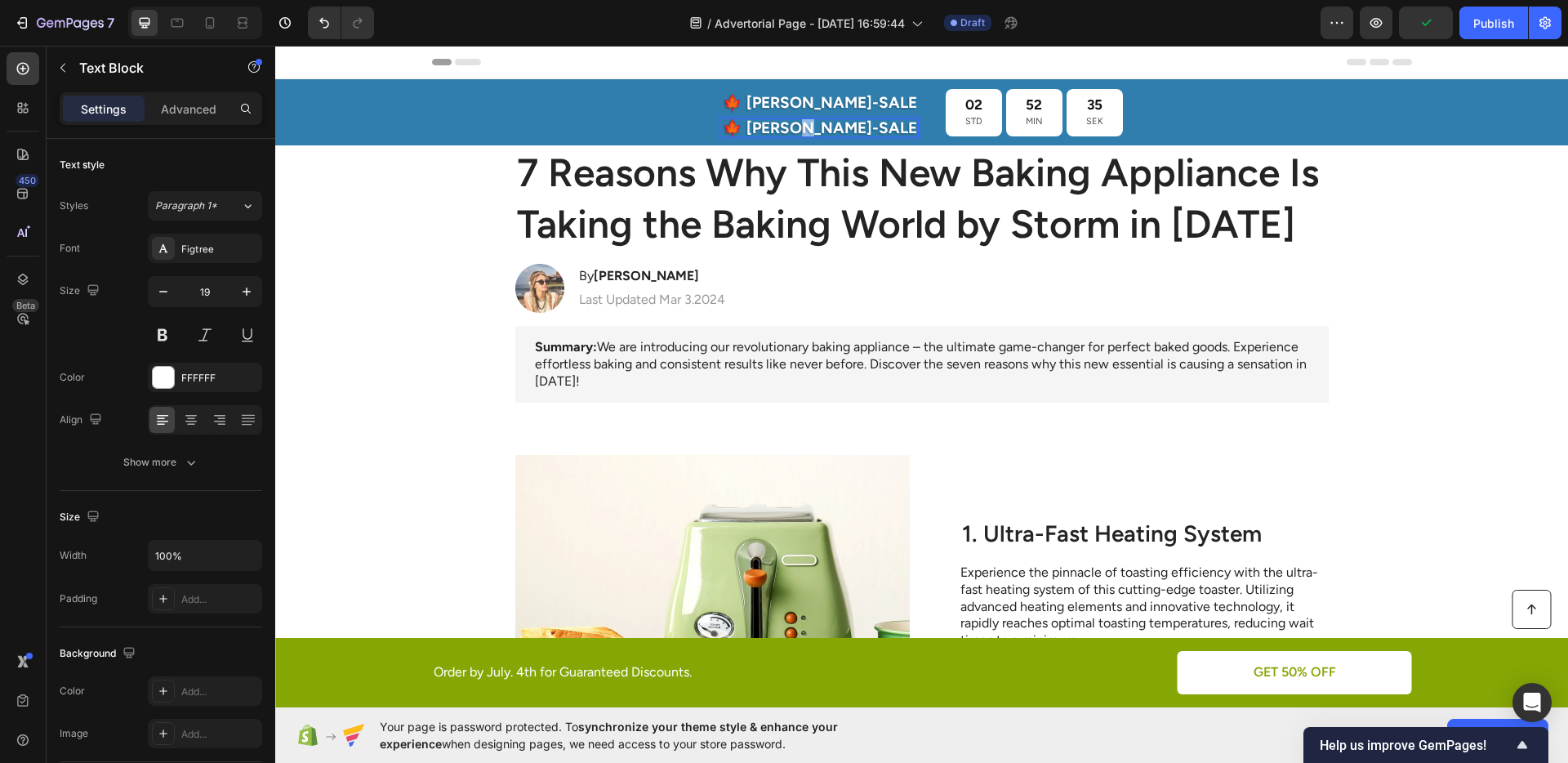
click at [827, 130] on p "🍁 [PERSON_NAME]-SALE" at bounding box center [820, 128] width 194 height 16
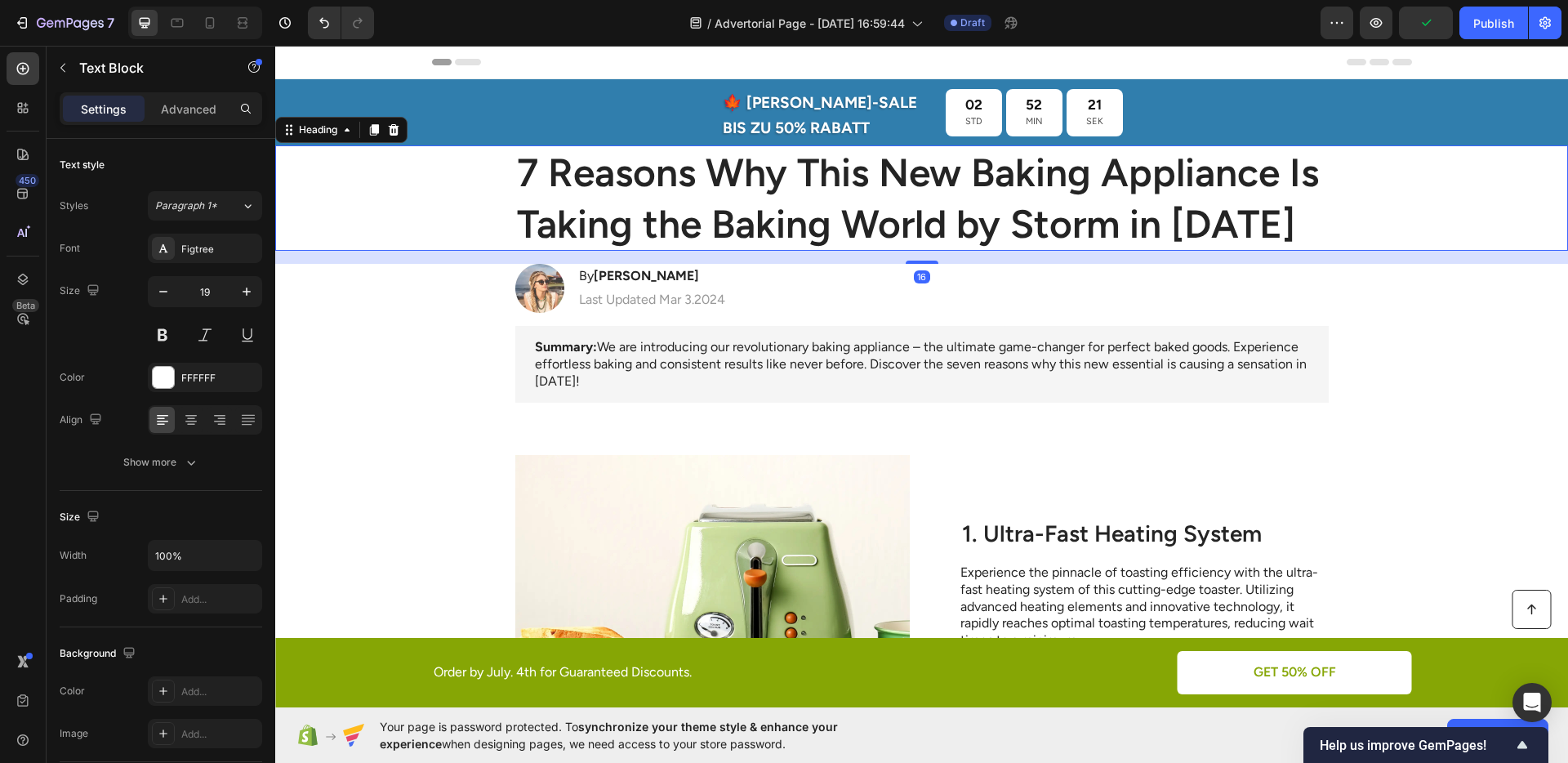
click at [880, 202] on h1 "7 Reasons Why This New Baking Appliance Is Taking the Baking World by Storm in …" at bounding box center [921, 197] width 813 height 105
click at [800, 105] on p "🍁 [PERSON_NAME]-SALE" at bounding box center [820, 103] width 194 height 27
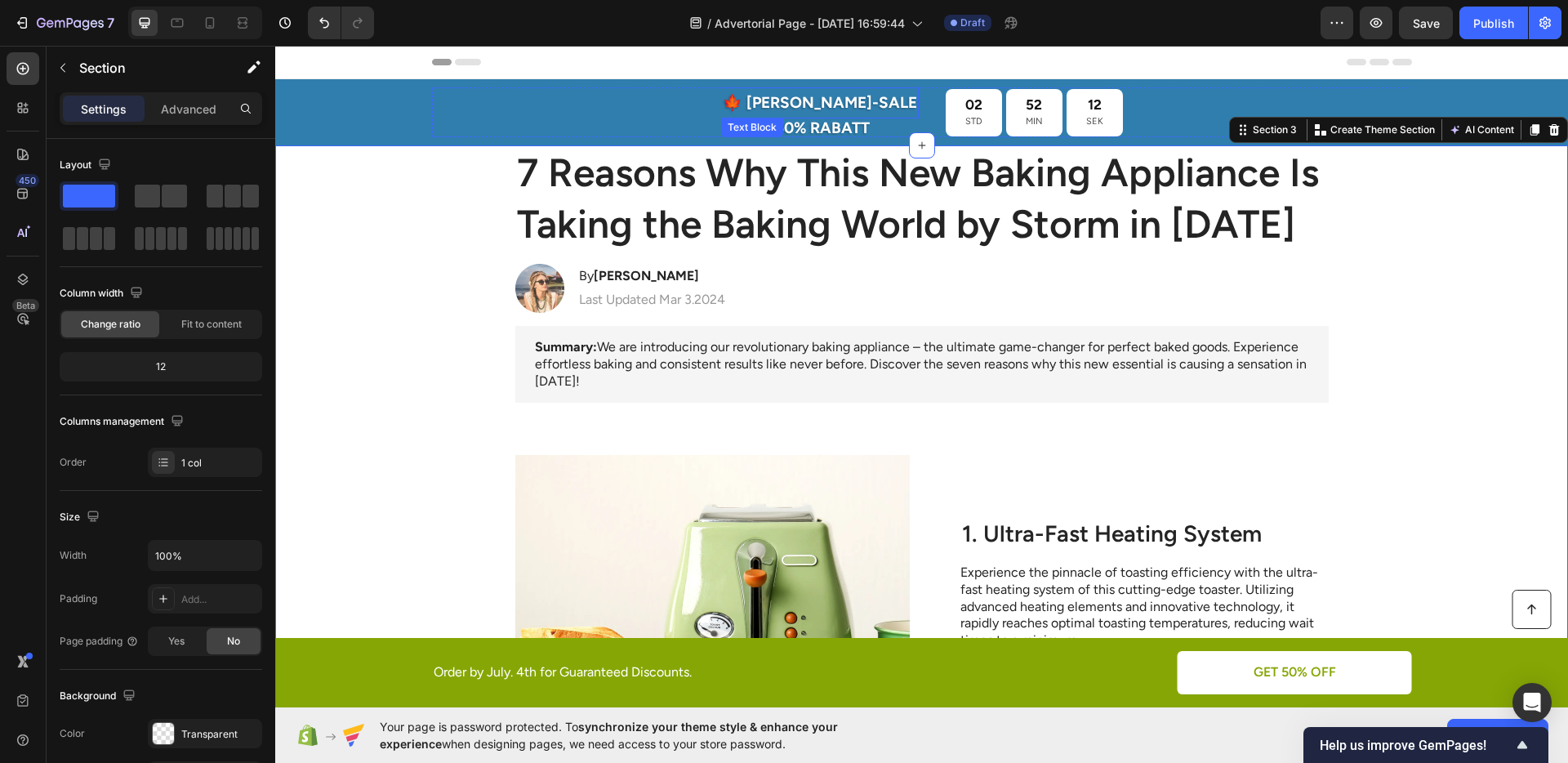
click at [831, 113] on p "🍁 [PERSON_NAME]-SALE" at bounding box center [820, 103] width 194 height 27
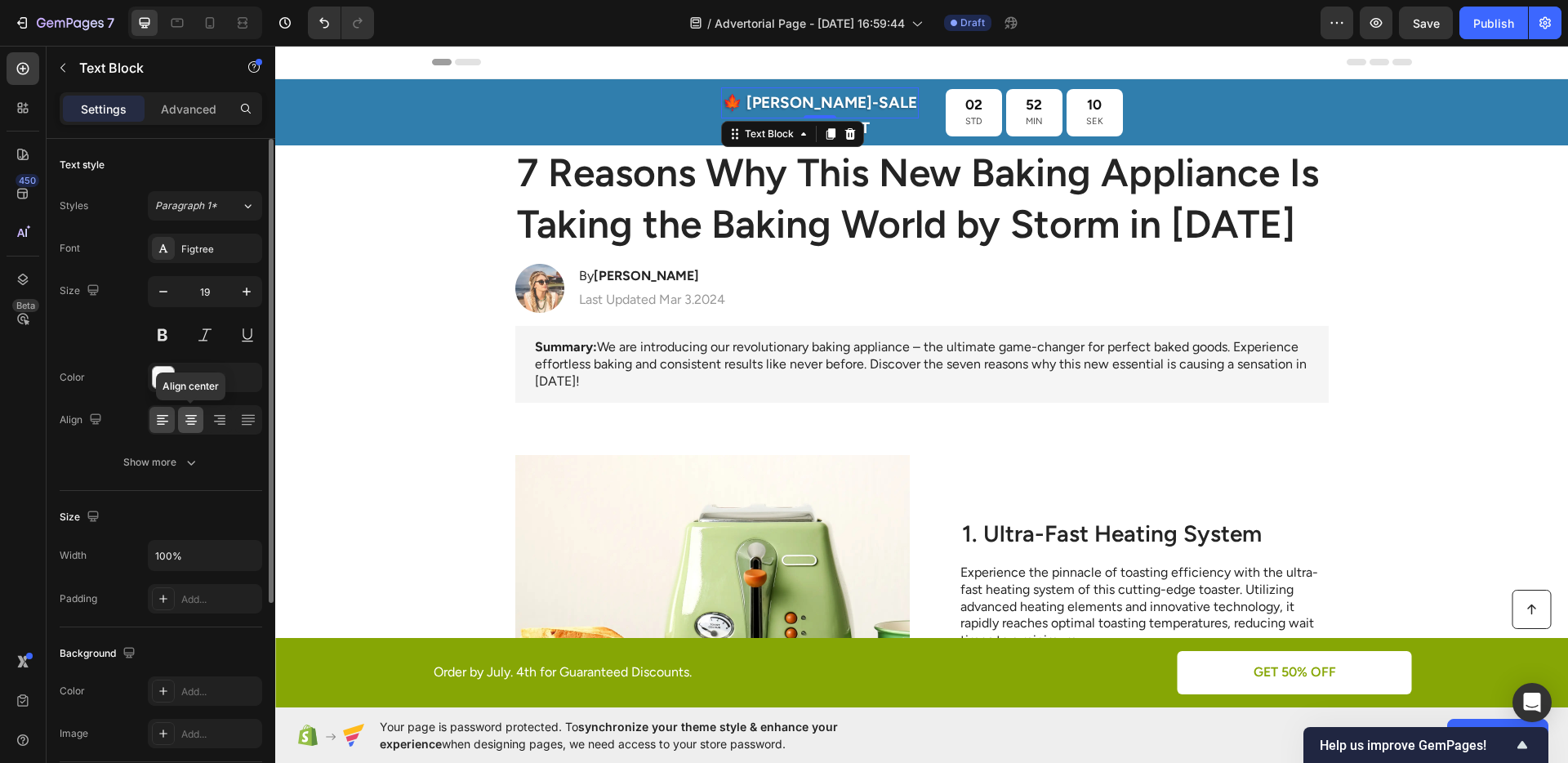
click at [198, 411] on div at bounding box center [191, 420] width 26 height 26
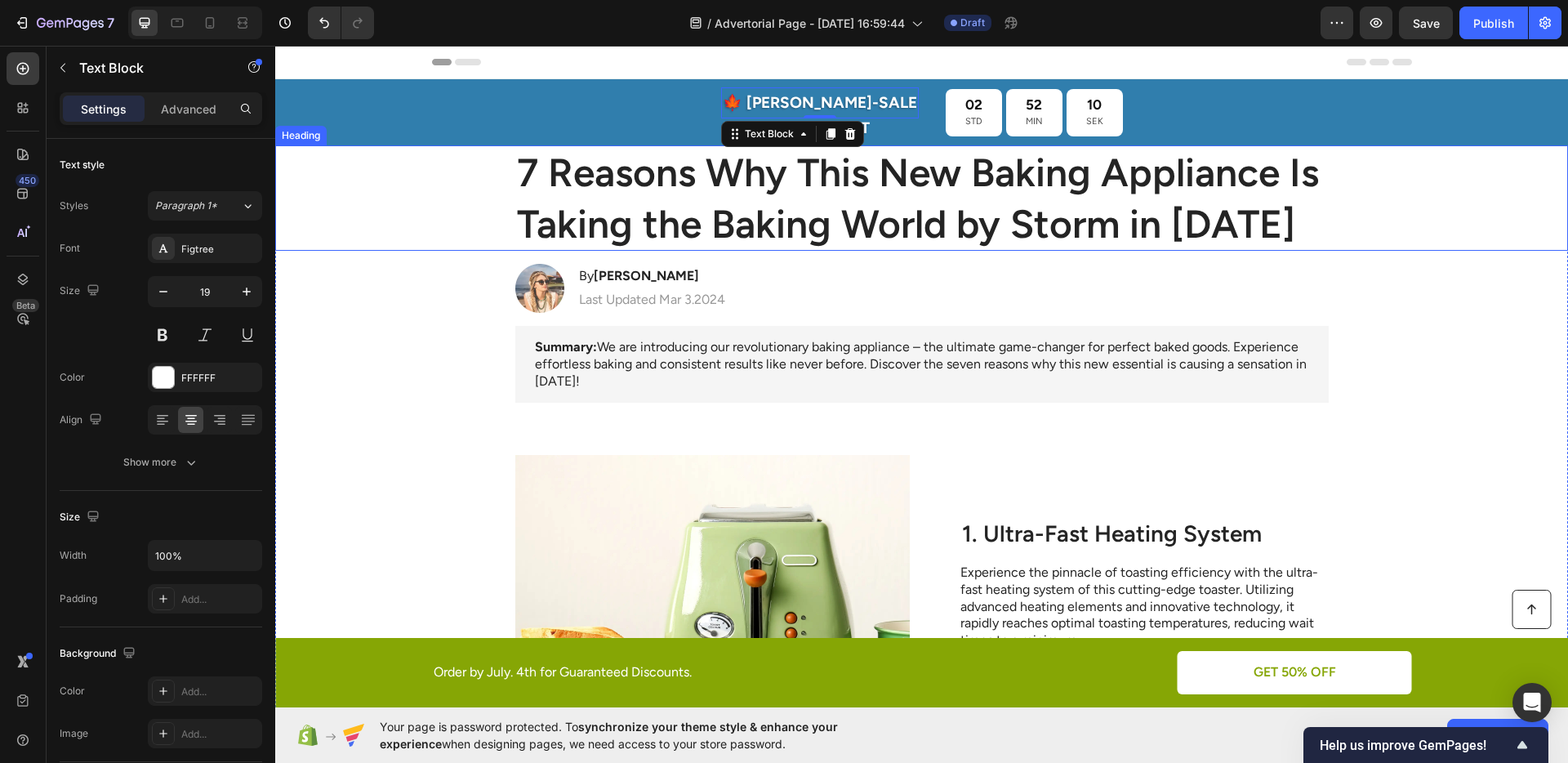
click at [663, 197] on h1 "7 Reasons Why This New Baking Appliance Is Taking the Baking World by Storm in …" at bounding box center [921, 197] width 813 height 105
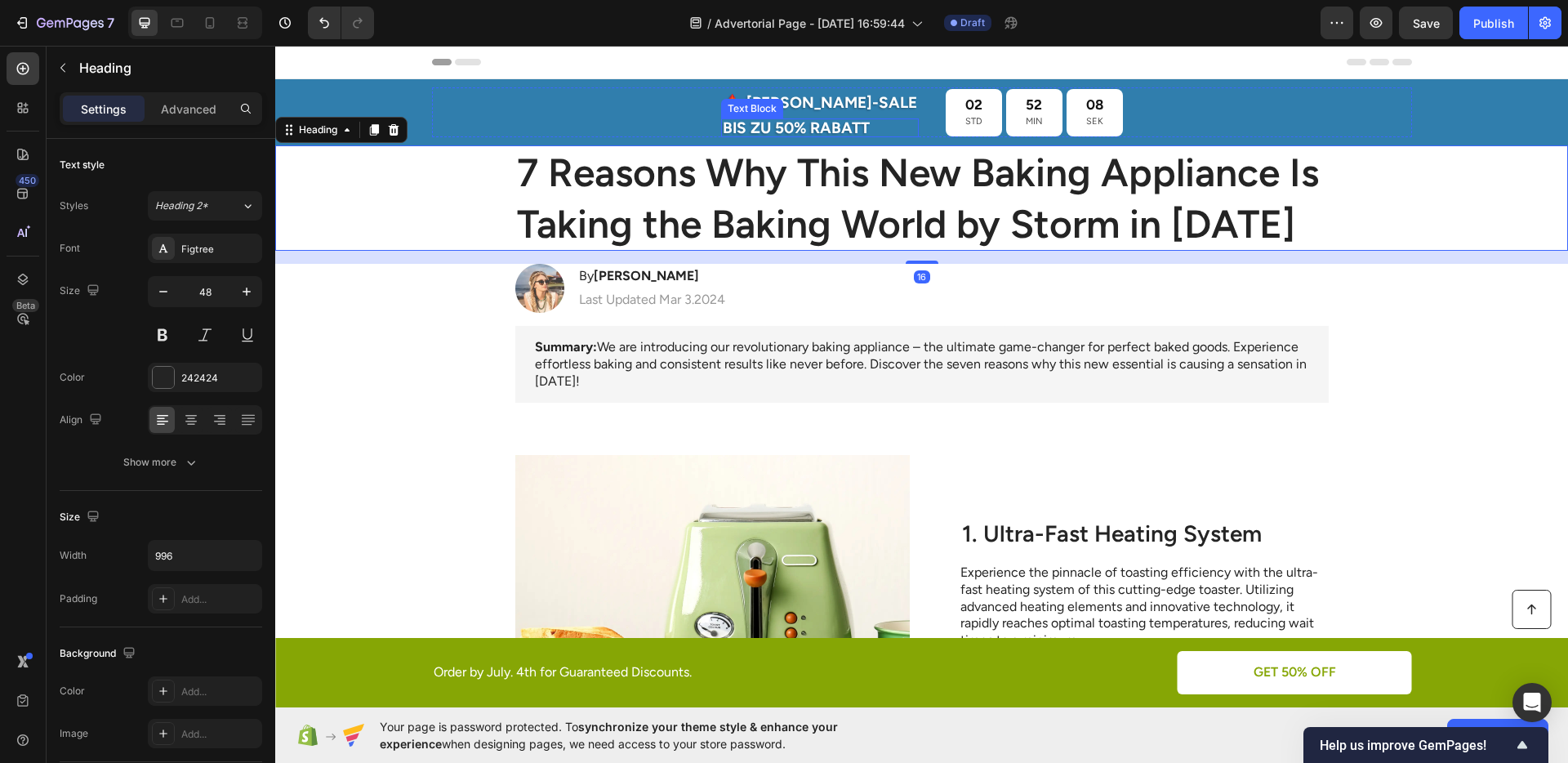
click at [775, 131] on p "BIS ZU 50% RABATT" at bounding box center [820, 128] width 194 height 16
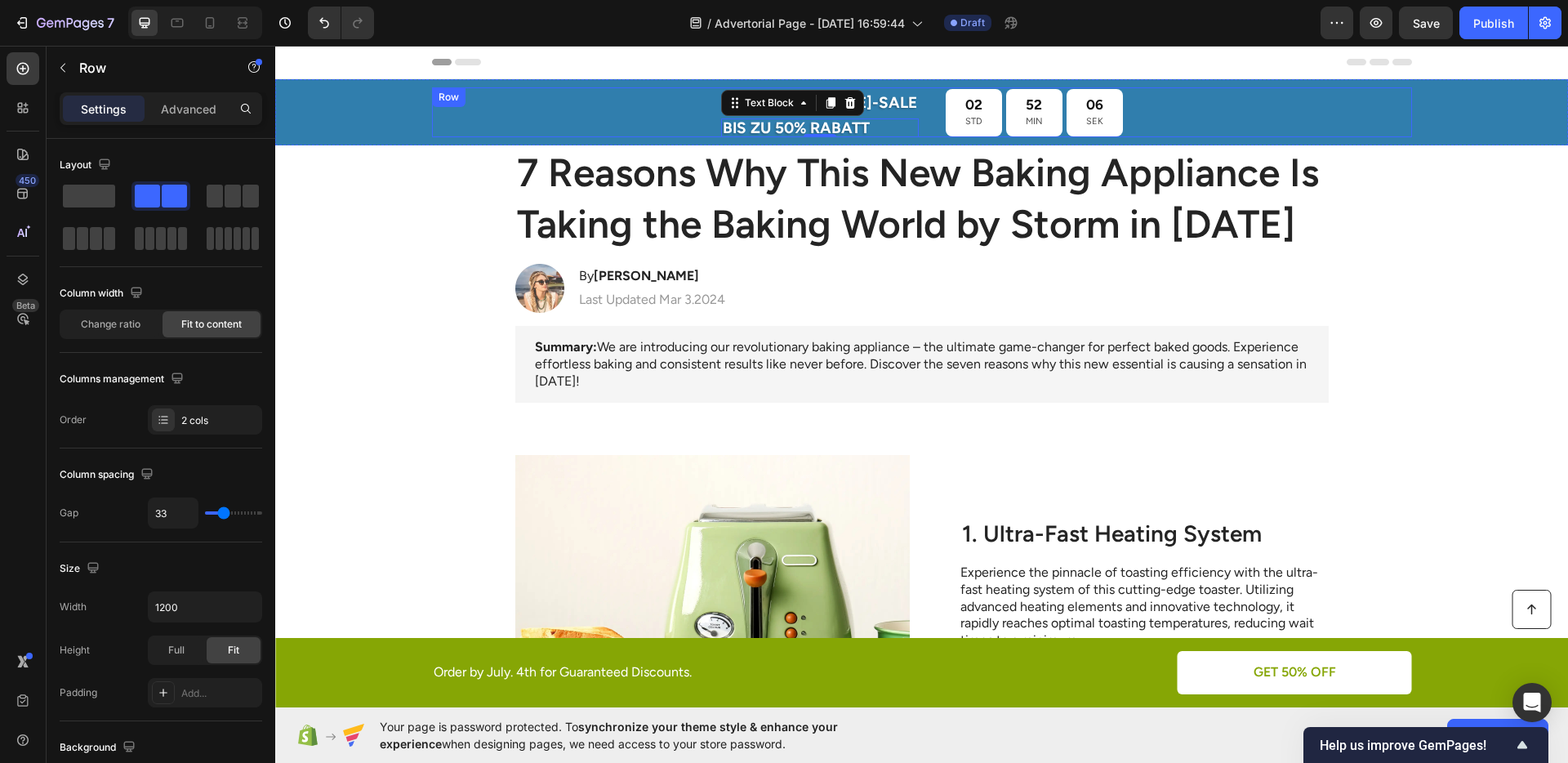
click at [894, 94] on div "🍁 [PERSON_NAME]-SALE Text Block BIS ZU 50% RABATT Text Block 0 02 STD 52 MIN 06…" at bounding box center [922, 112] width 980 height 50
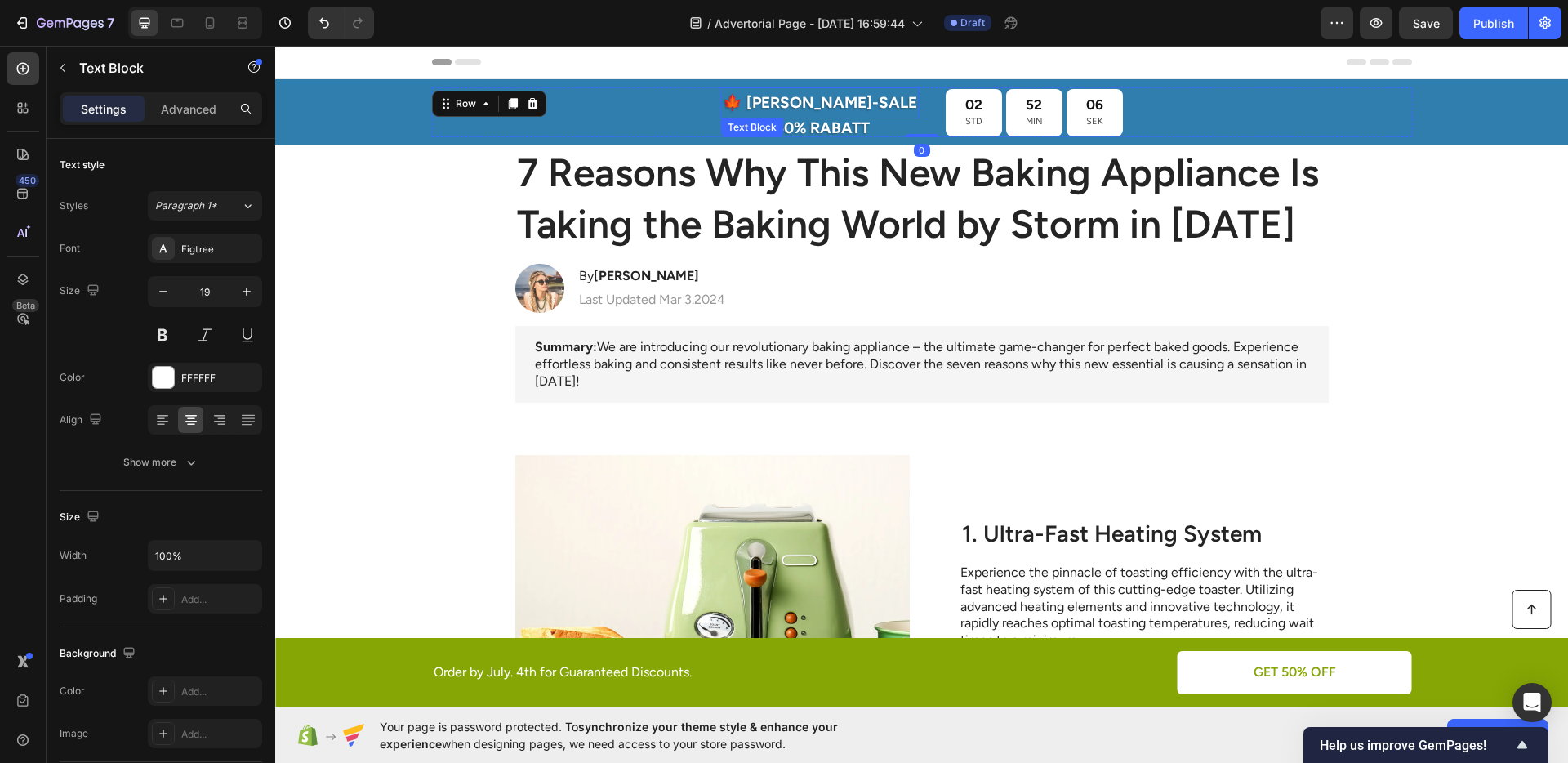
click at [856, 105] on p "🍁 [PERSON_NAME]-SALE" at bounding box center [820, 103] width 194 height 27
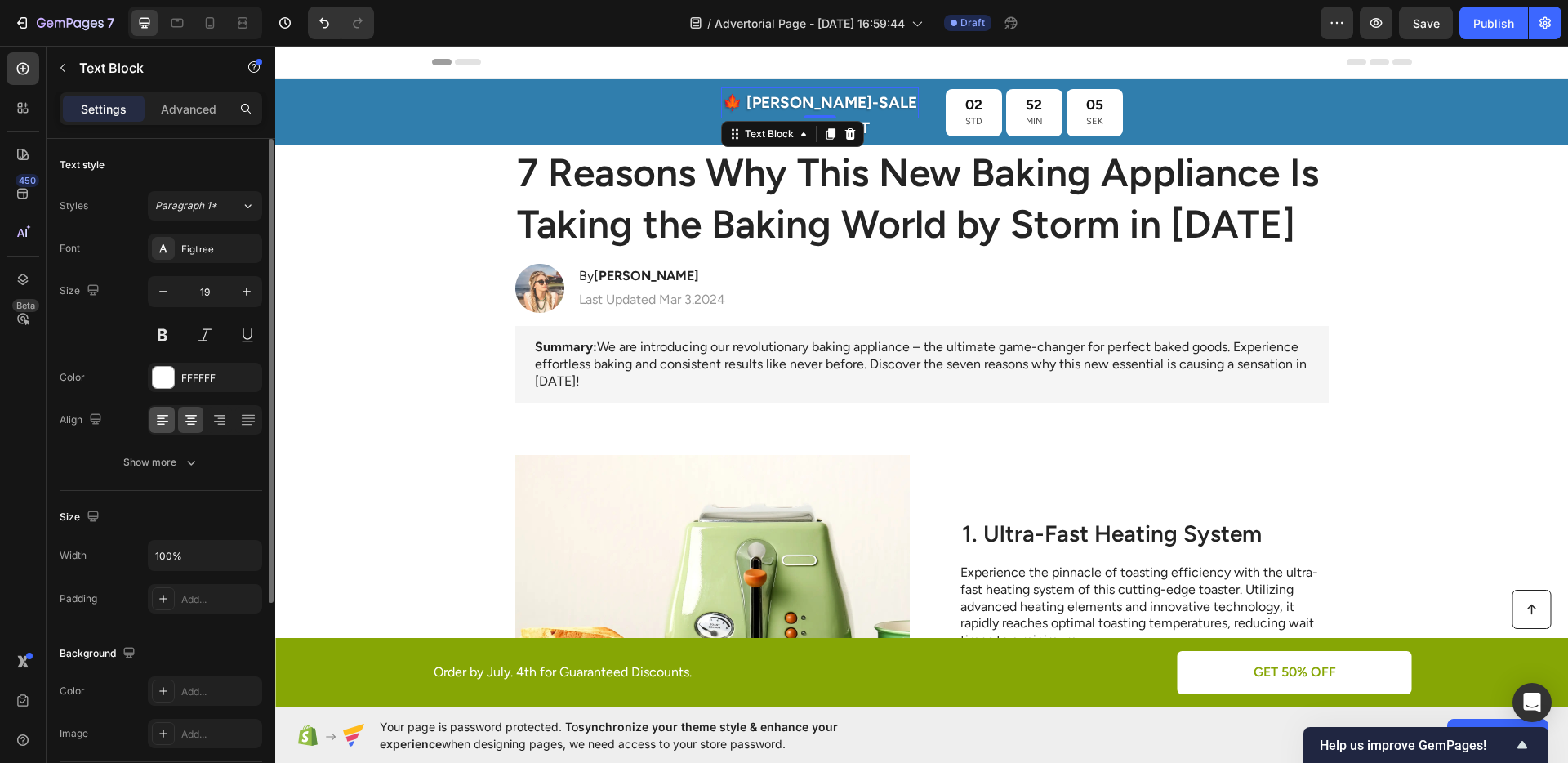
click at [155, 413] on icon at bounding box center [162, 420] width 16 height 16
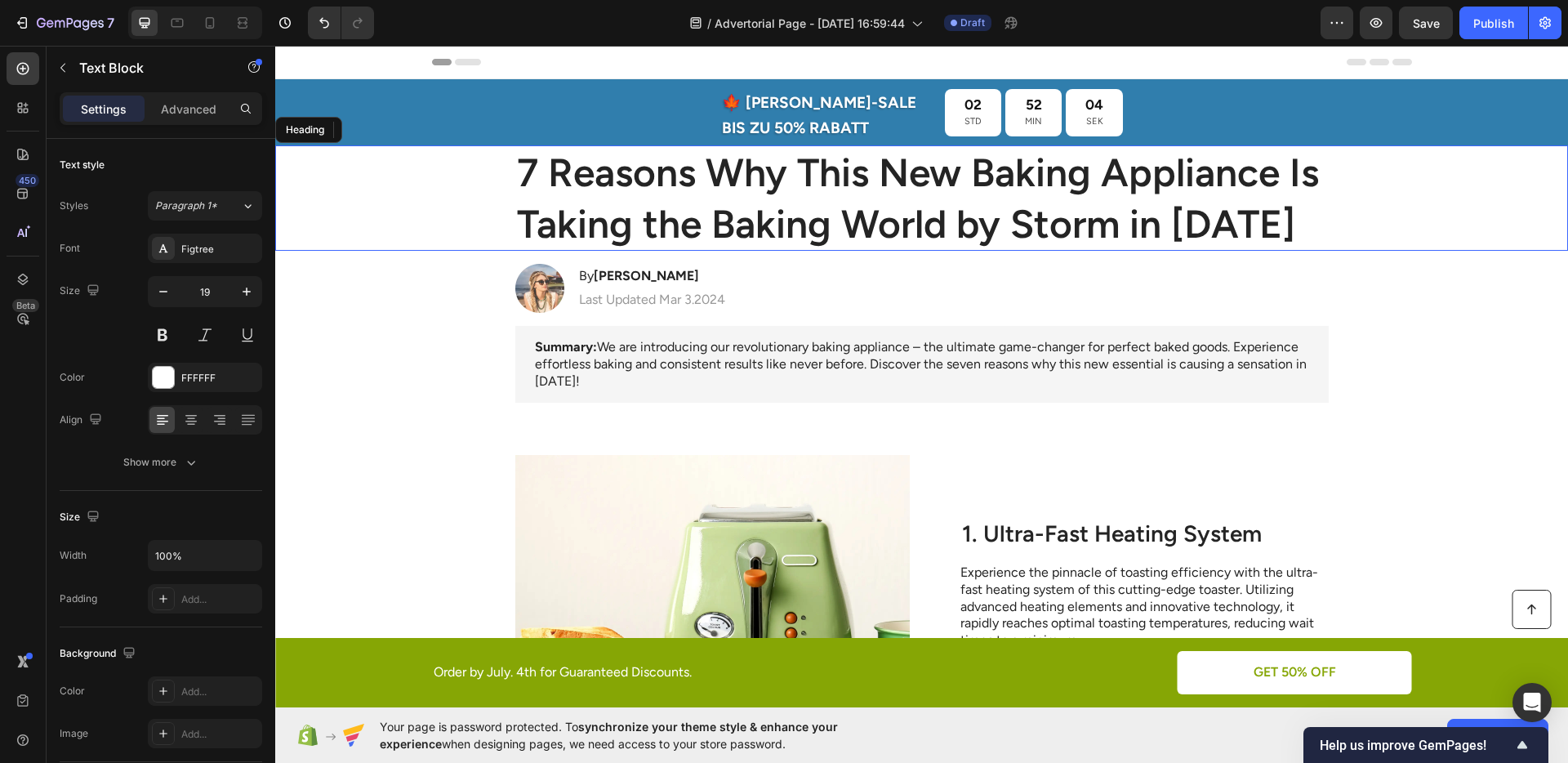
click at [894, 154] on h1 "7 Reasons Why This New Baking Appliance Is Taking the Baking World by Storm in …" at bounding box center [921, 197] width 813 height 105
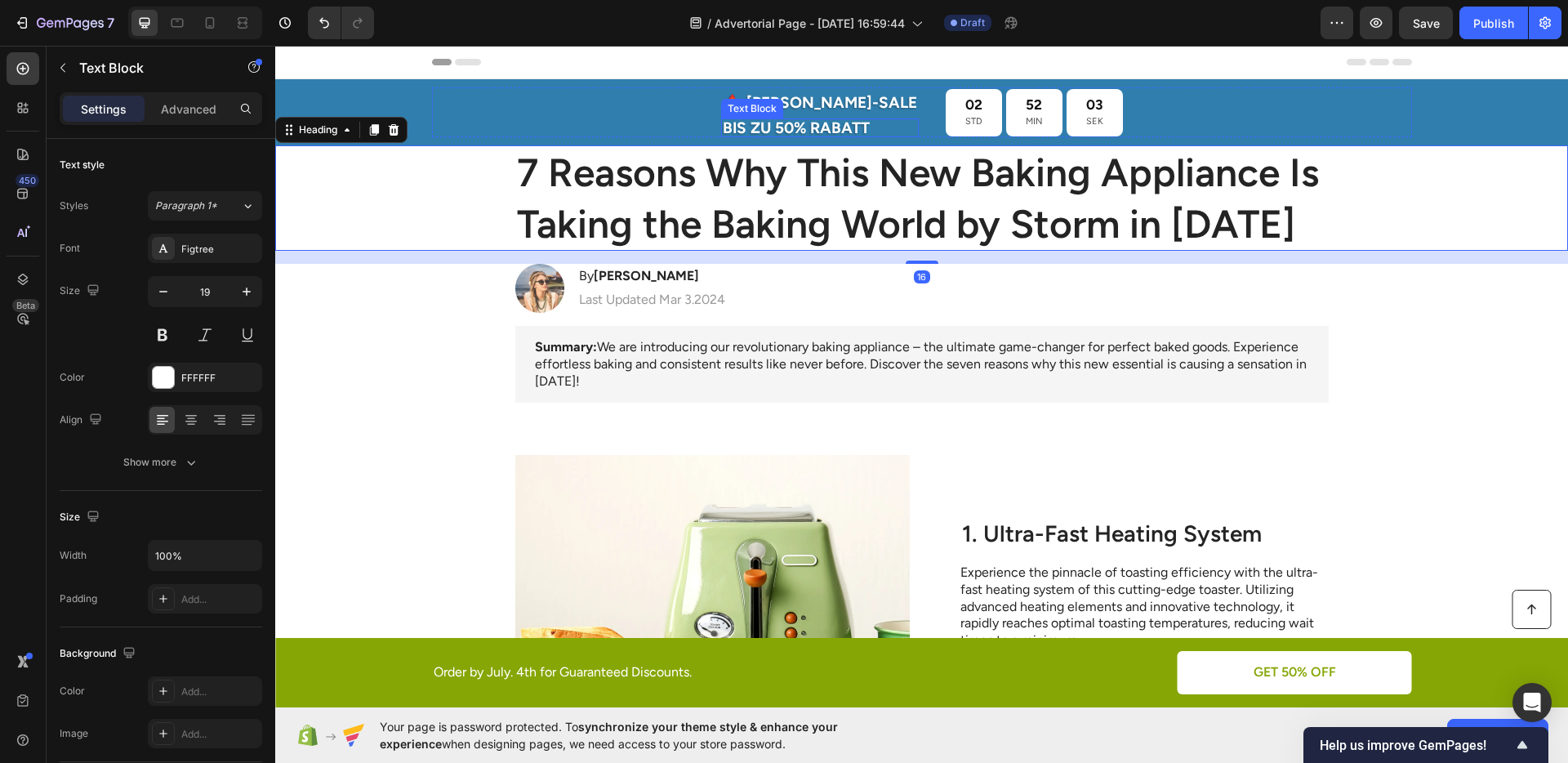
click at [875, 128] on p "BIS ZU 50% RABATT" at bounding box center [820, 128] width 194 height 16
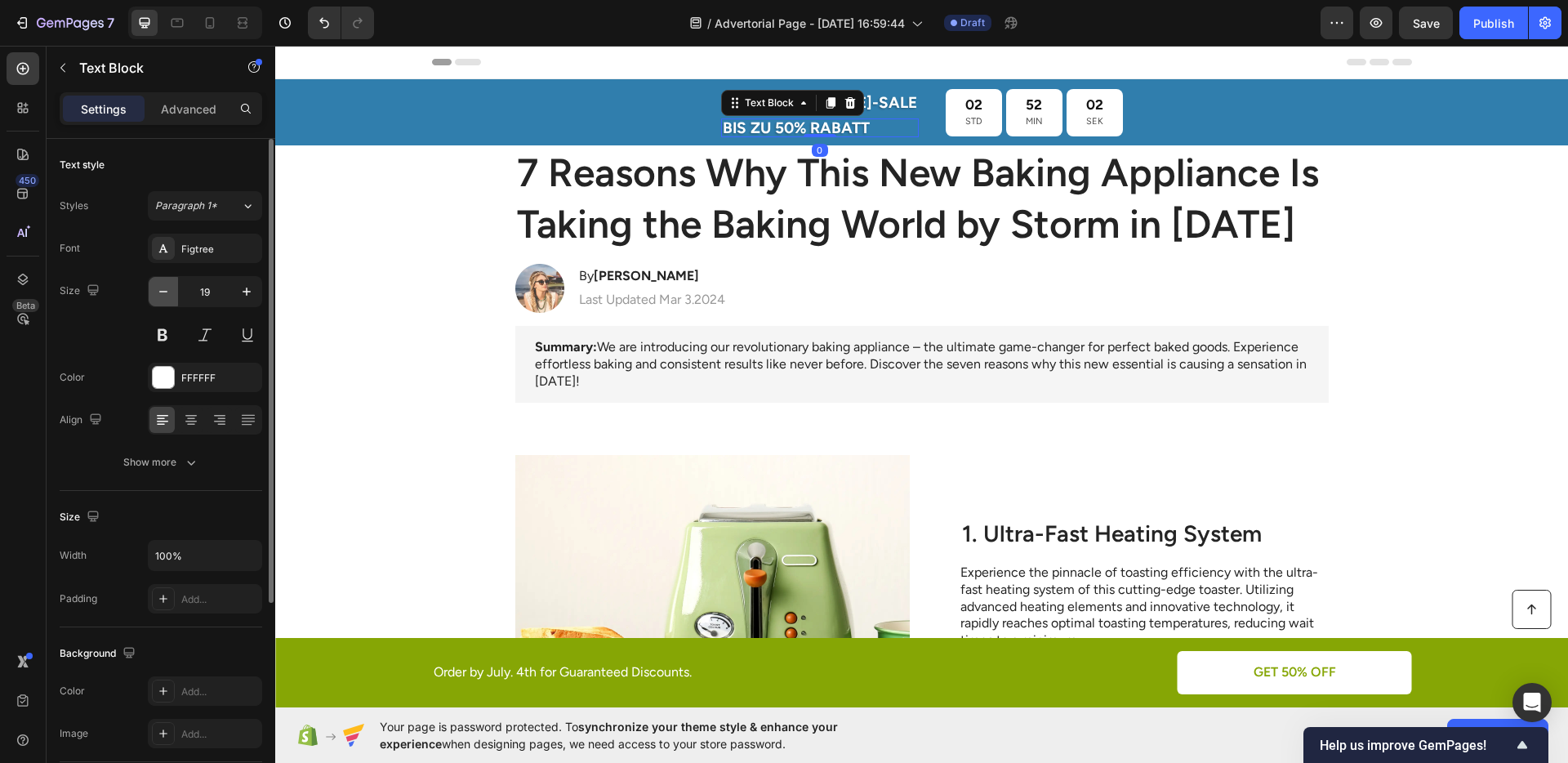
click at [166, 296] on icon "button" at bounding box center [163, 291] width 16 height 16
type input "17"
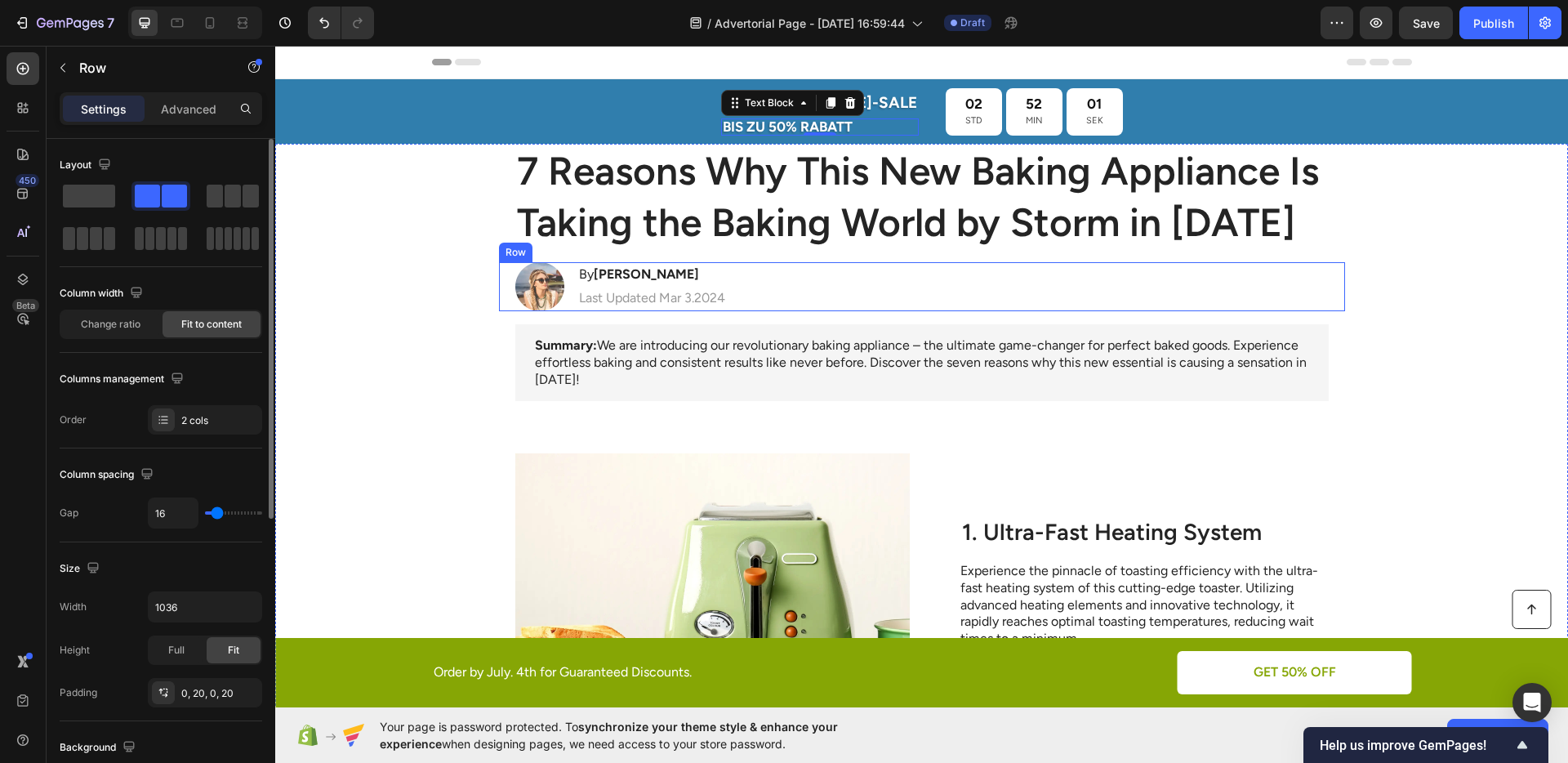
click at [747, 275] on div "Image By [PERSON_NAME] Heading Last Updated Mar 3.2024 Text [GEOGRAPHIC_DATA]" at bounding box center [922, 287] width 846 height 49
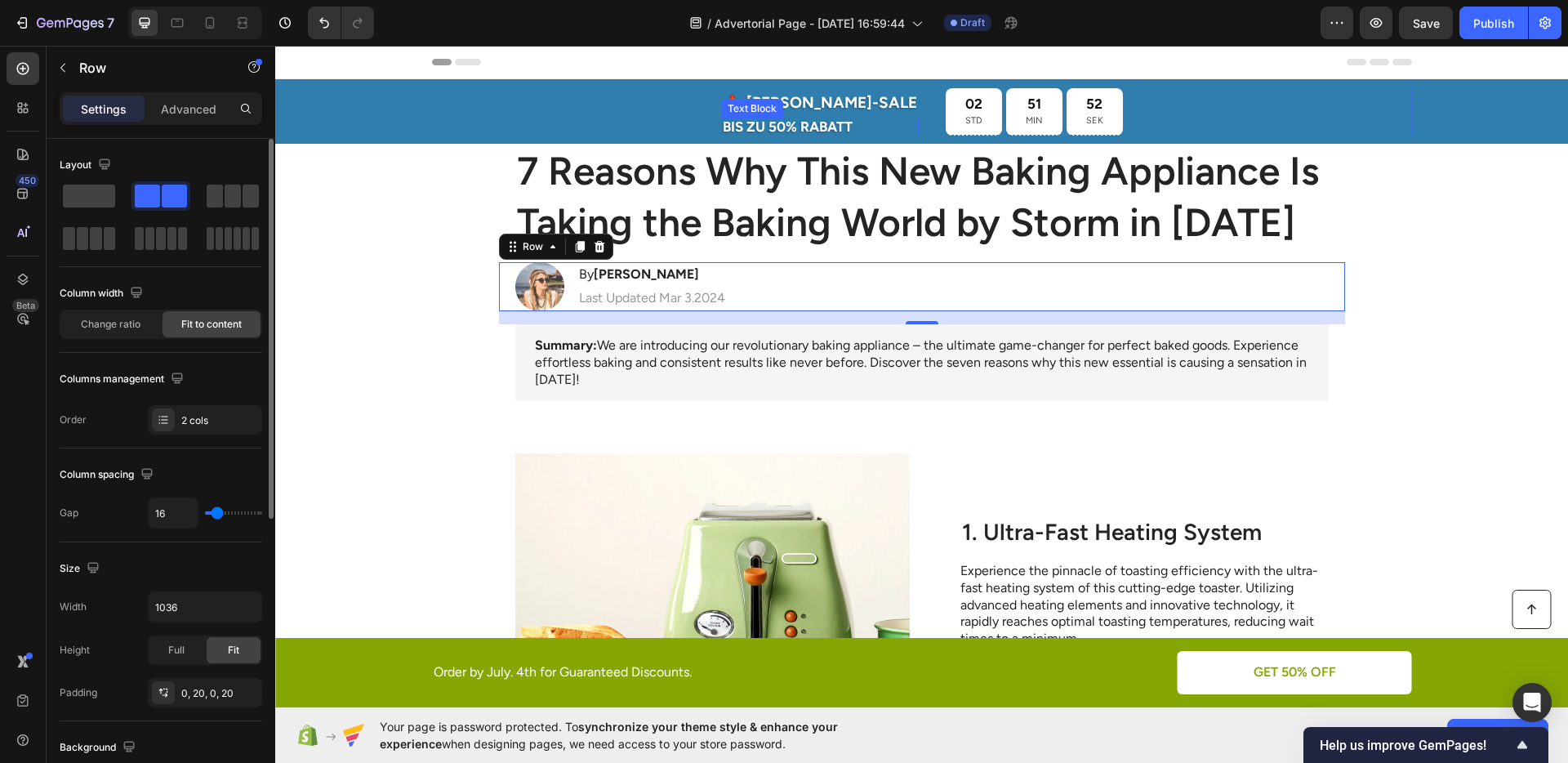
click at [848, 131] on p "BIS ZU 50% RABATT" at bounding box center [820, 127] width 194 height 14
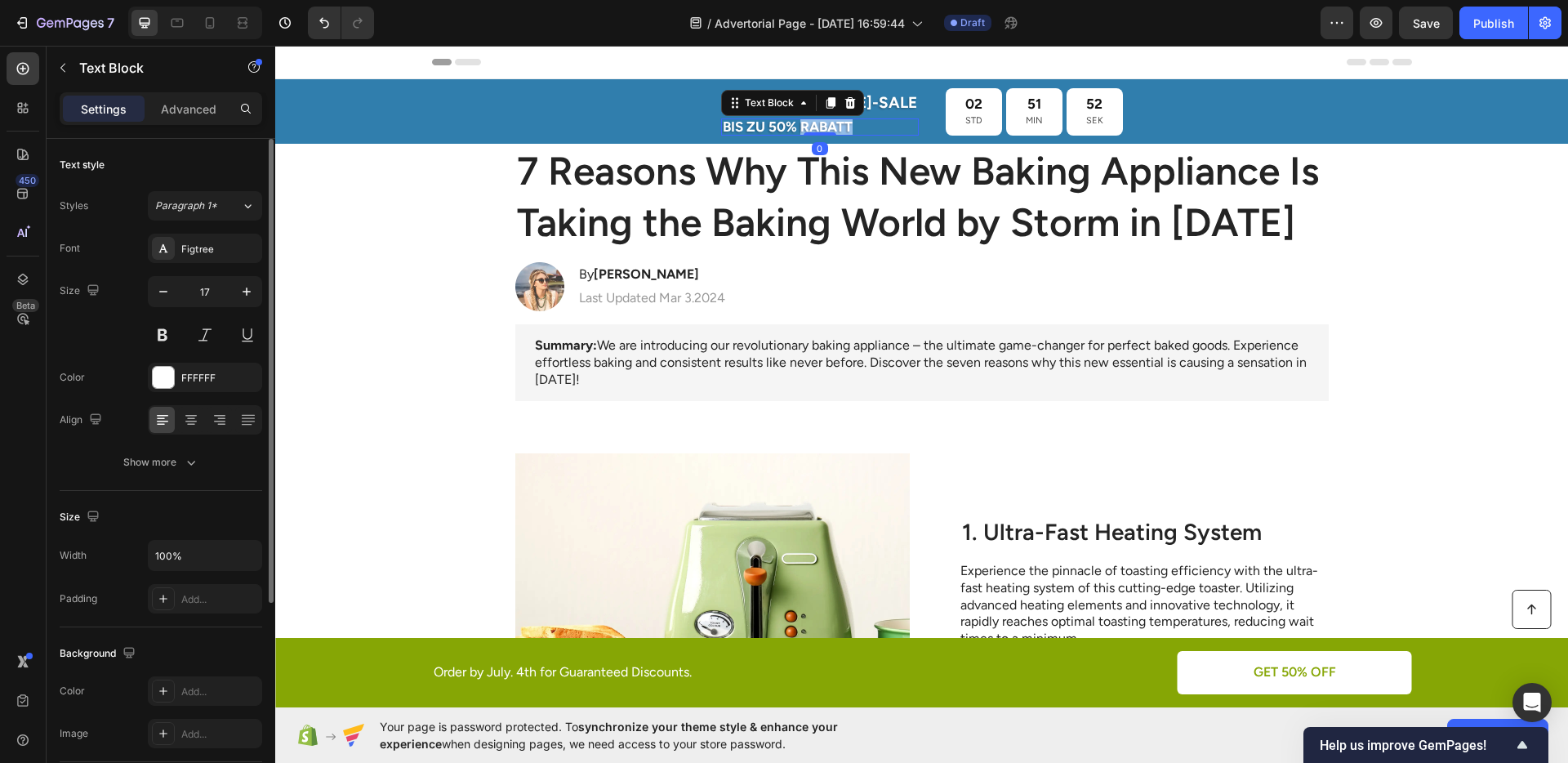
click at [847, 127] on p "BIS ZU 50% RABATT" at bounding box center [820, 127] width 194 height 14
click at [1044, 176] on h1 "7 Reasons Why This New Baking Appliance Is Taking the Baking World by Storm in …" at bounding box center [921, 195] width 813 height 105
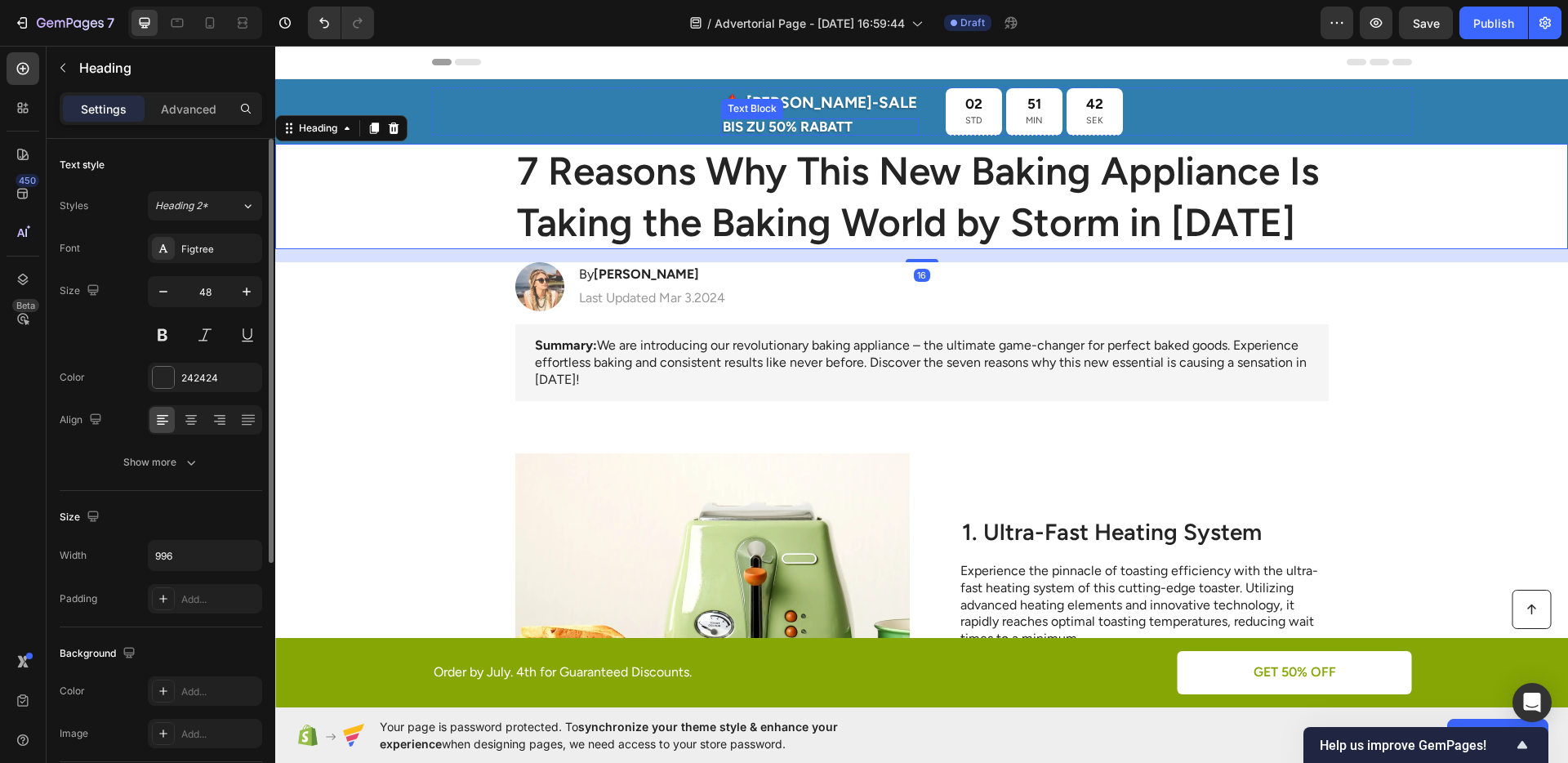
click at [814, 128] on p "BIS ZU 50% RABATT" at bounding box center [820, 127] width 194 height 14
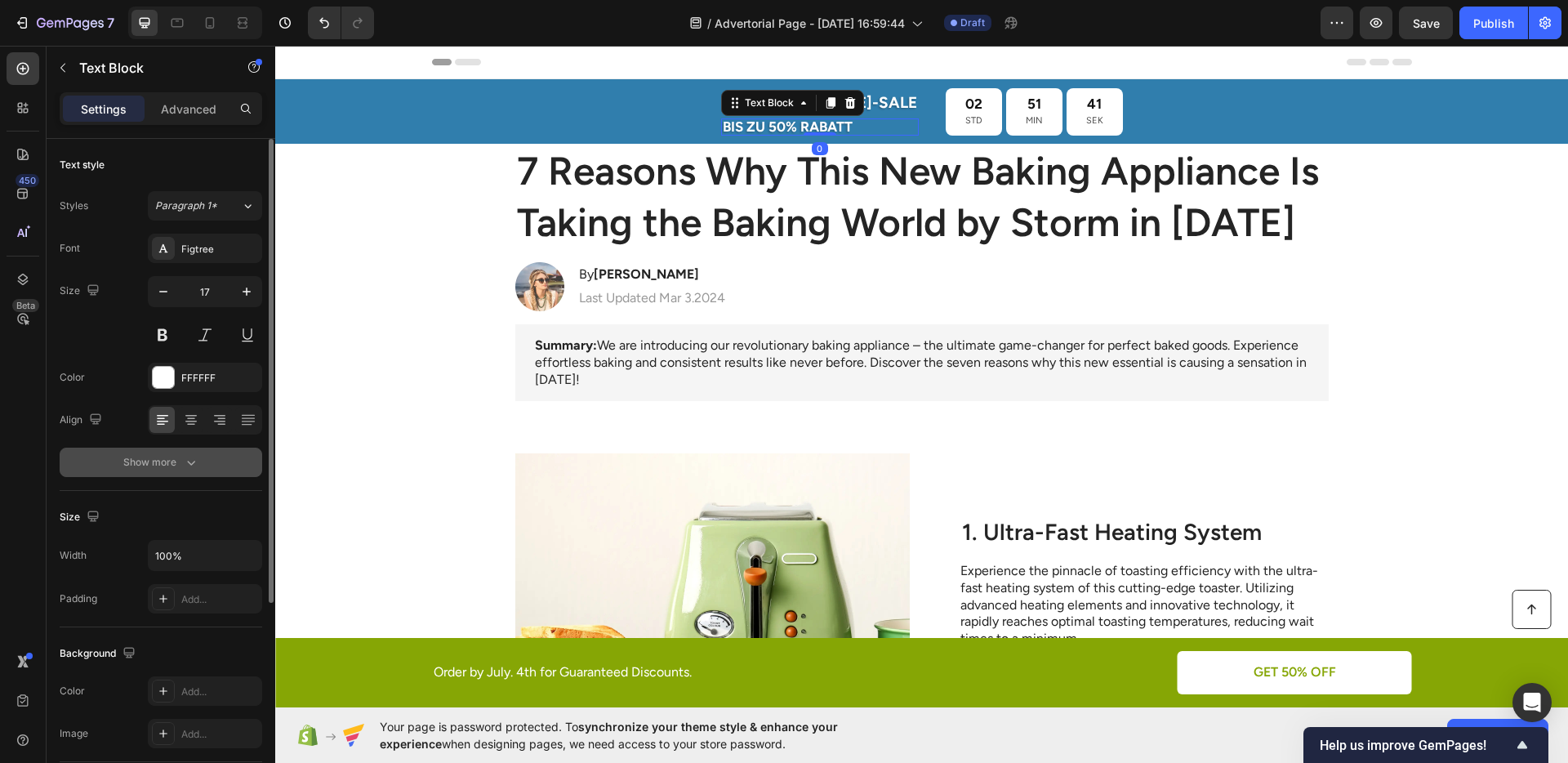
click at [142, 461] on div "Show more" at bounding box center [161, 462] width 76 height 16
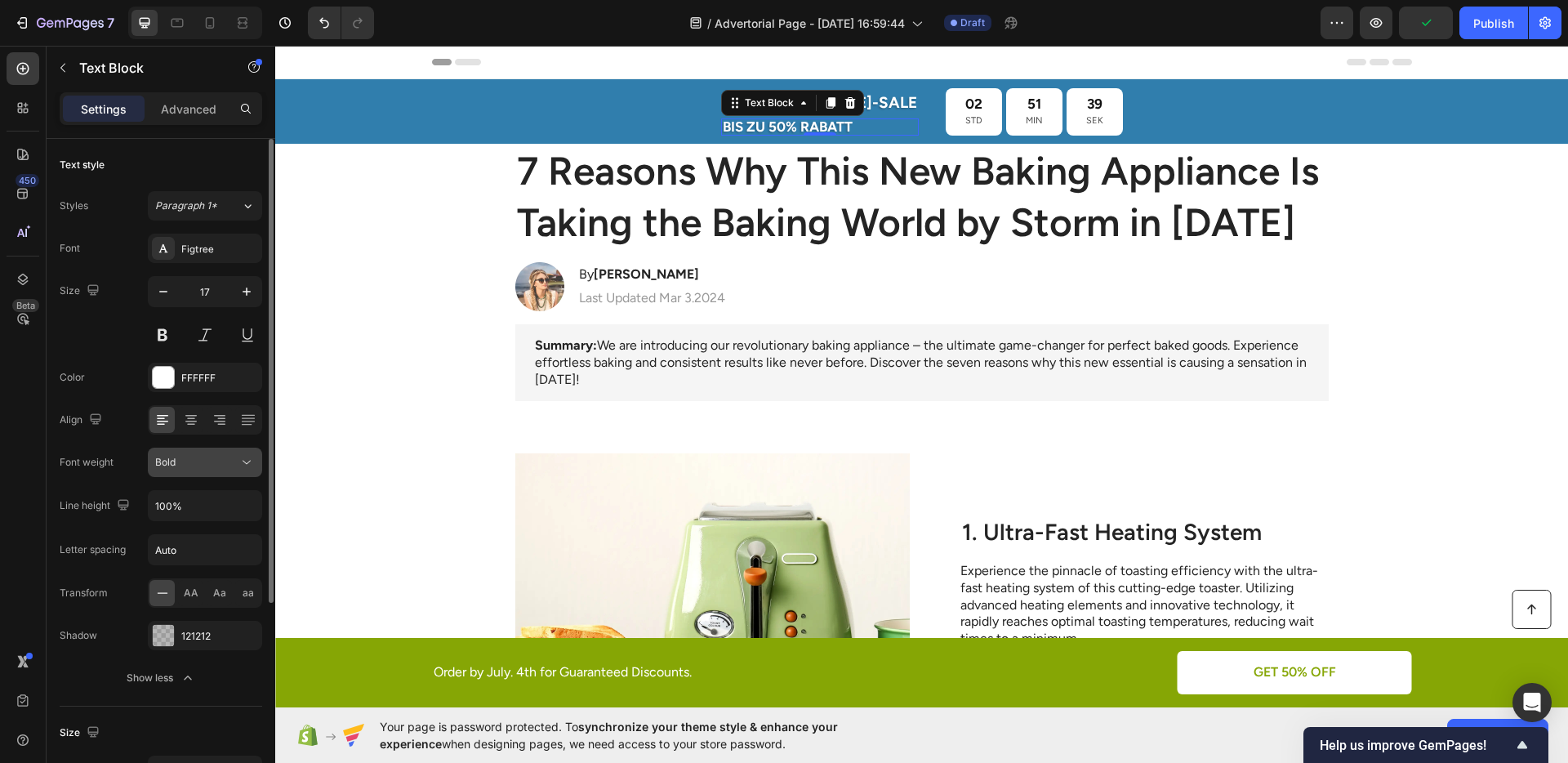
click at [252, 472] on button "Bold" at bounding box center [204, 462] width 114 height 29
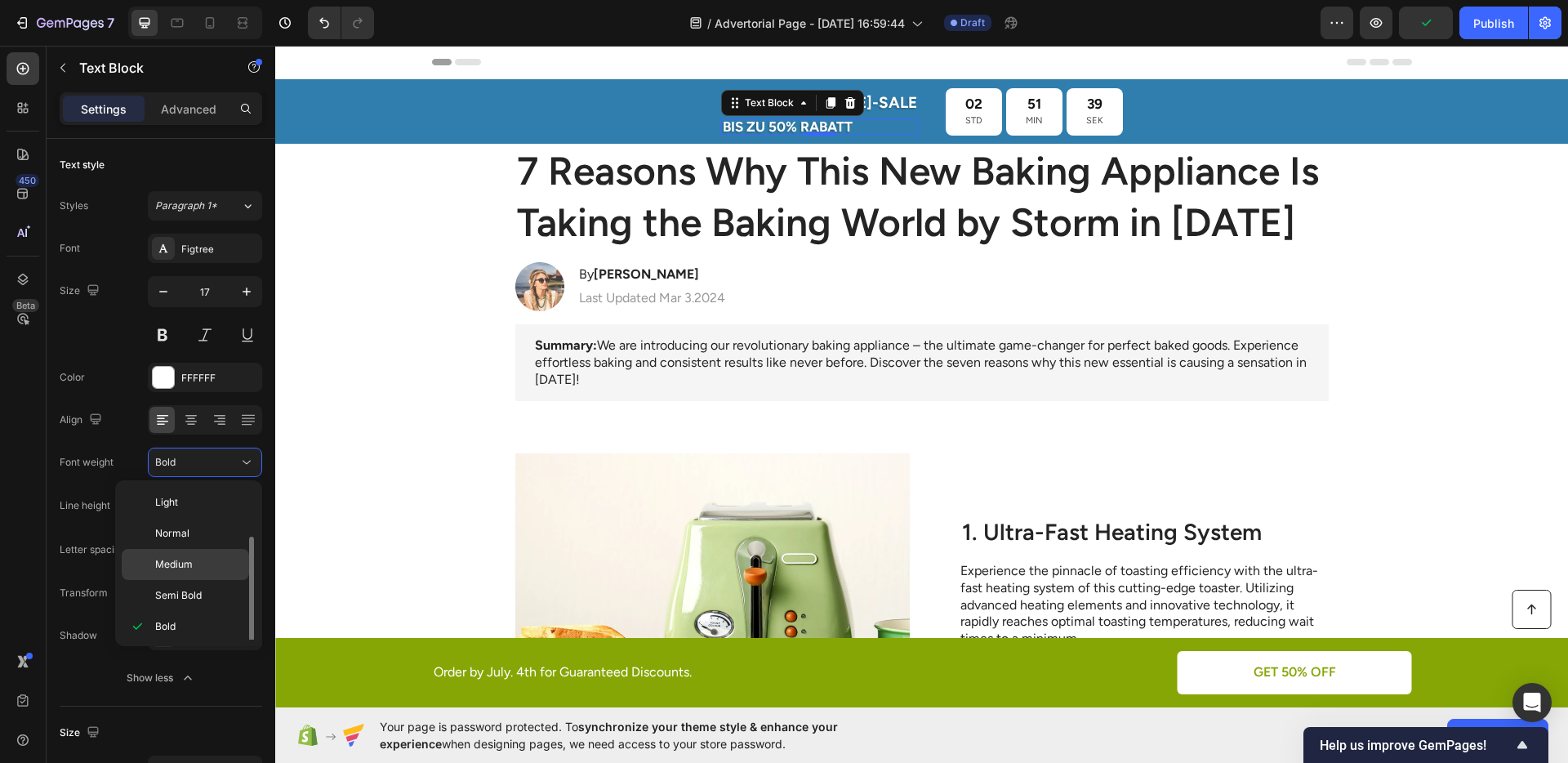
scroll to position [29, 0]
click at [204, 561] on p "Semi Bold" at bounding box center [198, 566] width 87 height 15
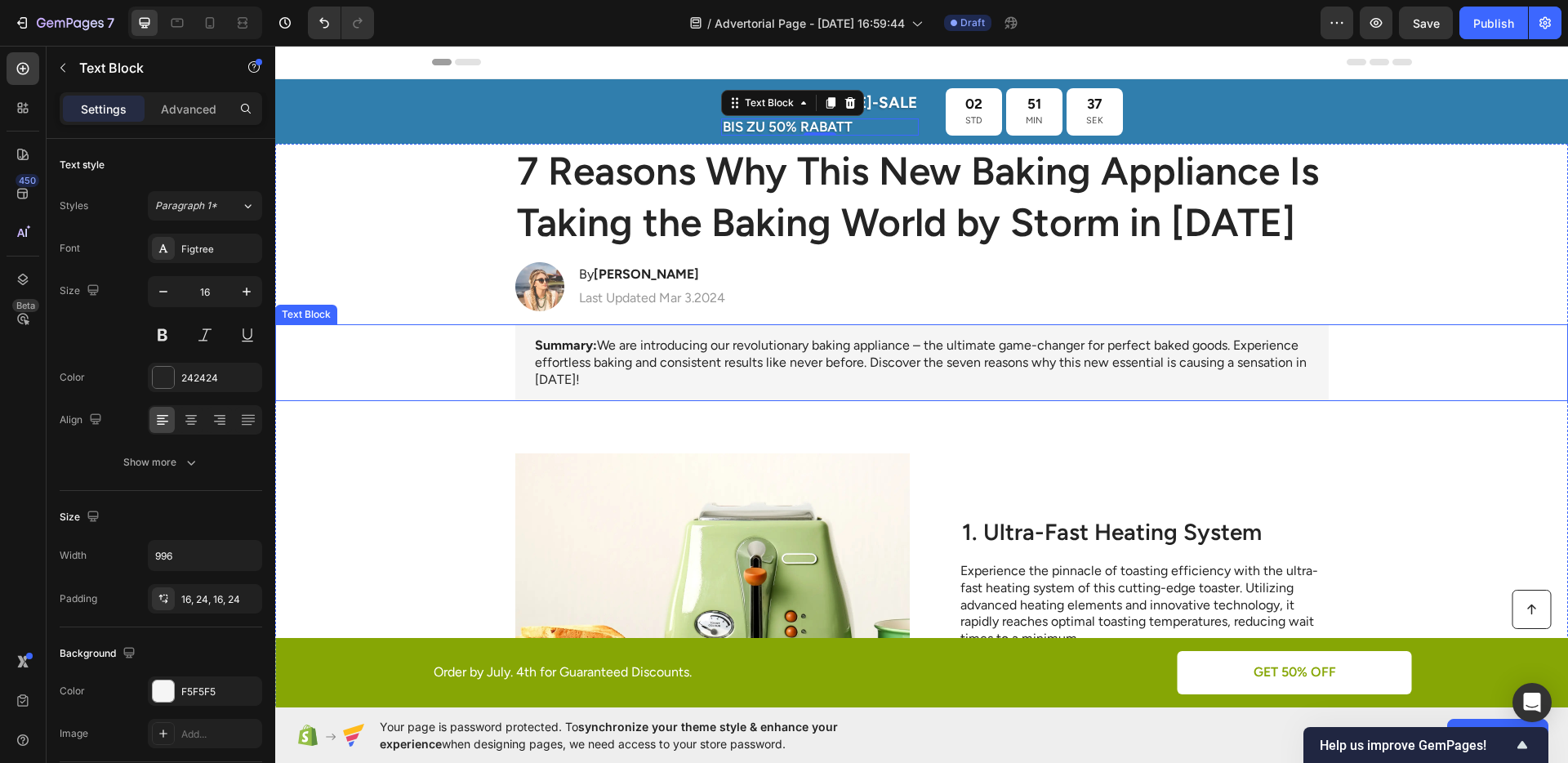
click at [876, 392] on div "Summary: We are introducing our revolutionary baking appliance – the ultimate g…" at bounding box center [921, 362] width 813 height 77
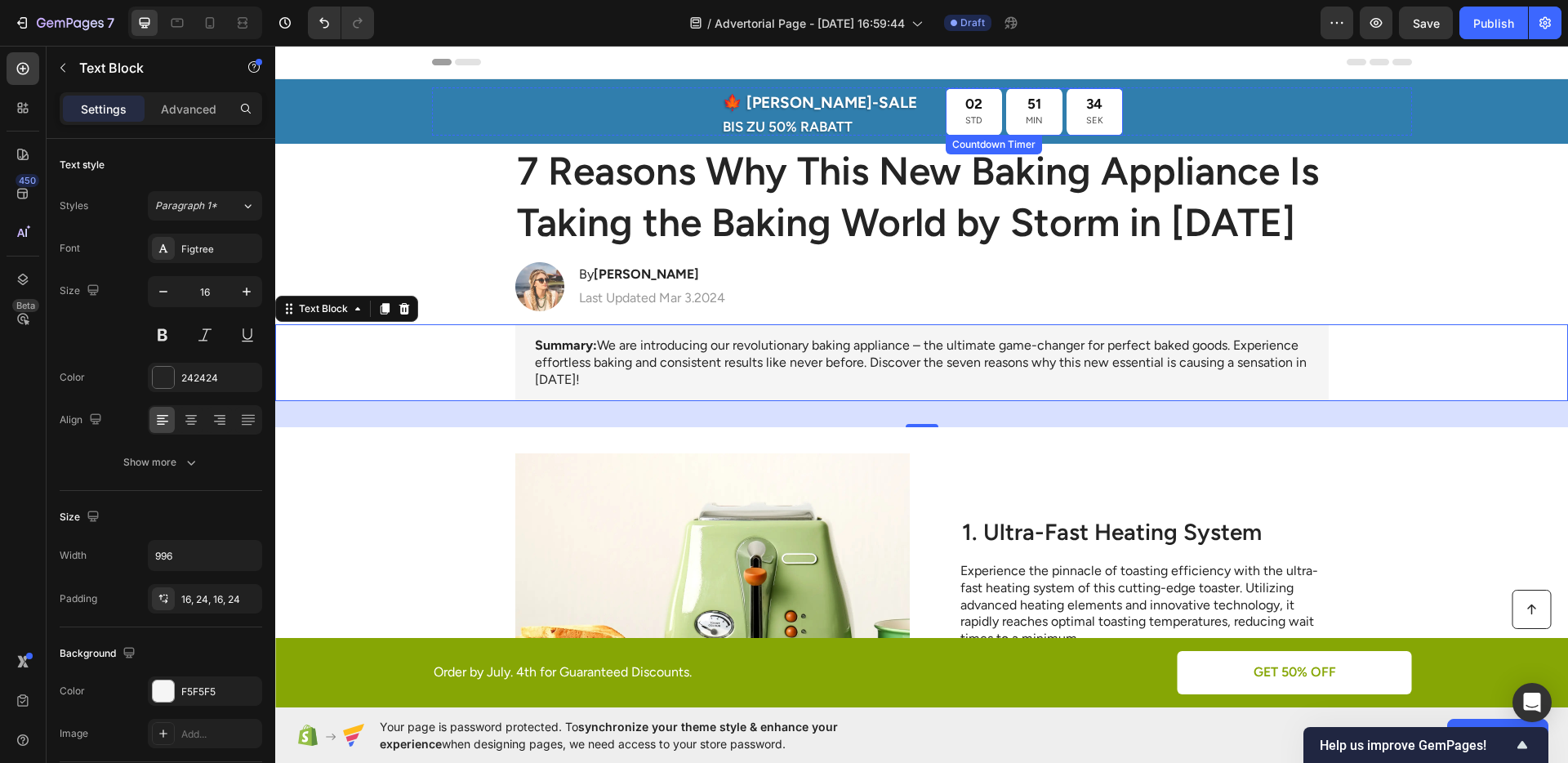
click at [946, 112] on div "02 STD" at bounding box center [974, 112] width 57 height 47
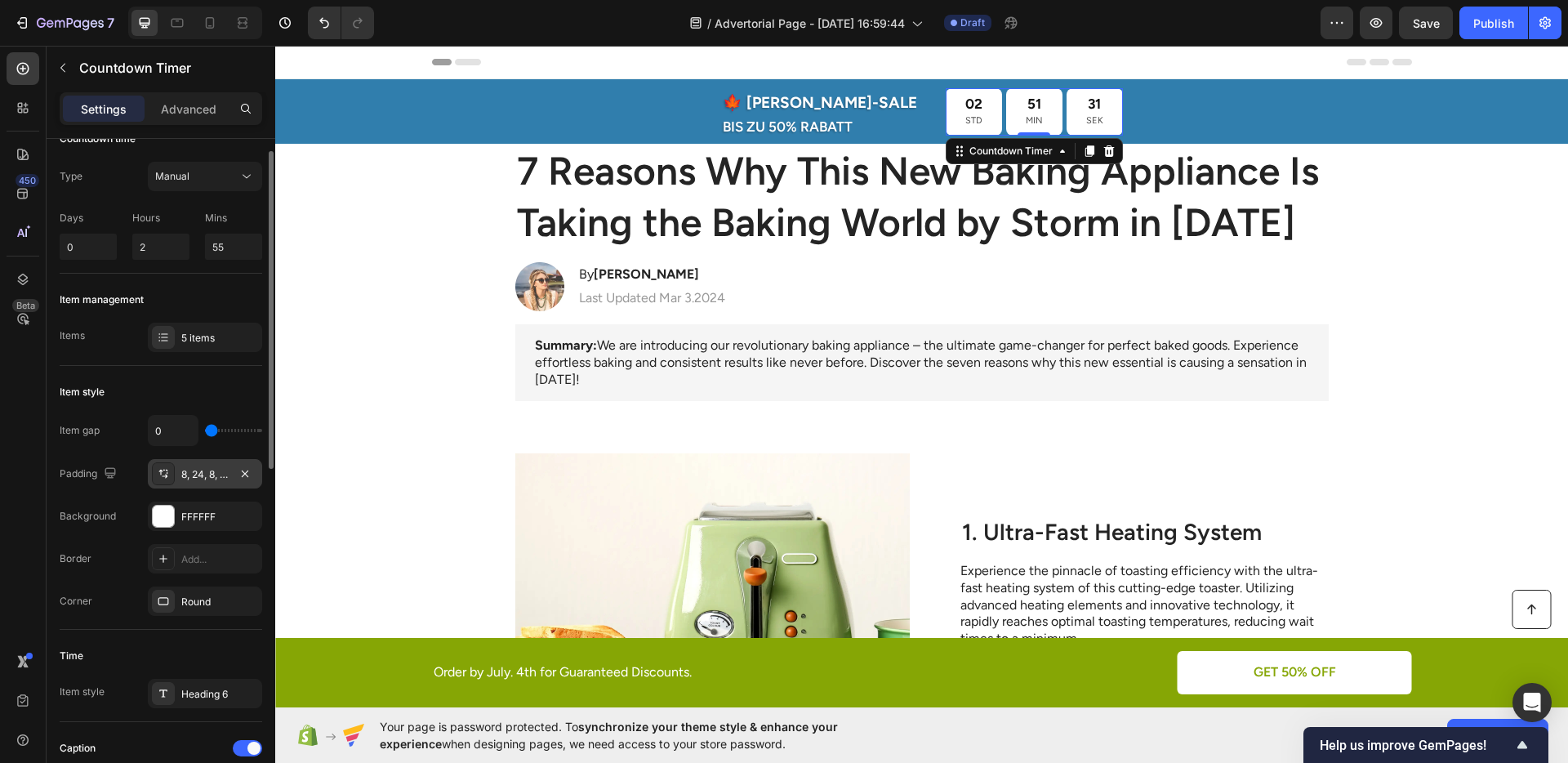
scroll to position [112, 0]
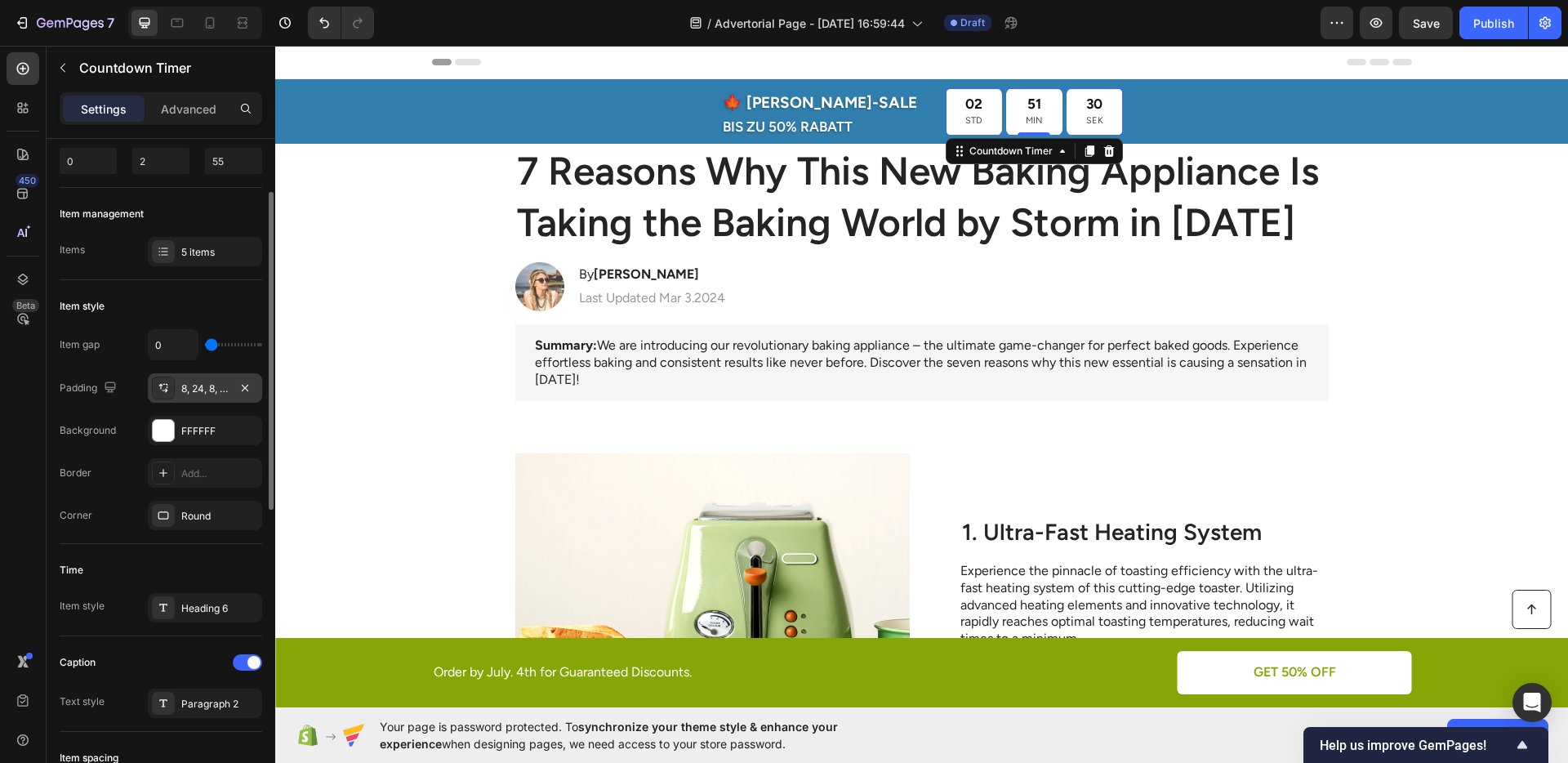
click at [206, 394] on div "8, 24, 8, 24" at bounding box center [205, 389] width 47 height 15
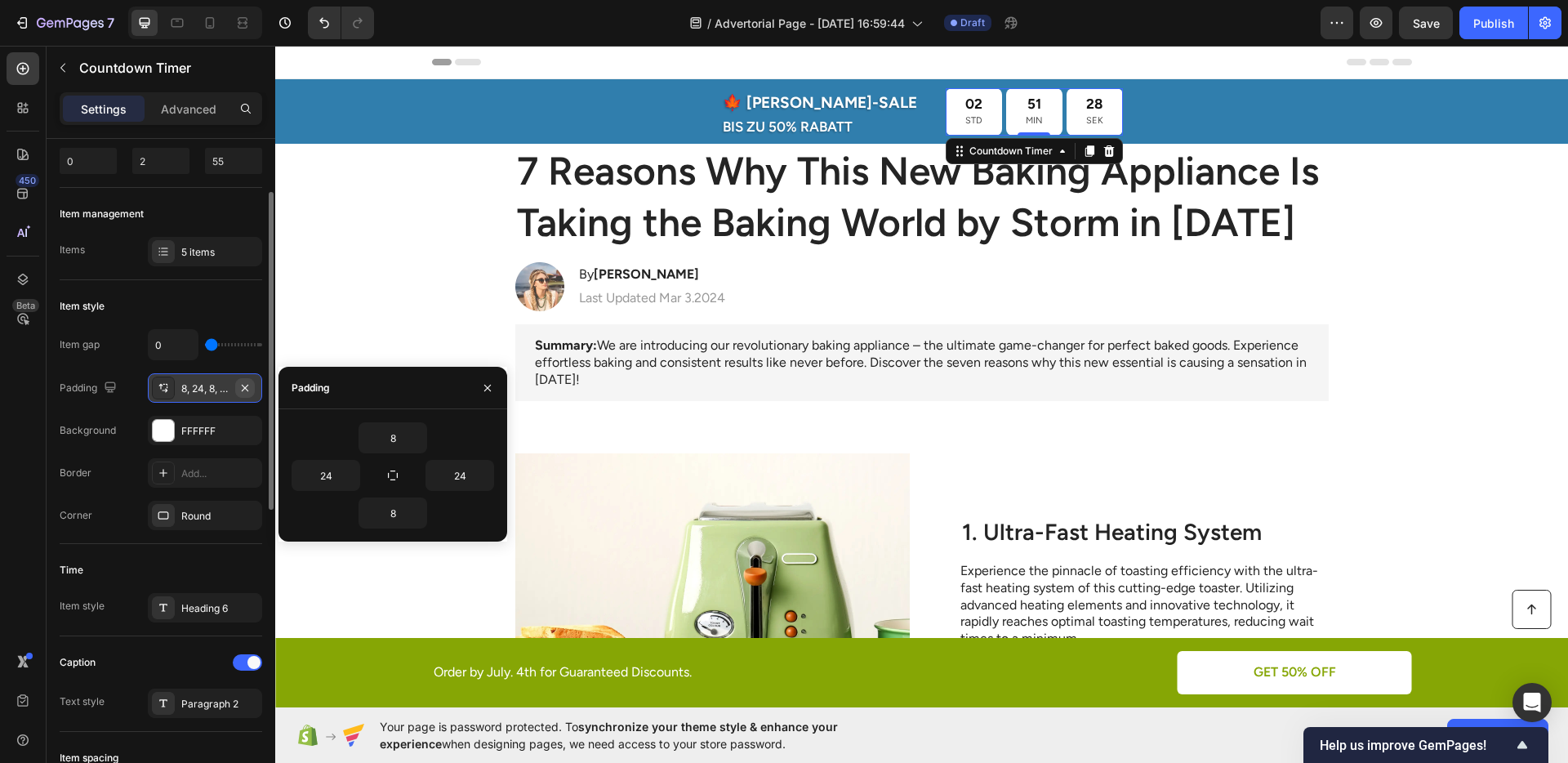
click at [244, 392] on icon "button" at bounding box center [245, 388] width 13 height 13
type input "0"
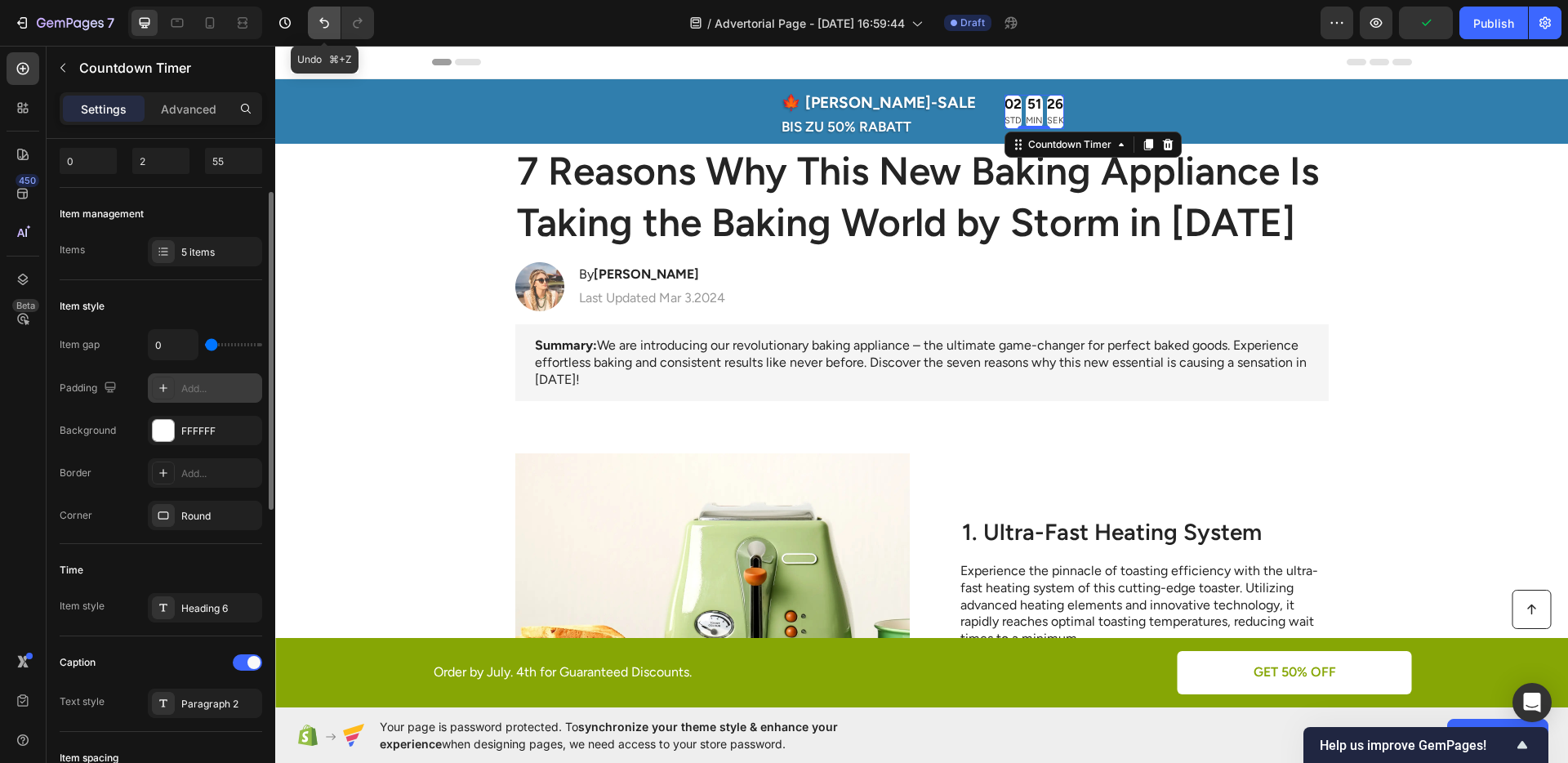
click at [322, 26] on icon "Undo/Redo" at bounding box center [324, 23] width 16 height 16
type input "8"
type input "24"
type input "8"
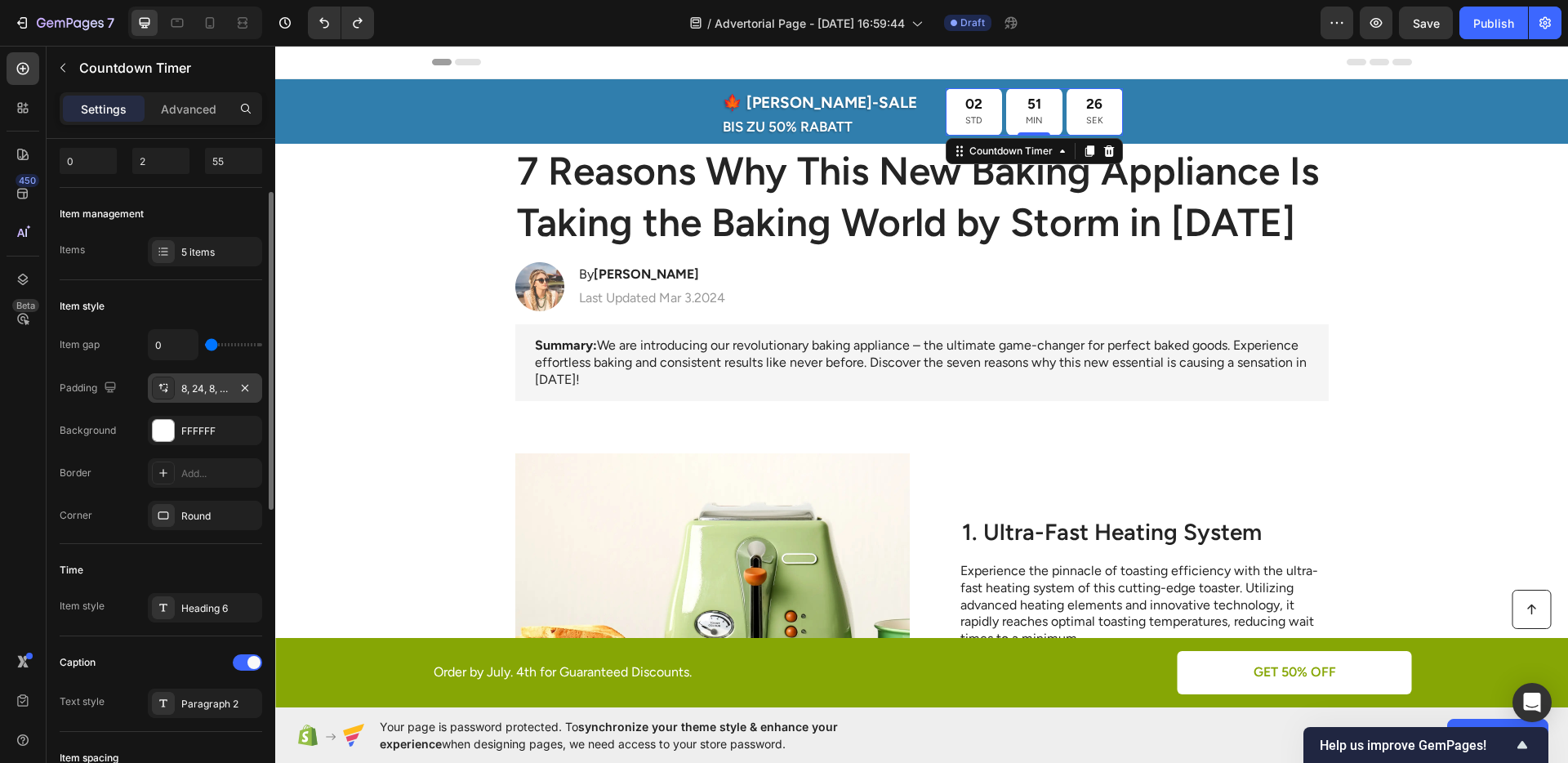
click at [198, 391] on div "8, 24, 8, 24" at bounding box center [205, 389] width 47 height 15
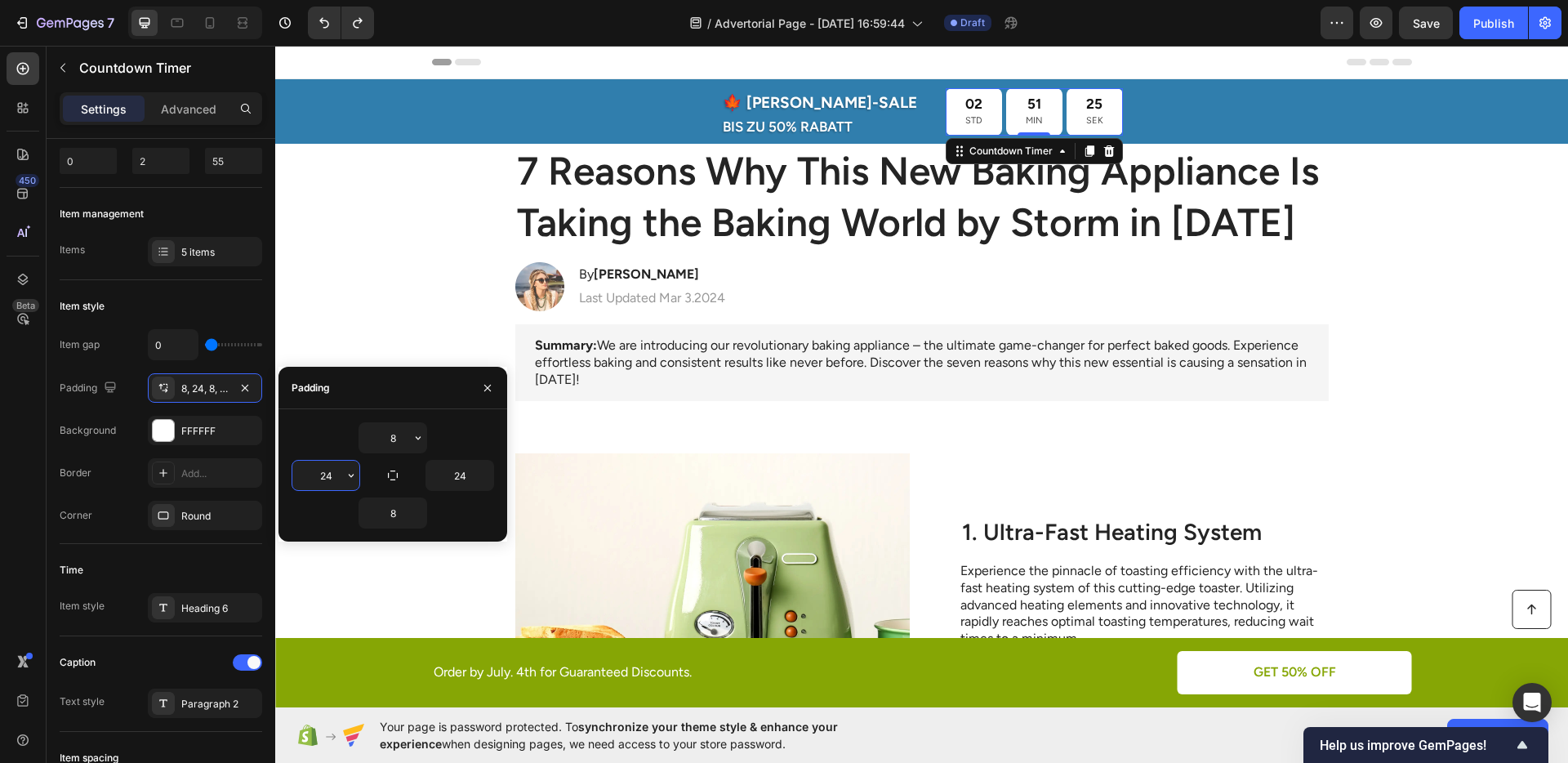
click at [338, 476] on input "24" at bounding box center [325, 476] width 67 height 29
type input "16"
click at [458, 469] on input "24" at bounding box center [459, 476] width 67 height 29
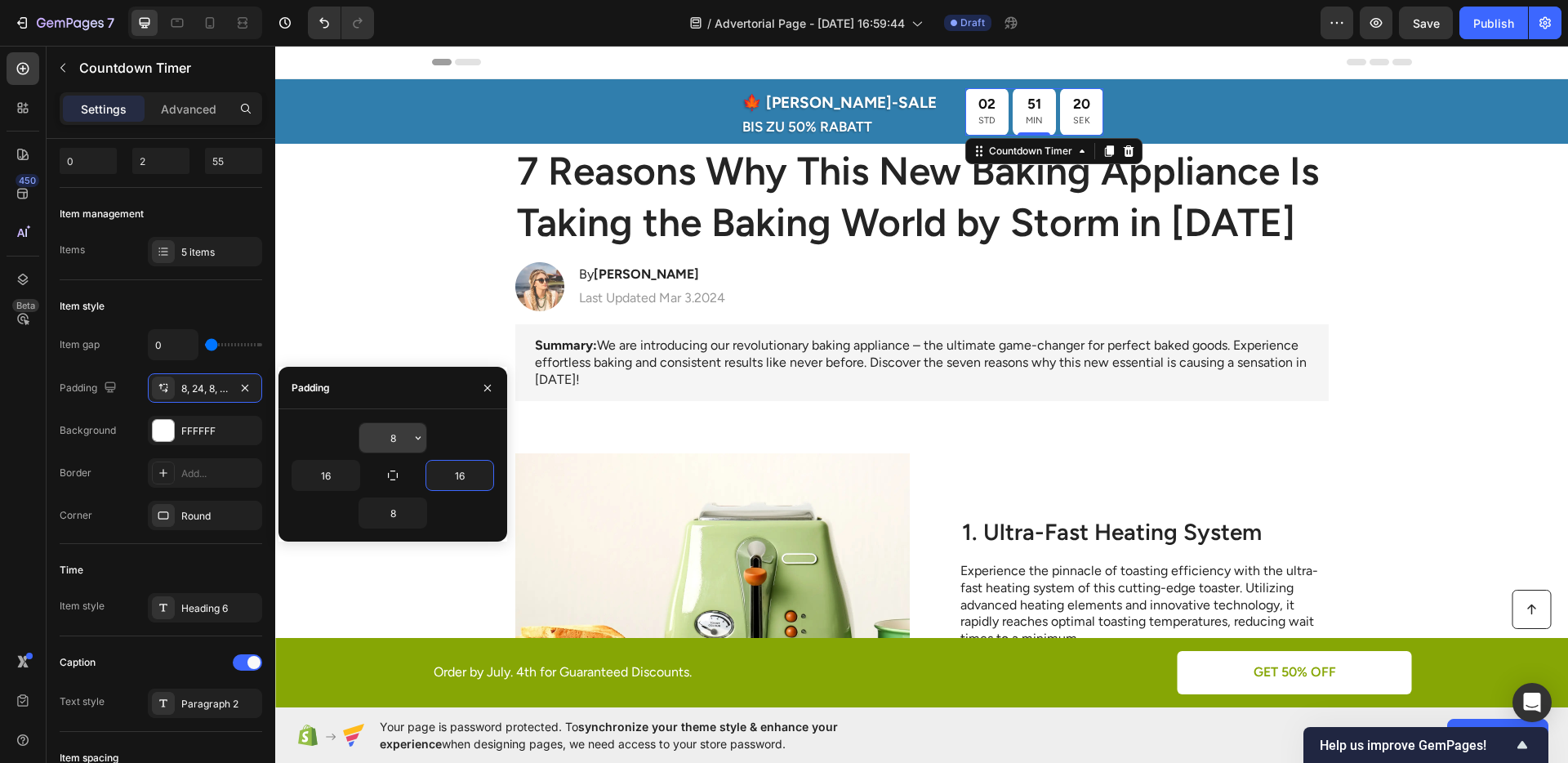
type input "16"
click at [392, 445] on input "8" at bounding box center [392, 437] width 67 height 29
type input "4"
click at [384, 496] on div "4 16 16 8" at bounding box center [392, 476] width 203 height 106
click at [388, 504] on input "8" at bounding box center [392, 513] width 67 height 29
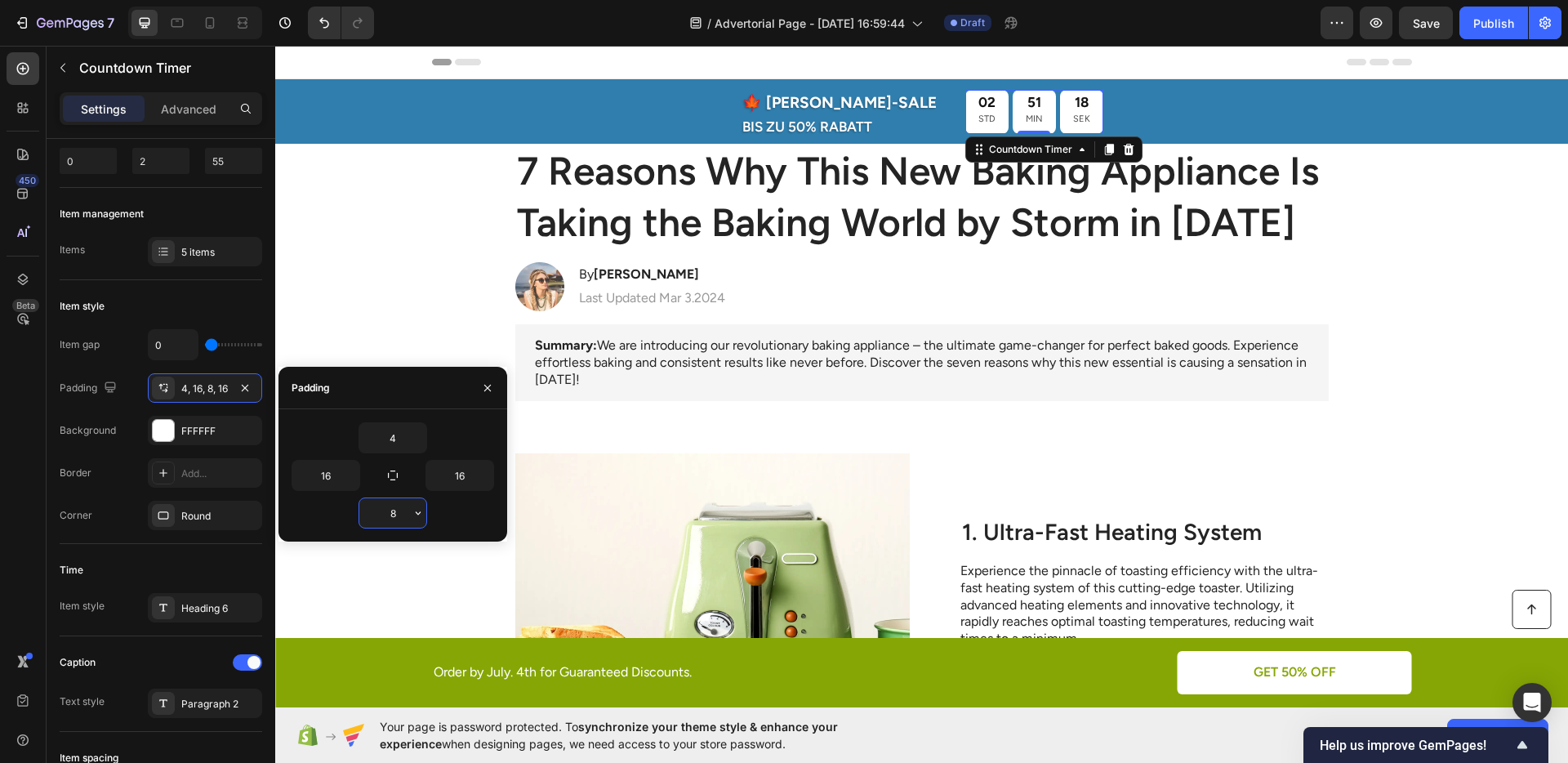
type input "4"
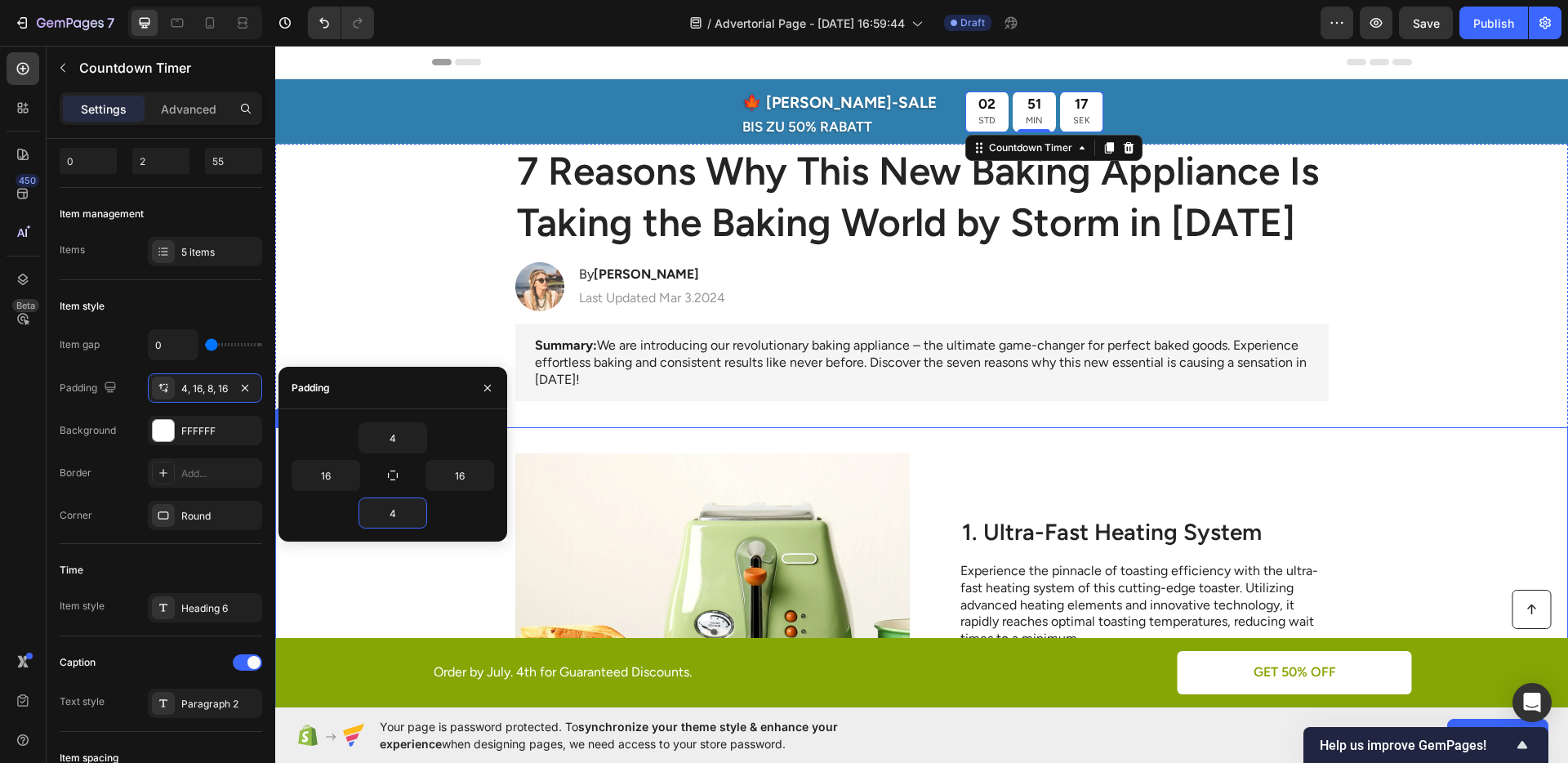
click at [727, 430] on div "Image 1. Ultra-Fast Heating System Heading Experience the pinnacle of toasting …" at bounding box center [921, 608] width 1292 height 362
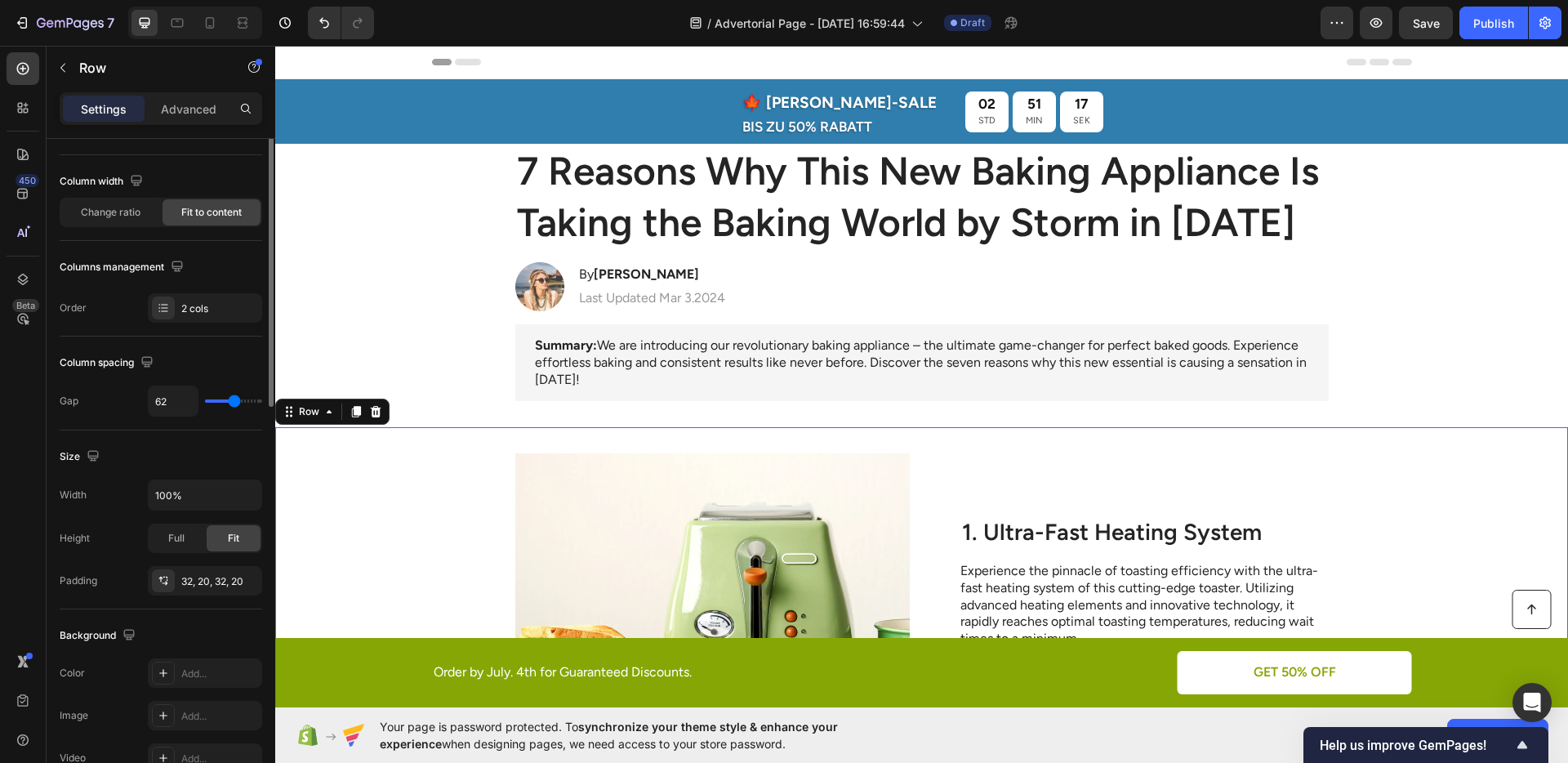
scroll to position [0, 0]
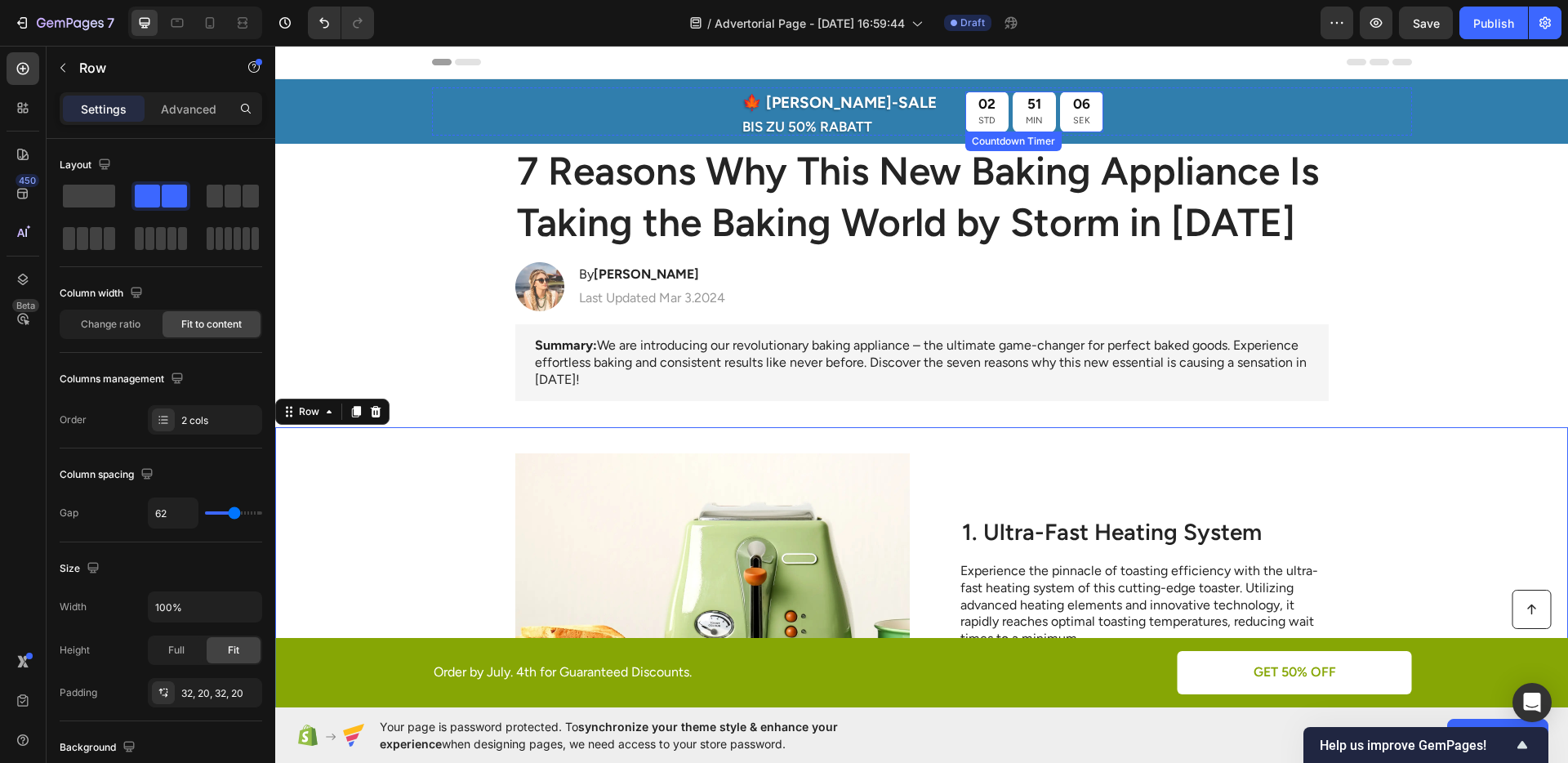
click at [971, 113] on div "02 STD 51 MIN 06 SEK" at bounding box center [1033, 111] width 138 height 41
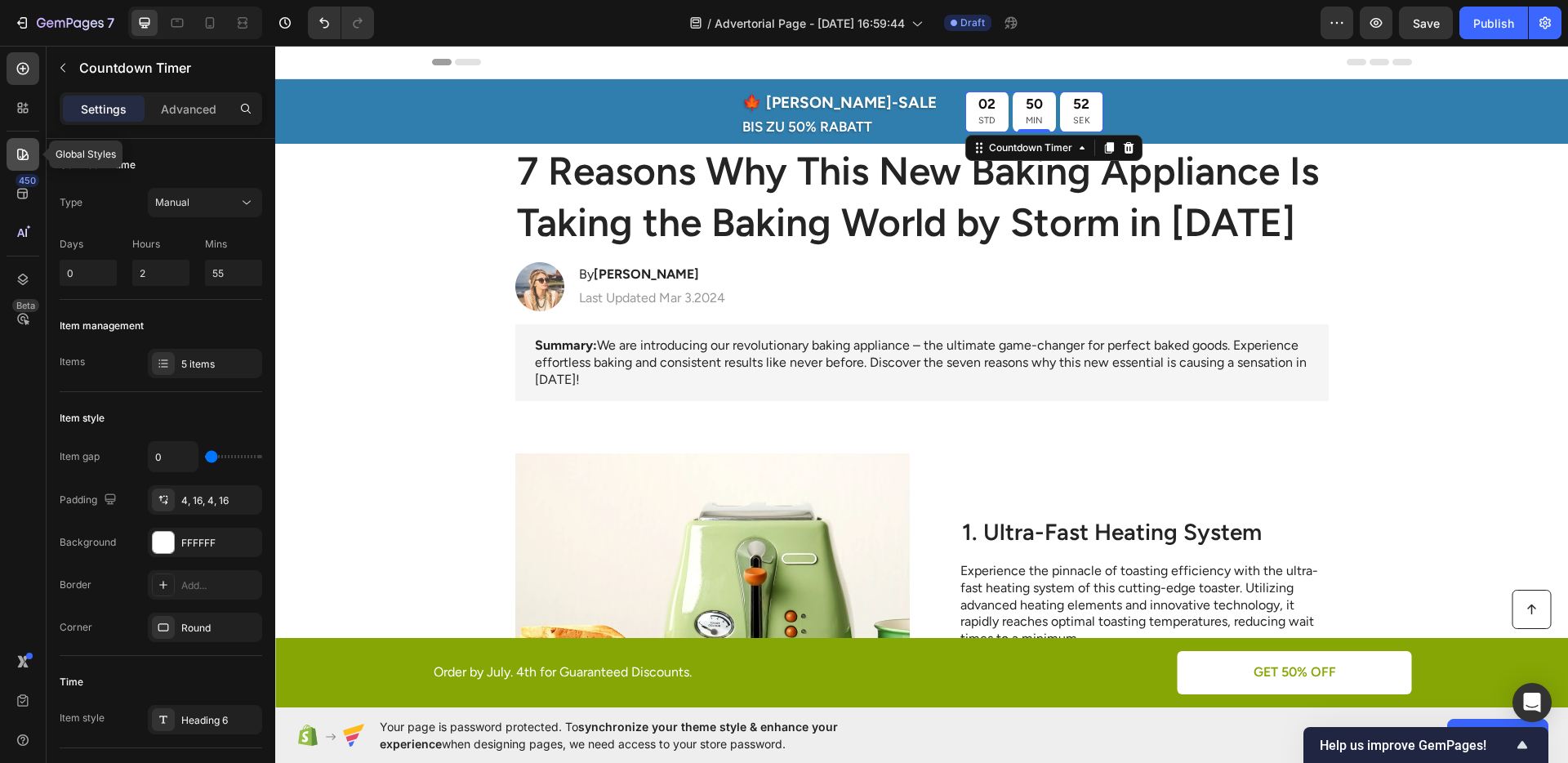
click at [31, 146] on div at bounding box center [23, 154] width 33 height 33
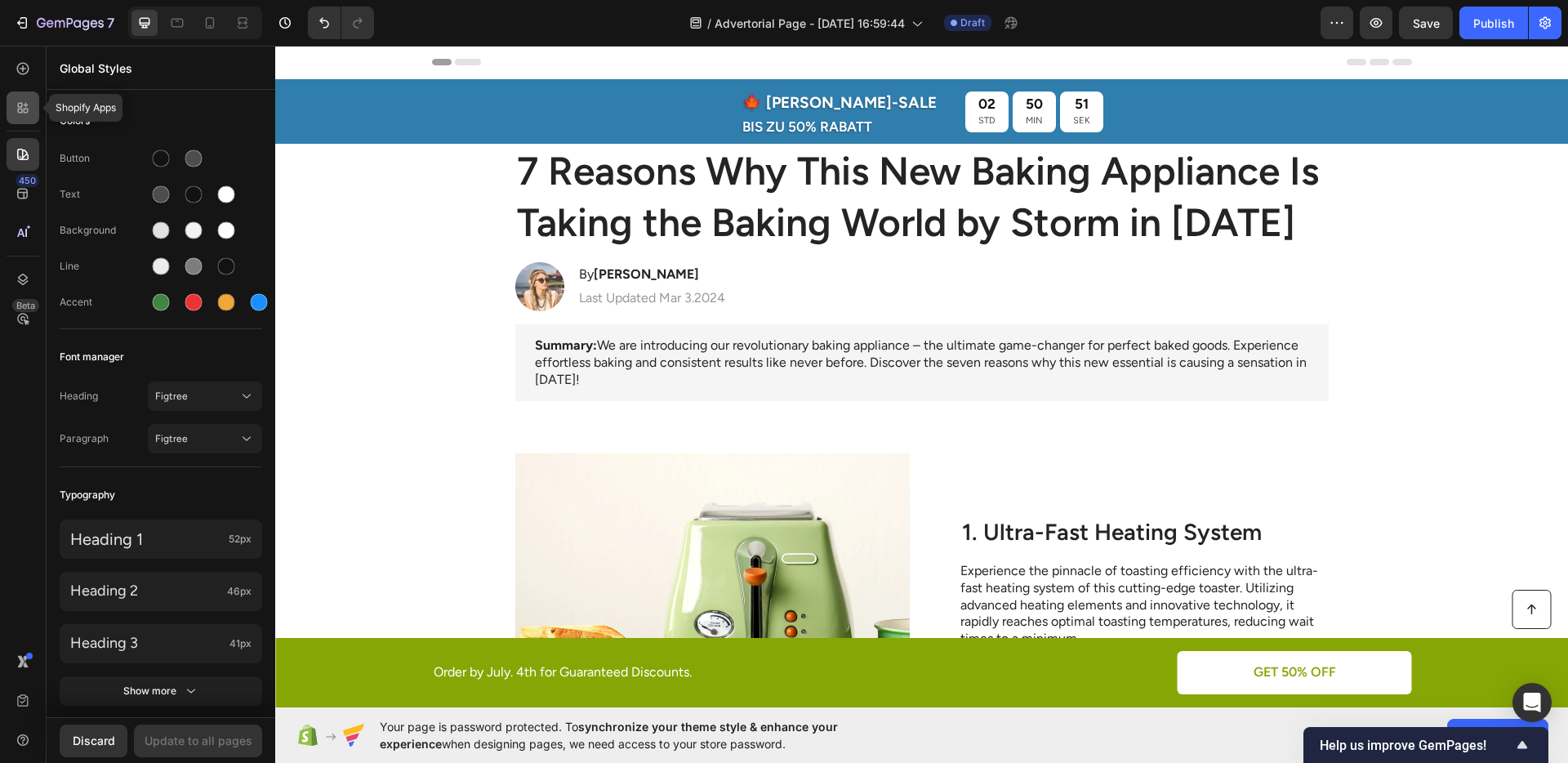
click at [27, 120] on div at bounding box center [23, 108] width 33 height 33
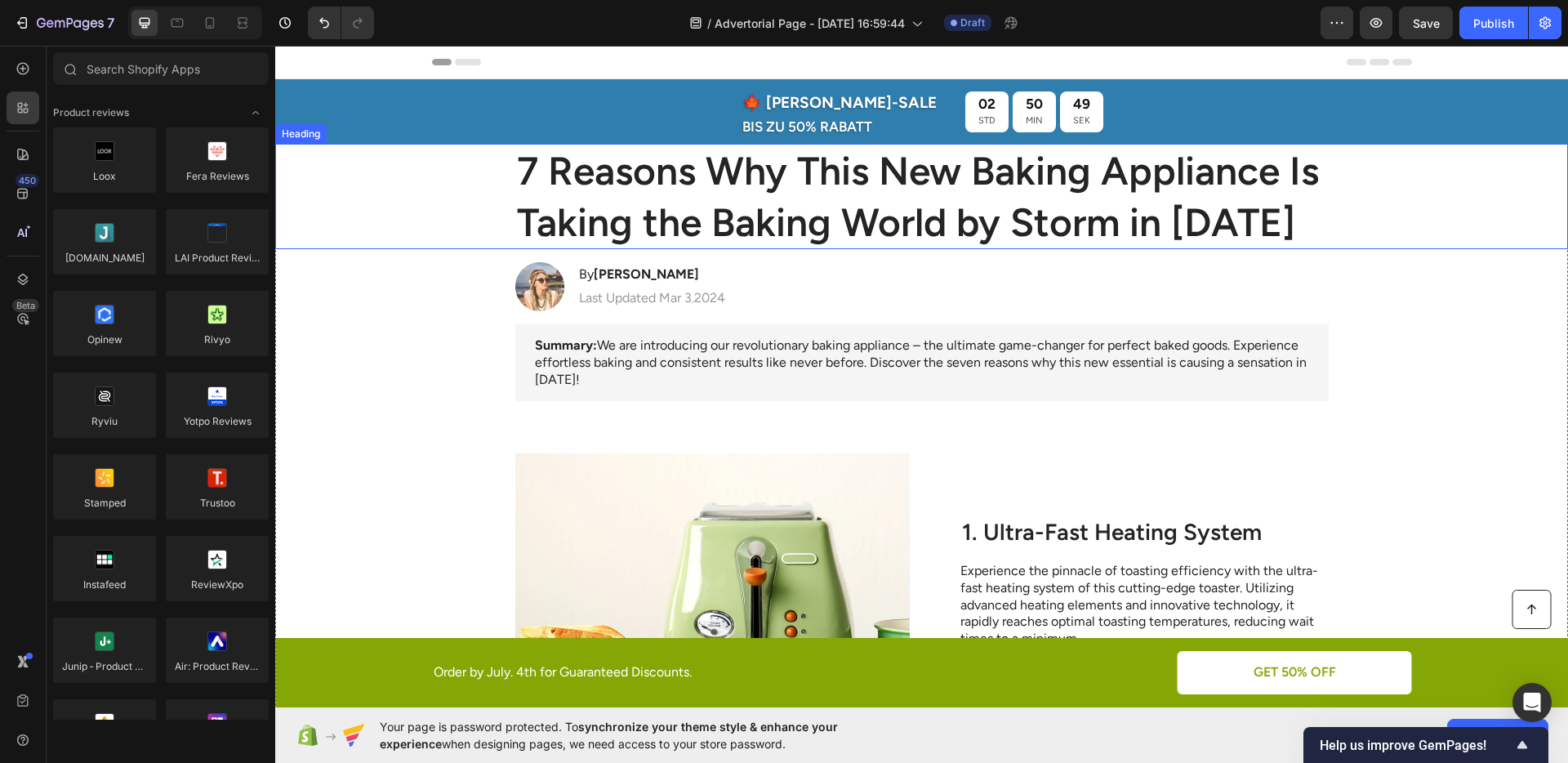
click at [1369, 223] on div "7 Reasons Why This New Baking Appliance Is Taking the Baking World by Storm in …" at bounding box center [921, 195] width 1260 height 105
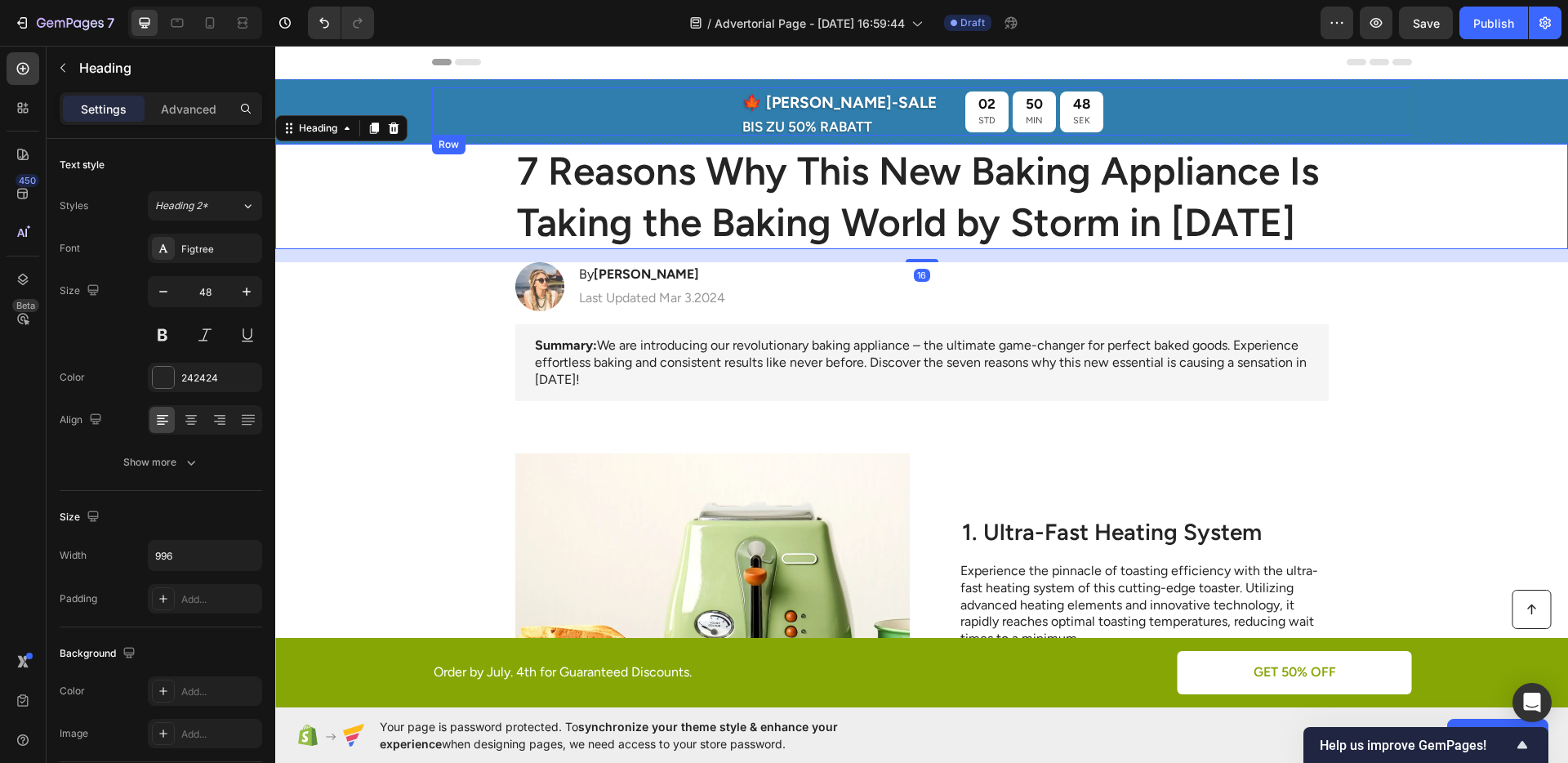
click at [1210, 111] on div "🍁 [PERSON_NAME]-SALE Text Block BIS ZU 50% RABATT Text Block 02 STD 50 MIN 48 S…" at bounding box center [922, 111] width 980 height 48
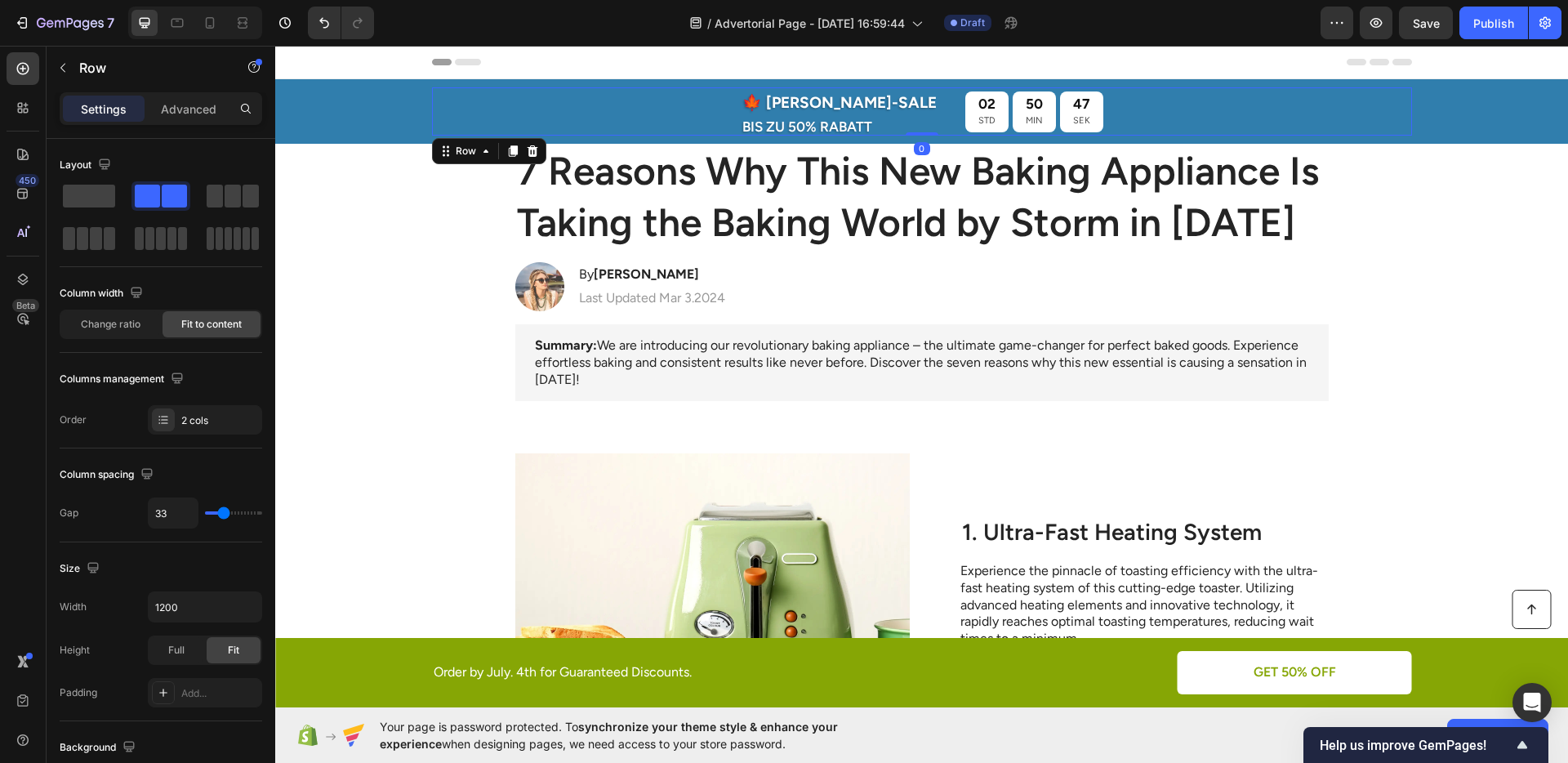
click at [709, 121] on div "🍁 [PERSON_NAME]-SALE Text Block BIS ZU 50% RABATT Text Block 02 STD 50 MIN 47 S…" at bounding box center [922, 111] width 980 height 48
click at [460, 154] on div "Row" at bounding box center [466, 151] width 27 height 15
click at [467, 125] on div "Section" at bounding box center [460, 122] width 42 height 10
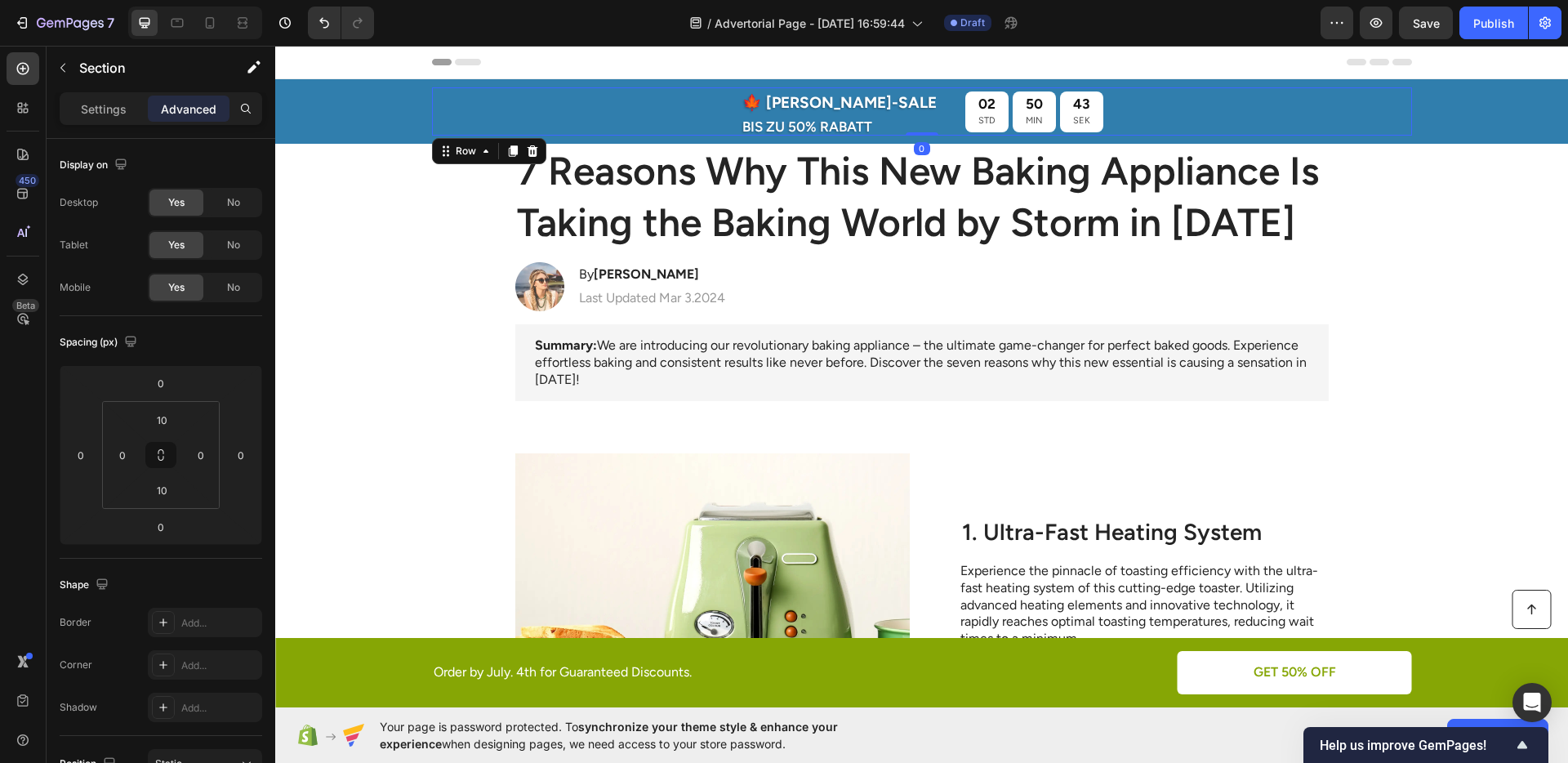
click at [729, 117] on div "🍁 [PERSON_NAME]-SALE Text Block BIS ZU 50% RABATT Text Block 02 STD 50 MIN 43 S…" at bounding box center [922, 111] width 980 height 48
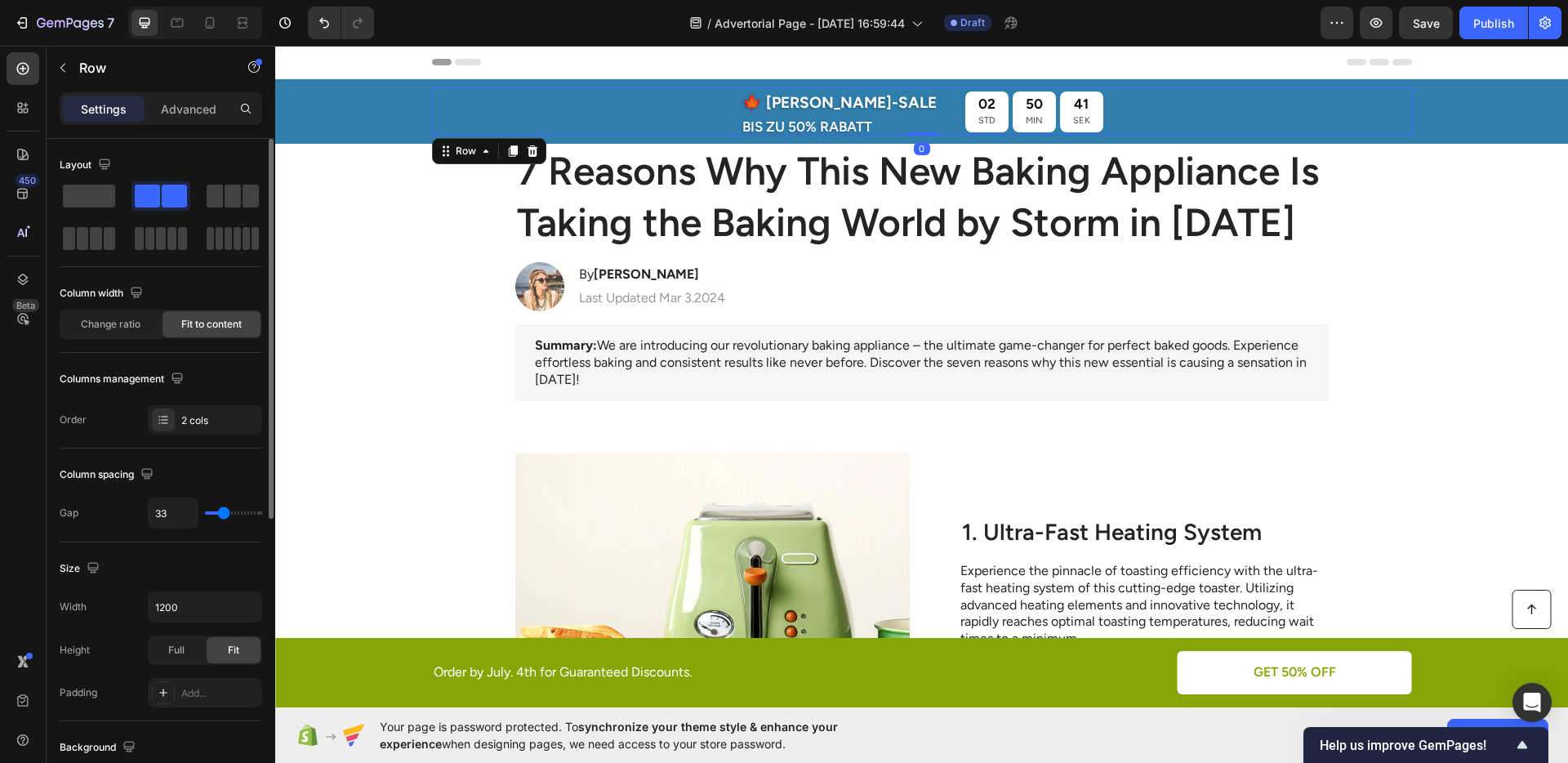
type input "21"
type input "19"
type input "18"
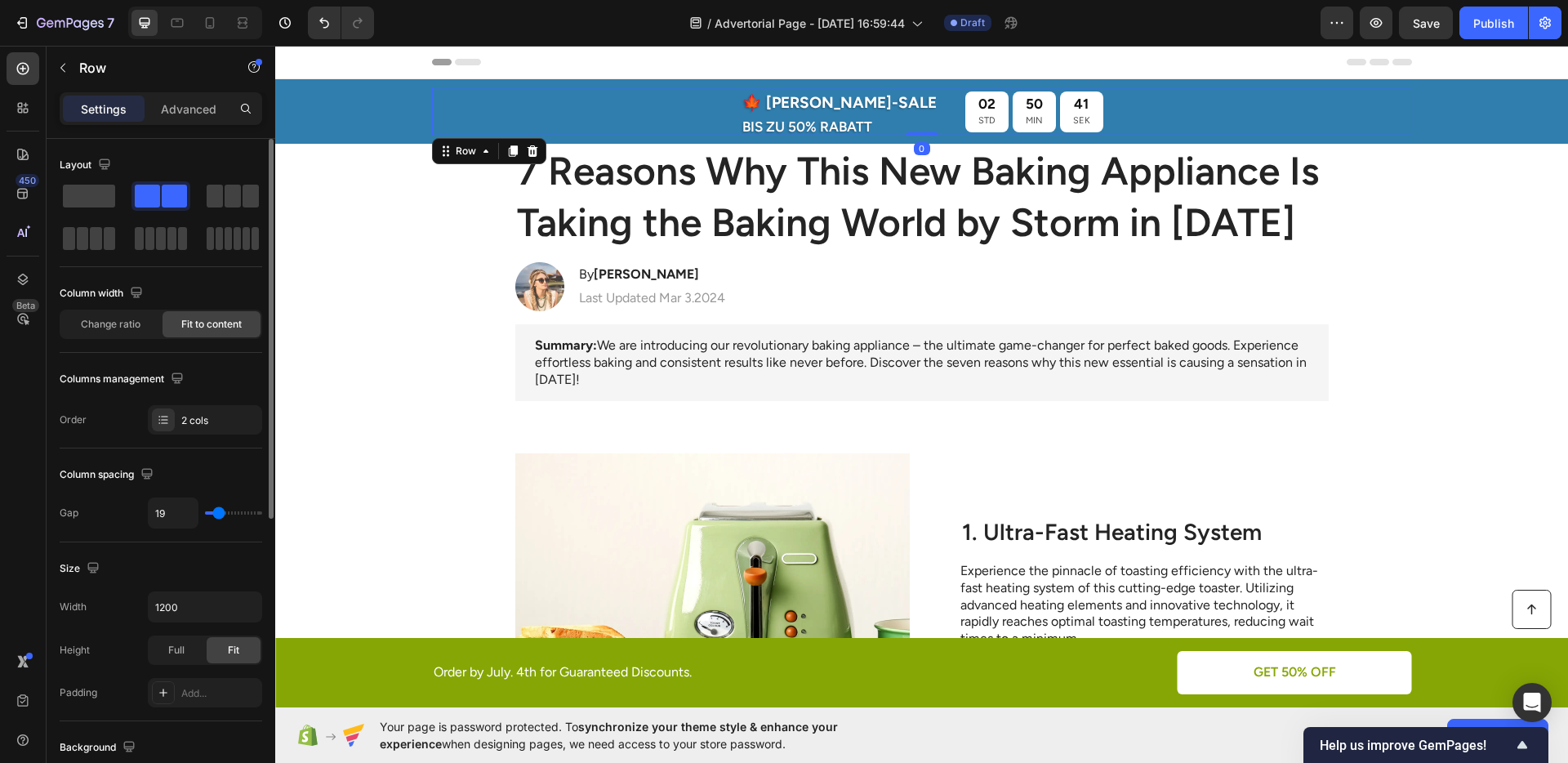
type input "18"
type input "17"
type input "15"
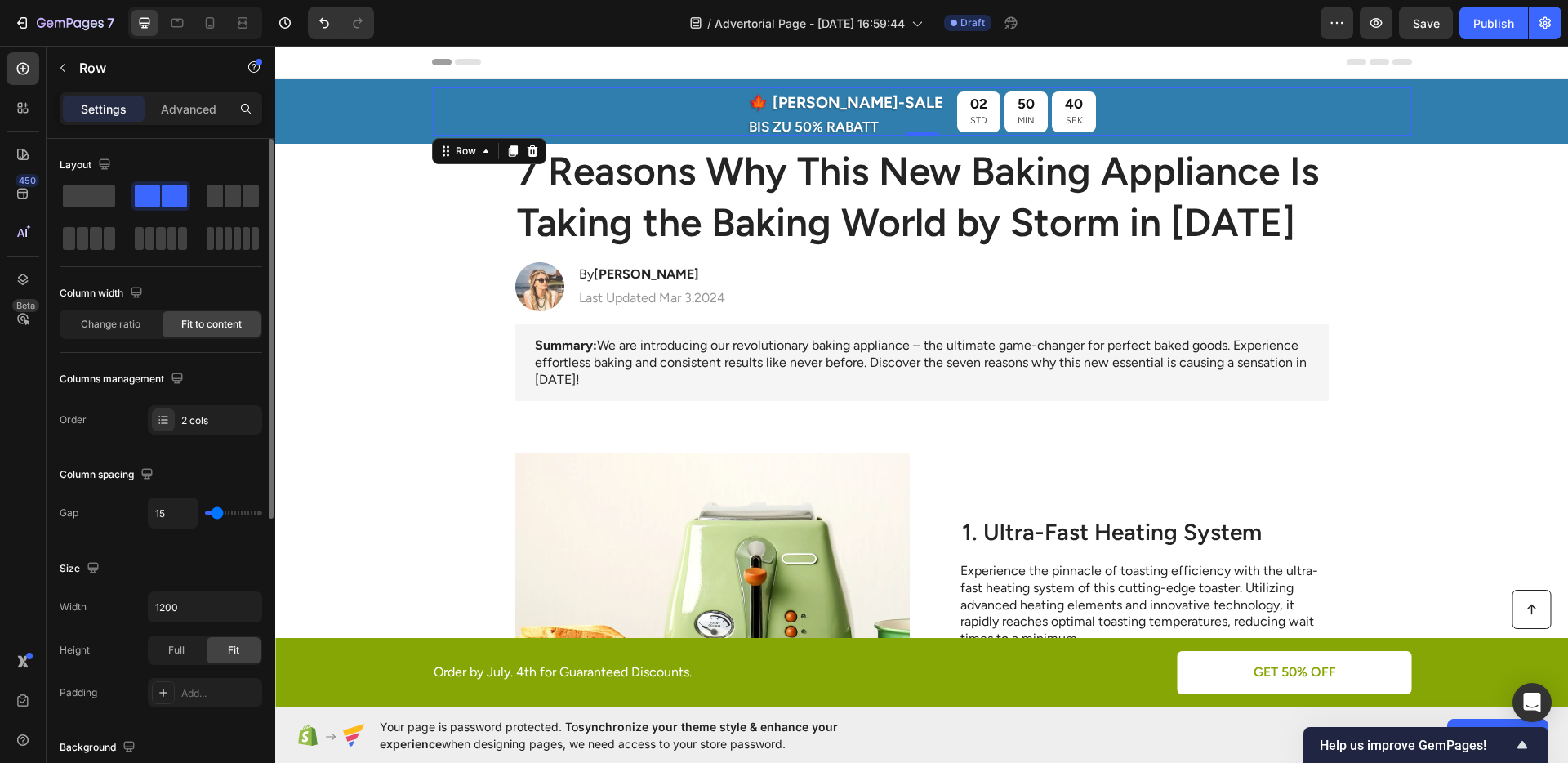
type input "14"
type input "13"
type input "14"
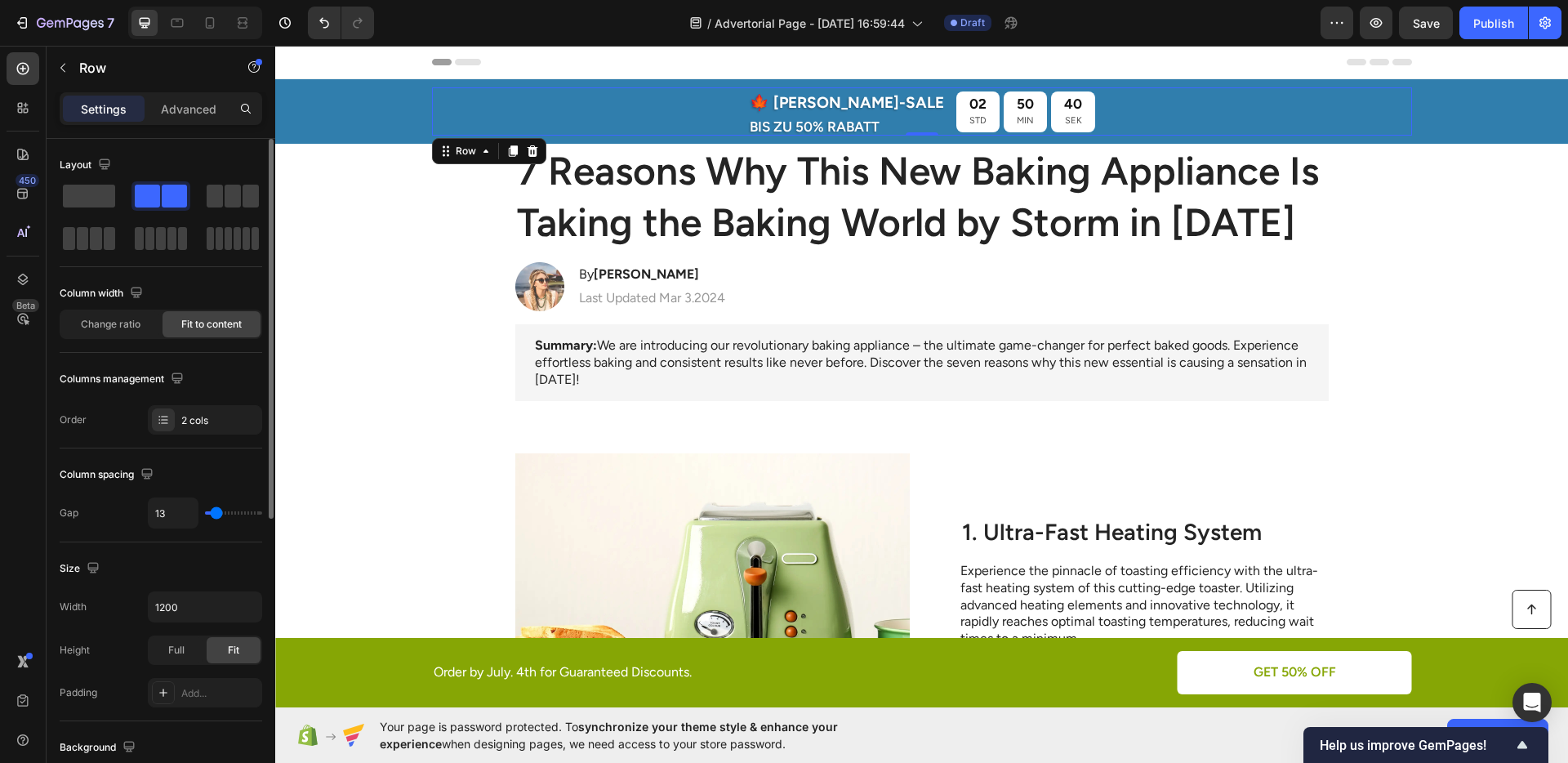
type input "14"
type input "15"
type input "17"
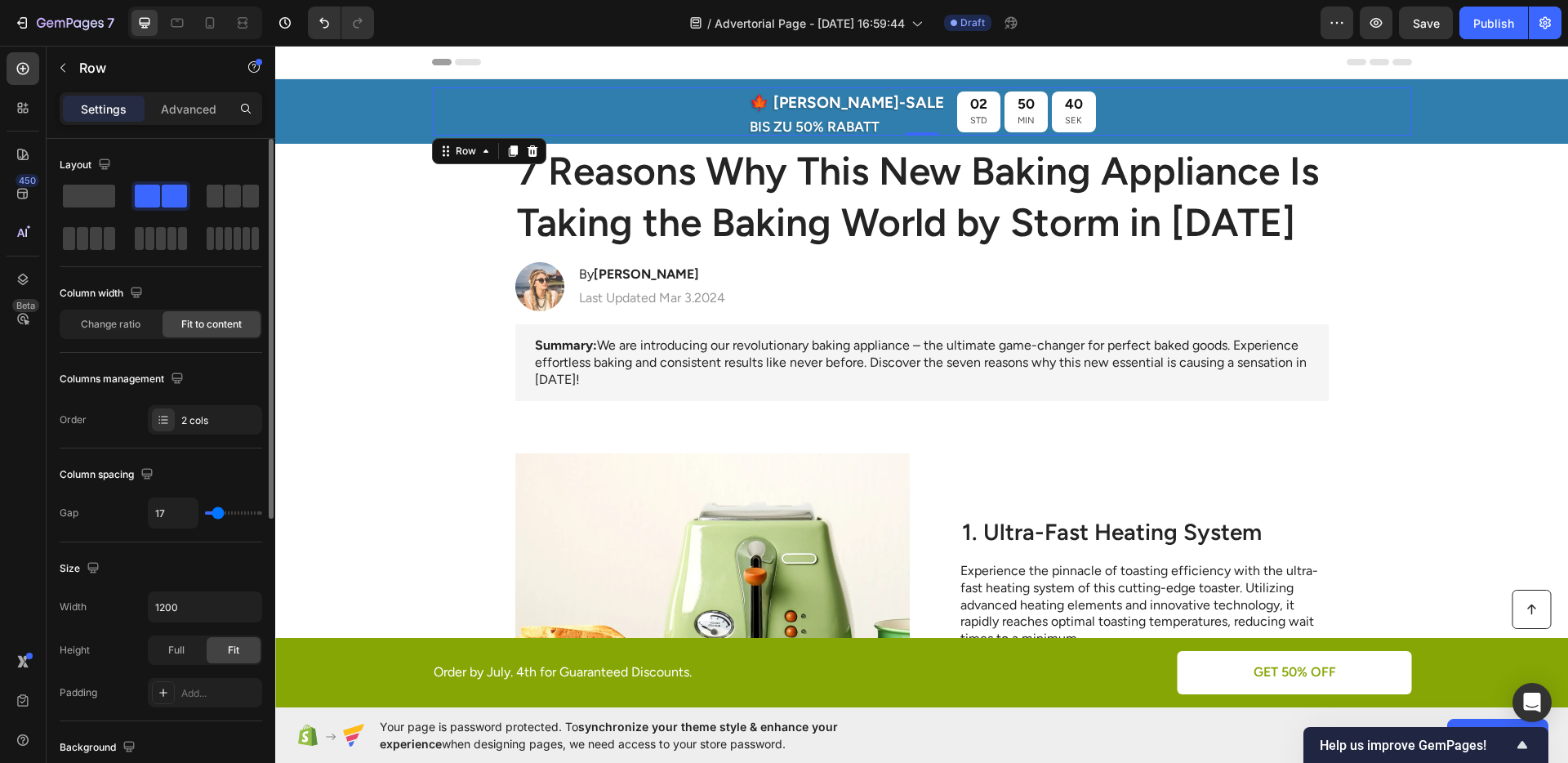
type input "18"
type input "19"
type input "23"
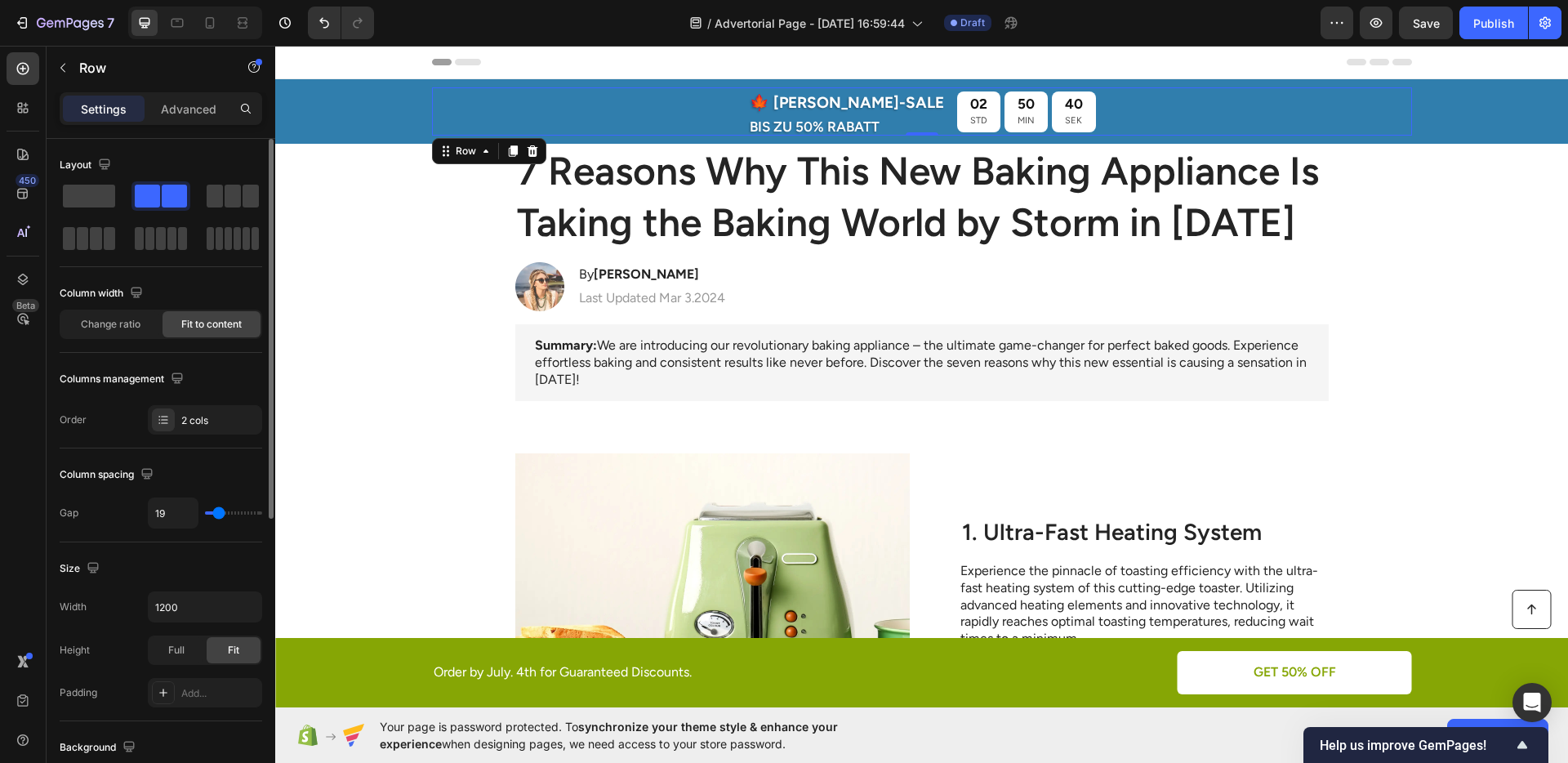
type input "23"
type input "27"
type input "28"
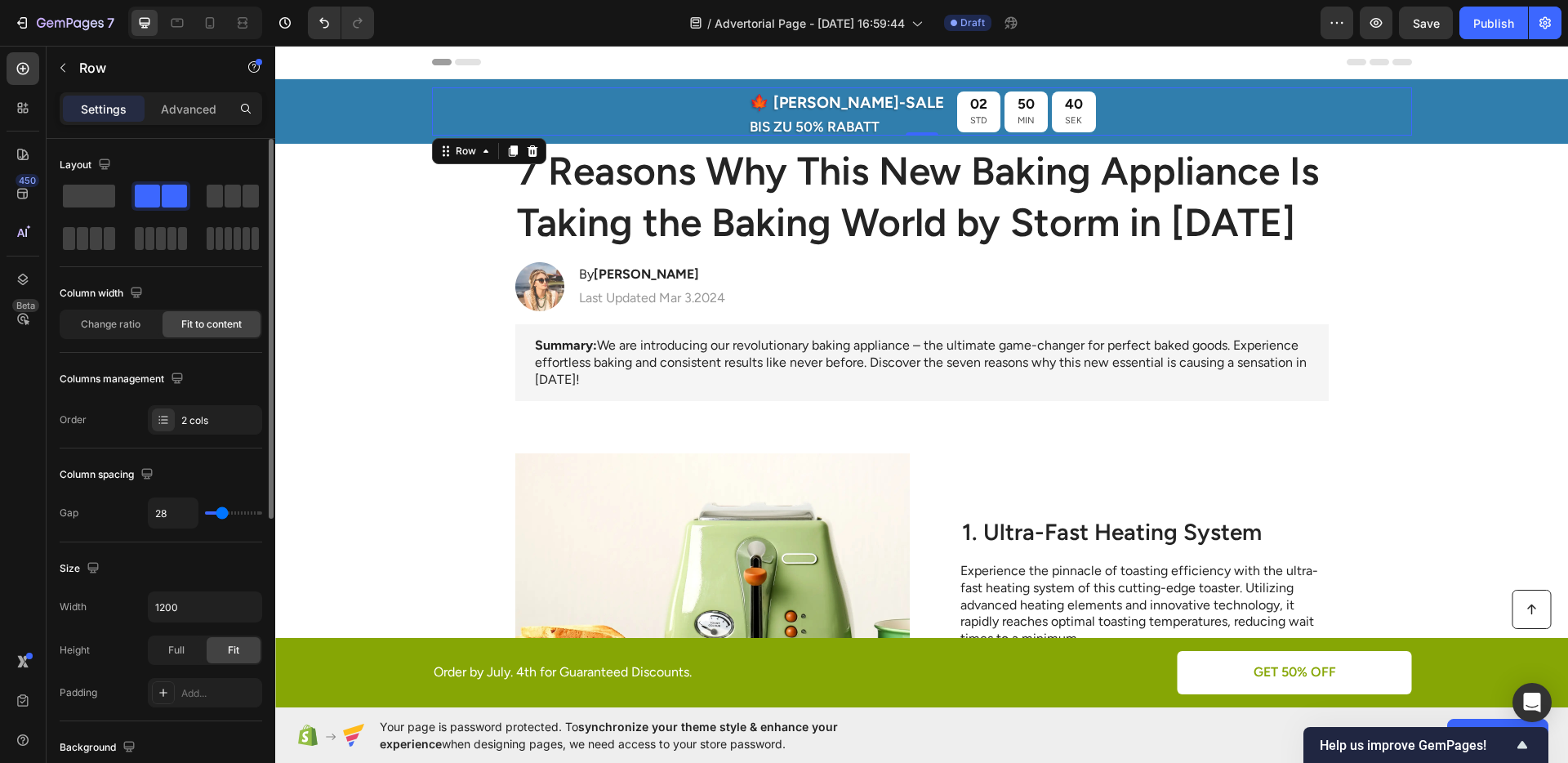
type input "29"
click at [221, 514] on input "range" at bounding box center [234, 513] width 57 height 4
click at [325, 26] on icon "Undo/Redo" at bounding box center [324, 23] width 16 height 16
type input "33"
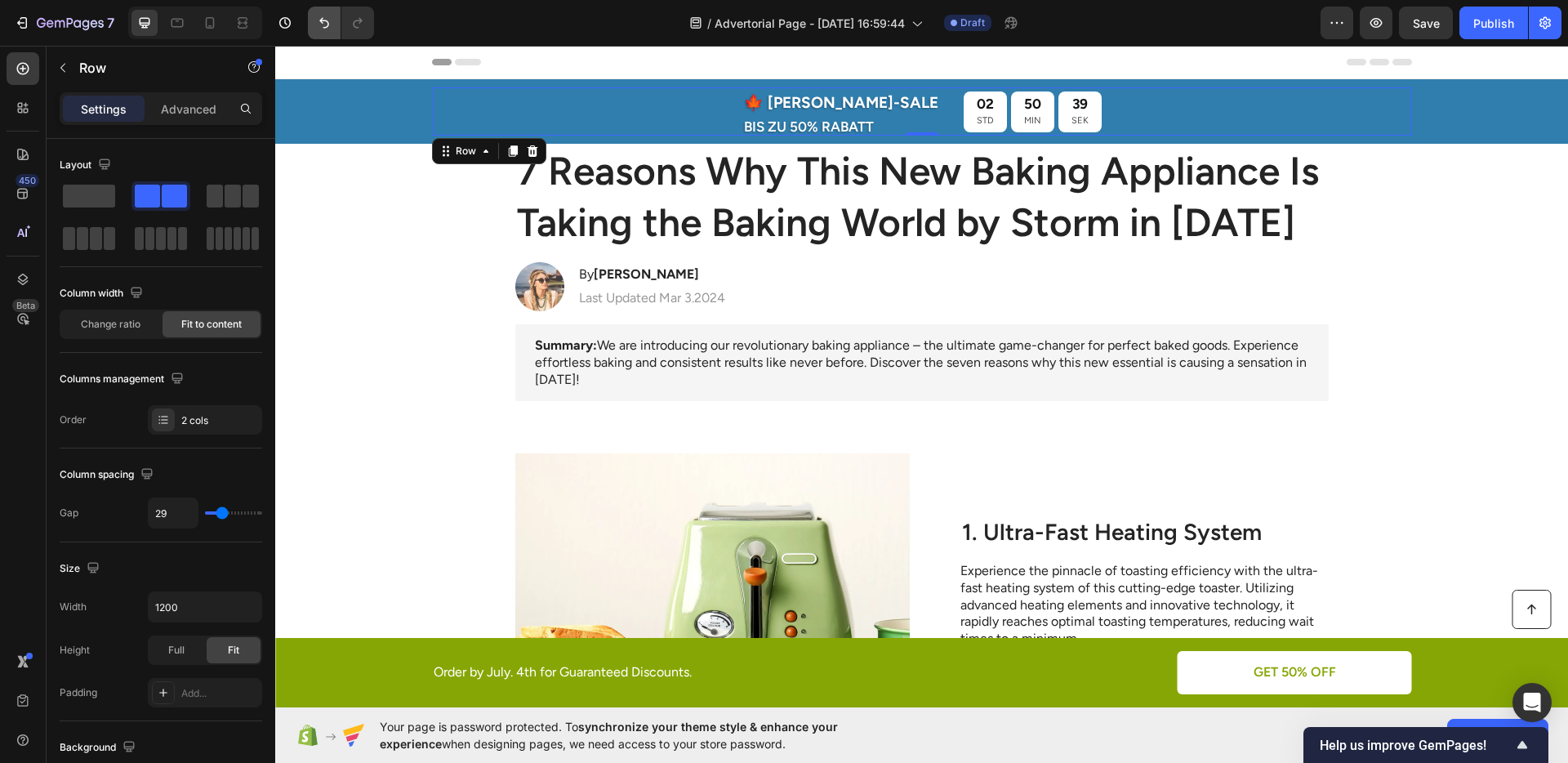
type input "33"
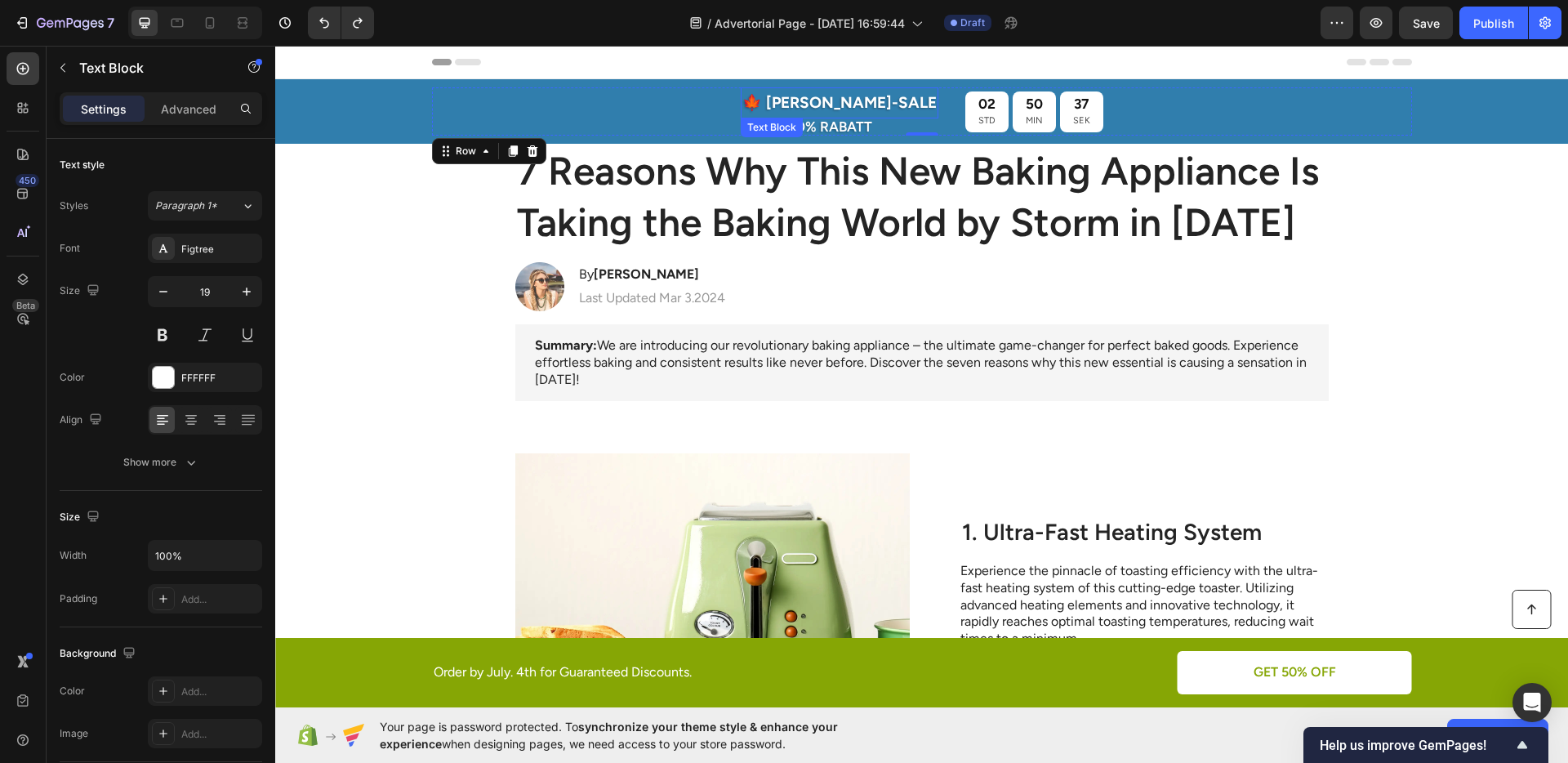
click at [818, 112] on p "🍁 [PERSON_NAME]-SALE" at bounding box center [839, 103] width 194 height 27
click at [187, 105] on p "Advanced" at bounding box center [188, 109] width 56 height 17
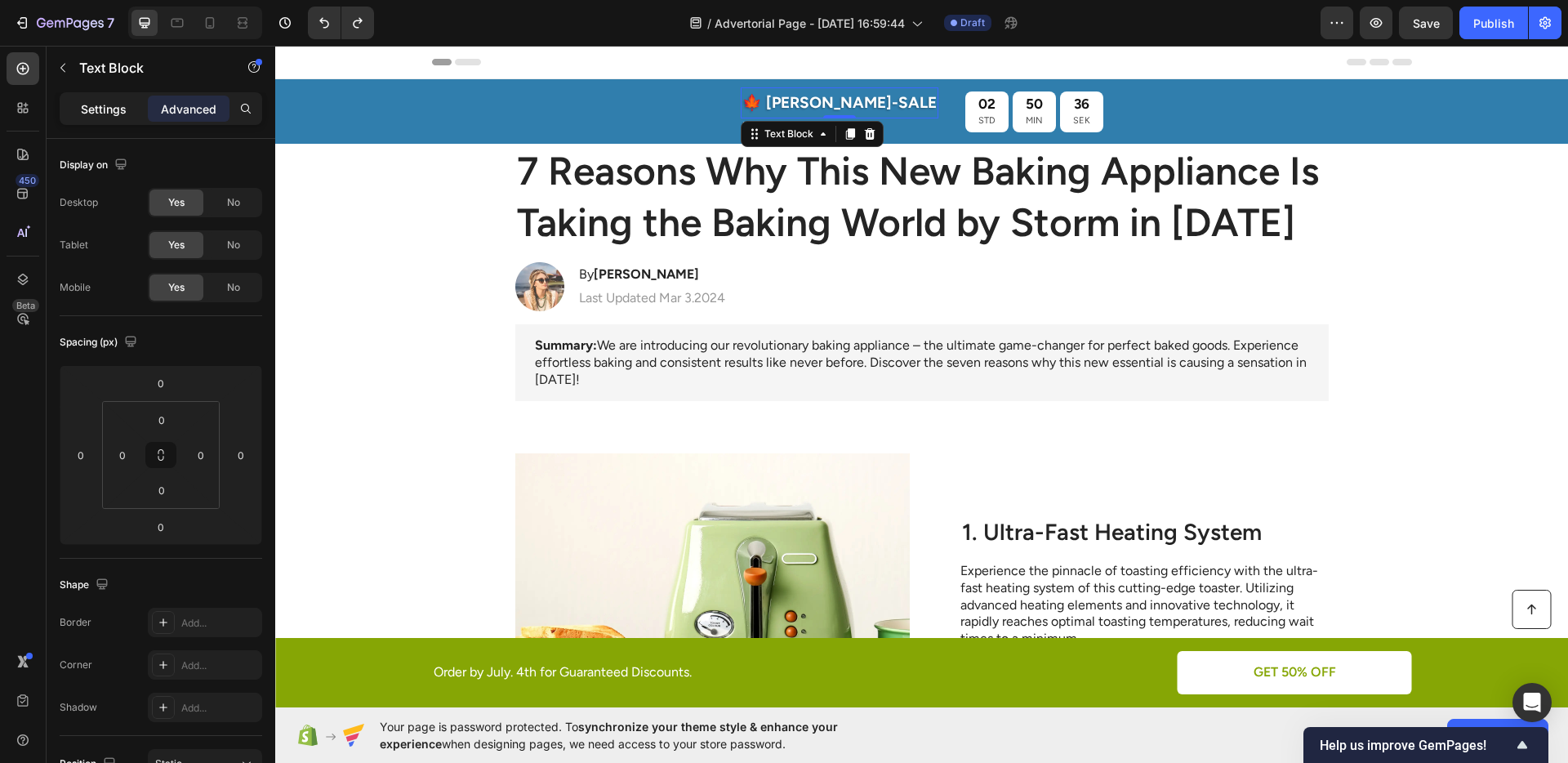
click at [106, 118] on div "Settings" at bounding box center [103, 109] width 81 height 26
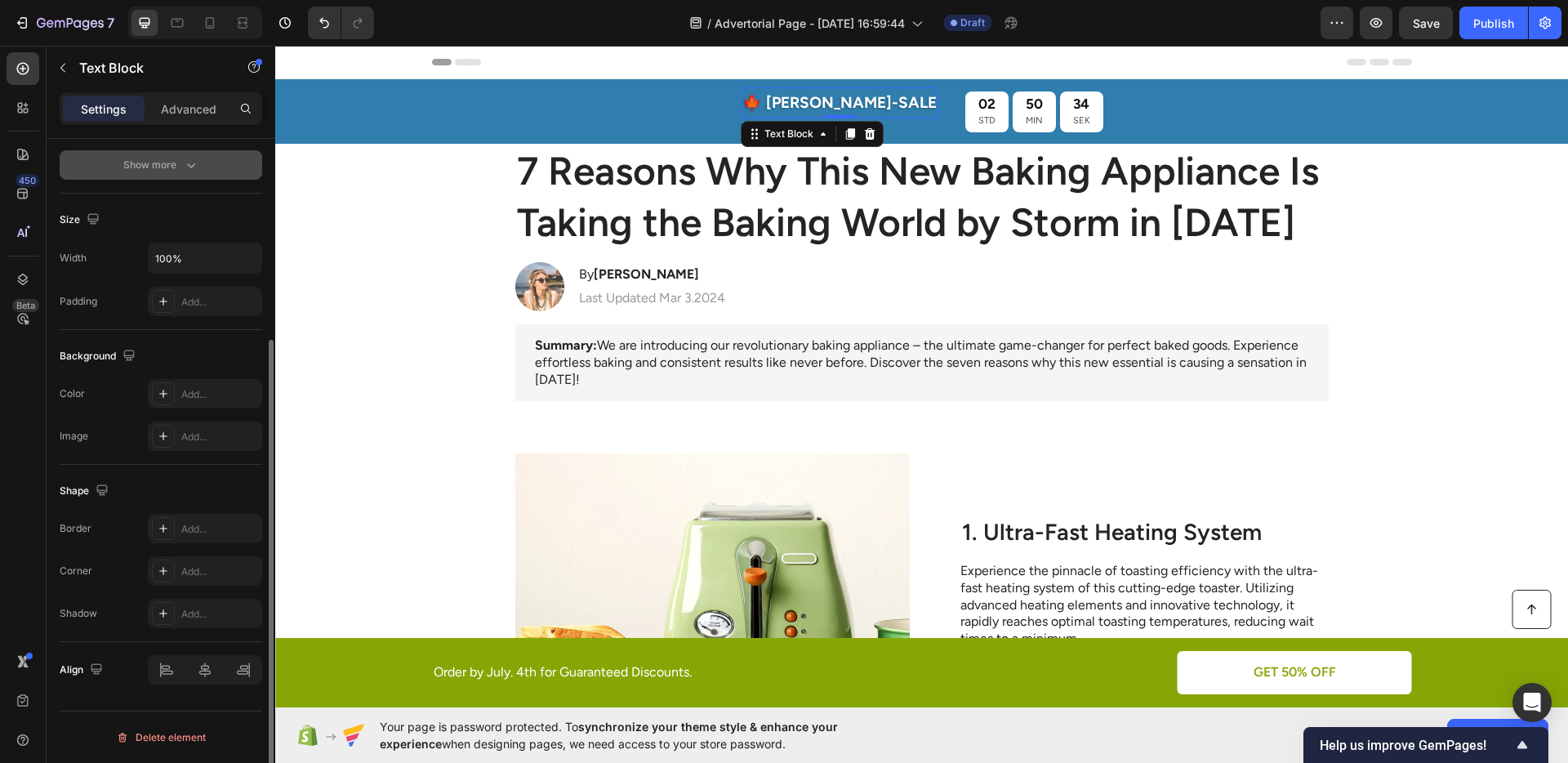
scroll to position [48, 0]
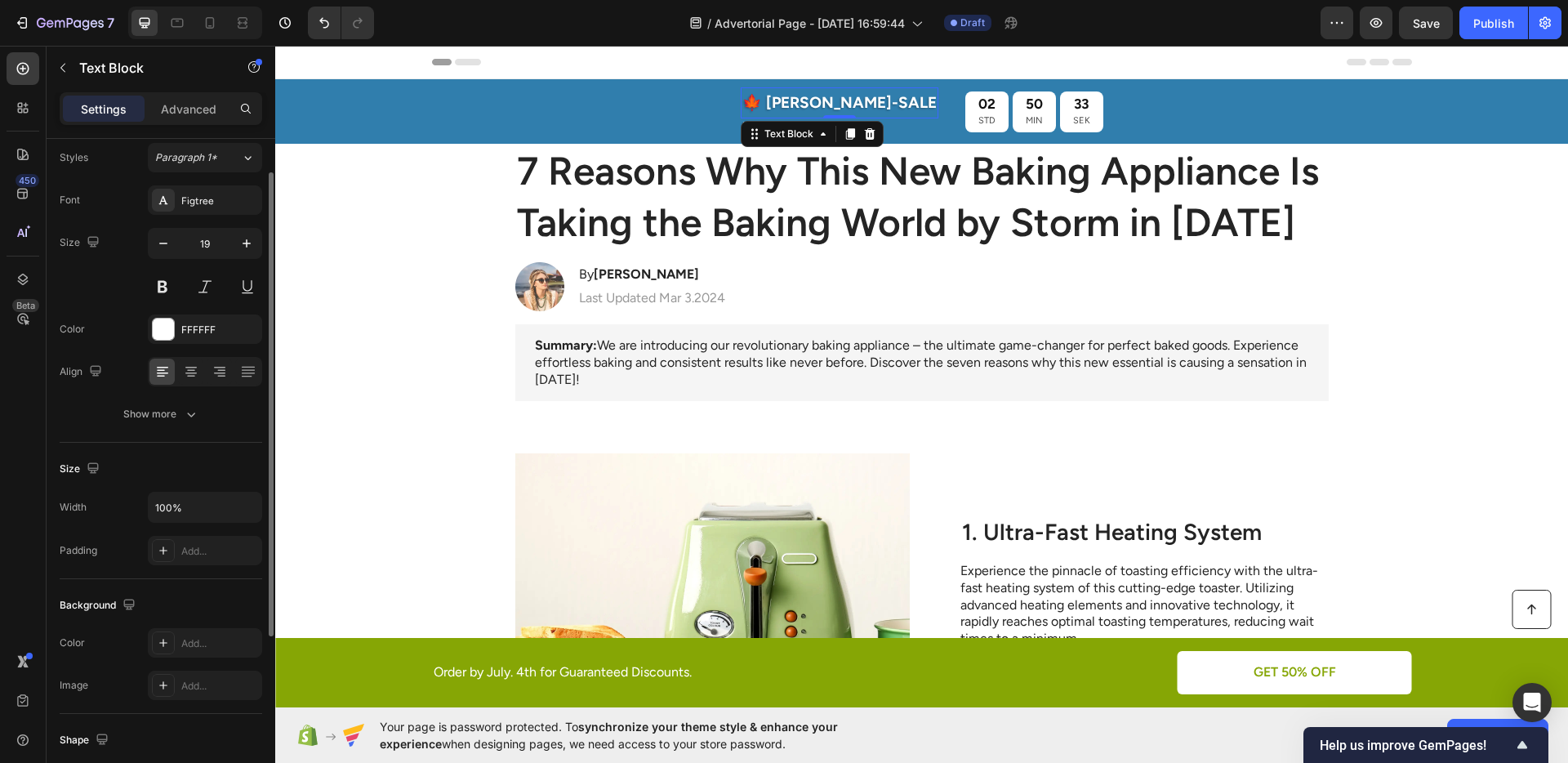
click at [167, 430] on div "Text style Styles Paragraph 1* Font Figtree Size 19 Color FFFFFF Align Show more" at bounding box center [161, 267] width 203 height 352
click at [171, 420] on div "Show more" at bounding box center [161, 414] width 76 height 16
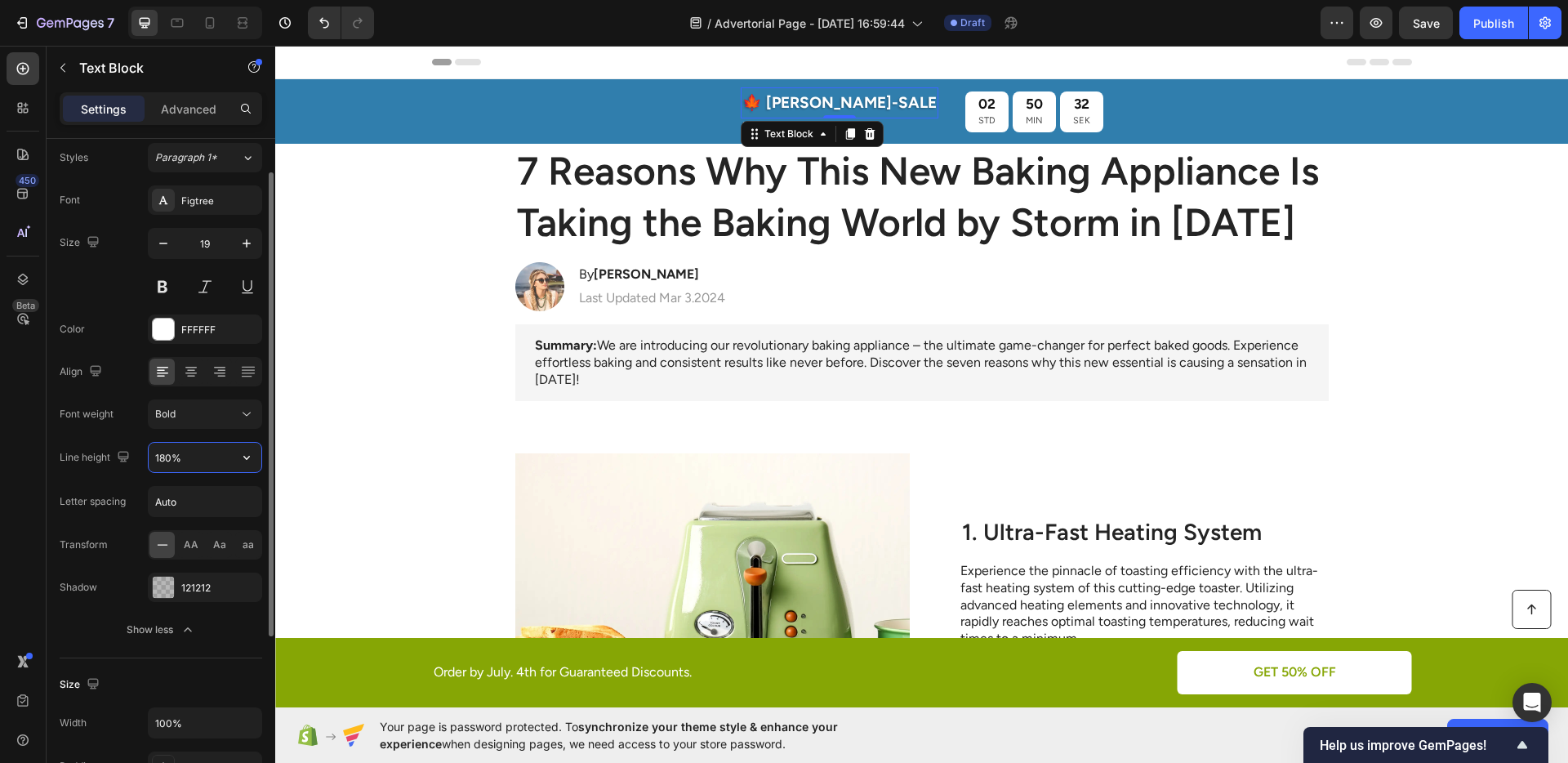
click at [163, 460] on input "180%" at bounding box center [204, 457] width 112 height 29
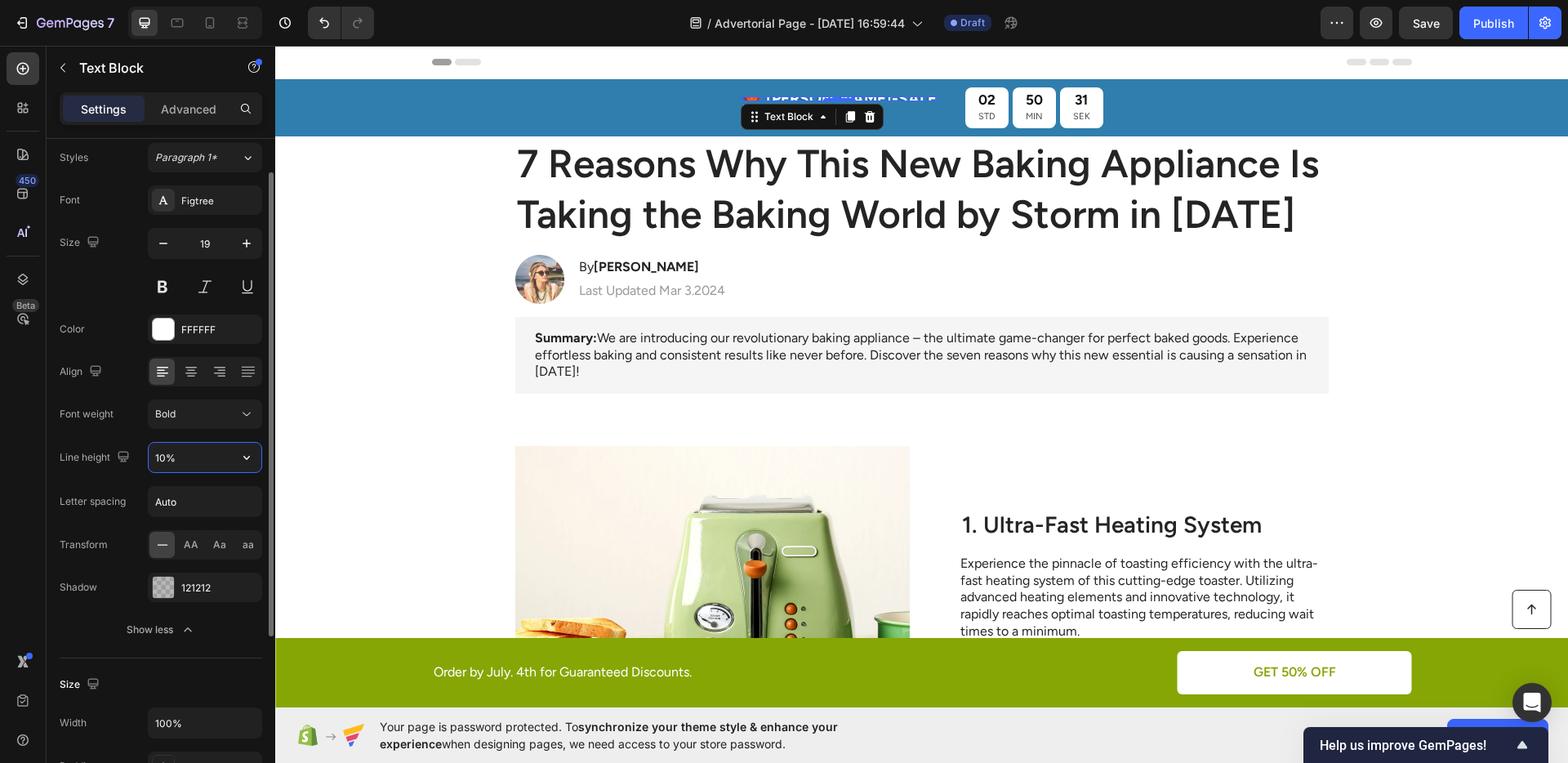
type input "100%"
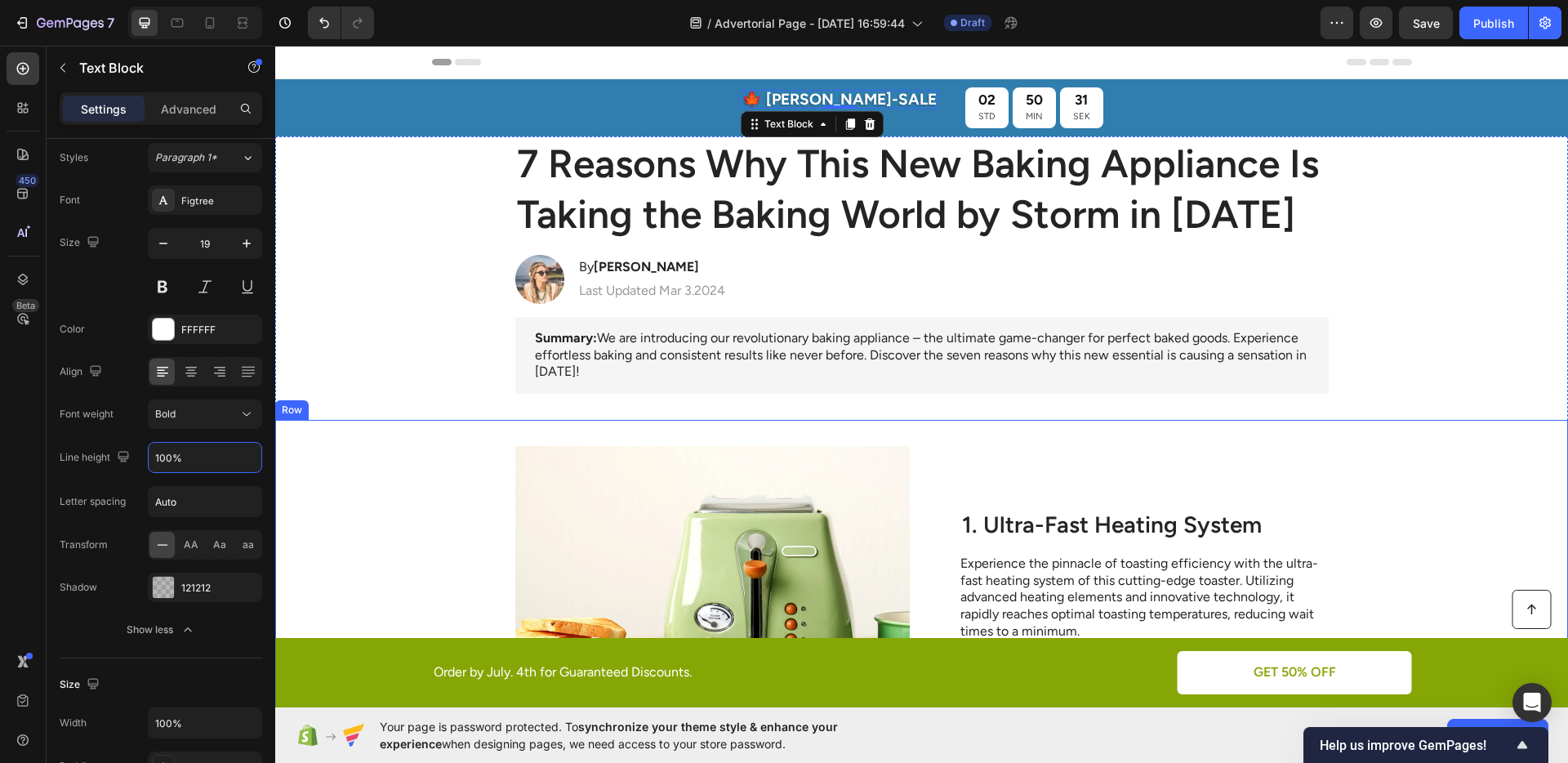
click at [554, 433] on div "Image 1. Ultra-Fast Heating System Heading Experience the pinnacle of toasting …" at bounding box center [921, 601] width 1292 height 362
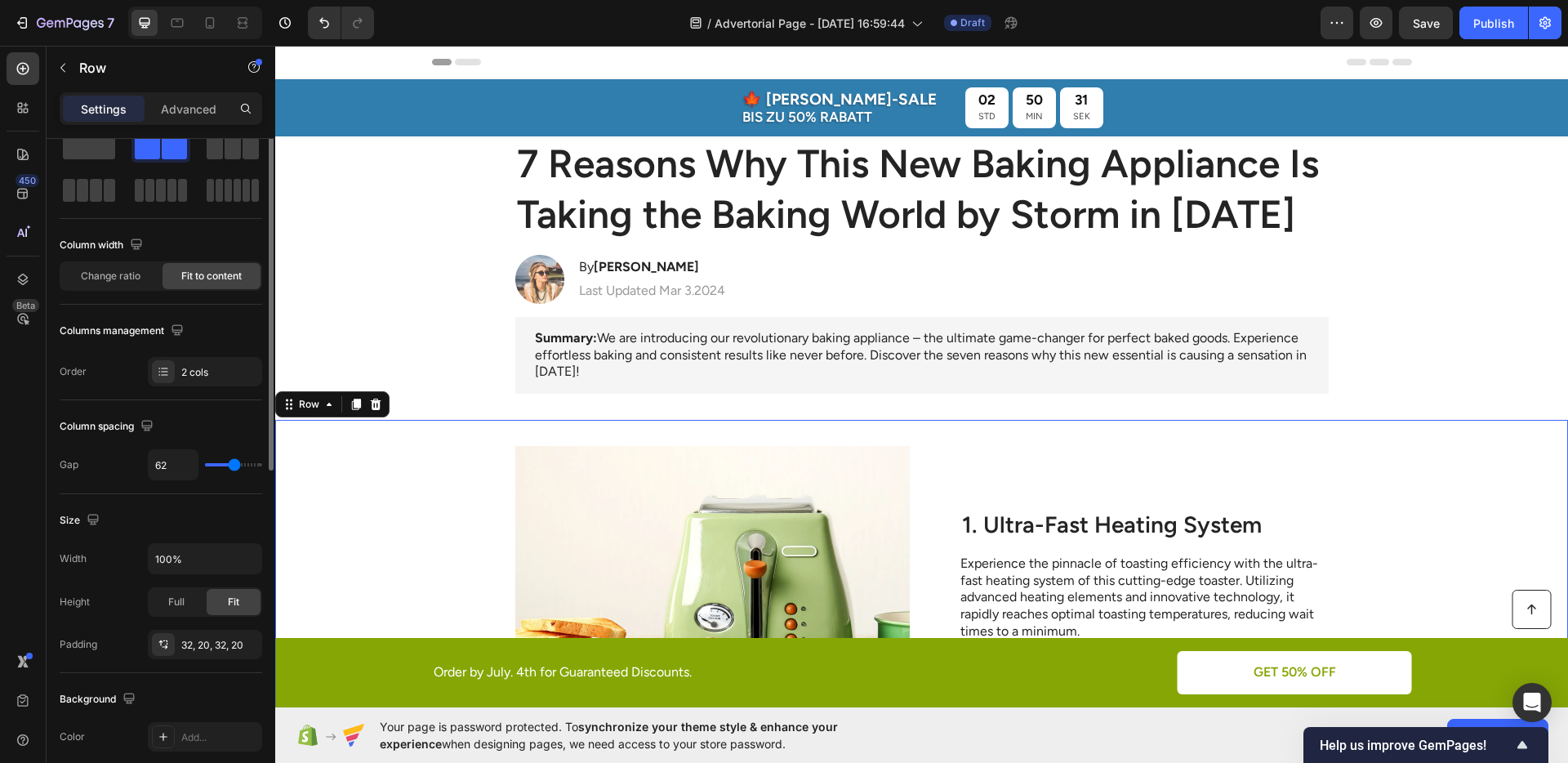
scroll to position [0, 0]
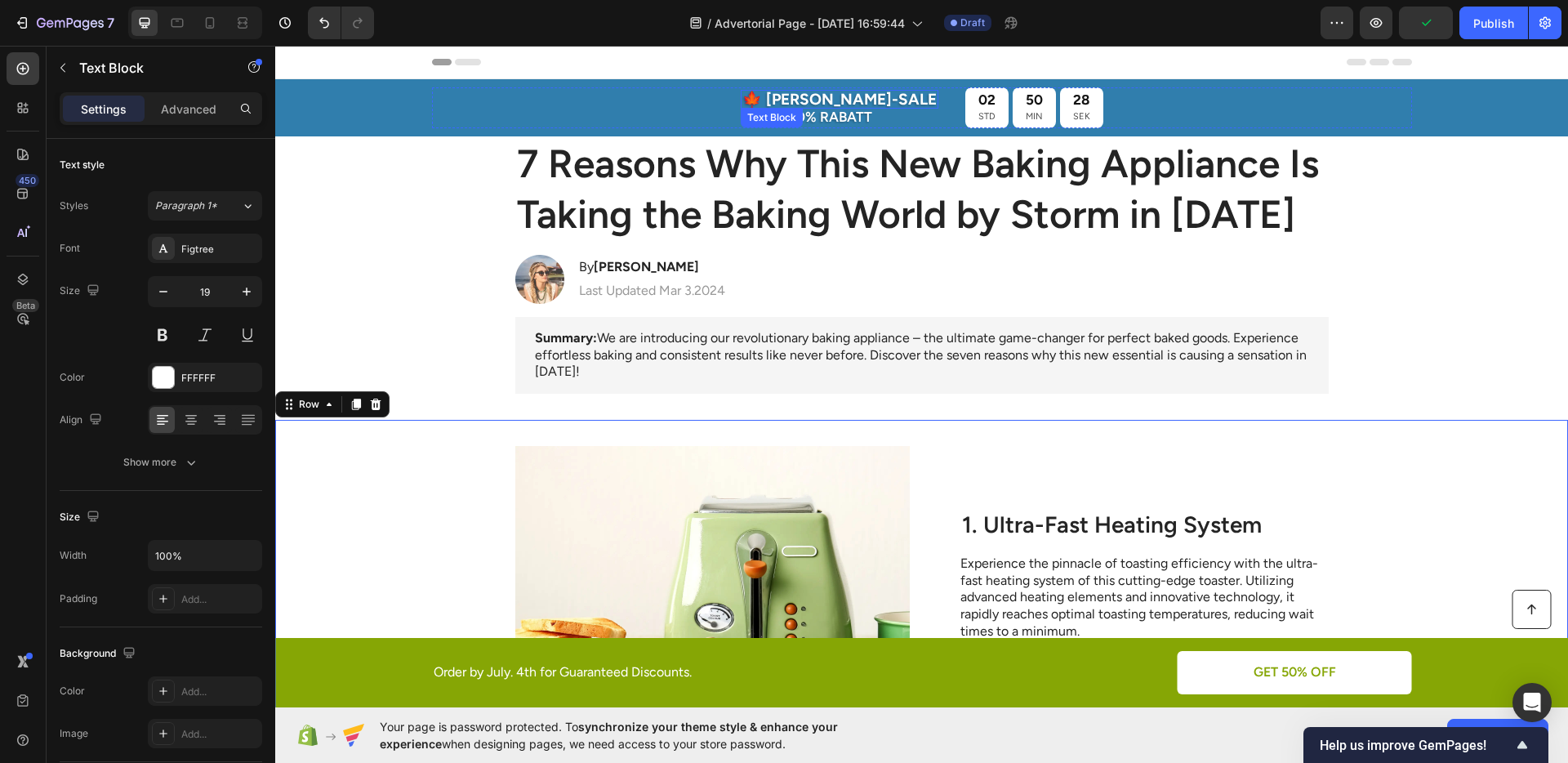
click at [841, 99] on p "🍁 [PERSON_NAME]-SALE" at bounding box center [839, 99] width 194 height 16
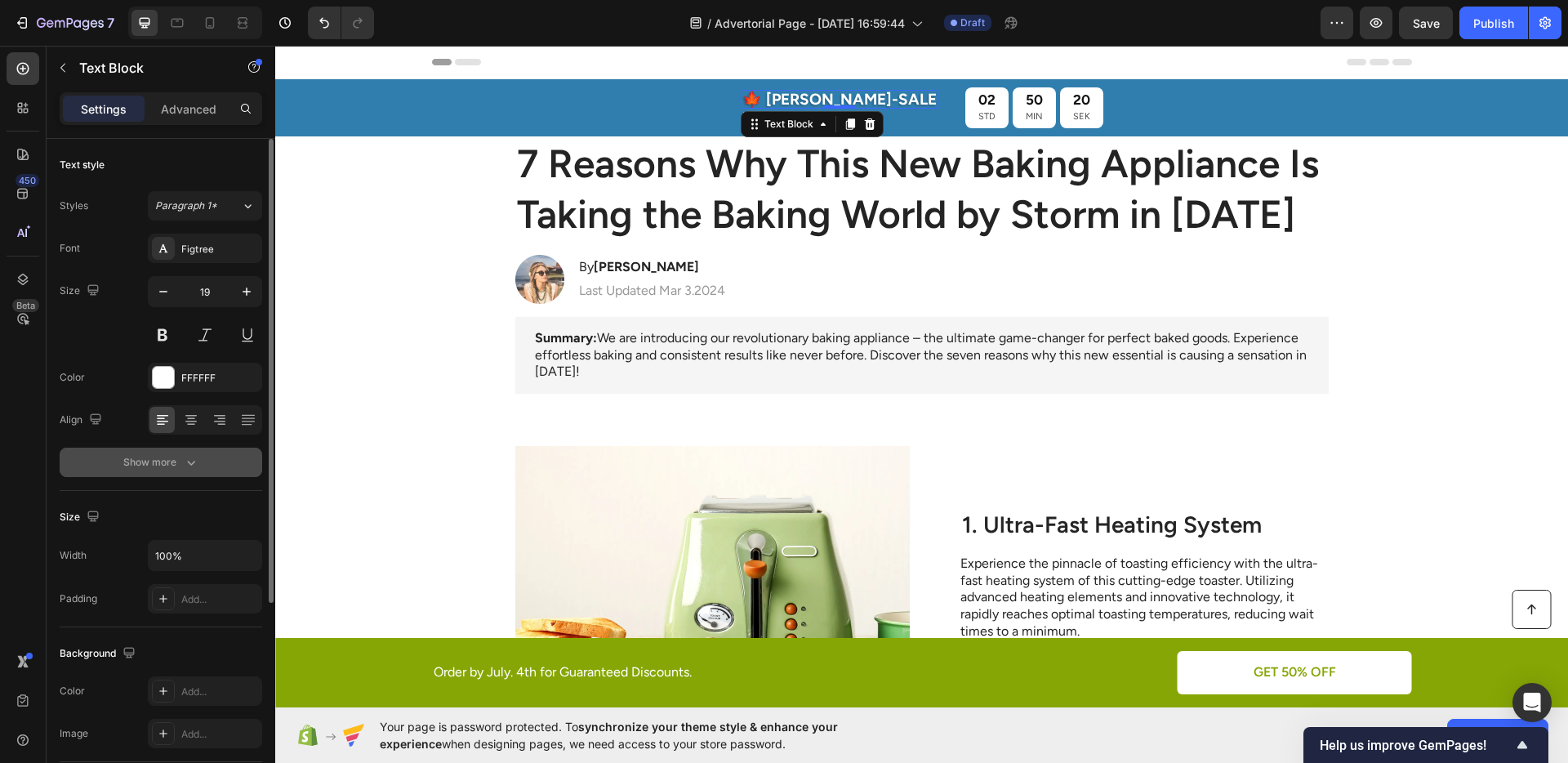
click at [193, 454] on icon "button" at bounding box center [191, 462] width 16 height 16
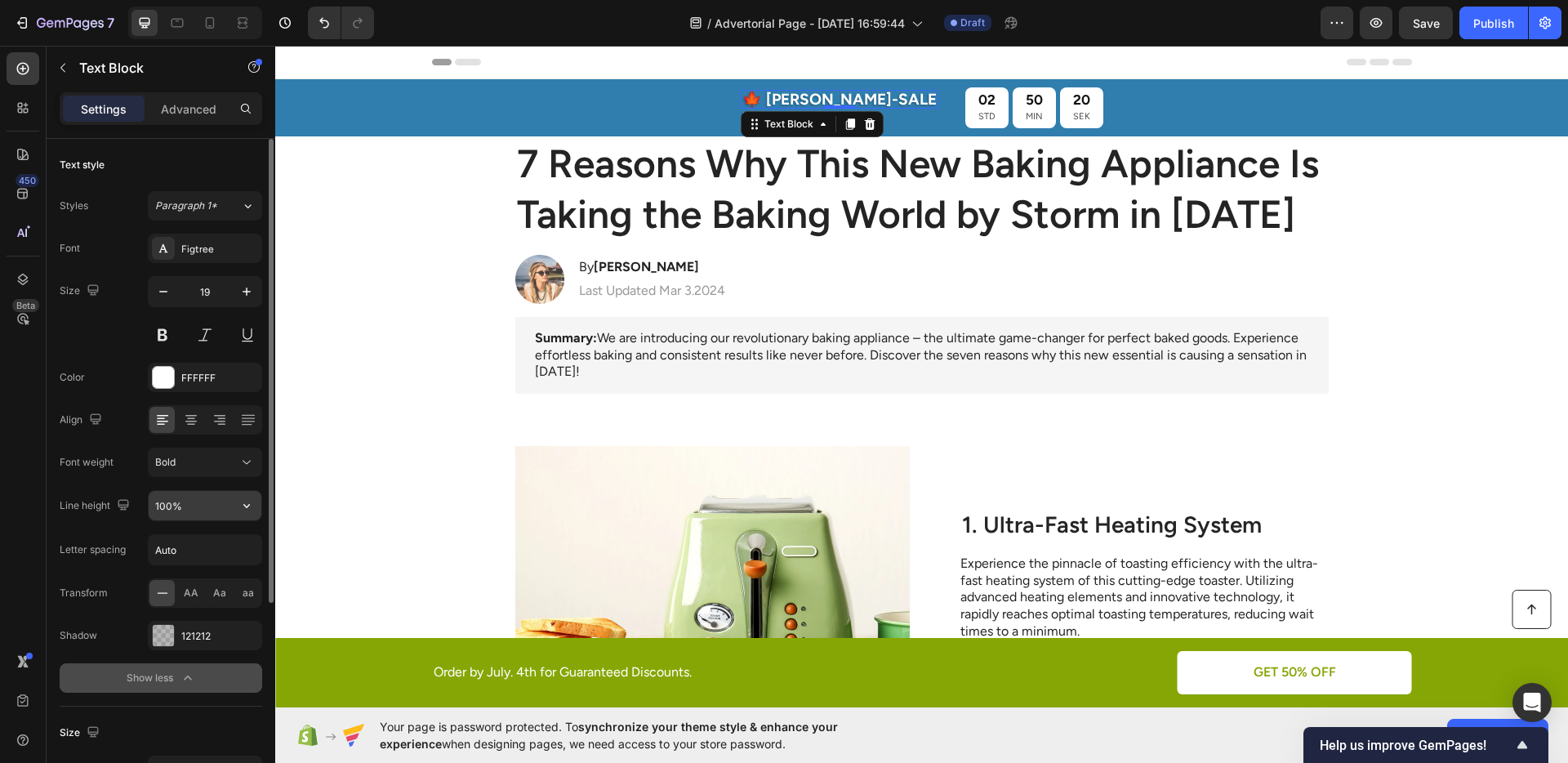
click at [165, 511] on input "100%" at bounding box center [204, 506] width 112 height 29
type input "120%"
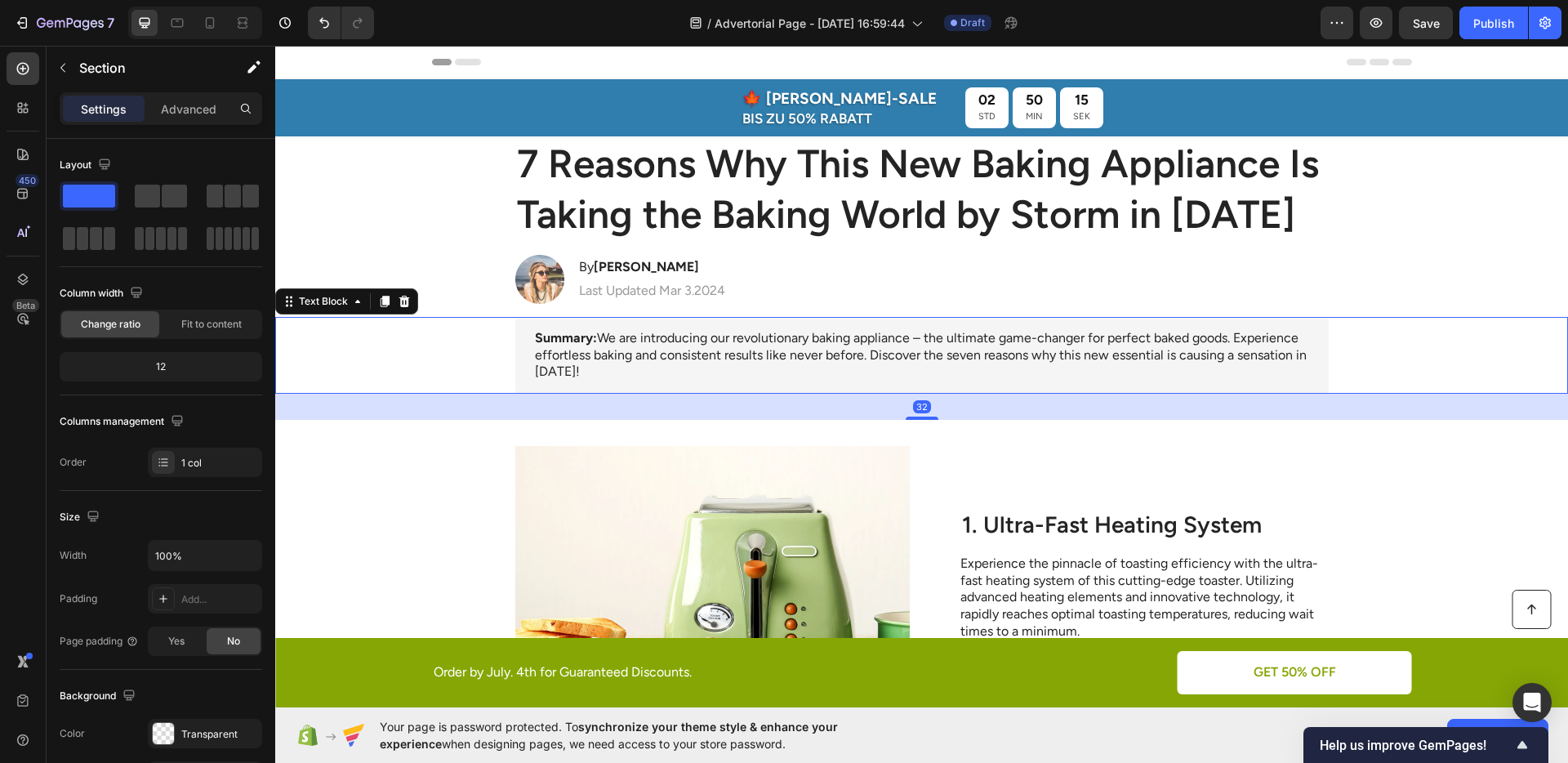
click at [1392, 366] on div "Summary: We are introducing our revolutionary baking appliance – the ultimate g…" at bounding box center [921, 355] width 1260 height 77
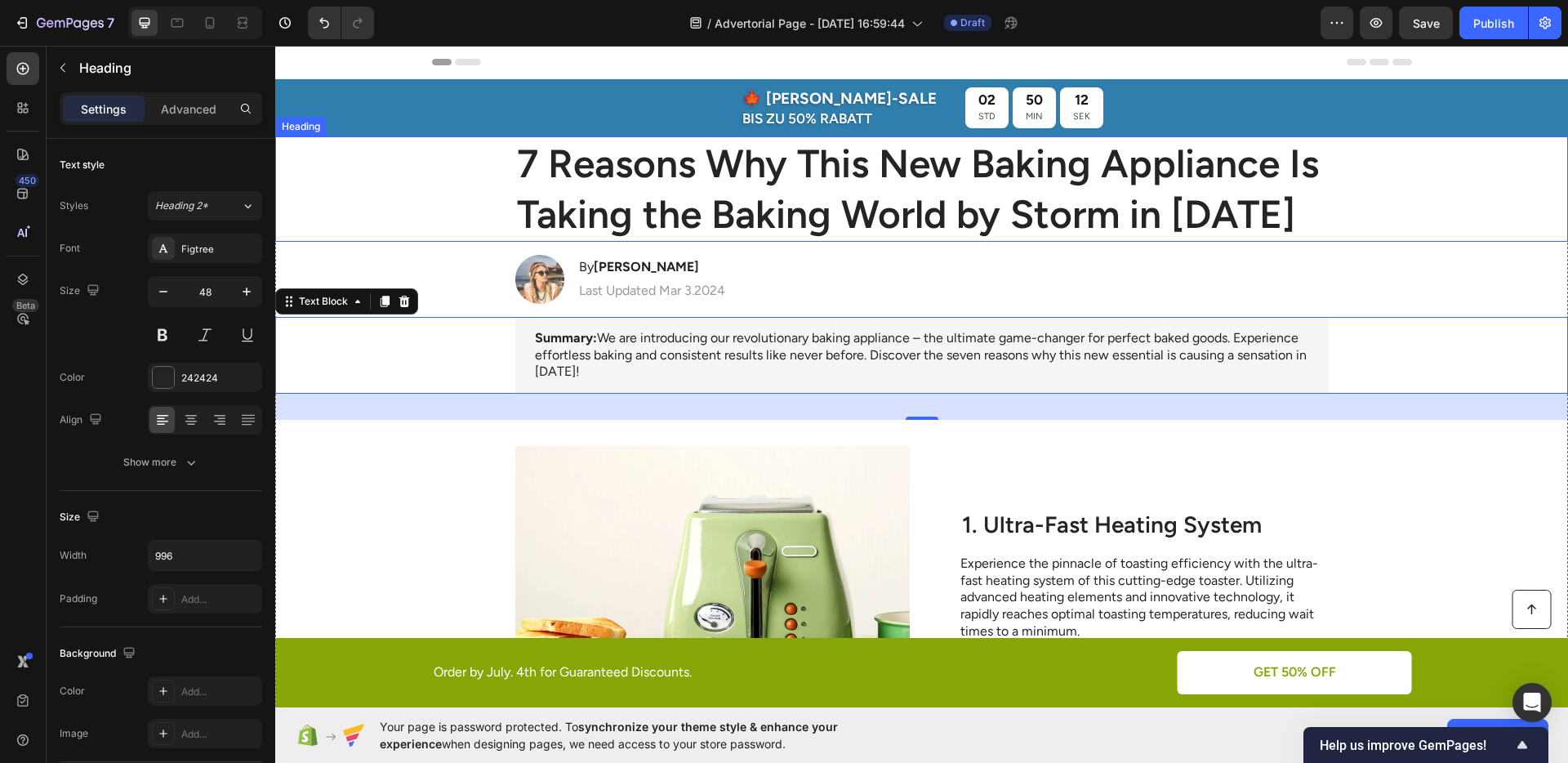
click at [515, 174] on h1 "7 Reasons Why This New Baking Appliance Is Taking the Baking World by Storm in …" at bounding box center [921, 188] width 813 height 105
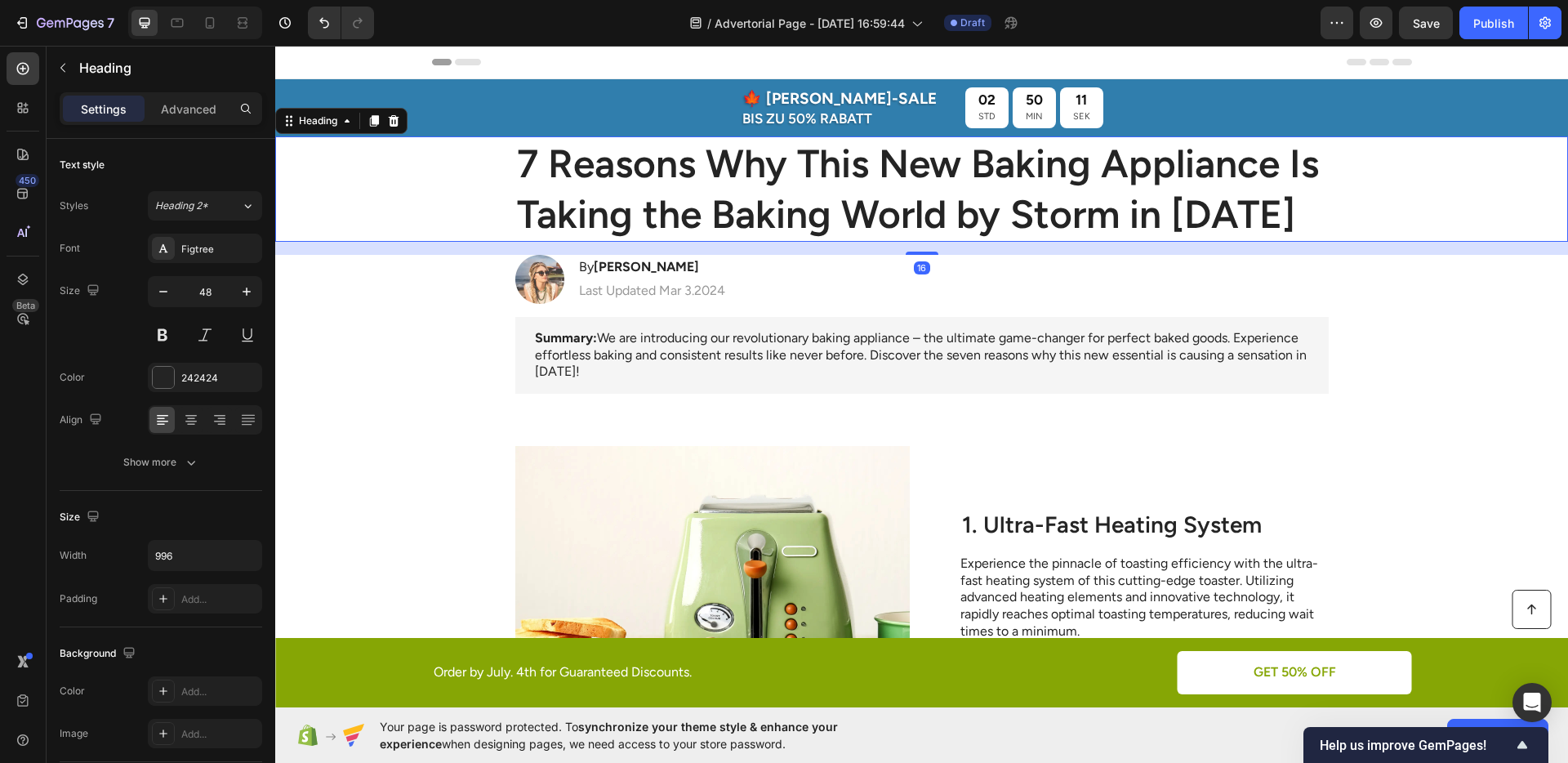
click at [183, 125] on div "Settings Advanced" at bounding box center [161, 115] width 228 height 47
click at [189, 117] on p "Advanced" at bounding box center [188, 109] width 56 height 17
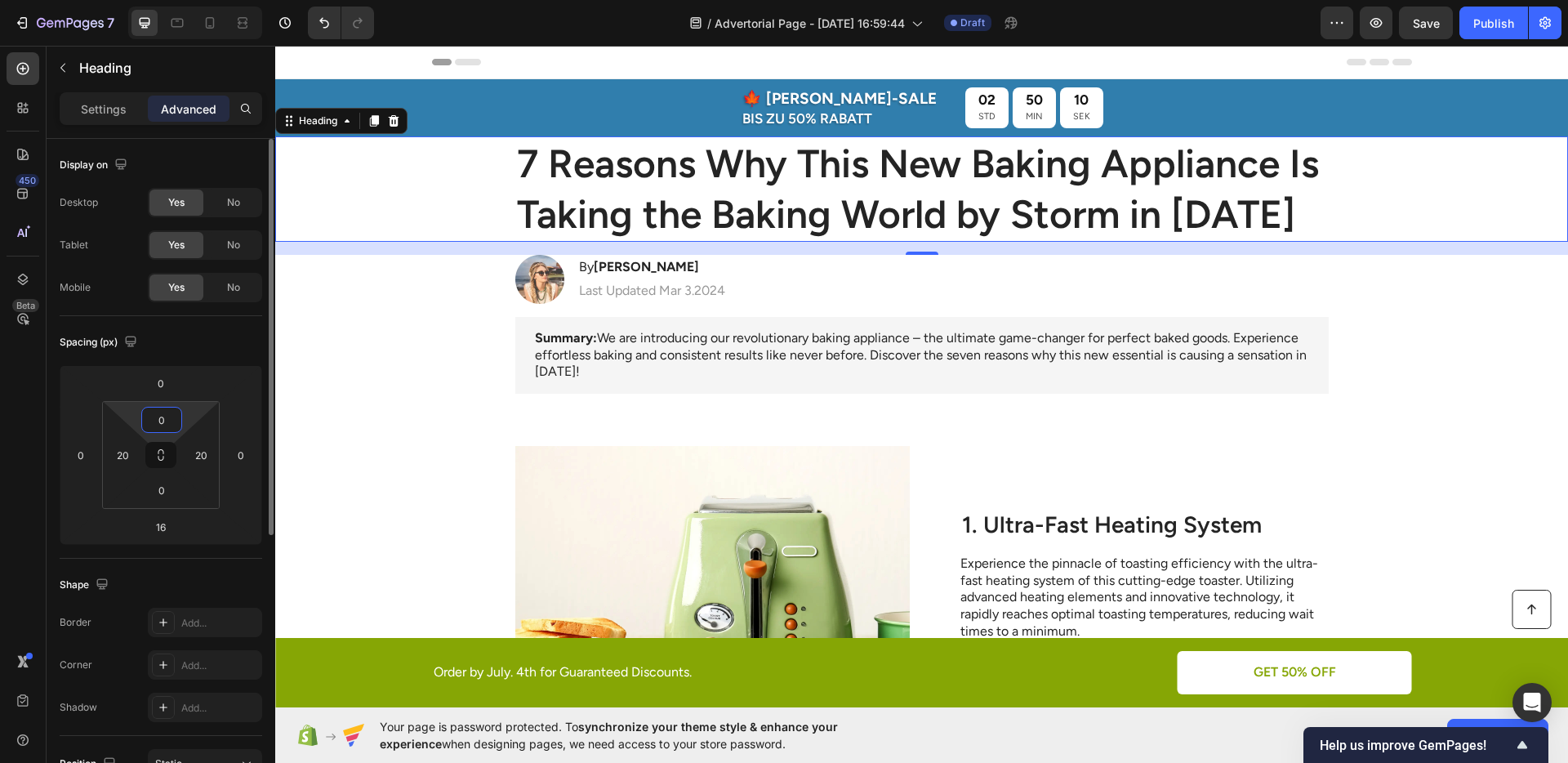
click at [168, 417] on input "0" at bounding box center [162, 419] width 33 height 25
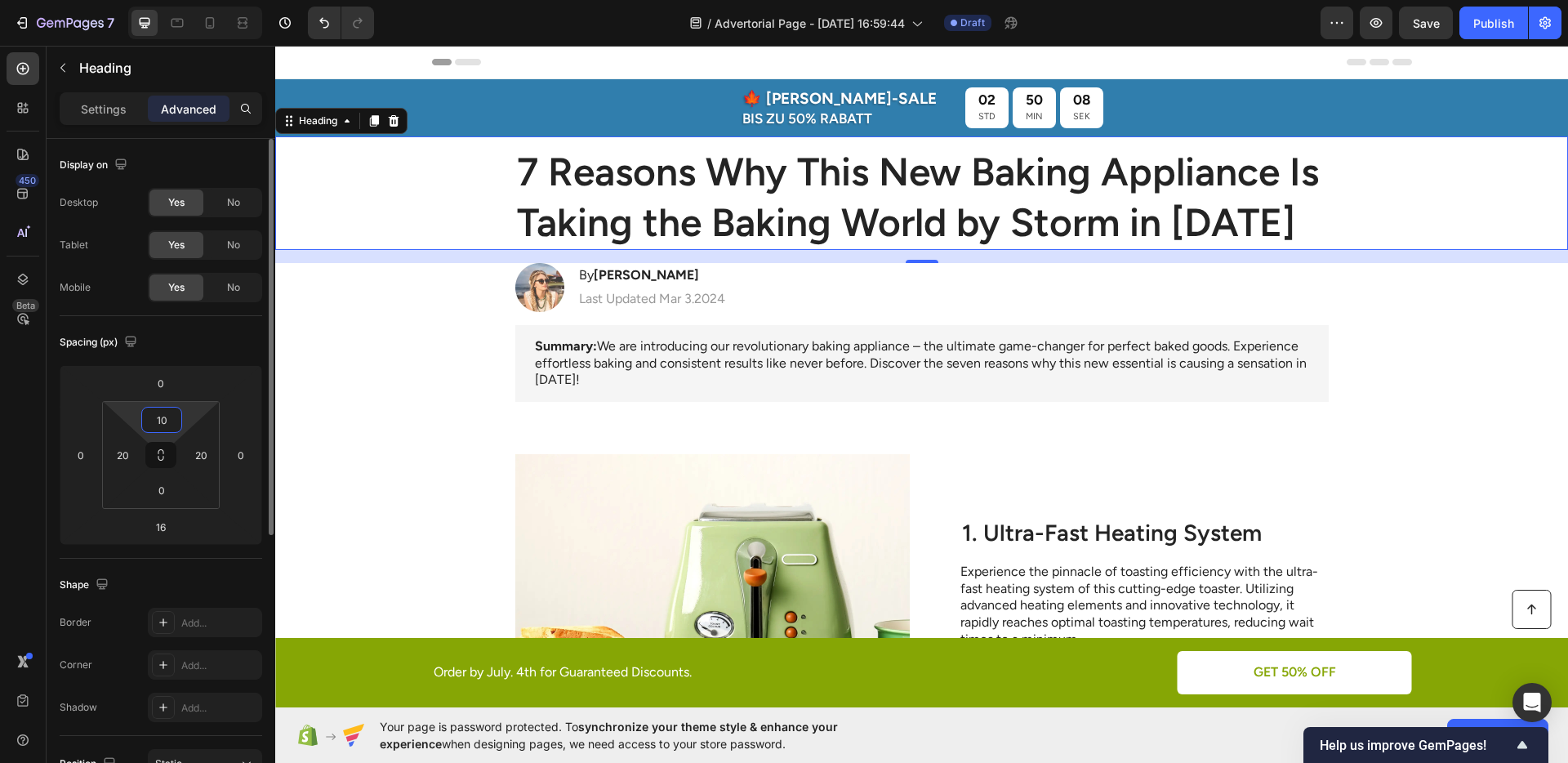
click at [165, 415] on input "10" at bounding box center [162, 419] width 33 height 25
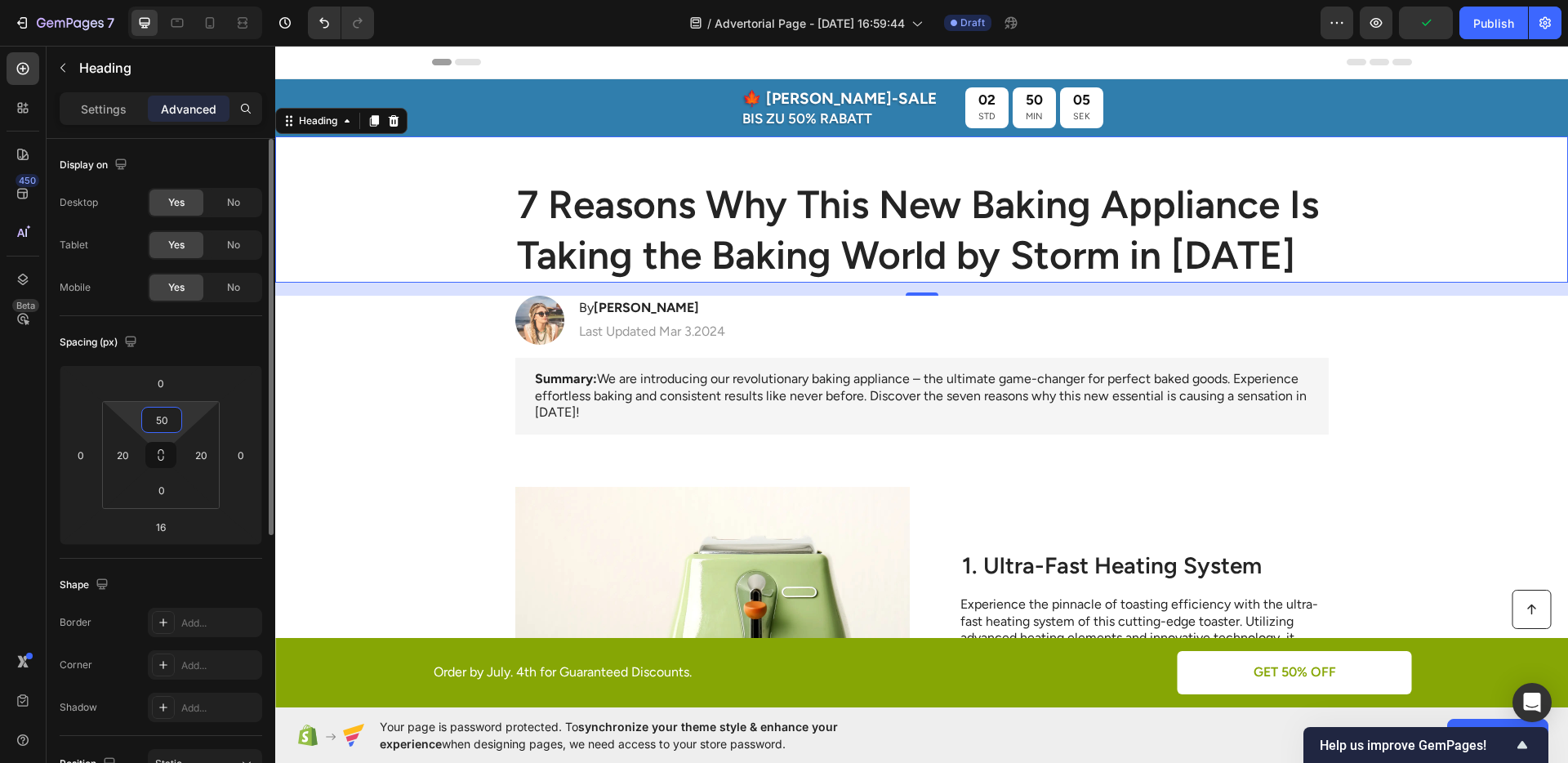
click at [170, 415] on input "50" at bounding box center [162, 419] width 33 height 25
click at [171, 415] on input "50" at bounding box center [162, 419] width 33 height 25
type input "10"
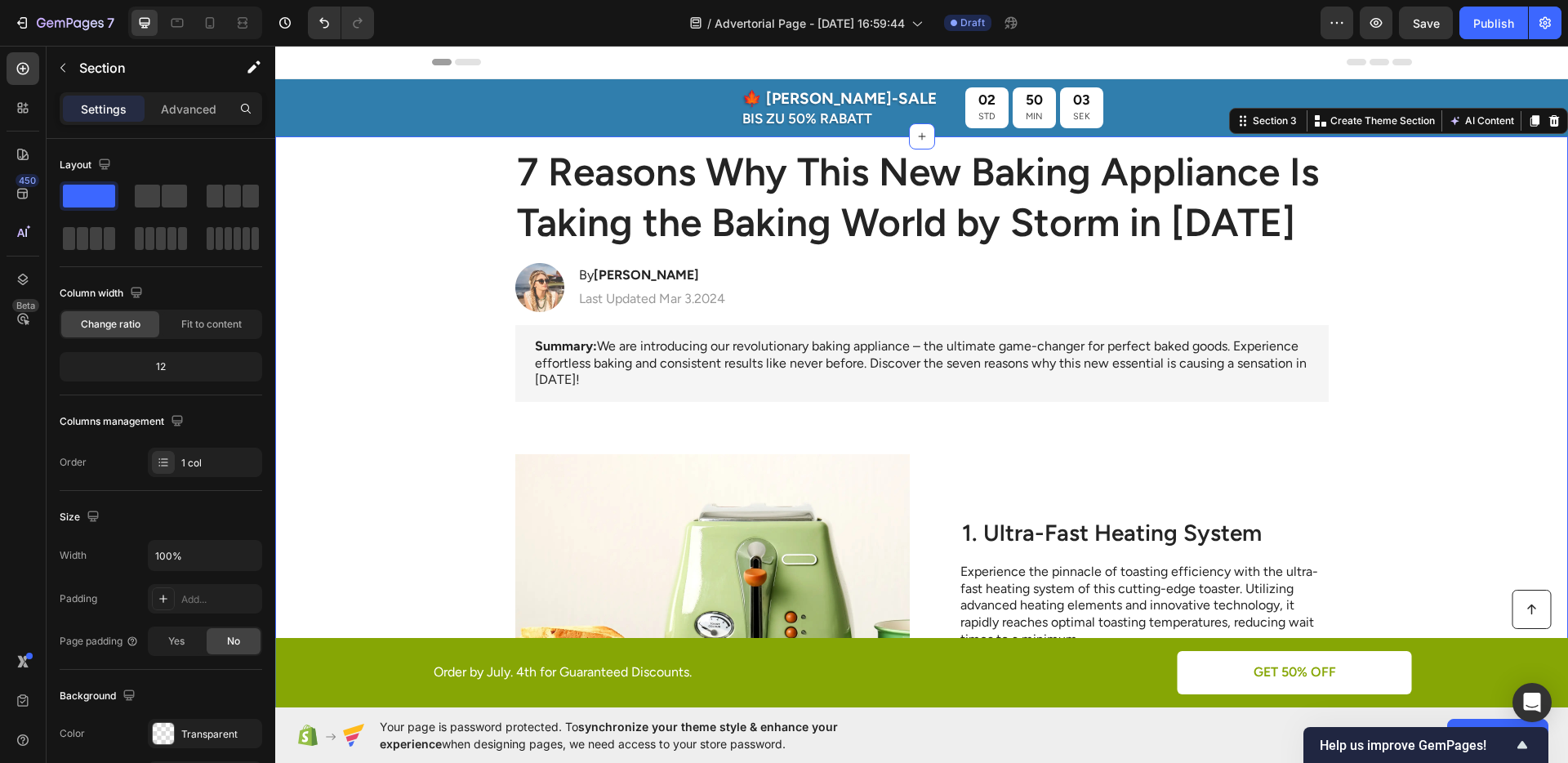
click at [213, 19] on icon at bounding box center [210, 23] width 16 height 16
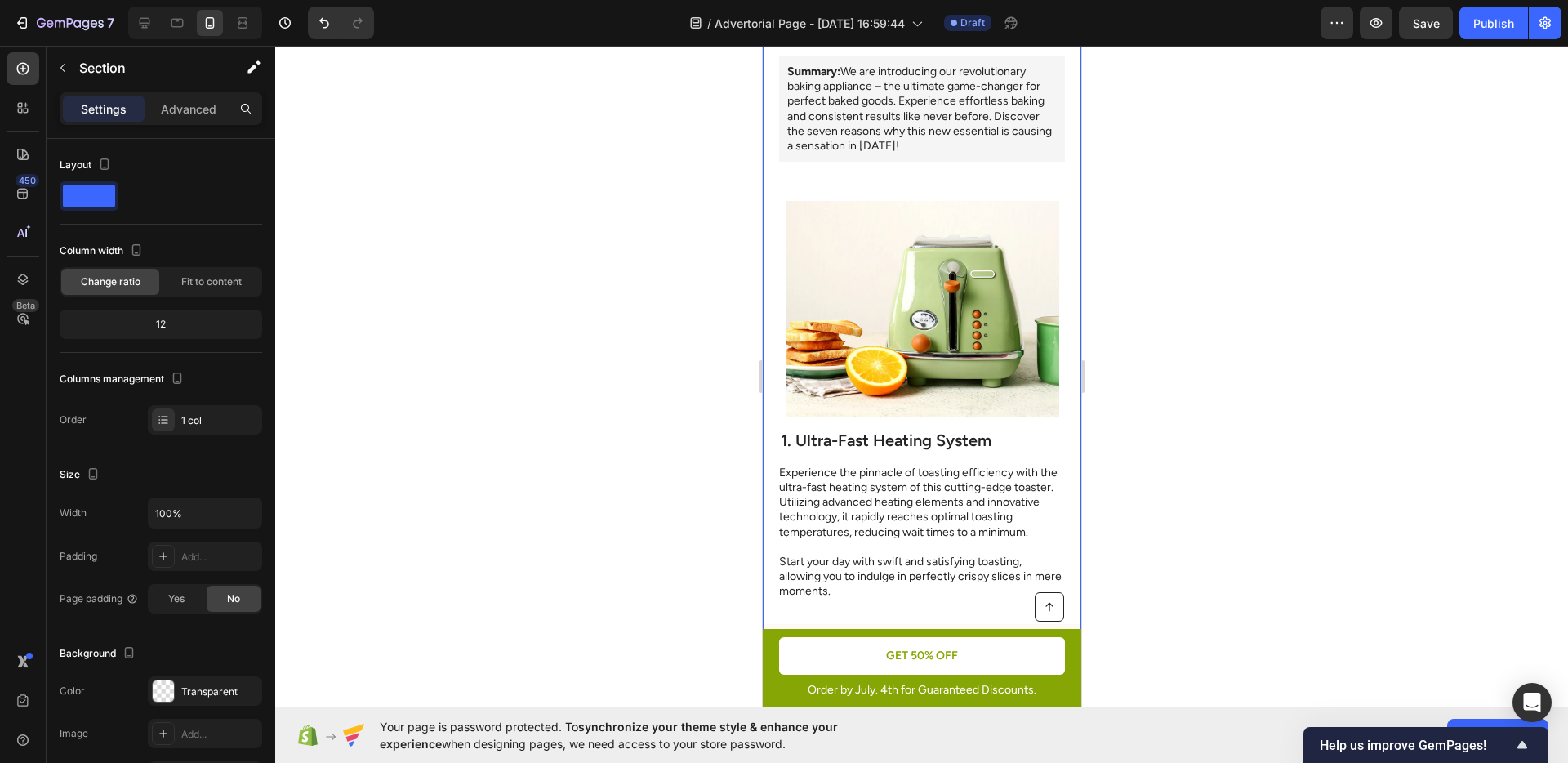
scroll to position [374, 0]
